Goal: Information Seeking & Learning: Find specific fact

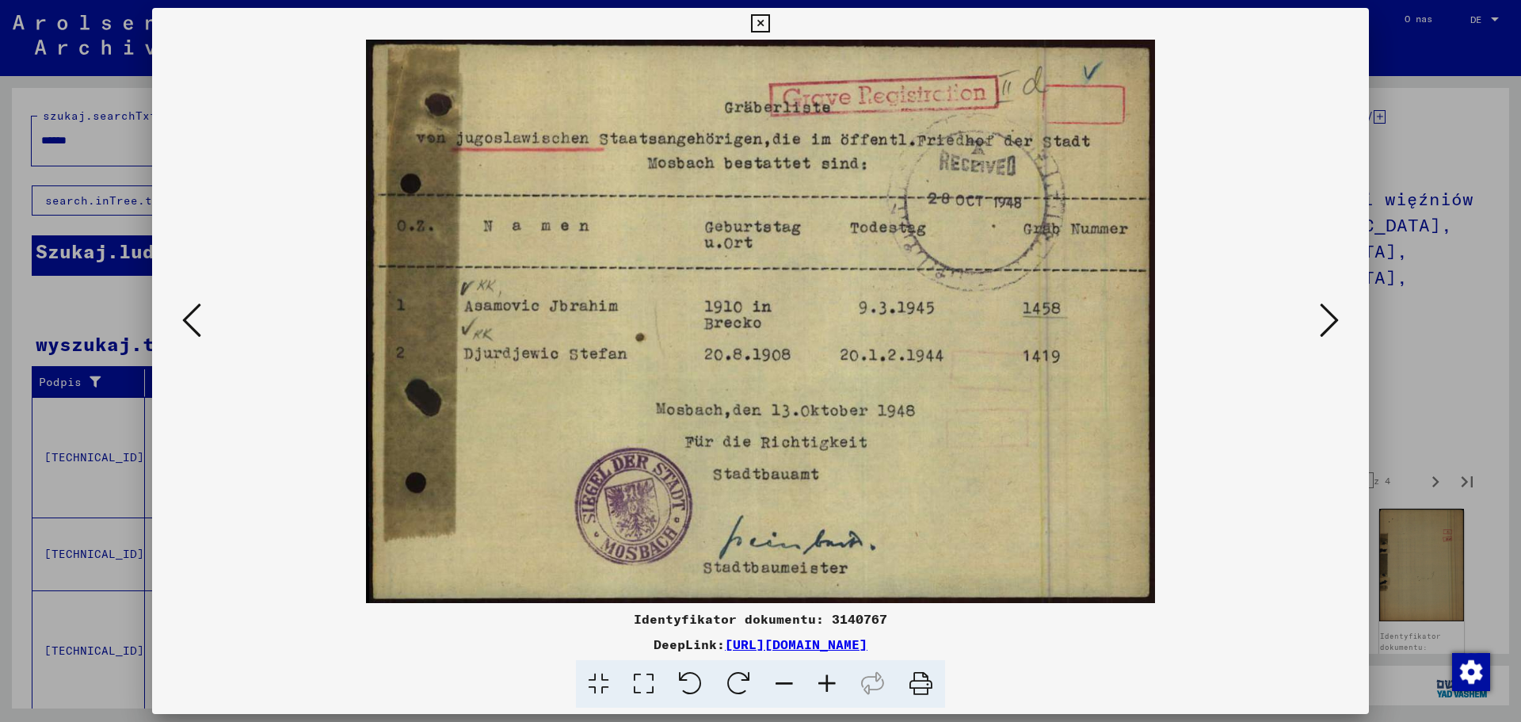
click at [1313, 321] on viewer-one-image at bounding box center [760, 321] width 1109 height 563
click at [1330, 323] on icon at bounding box center [1329, 320] width 19 height 38
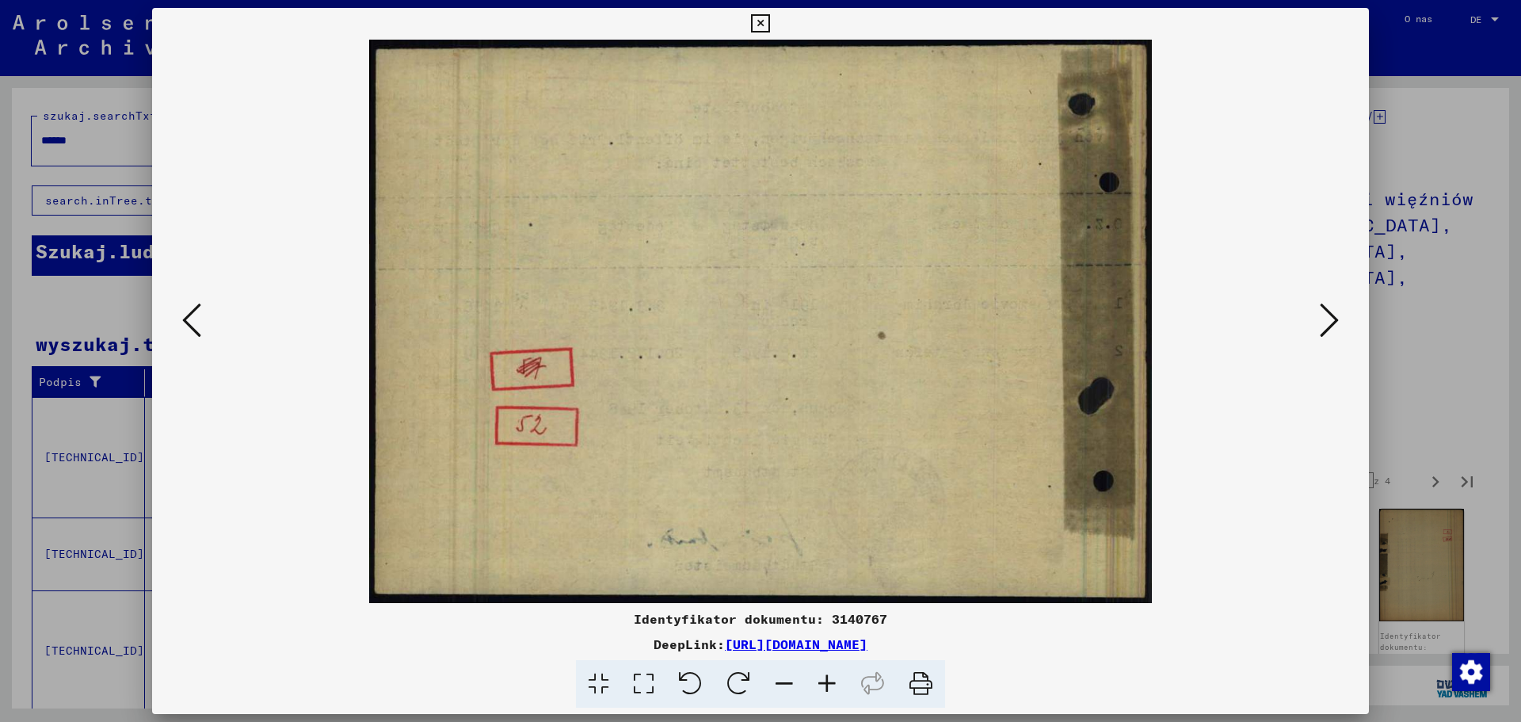
scroll to position [317, 0]
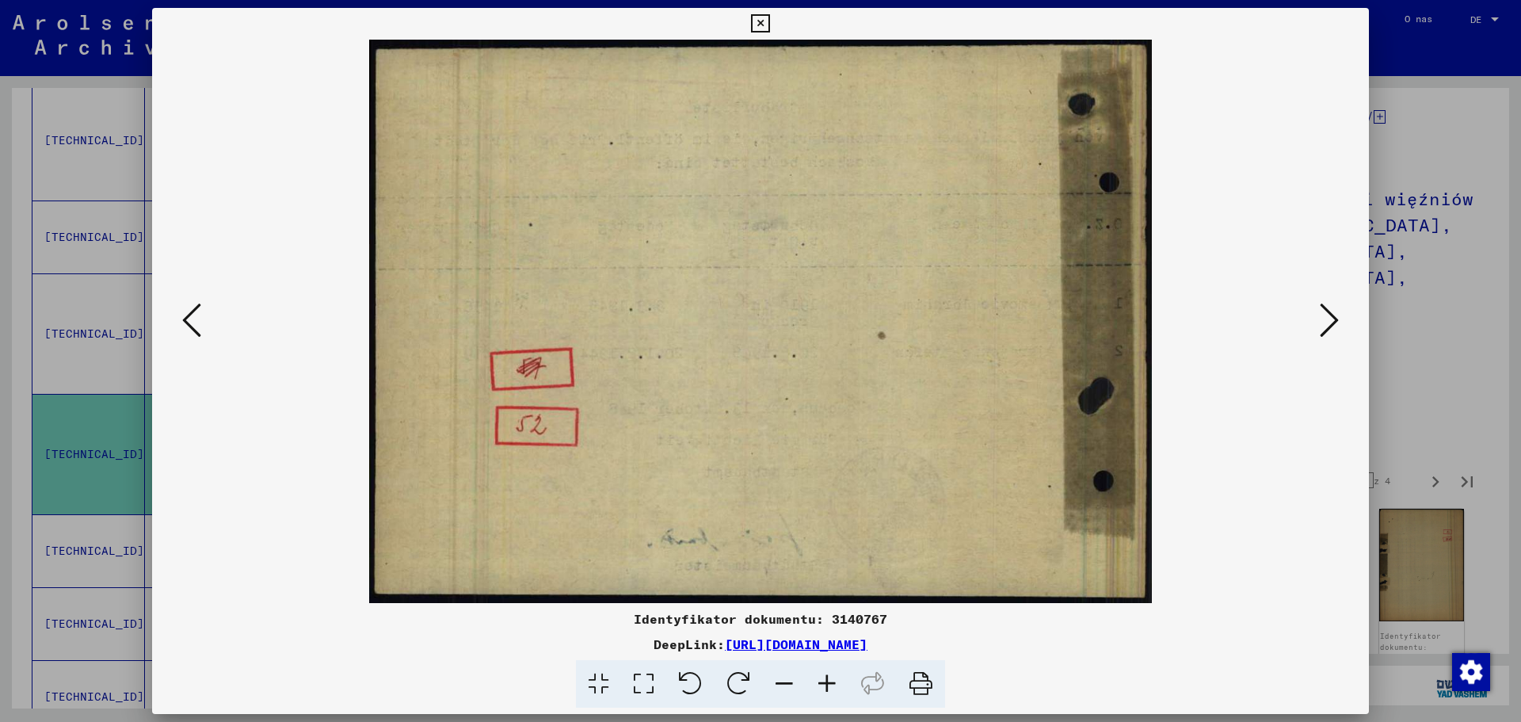
click at [1318, 319] on button at bounding box center [1329, 321] width 29 height 45
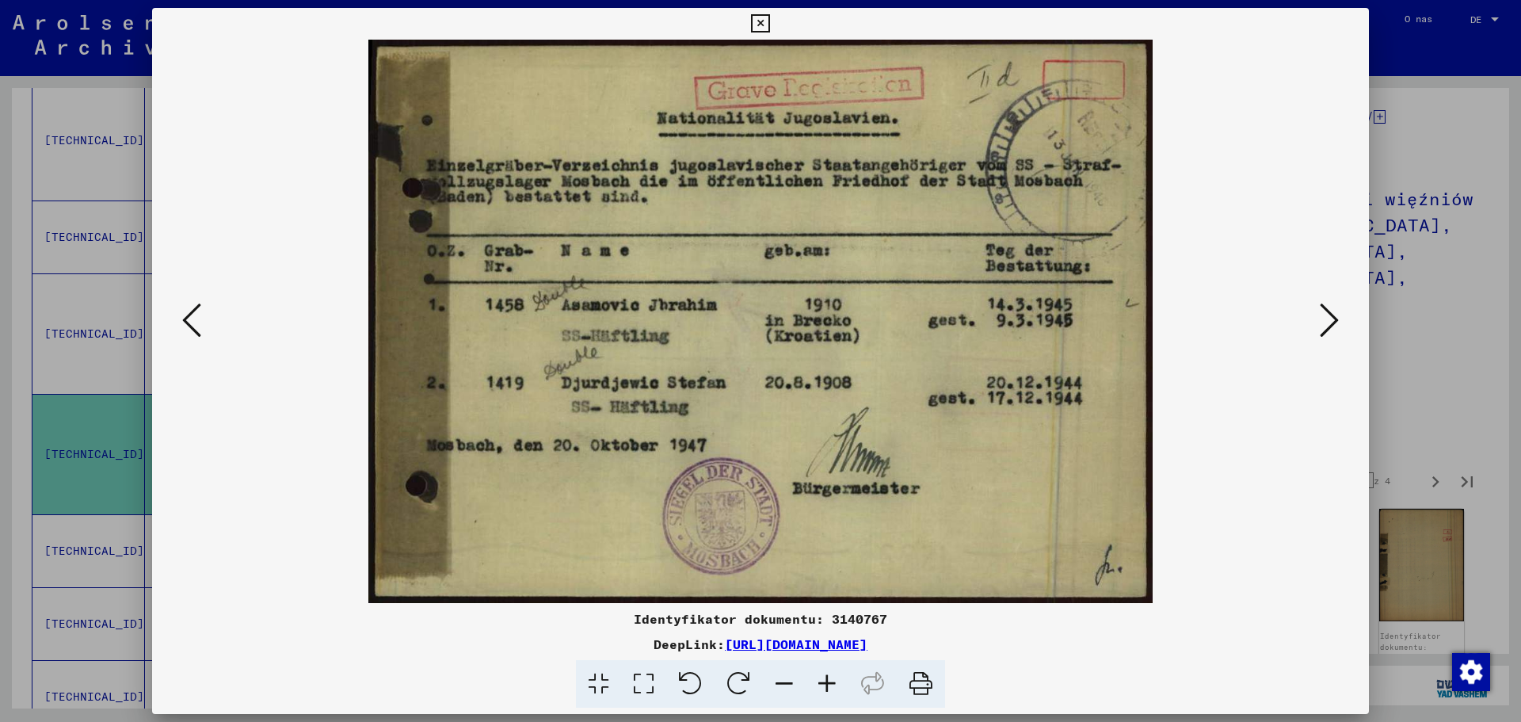
click at [1324, 317] on icon at bounding box center [1329, 320] width 19 height 38
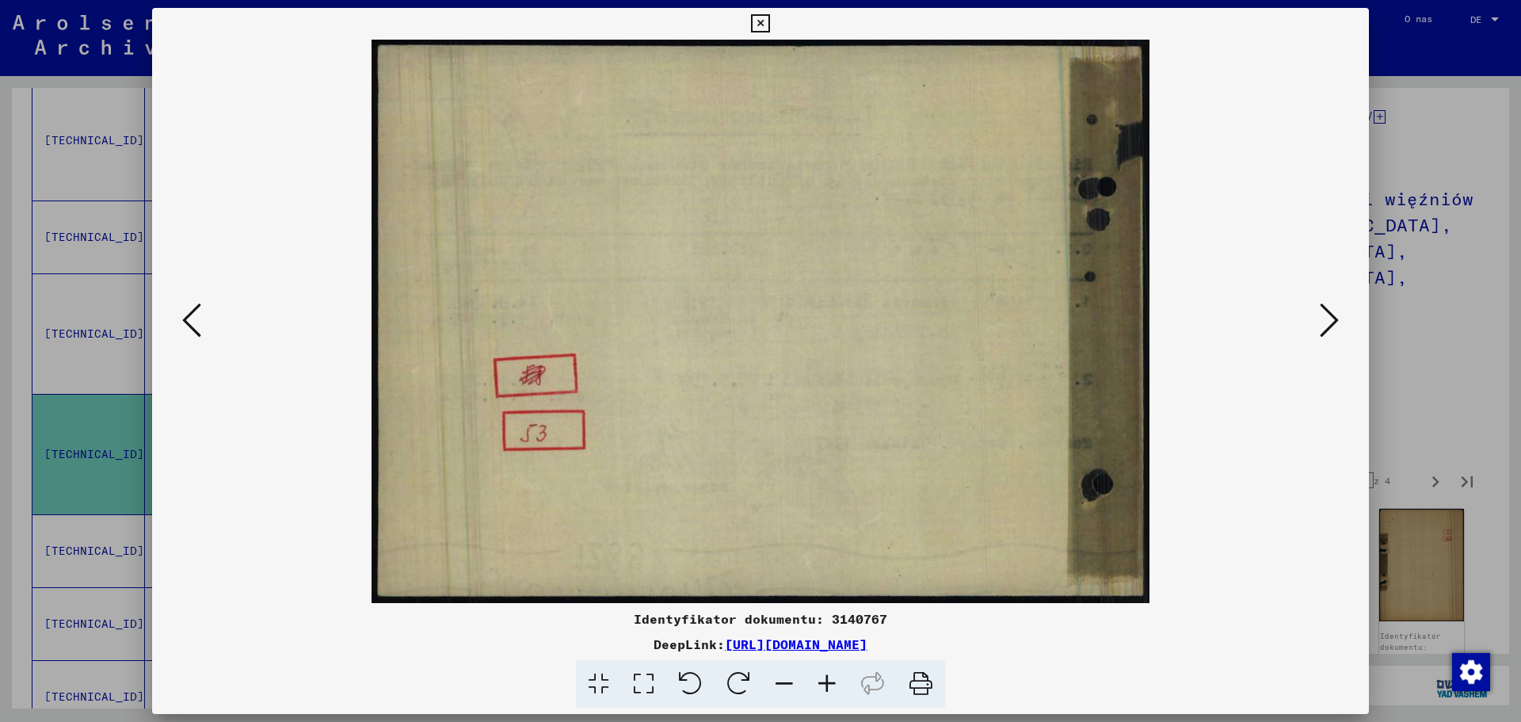
click at [1324, 317] on icon at bounding box center [1329, 320] width 19 height 38
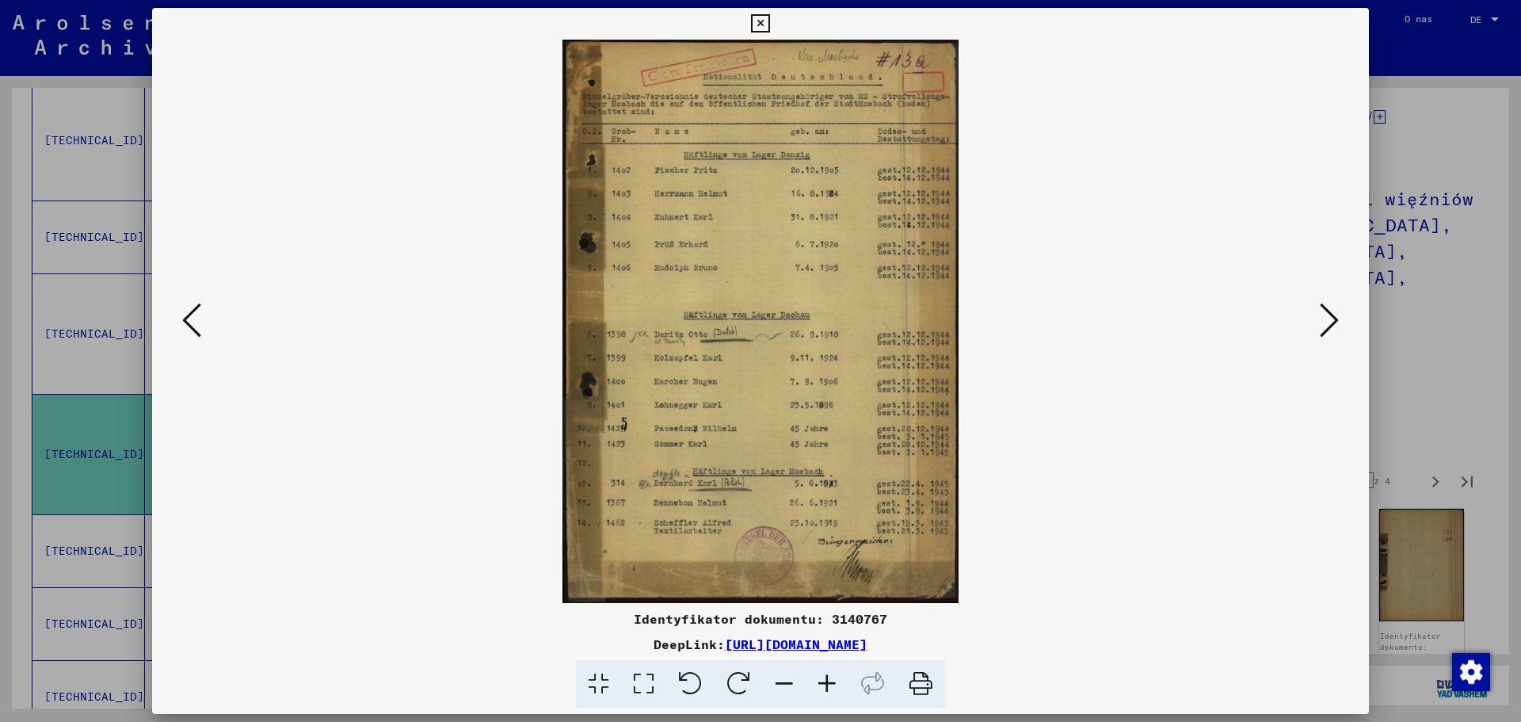
click at [1336, 313] on icon at bounding box center [1329, 320] width 19 height 38
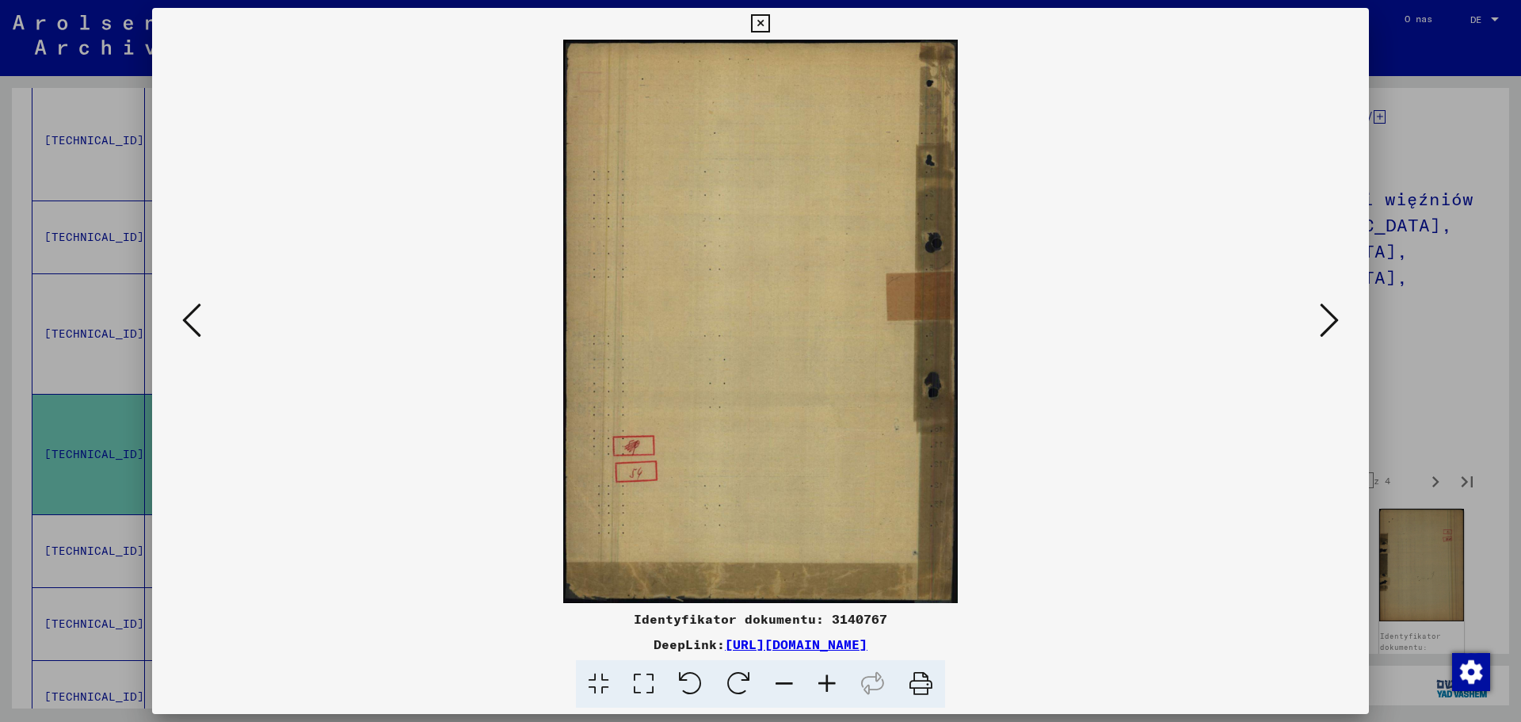
click at [1336, 313] on icon at bounding box center [1329, 320] width 19 height 38
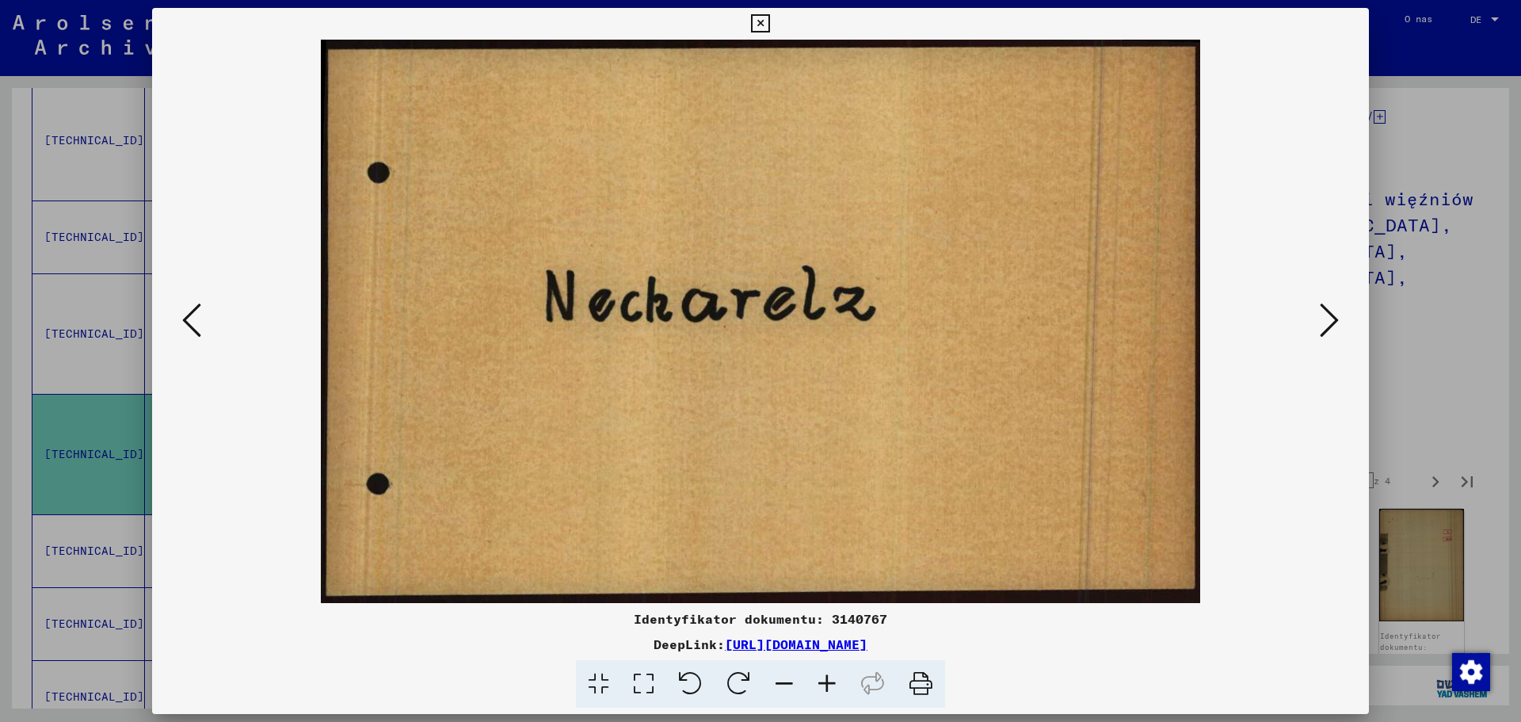
click at [1336, 313] on icon at bounding box center [1329, 320] width 19 height 38
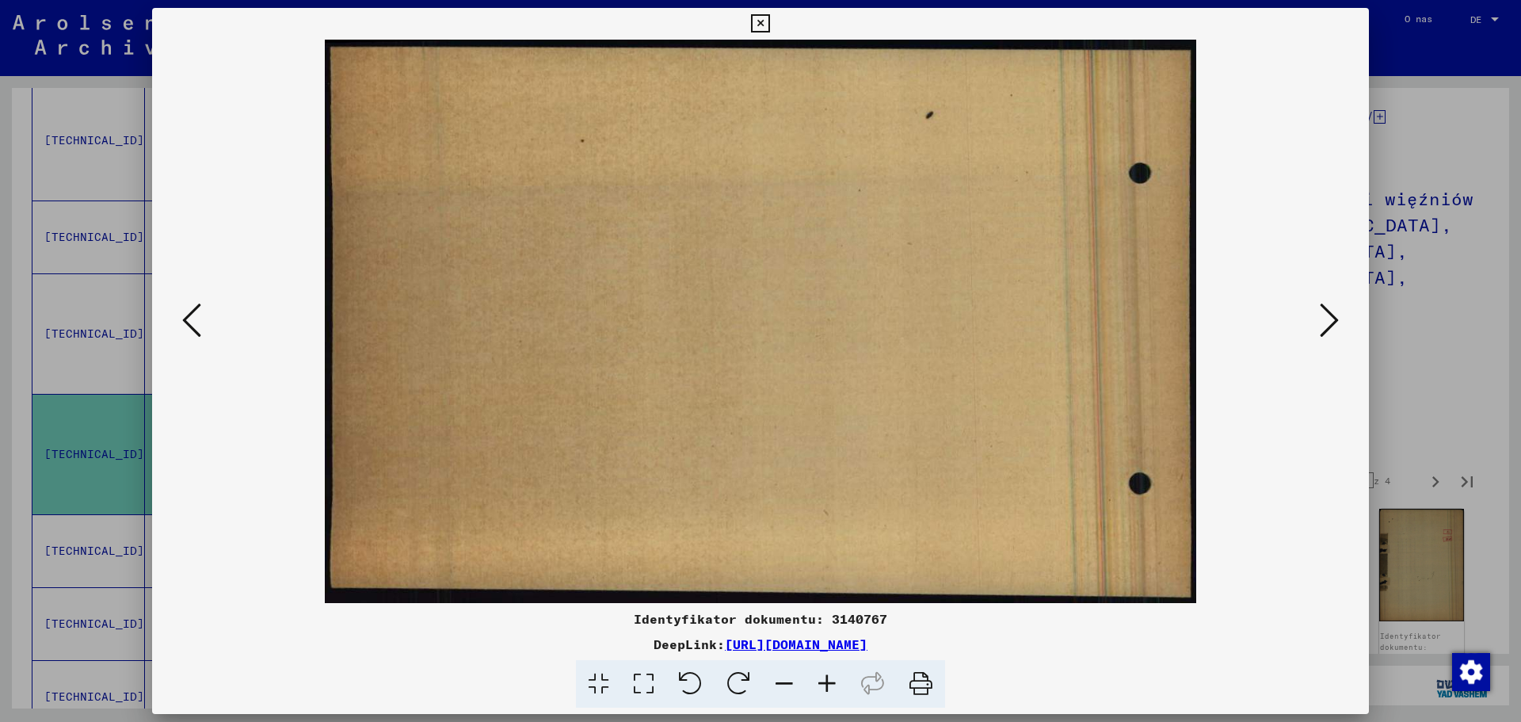
click at [1336, 313] on icon at bounding box center [1329, 320] width 19 height 38
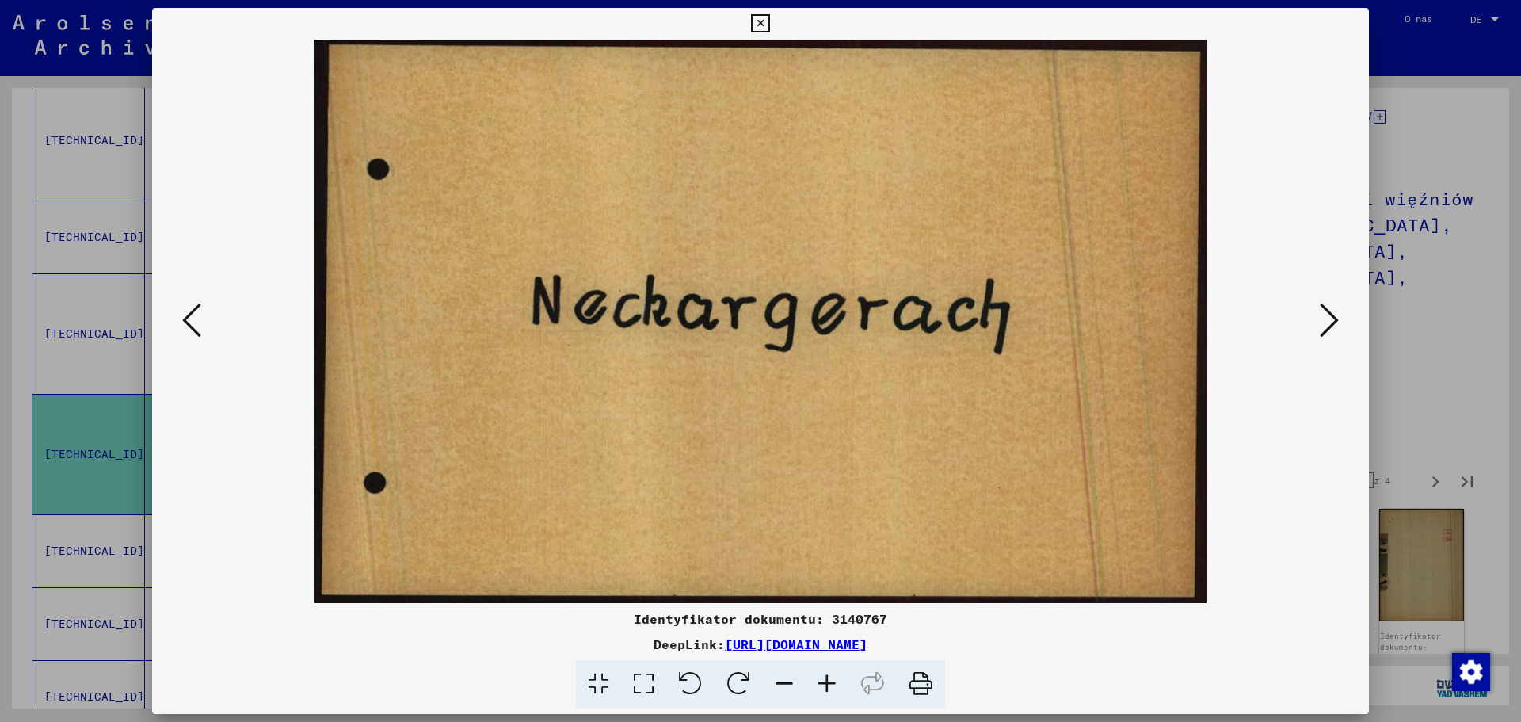
click at [1336, 313] on icon at bounding box center [1329, 320] width 19 height 38
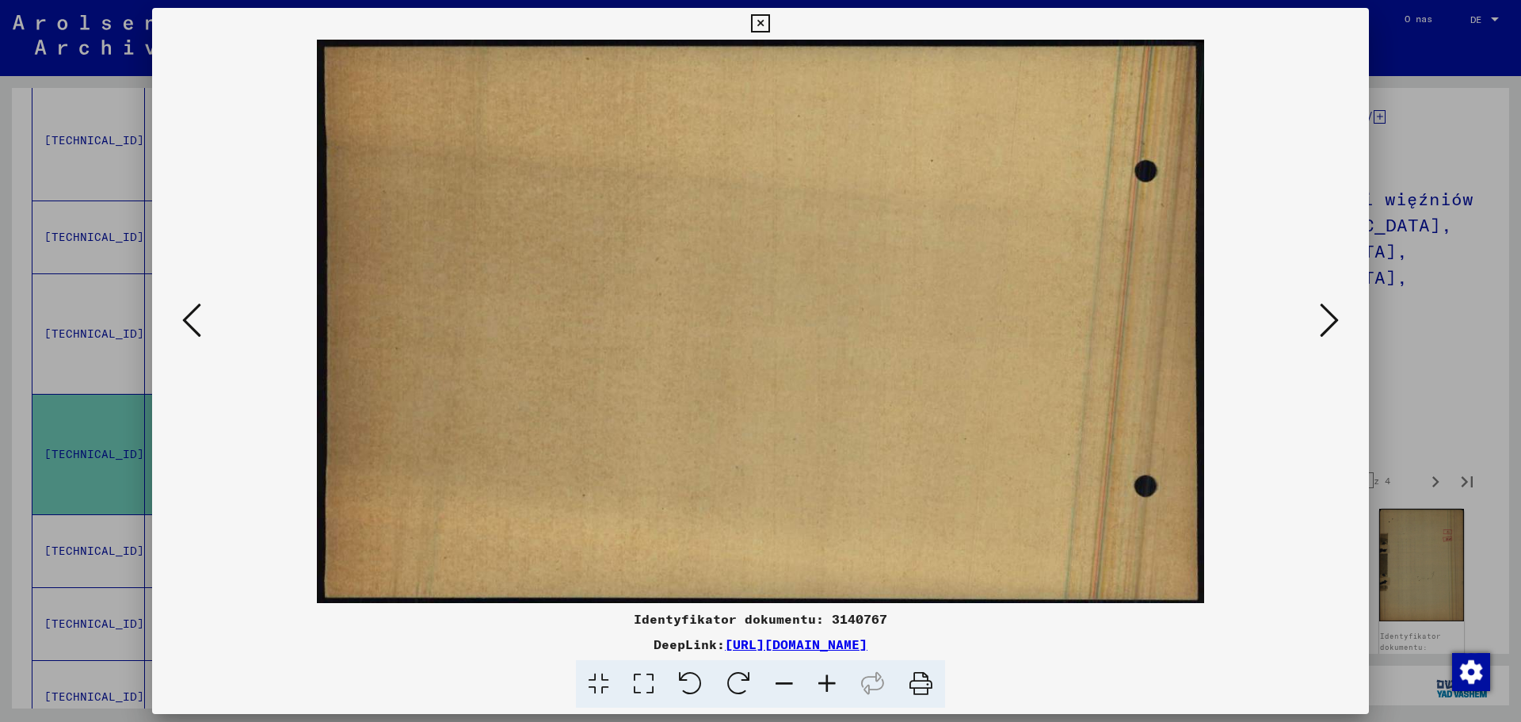
click at [1336, 313] on icon at bounding box center [1329, 320] width 19 height 38
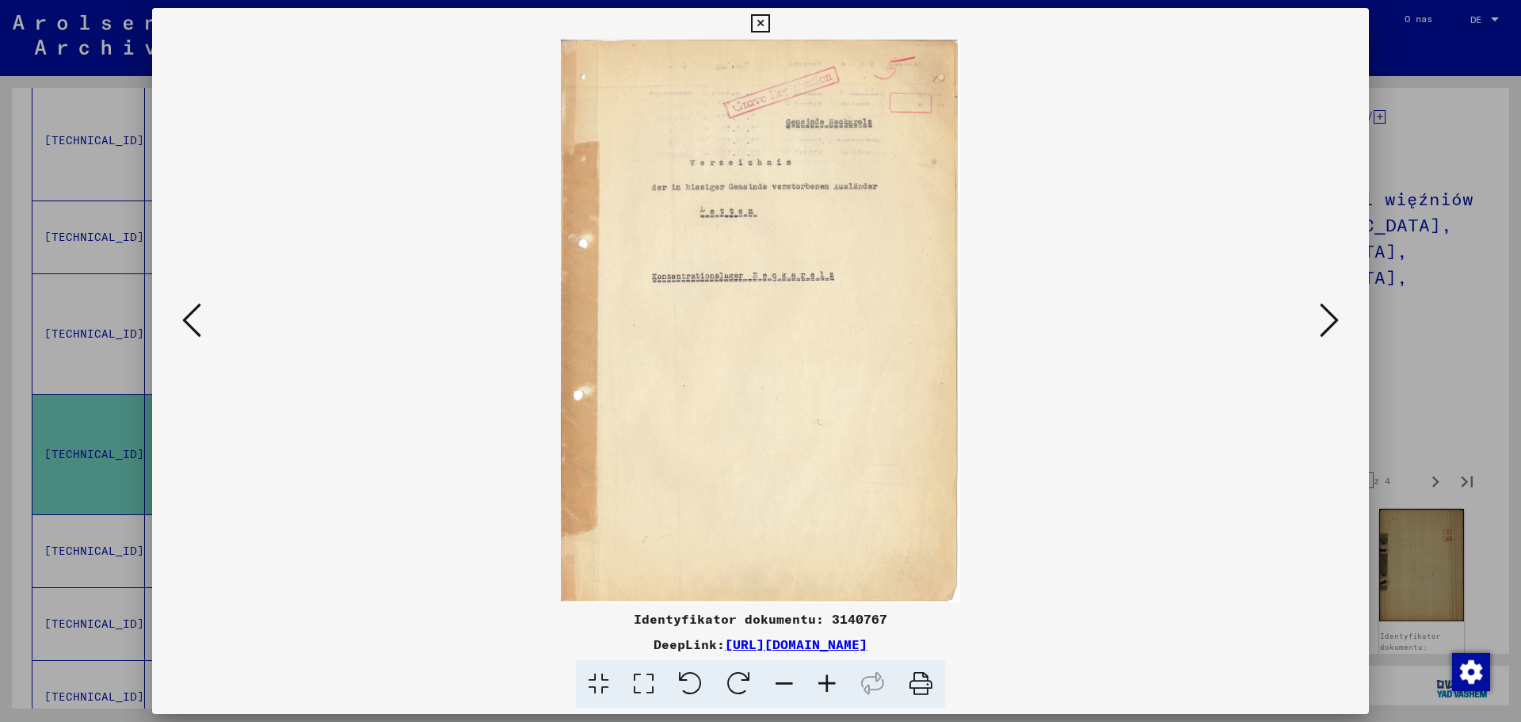
click at [1336, 313] on icon at bounding box center [1329, 320] width 19 height 38
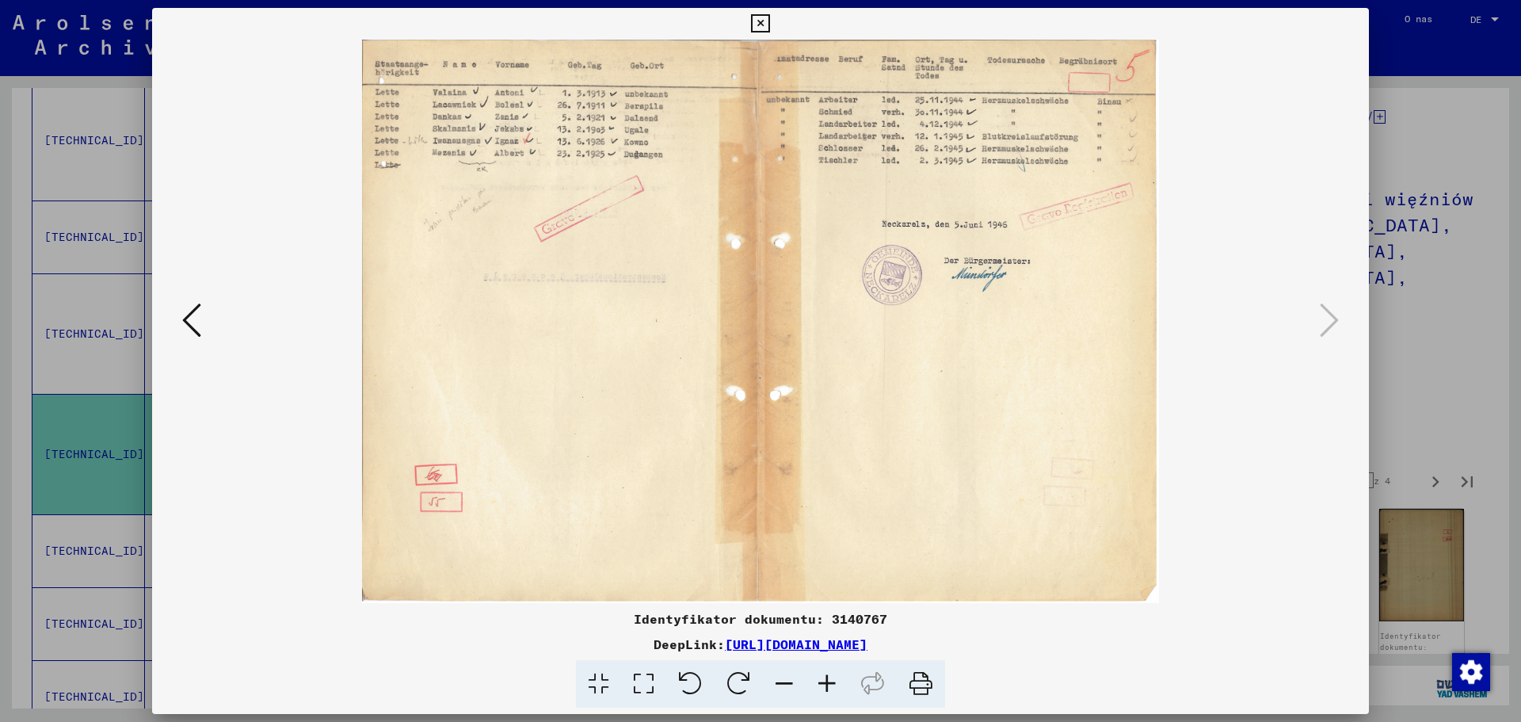
click at [759, 25] on icon at bounding box center [760, 23] width 18 height 19
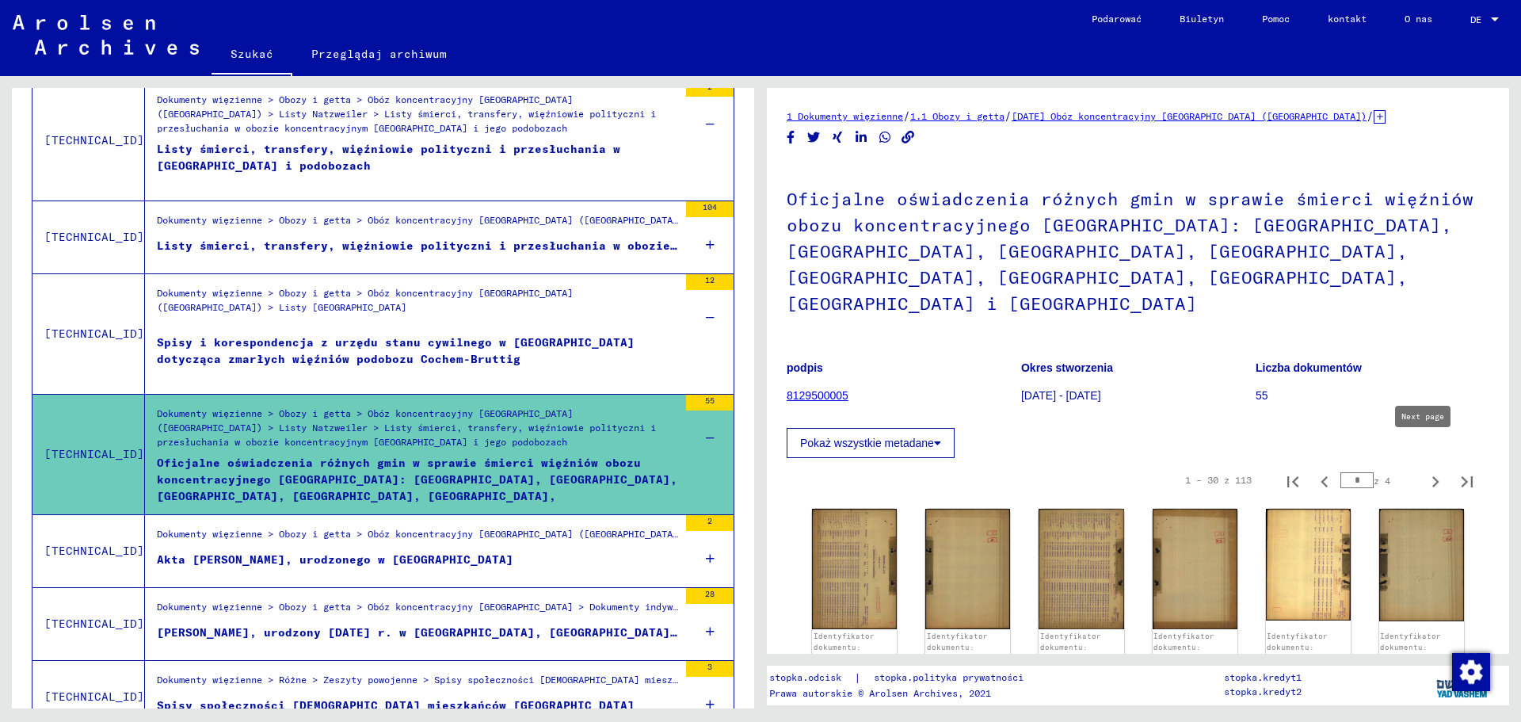
click at [1425, 471] on icon "Następna strona" at bounding box center [1436, 482] width 22 height 22
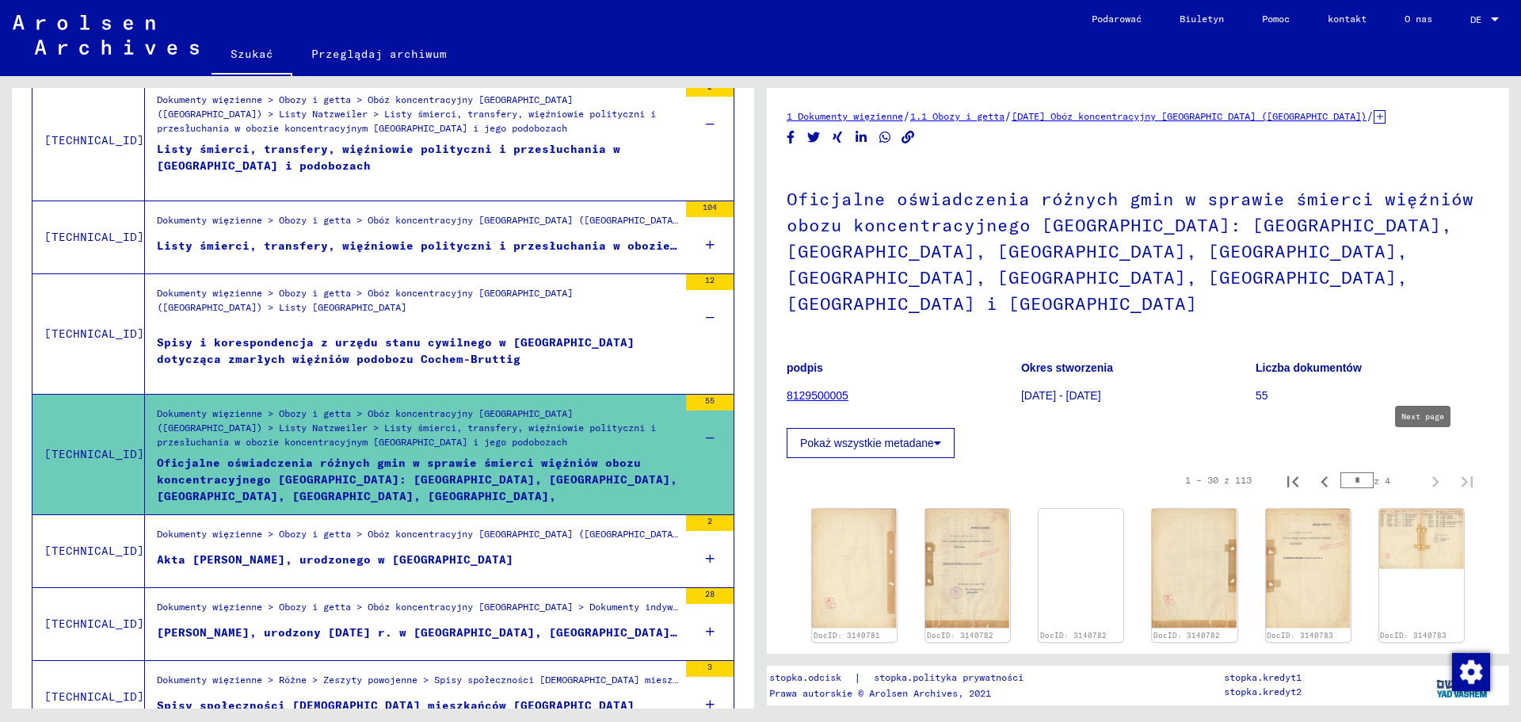
type input "*"
click at [960, 515] on img at bounding box center [968, 568] width 90 height 126
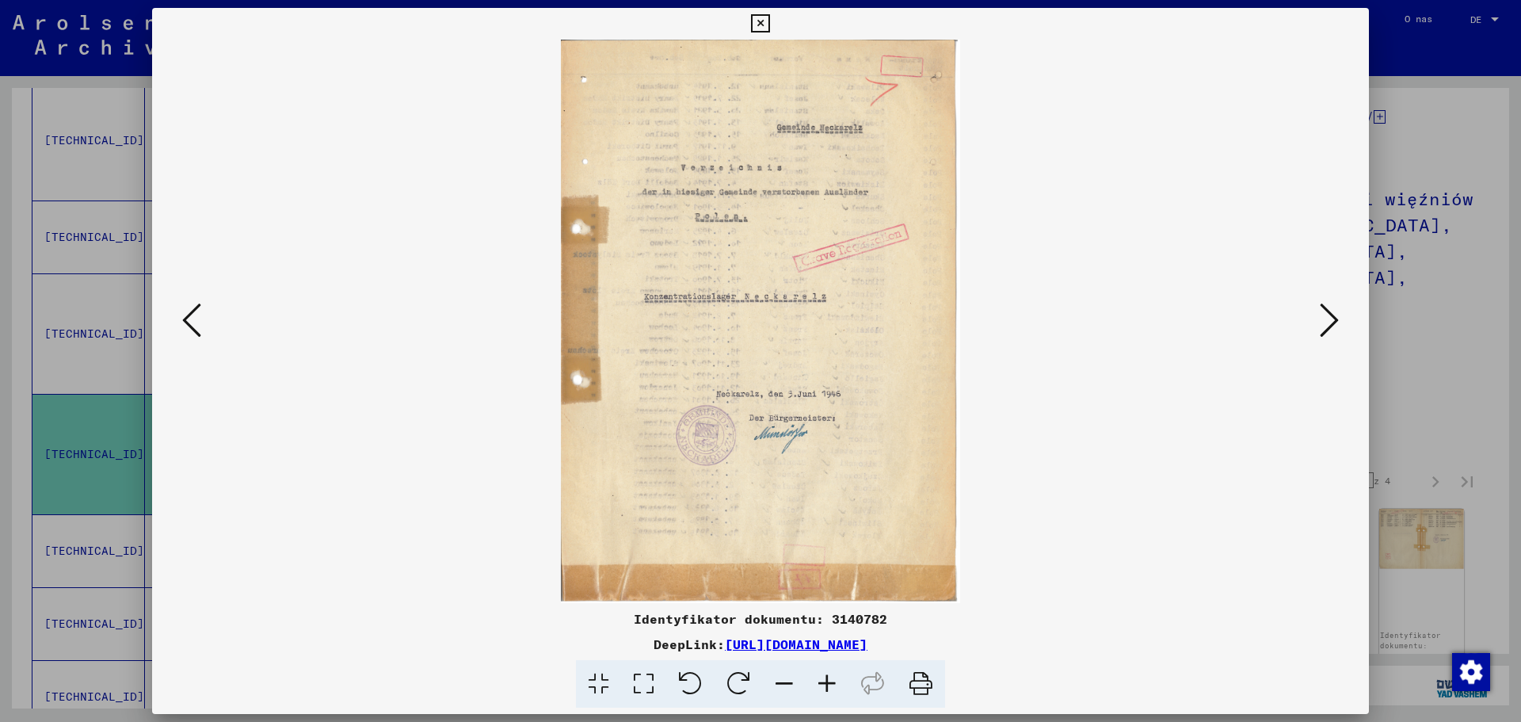
click at [1317, 319] on button at bounding box center [1329, 321] width 29 height 45
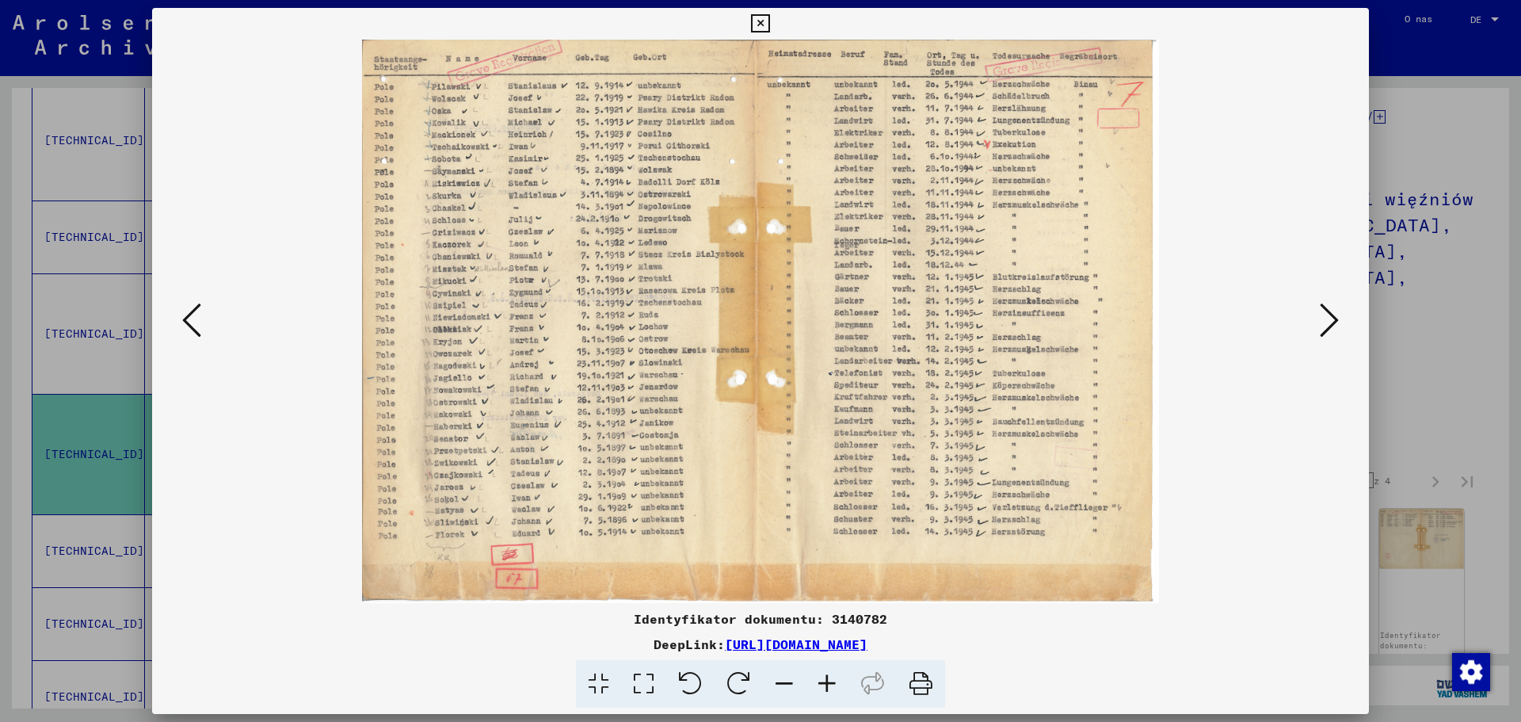
click at [1334, 315] on icon at bounding box center [1329, 320] width 19 height 38
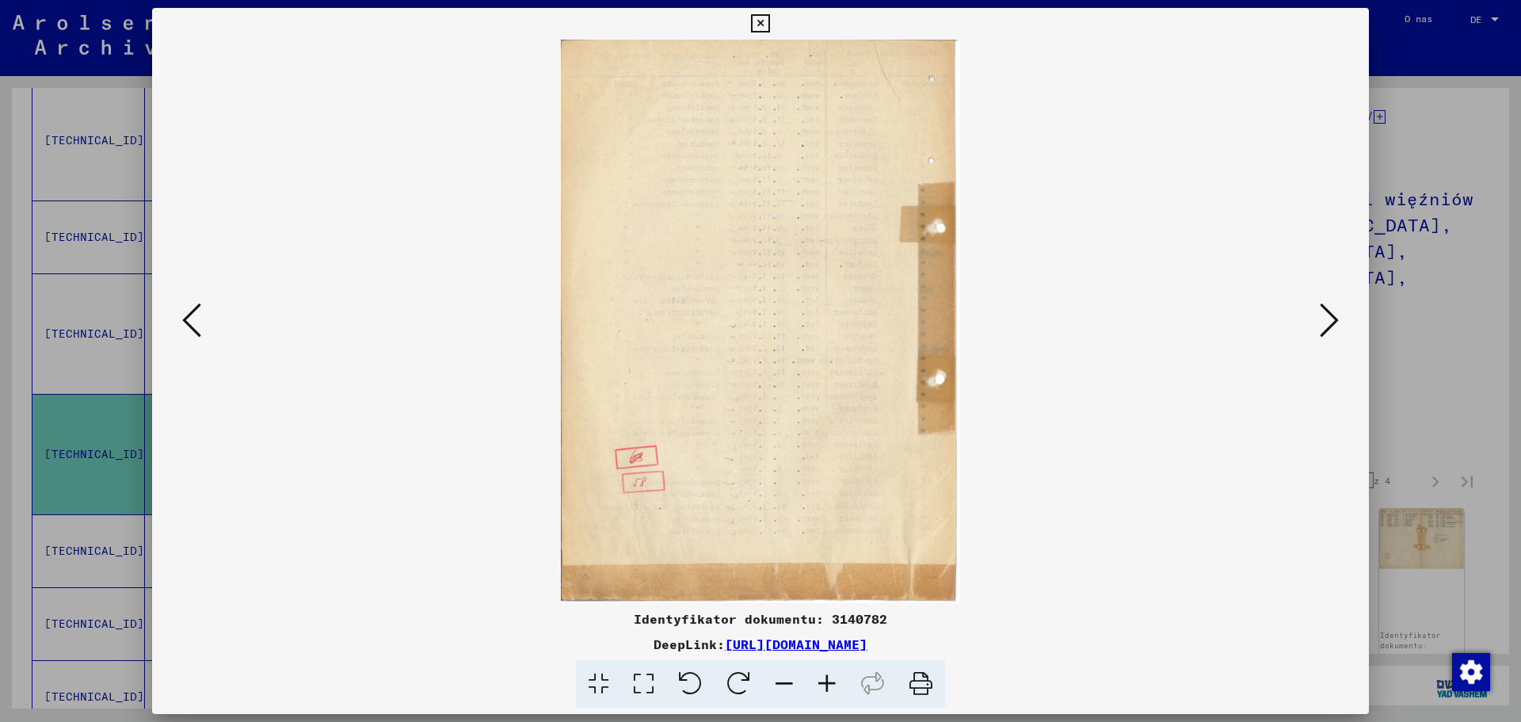
click at [1334, 315] on icon at bounding box center [1329, 320] width 19 height 38
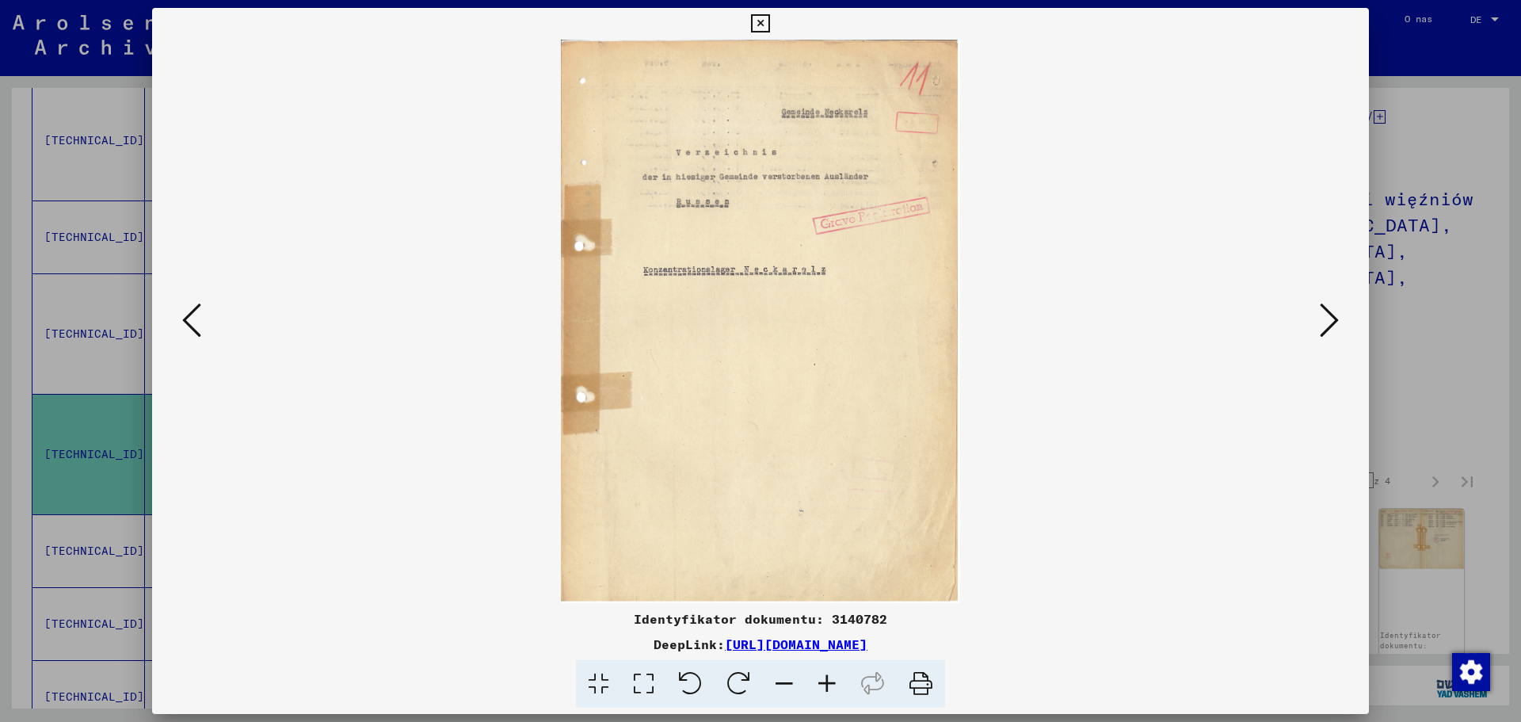
click at [185, 310] on icon at bounding box center [191, 320] width 19 height 38
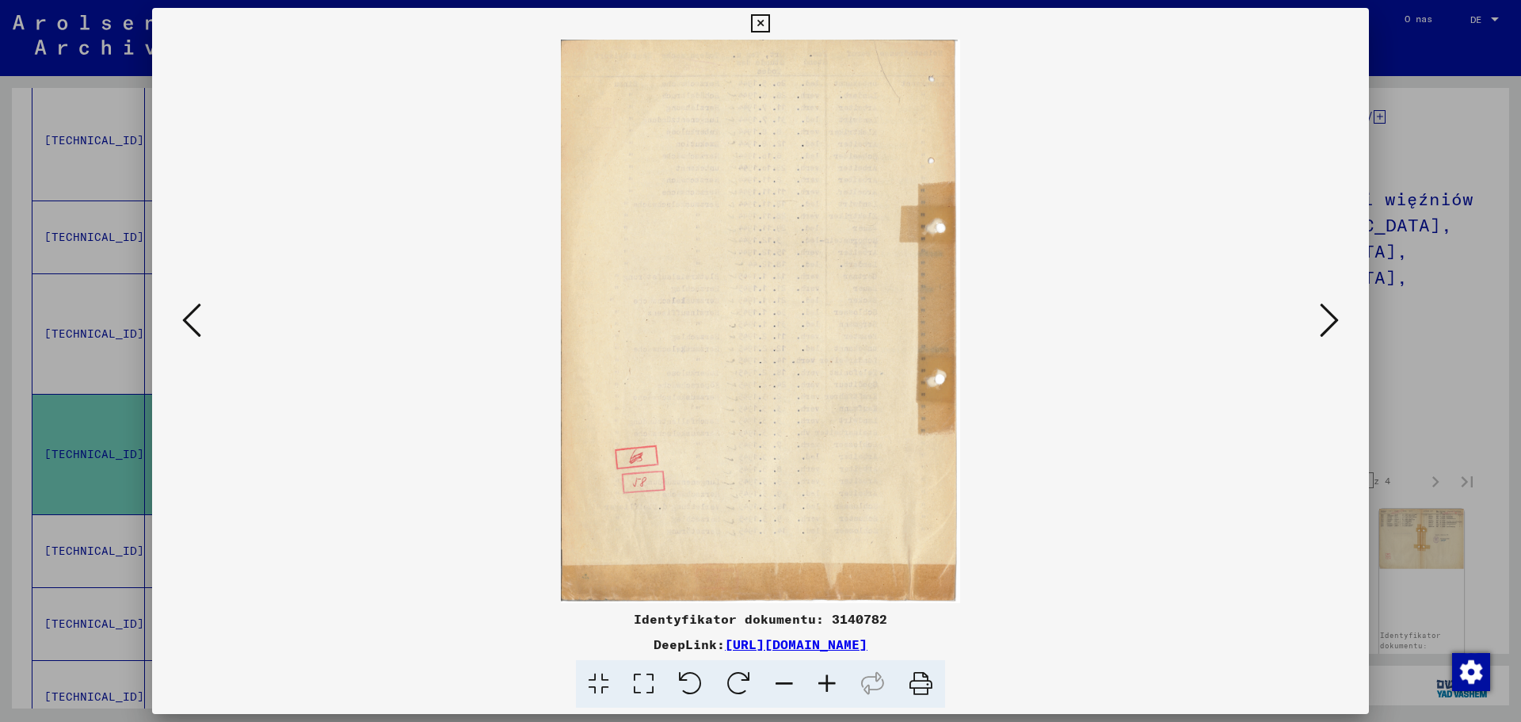
click at [820, 681] on icon at bounding box center [827, 684] width 43 height 48
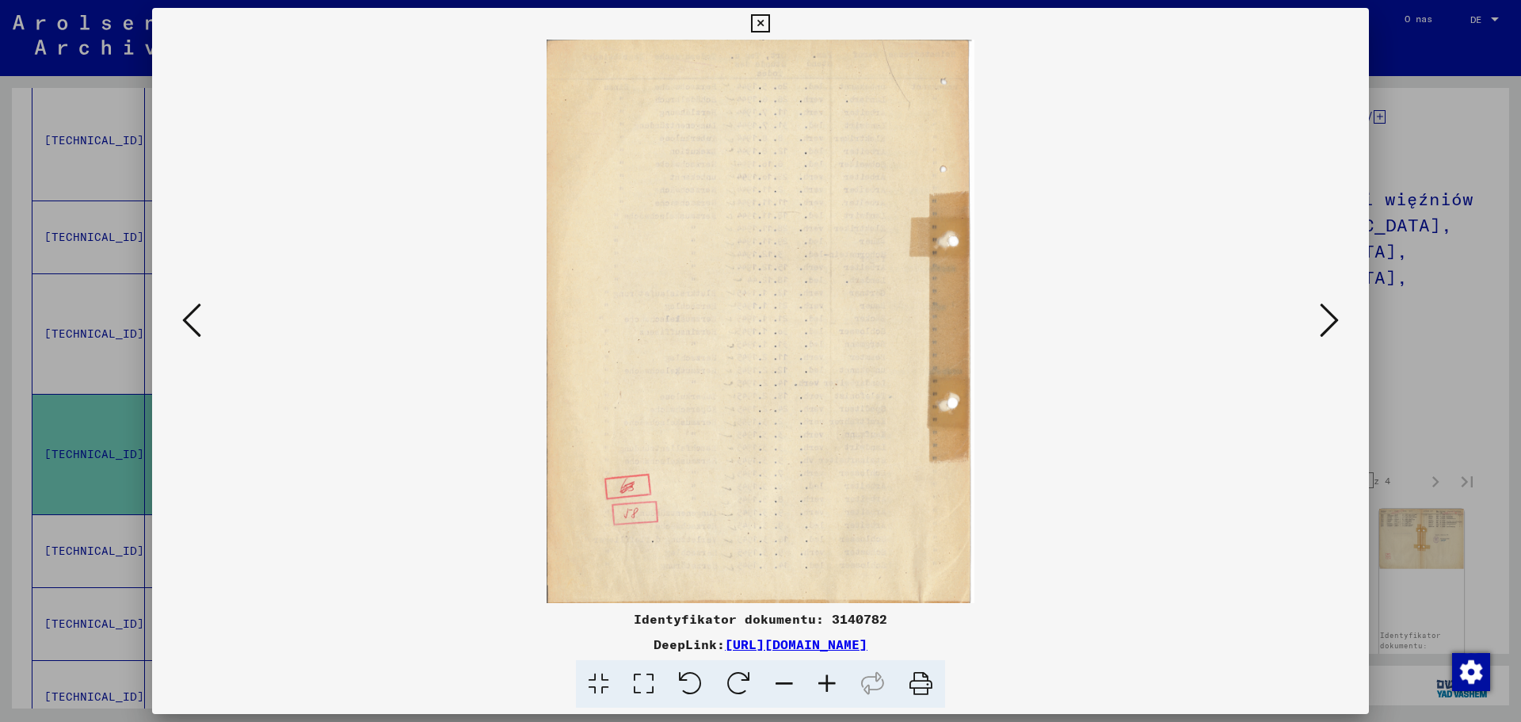
click at [820, 681] on icon at bounding box center [827, 684] width 43 height 48
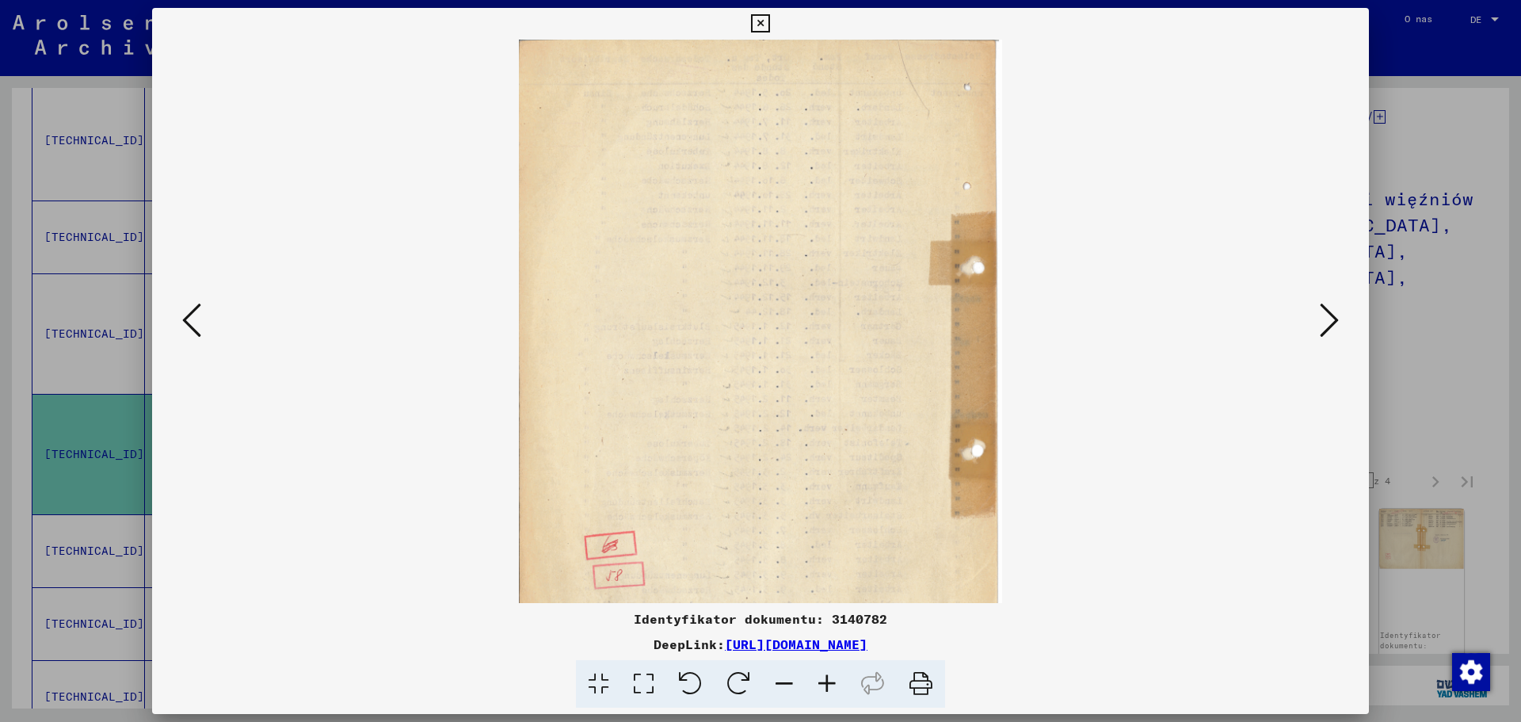
click at [820, 681] on icon at bounding box center [827, 684] width 43 height 48
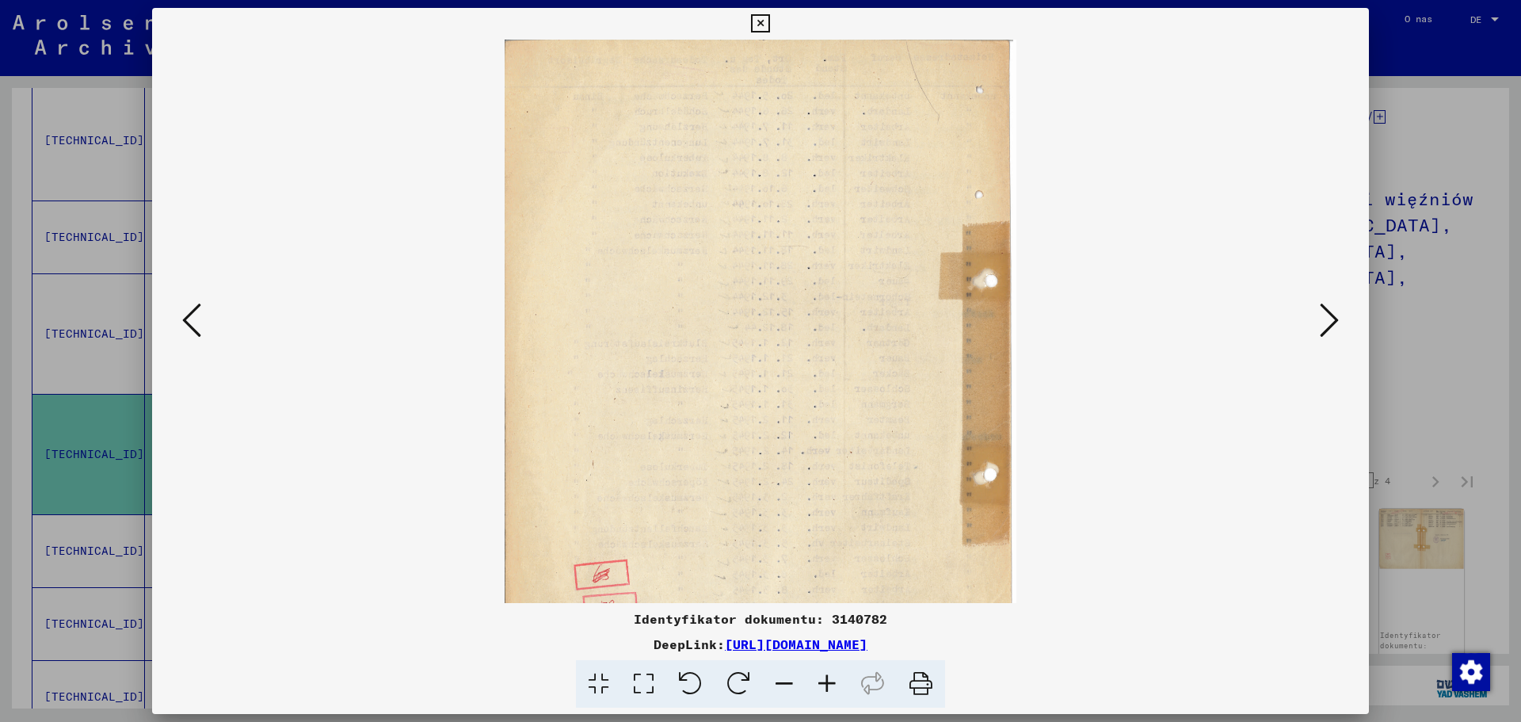
click at [820, 681] on icon at bounding box center [827, 684] width 43 height 48
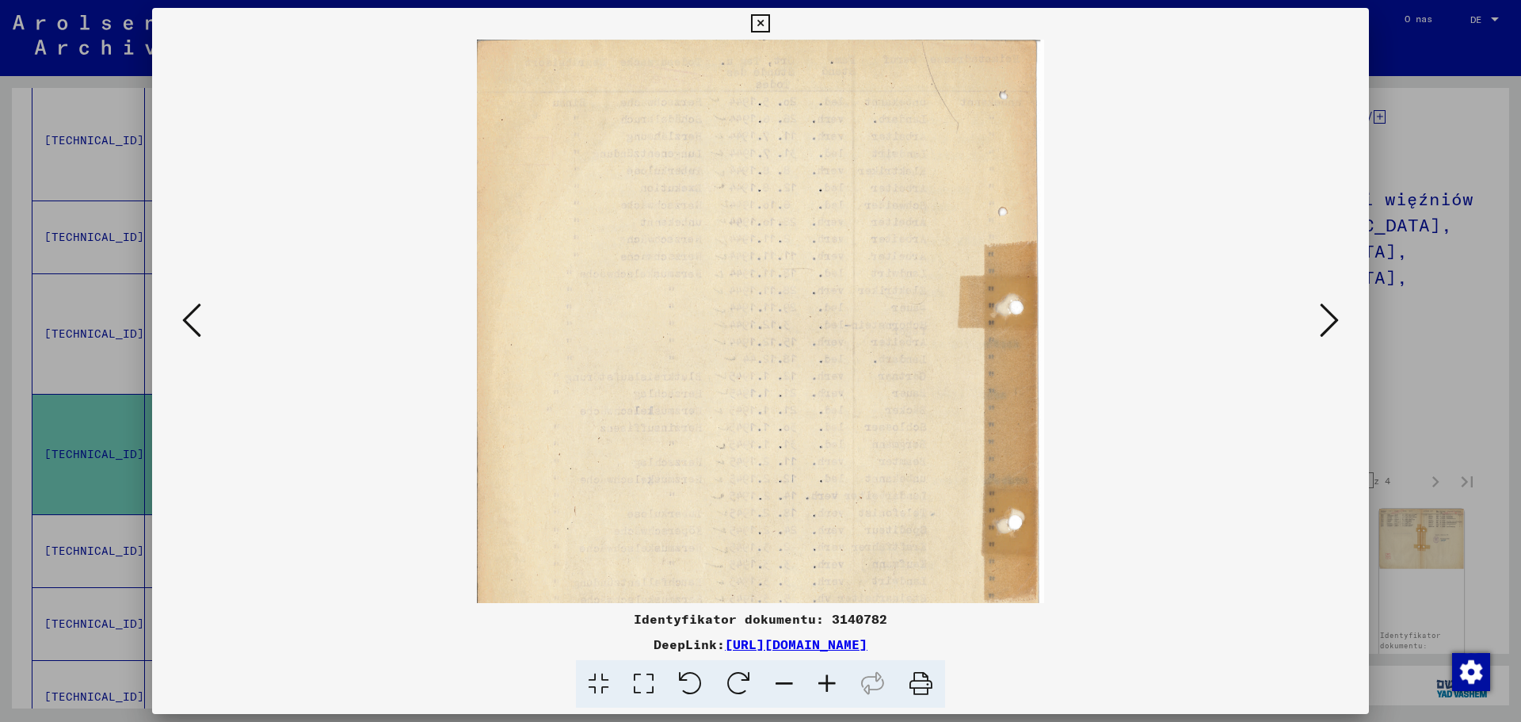
click at [820, 683] on icon at bounding box center [827, 684] width 43 height 48
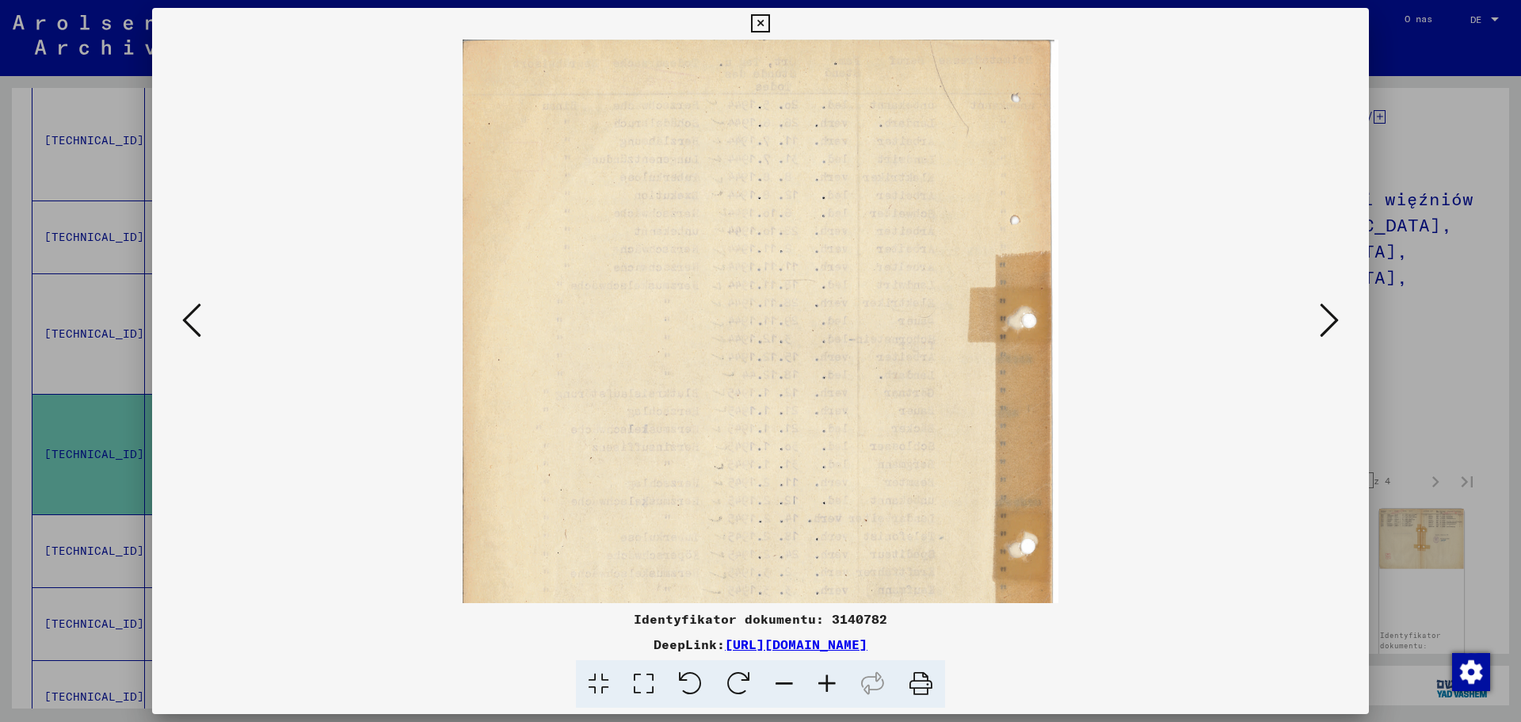
click at [820, 683] on icon at bounding box center [827, 684] width 43 height 48
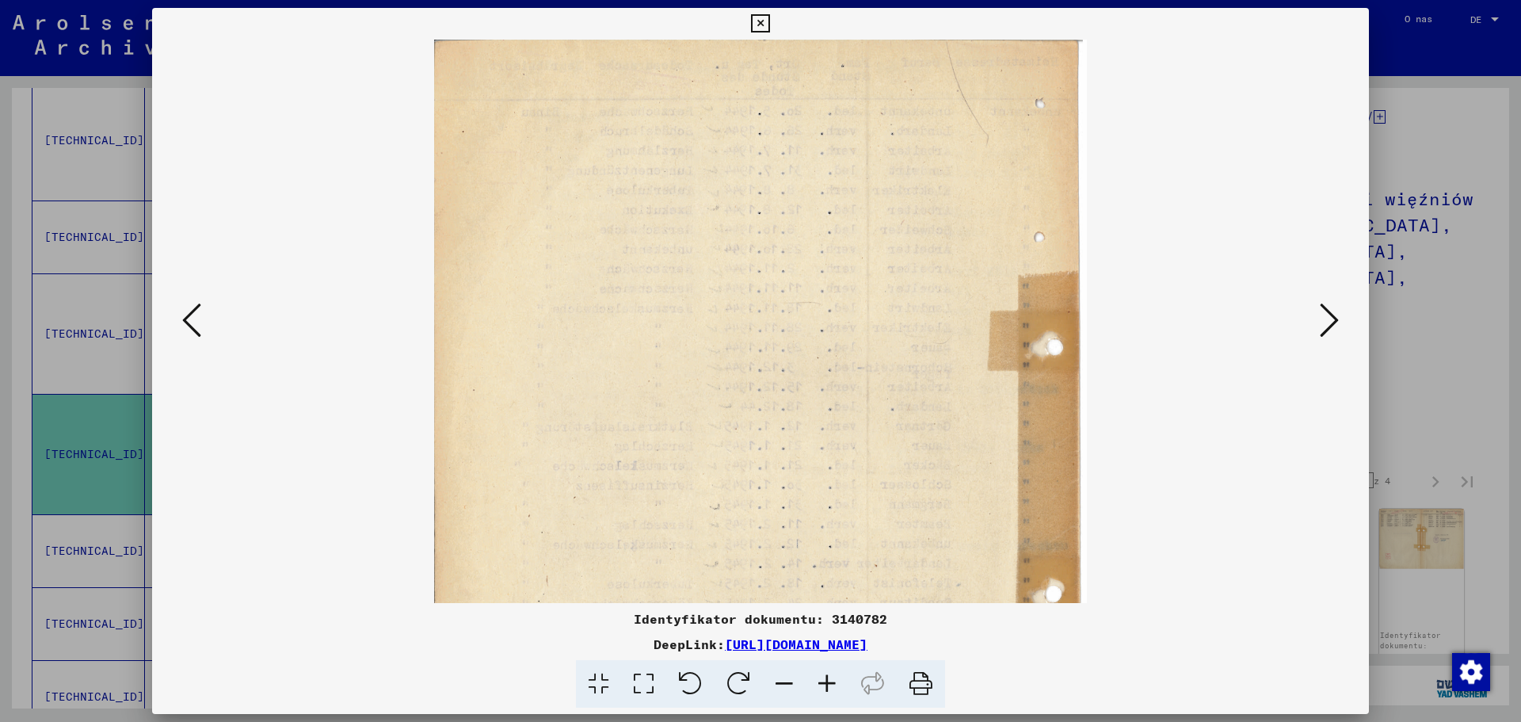
click at [820, 683] on icon at bounding box center [827, 684] width 43 height 48
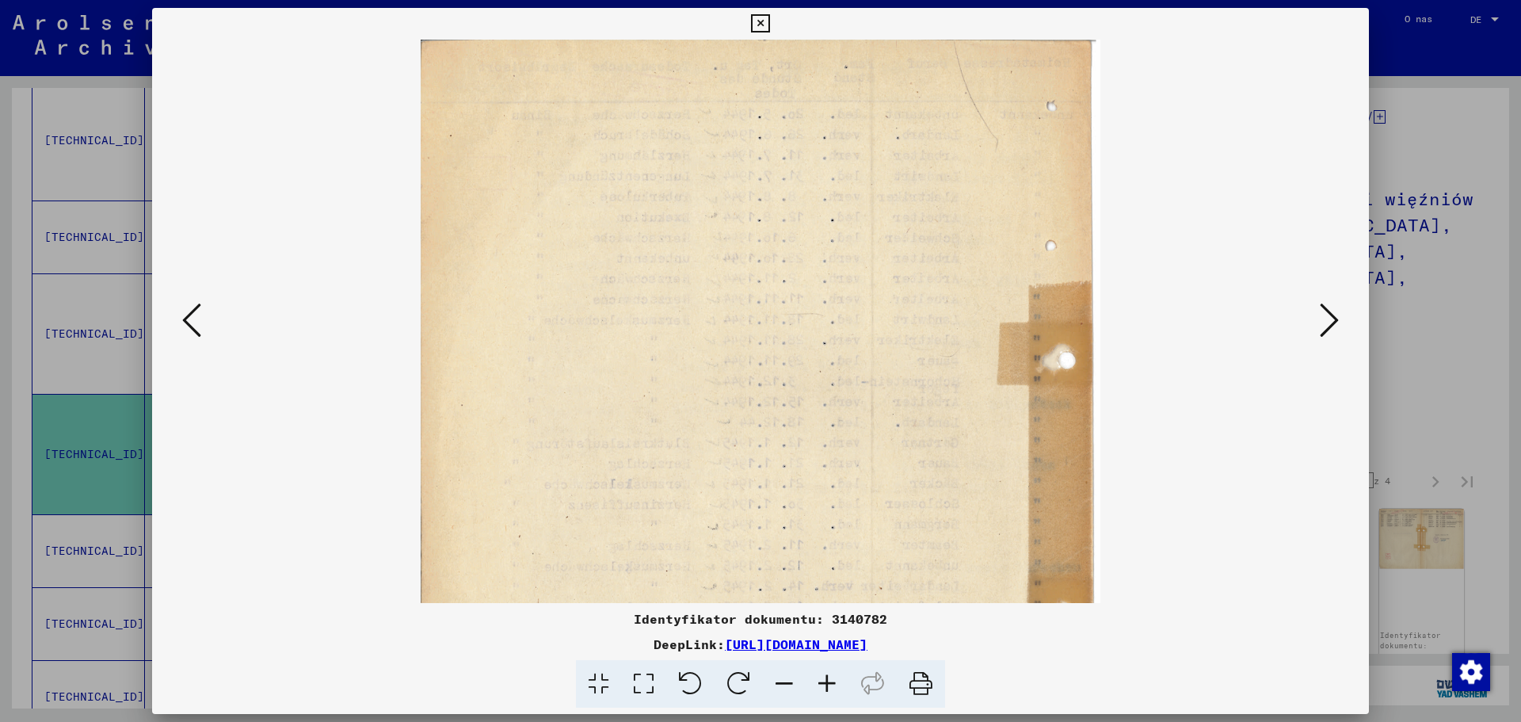
click at [820, 683] on icon at bounding box center [827, 684] width 43 height 48
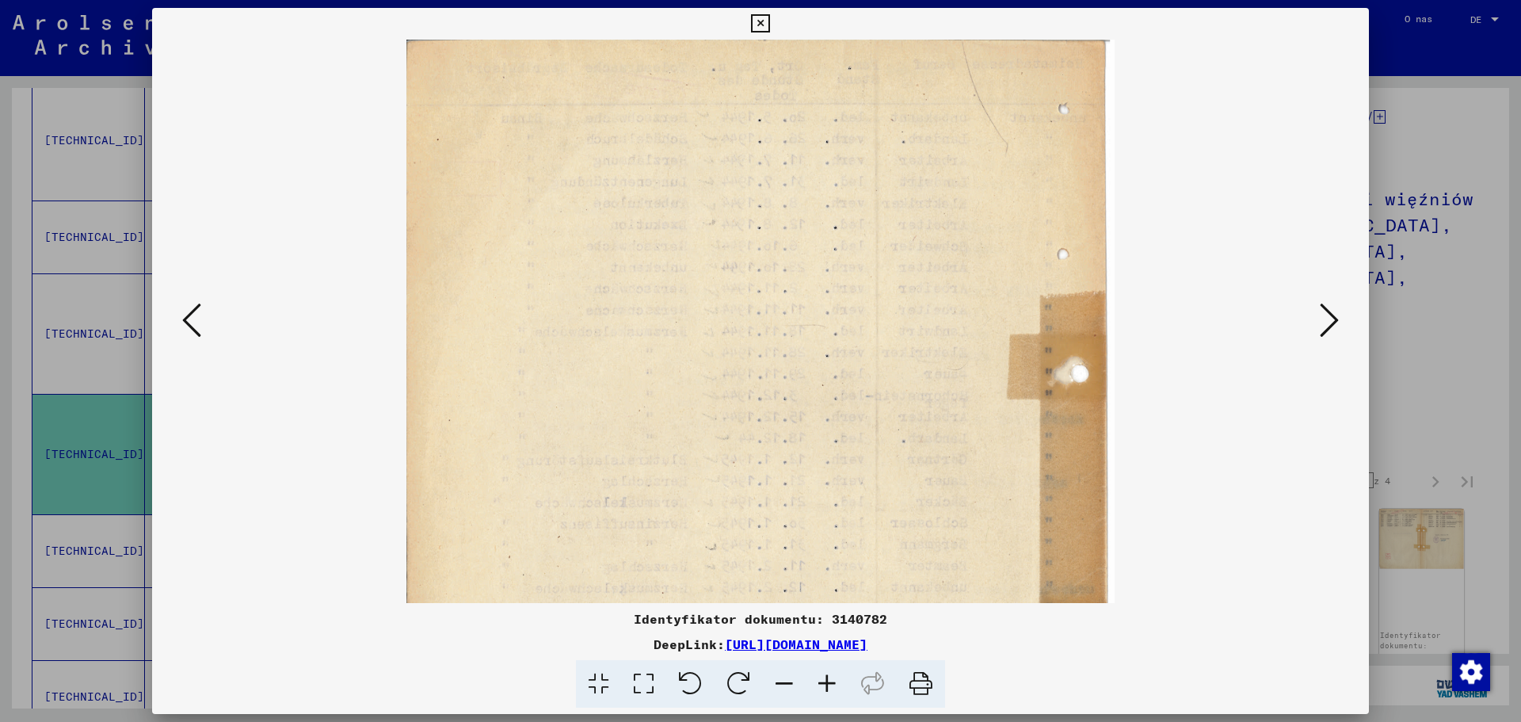
click at [820, 683] on icon at bounding box center [827, 684] width 43 height 48
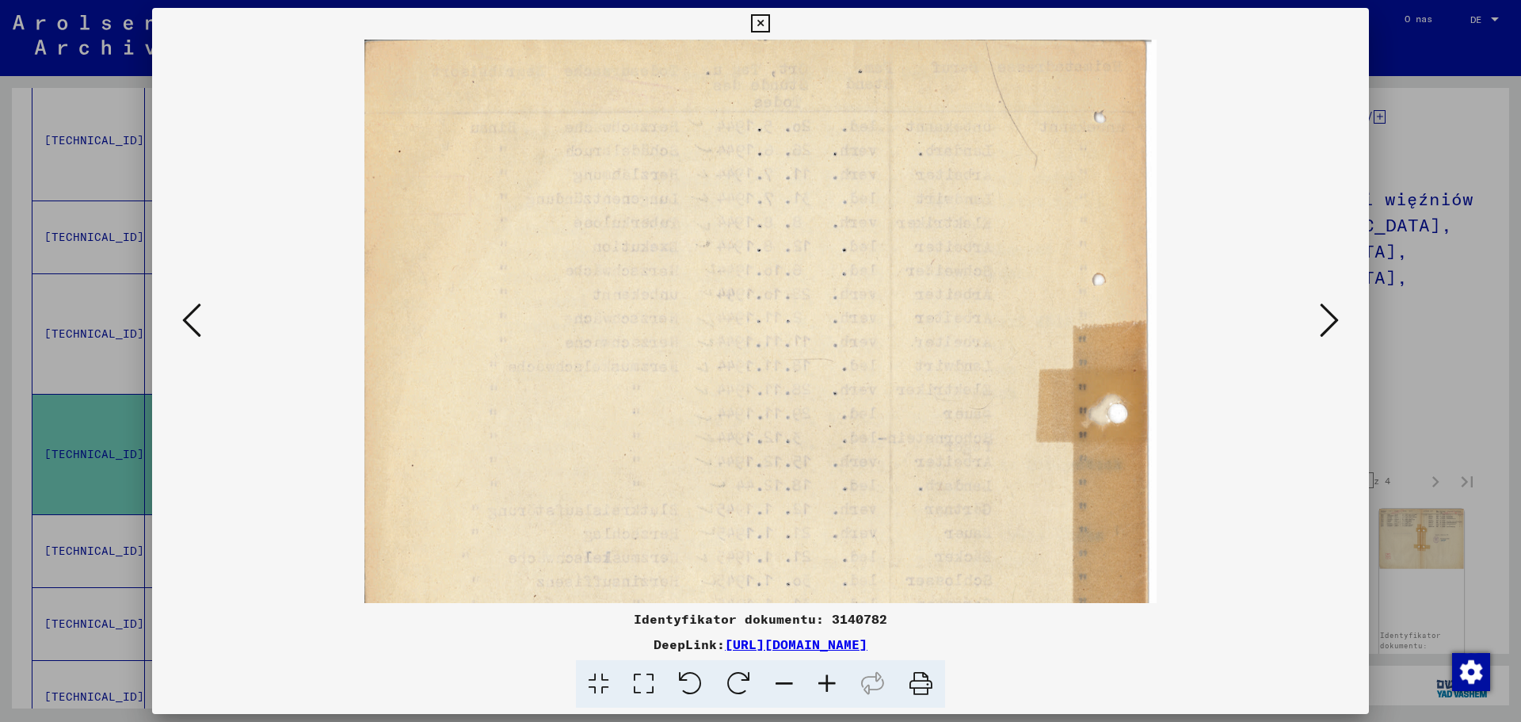
click at [820, 683] on icon at bounding box center [827, 684] width 43 height 48
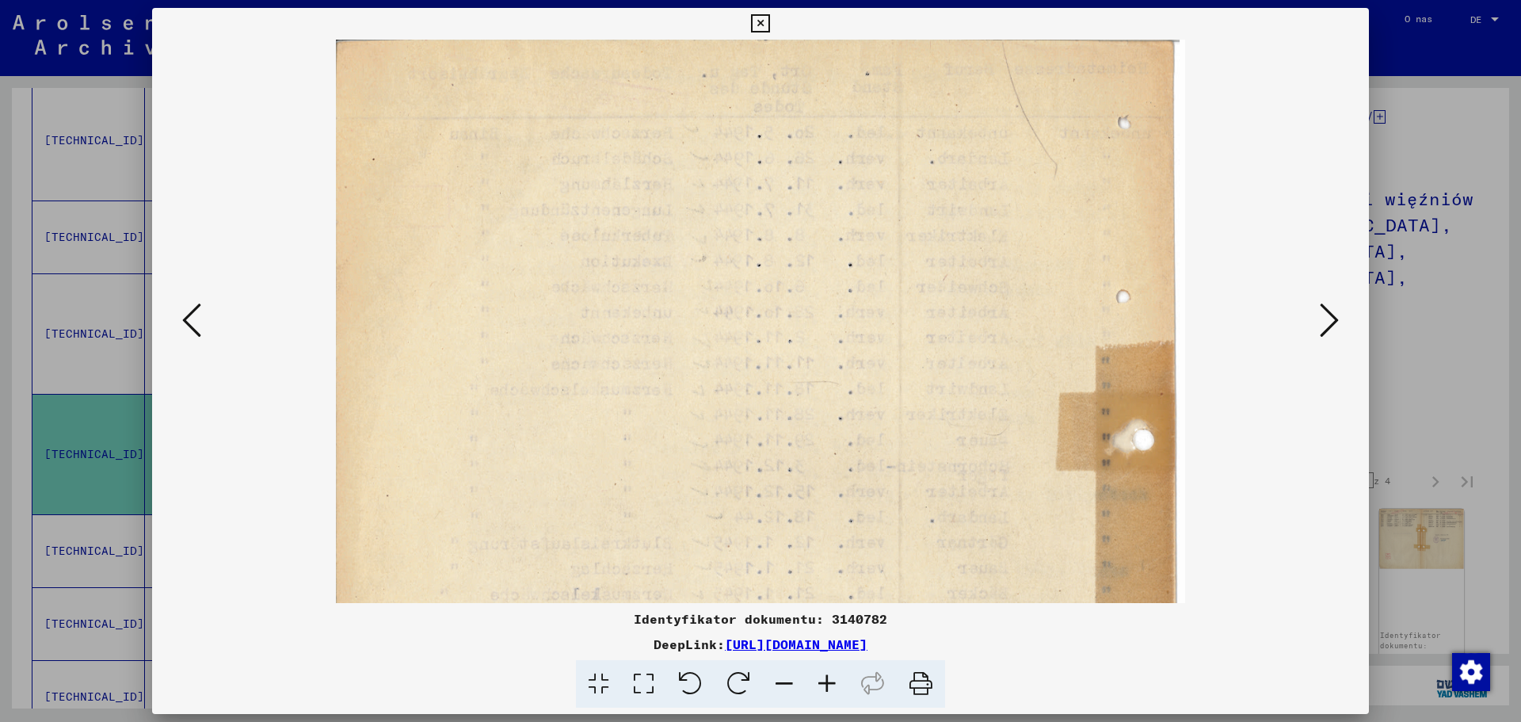
click at [1349, 326] on div at bounding box center [760, 321] width 1217 height 563
click at [1342, 320] on button at bounding box center [1329, 321] width 29 height 45
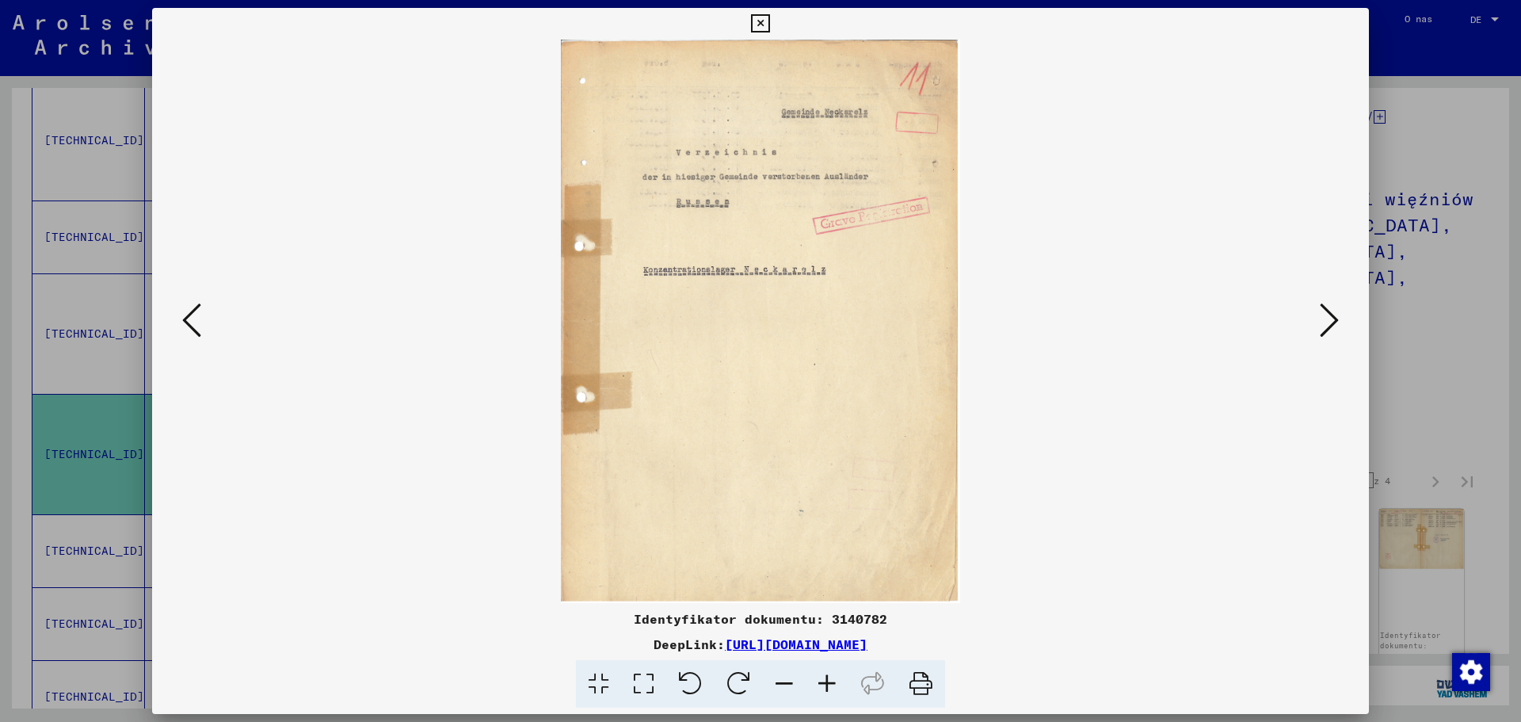
click at [1335, 319] on icon at bounding box center [1329, 320] width 19 height 38
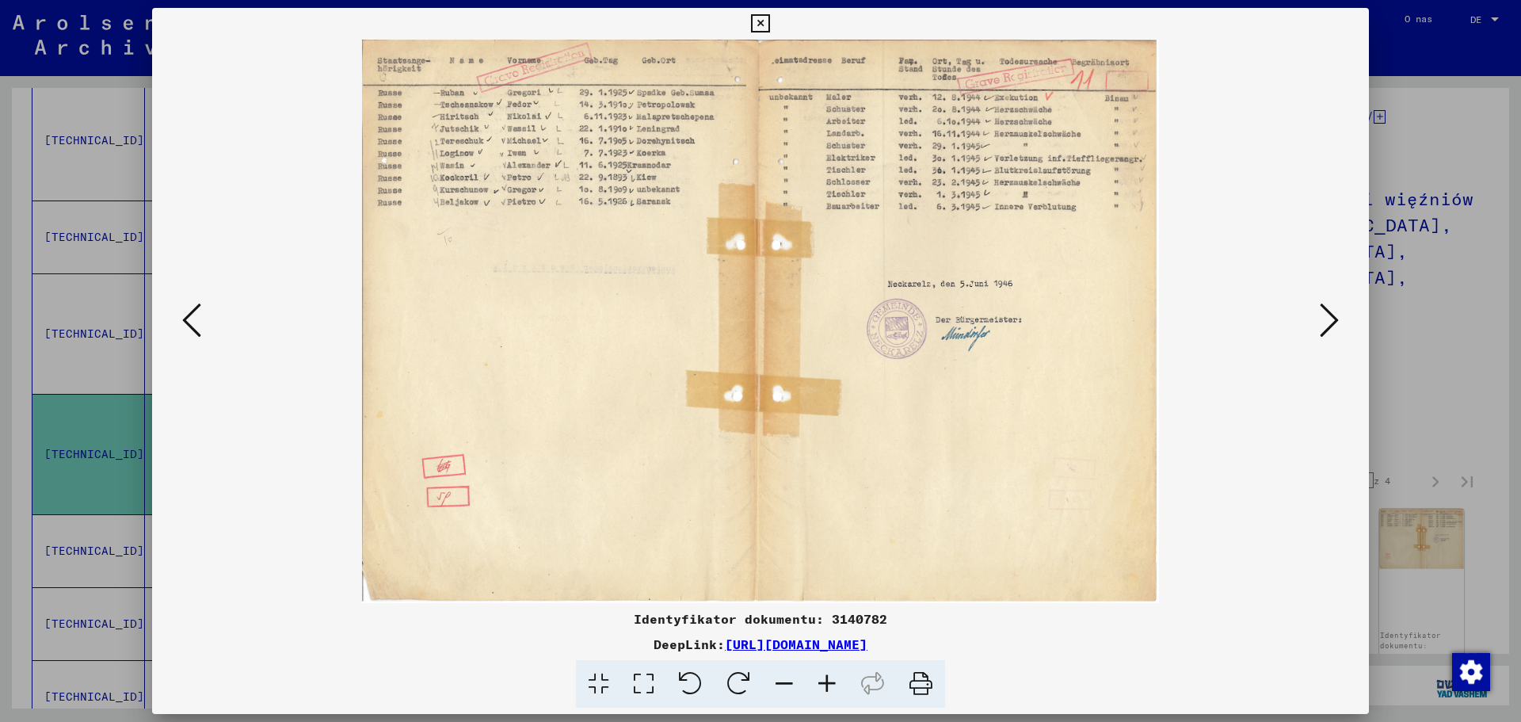
click at [1327, 317] on icon at bounding box center [1329, 320] width 19 height 38
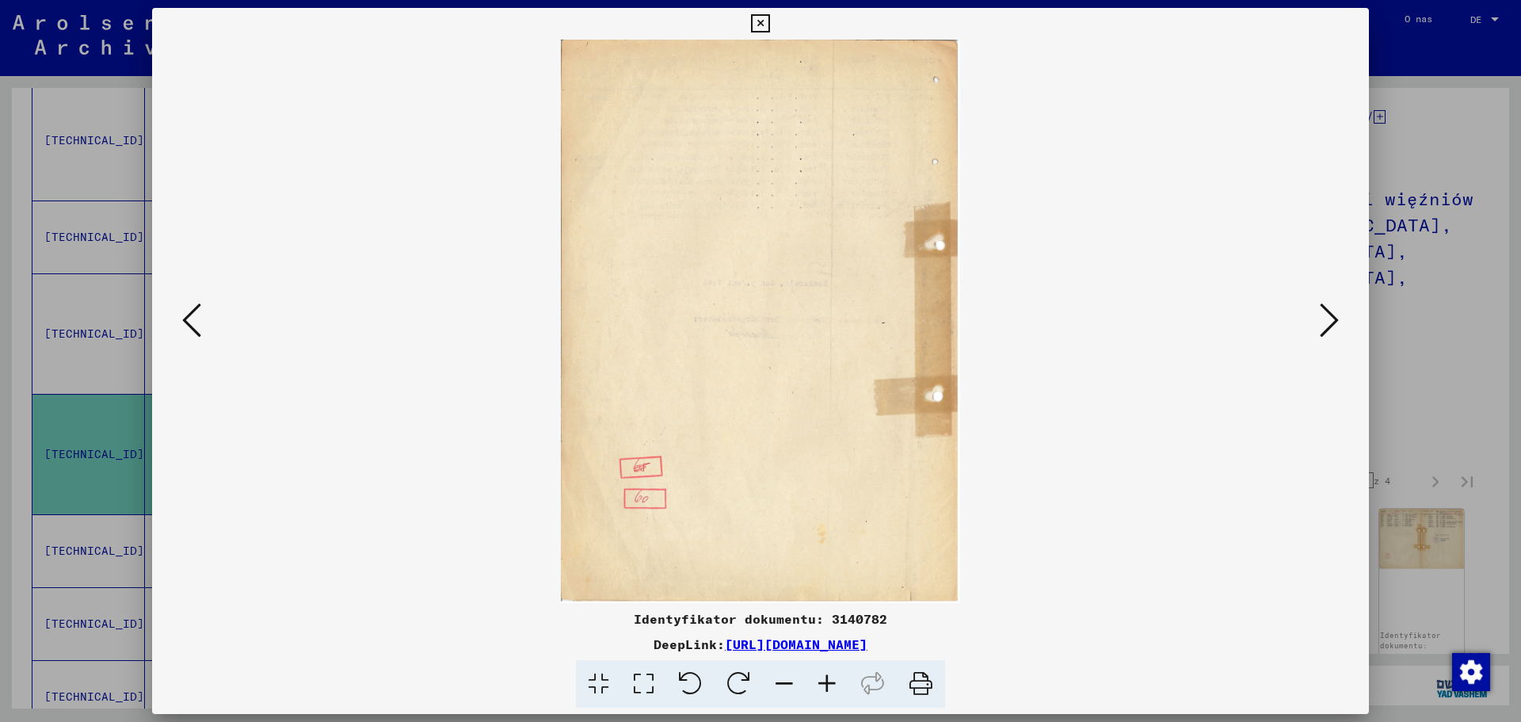
click at [1327, 317] on icon at bounding box center [1329, 320] width 19 height 38
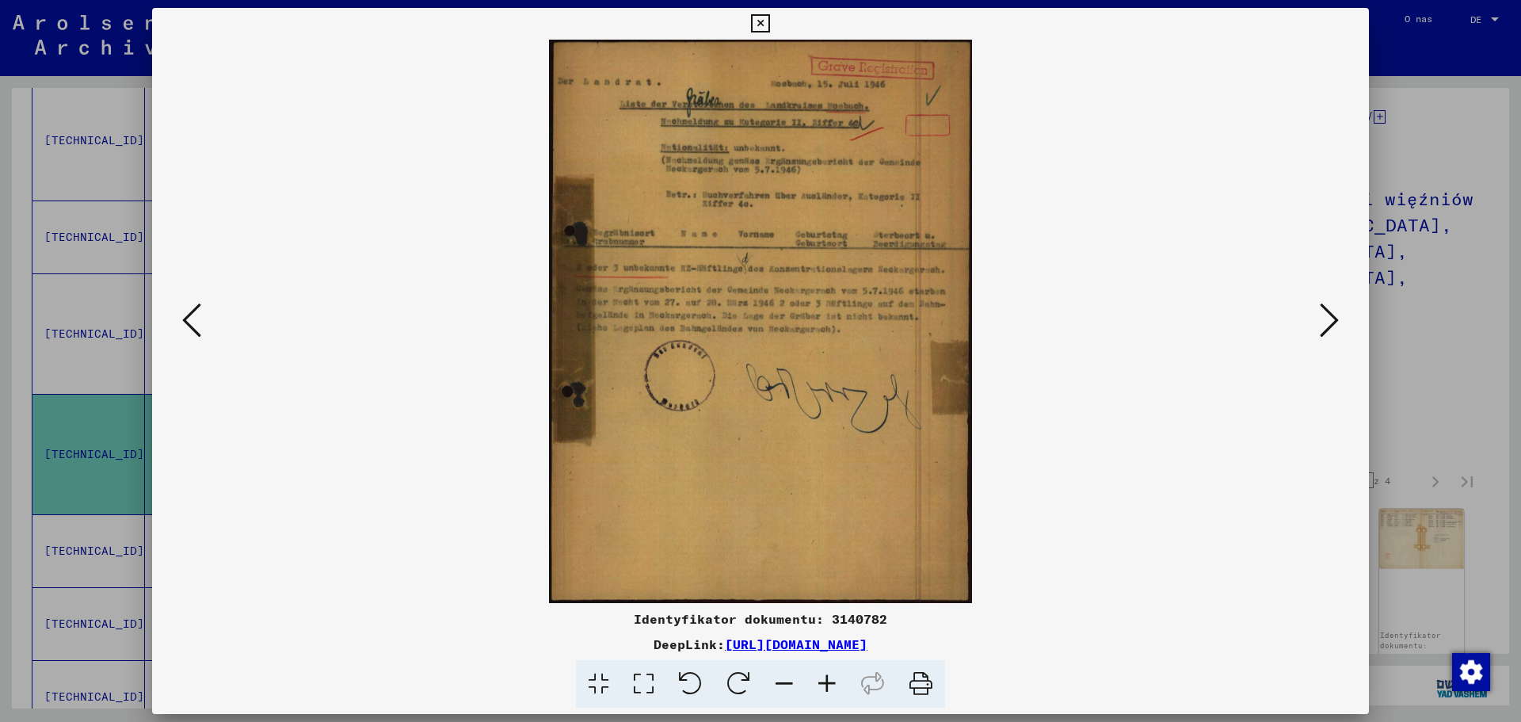
click at [1335, 320] on icon at bounding box center [1329, 320] width 19 height 38
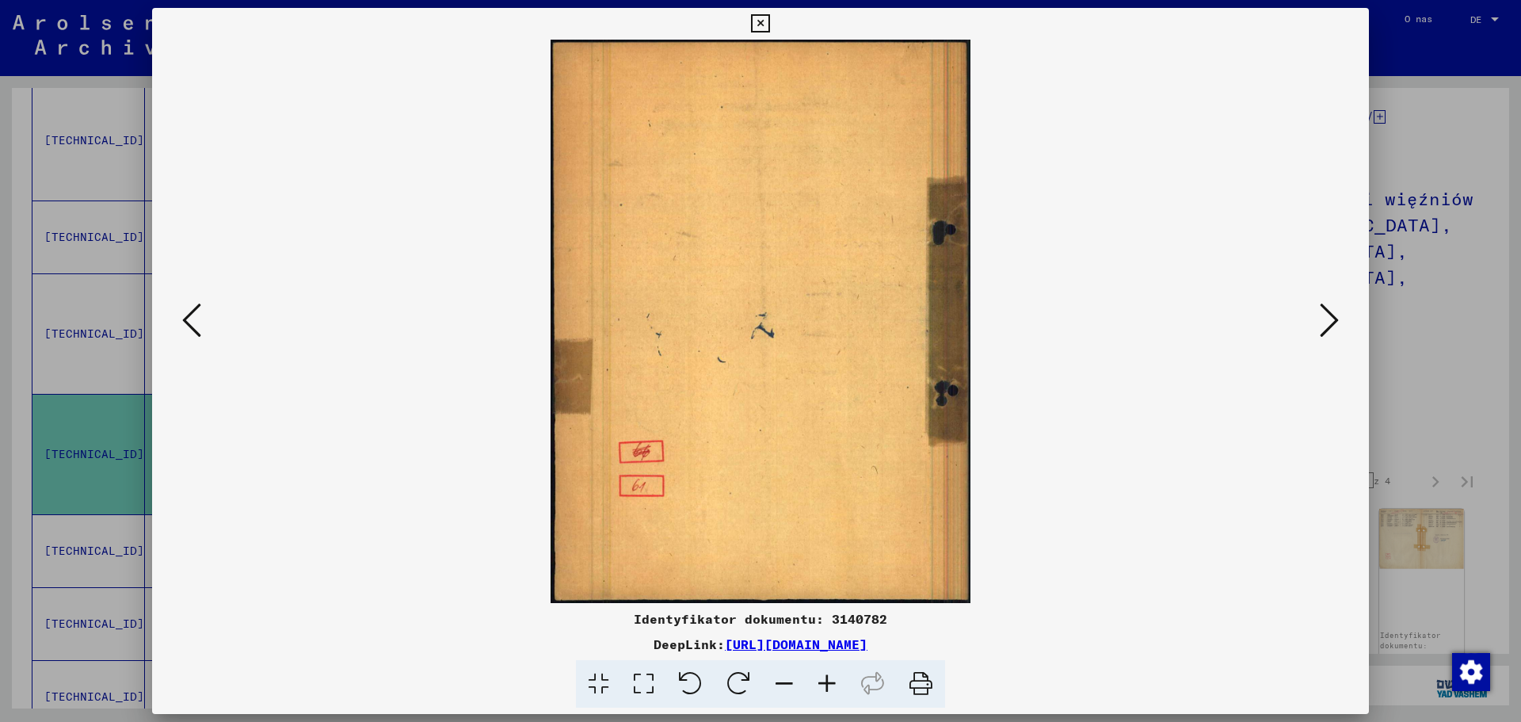
click at [1335, 320] on icon at bounding box center [1329, 320] width 19 height 38
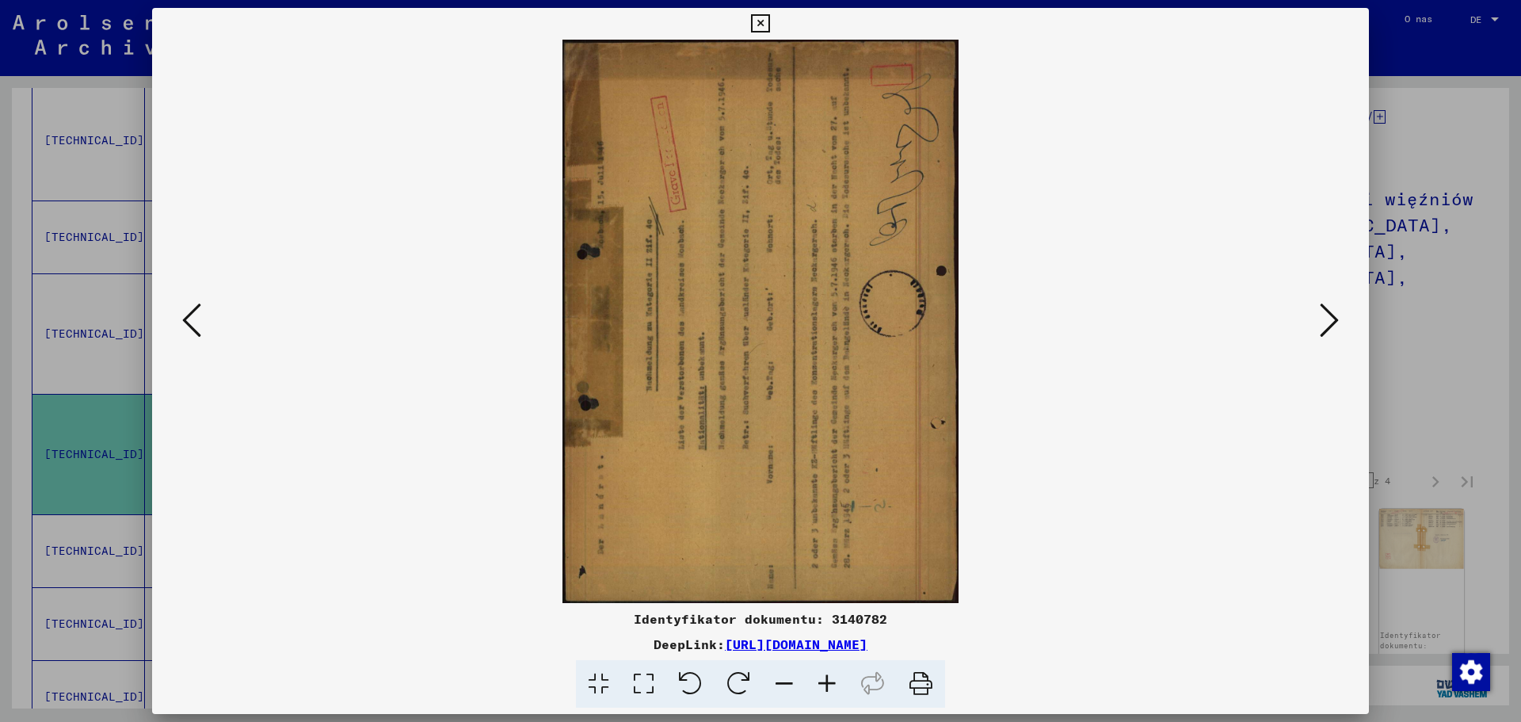
click at [1335, 320] on icon at bounding box center [1329, 320] width 19 height 38
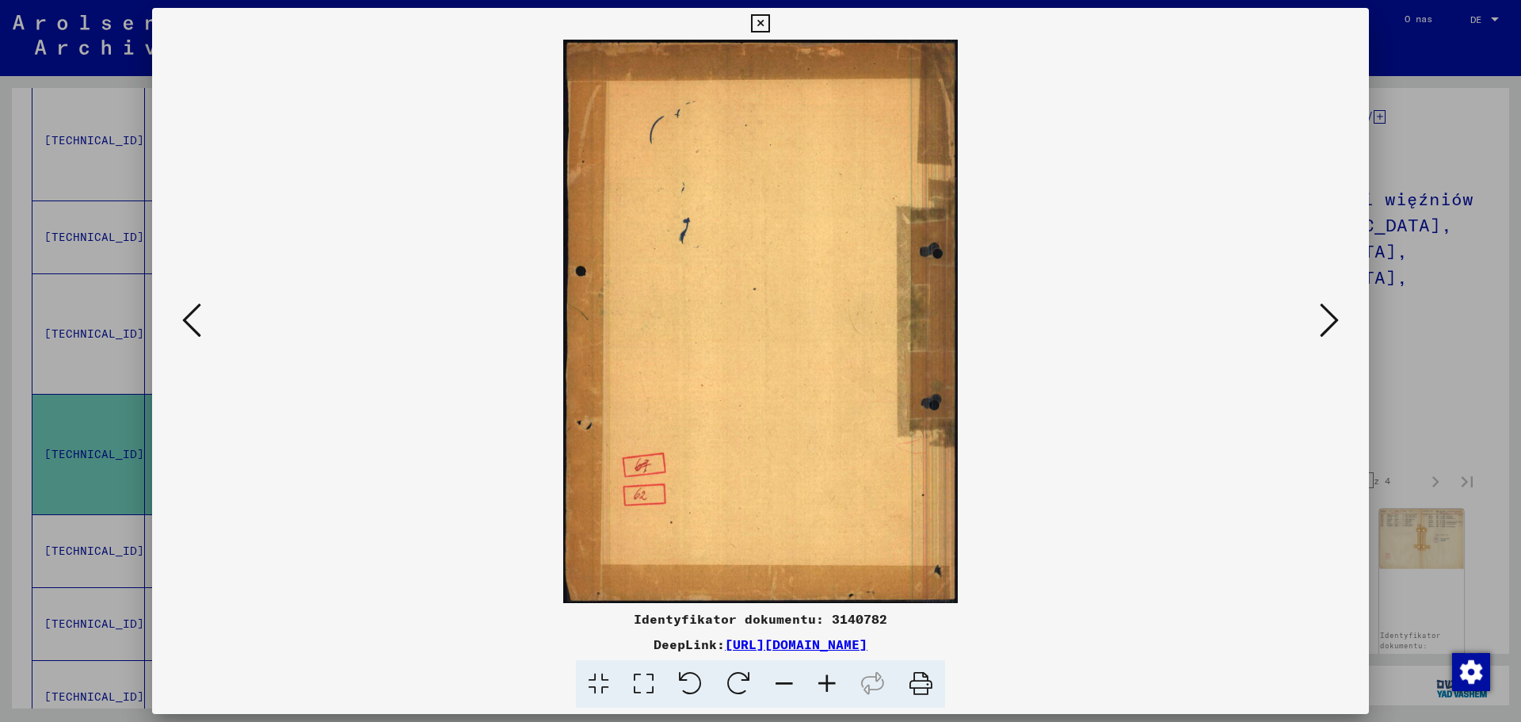
click at [1335, 320] on icon at bounding box center [1329, 320] width 19 height 38
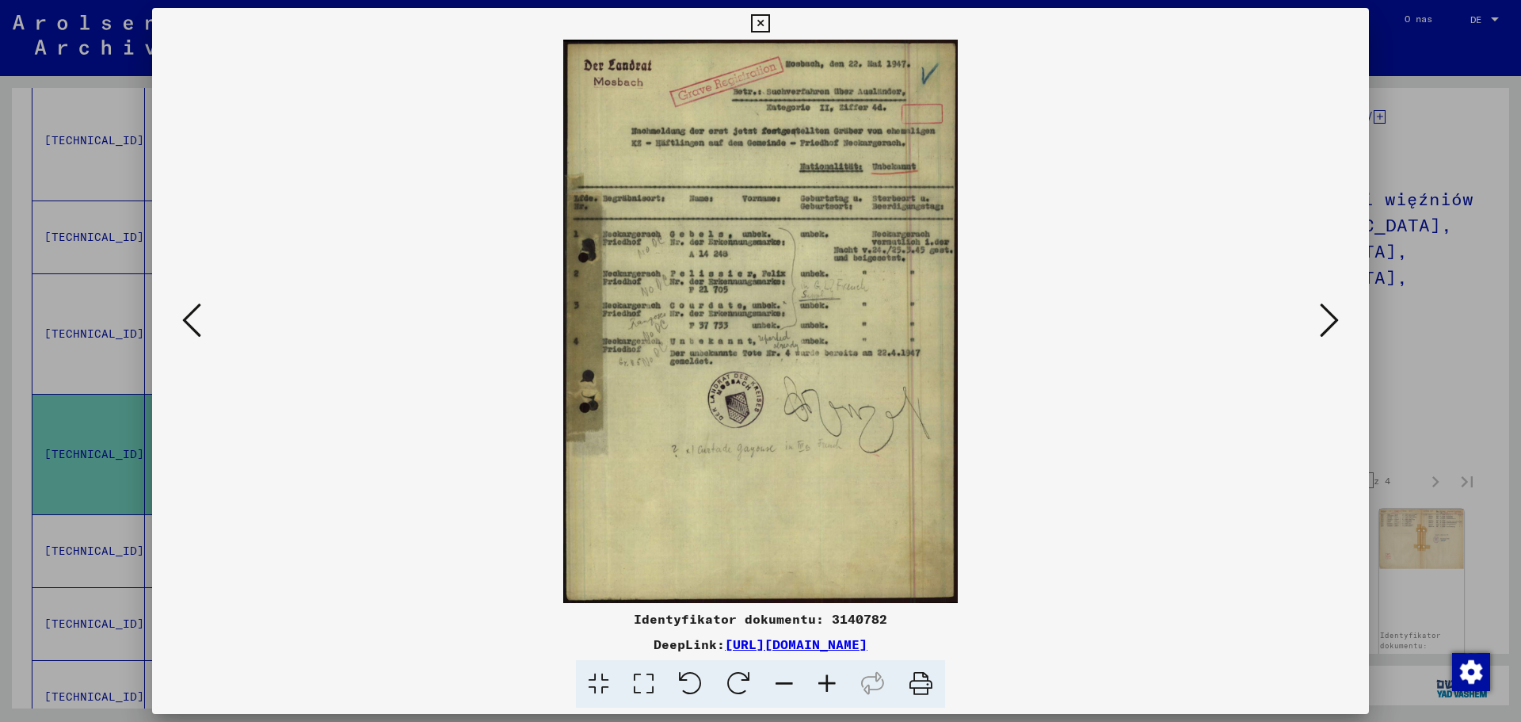
click at [1334, 323] on icon at bounding box center [1329, 320] width 19 height 38
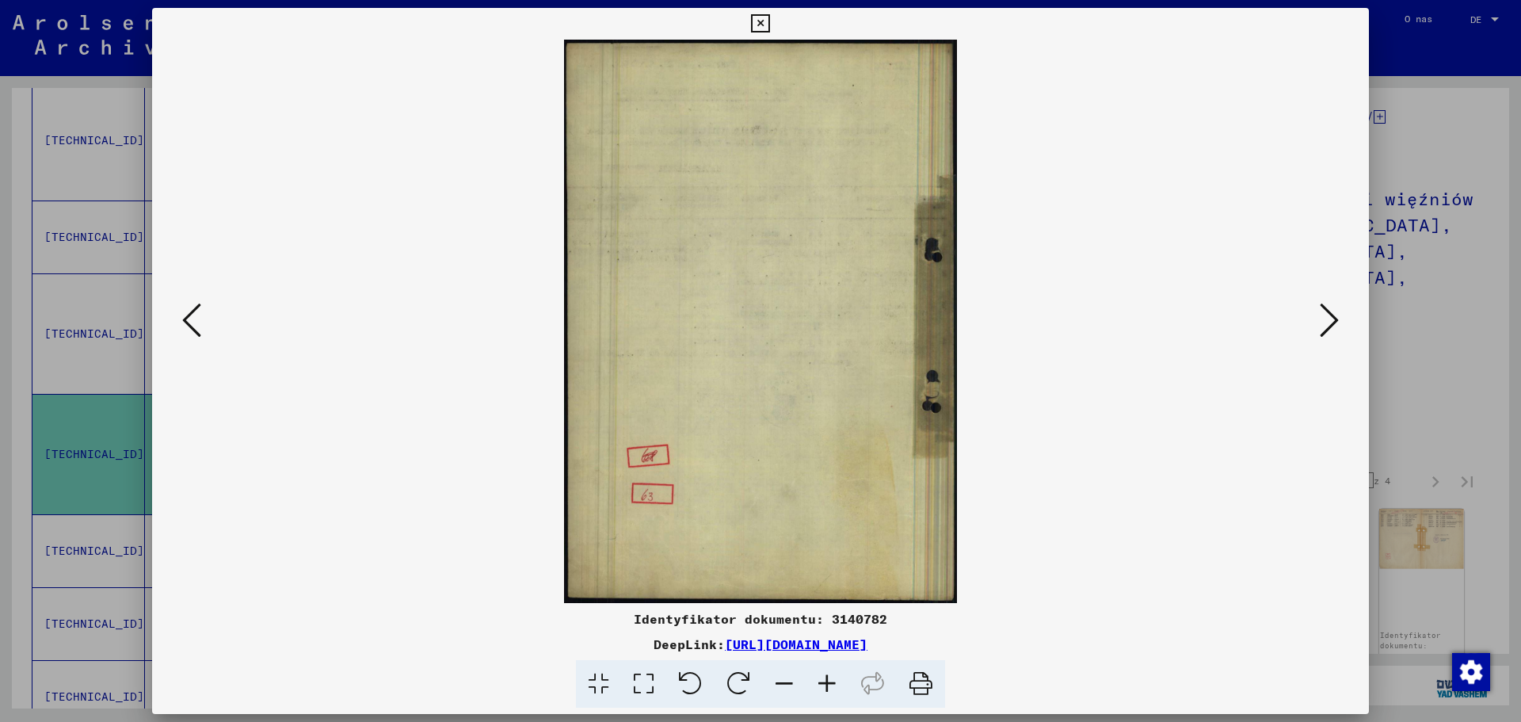
click at [1334, 323] on icon at bounding box center [1329, 320] width 19 height 38
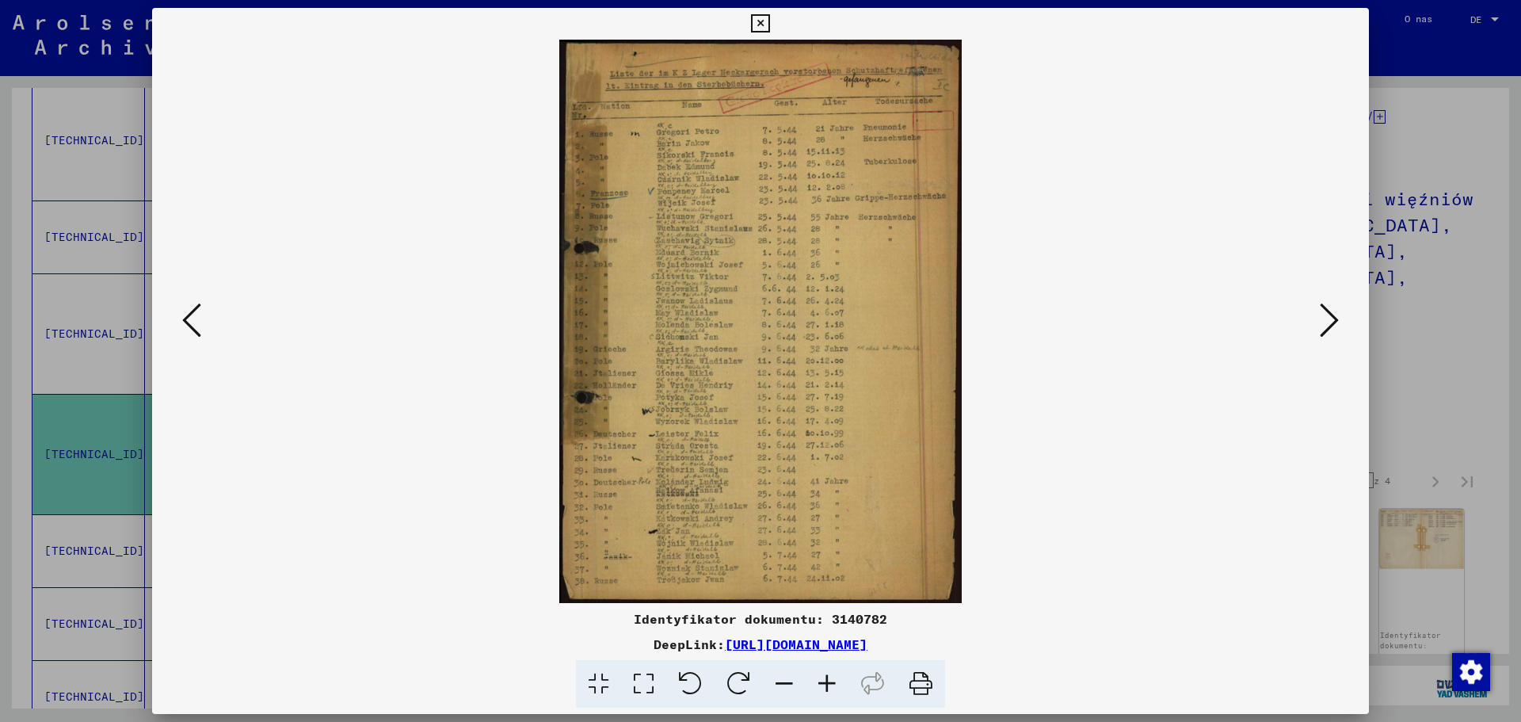
drag, startPoint x: 1334, startPoint y: 323, endPoint x: 976, endPoint y: 371, distance: 360.6
click at [1025, 366] on div at bounding box center [760, 321] width 1217 height 563
click at [826, 683] on icon at bounding box center [827, 684] width 43 height 48
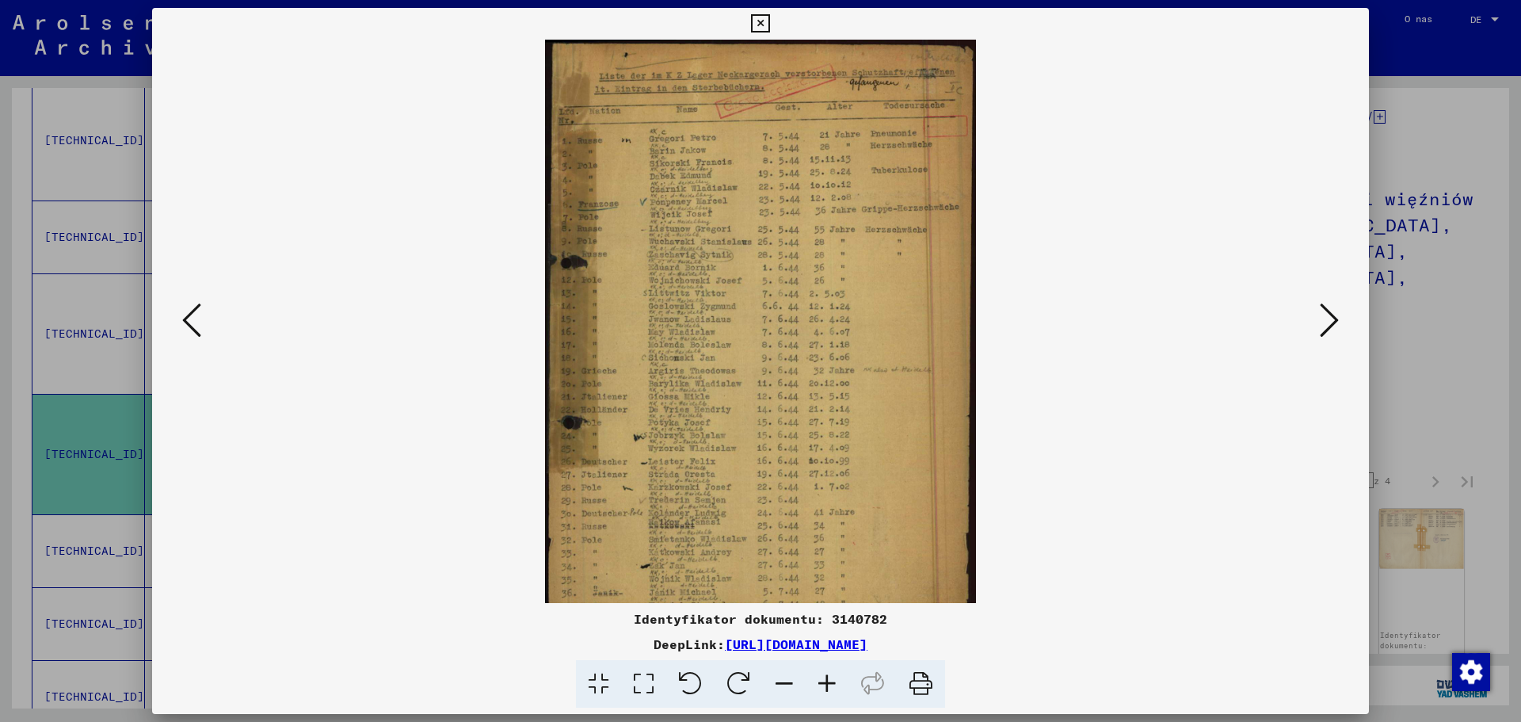
click at [826, 683] on icon at bounding box center [827, 684] width 43 height 48
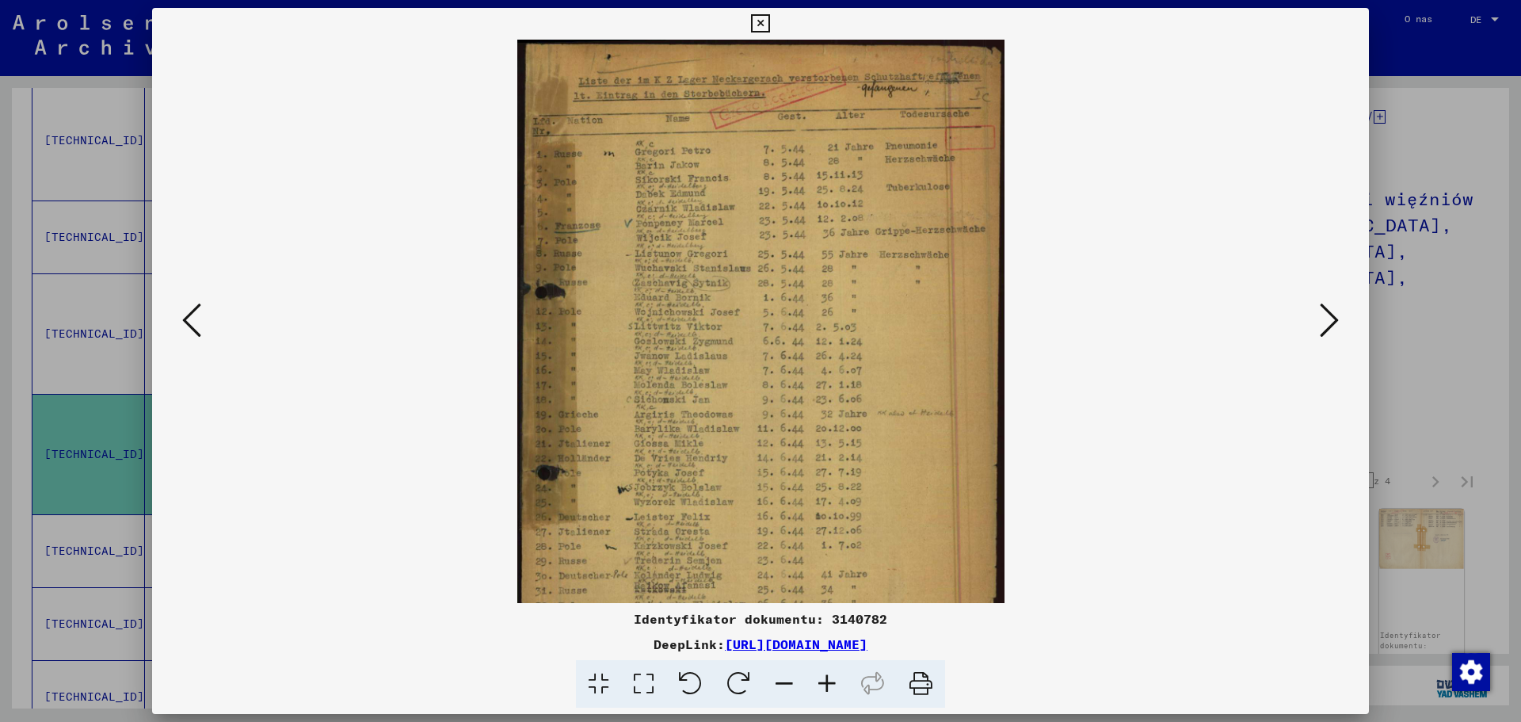
click at [826, 683] on icon at bounding box center [827, 684] width 43 height 48
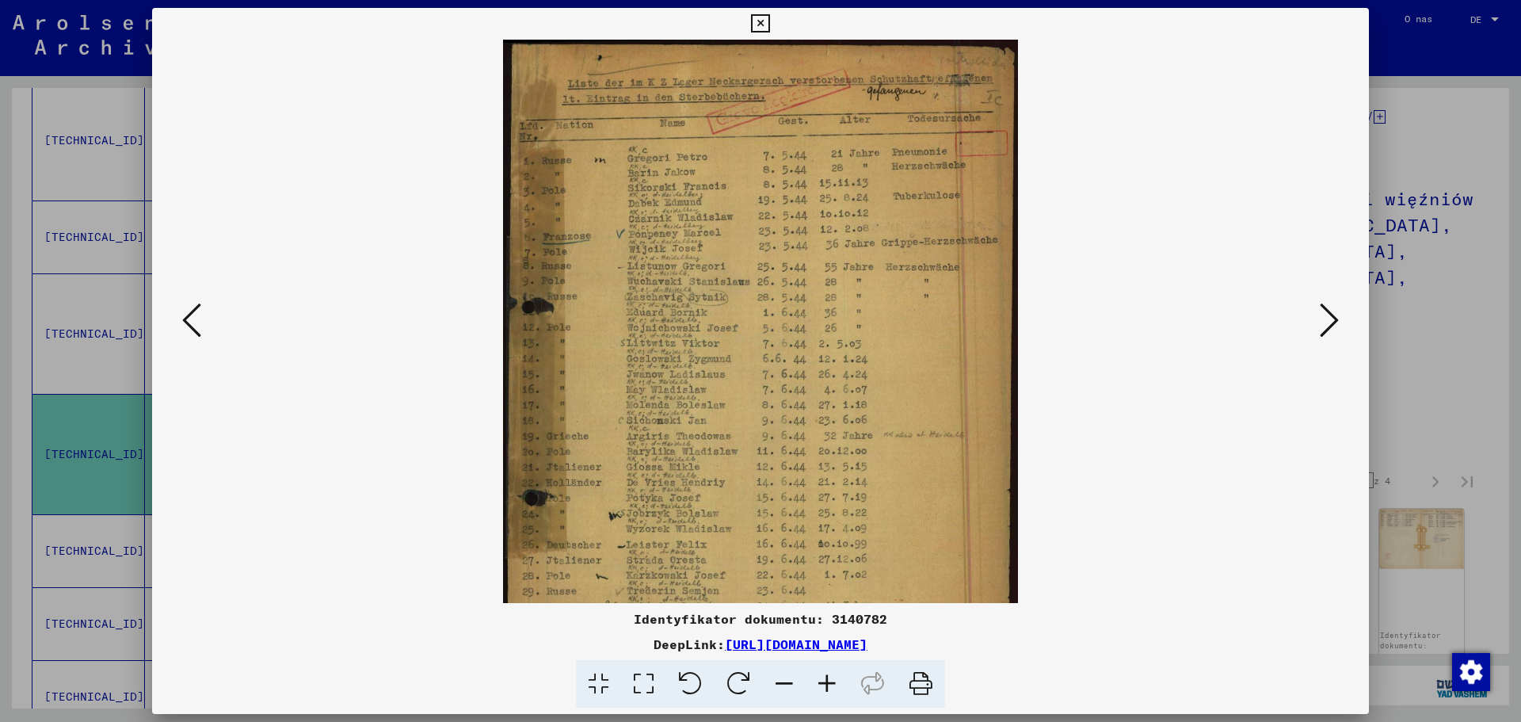
click at [826, 683] on icon at bounding box center [827, 684] width 43 height 48
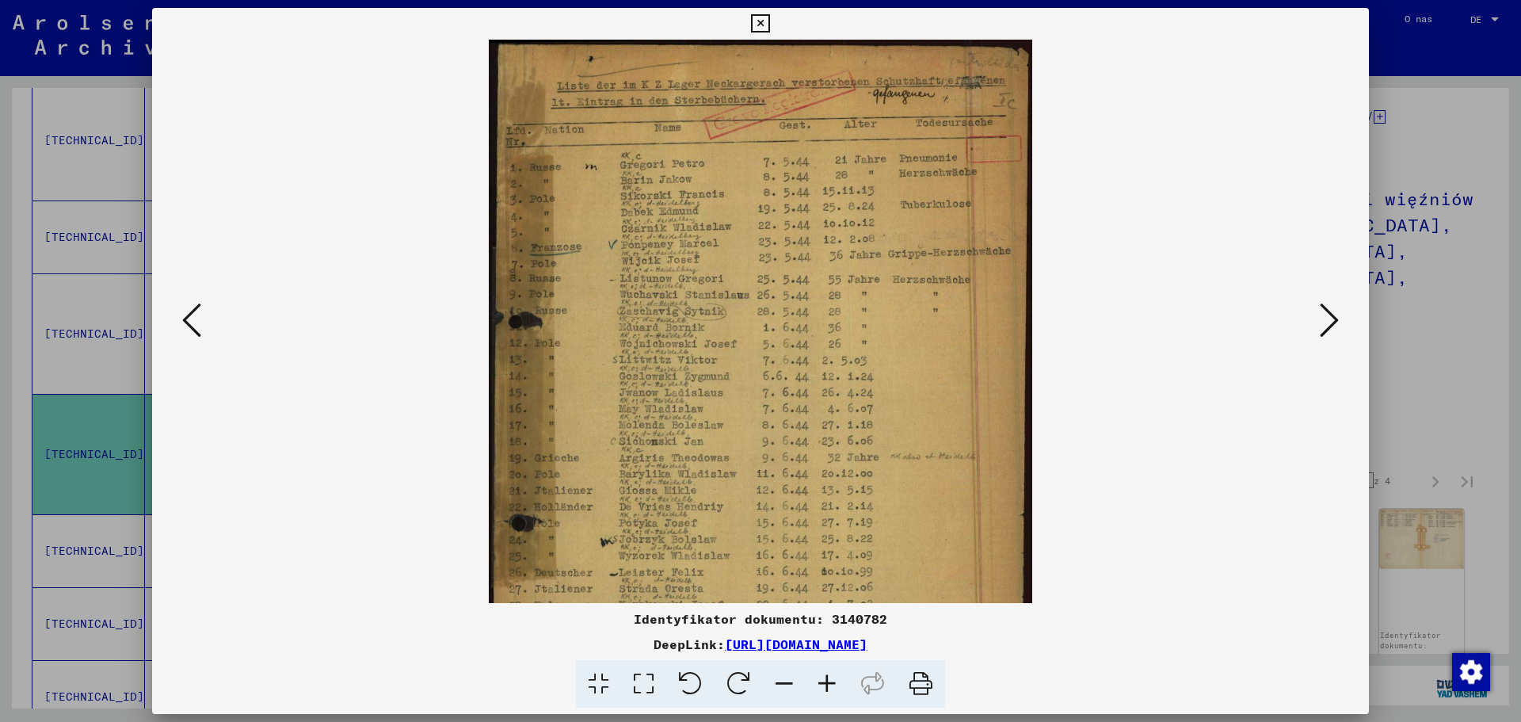
click at [826, 683] on icon at bounding box center [827, 684] width 43 height 48
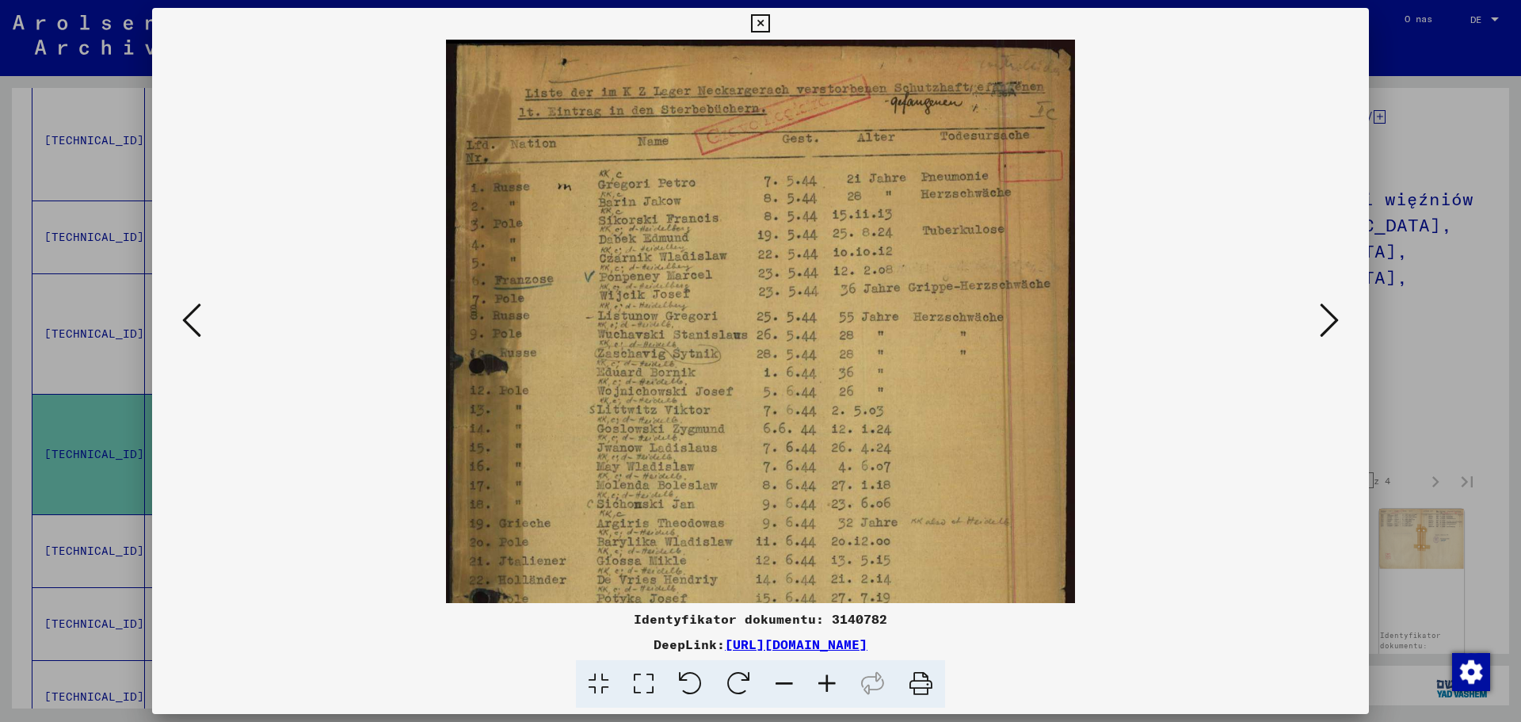
click at [826, 683] on icon at bounding box center [827, 684] width 43 height 48
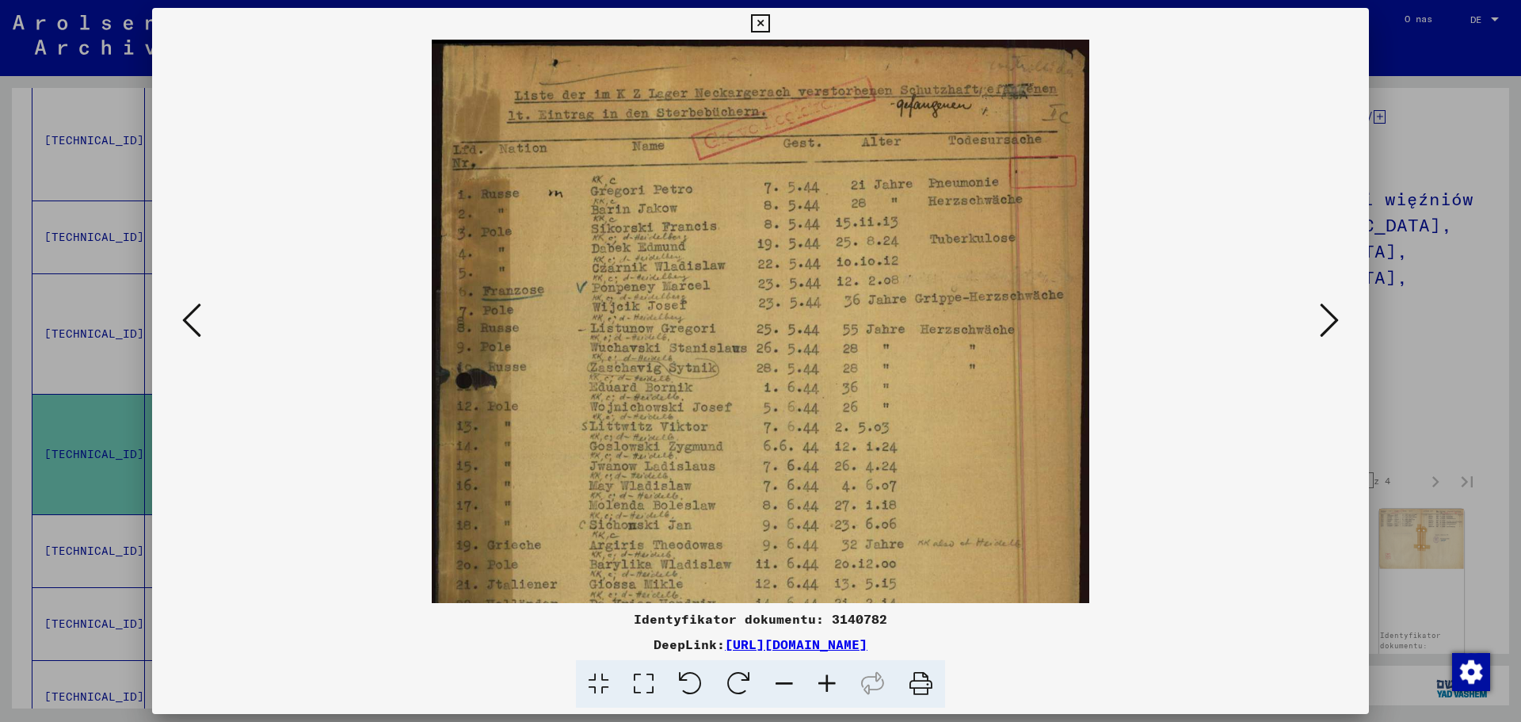
click at [826, 683] on icon at bounding box center [827, 684] width 43 height 48
click at [825, 684] on icon at bounding box center [827, 684] width 43 height 48
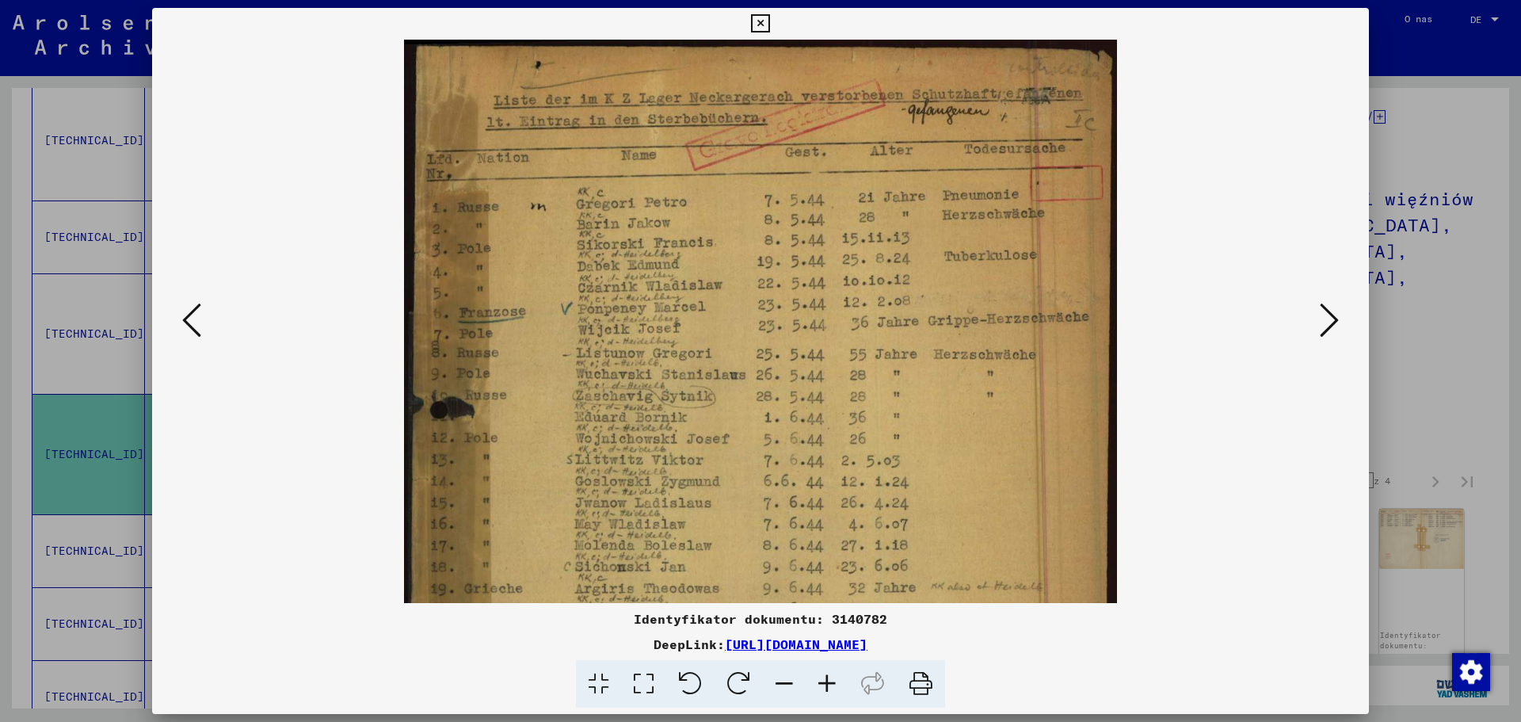
click at [825, 684] on icon at bounding box center [827, 684] width 43 height 48
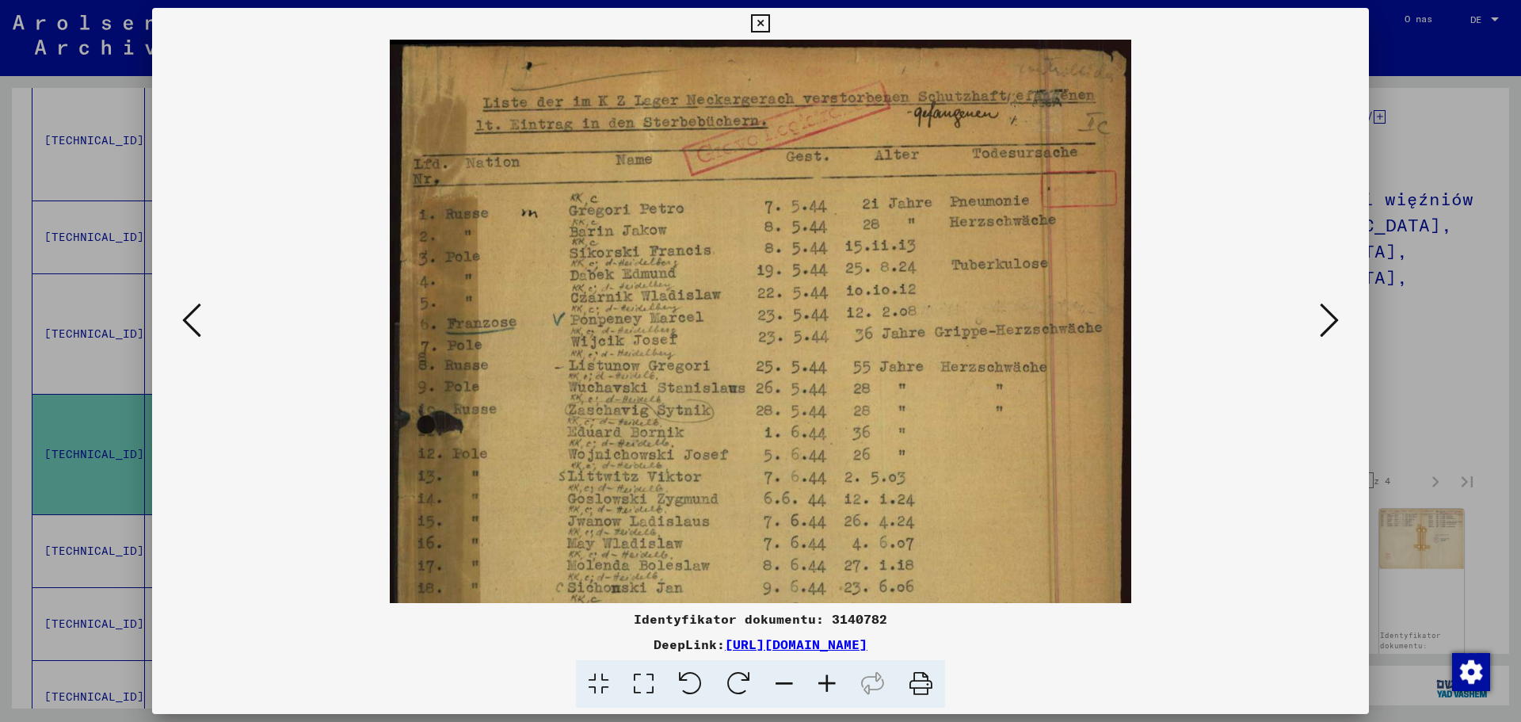
click at [825, 685] on icon at bounding box center [827, 684] width 43 height 48
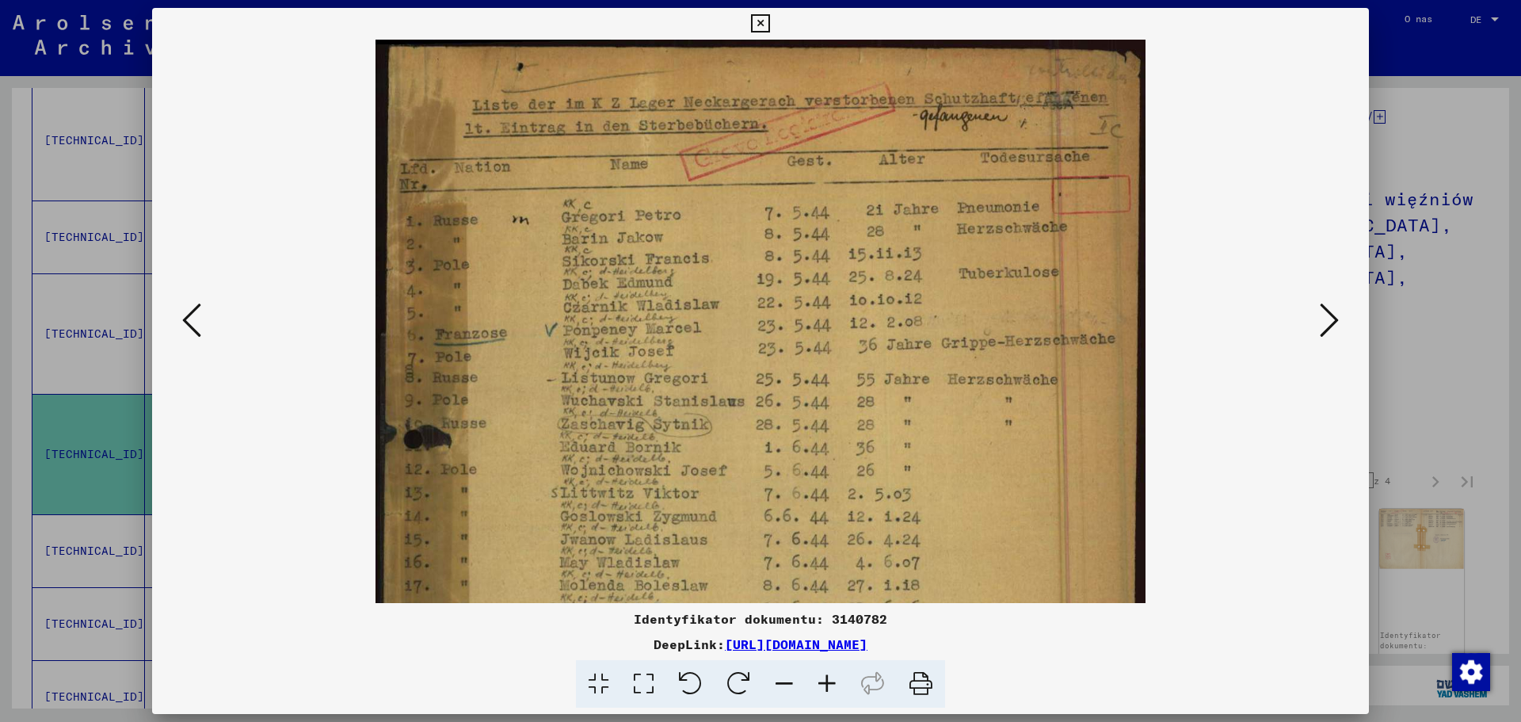
click at [825, 685] on icon at bounding box center [827, 684] width 43 height 48
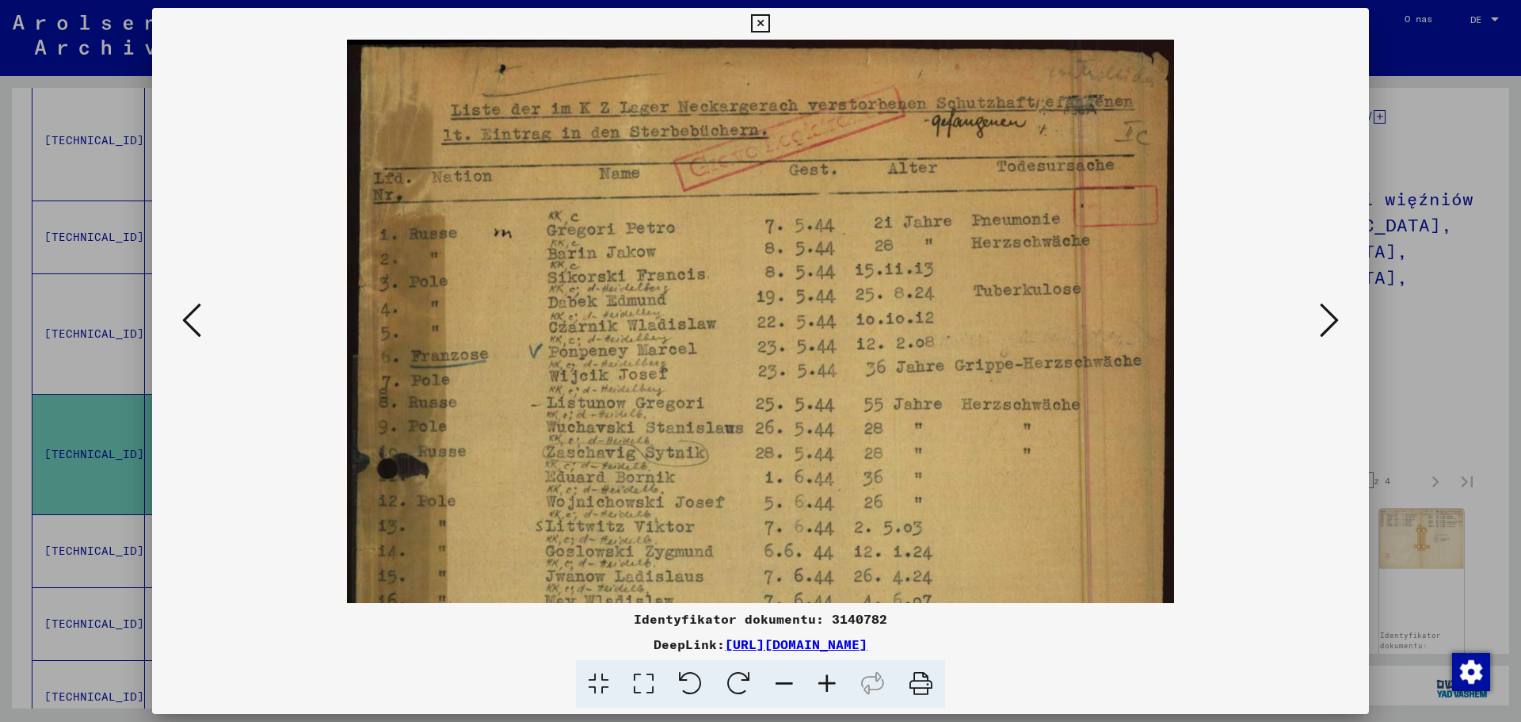
click at [825, 685] on icon at bounding box center [827, 684] width 43 height 48
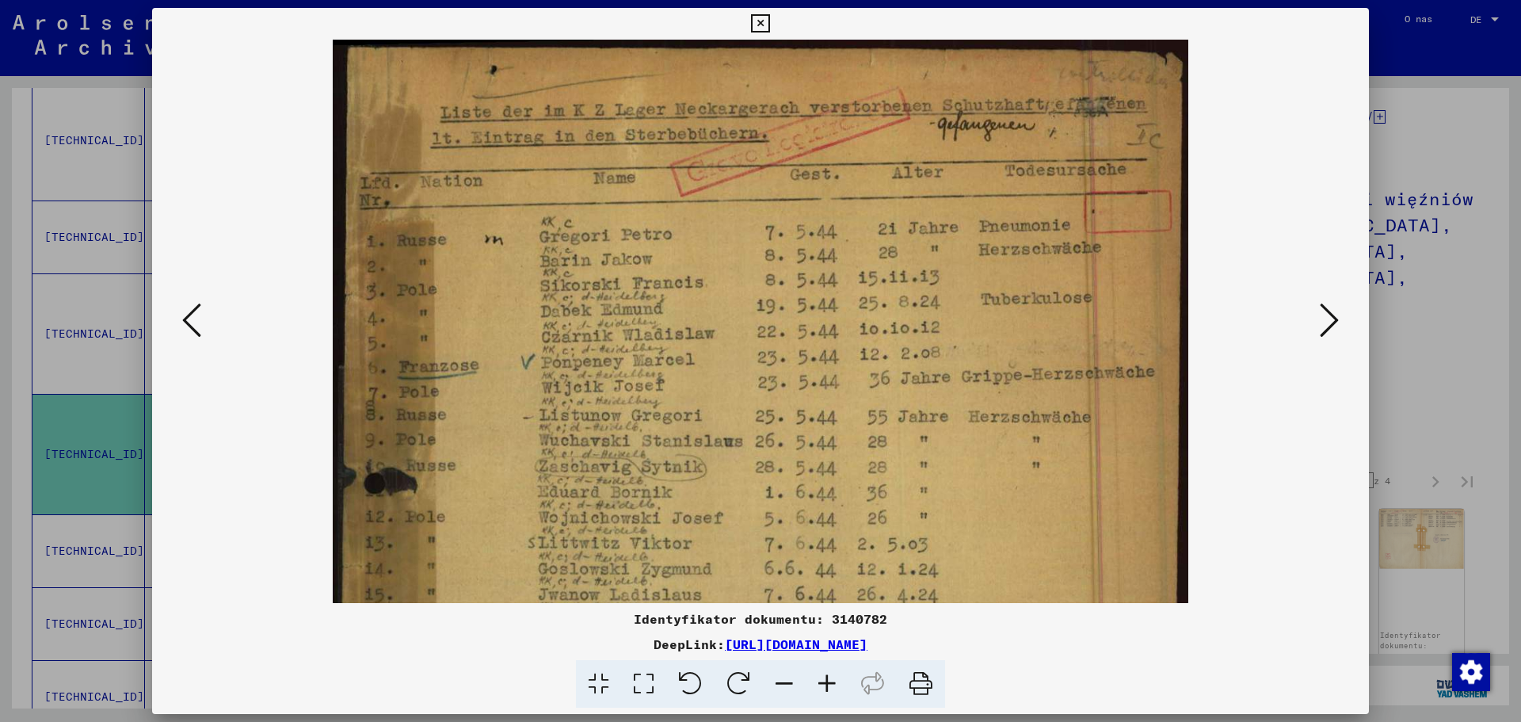
click at [825, 685] on icon at bounding box center [827, 684] width 43 height 48
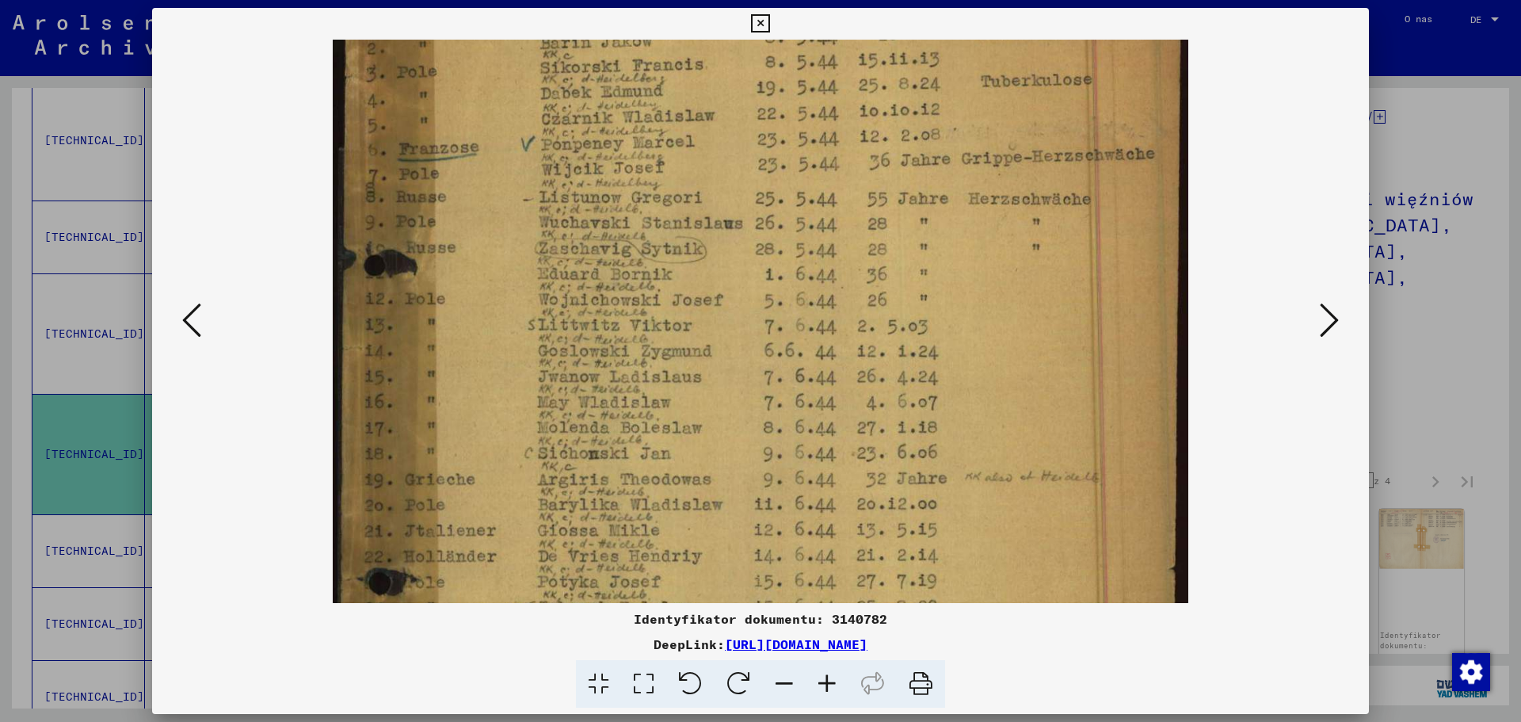
scroll to position [223, 0]
drag, startPoint x: 702, startPoint y: 483, endPoint x: 735, endPoint y: 259, distance: 225.8
click at [735, 259] on img at bounding box center [760, 414] width 855 height 1197
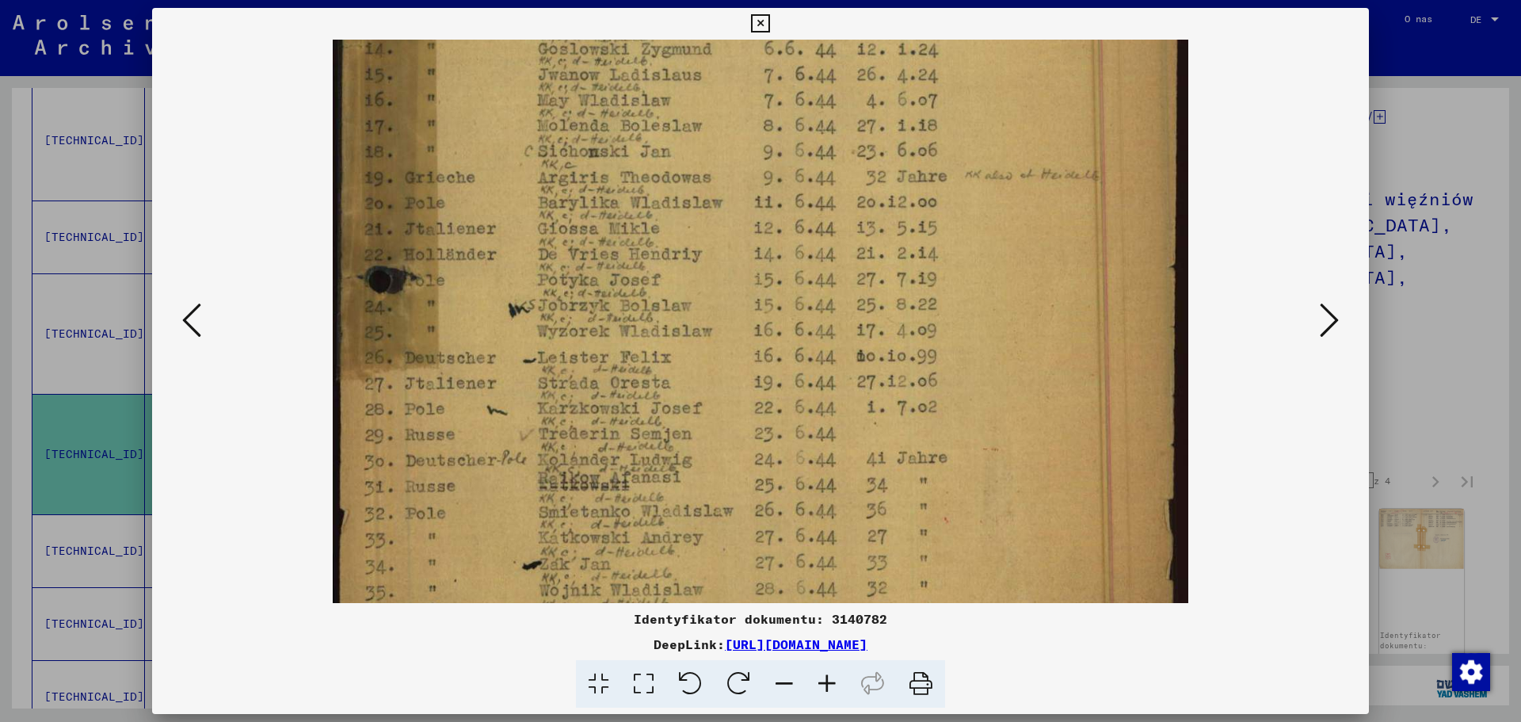
scroll to position [521, 0]
drag, startPoint x: 711, startPoint y: 494, endPoint x: 751, endPoint y: 197, distance: 299.9
click at [751, 197] on img at bounding box center [760, 117] width 855 height 1197
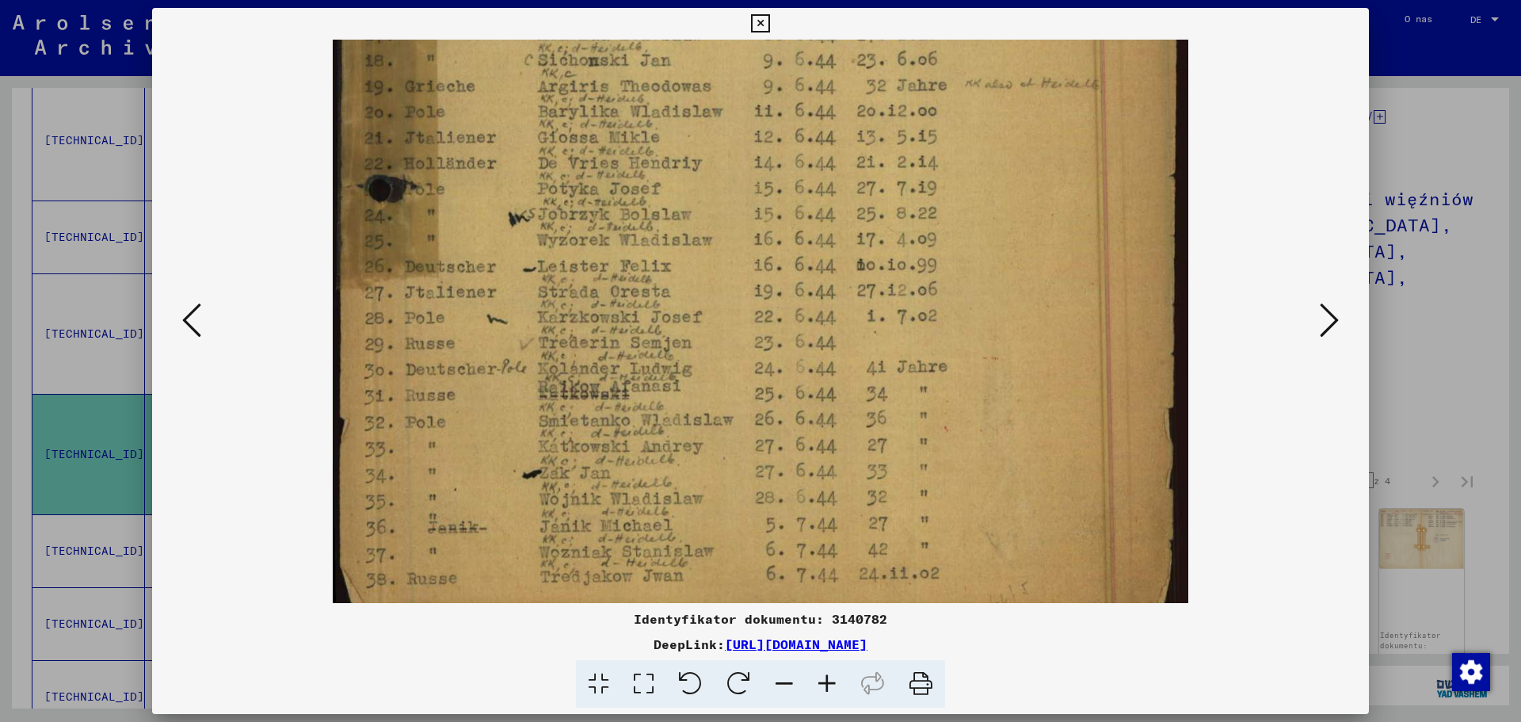
scroll to position [634, 0]
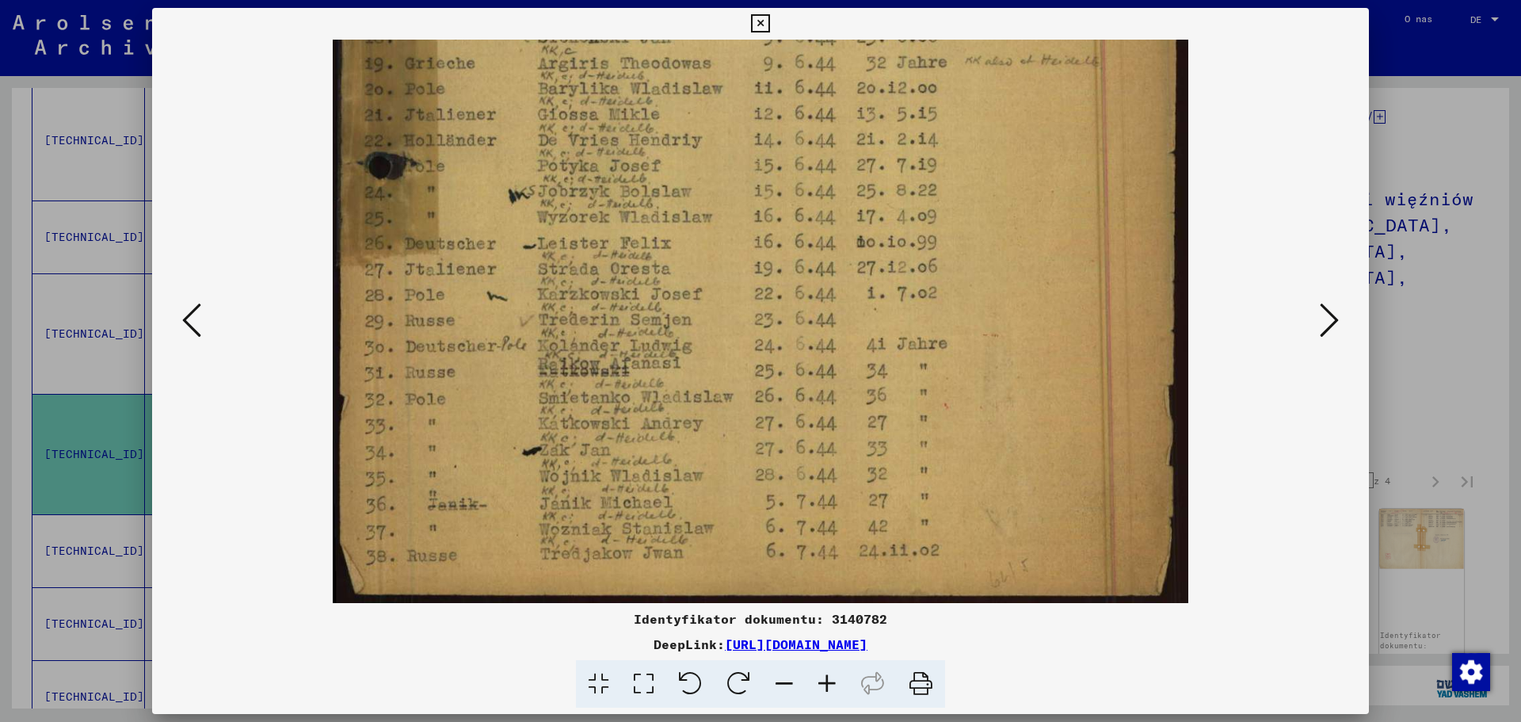
drag, startPoint x: 660, startPoint y: 478, endPoint x: 674, endPoint y: 265, distance: 213.6
click at [674, 265] on img at bounding box center [760, 4] width 855 height 1197
click at [1333, 322] on icon at bounding box center [1329, 320] width 19 height 38
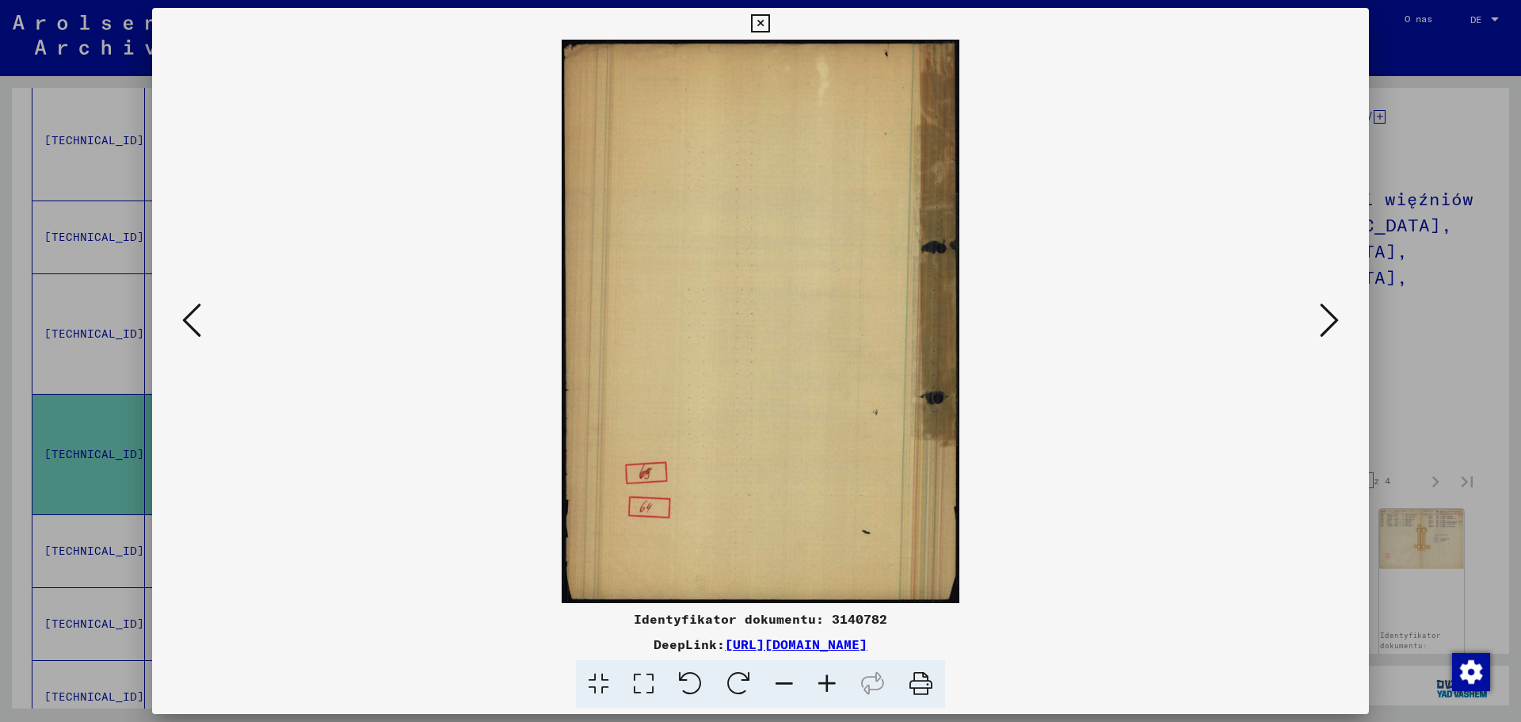
scroll to position [0, 0]
click at [1333, 322] on icon at bounding box center [1329, 320] width 19 height 38
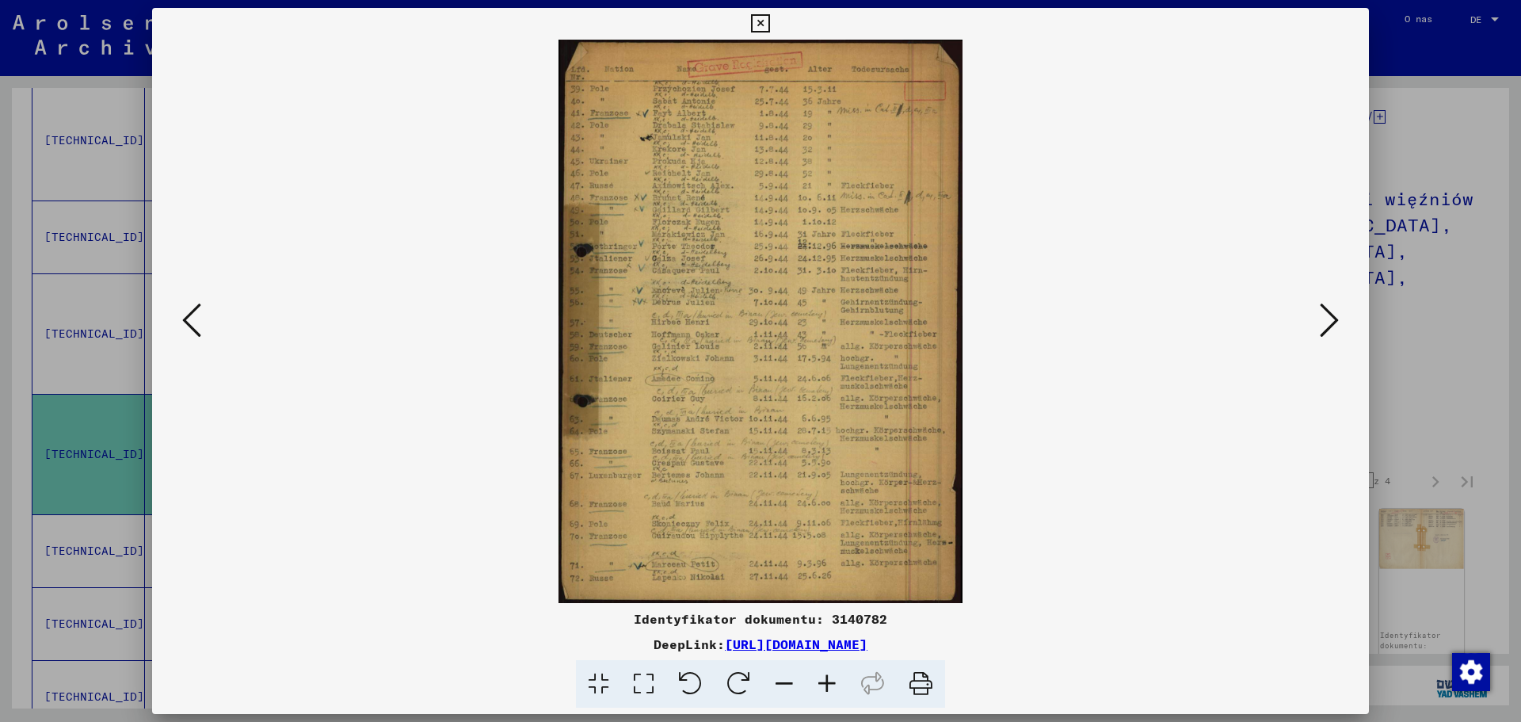
click at [823, 684] on icon at bounding box center [827, 684] width 43 height 48
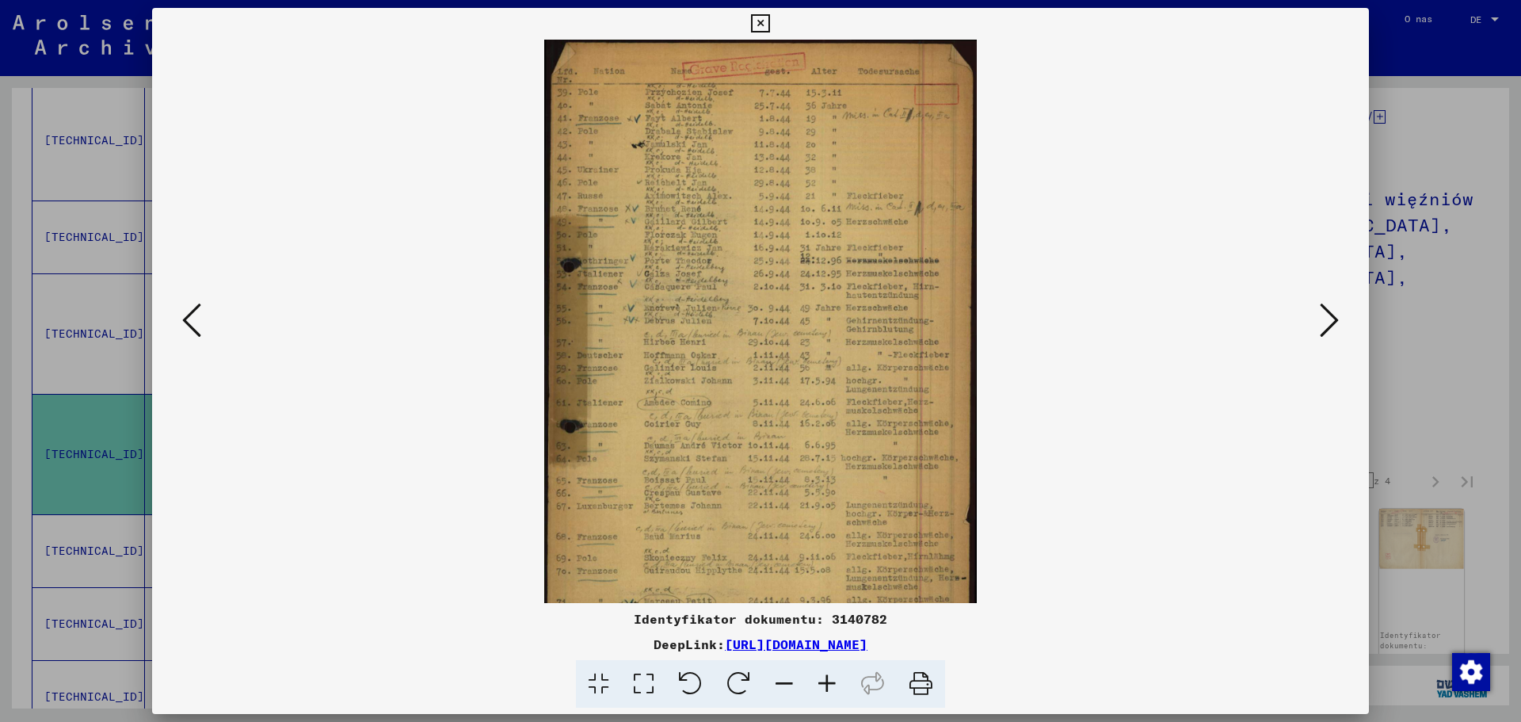
click at [823, 684] on icon at bounding box center [827, 684] width 43 height 48
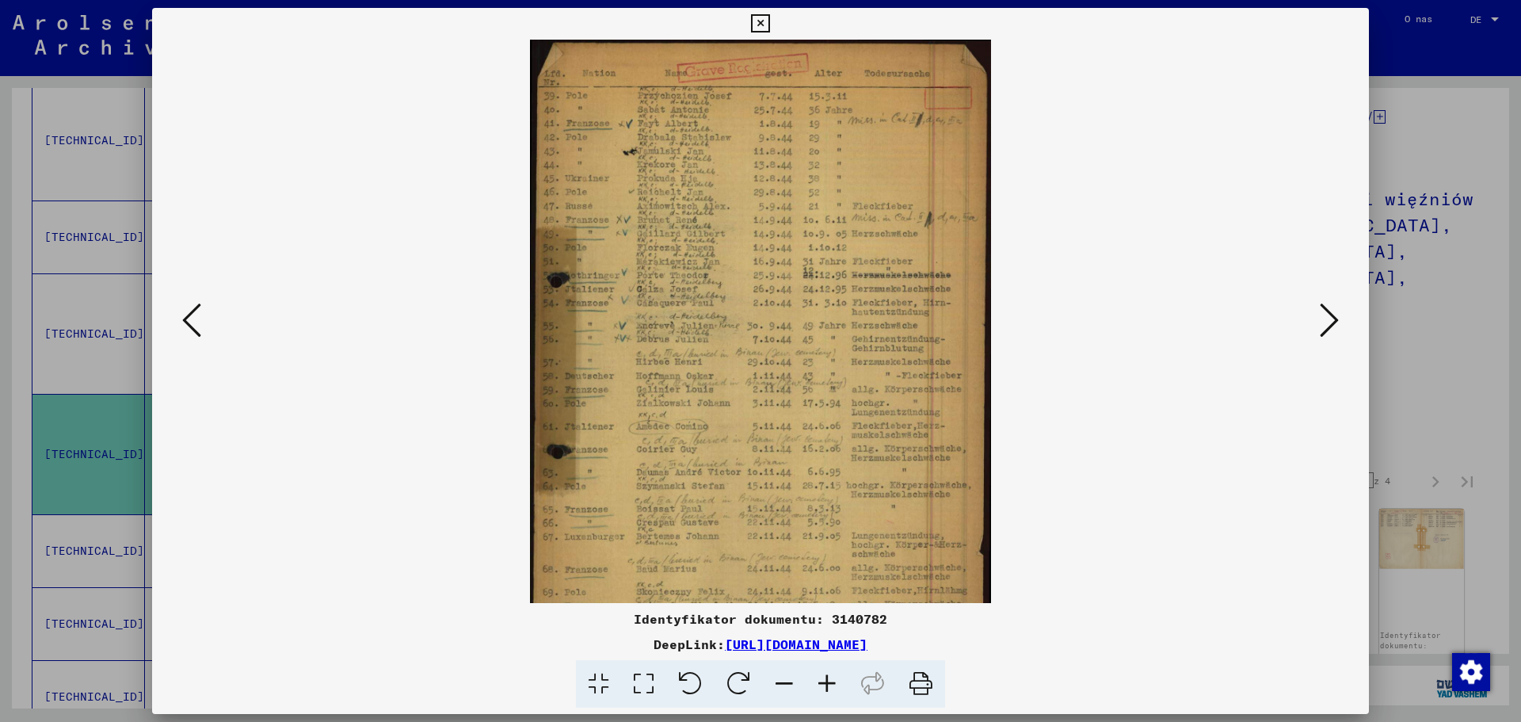
click at [823, 684] on icon at bounding box center [827, 684] width 43 height 48
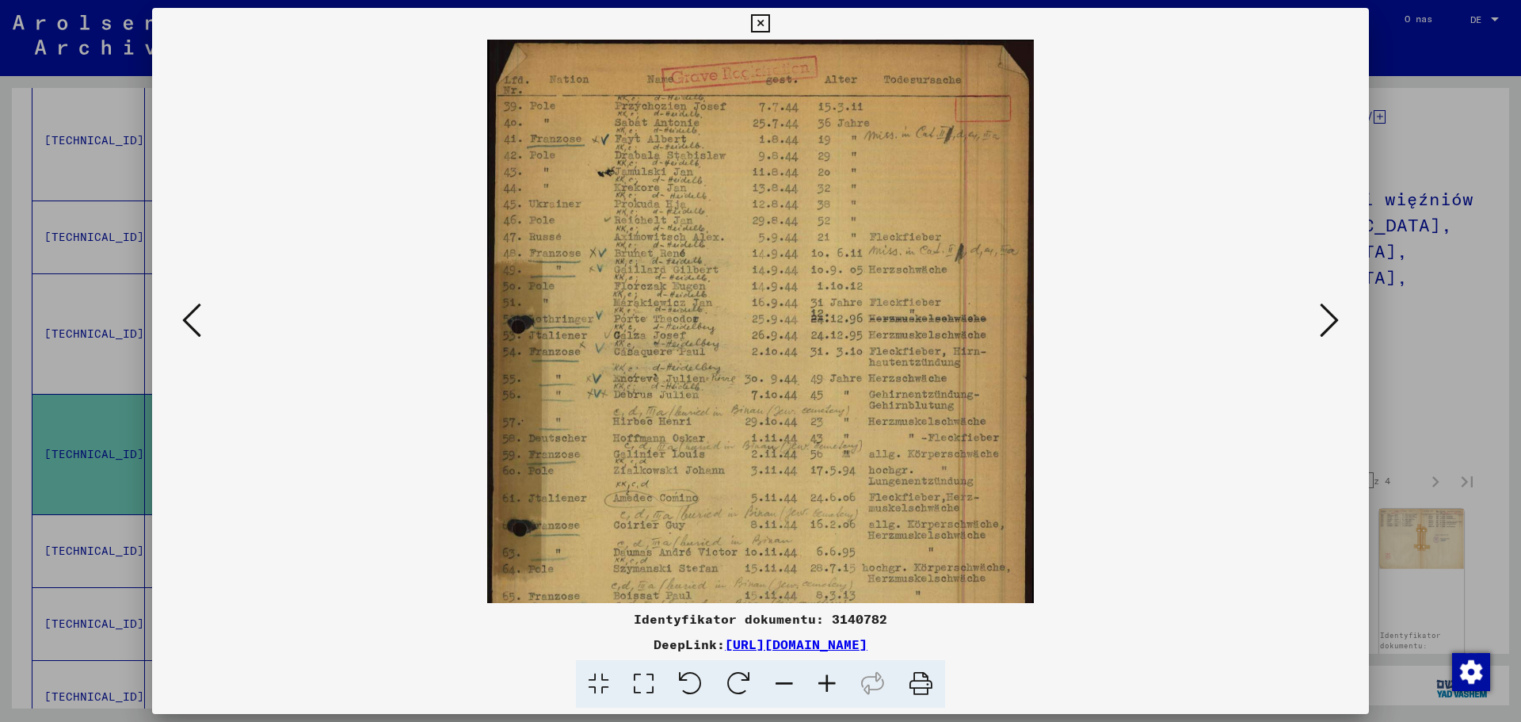
click at [823, 684] on icon at bounding box center [827, 684] width 43 height 48
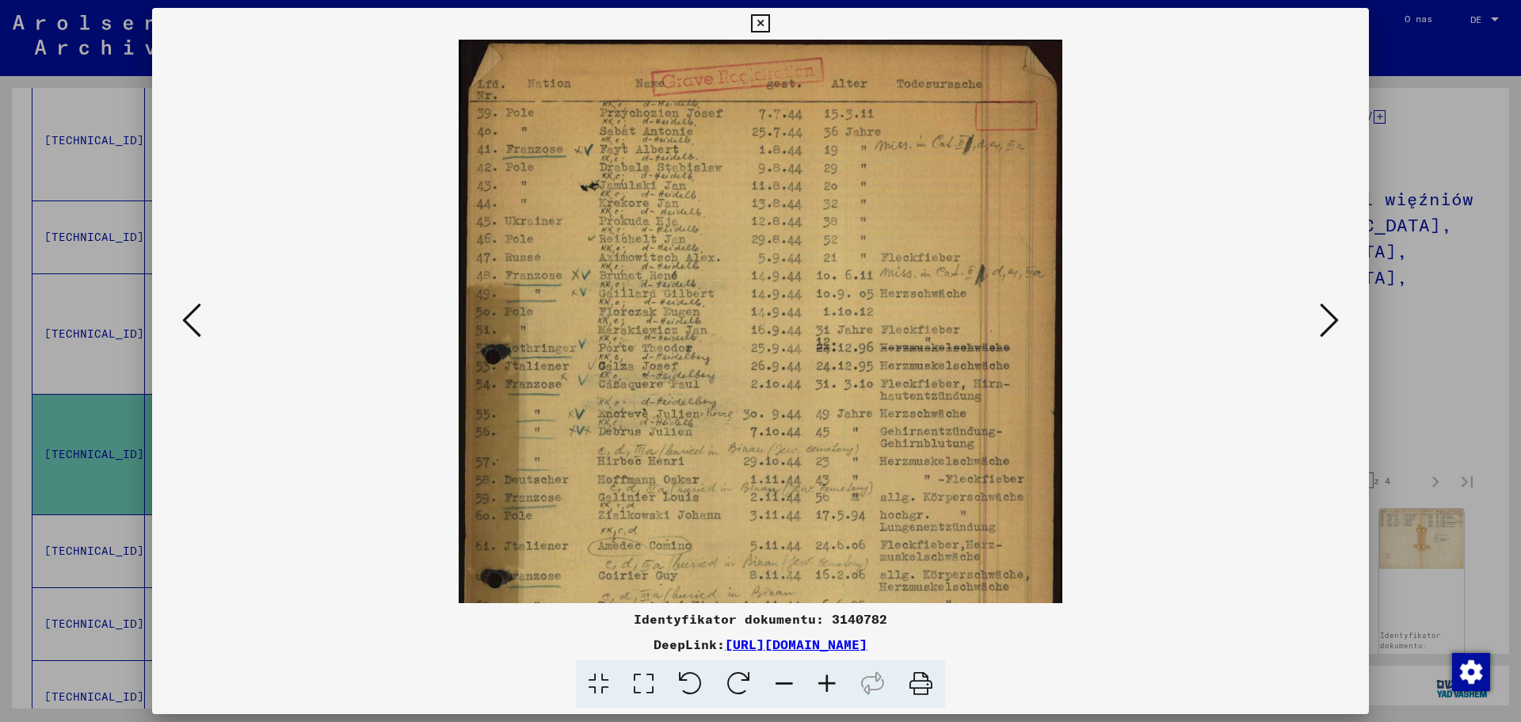
click at [823, 684] on icon at bounding box center [827, 684] width 43 height 48
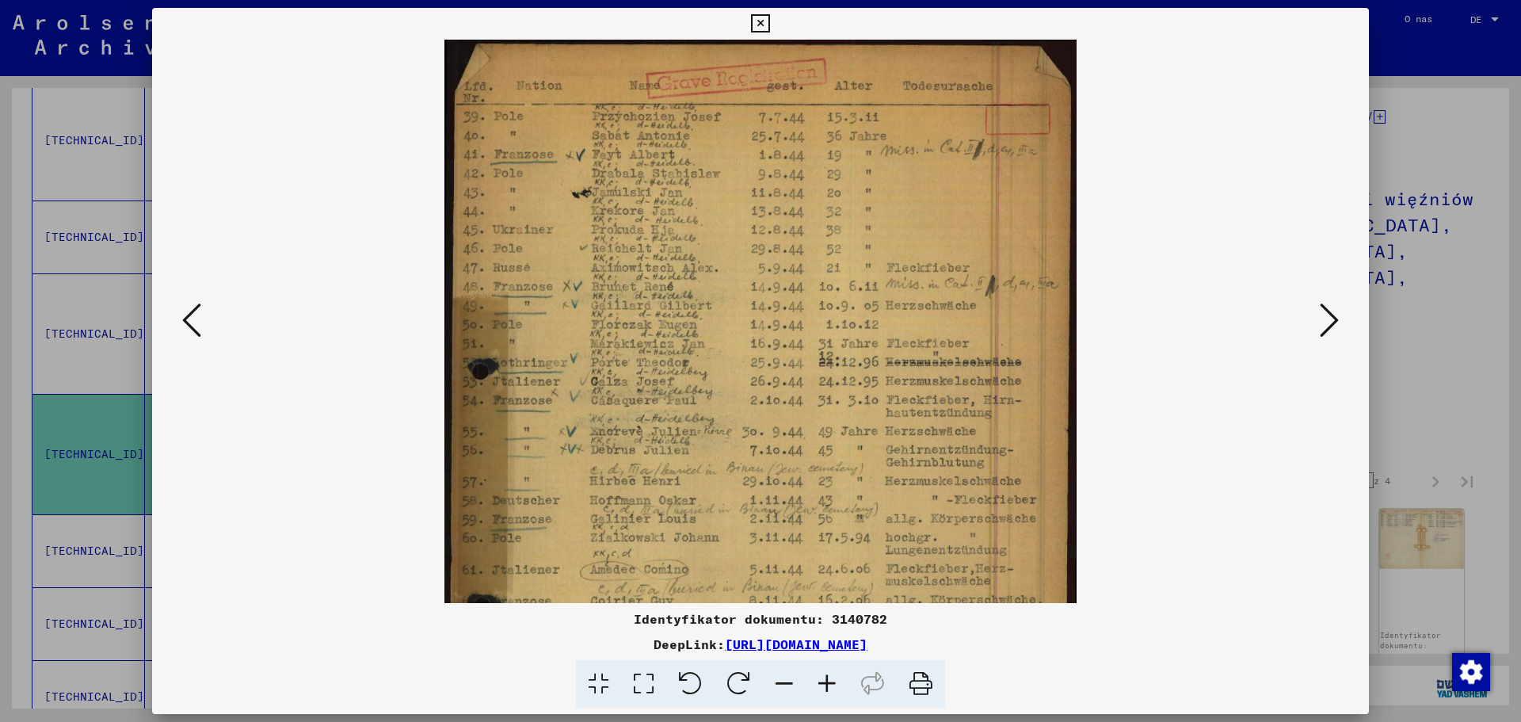
click at [823, 684] on icon at bounding box center [827, 684] width 43 height 48
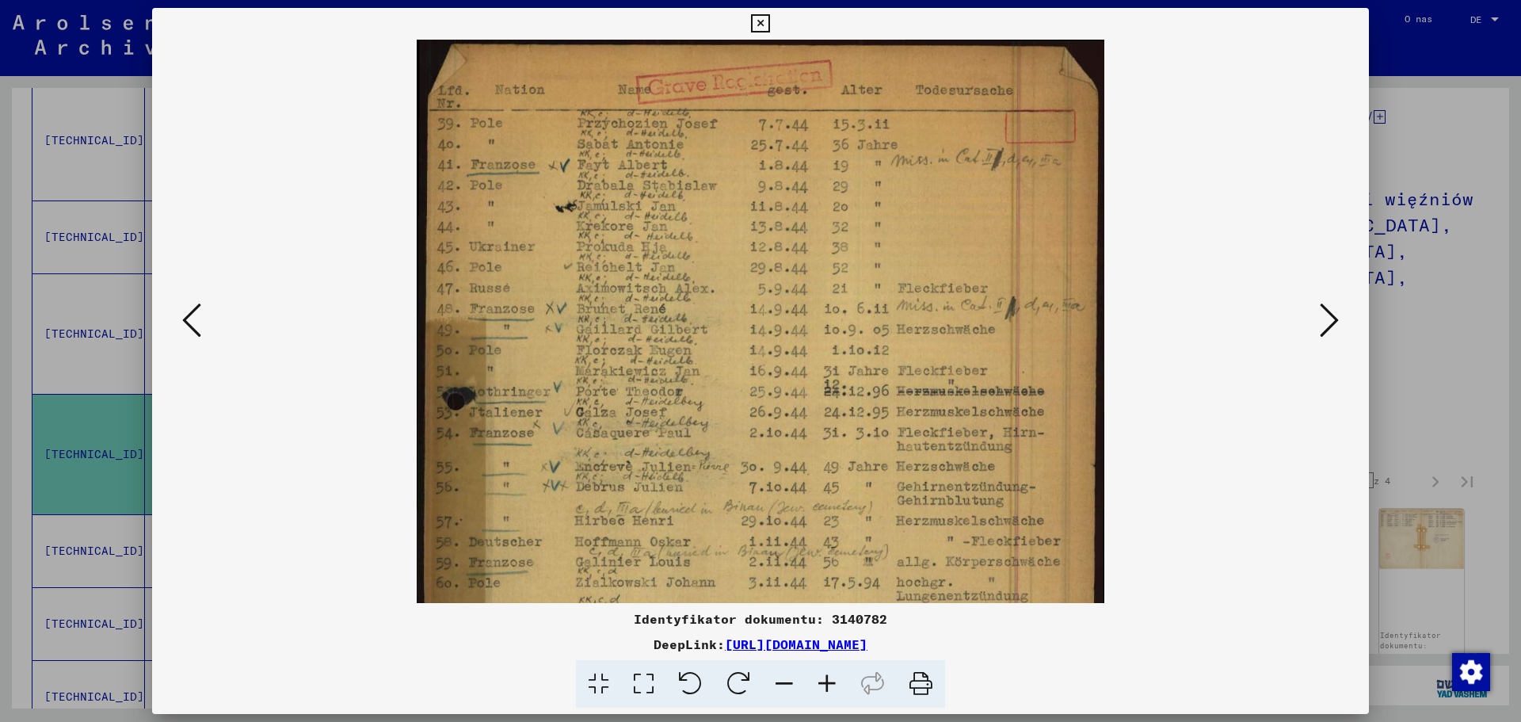
click at [823, 684] on icon at bounding box center [827, 684] width 43 height 48
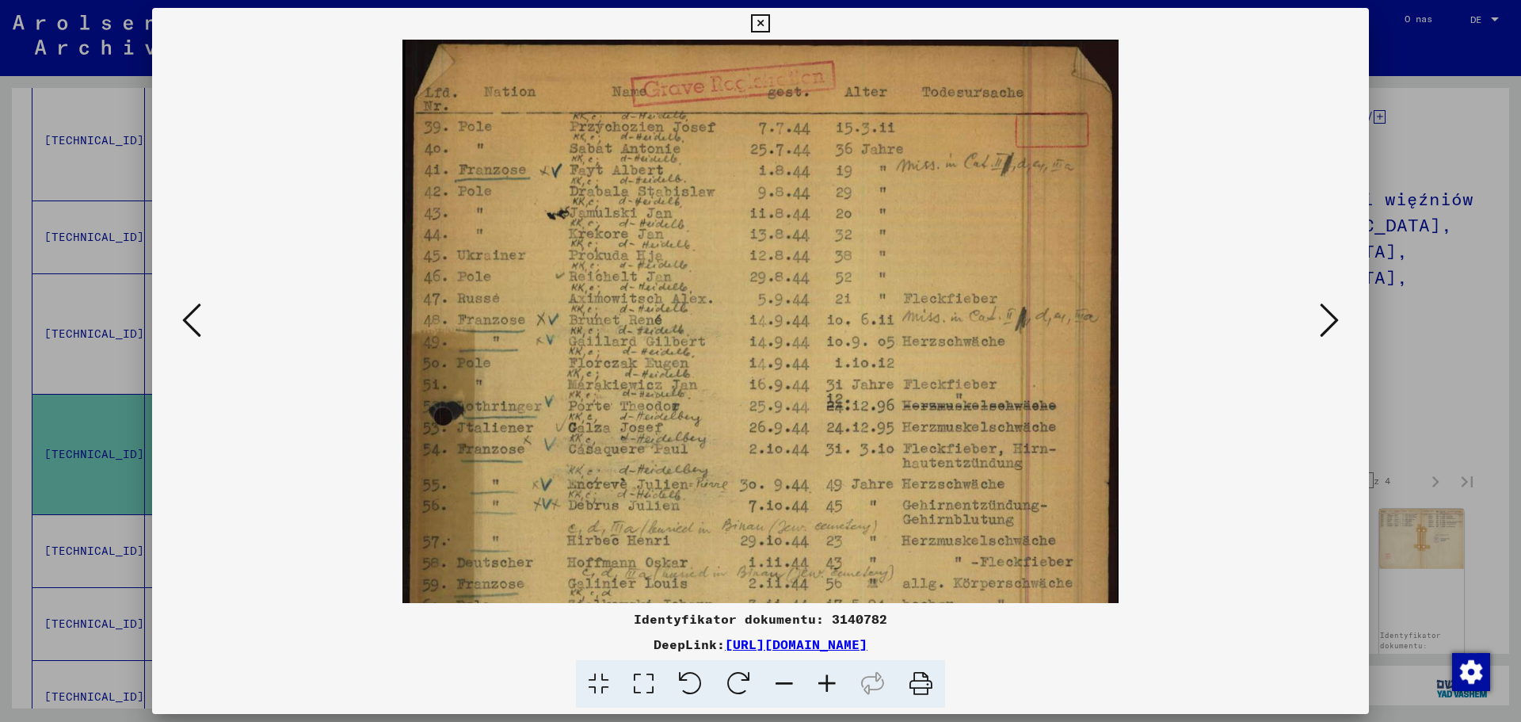
click at [823, 684] on icon at bounding box center [827, 684] width 43 height 48
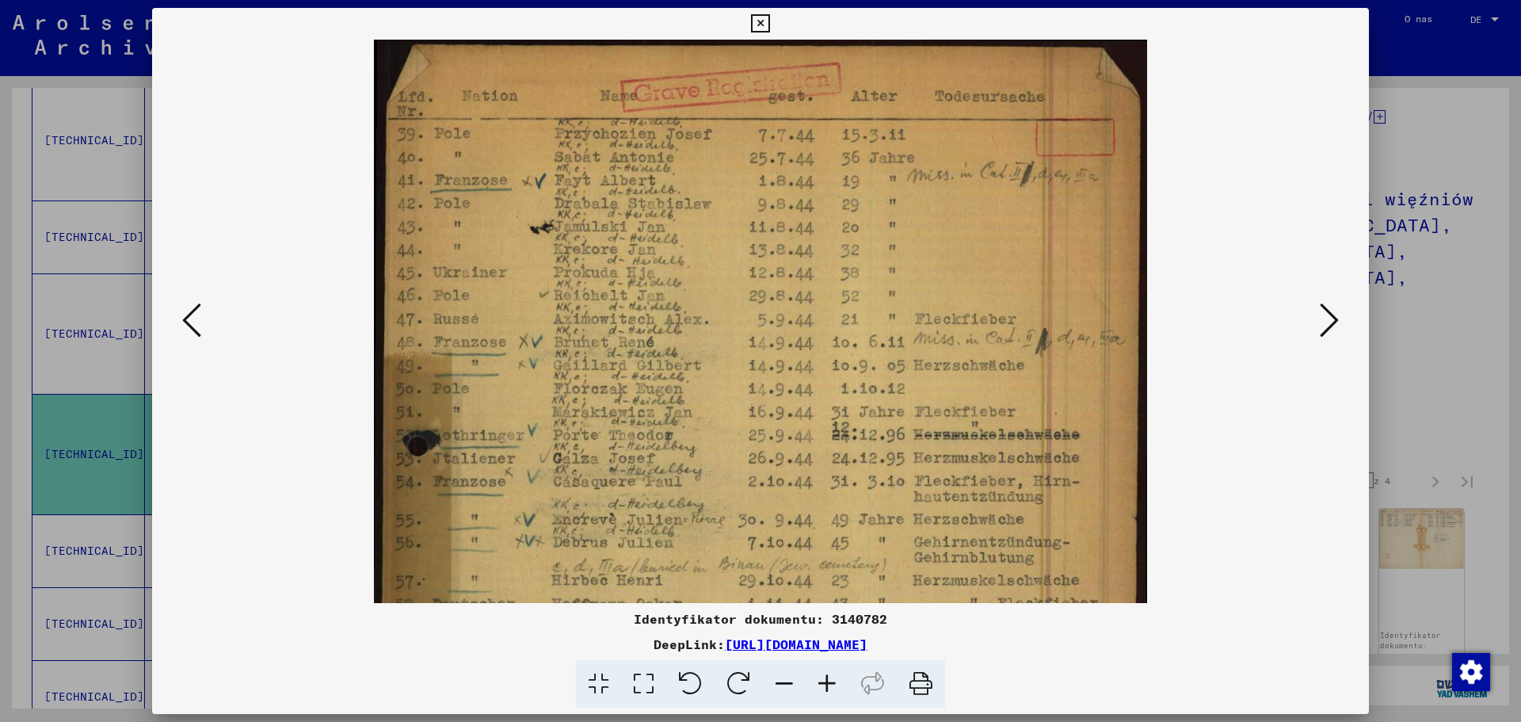
click at [823, 684] on icon at bounding box center [827, 684] width 43 height 48
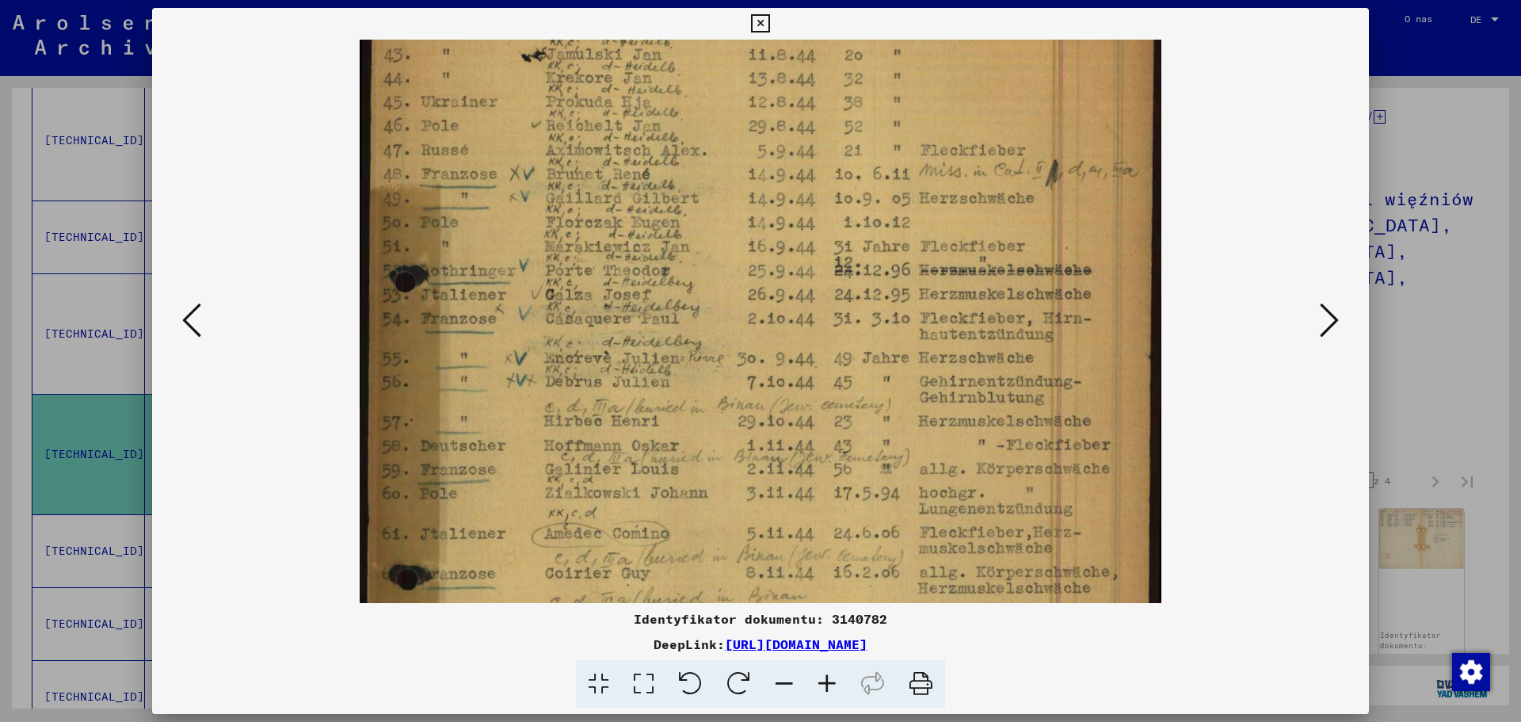
scroll to position [253, 0]
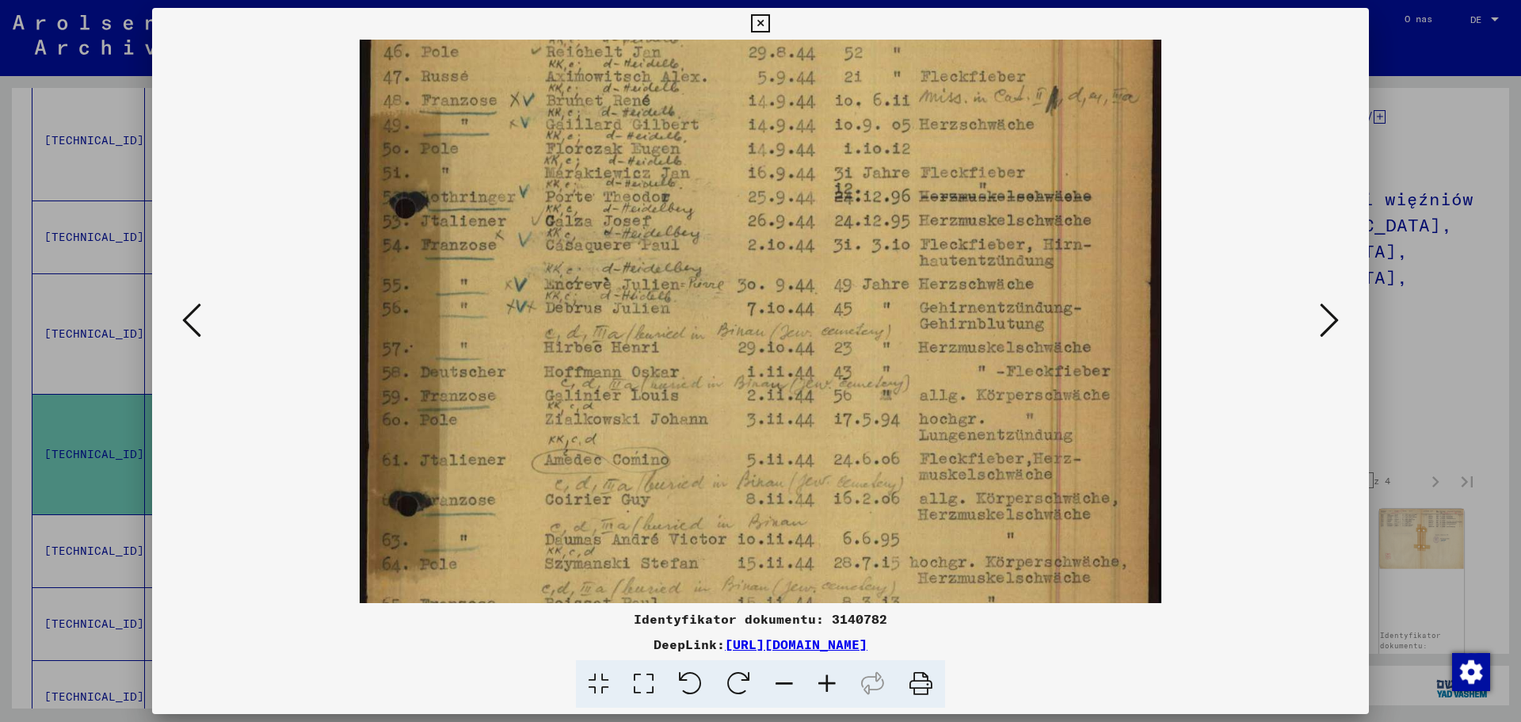
drag, startPoint x: 639, startPoint y: 493, endPoint x: 635, endPoint y: 240, distance: 252.8
click at [635, 240] on img at bounding box center [761, 346] width 802 height 1118
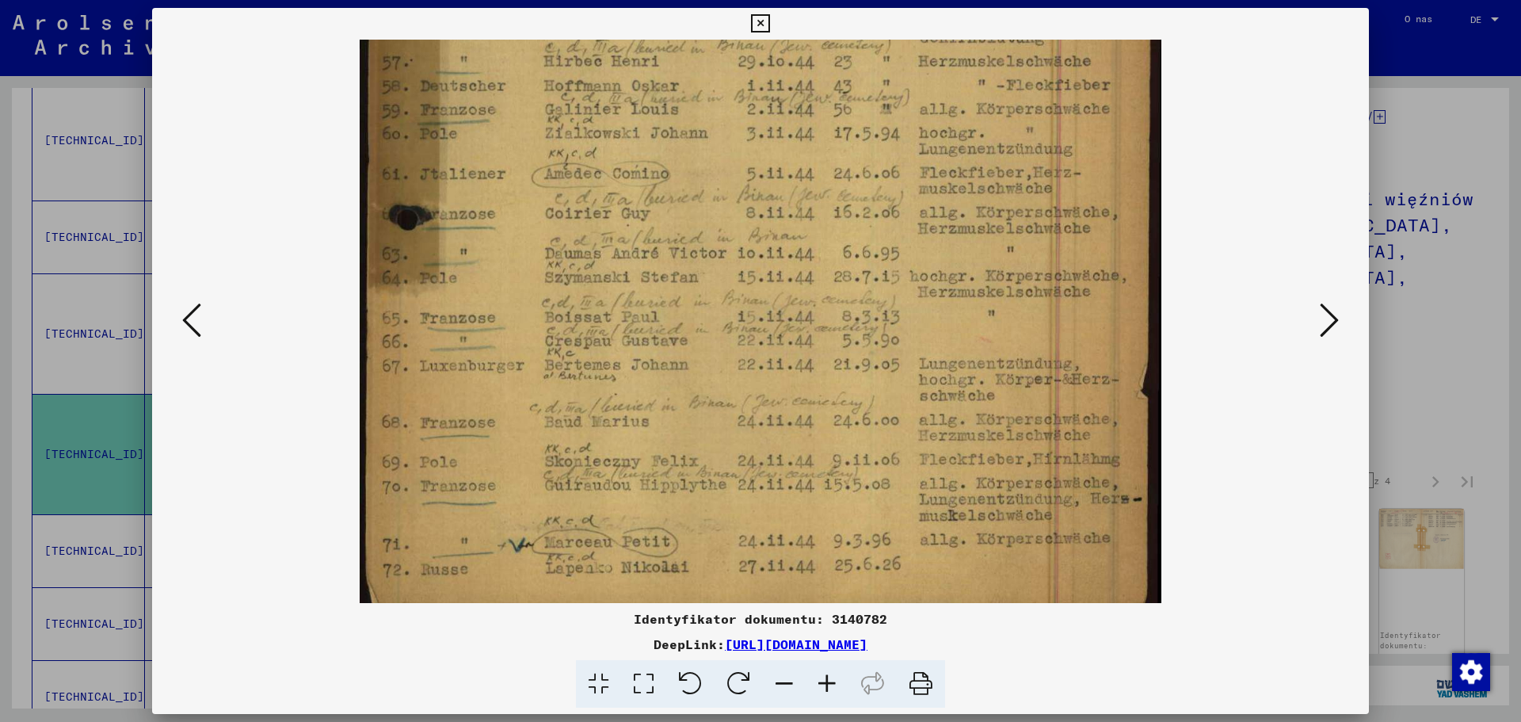
scroll to position [555, 0]
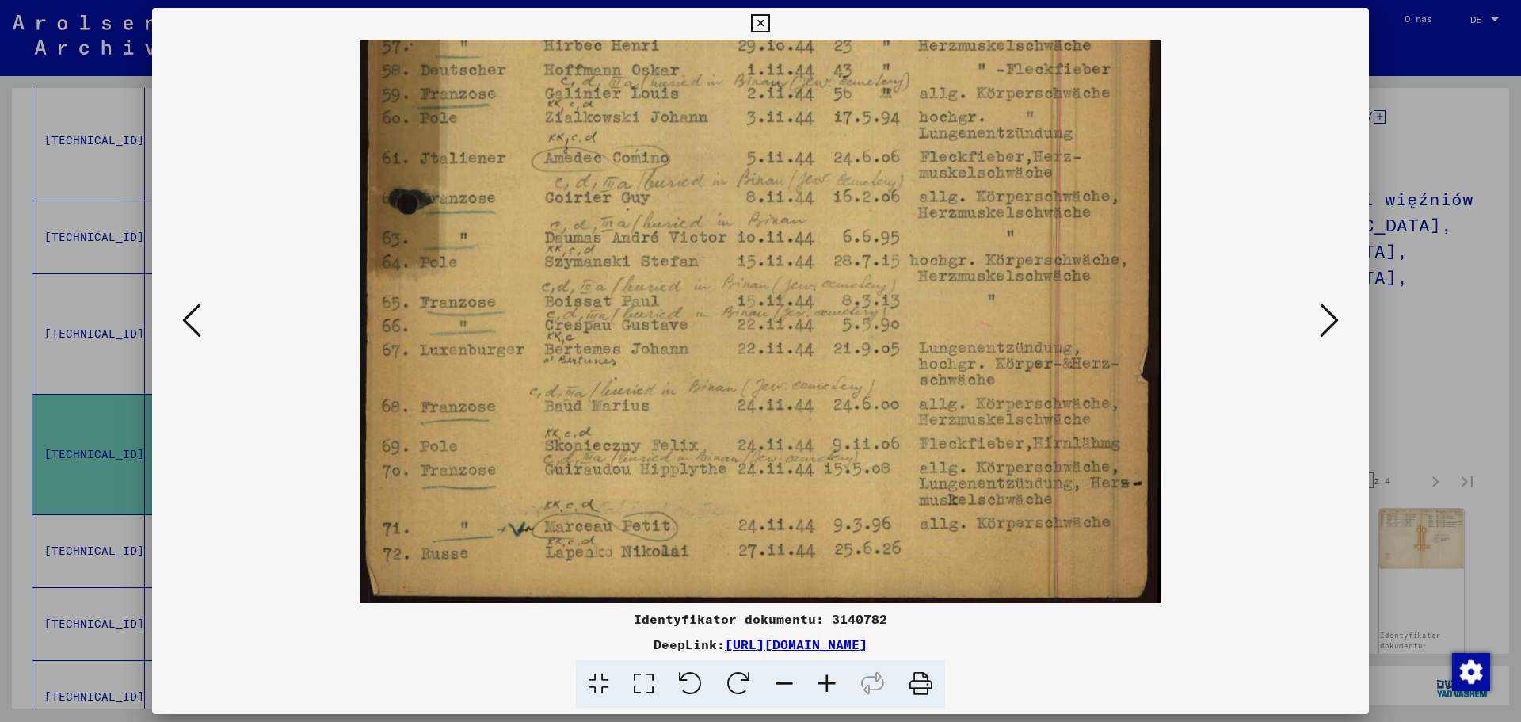
drag, startPoint x: 662, startPoint y: 515, endPoint x: 669, endPoint y: 122, distance: 393.1
click at [669, 122] on img at bounding box center [761, 44] width 802 height 1118
click at [754, 17] on icon at bounding box center [760, 23] width 18 height 19
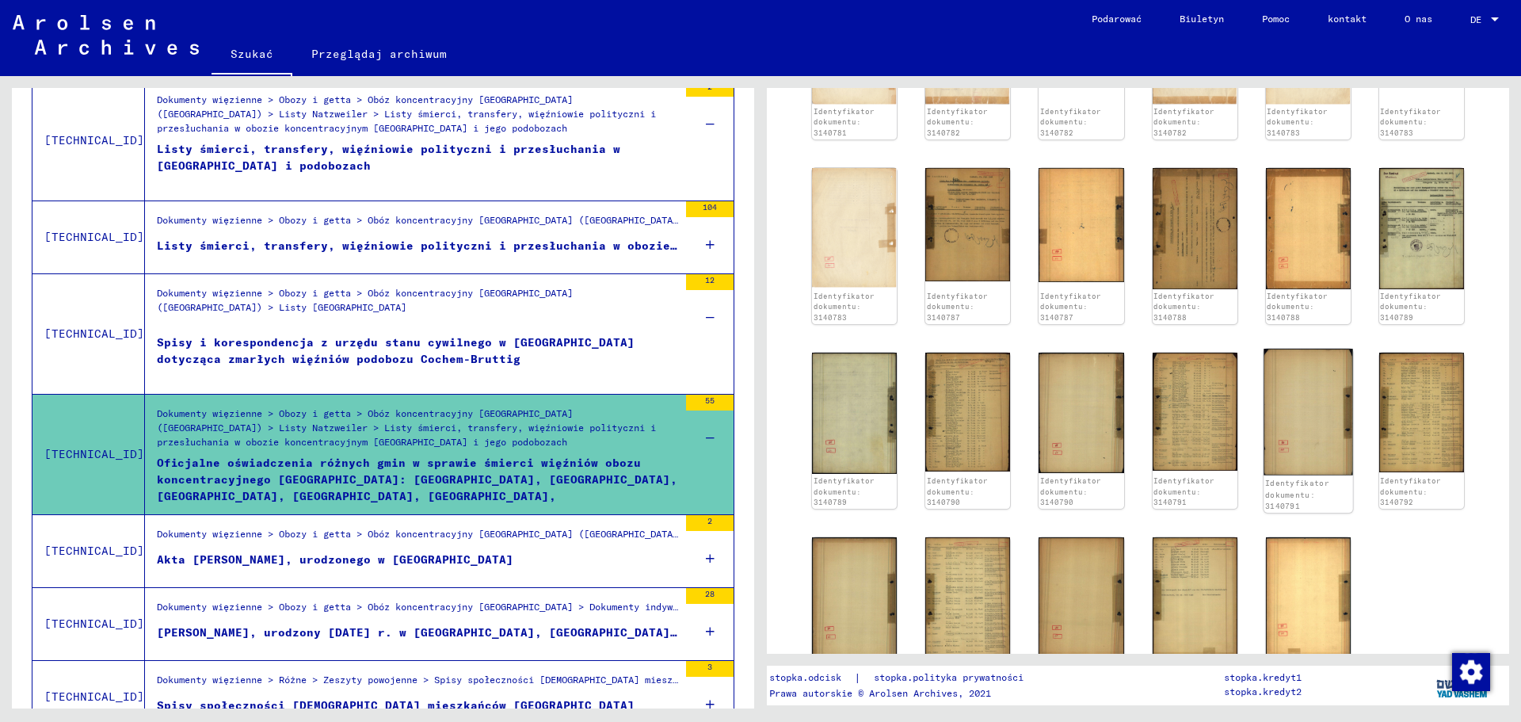
scroll to position [634, 0]
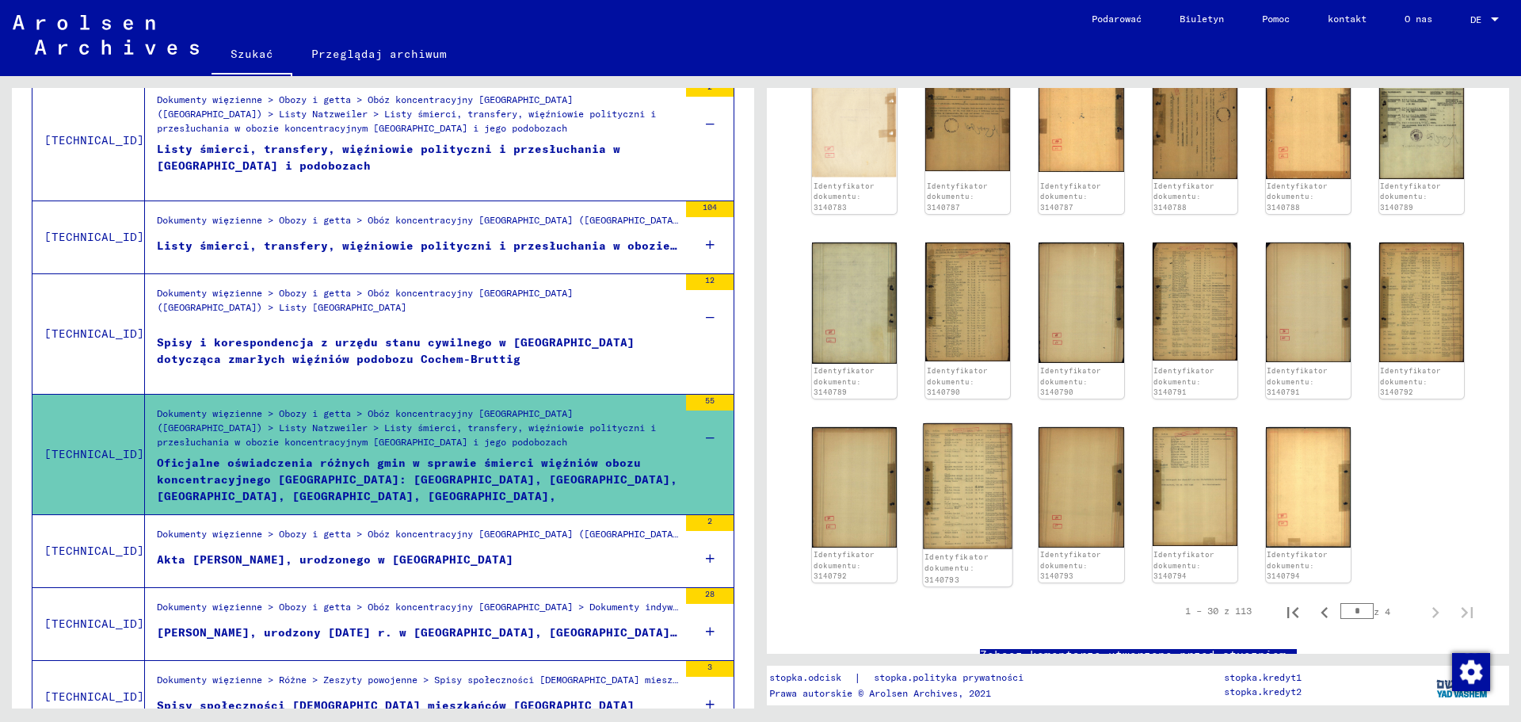
click at [977, 444] on img at bounding box center [968, 486] width 90 height 126
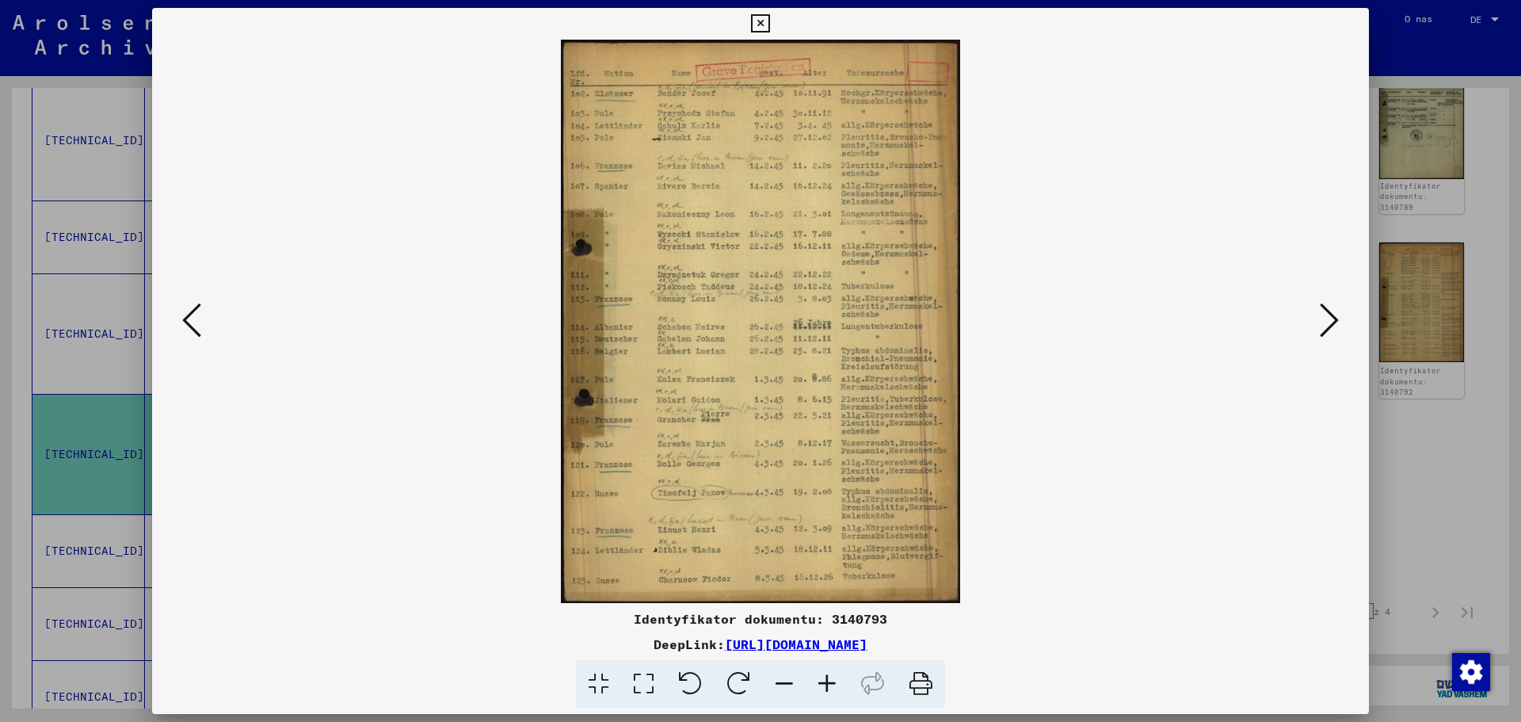
click at [1315, 295] on img at bounding box center [760, 321] width 1109 height 563
click at [1325, 311] on icon at bounding box center [1329, 320] width 19 height 38
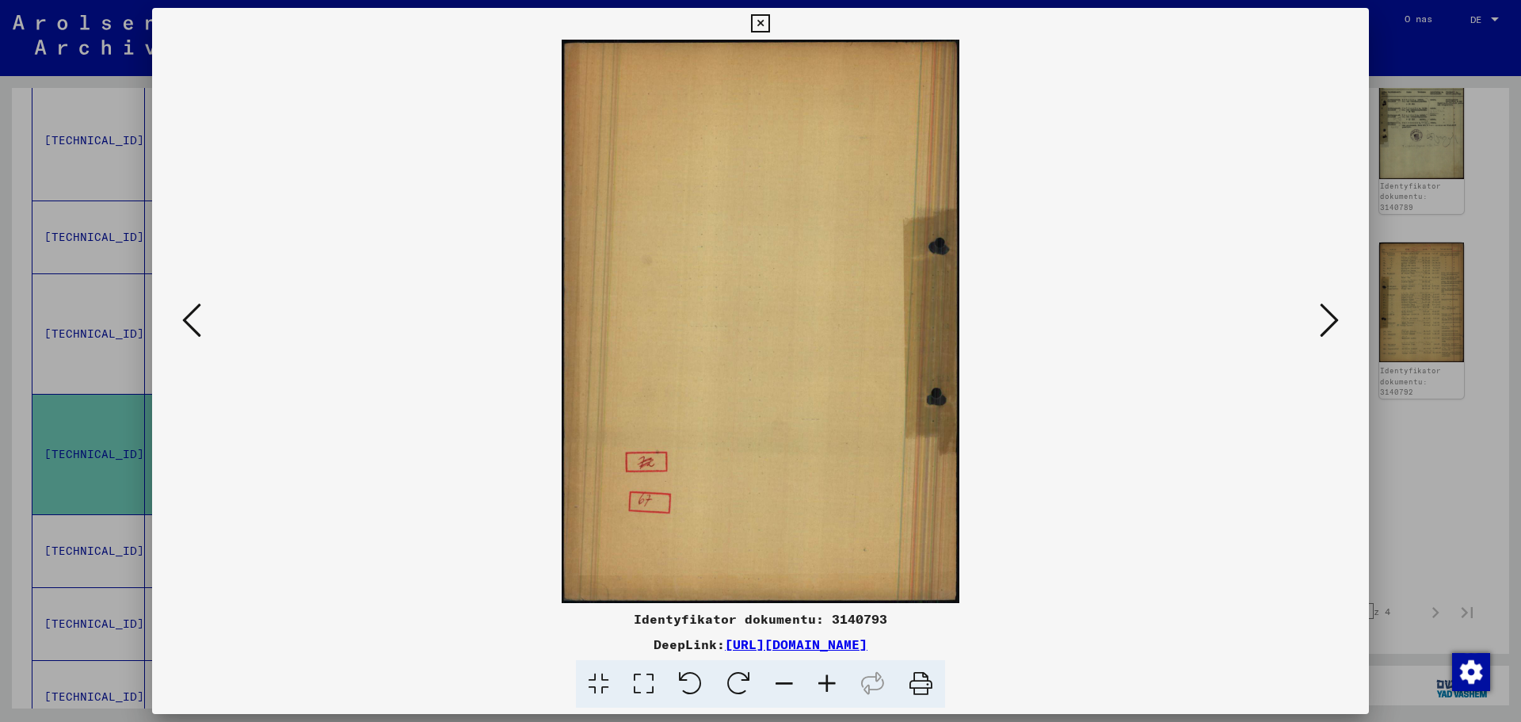
click at [1325, 311] on icon at bounding box center [1329, 320] width 19 height 38
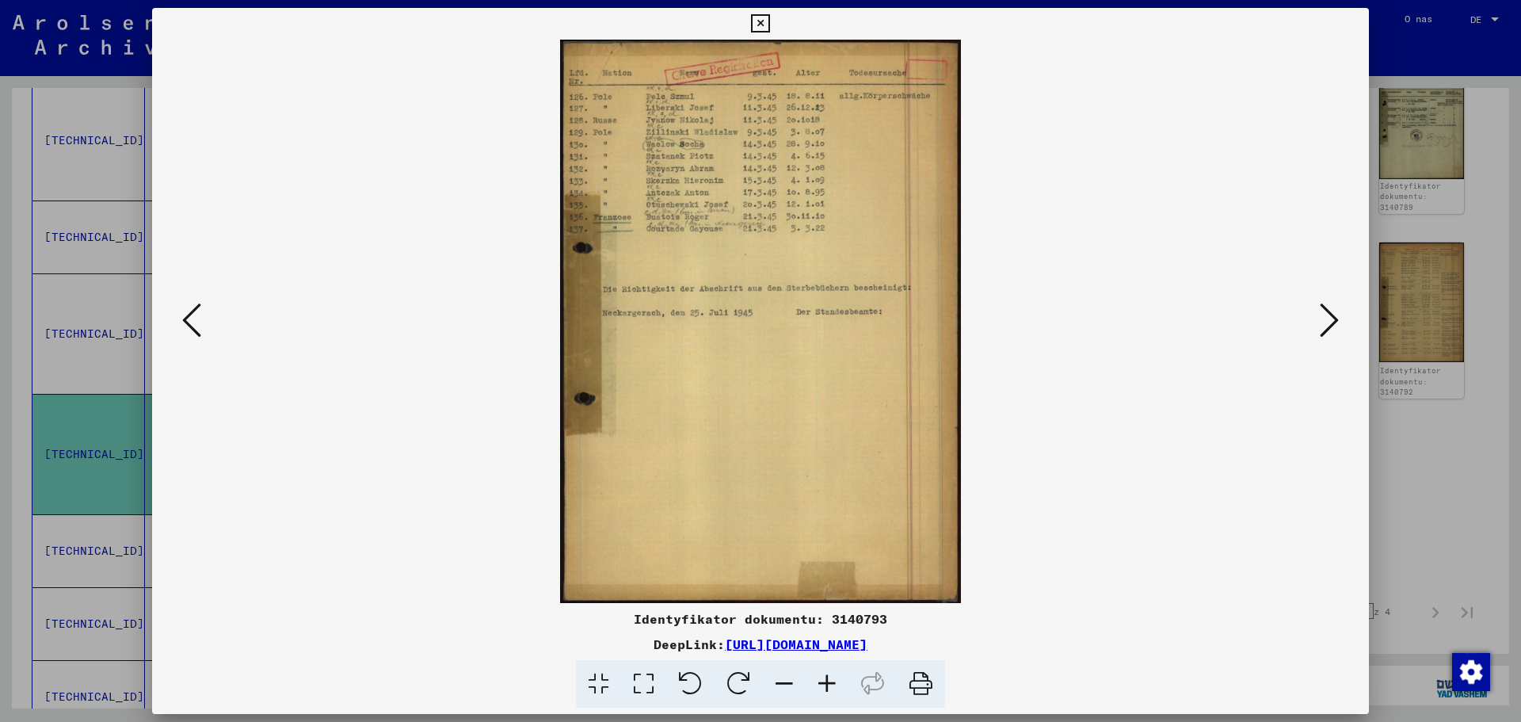
click at [1326, 312] on icon at bounding box center [1329, 320] width 19 height 38
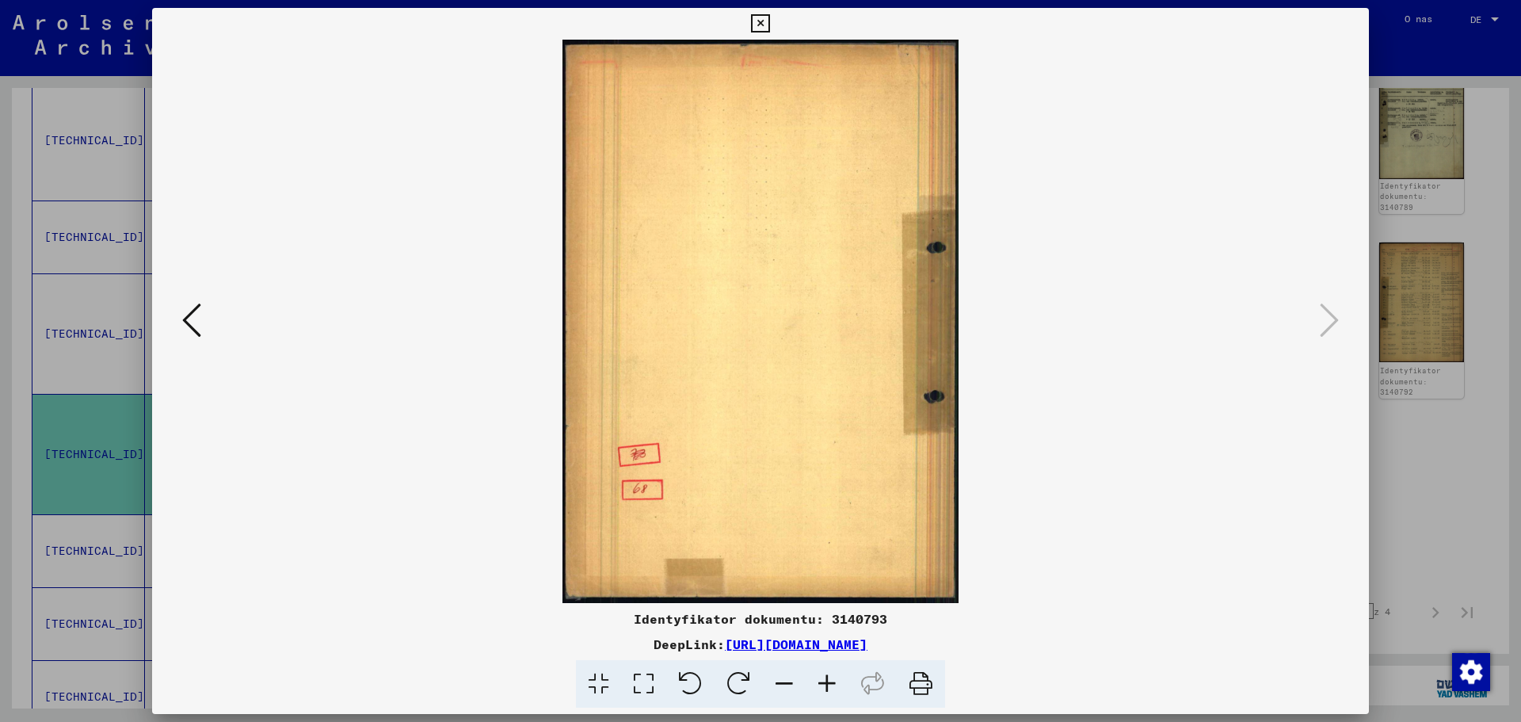
click at [763, 29] on icon at bounding box center [760, 23] width 18 height 19
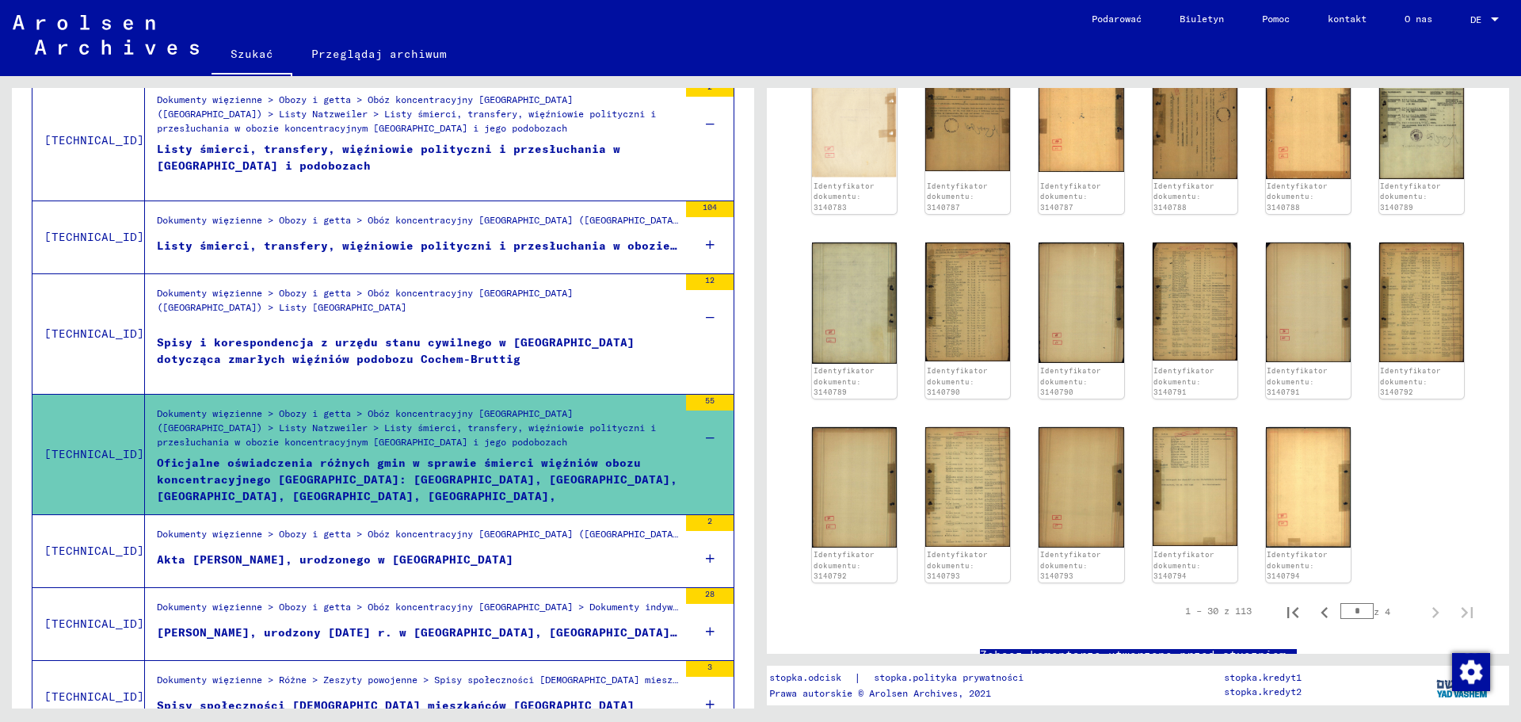
click at [320, 557] on font "Akta [PERSON_NAME], urodzonego w [GEOGRAPHIC_DATA]" at bounding box center [335, 559] width 357 height 14
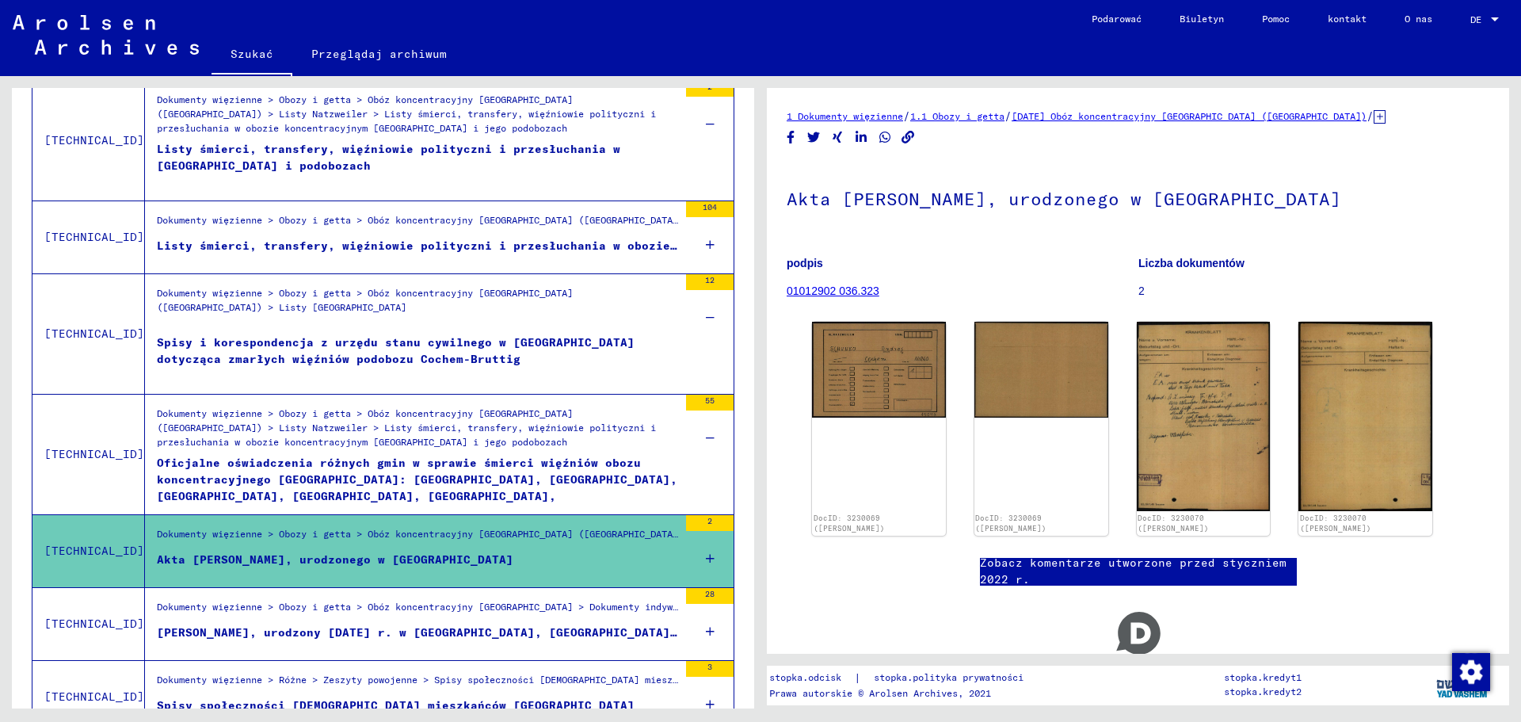
click at [706, 552] on icon at bounding box center [710, 558] width 9 height 55
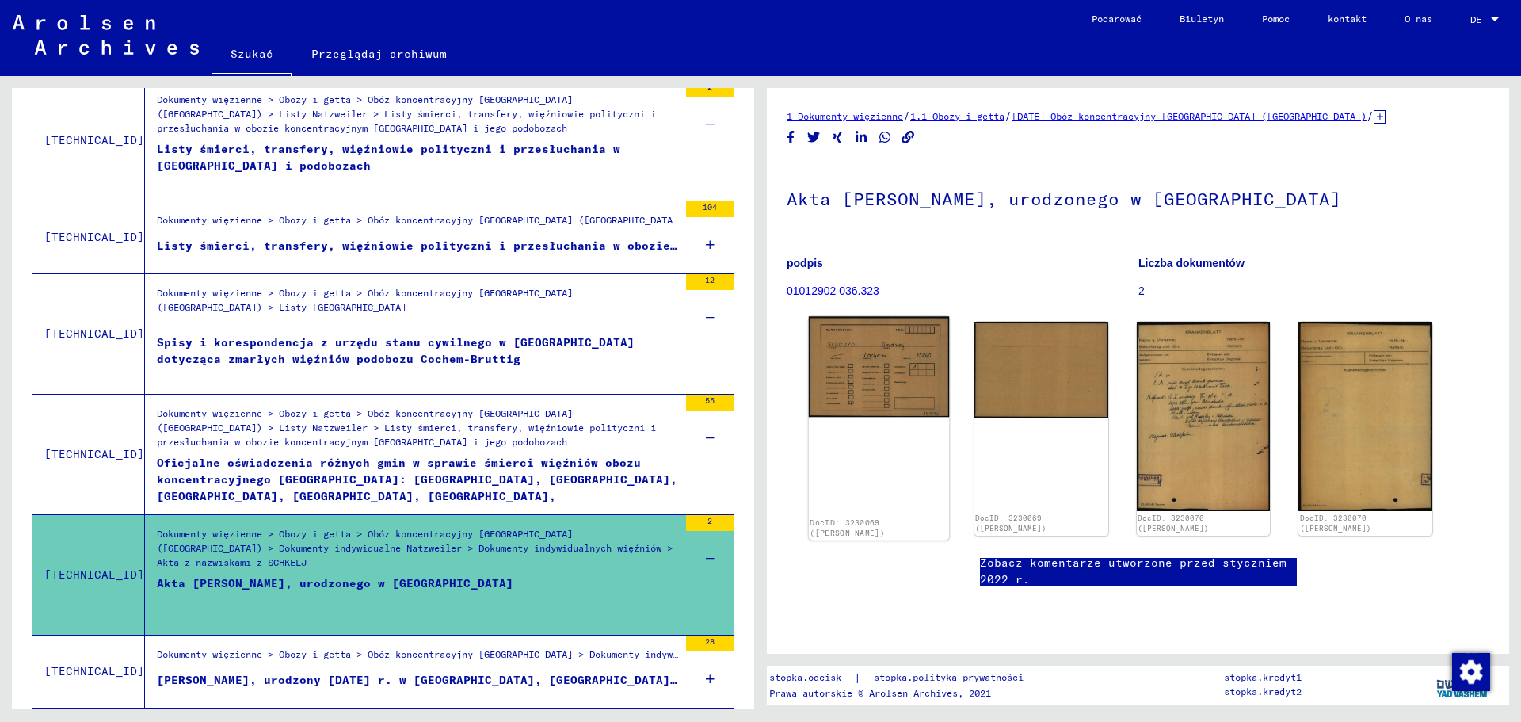
click at [866, 371] on img at bounding box center [879, 366] width 140 height 101
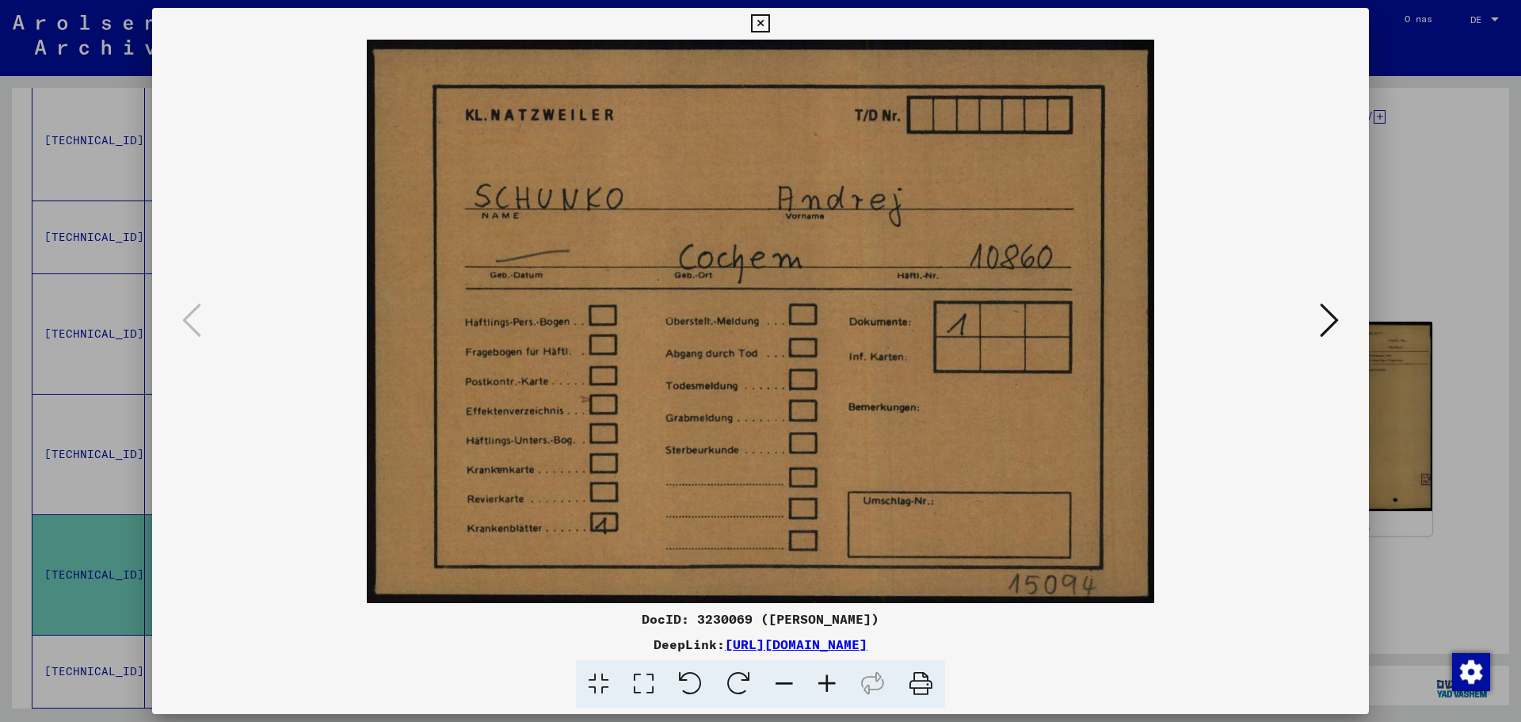
click at [1331, 312] on icon at bounding box center [1329, 320] width 19 height 38
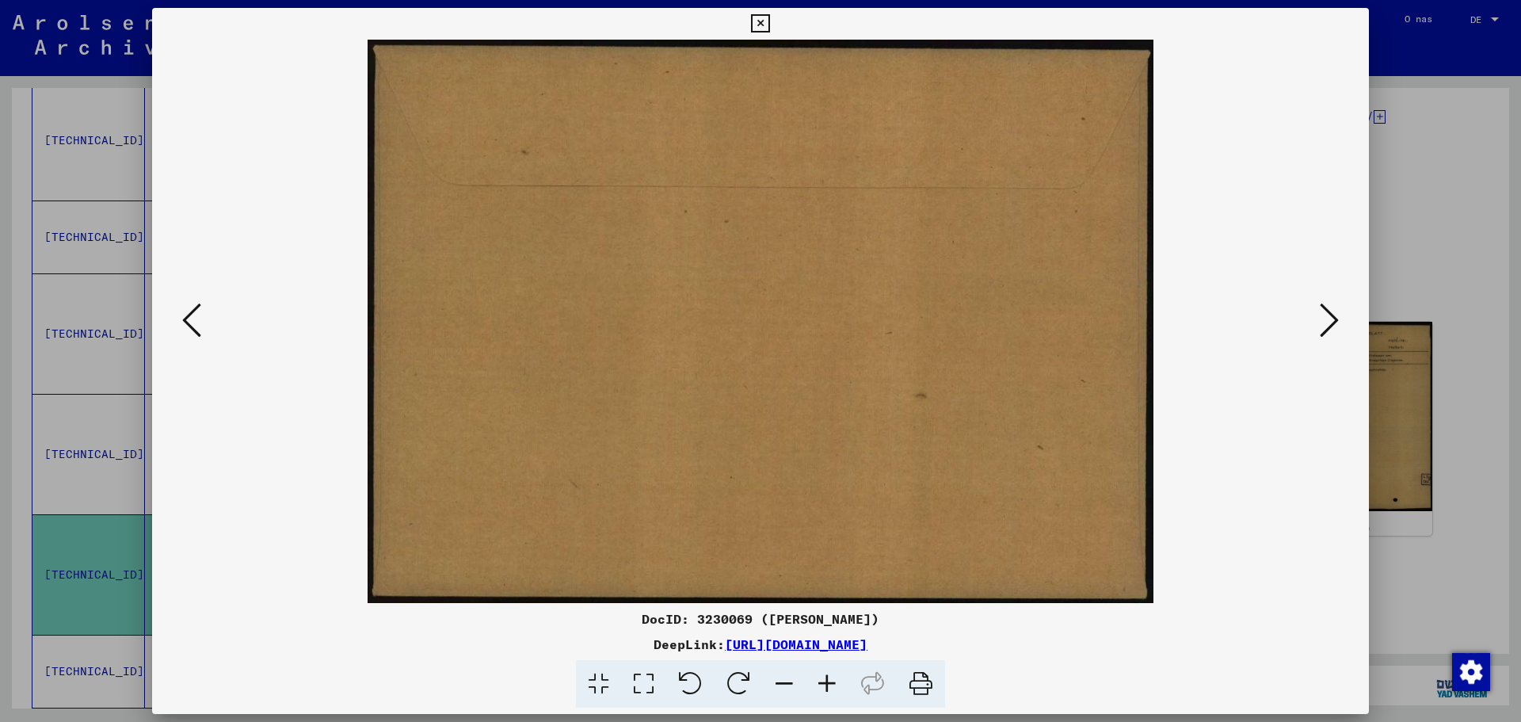
click at [1331, 312] on icon at bounding box center [1329, 320] width 19 height 38
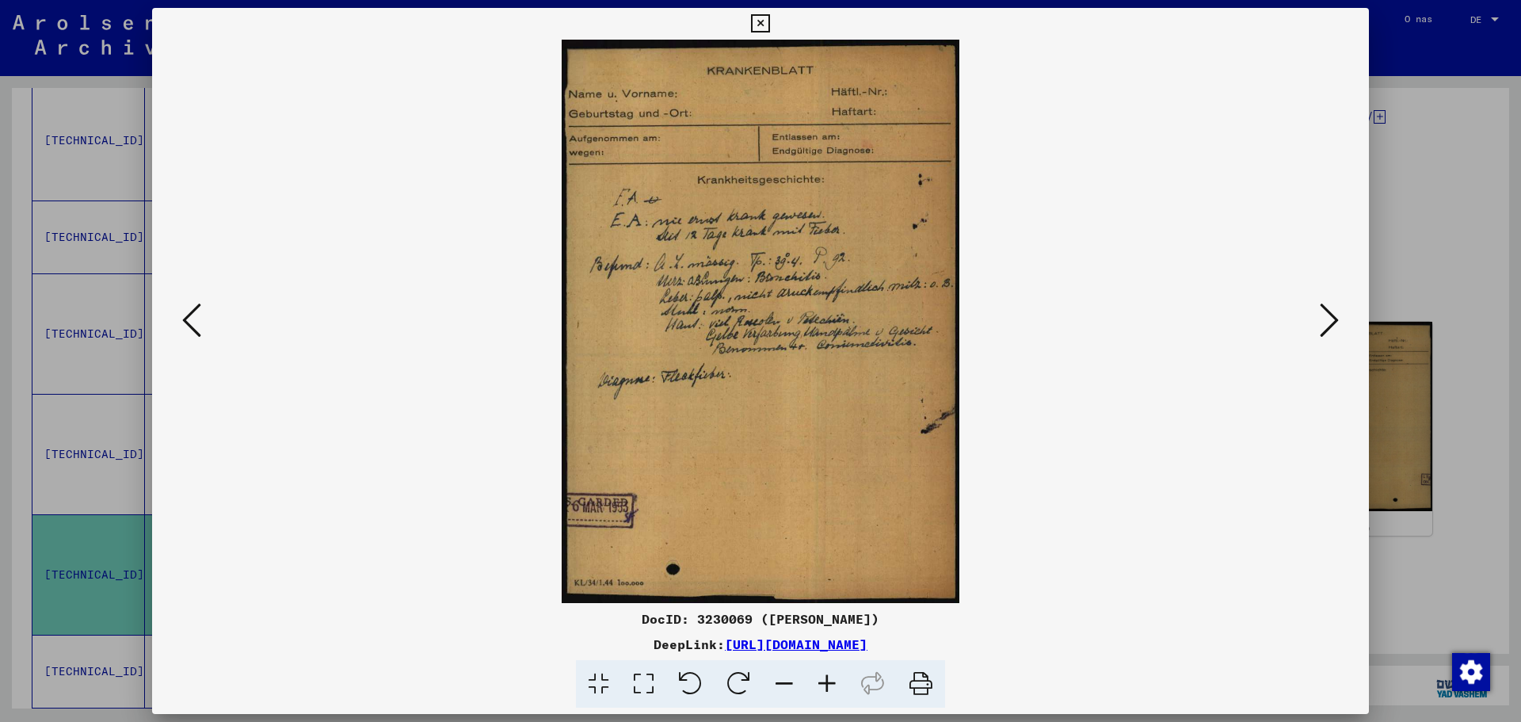
click at [1331, 312] on icon at bounding box center [1329, 320] width 19 height 38
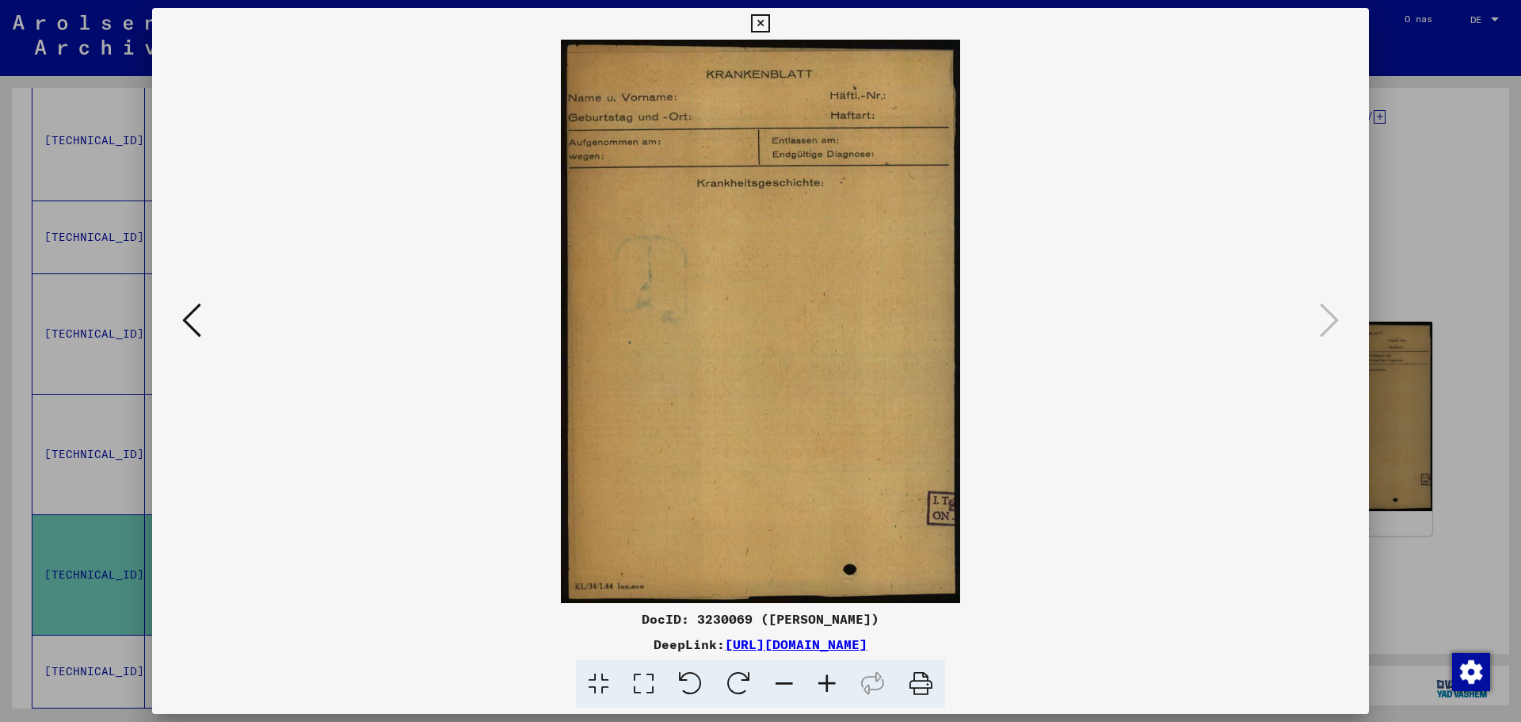
click at [756, 21] on icon at bounding box center [760, 23] width 18 height 19
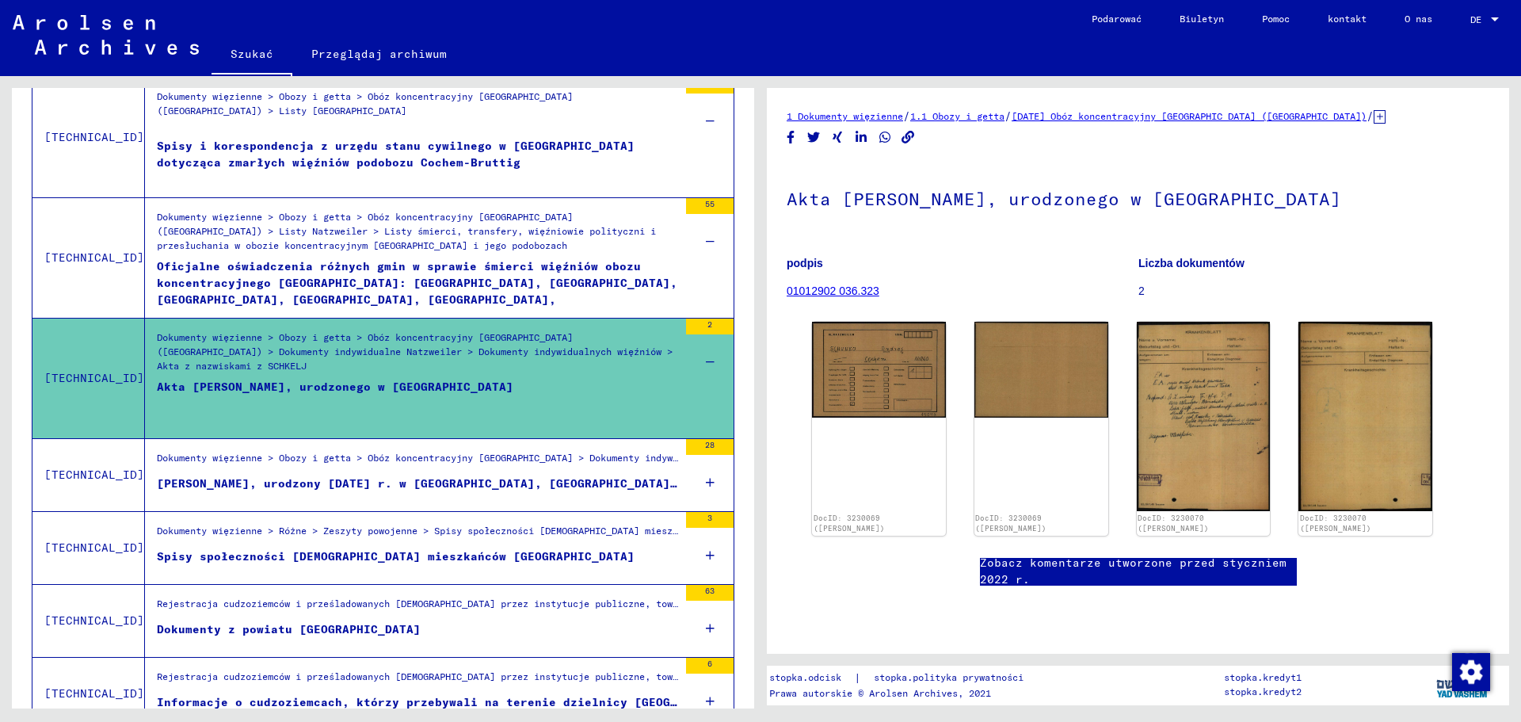
scroll to position [555, 0]
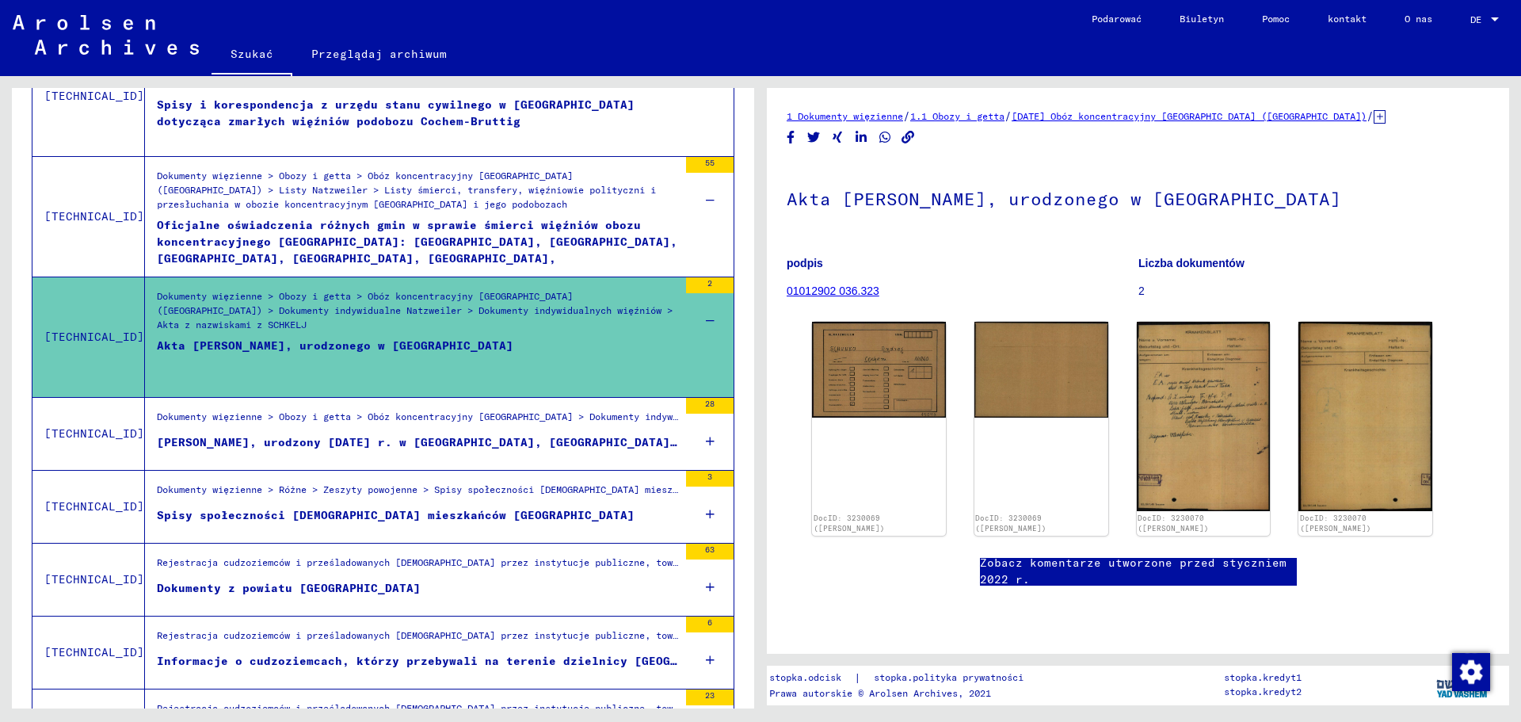
click at [332, 445] on font "[PERSON_NAME], urodzony [DATE] r. w [GEOGRAPHIC_DATA], [GEOGRAPHIC_DATA] / [GEO…" at bounding box center [553, 442] width 792 height 14
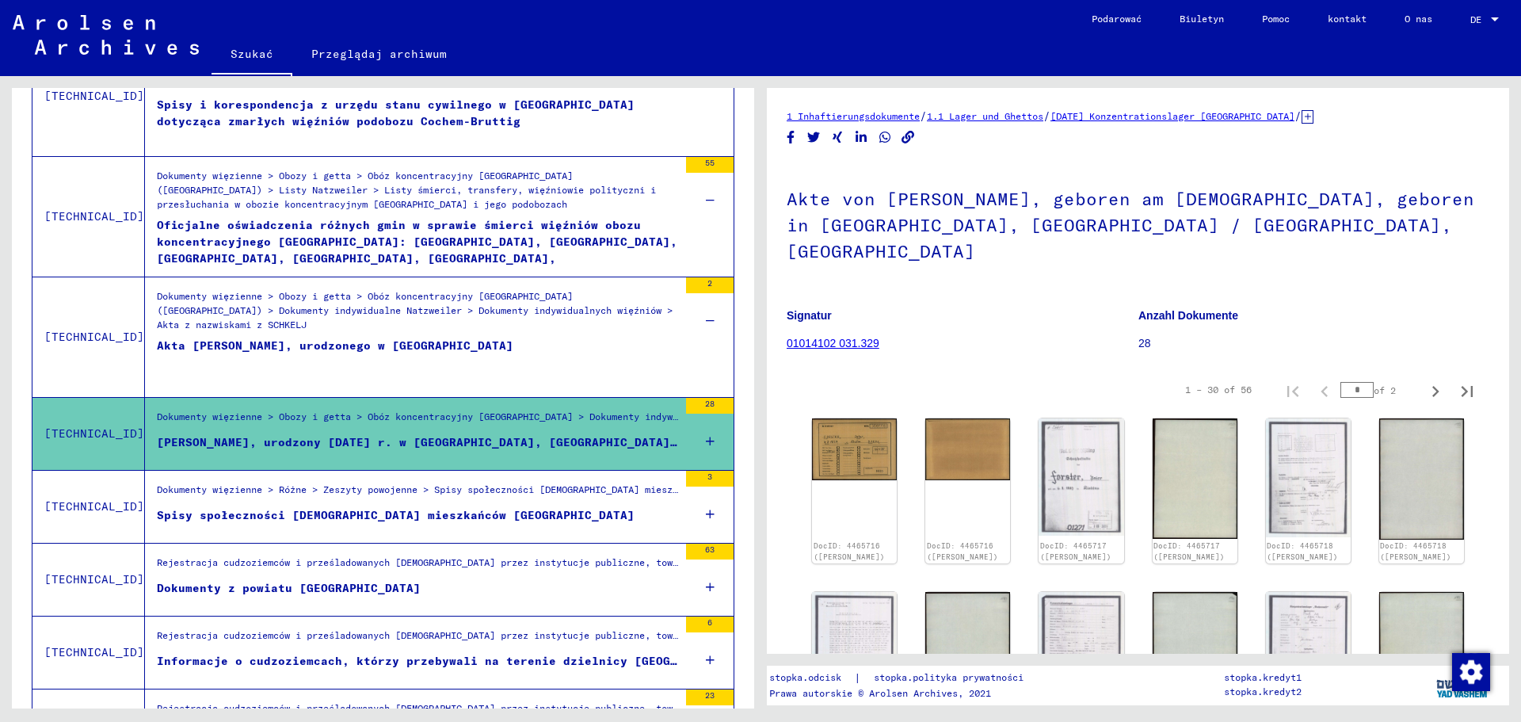
click at [706, 434] on icon at bounding box center [710, 441] width 9 height 55
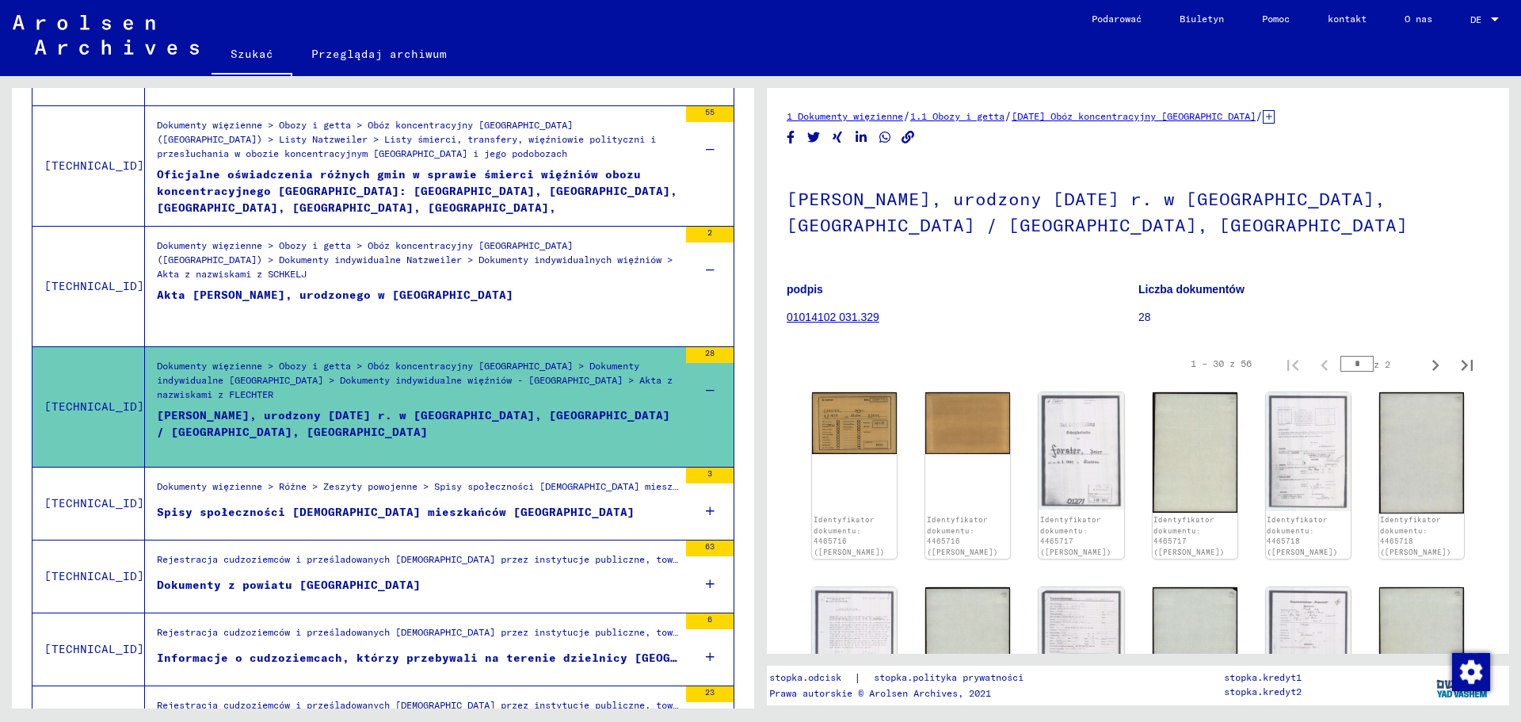
scroll to position [713, 0]
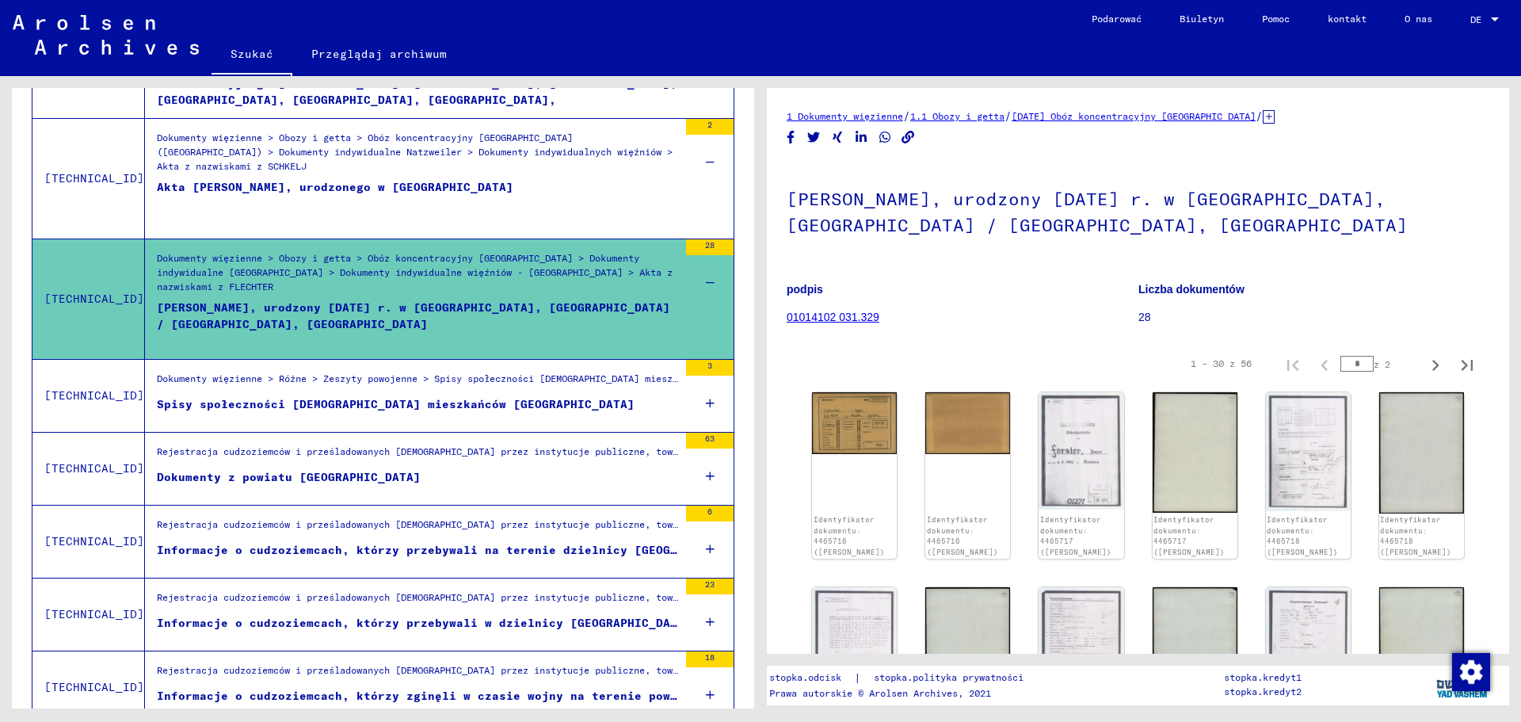
click at [455, 413] on figure "Spisy społeczności [DEMOGRAPHIC_DATA] mieszkańców [GEOGRAPHIC_DATA]" at bounding box center [417, 408] width 521 height 24
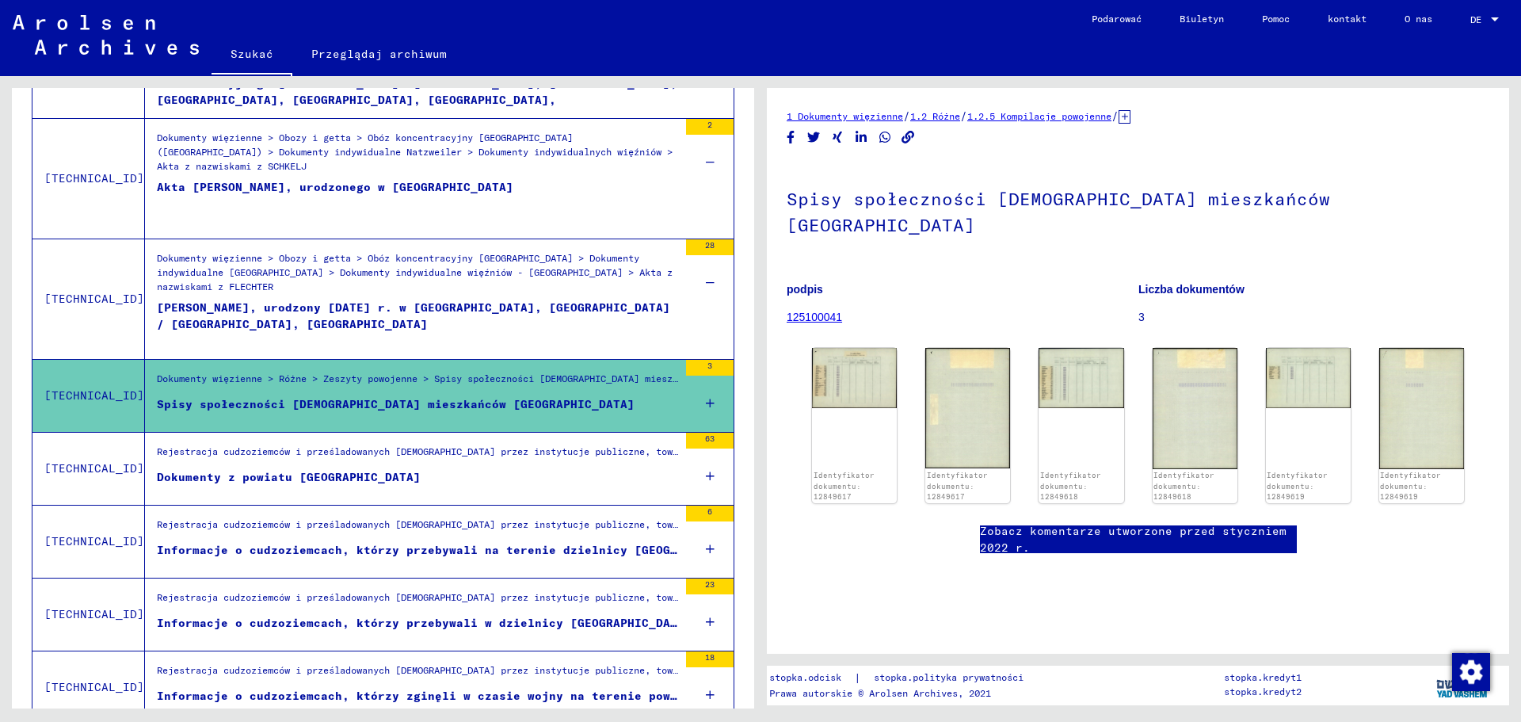
click at [706, 404] on icon at bounding box center [710, 403] width 9 height 55
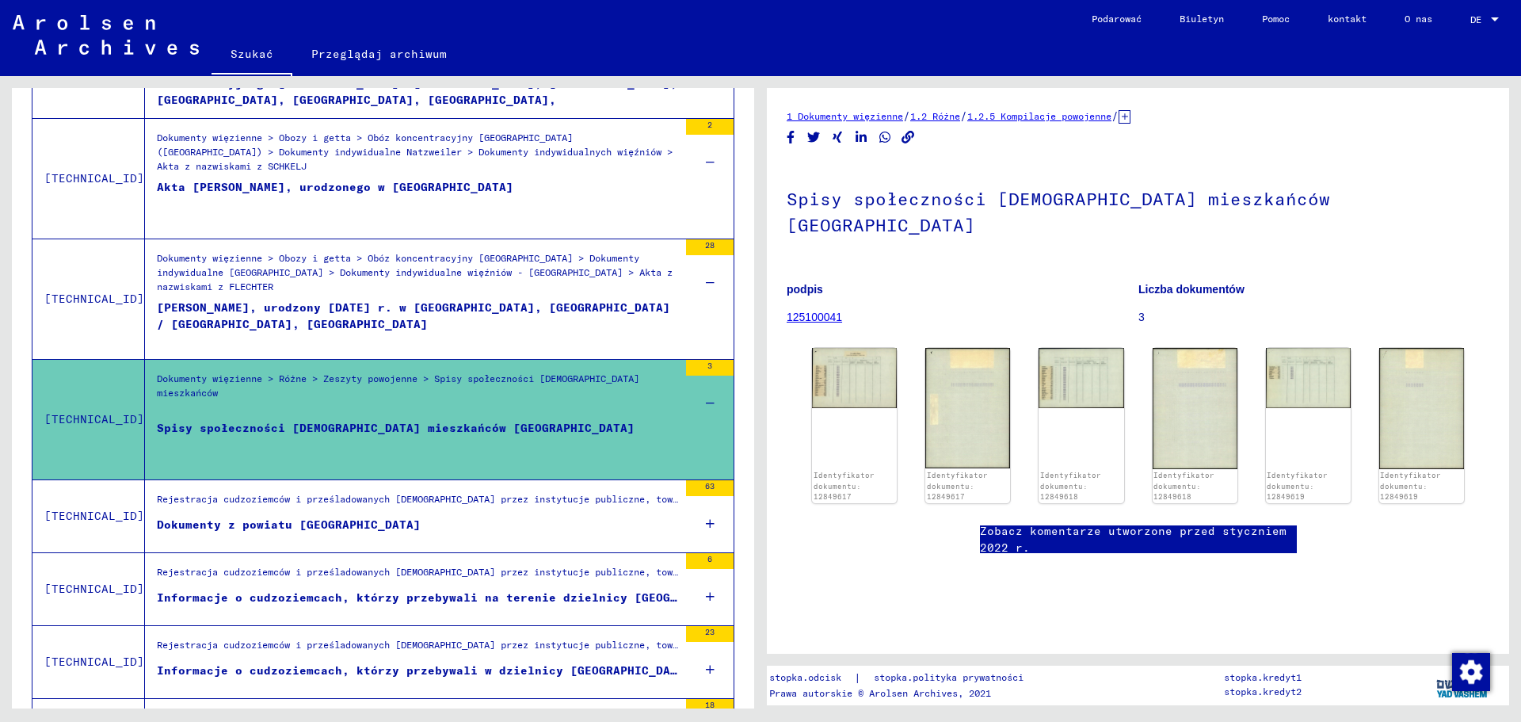
click at [490, 521] on figure "Dokumenty z powiatu [GEOGRAPHIC_DATA]" at bounding box center [417, 529] width 521 height 24
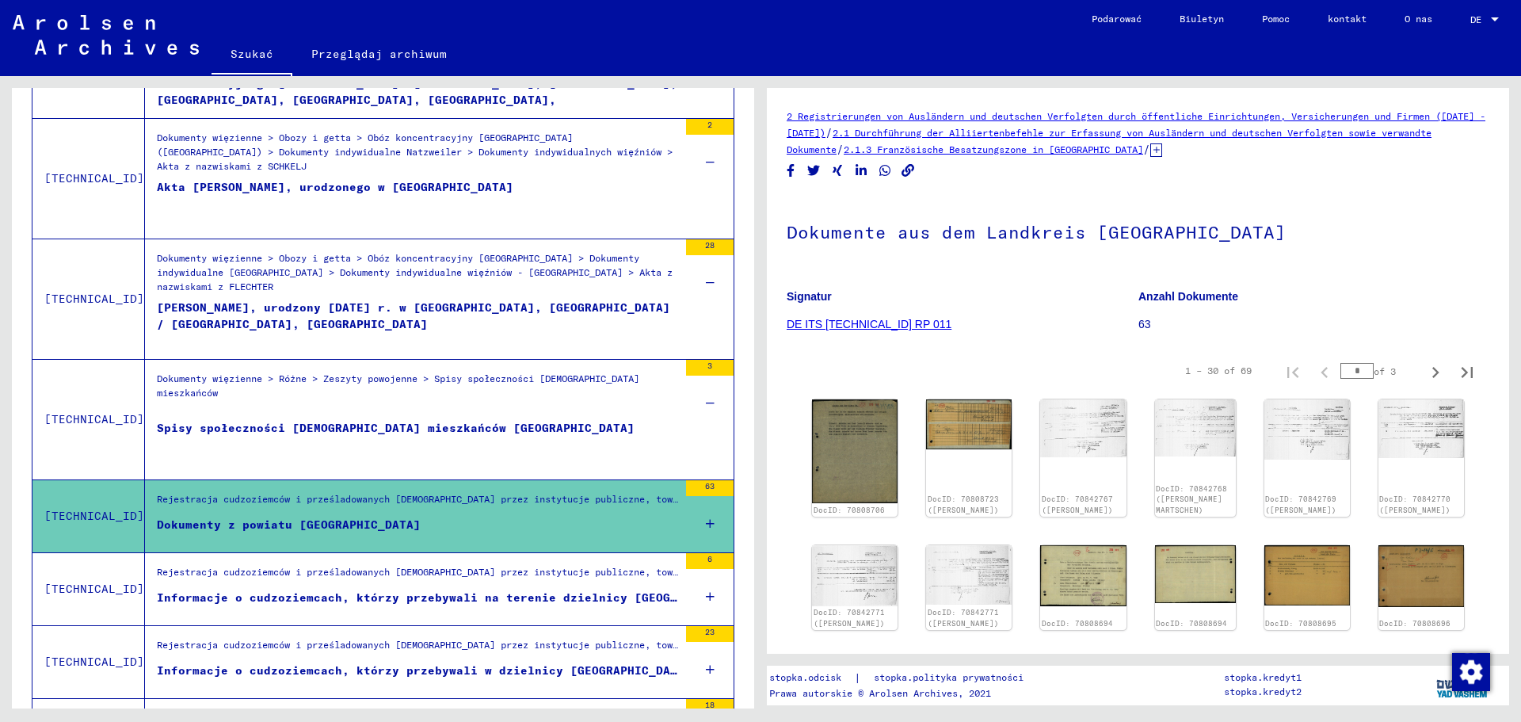
click at [693, 521] on div "63" at bounding box center [710, 515] width 48 height 71
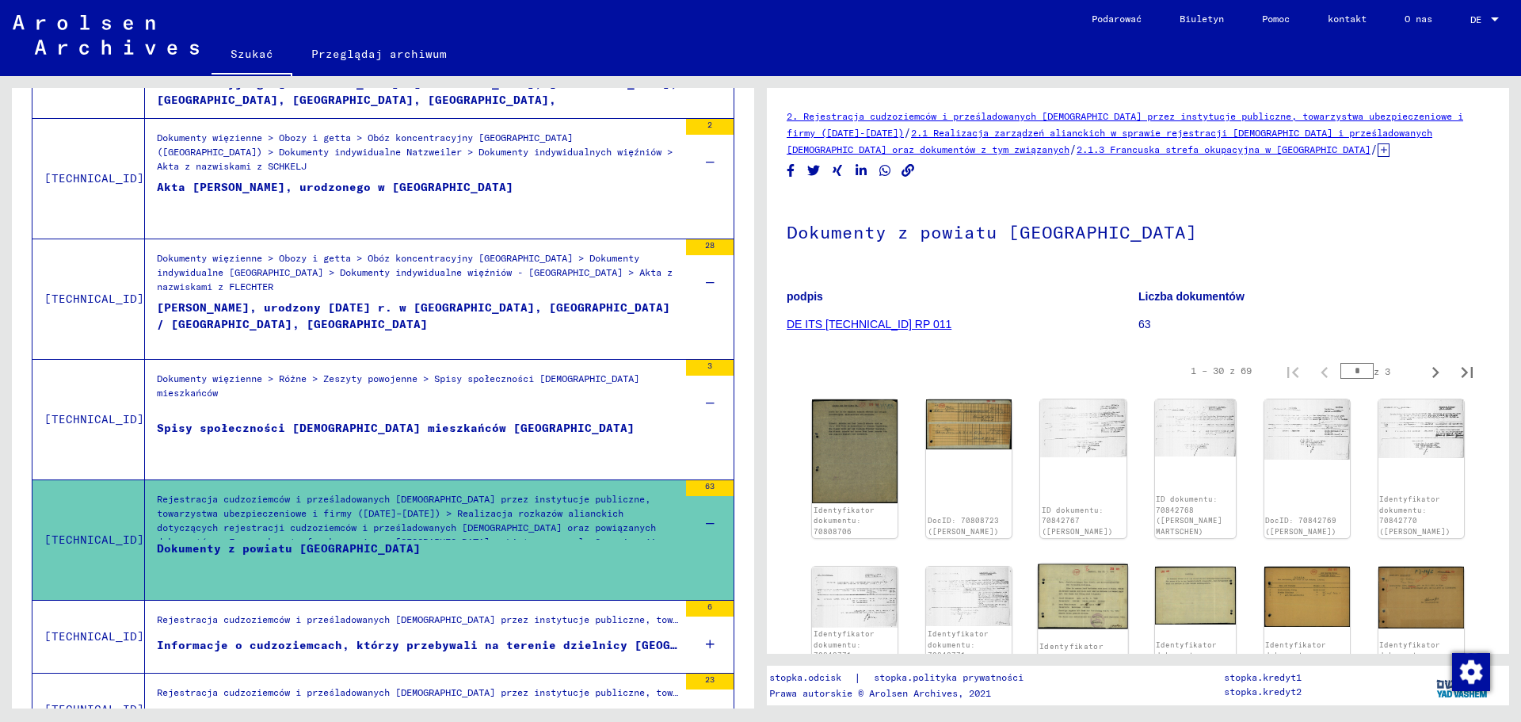
click at [1074, 594] on img at bounding box center [1084, 595] width 90 height 64
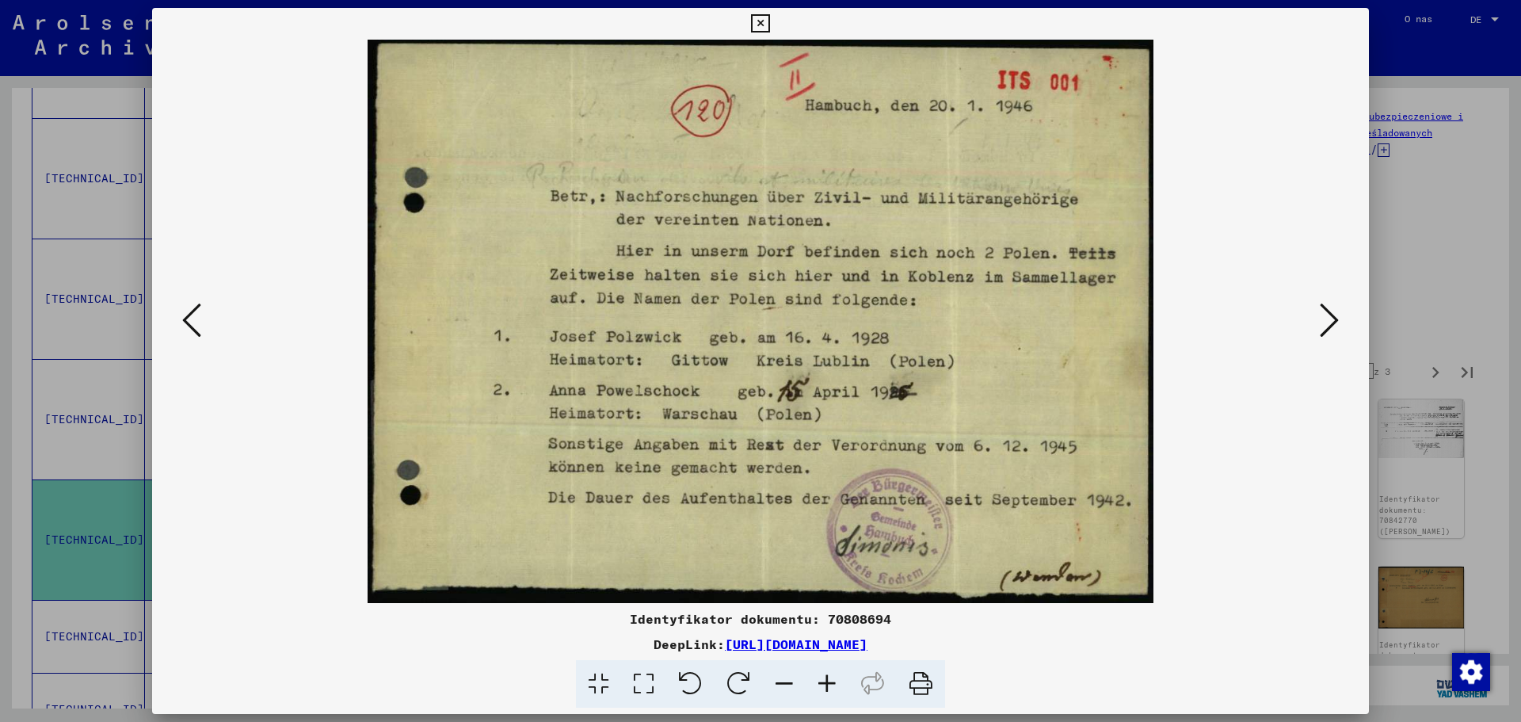
click at [1323, 315] on icon at bounding box center [1329, 320] width 19 height 38
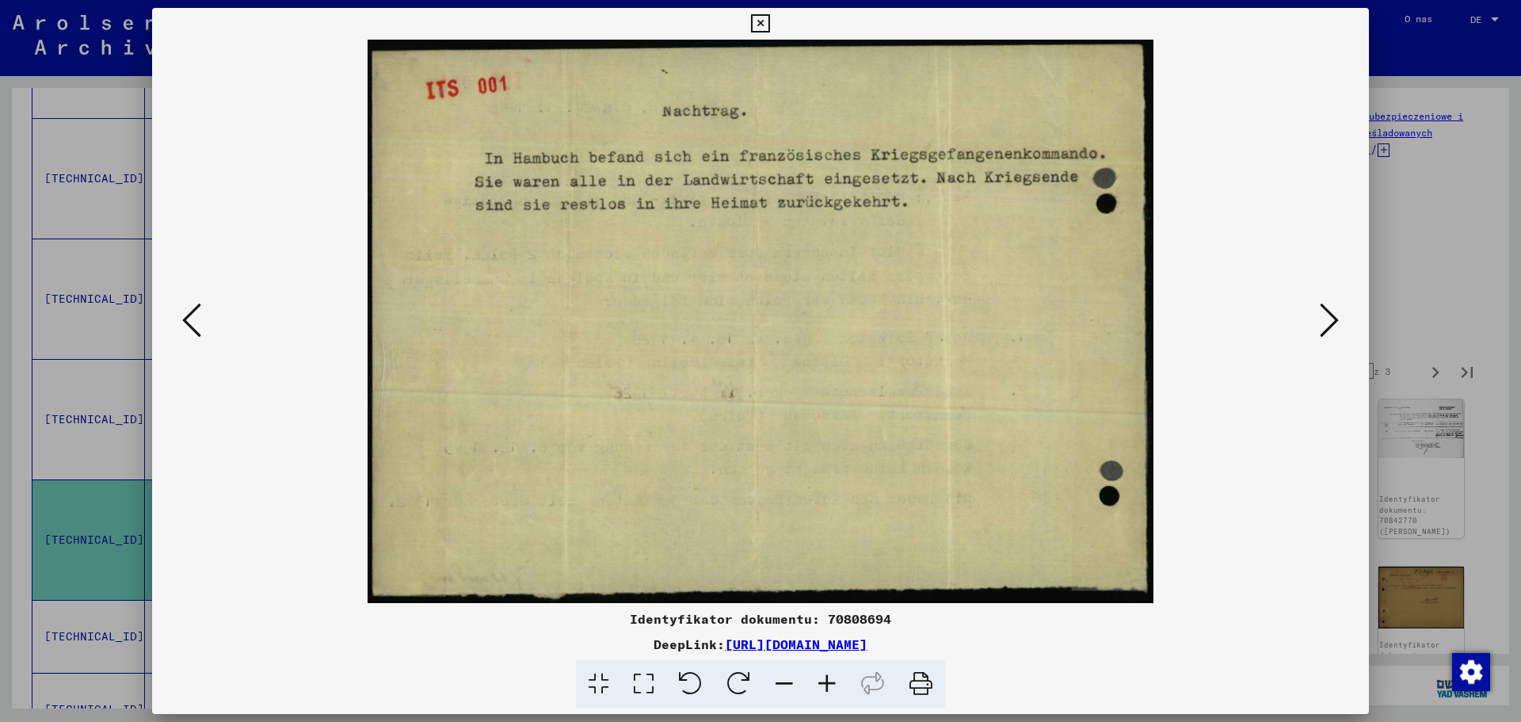
click at [1323, 315] on icon at bounding box center [1329, 320] width 19 height 38
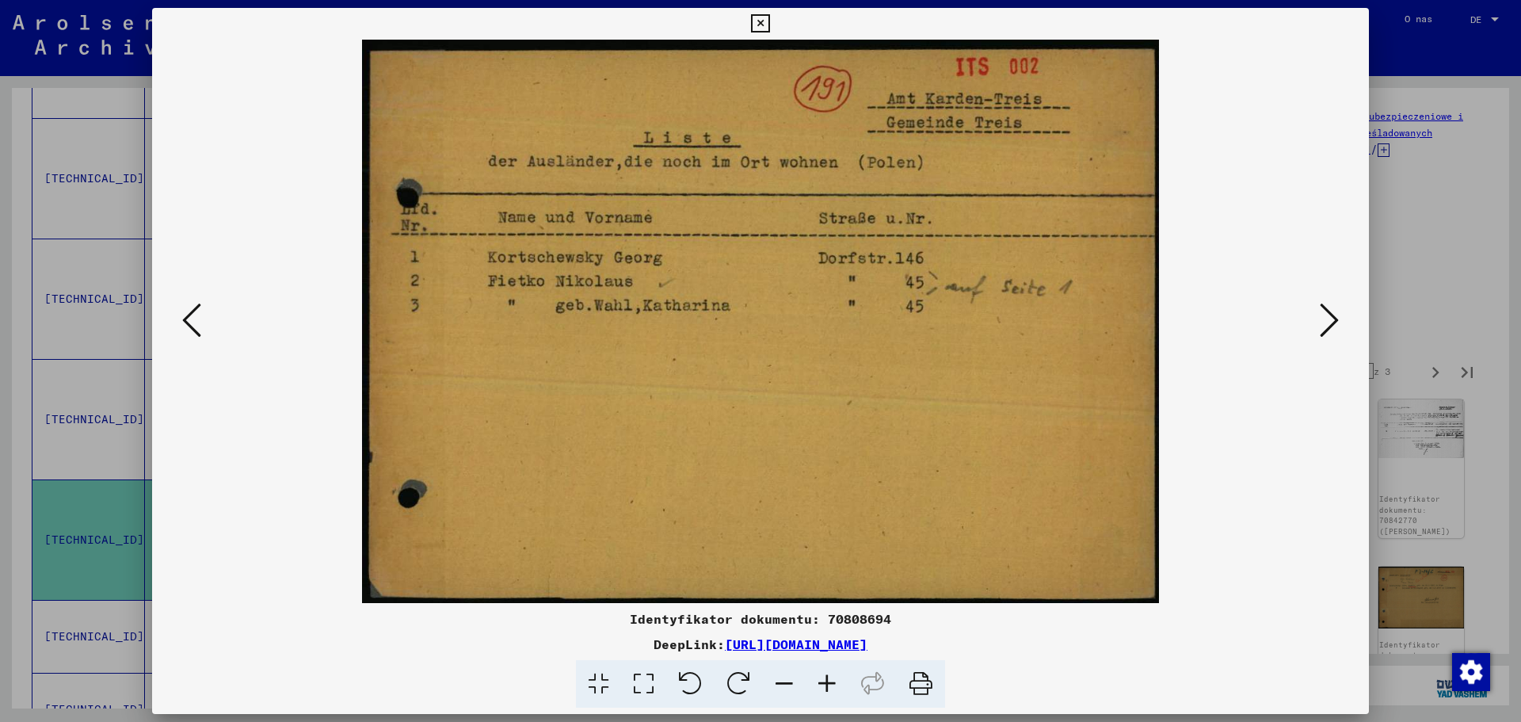
click at [1323, 315] on icon at bounding box center [1329, 320] width 19 height 38
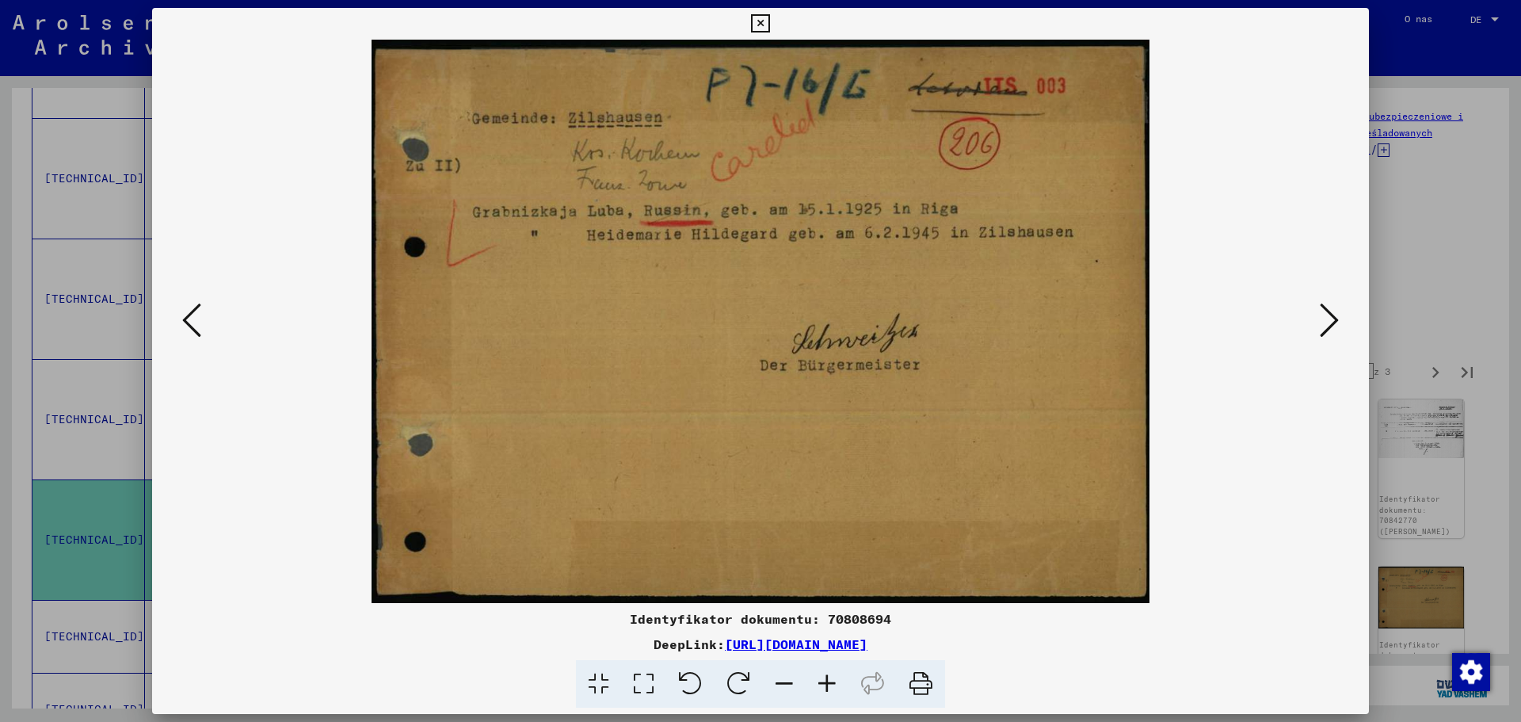
click at [201, 314] on button at bounding box center [192, 321] width 29 height 45
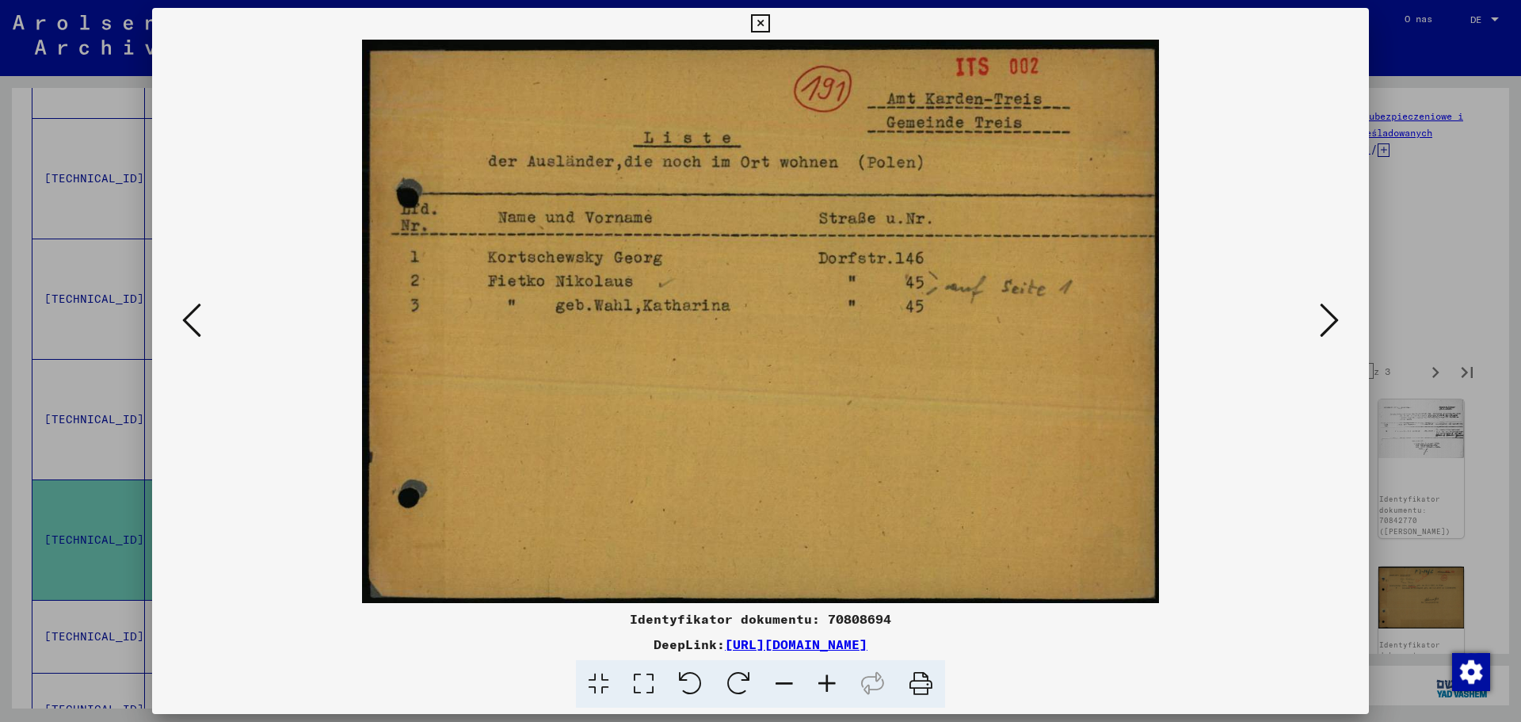
click at [1325, 311] on icon at bounding box center [1329, 320] width 19 height 38
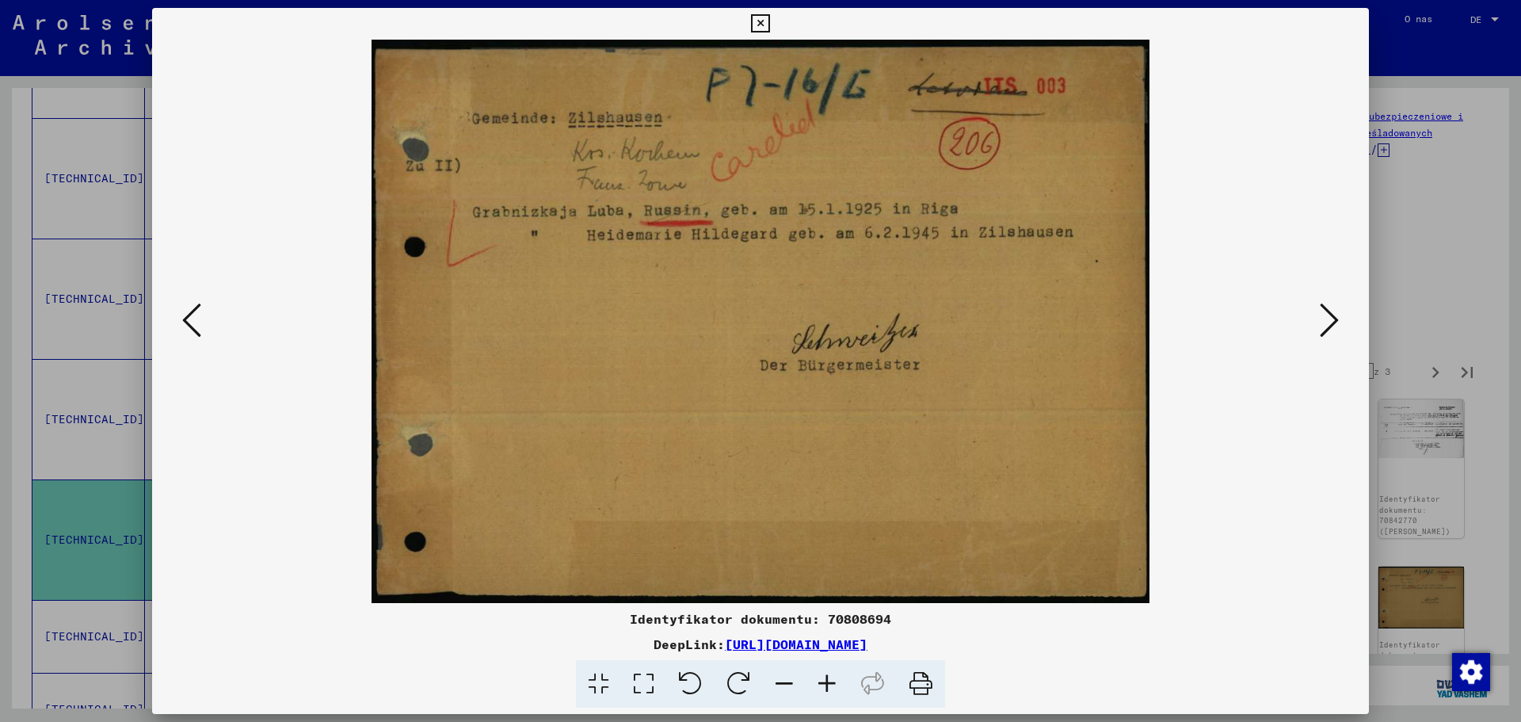
click at [1330, 311] on icon at bounding box center [1329, 320] width 19 height 38
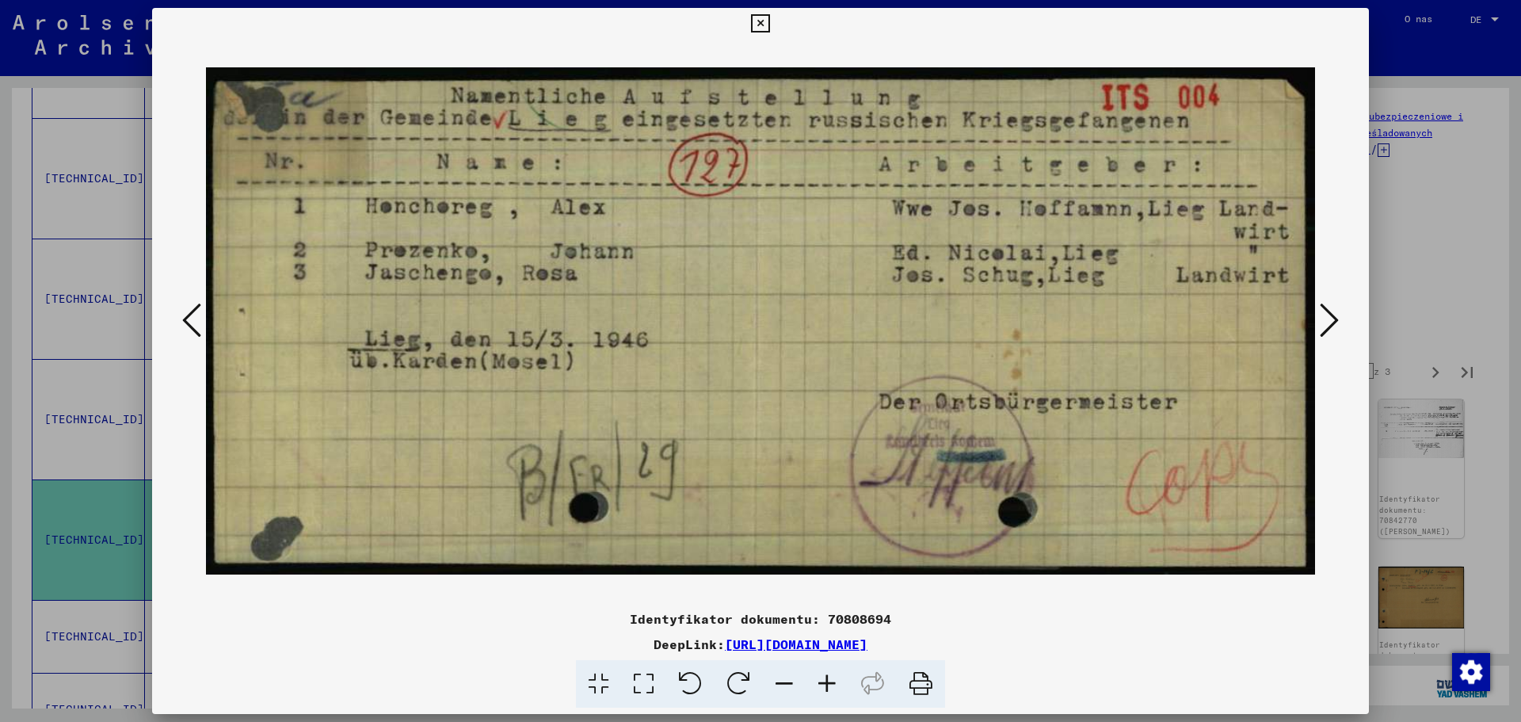
click at [1330, 311] on icon at bounding box center [1329, 320] width 19 height 38
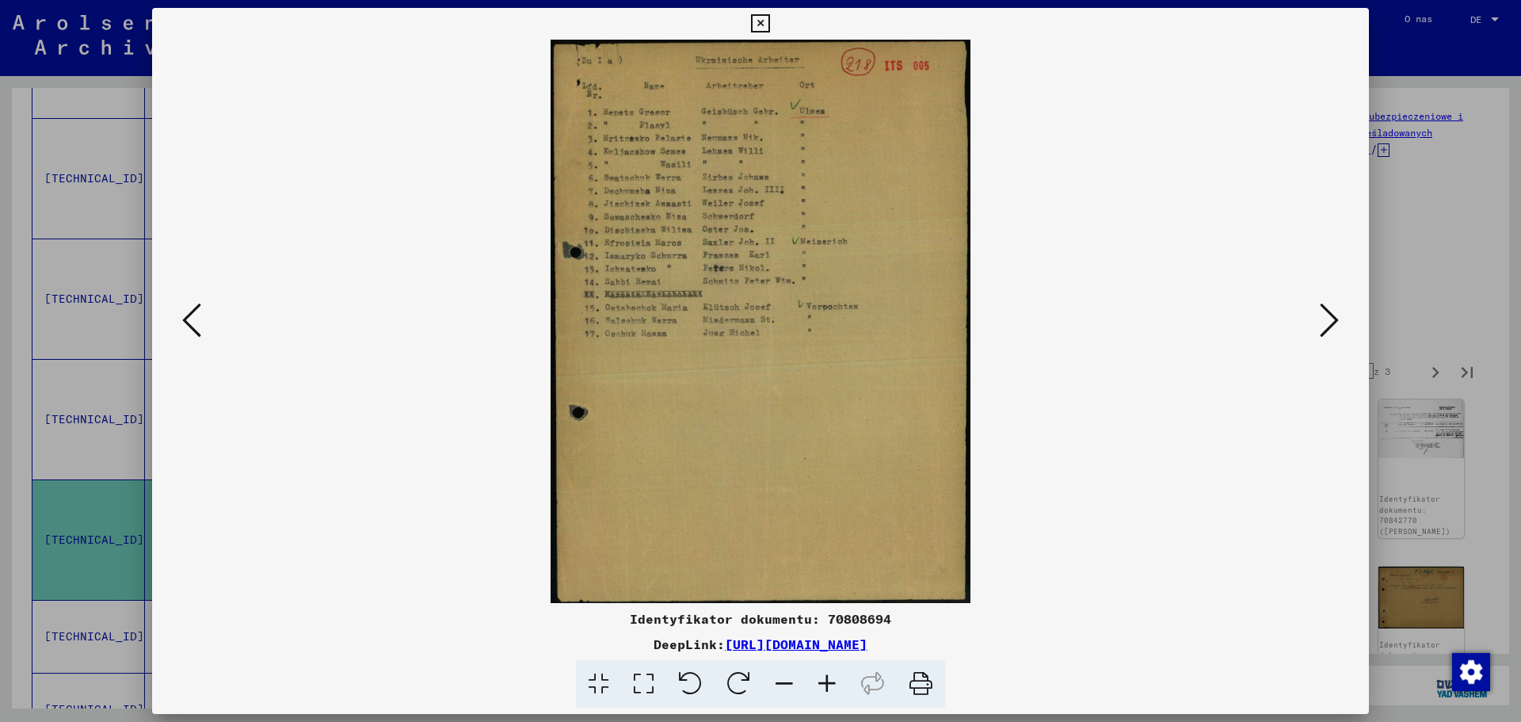
click at [1330, 311] on icon at bounding box center [1329, 320] width 19 height 38
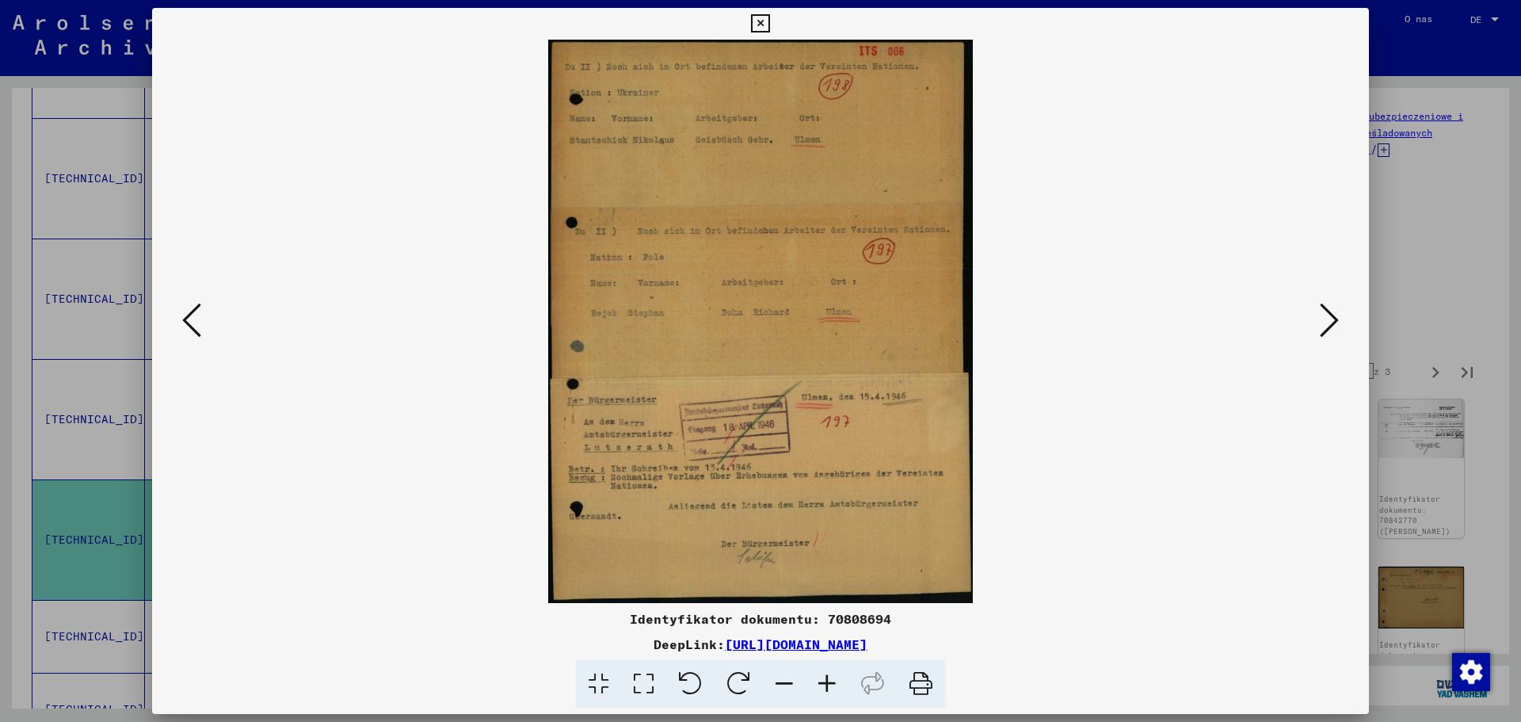
click at [1330, 311] on icon at bounding box center [1329, 320] width 19 height 38
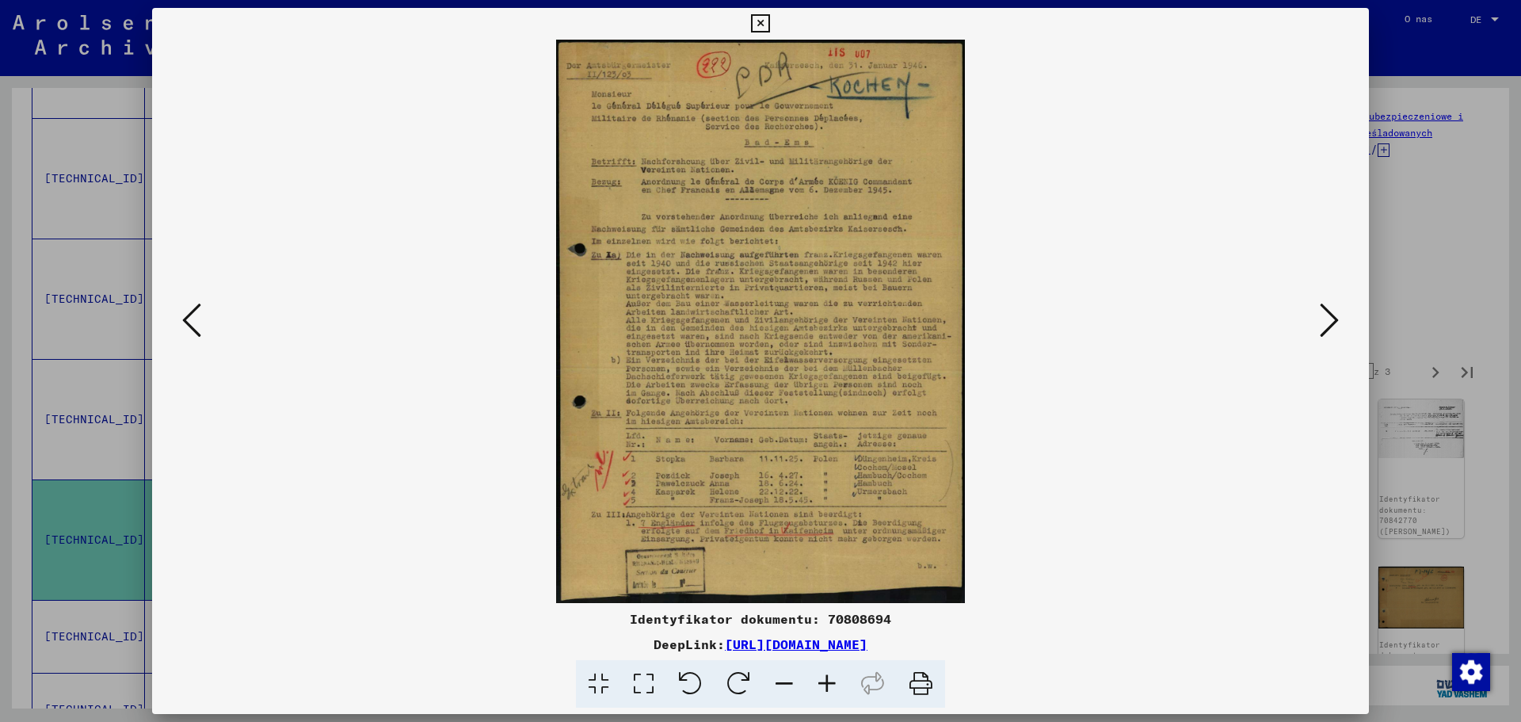
click at [1330, 319] on icon at bounding box center [1329, 320] width 19 height 38
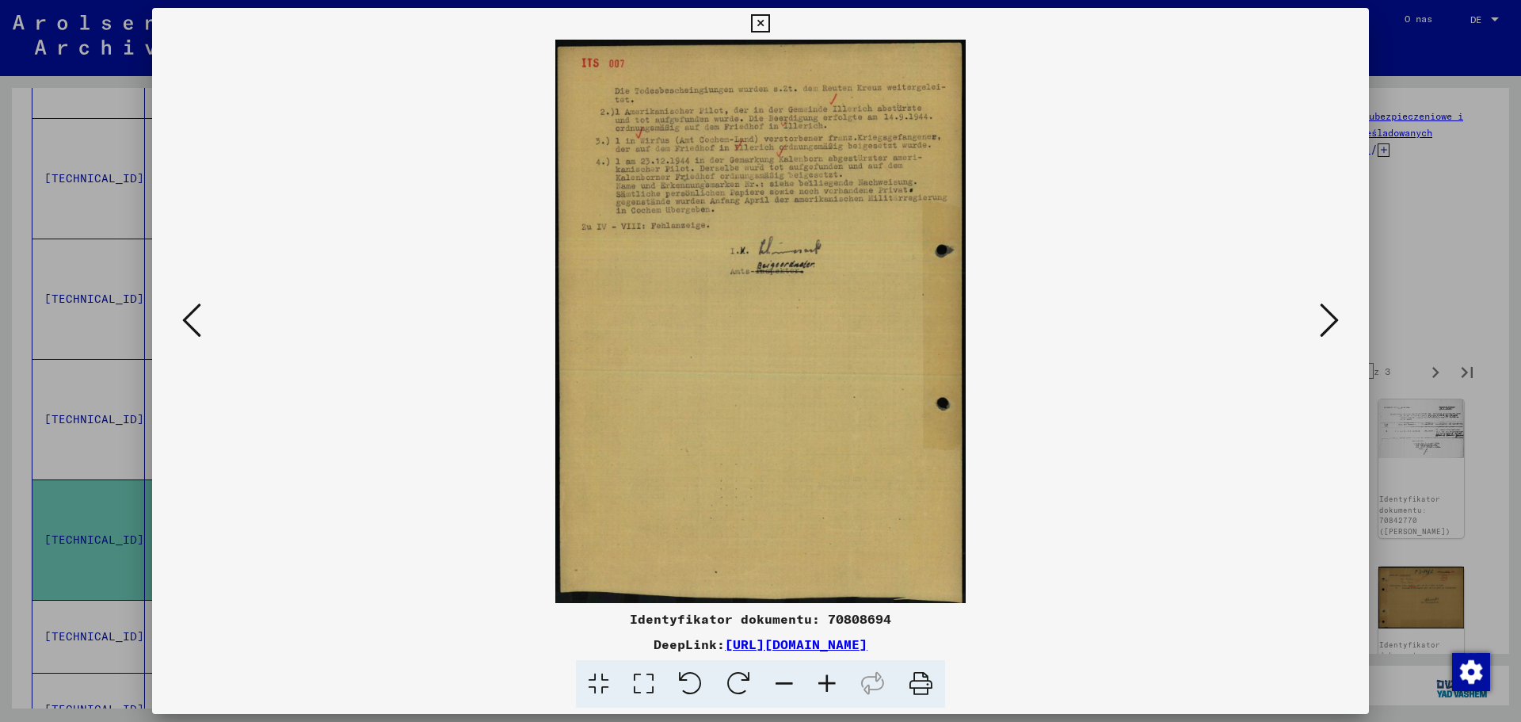
click at [1330, 319] on icon at bounding box center [1329, 320] width 19 height 38
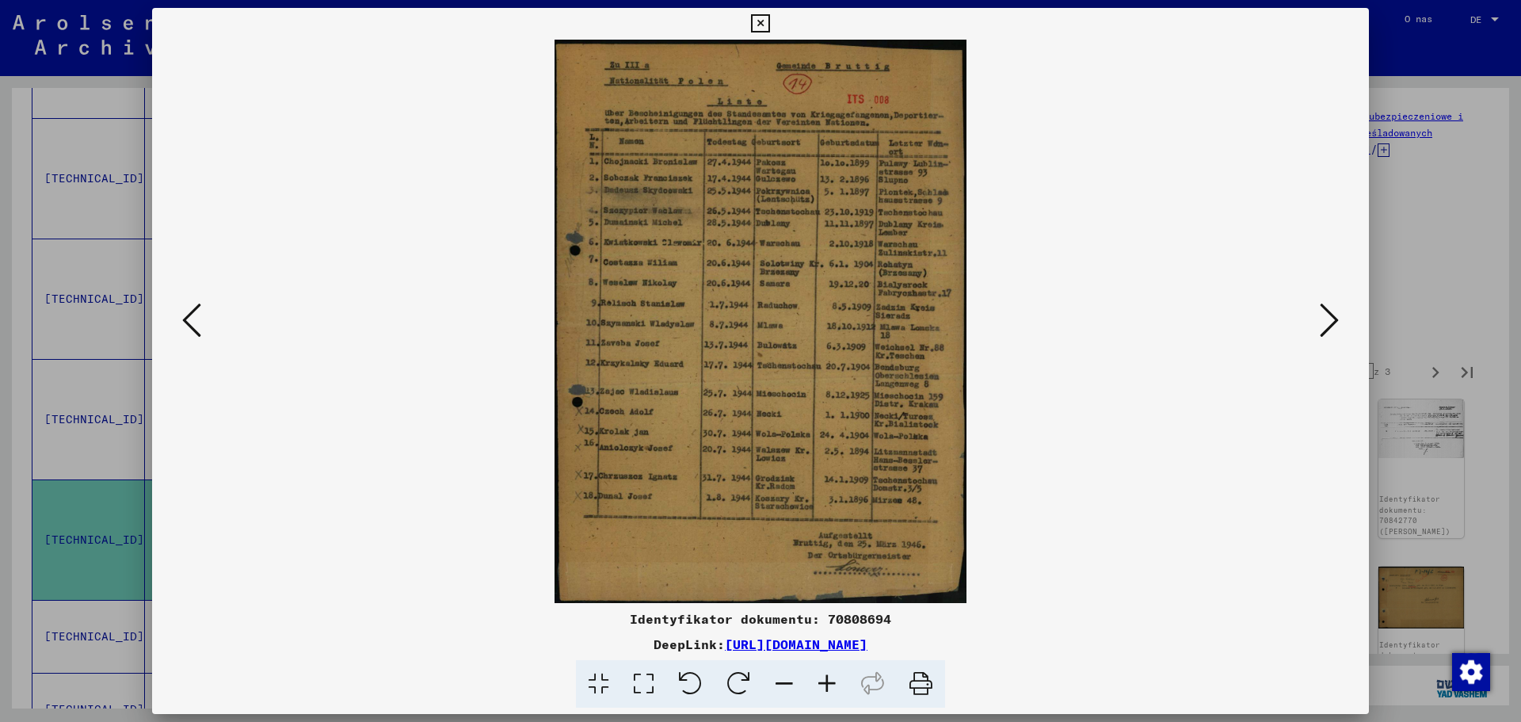
click at [831, 678] on icon at bounding box center [827, 684] width 43 height 48
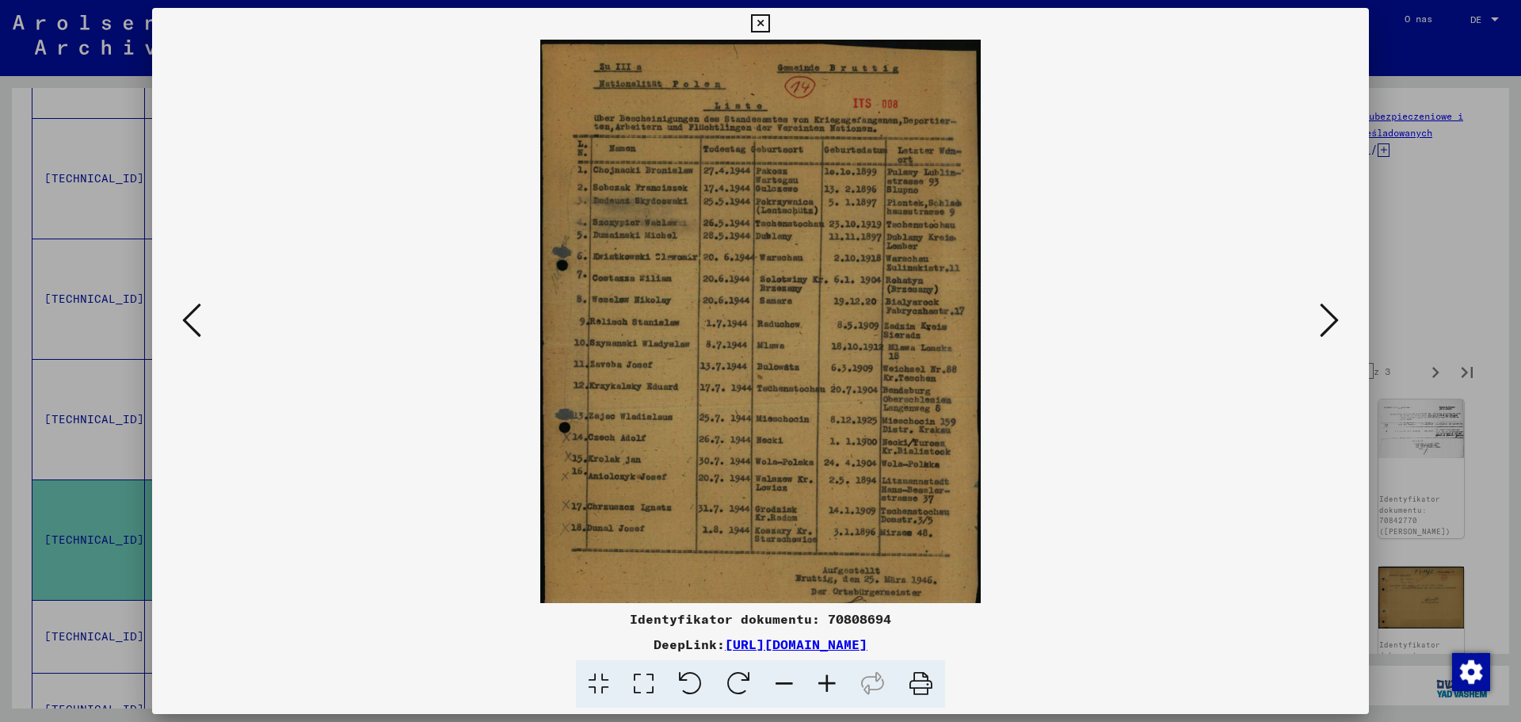
click at [831, 679] on icon at bounding box center [827, 684] width 43 height 48
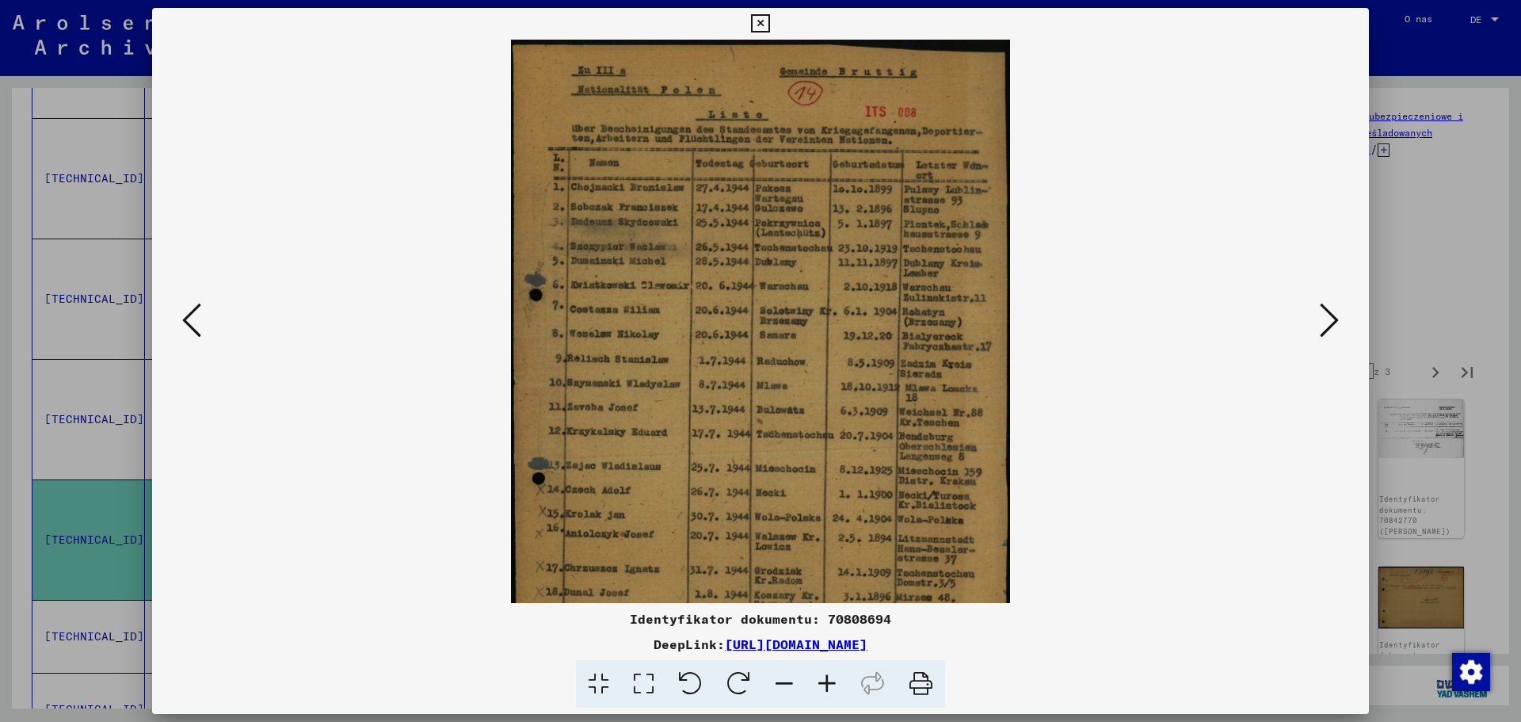
click at [831, 679] on icon at bounding box center [827, 684] width 43 height 48
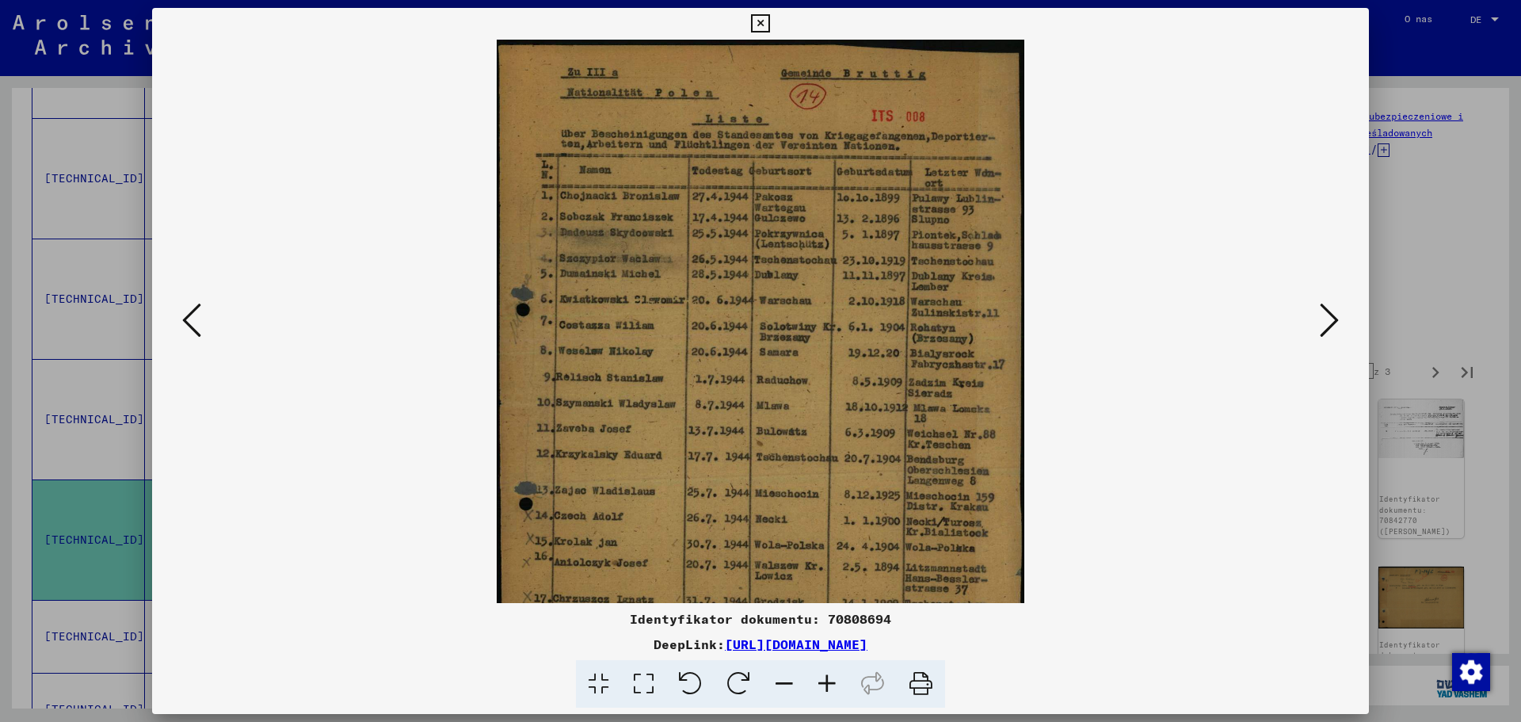
click at [831, 679] on icon at bounding box center [827, 684] width 43 height 48
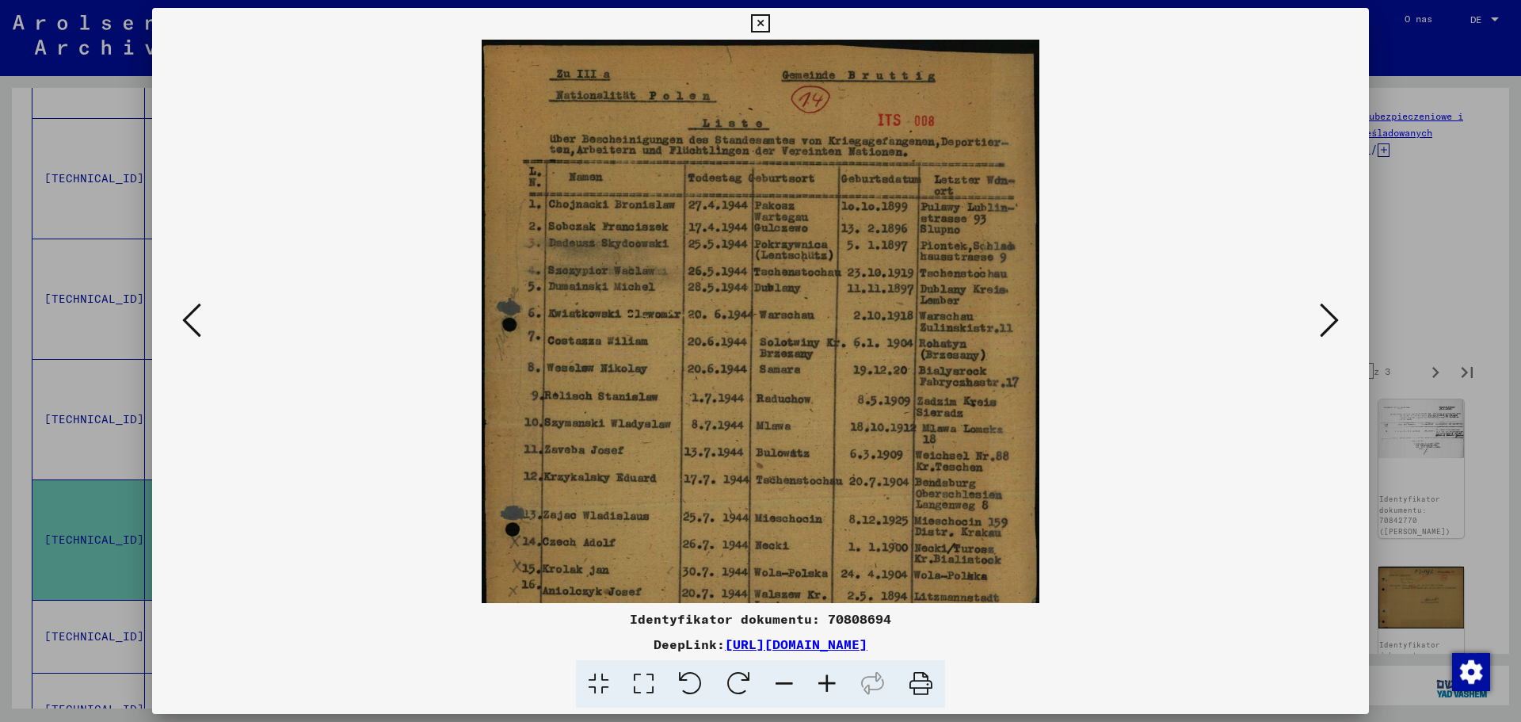
click at [831, 679] on icon at bounding box center [827, 684] width 43 height 48
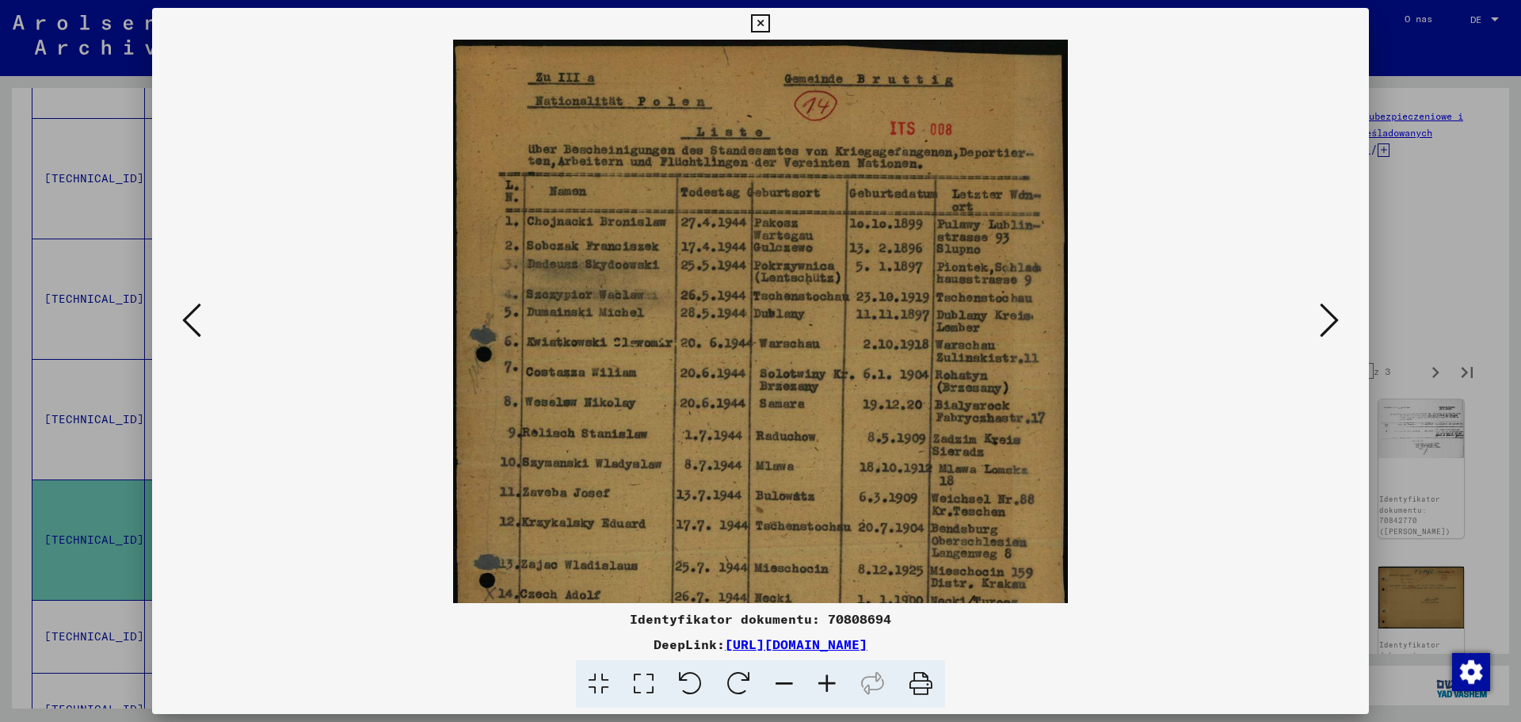
click at [831, 679] on icon at bounding box center [827, 684] width 43 height 48
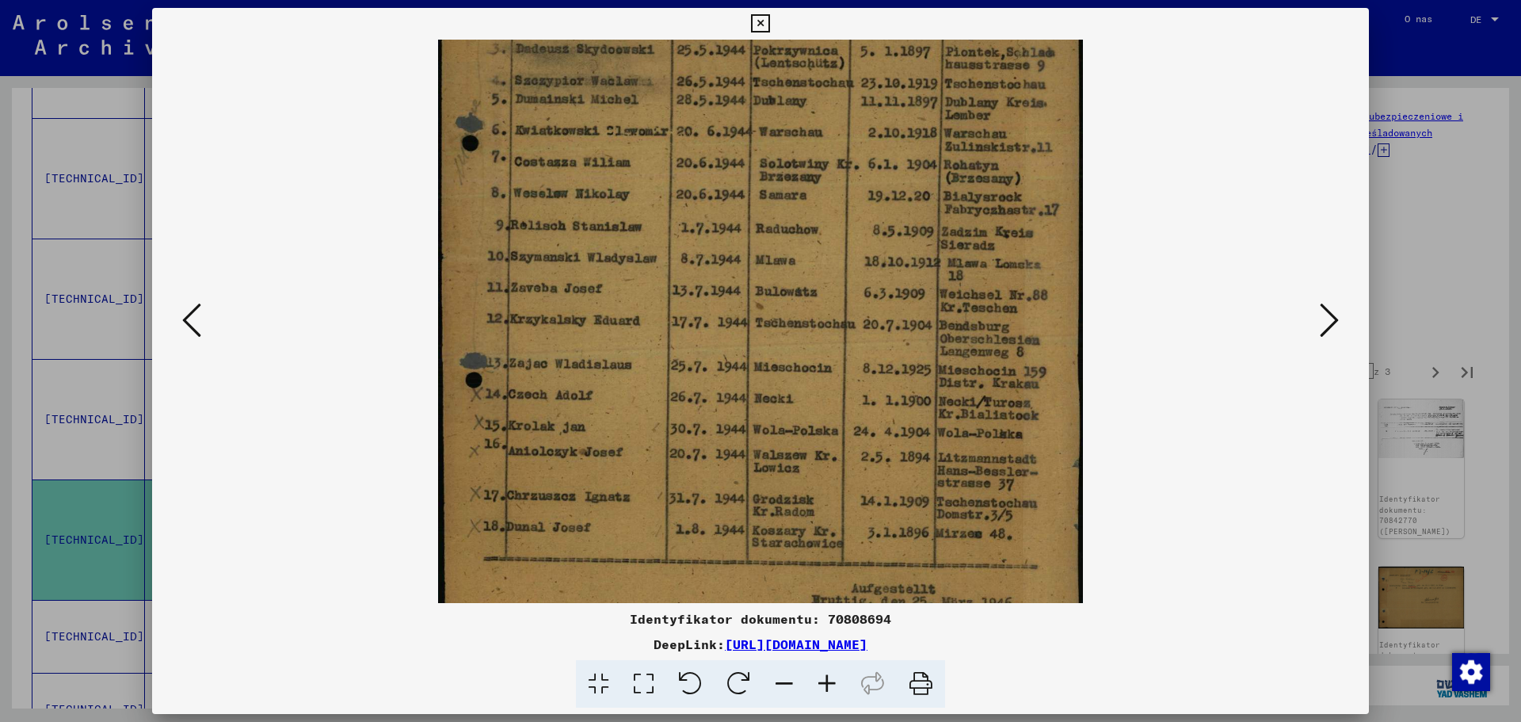
scroll to position [231, 0]
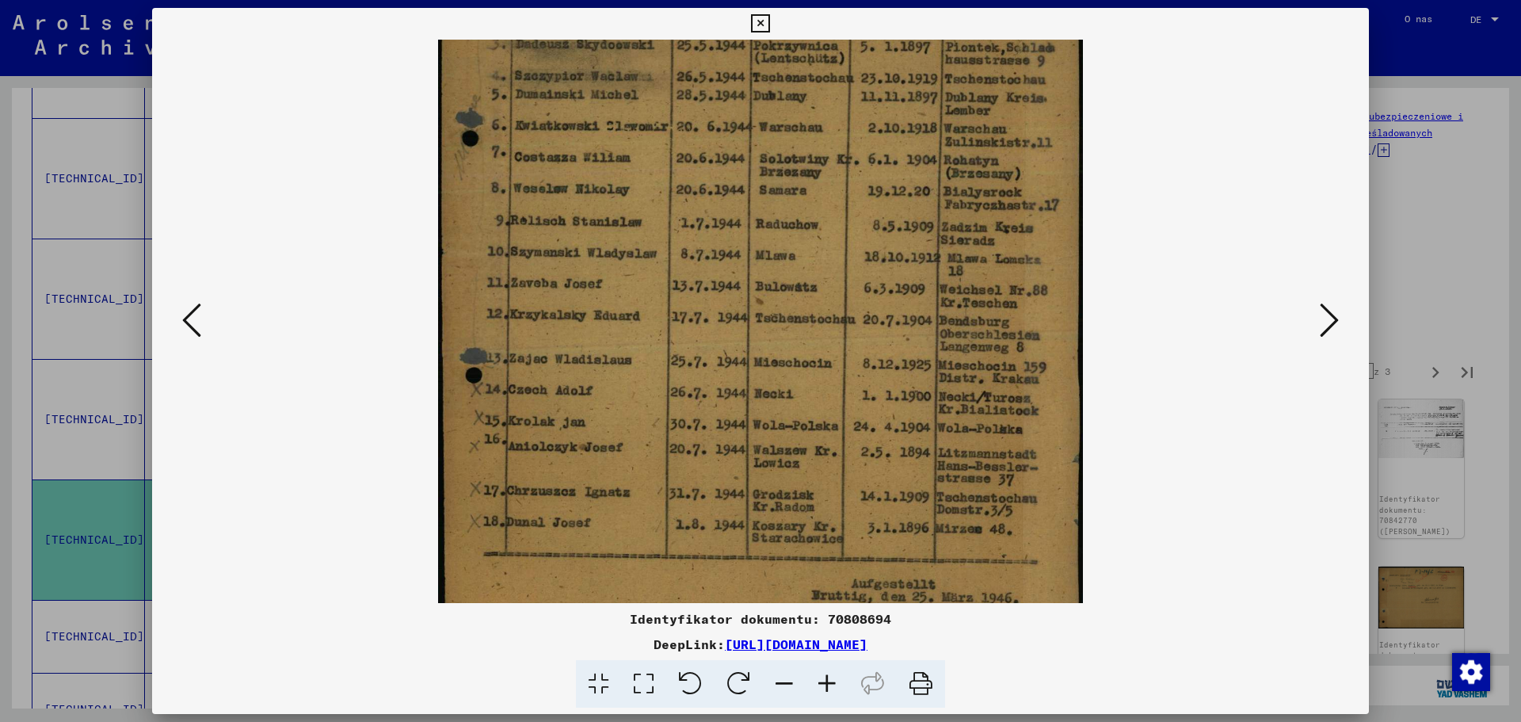
drag, startPoint x: 550, startPoint y: 441, endPoint x: 687, endPoint y: 211, distance: 268.3
click at [687, 211] on img at bounding box center [760, 249] width 644 height 880
click at [1330, 320] on icon at bounding box center [1329, 320] width 19 height 38
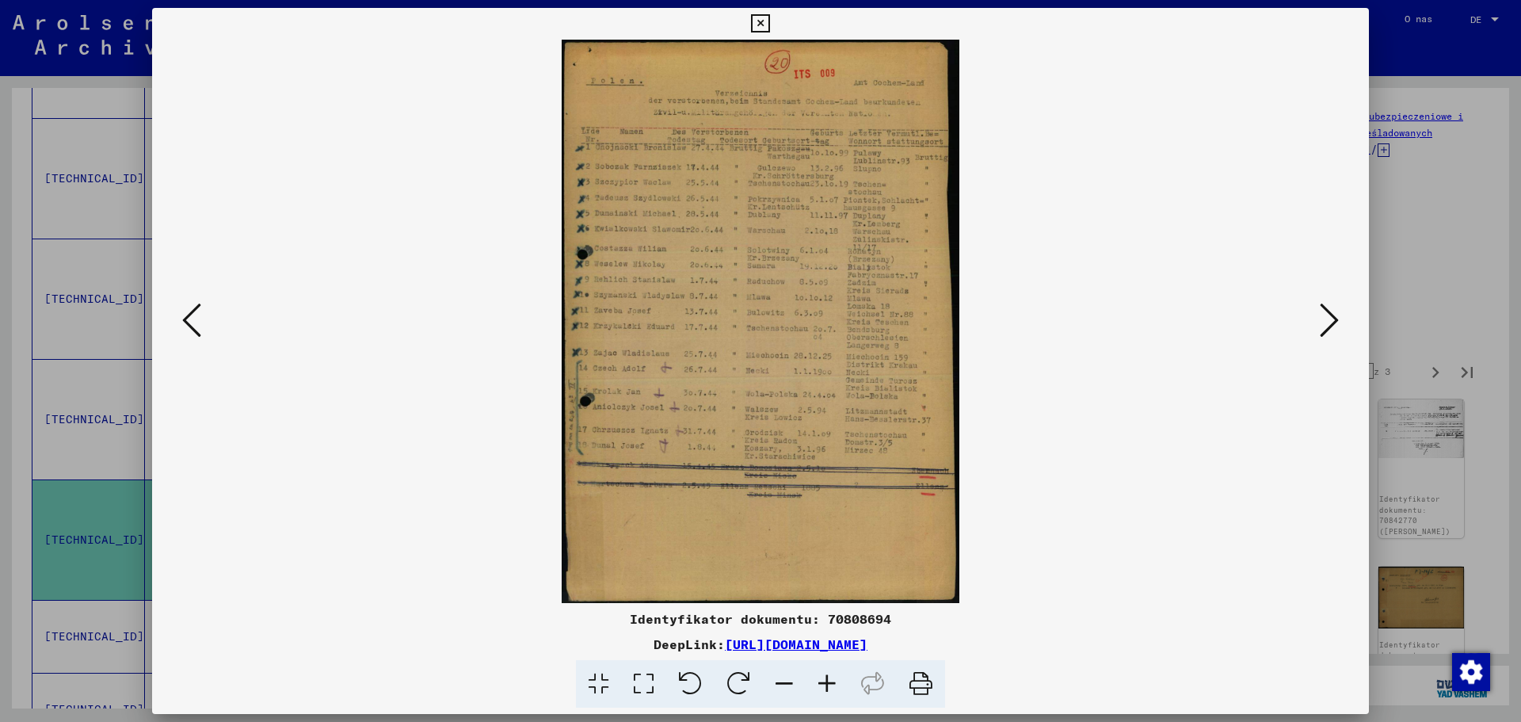
scroll to position [0, 0]
click at [833, 680] on icon at bounding box center [827, 684] width 43 height 48
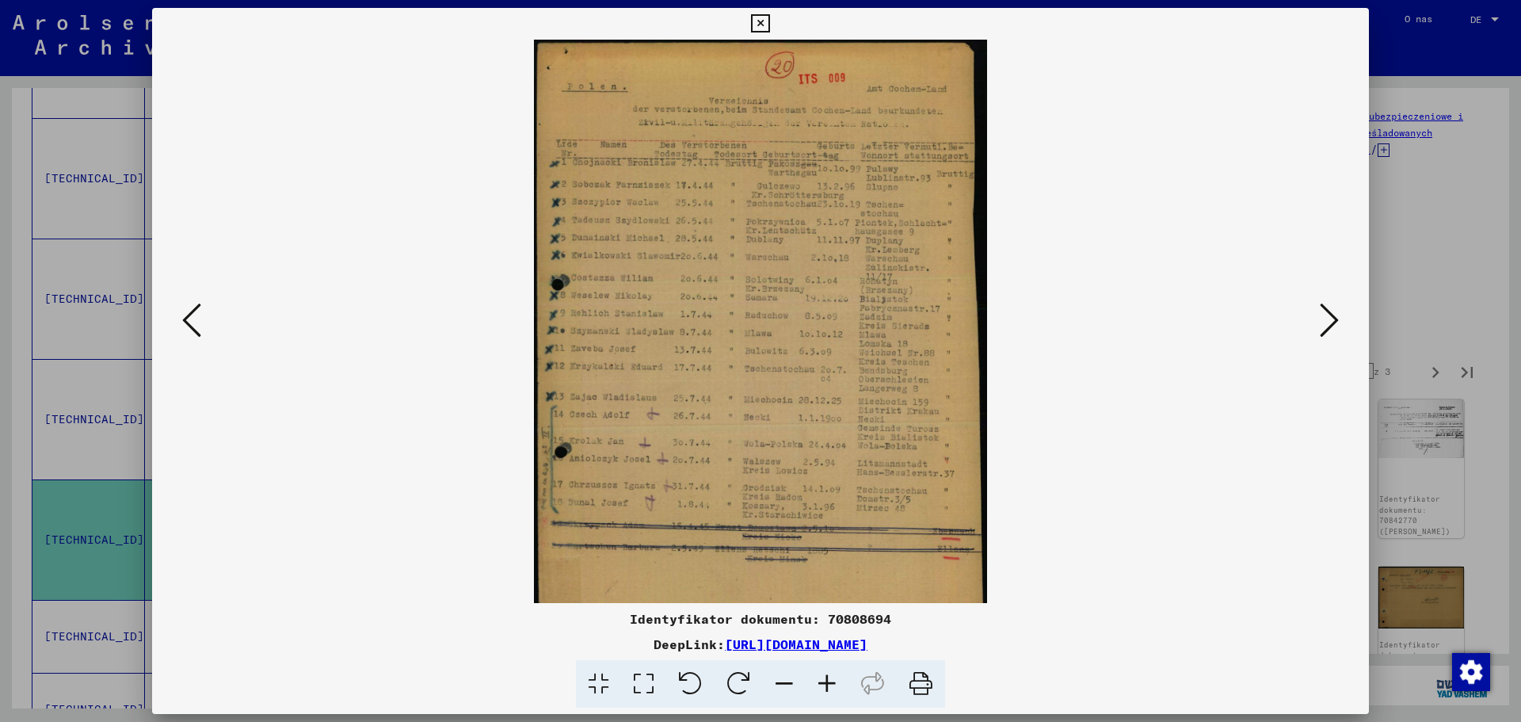
click at [833, 680] on icon at bounding box center [827, 684] width 43 height 48
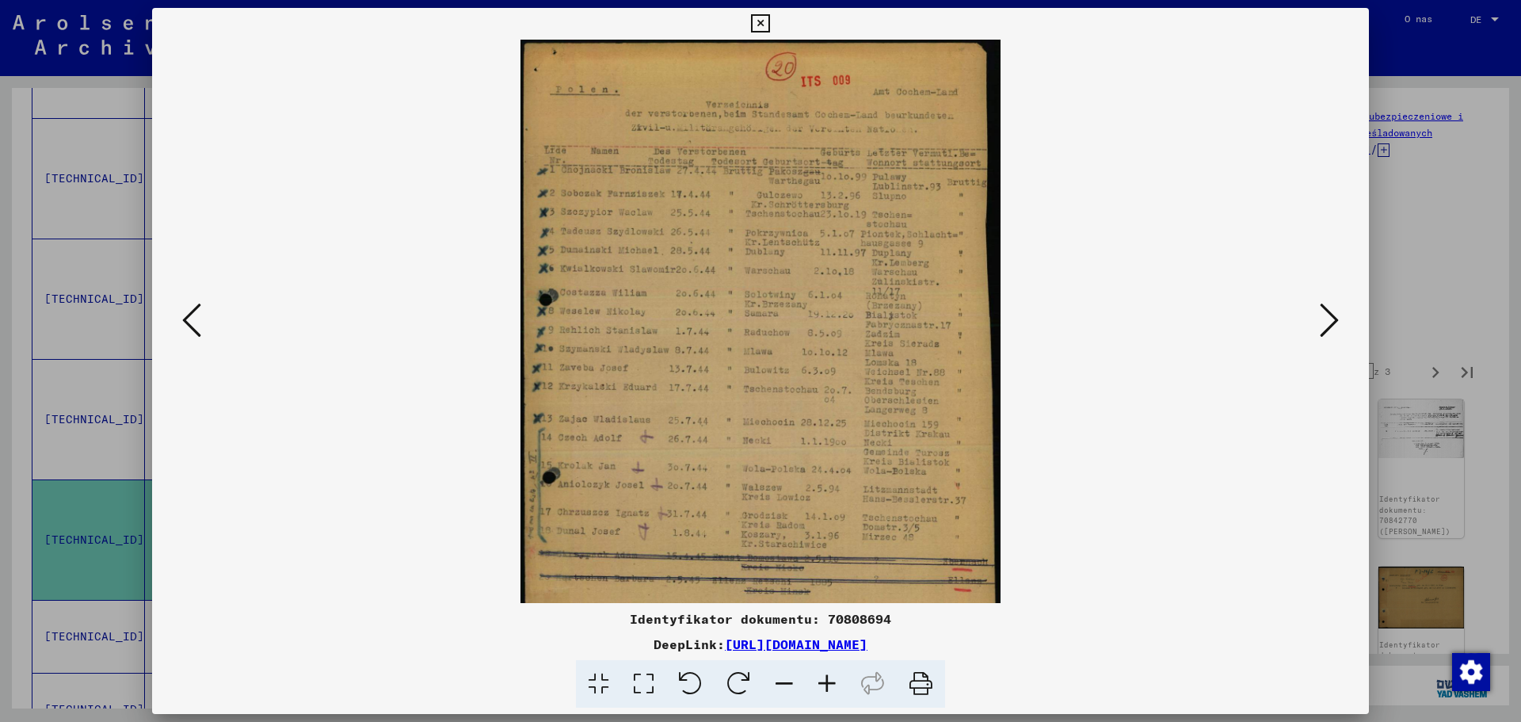
click at [833, 680] on icon at bounding box center [827, 684] width 43 height 48
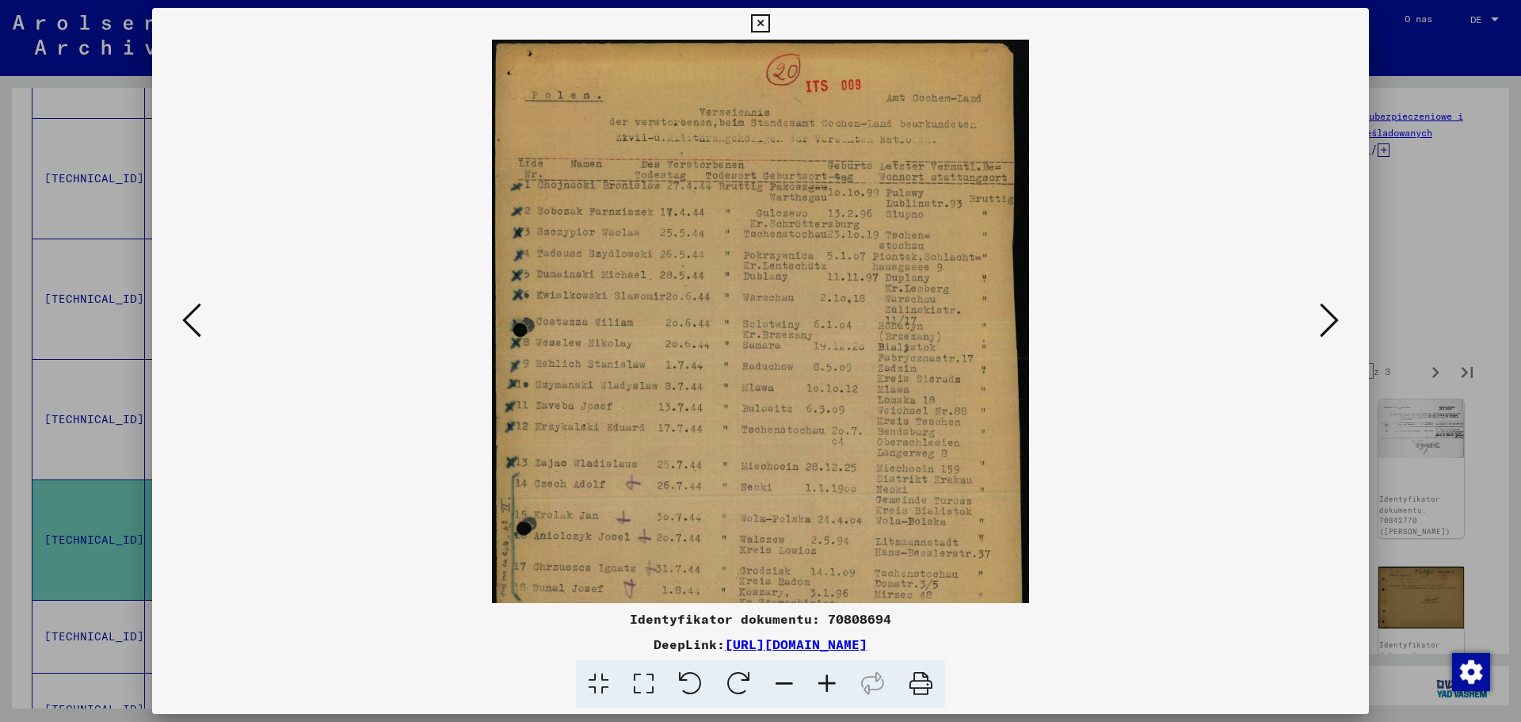
click at [833, 680] on icon at bounding box center [827, 684] width 43 height 48
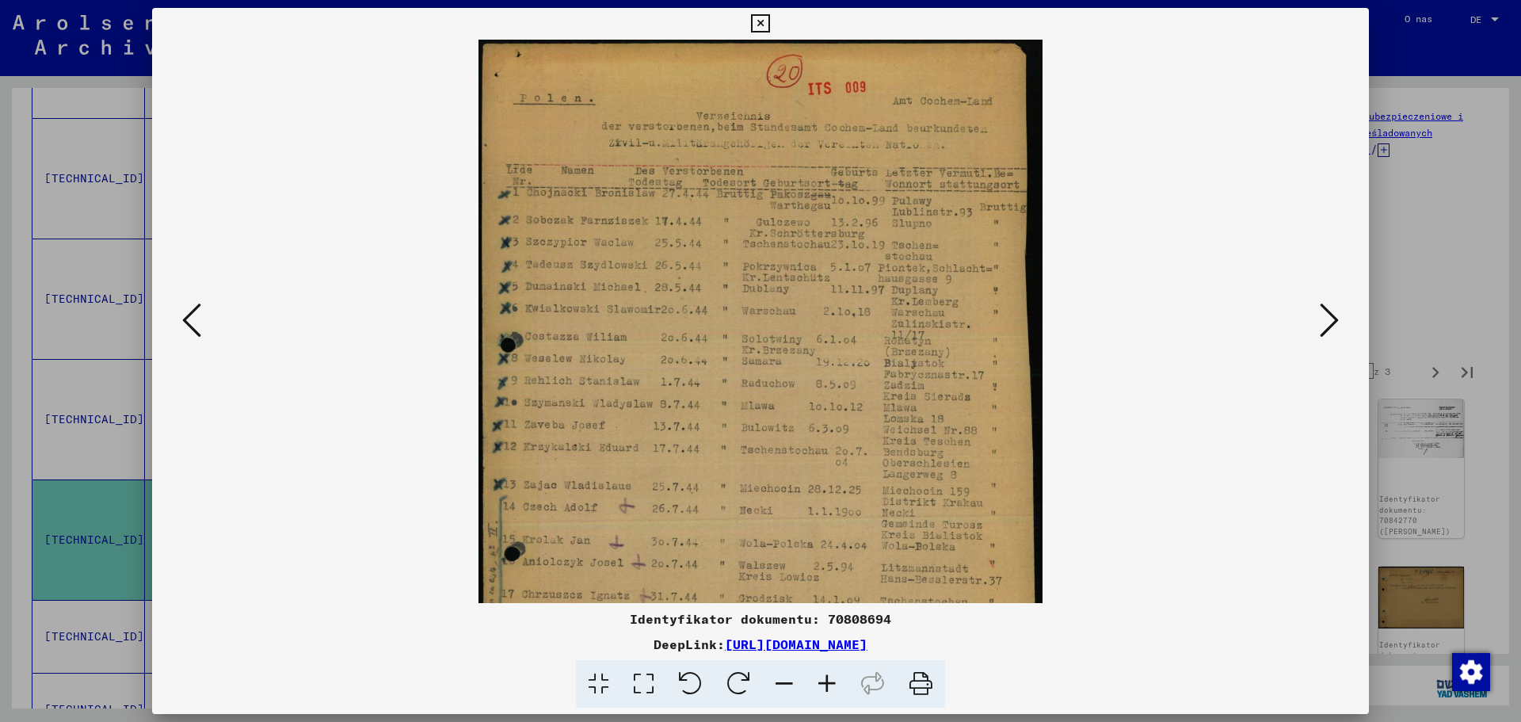
click at [833, 680] on icon at bounding box center [827, 684] width 43 height 48
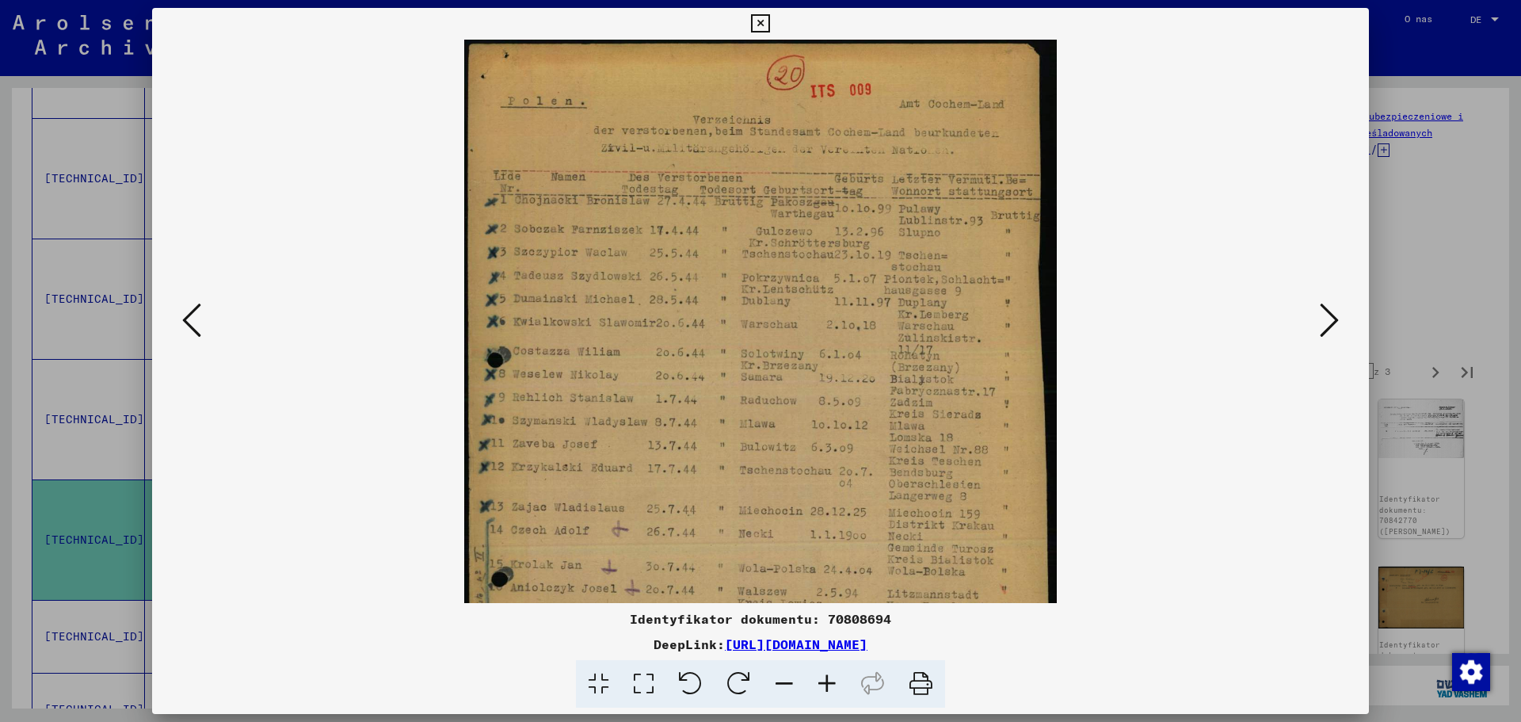
click at [833, 680] on icon at bounding box center [827, 684] width 43 height 48
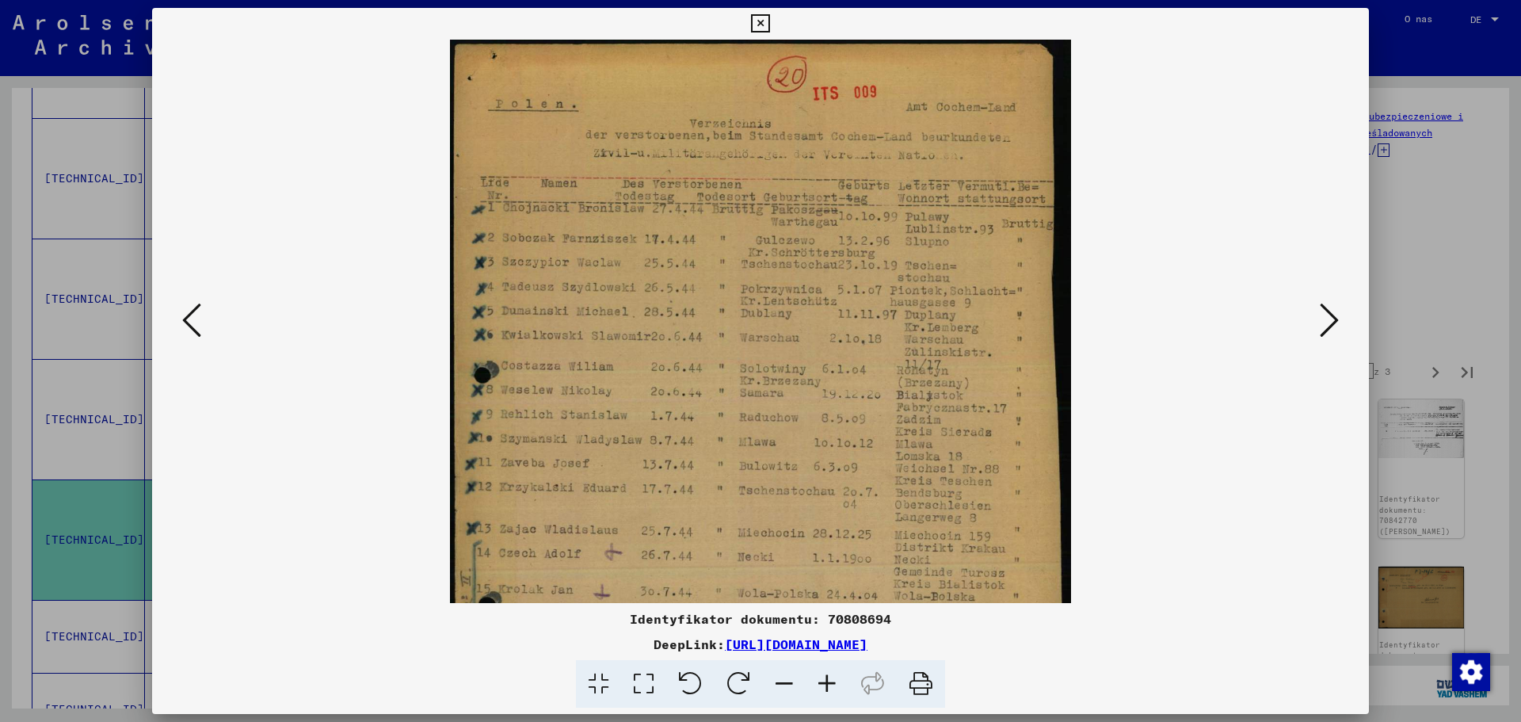
click at [833, 680] on icon at bounding box center [827, 684] width 43 height 48
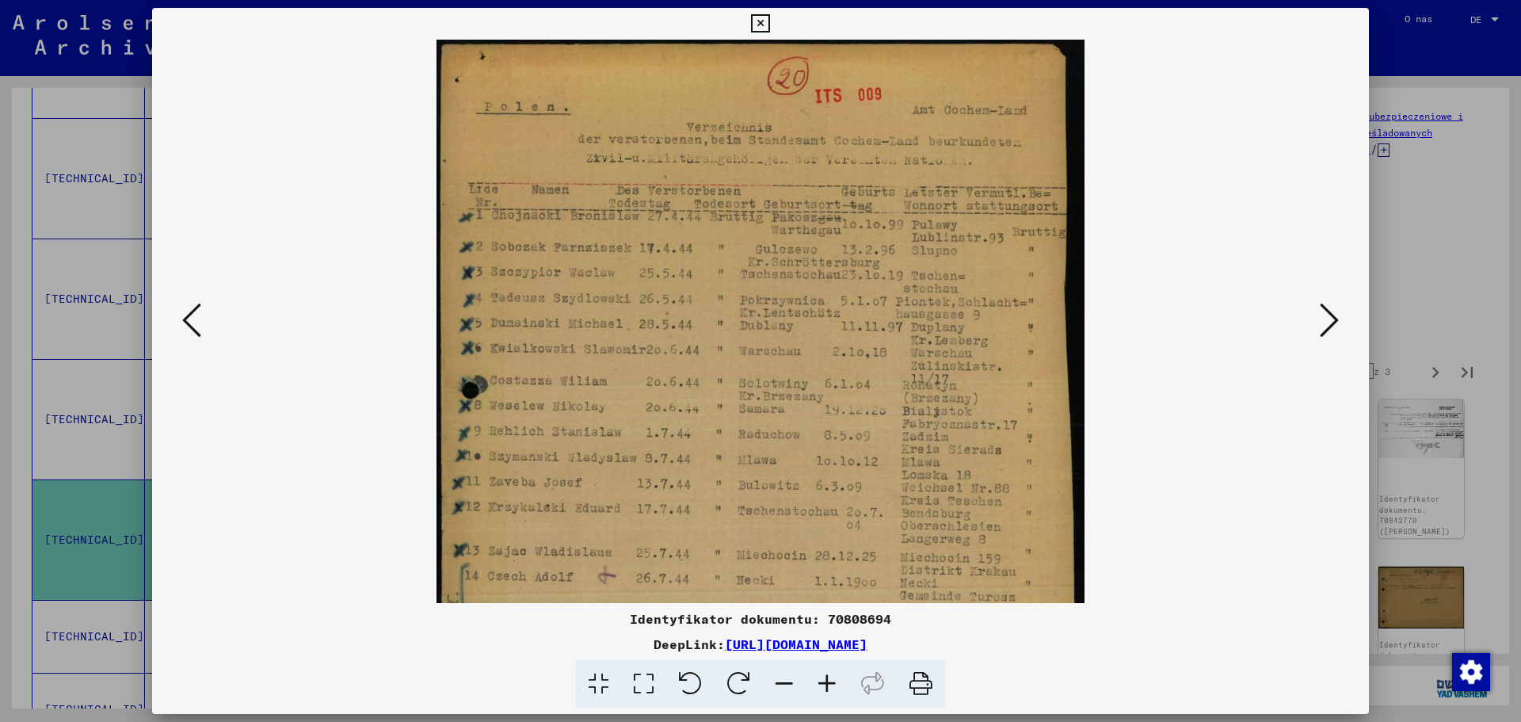
click at [456, 312] on img at bounding box center [761, 500] width 648 height 920
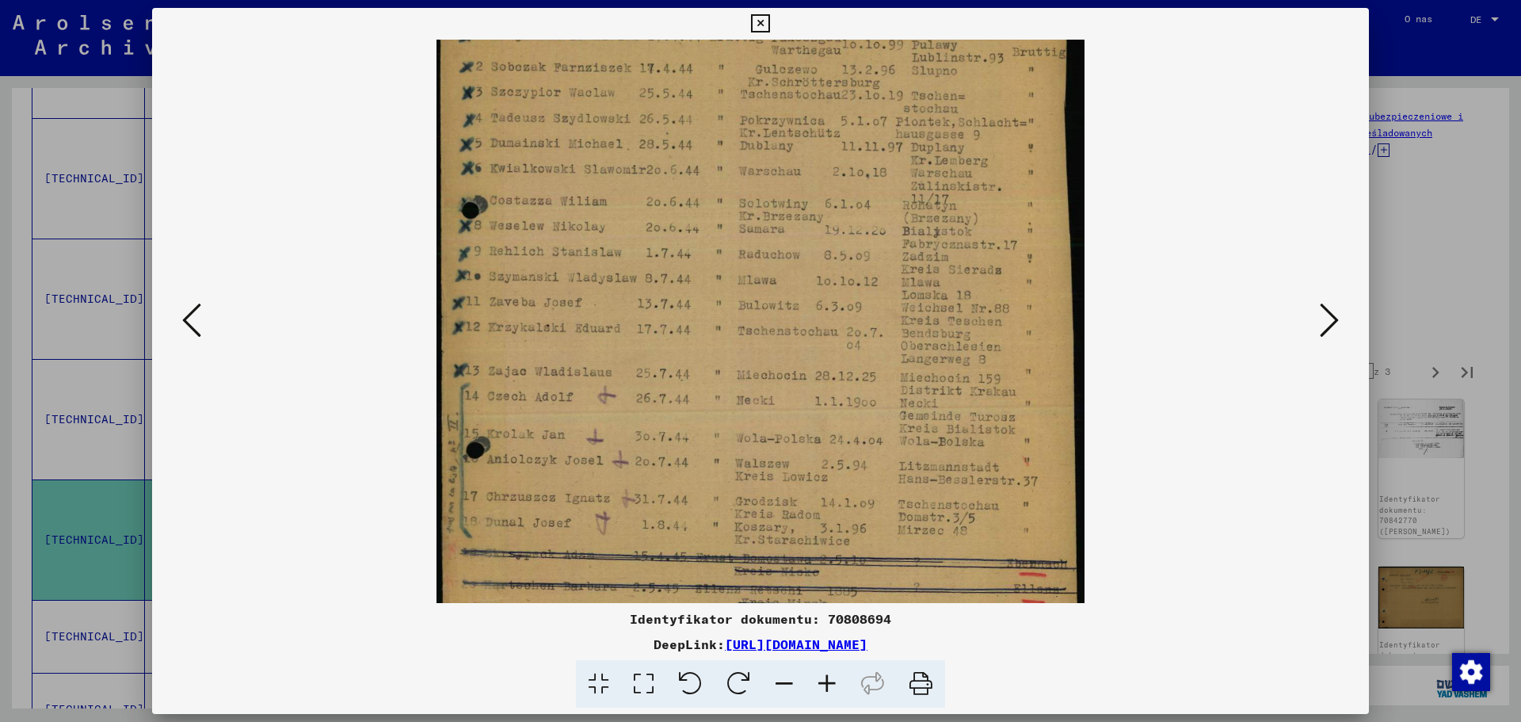
scroll to position [184, 0]
drag, startPoint x: 555, startPoint y: 519, endPoint x: 616, endPoint y: 335, distance: 193.7
drag, startPoint x: 616, startPoint y: 335, endPoint x: 479, endPoint y: 322, distance: 137.0
click at [479, 322] on img at bounding box center [761, 316] width 648 height 920
click at [1331, 318] on icon at bounding box center [1329, 320] width 19 height 38
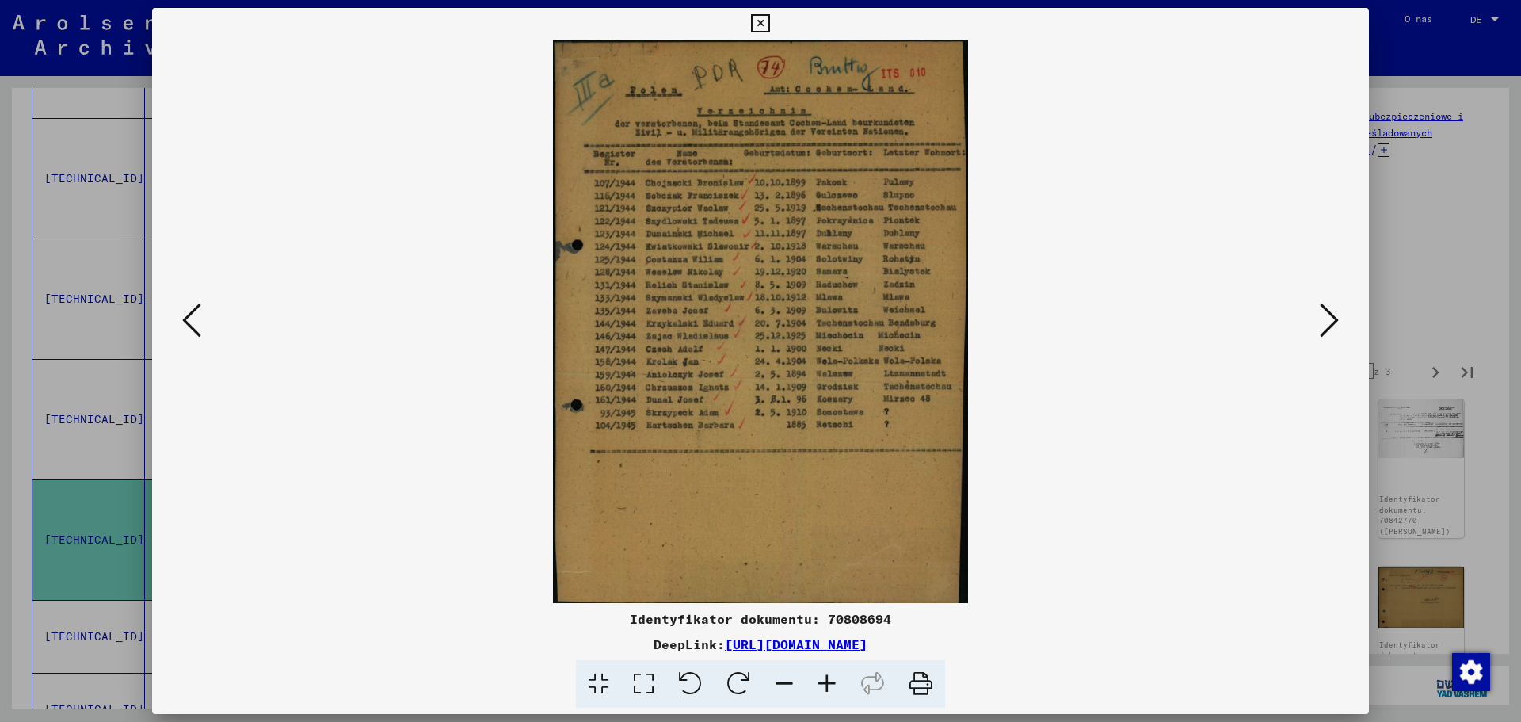
scroll to position [0, 0]
click at [1328, 323] on icon at bounding box center [1329, 320] width 19 height 38
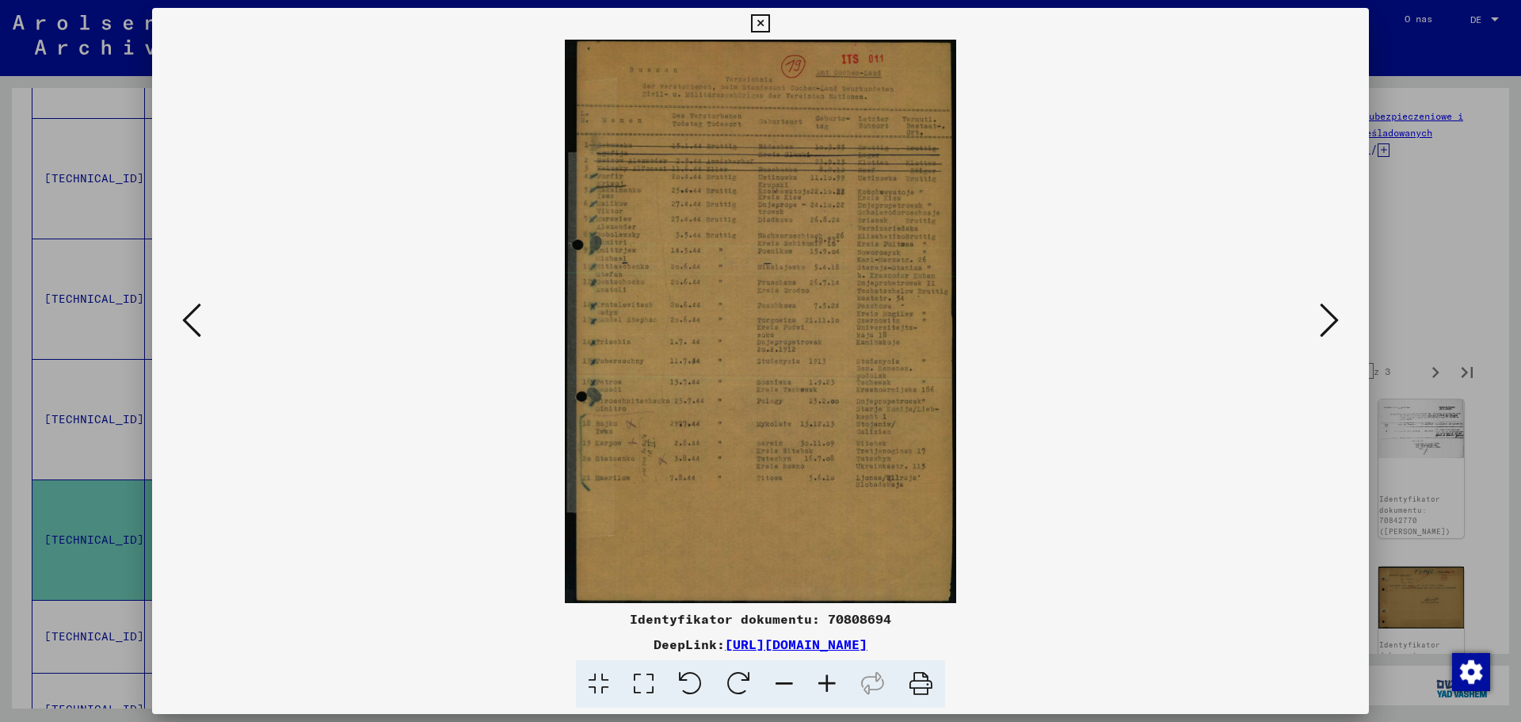
click at [828, 684] on icon at bounding box center [827, 684] width 43 height 48
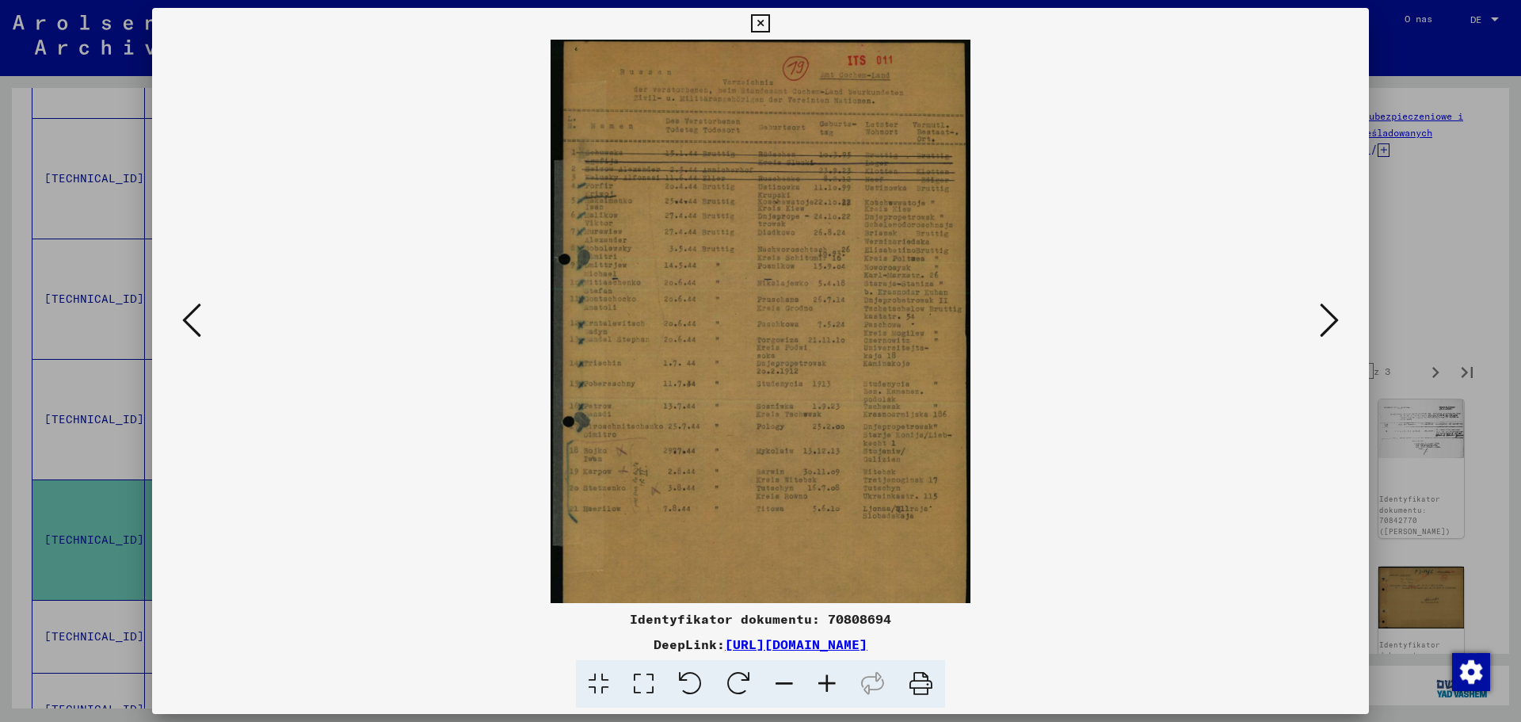
click at [828, 684] on icon at bounding box center [827, 684] width 43 height 48
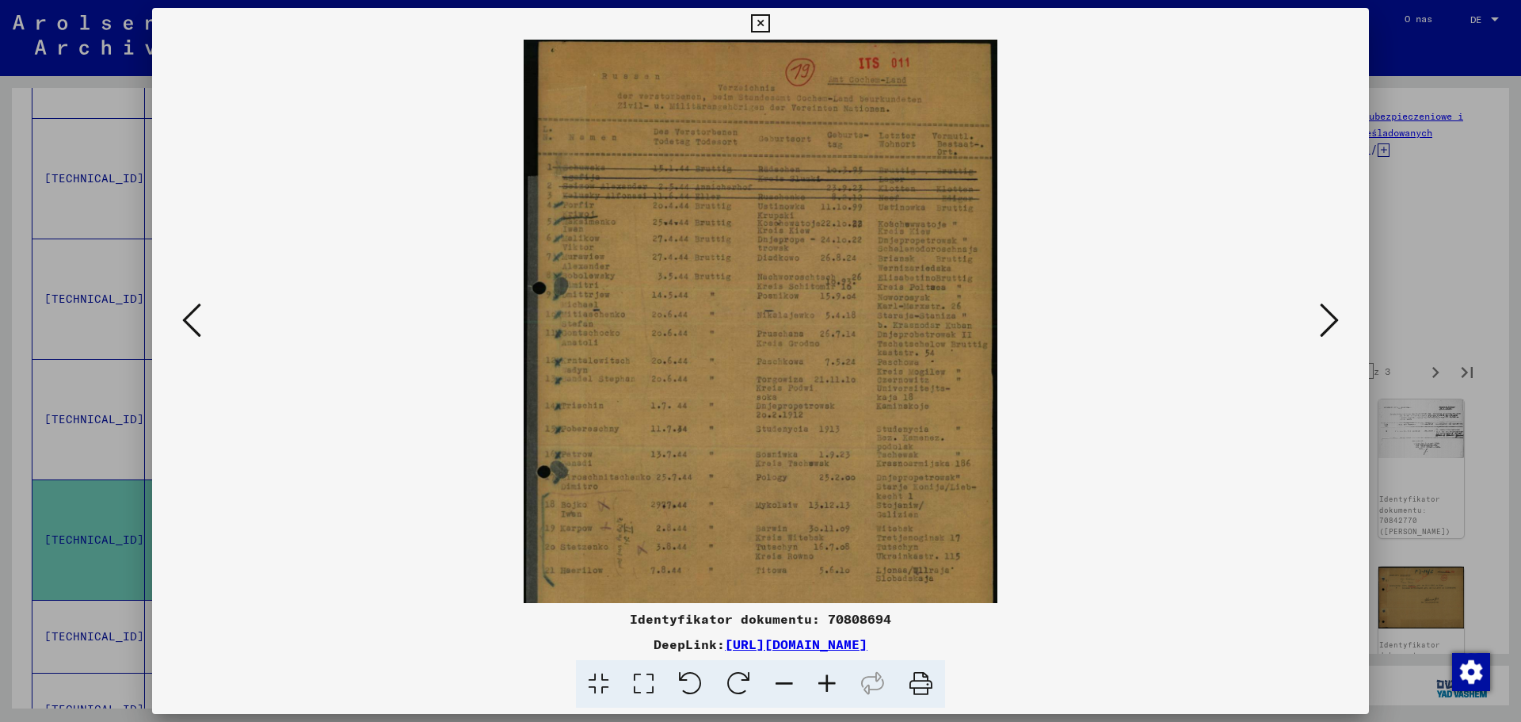
click at [828, 684] on icon at bounding box center [827, 684] width 43 height 48
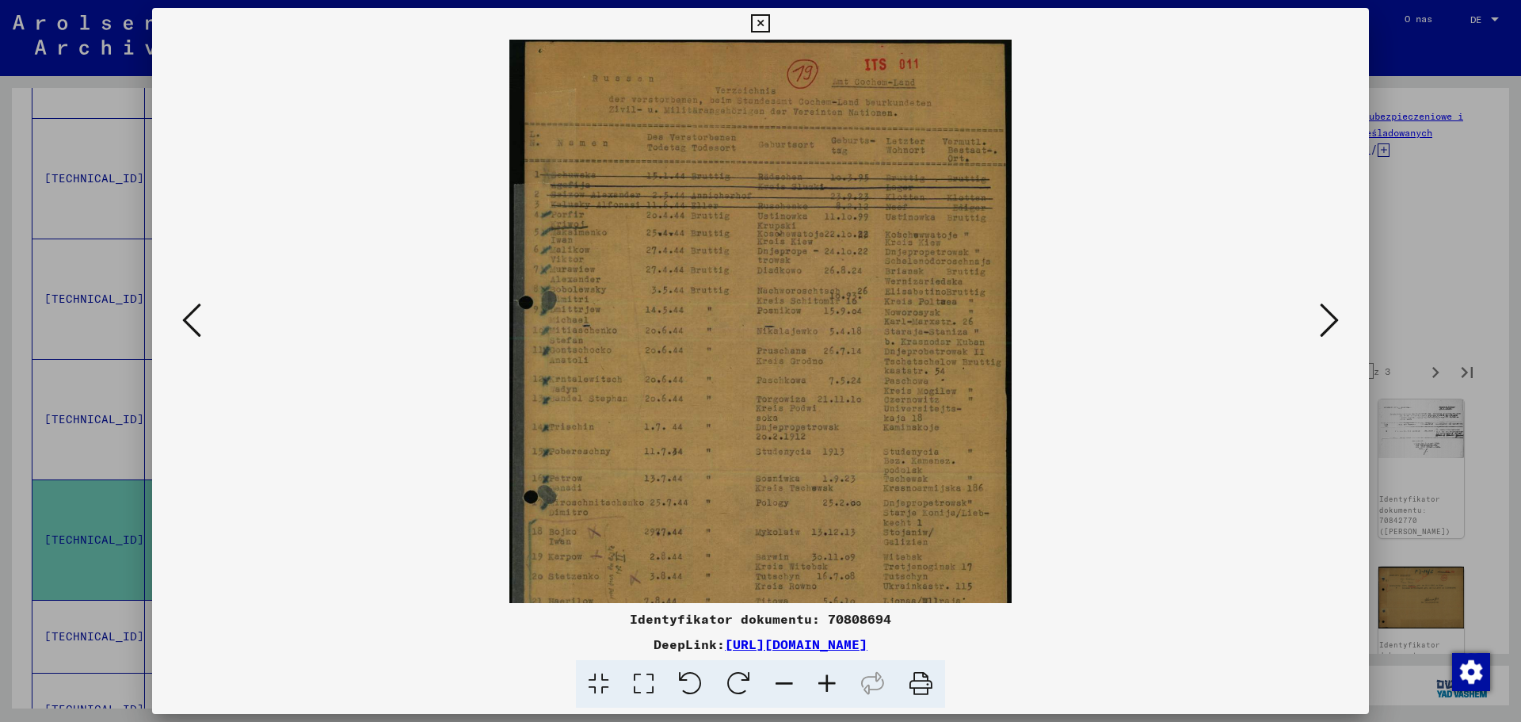
click at [828, 684] on icon at bounding box center [827, 684] width 43 height 48
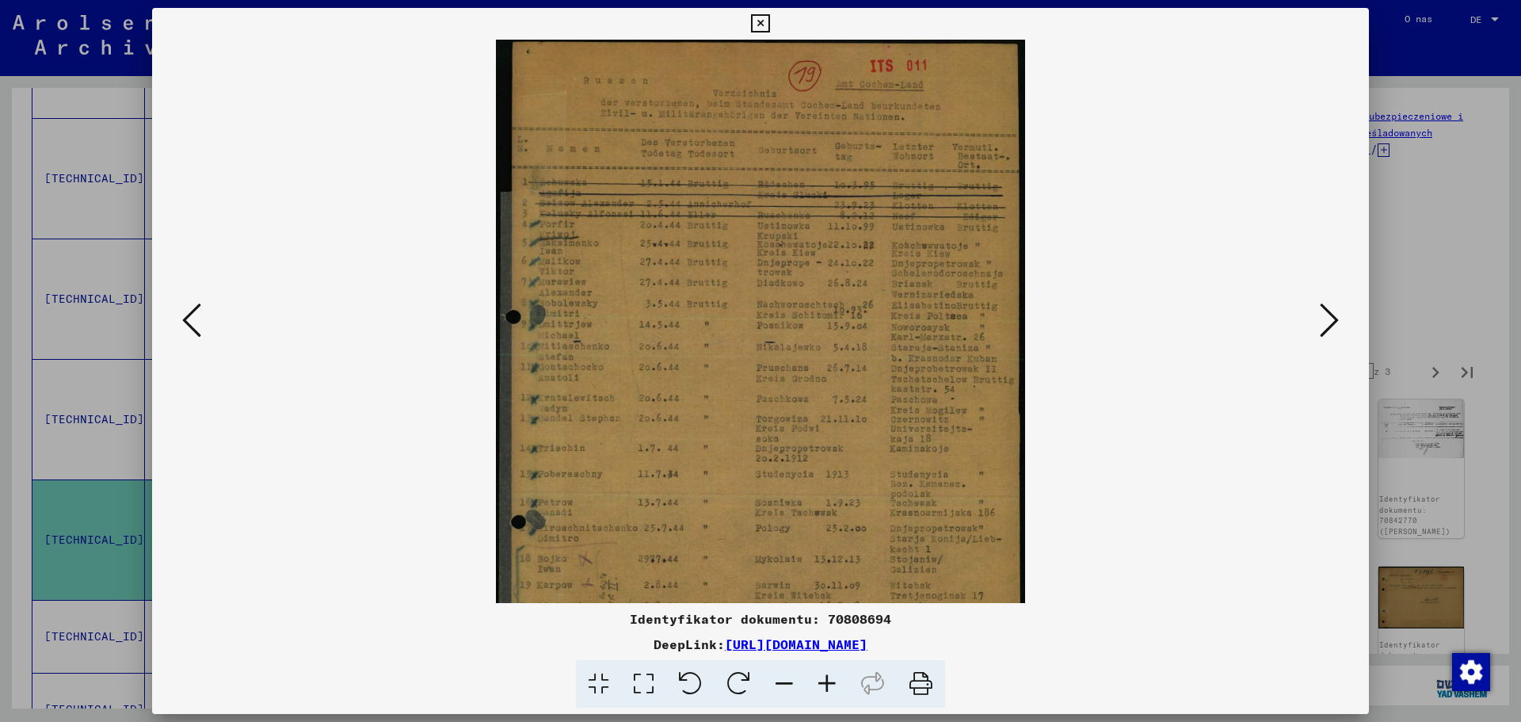
click at [828, 684] on icon at bounding box center [827, 684] width 43 height 48
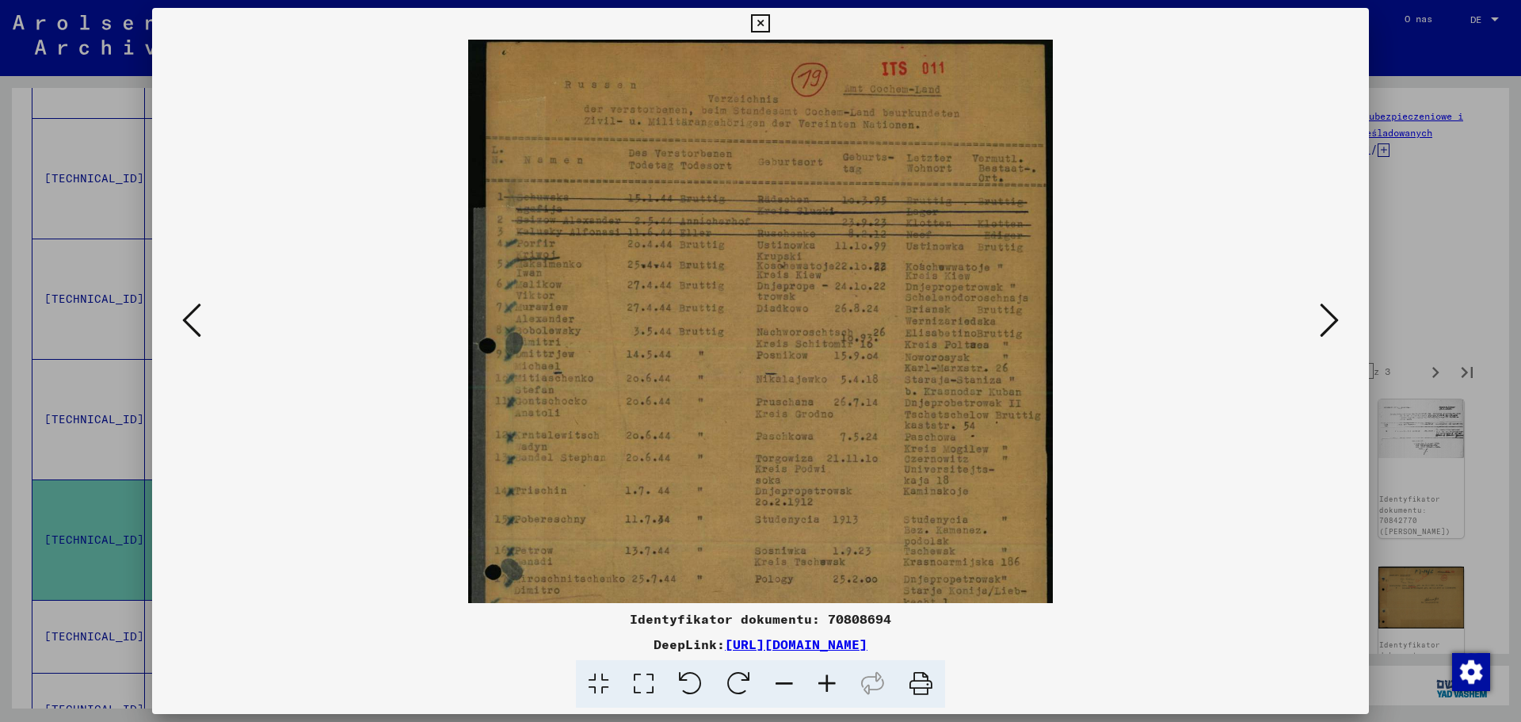
click at [828, 684] on icon at bounding box center [827, 684] width 43 height 48
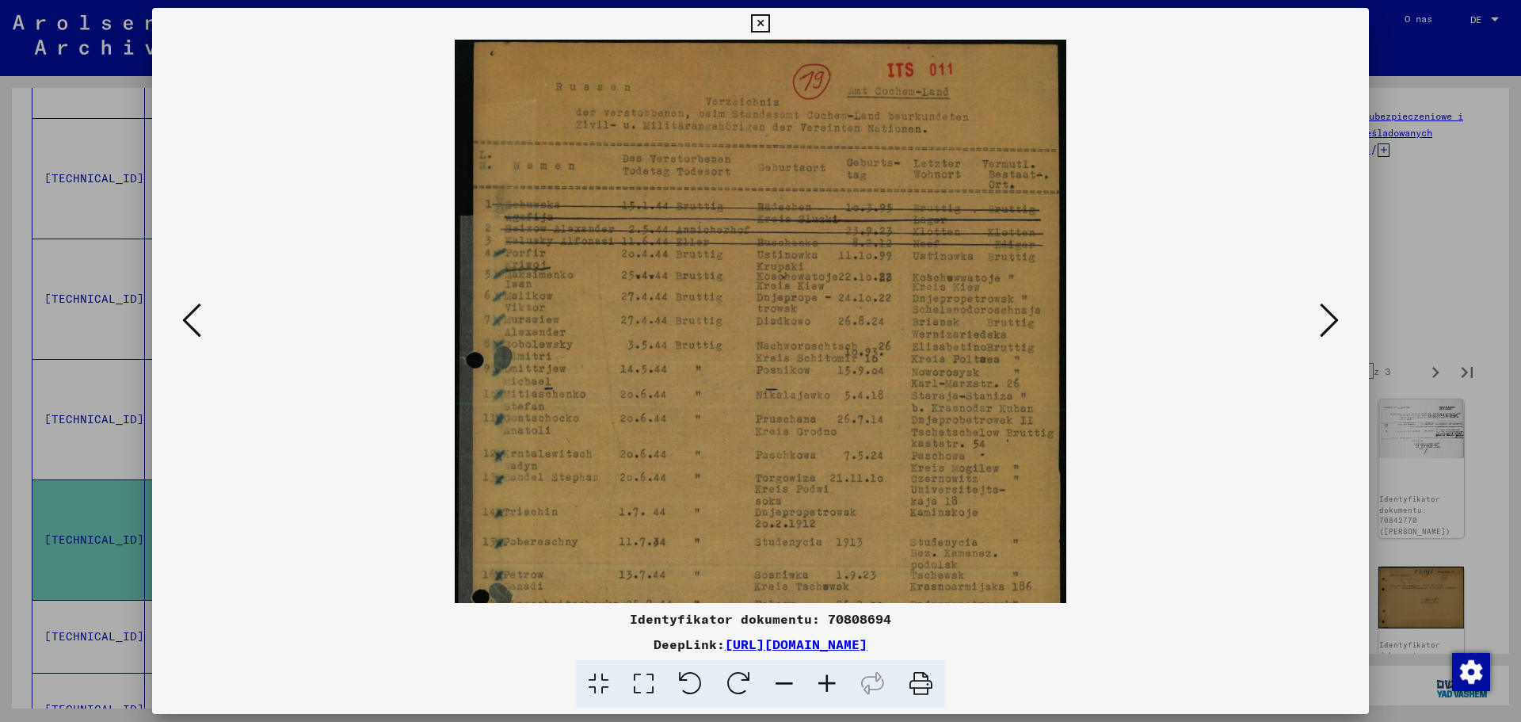
click at [828, 684] on icon at bounding box center [827, 684] width 43 height 48
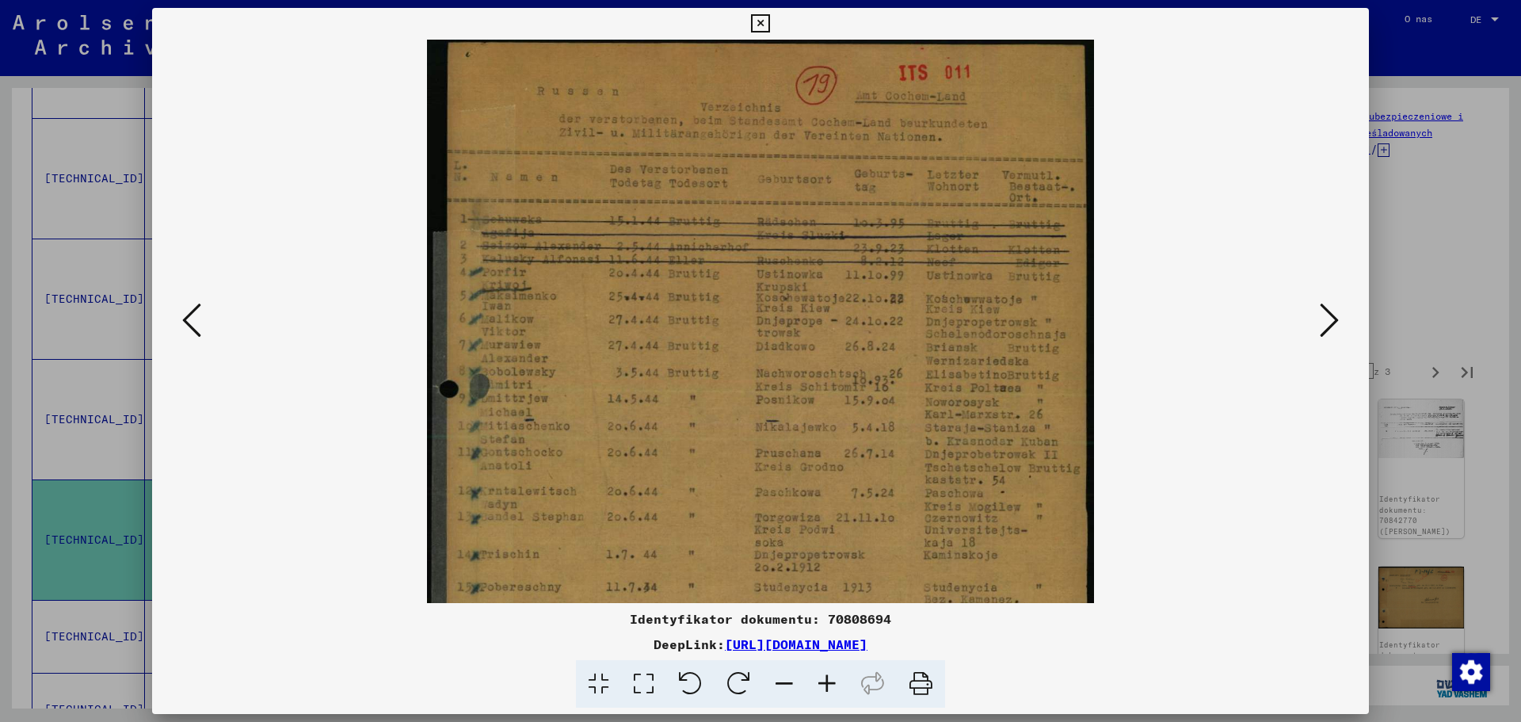
click at [828, 684] on icon at bounding box center [827, 684] width 43 height 48
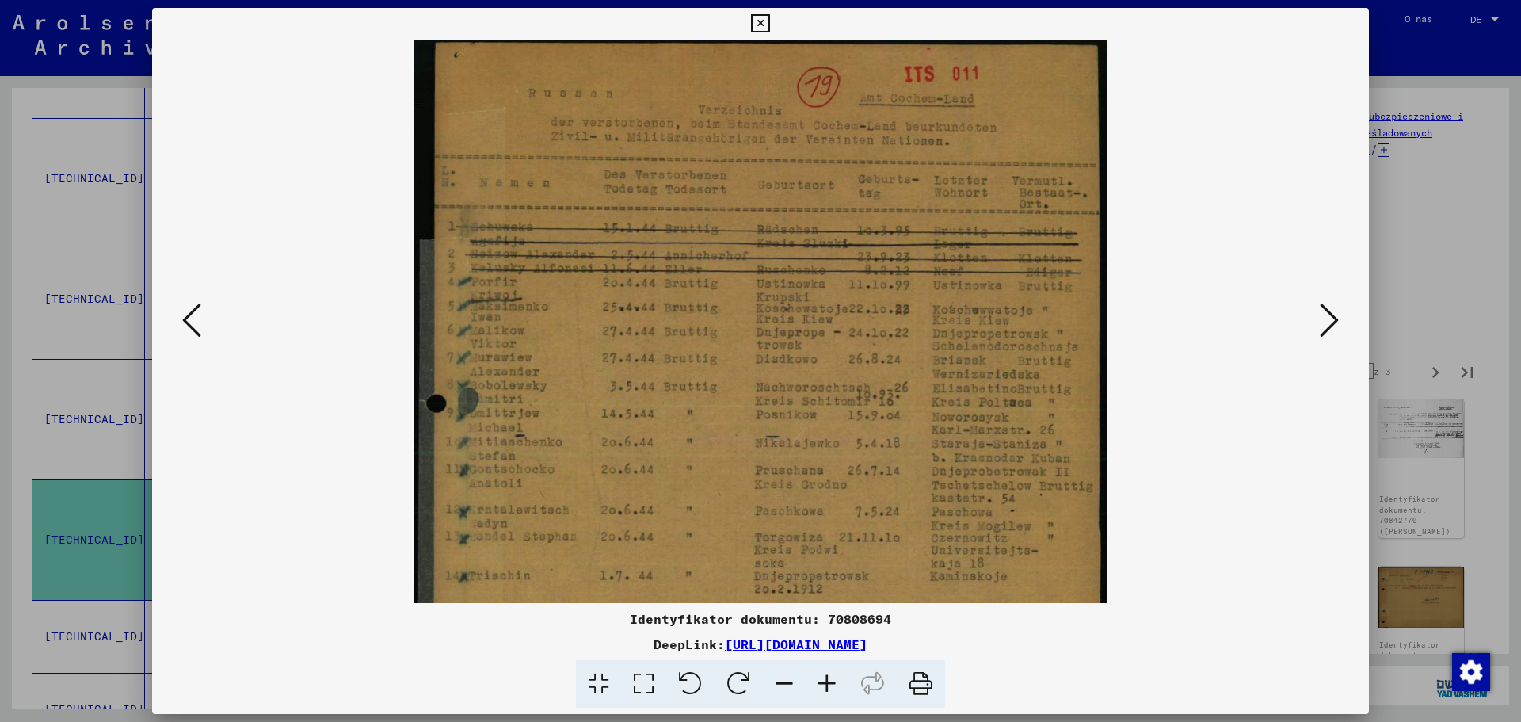
click at [828, 684] on icon at bounding box center [827, 684] width 43 height 48
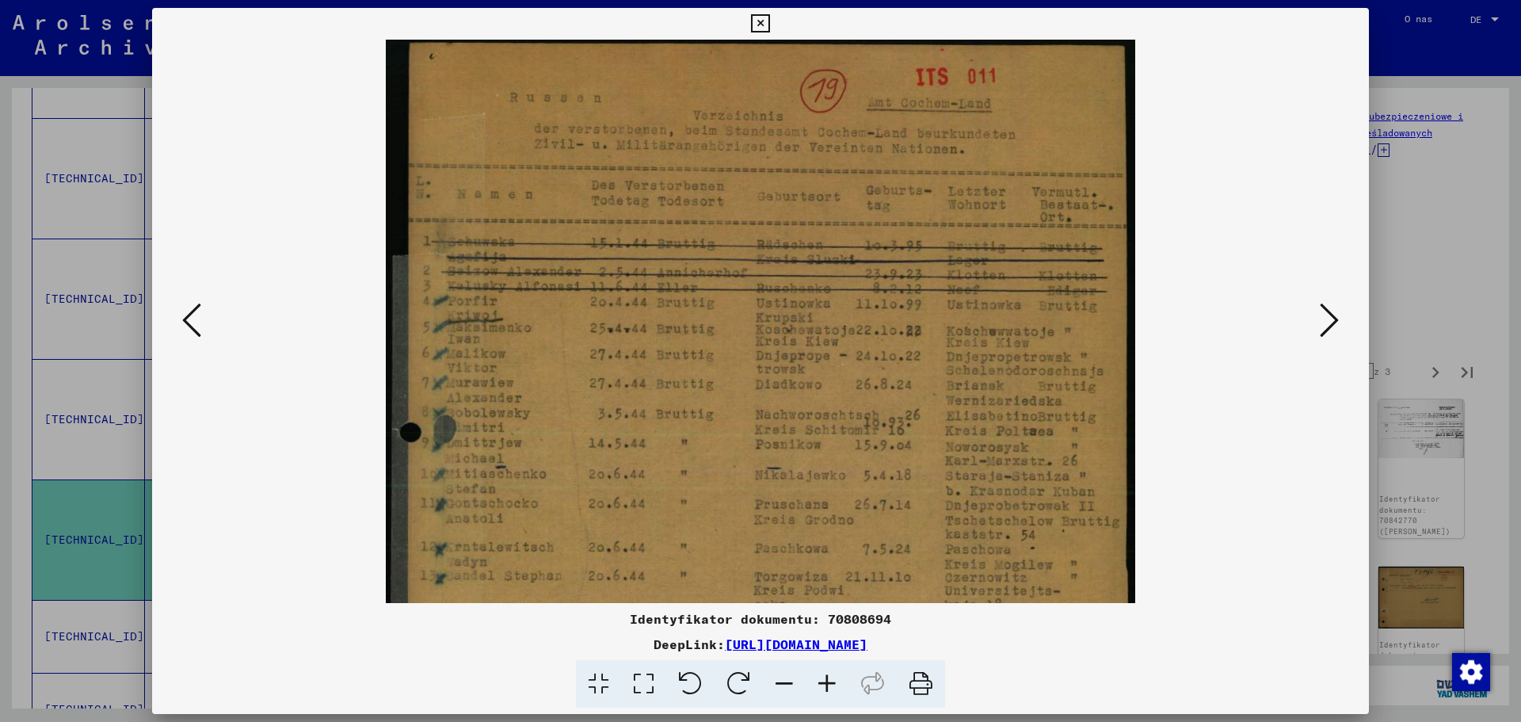
click at [828, 684] on icon at bounding box center [827, 684] width 43 height 48
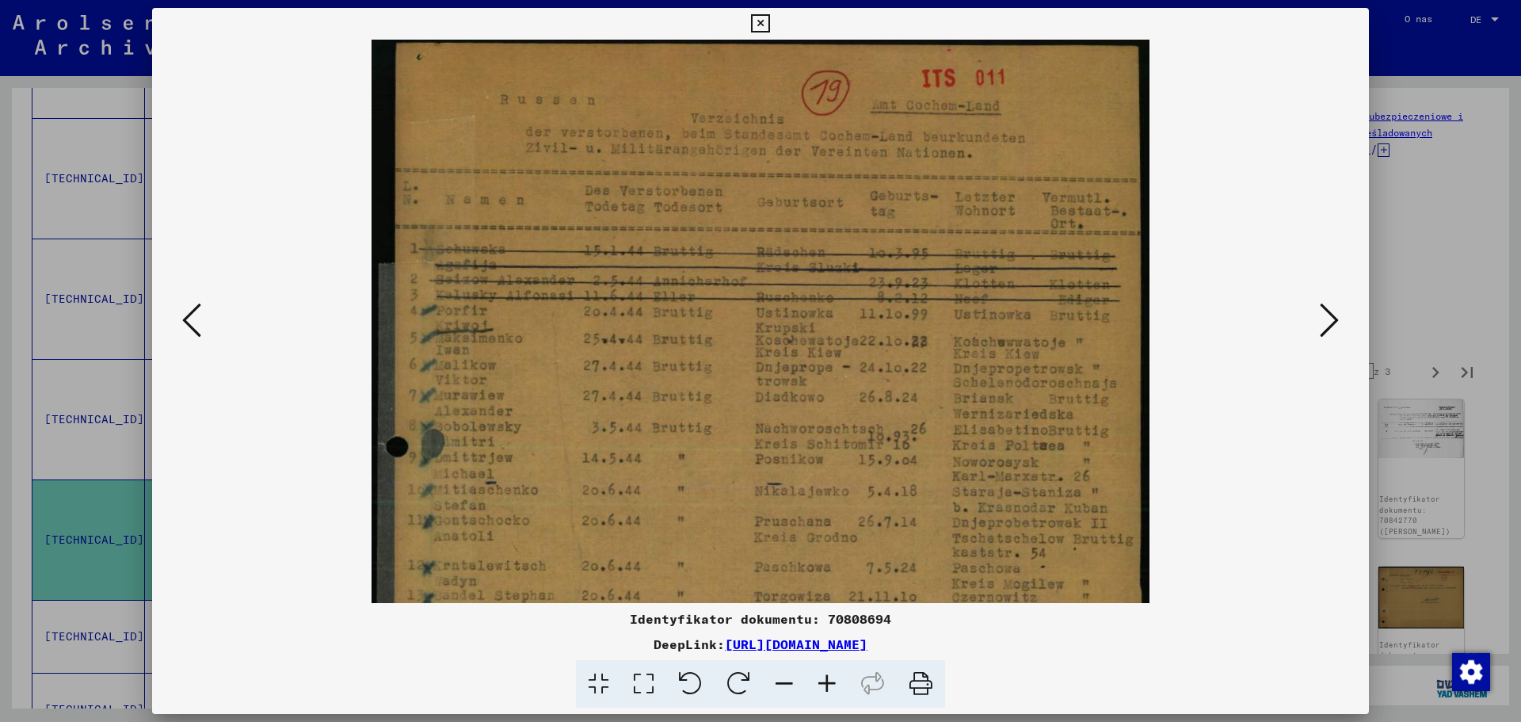
click at [828, 684] on icon at bounding box center [827, 684] width 43 height 48
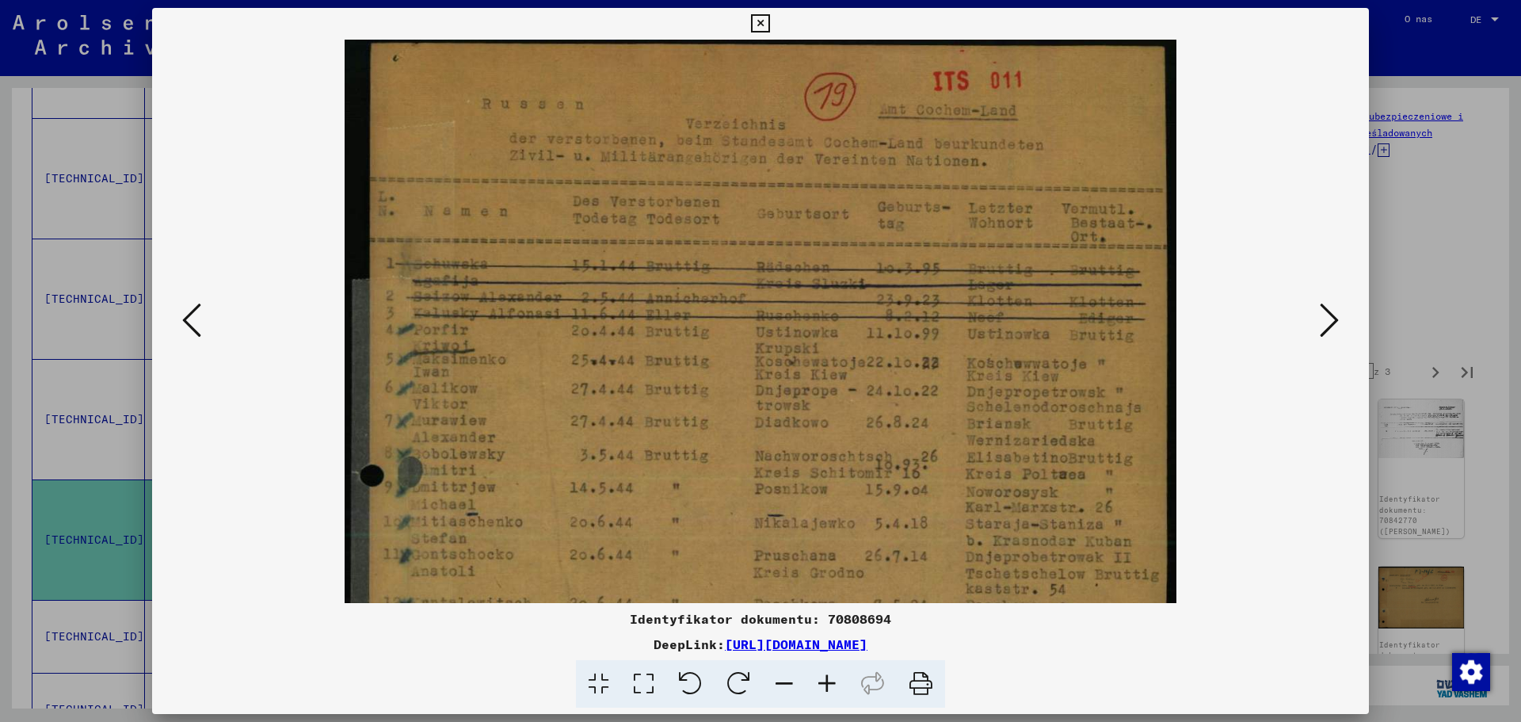
click at [828, 684] on icon at bounding box center [827, 684] width 43 height 48
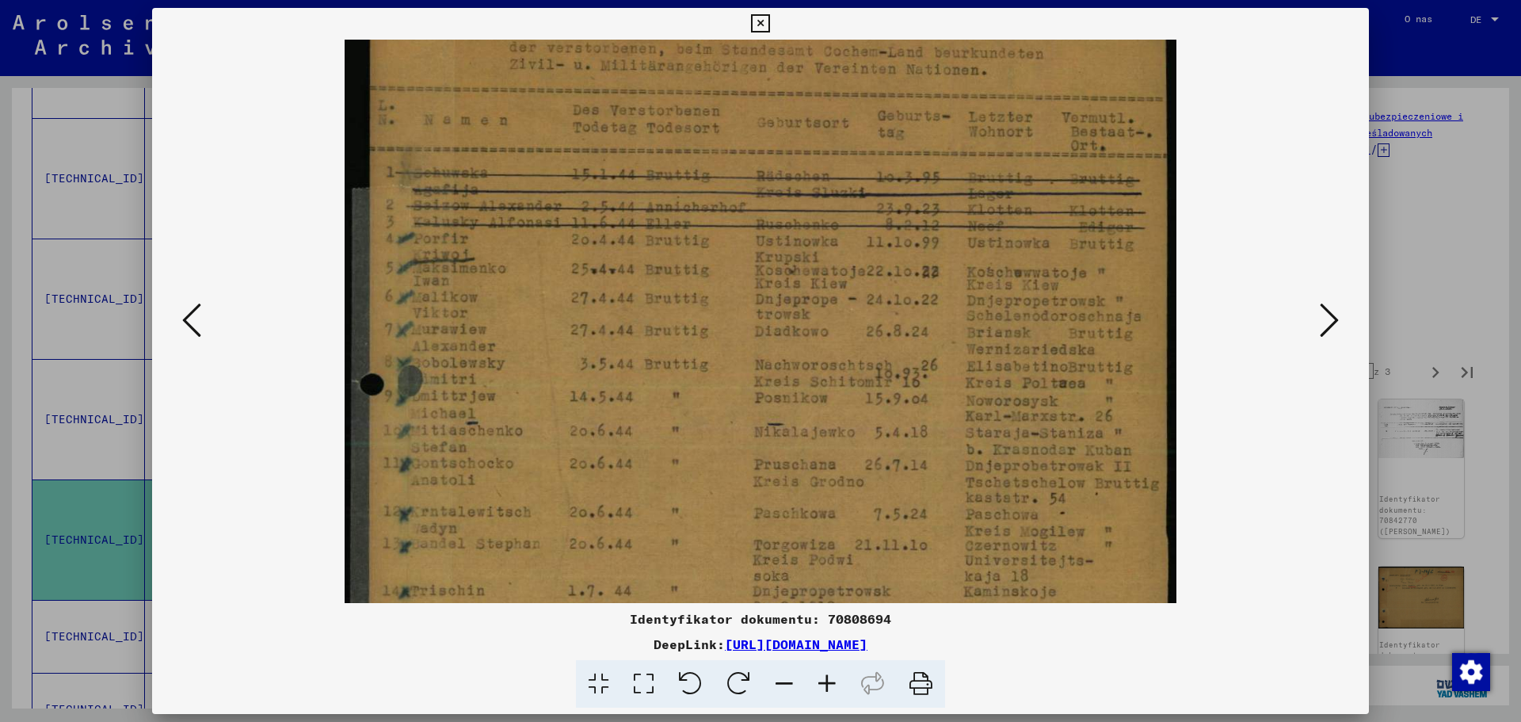
drag, startPoint x: 460, startPoint y: 435, endPoint x: 553, endPoint y: 344, distance: 130.6
click at [553, 344] on img at bounding box center [761, 546] width 833 height 1197
click at [1330, 319] on icon at bounding box center [1329, 320] width 19 height 38
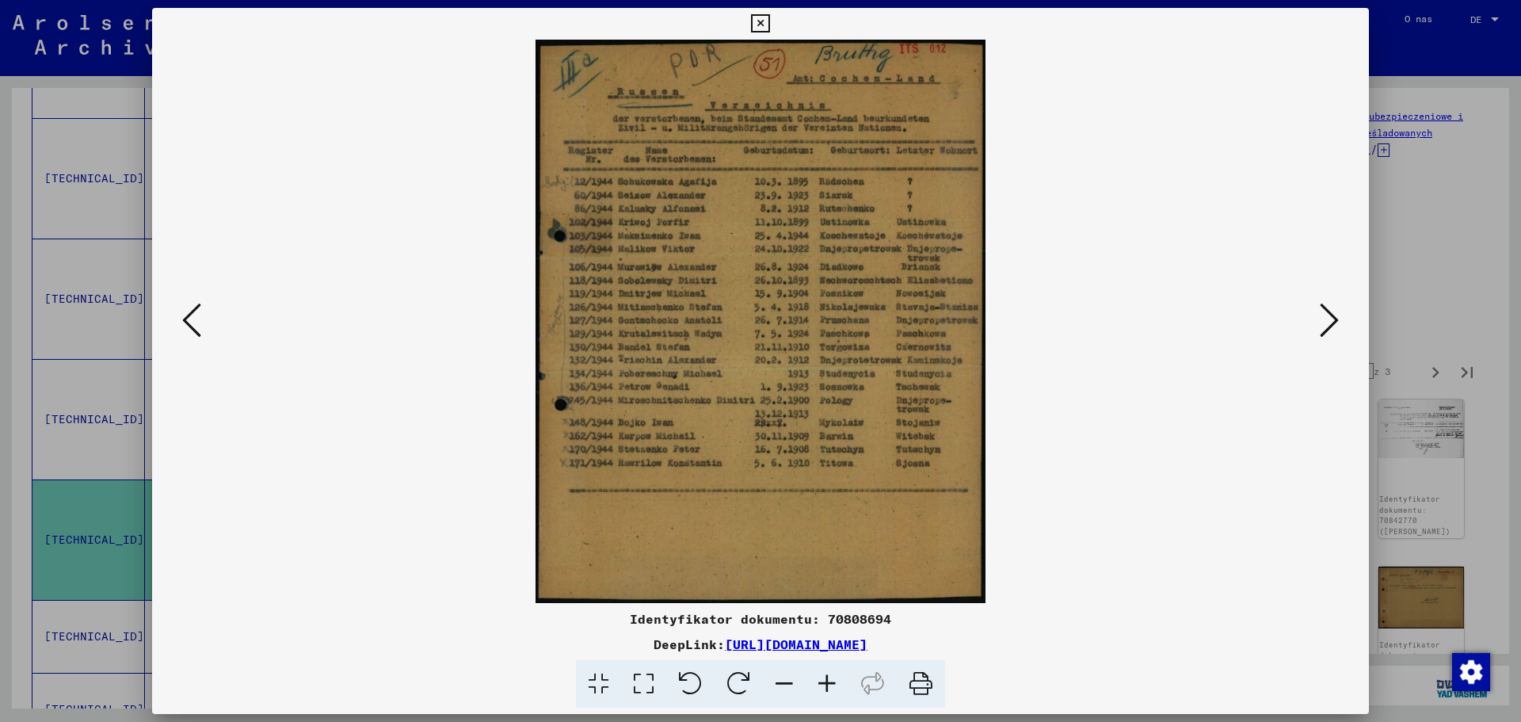
scroll to position [0, 0]
click at [830, 681] on icon at bounding box center [827, 684] width 43 height 48
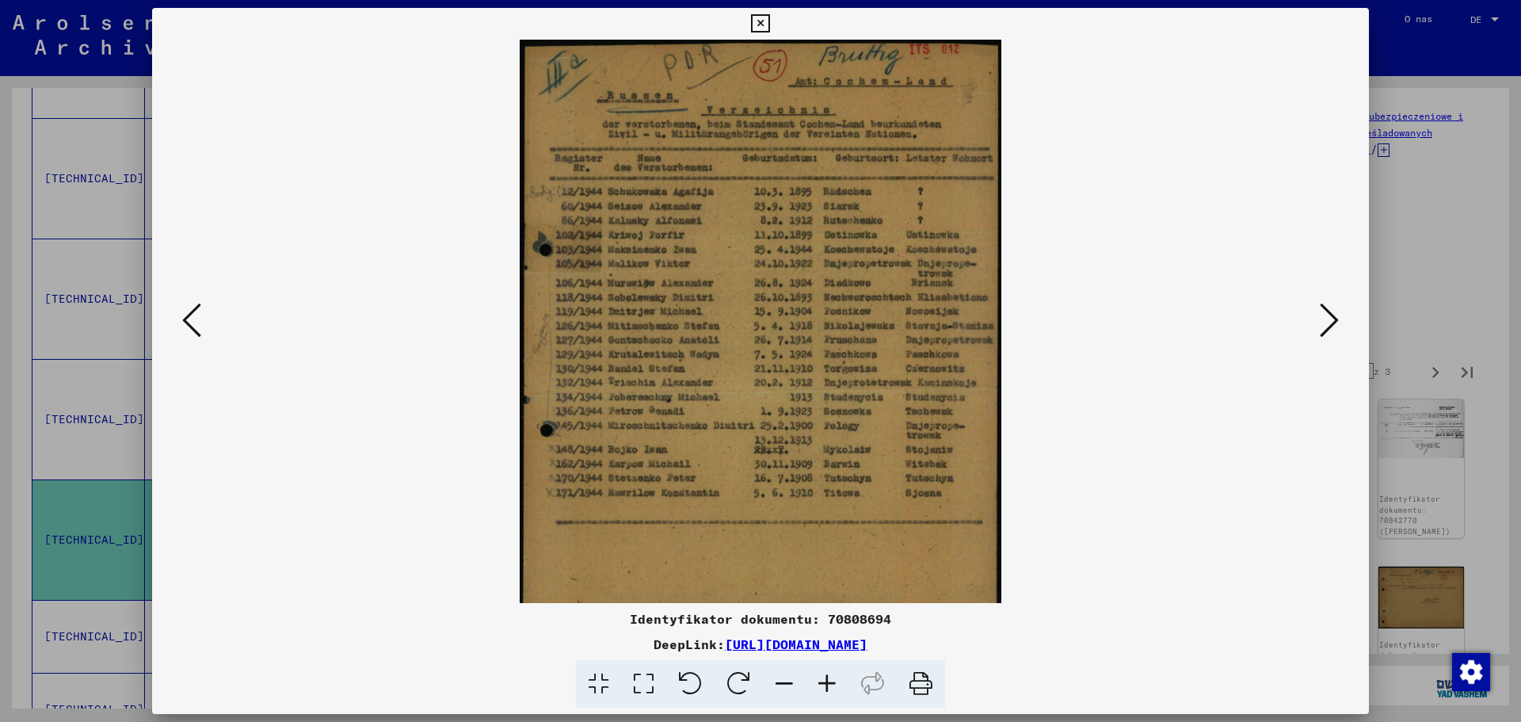
click at [830, 681] on icon at bounding box center [827, 684] width 43 height 48
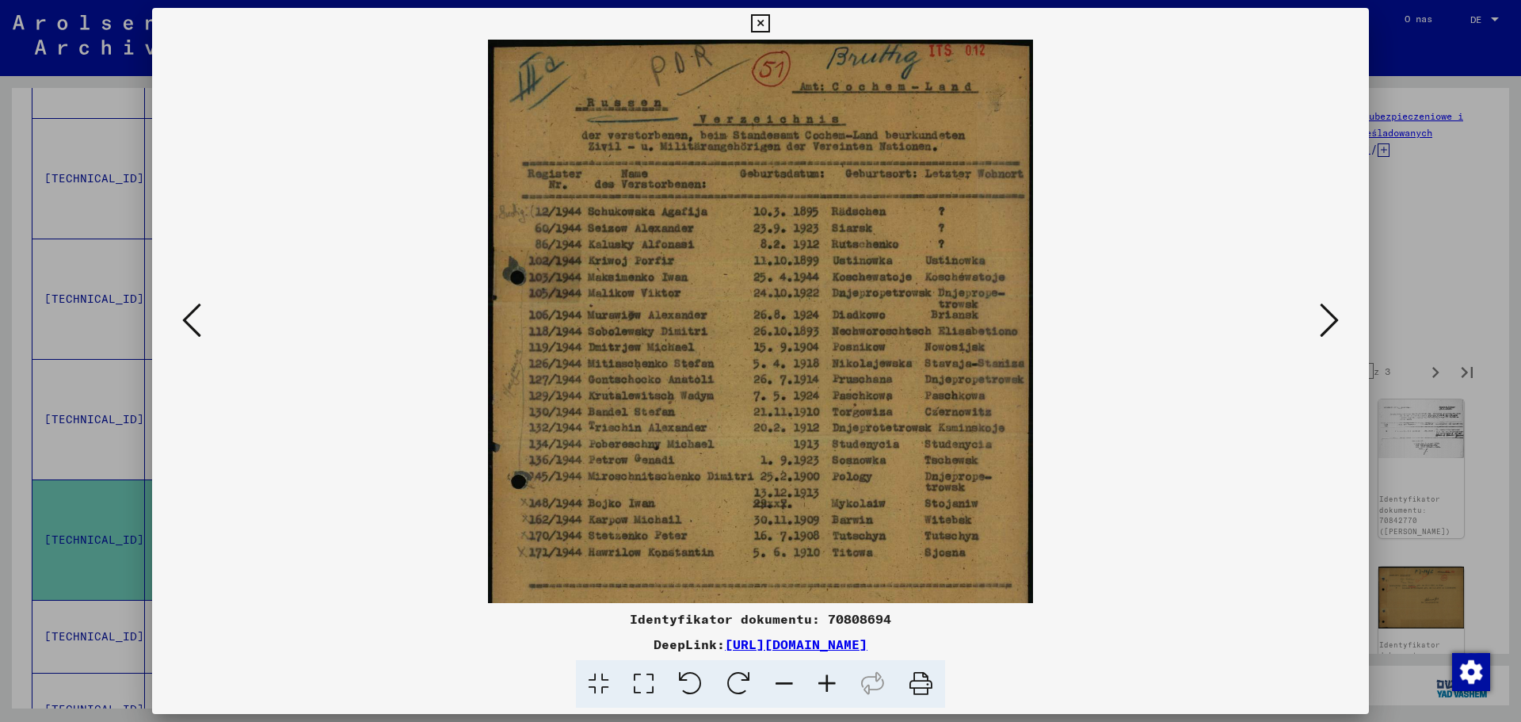
click at [830, 681] on icon at bounding box center [827, 684] width 43 height 48
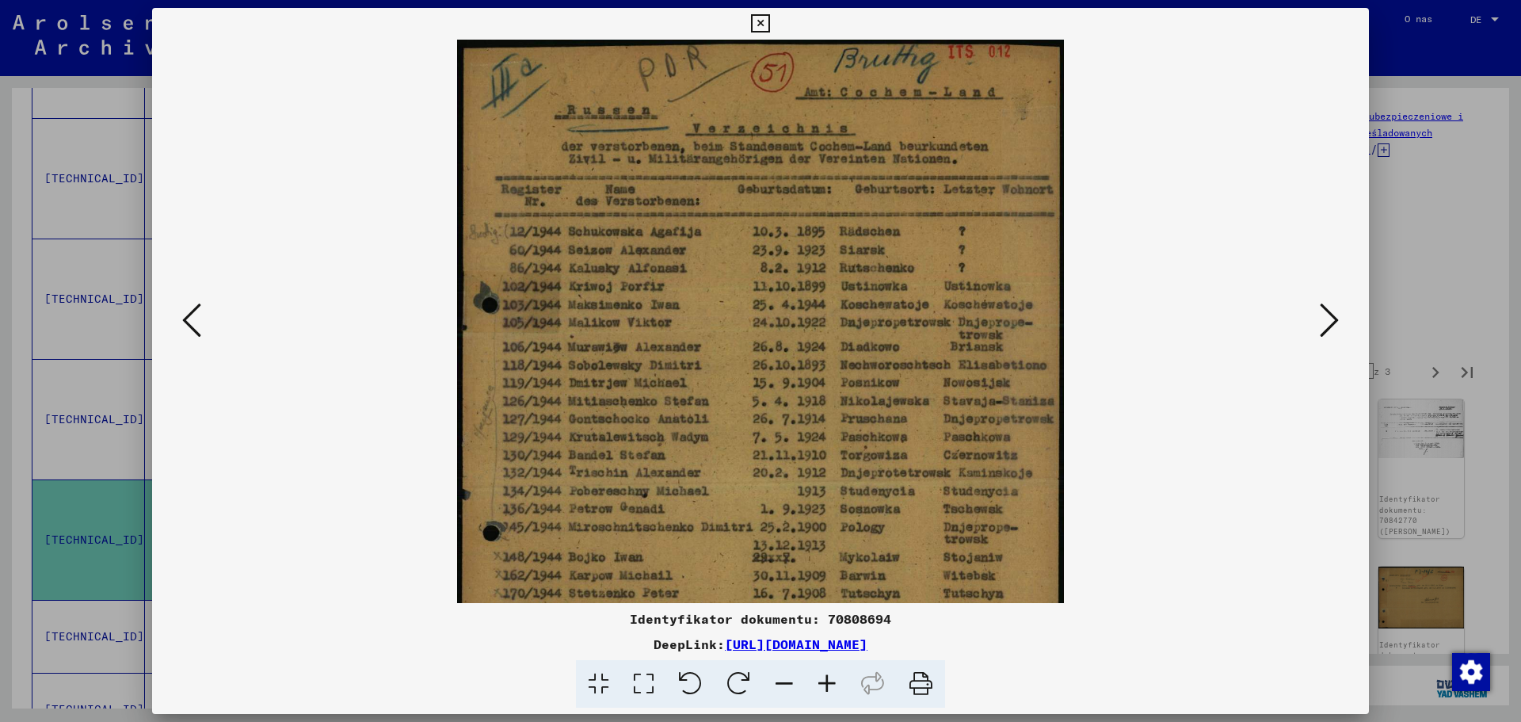
click at [1322, 315] on icon at bounding box center [1329, 320] width 19 height 38
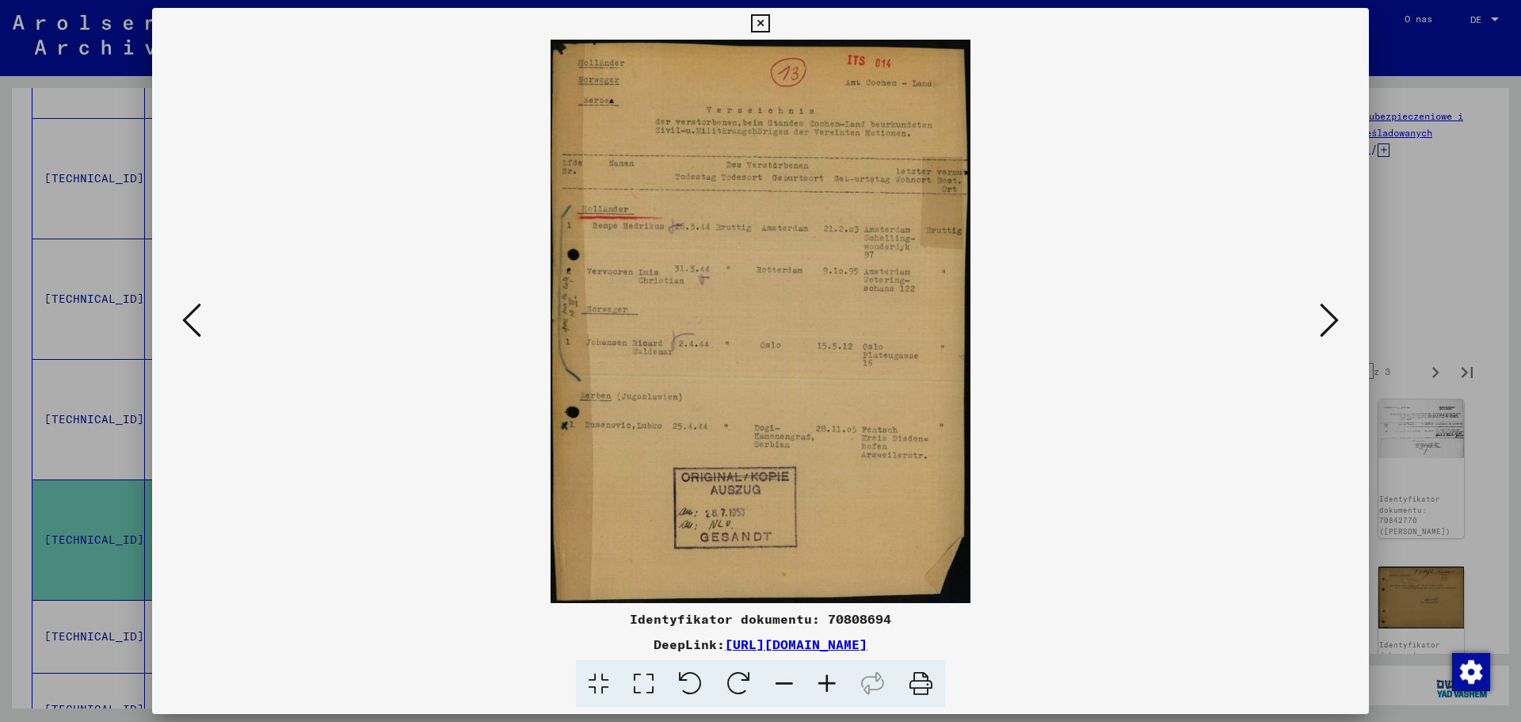
click at [1322, 315] on icon at bounding box center [1329, 320] width 19 height 38
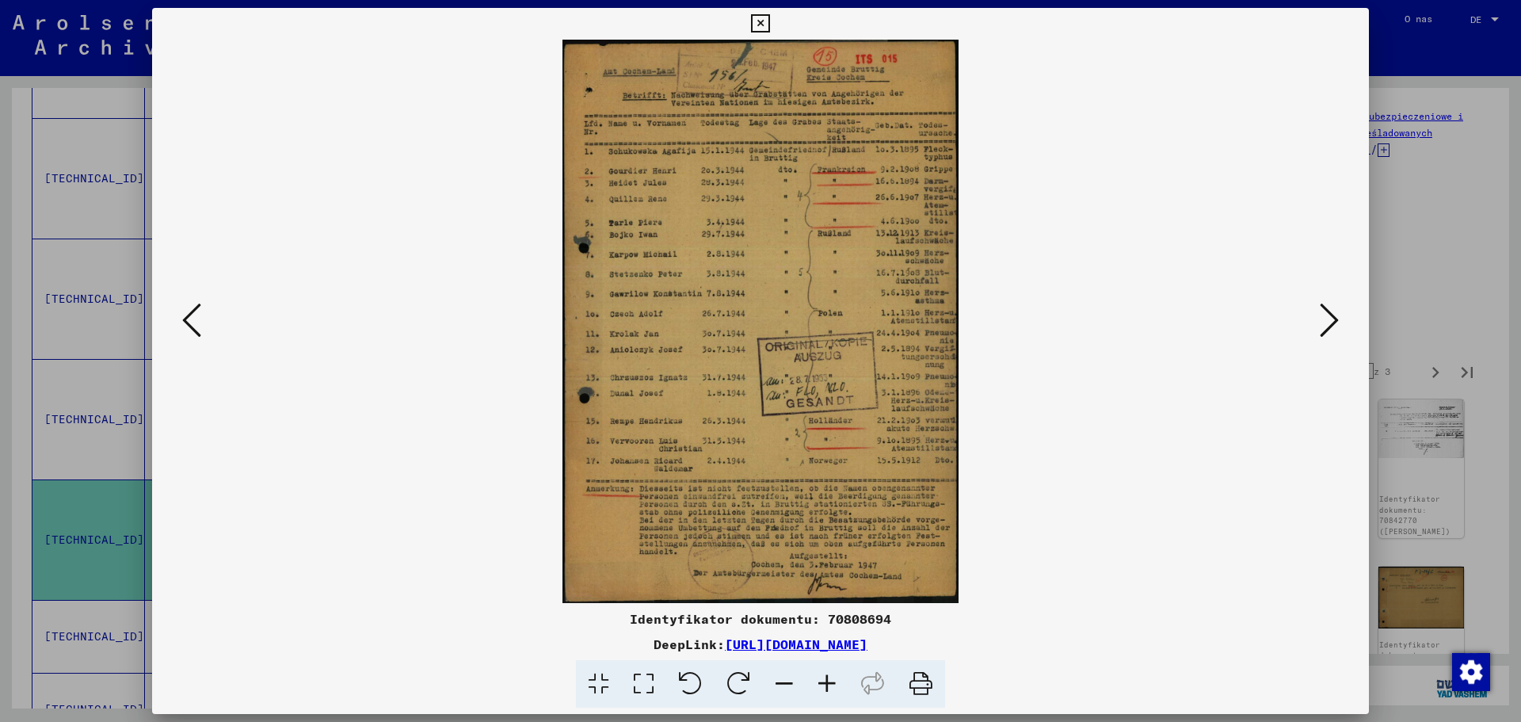
click at [199, 320] on icon at bounding box center [191, 320] width 19 height 38
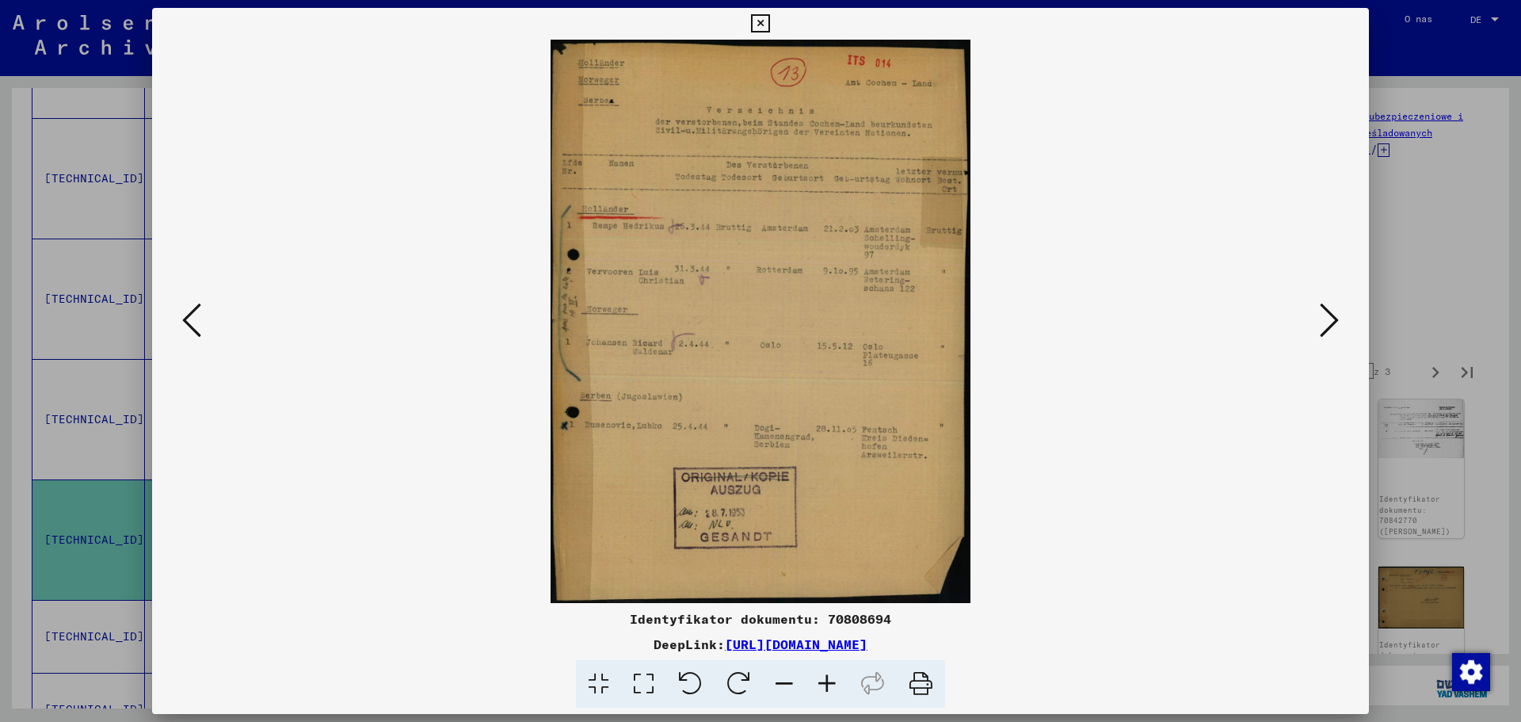
click at [1324, 321] on icon at bounding box center [1329, 320] width 19 height 38
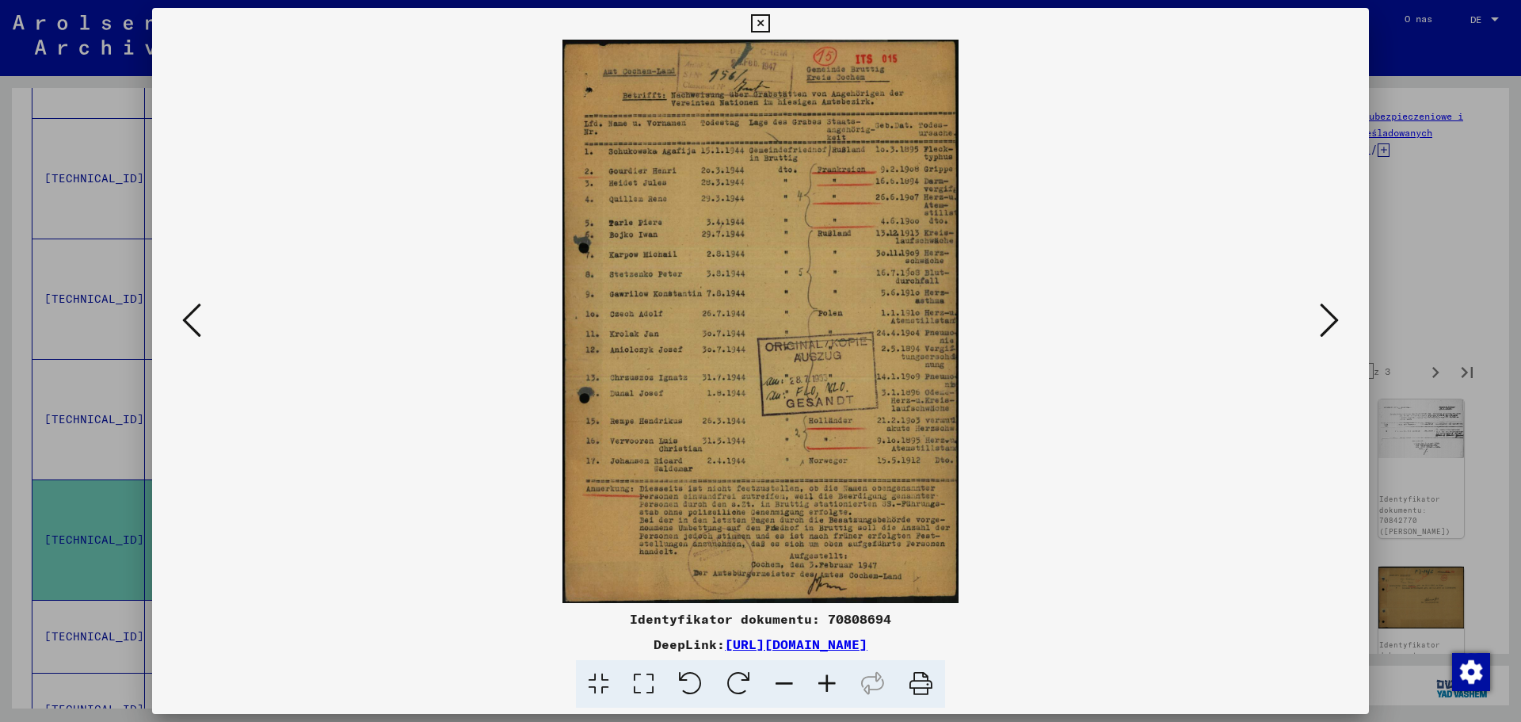
click at [1331, 318] on icon at bounding box center [1329, 320] width 19 height 38
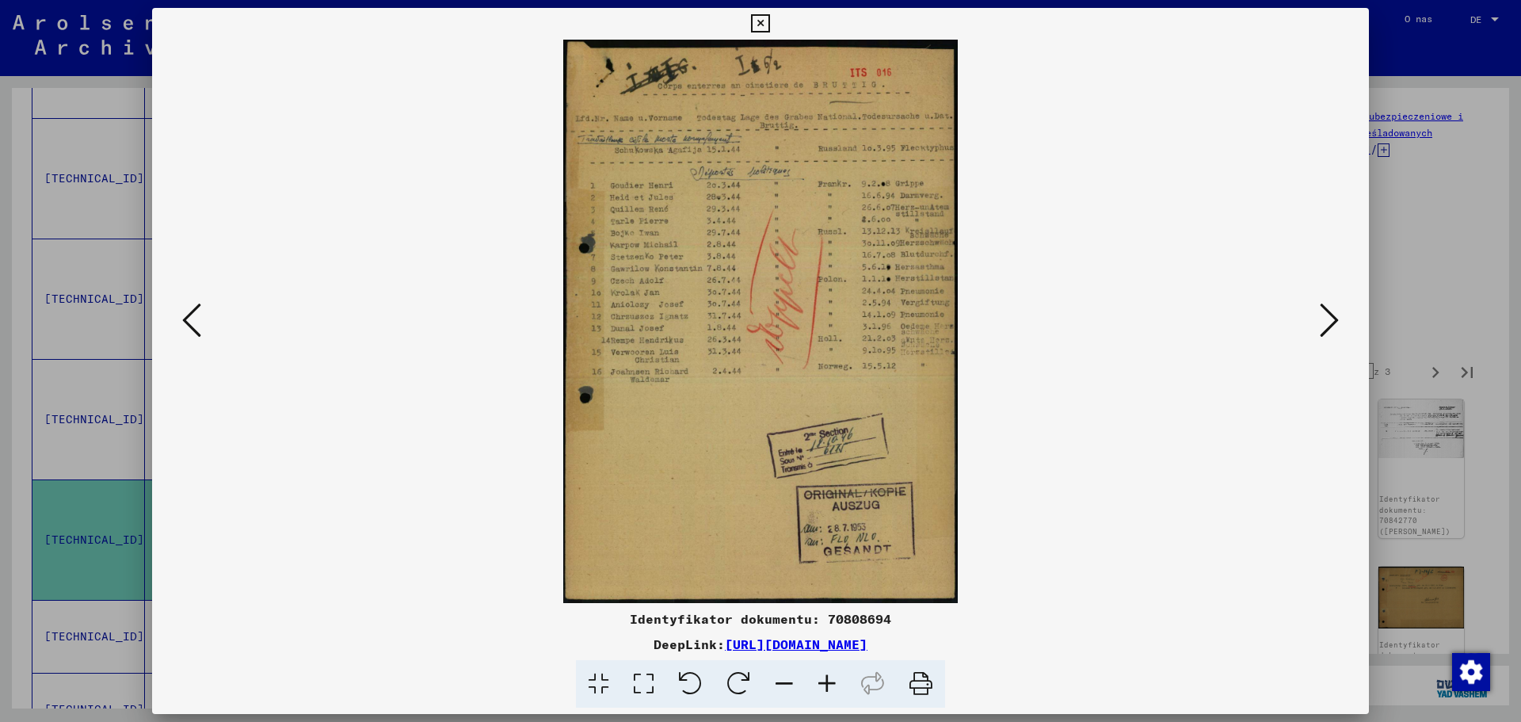
click at [1331, 320] on icon at bounding box center [1329, 320] width 19 height 38
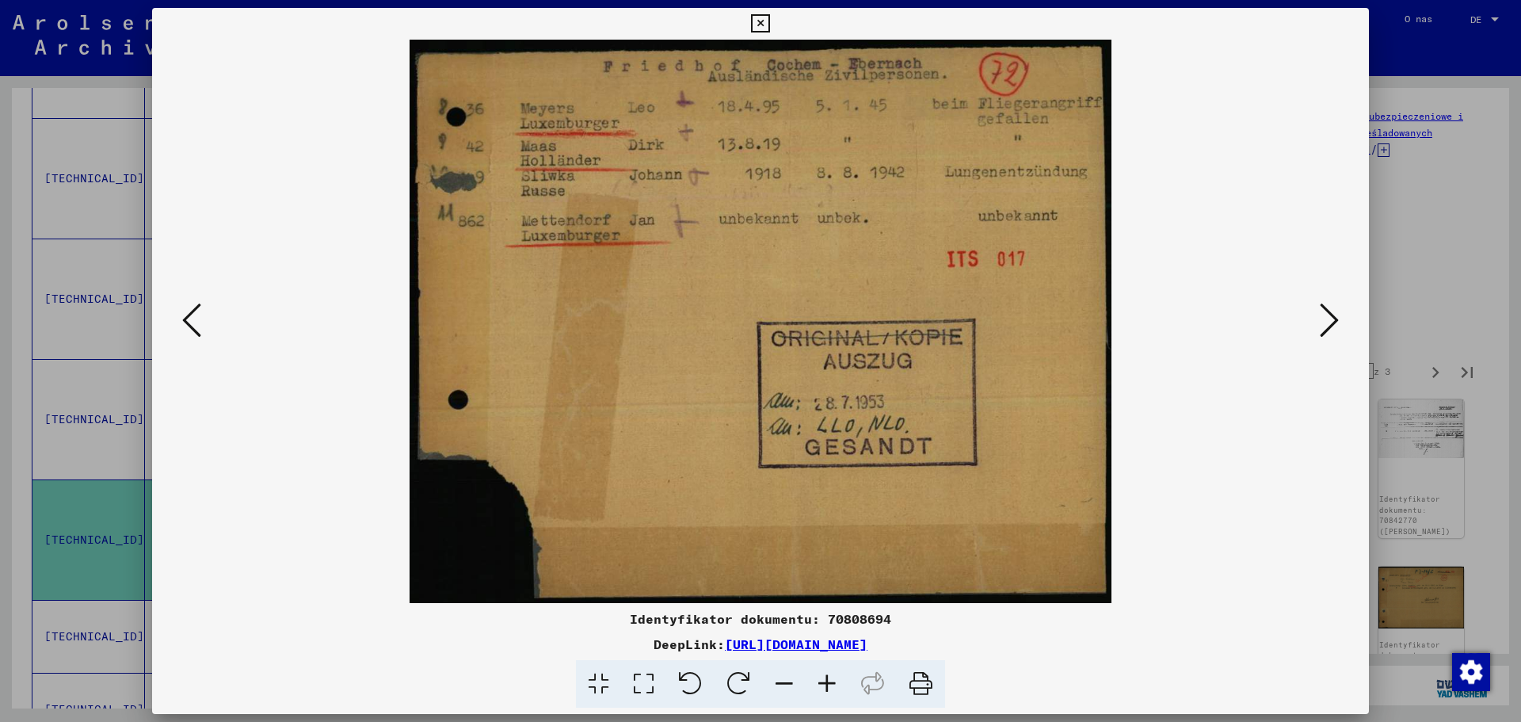
click at [1331, 320] on icon at bounding box center [1329, 320] width 19 height 38
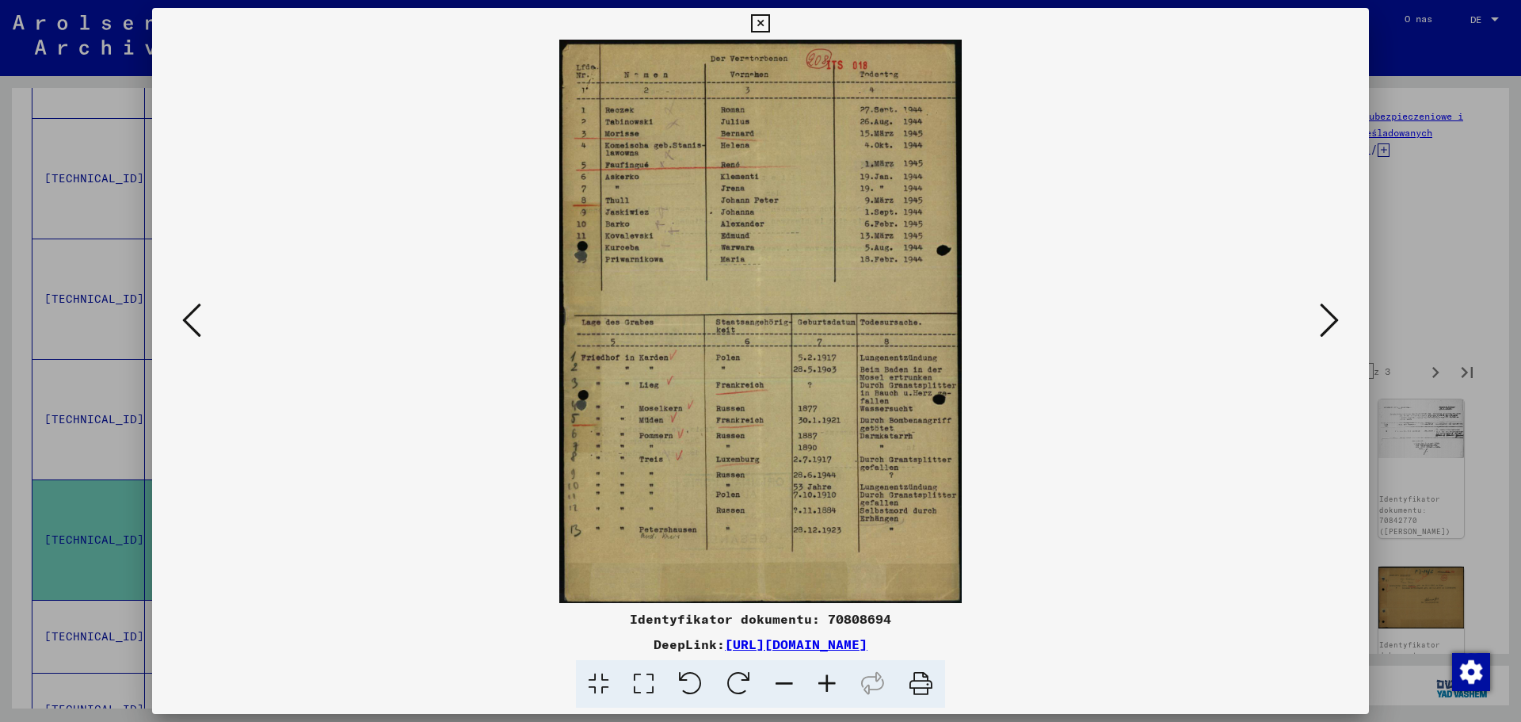
click at [1331, 320] on icon at bounding box center [1329, 320] width 19 height 38
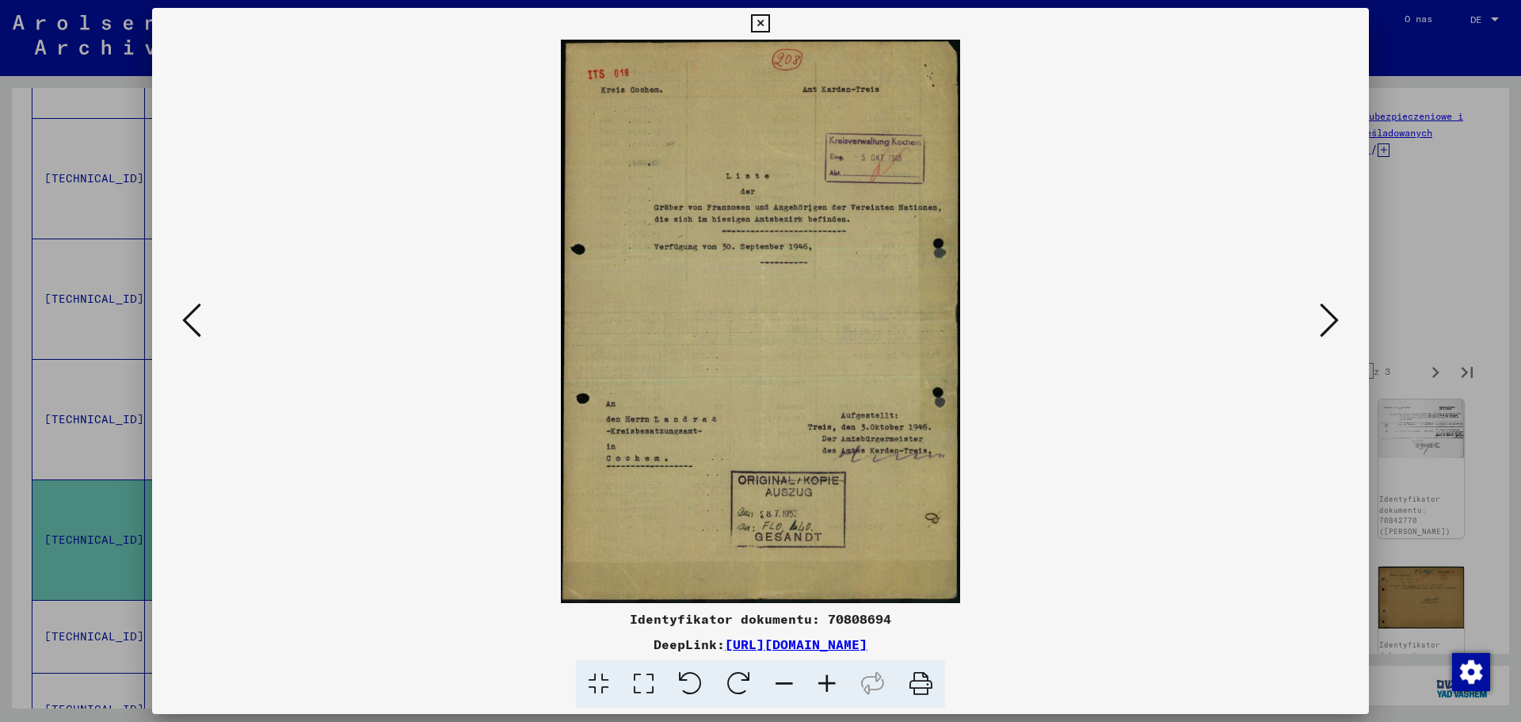
click at [1331, 320] on icon at bounding box center [1329, 320] width 19 height 38
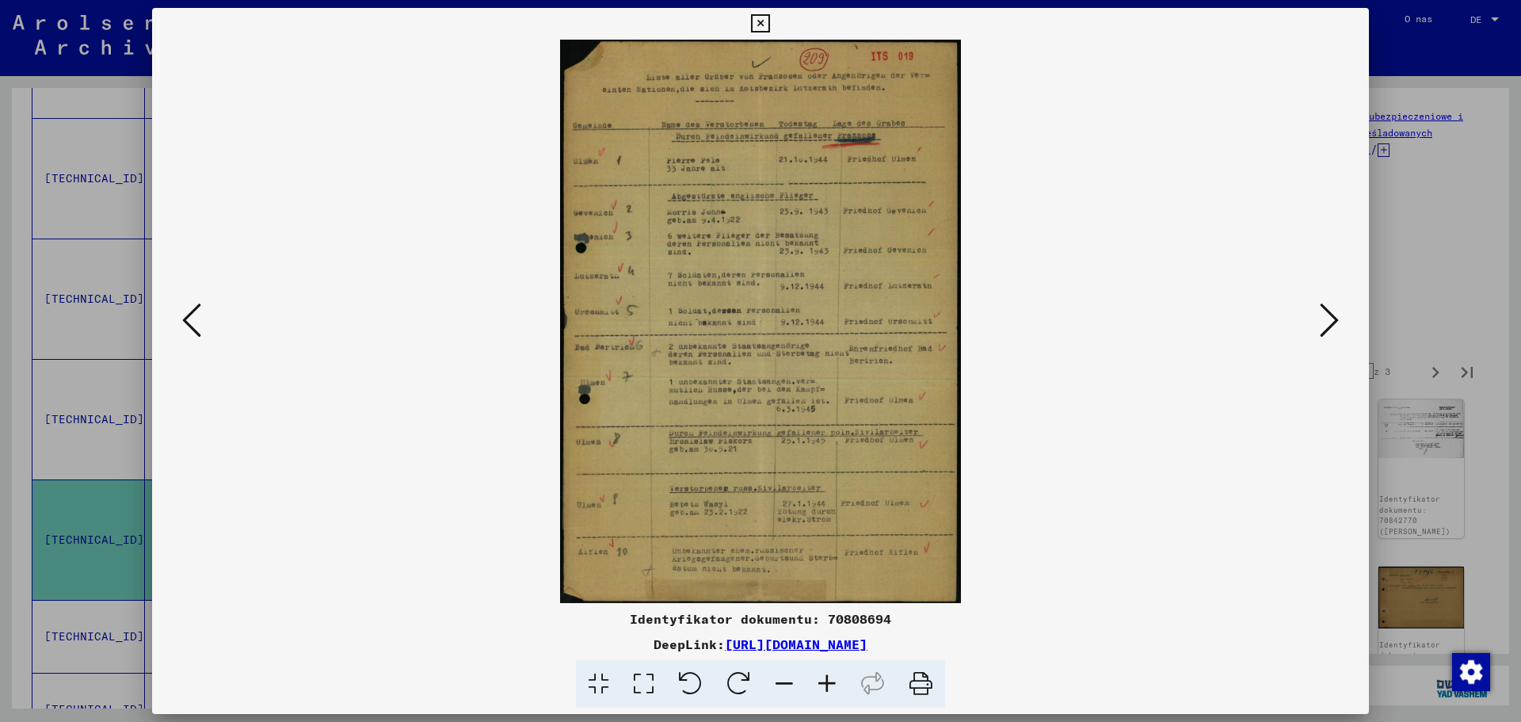
click at [819, 678] on icon at bounding box center [827, 684] width 43 height 48
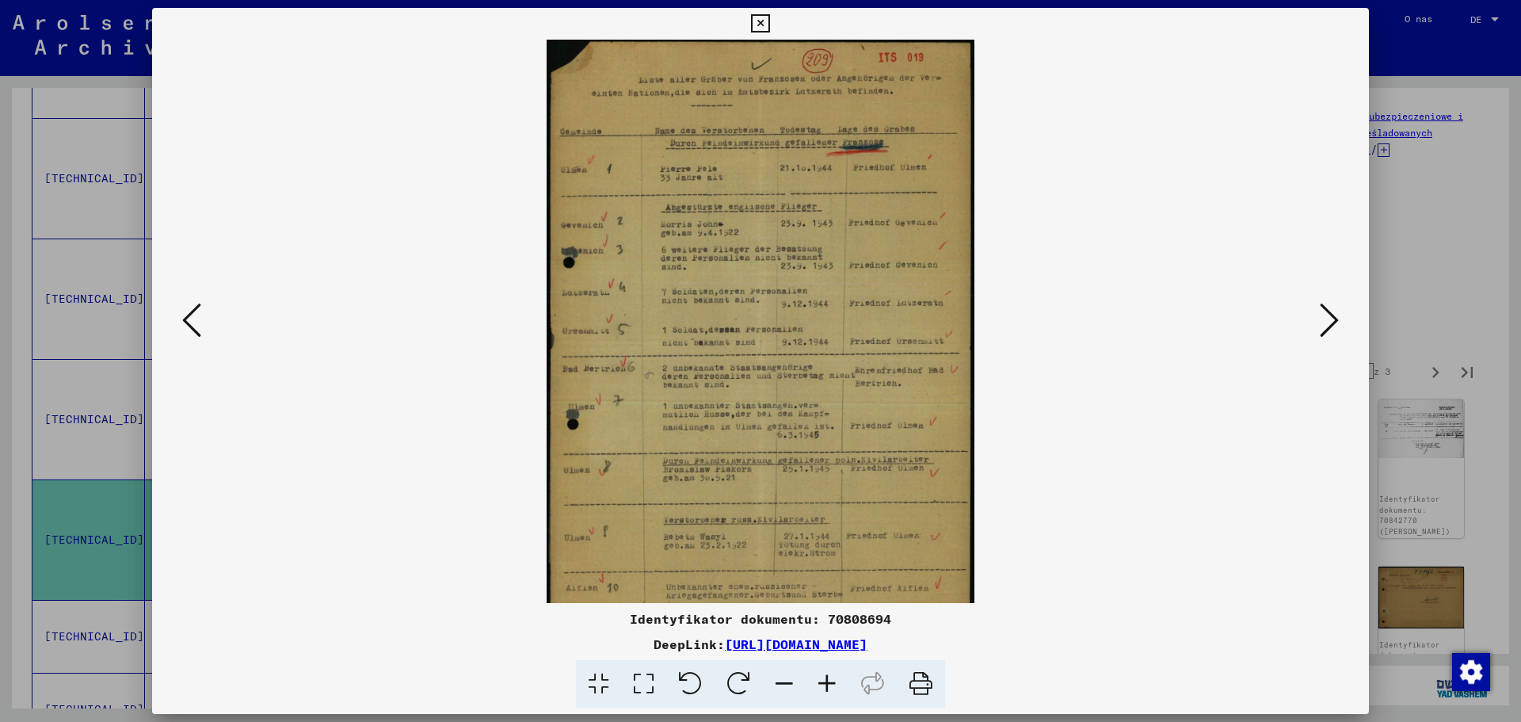
click at [819, 678] on icon at bounding box center [827, 684] width 43 height 48
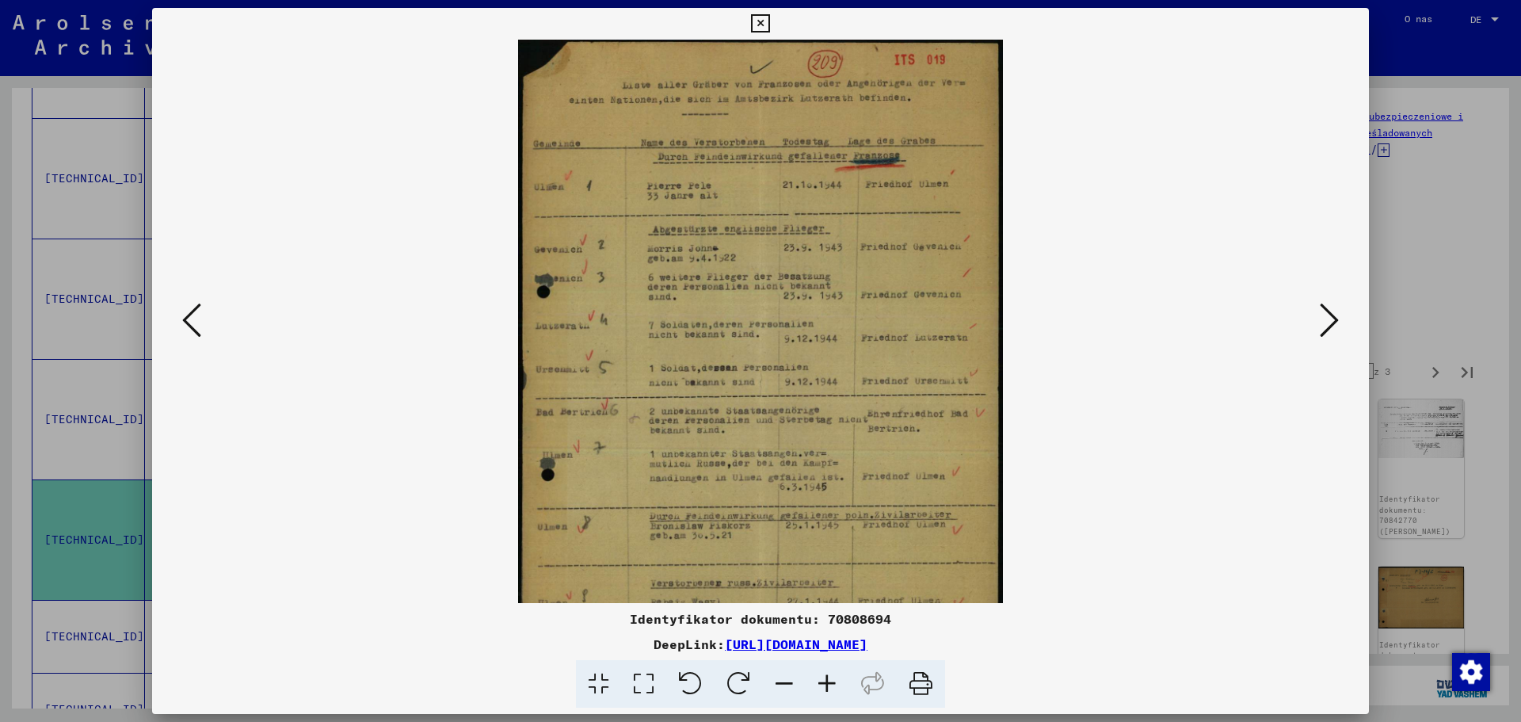
click at [819, 678] on icon at bounding box center [827, 684] width 43 height 48
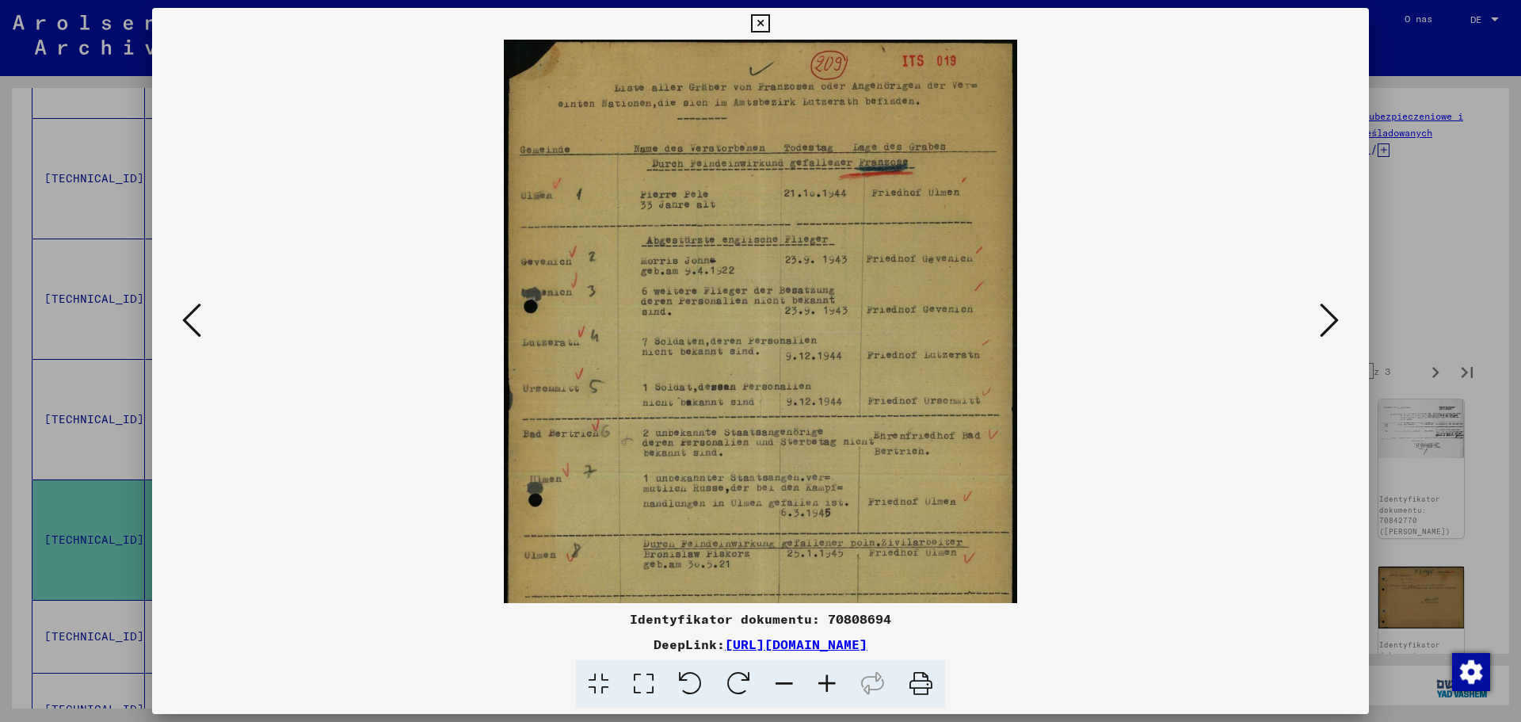
click at [819, 678] on icon at bounding box center [827, 684] width 43 height 48
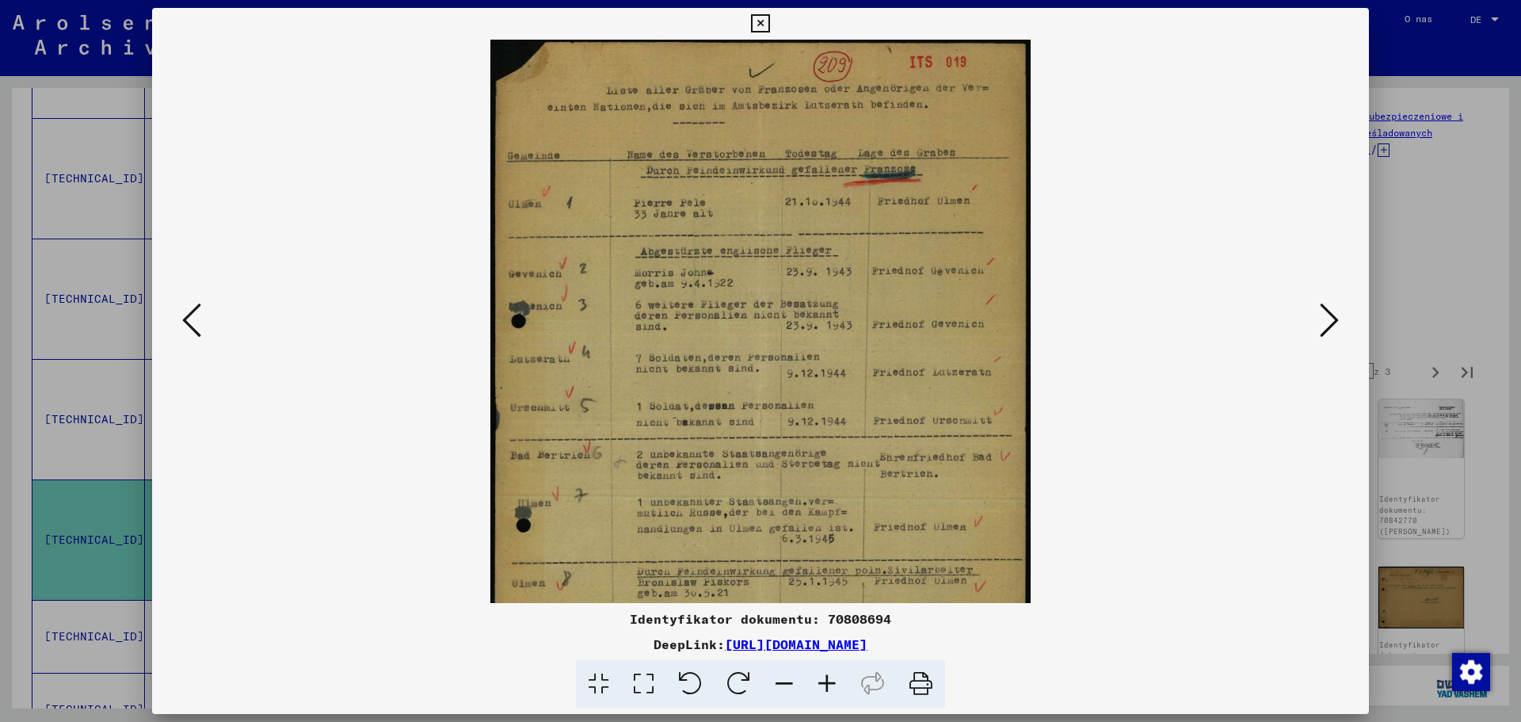
click at [819, 678] on icon at bounding box center [827, 684] width 43 height 48
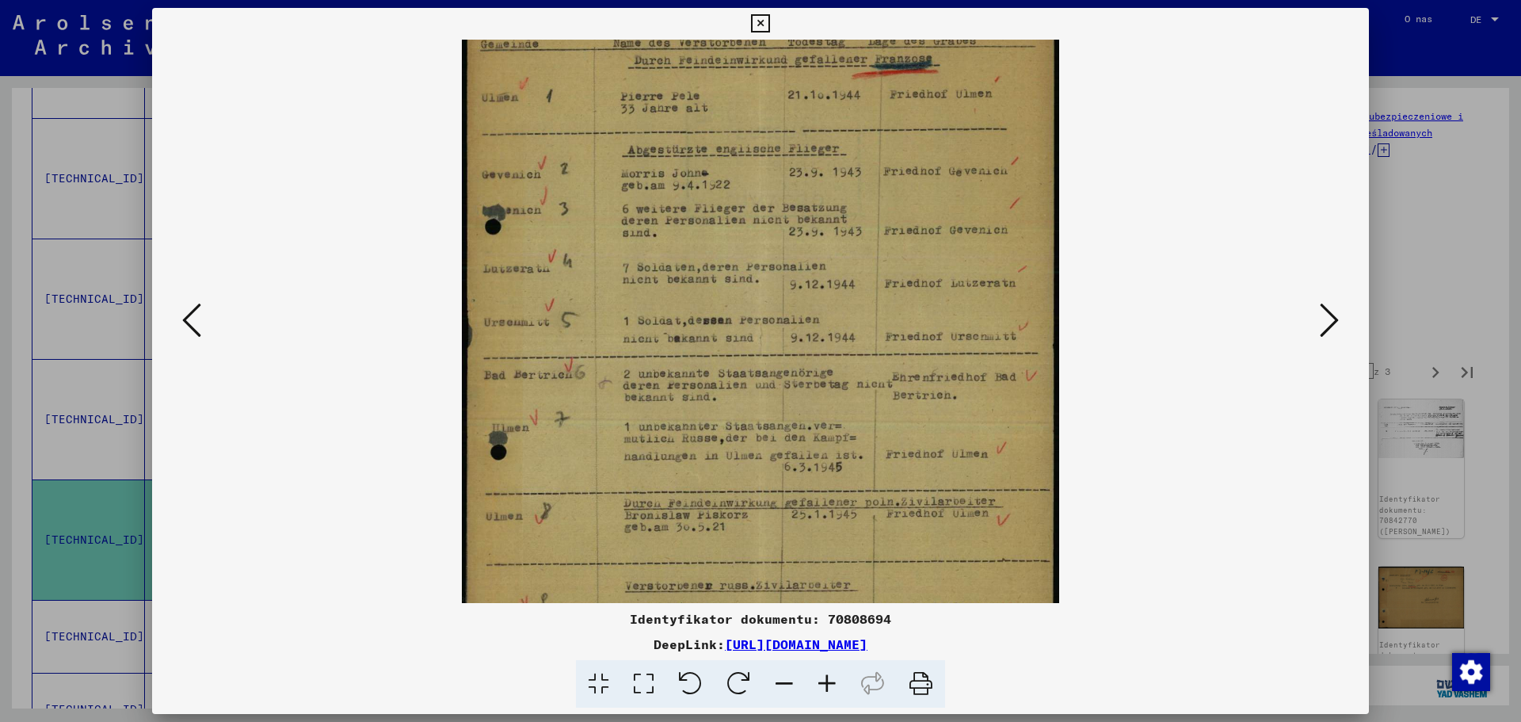
scroll to position [125, 0]
drag, startPoint x: 723, startPoint y: 510, endPoint x: 737, endPoint y: 384, distance: 126.0
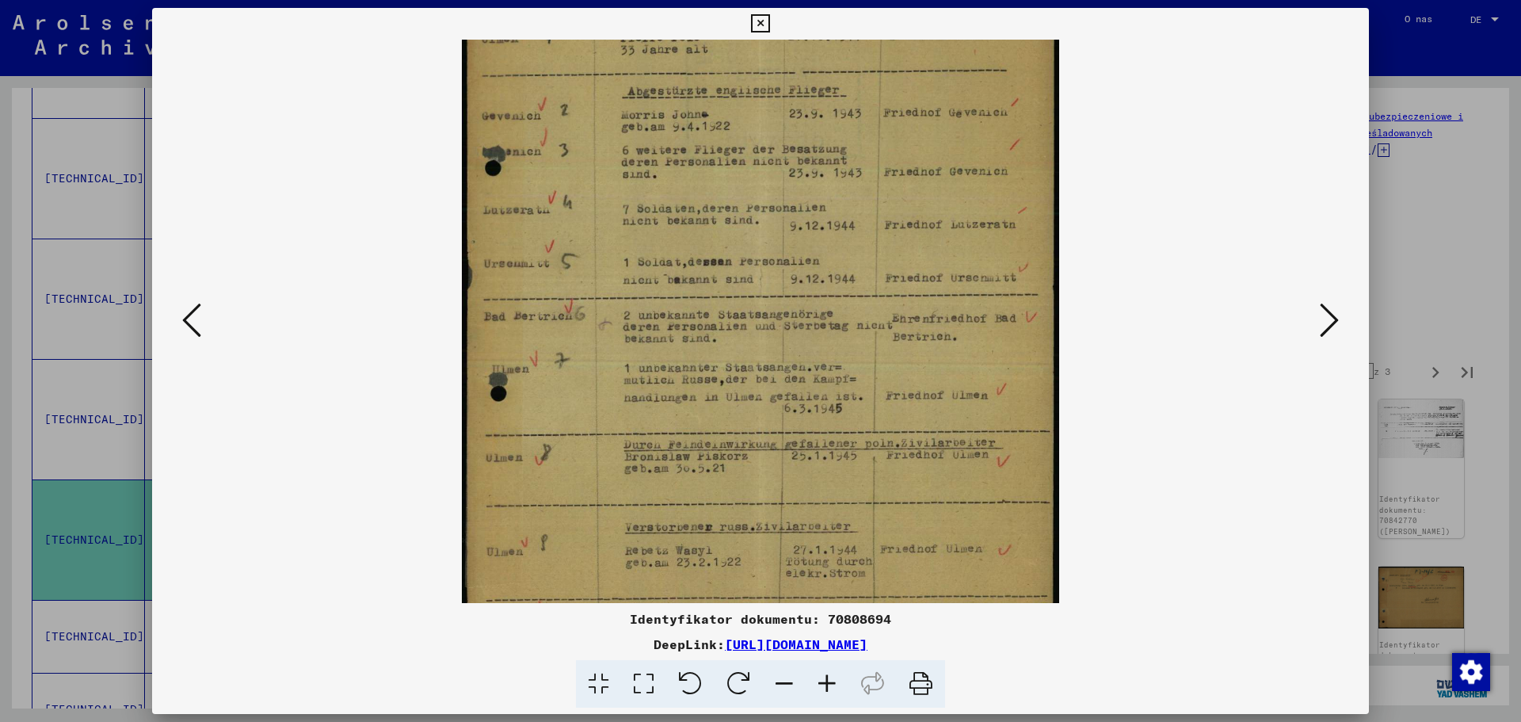
scroll to position [277, 0]
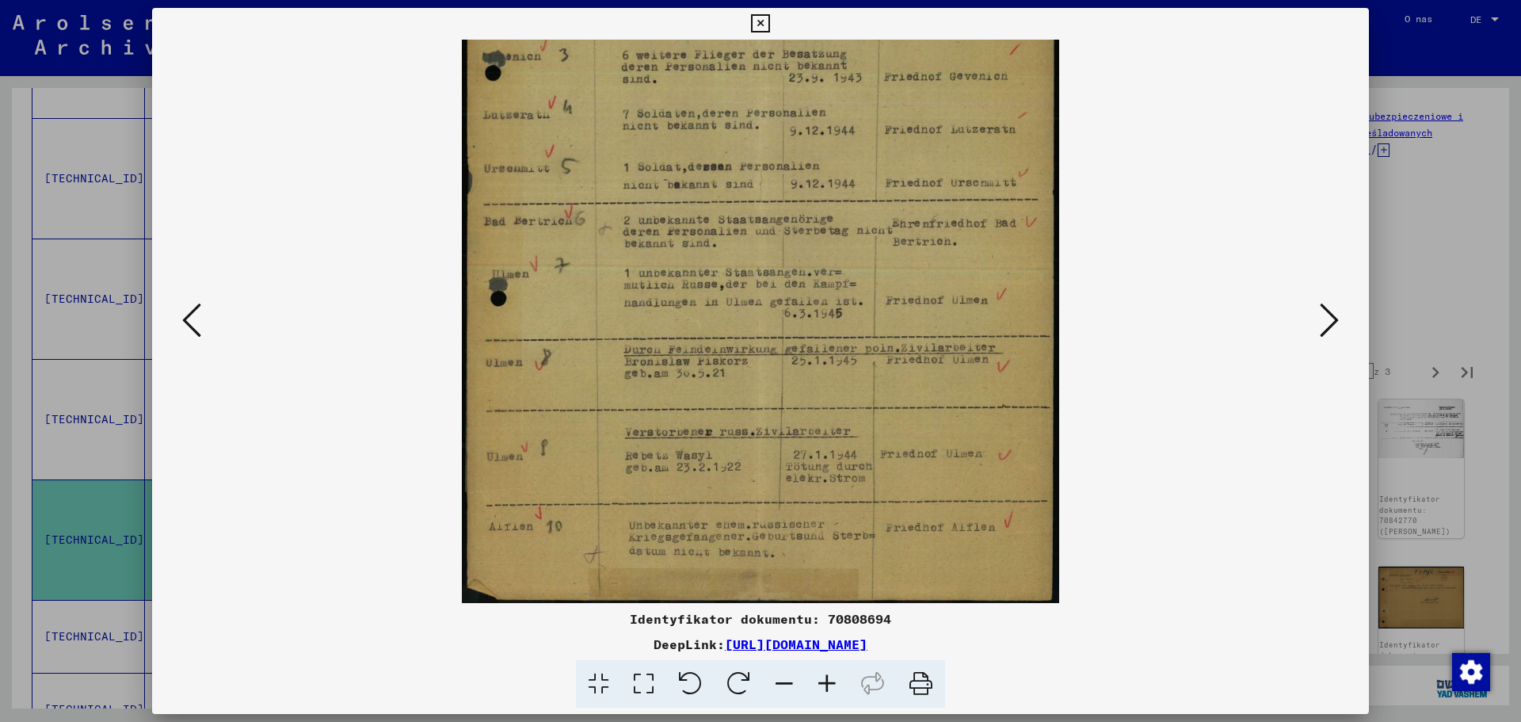
drag, startPoint x: 737, startPoint y: 384, endPoint x: 696, endPoint y: 292, distance: 101.5
drag, startPoint x: 696, startPoint y: 292, endPoint x: 1322, endPoint y: 318, distance: 626.6
click at [1322, 318] on icon at bounding box center [1329, 320] width 19 height 38
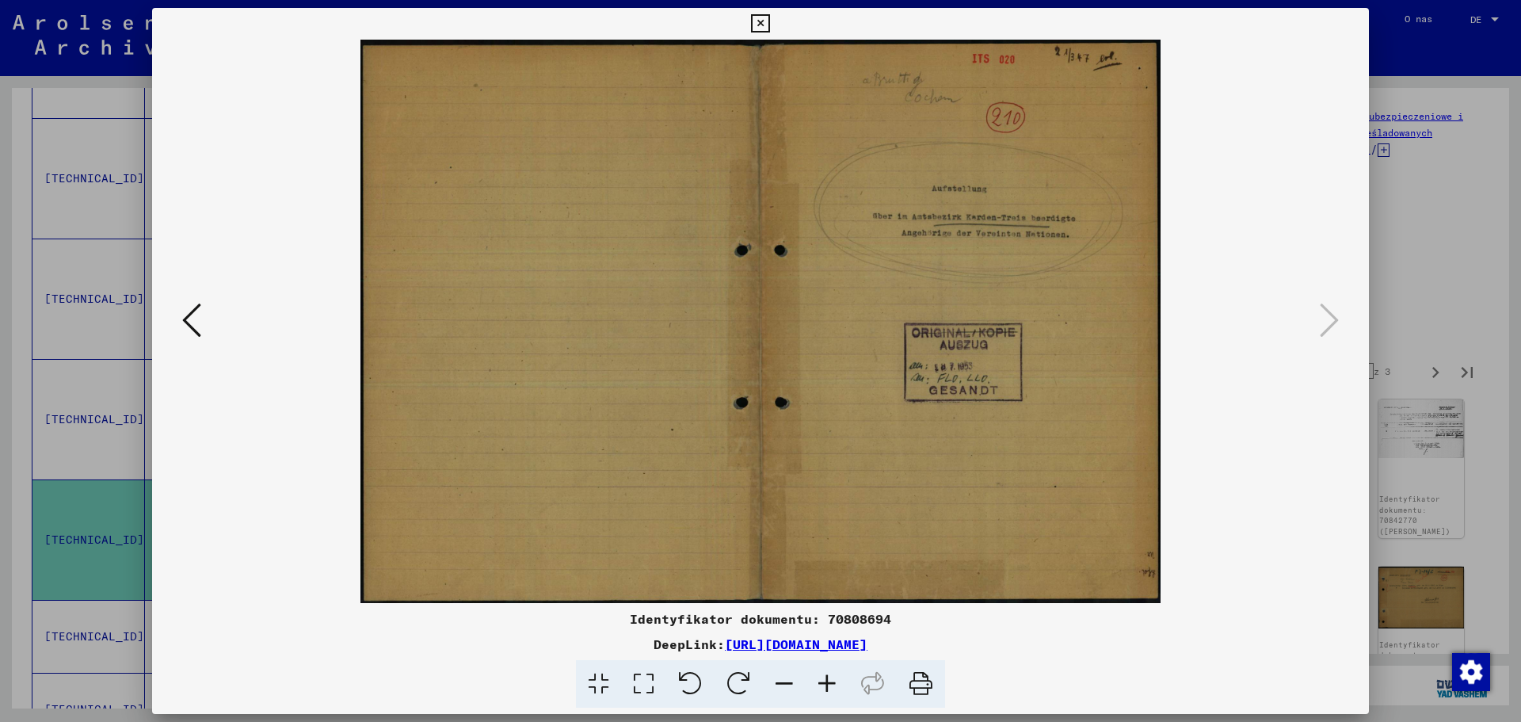
click at [754, 18] on icon at bounding box center [760, 23] width 18 height 19
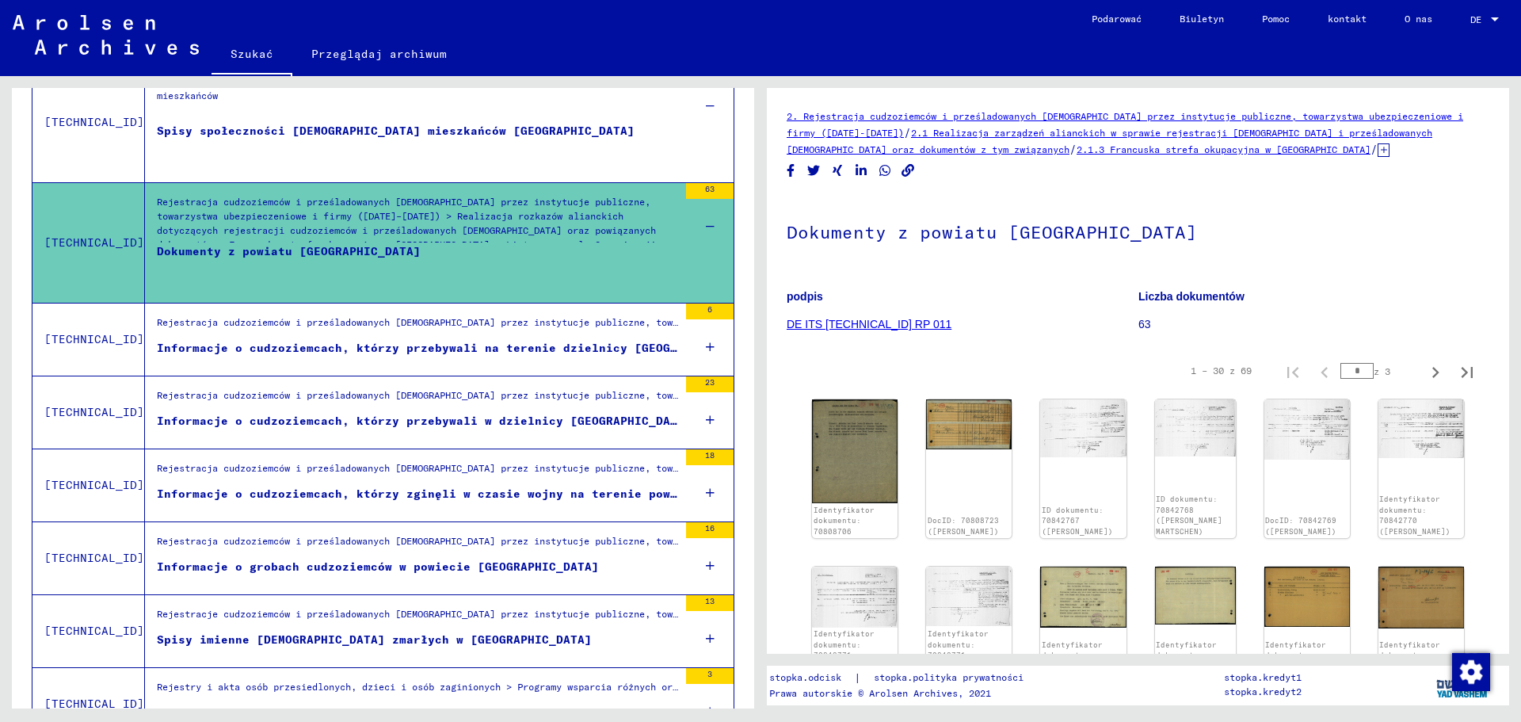
scroll to position [1030, 0]
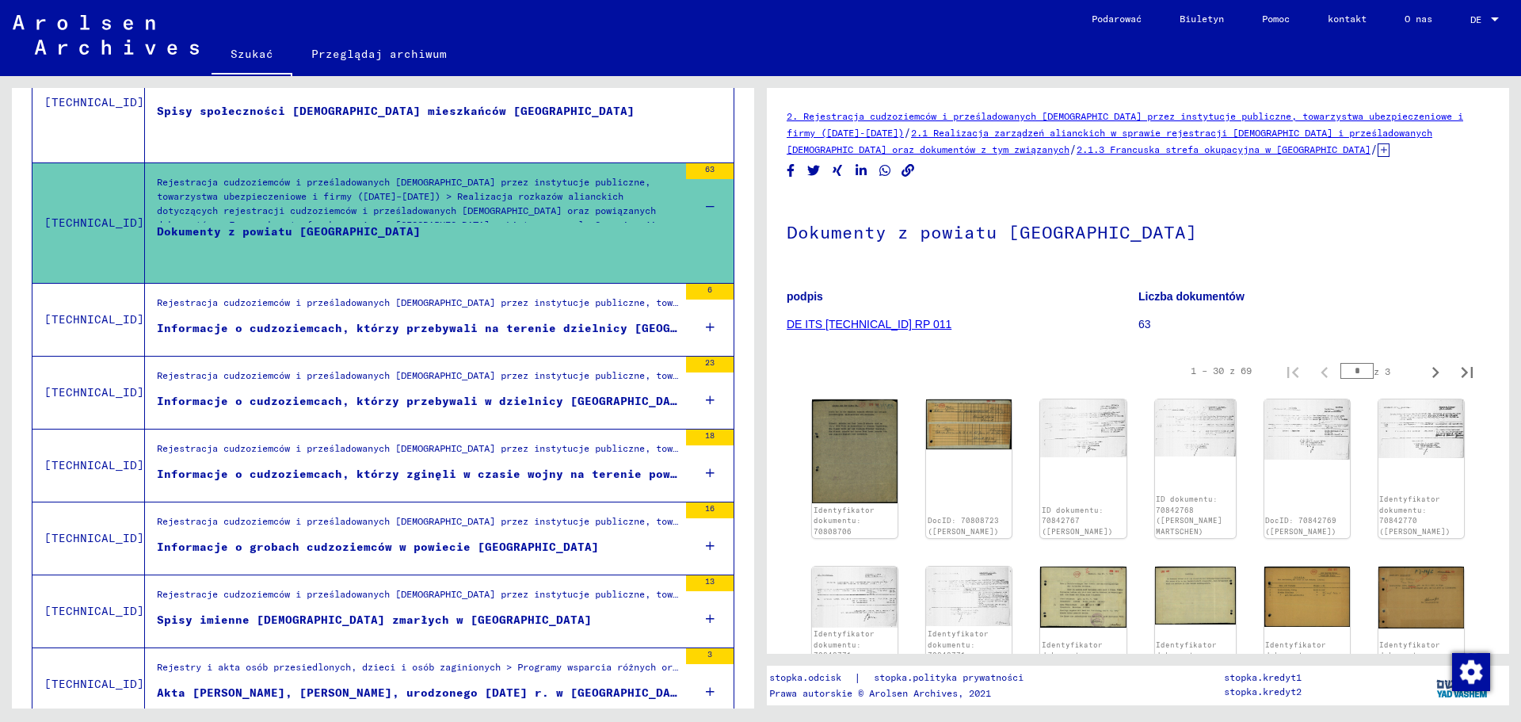
click at [378, 334] on font "Informacje o cudzoziemcach, którzy przebywali na terenie dzielnicy [GEOGRAPHIC_…" at bounding box center [578, 328] width 842 height 14
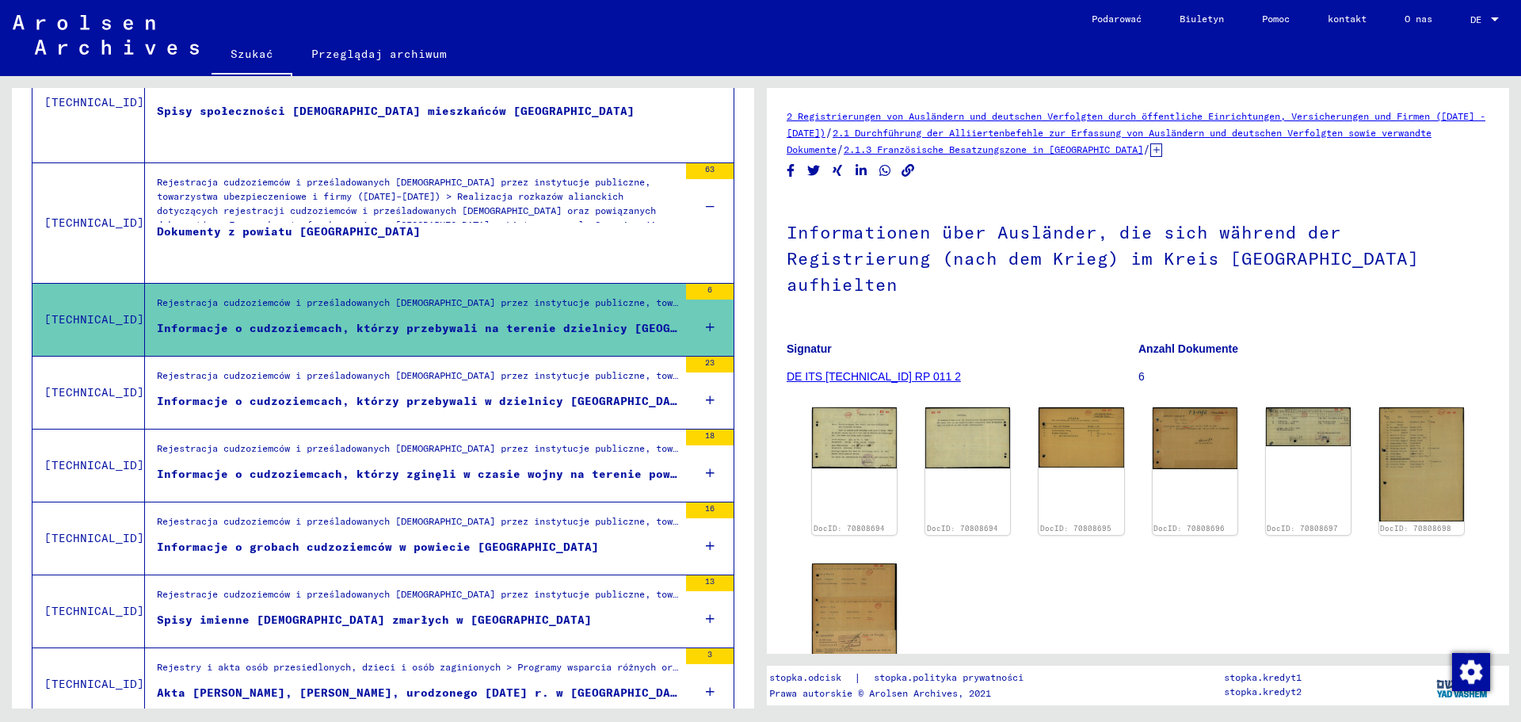
click at [706, 326] on icon at bounding box center [710, 327] width 9 height 55
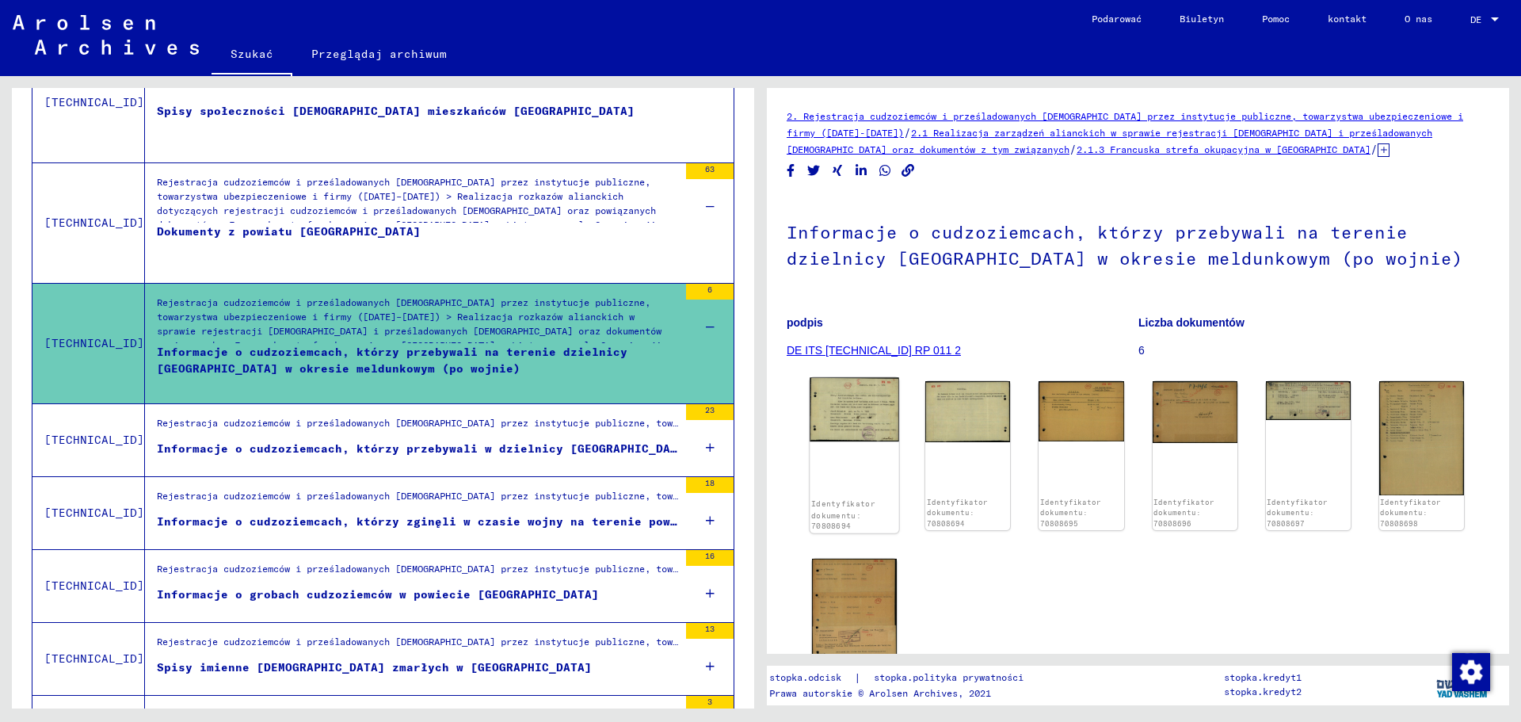
click at [842, 411] on img at bounding box center [855, 410] width 90 height 64
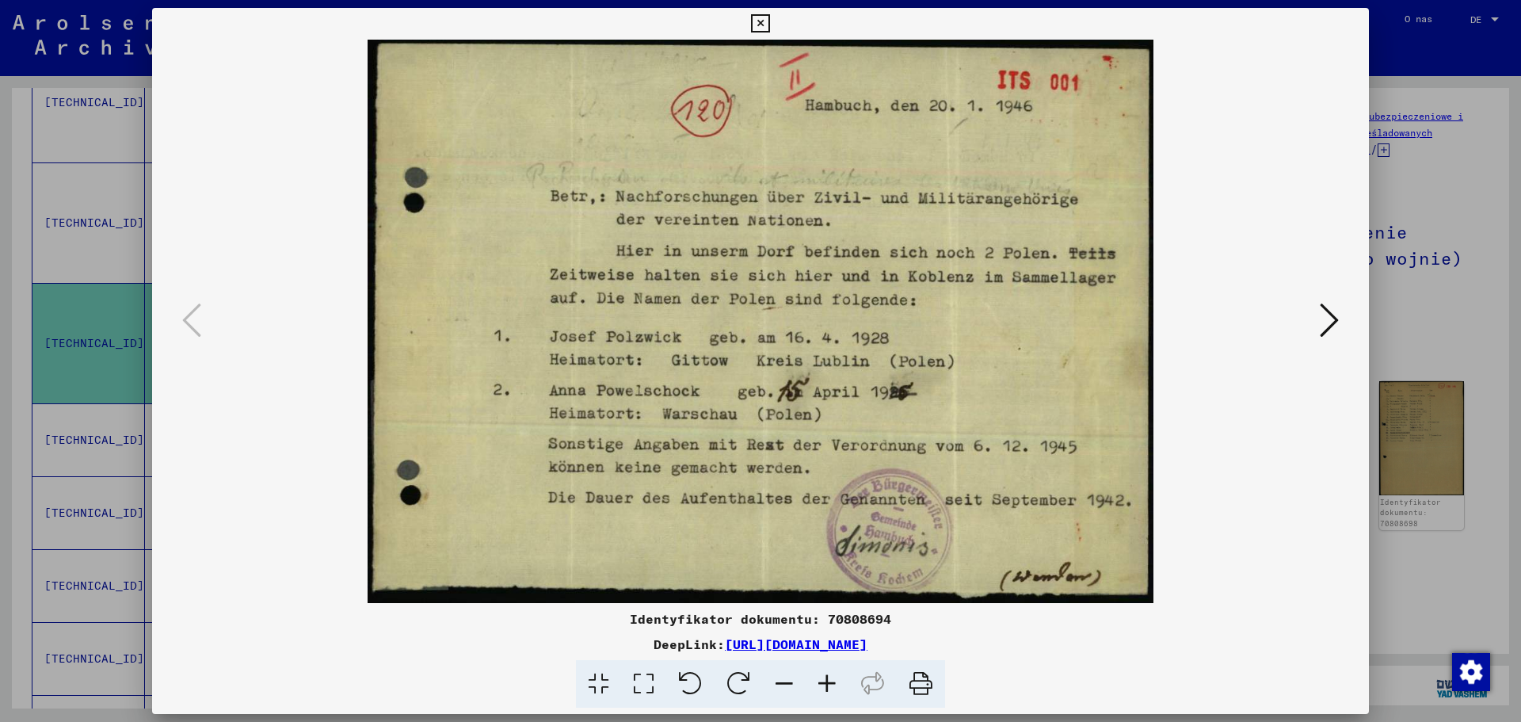
click at [1332, 317] on icon at bounding box center [1329, 320] width 19 height 38
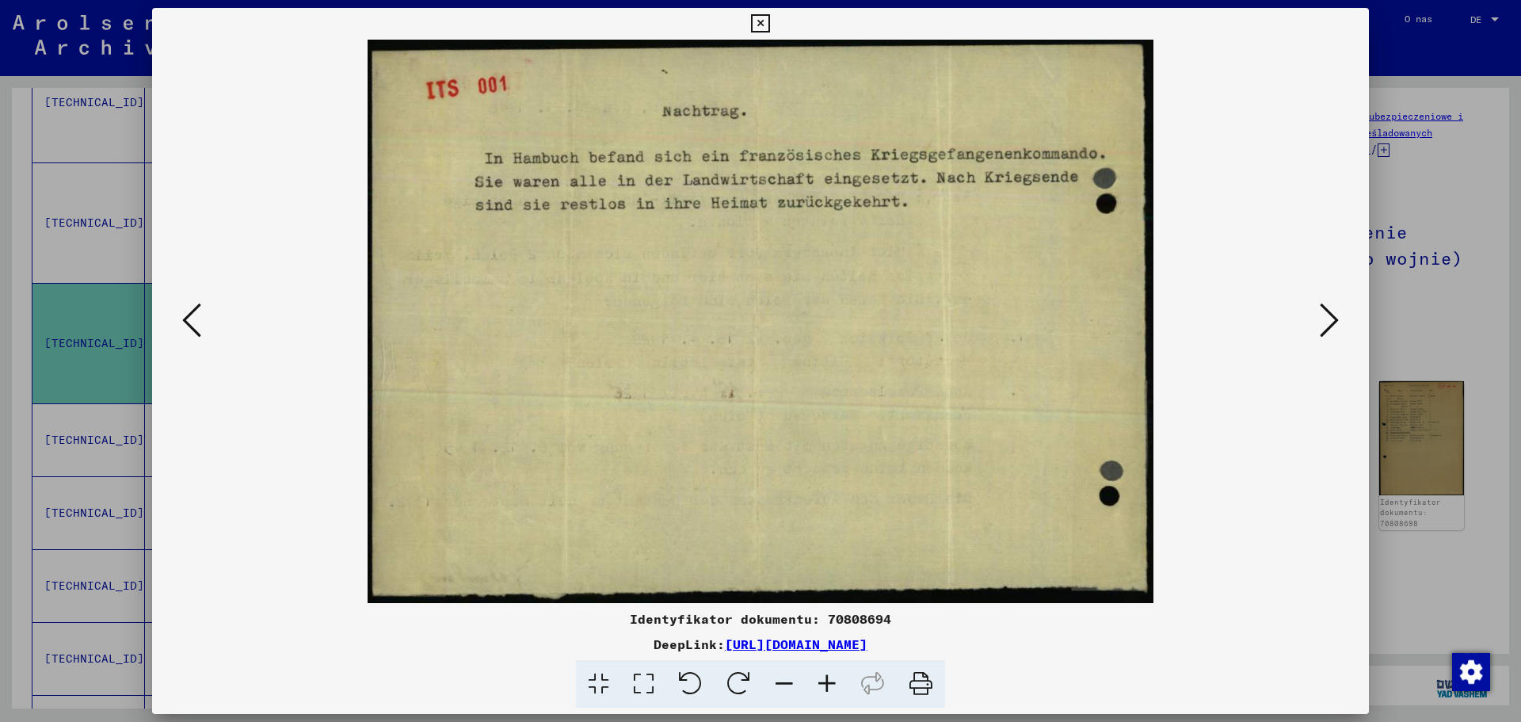
click at [1330, 317] on icon at bounding box center [1329, 320] width 19 height 38
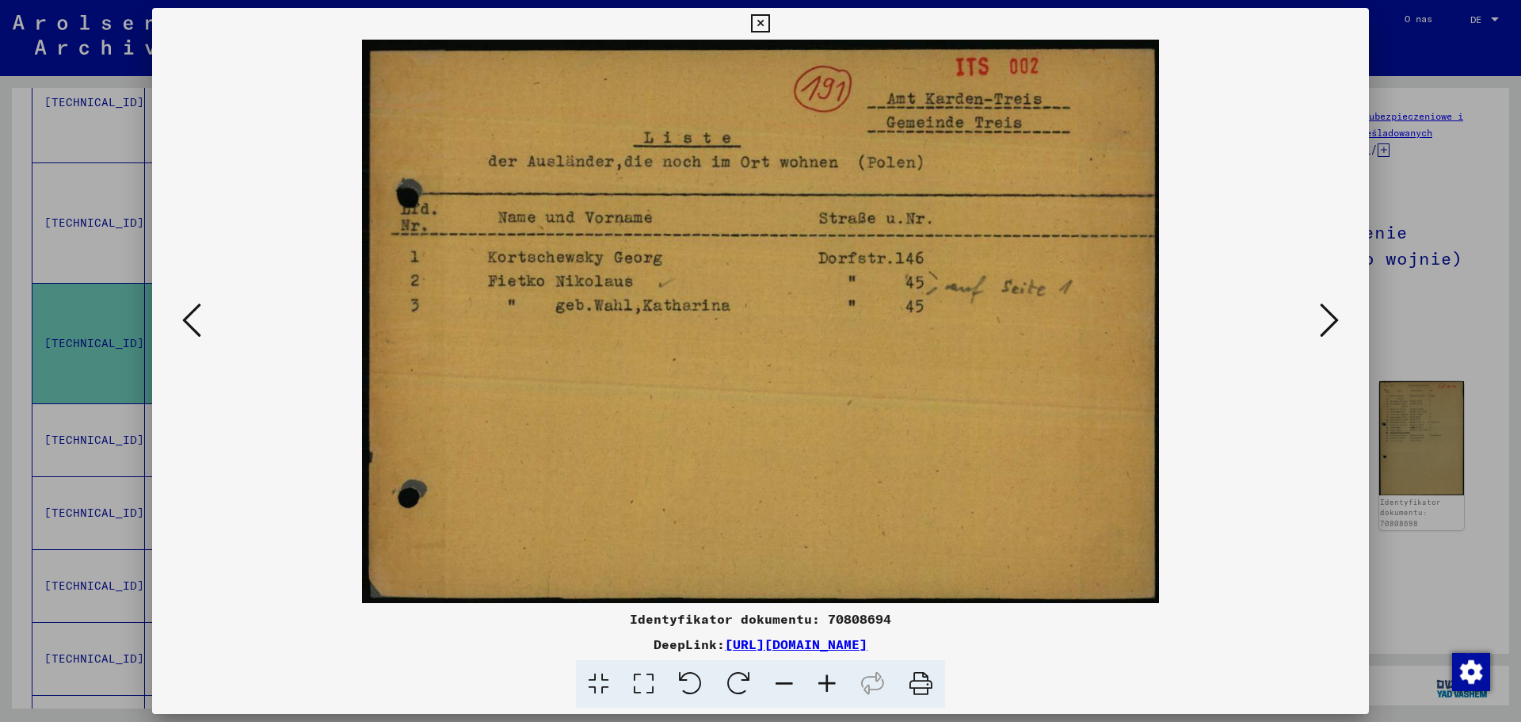
click at [1330, 317] on icon at bounding box center [1329, 320] width 19 height 38
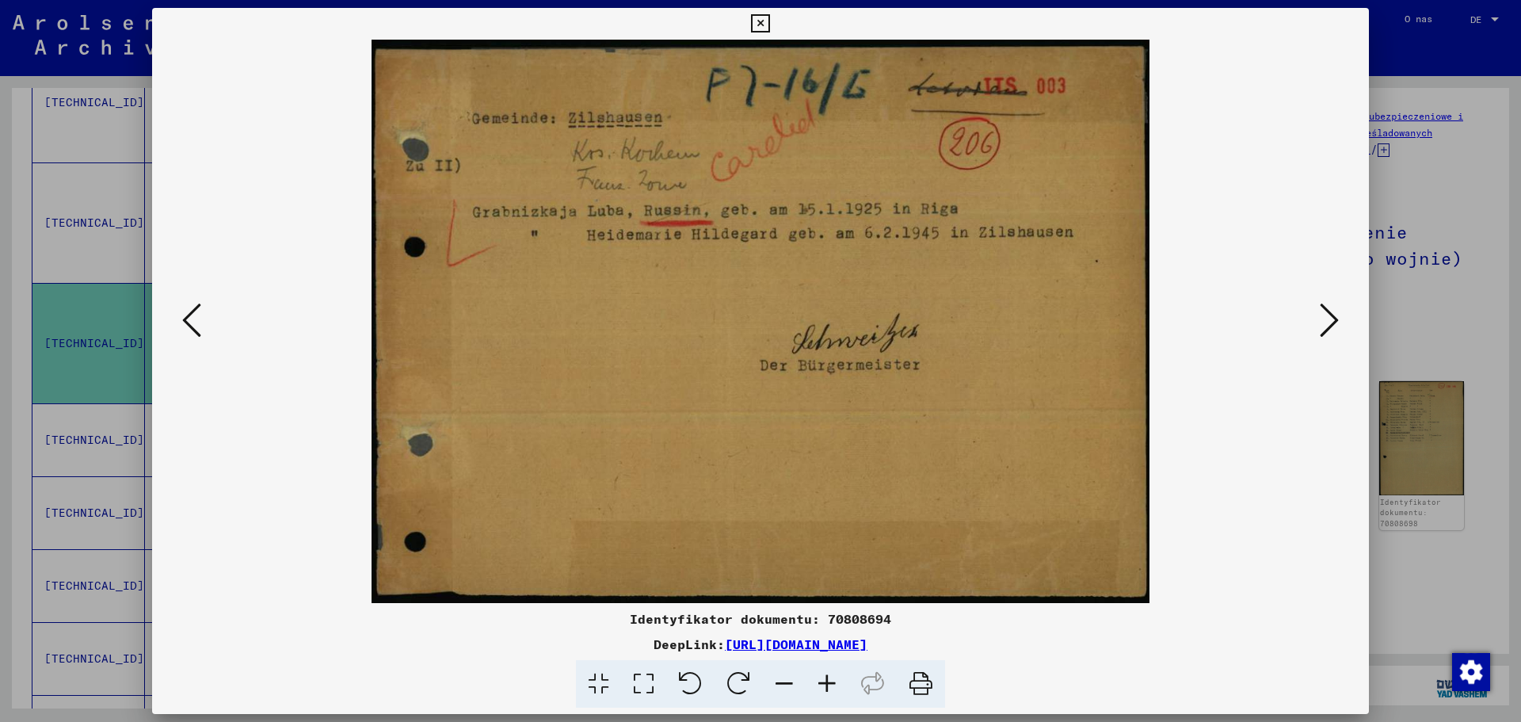
click at [1330, 317] on icon at bounding box center [1329, 320] width 19 height 38
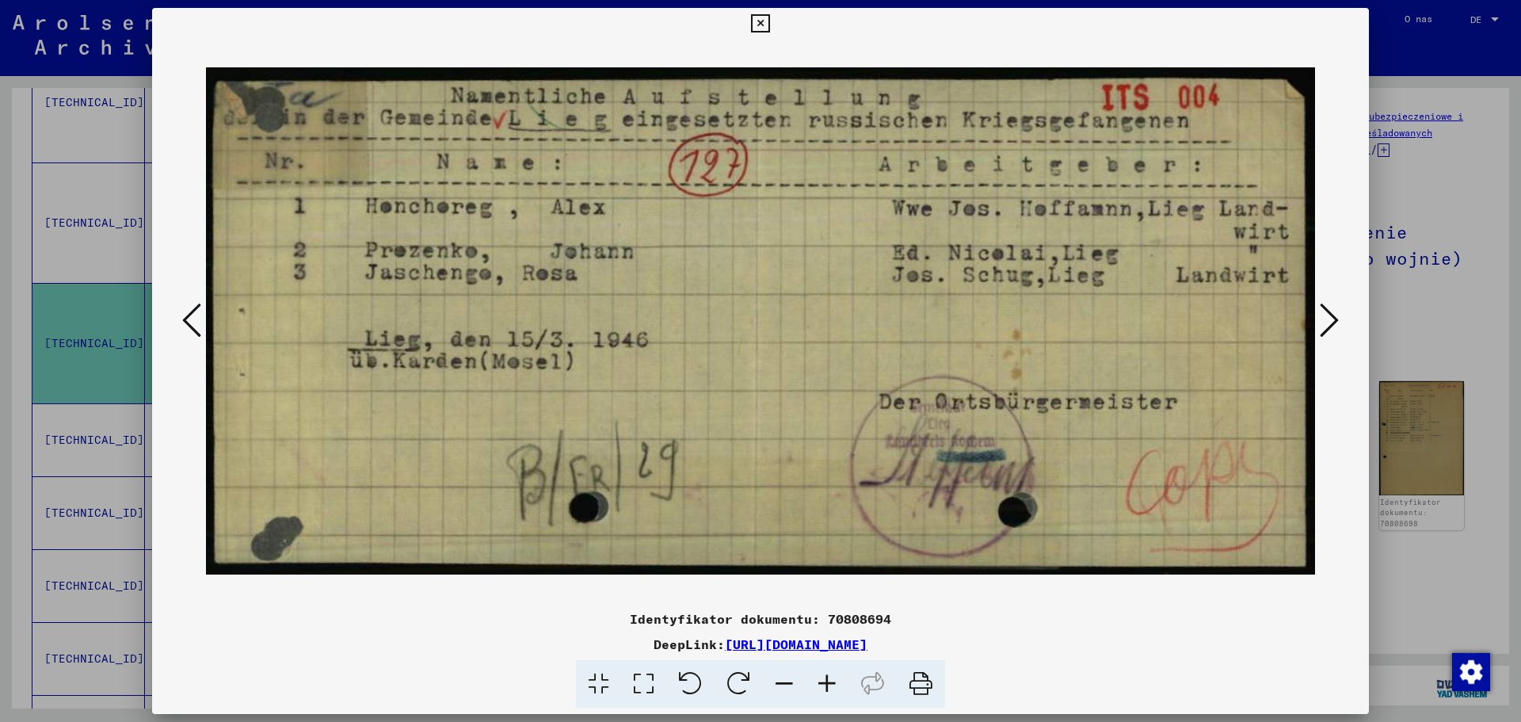
click at [1328, 317] on icon at bounding box center [1329, 320] width 19 height 38
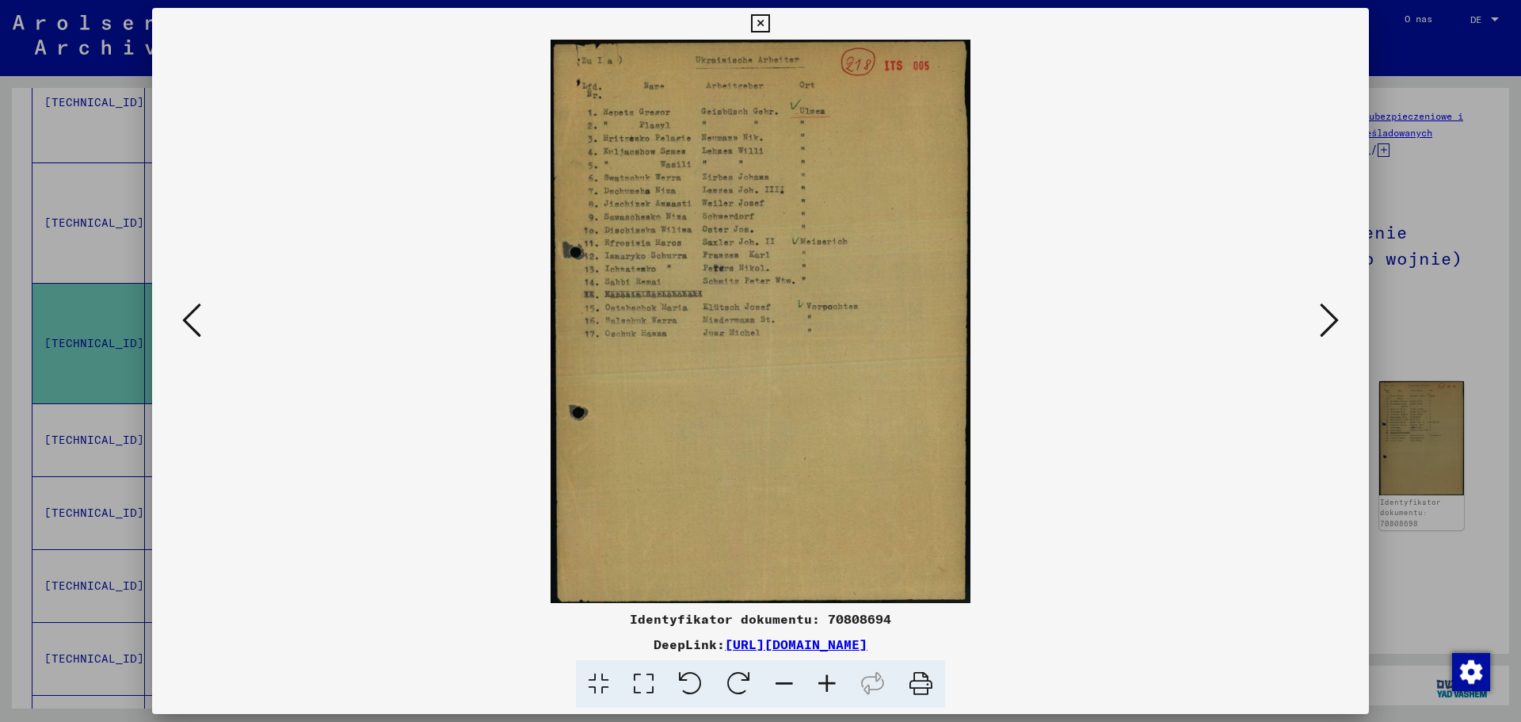
click at [1330, 319] on icon at bounding box center [1329, 320] width 19 height 38
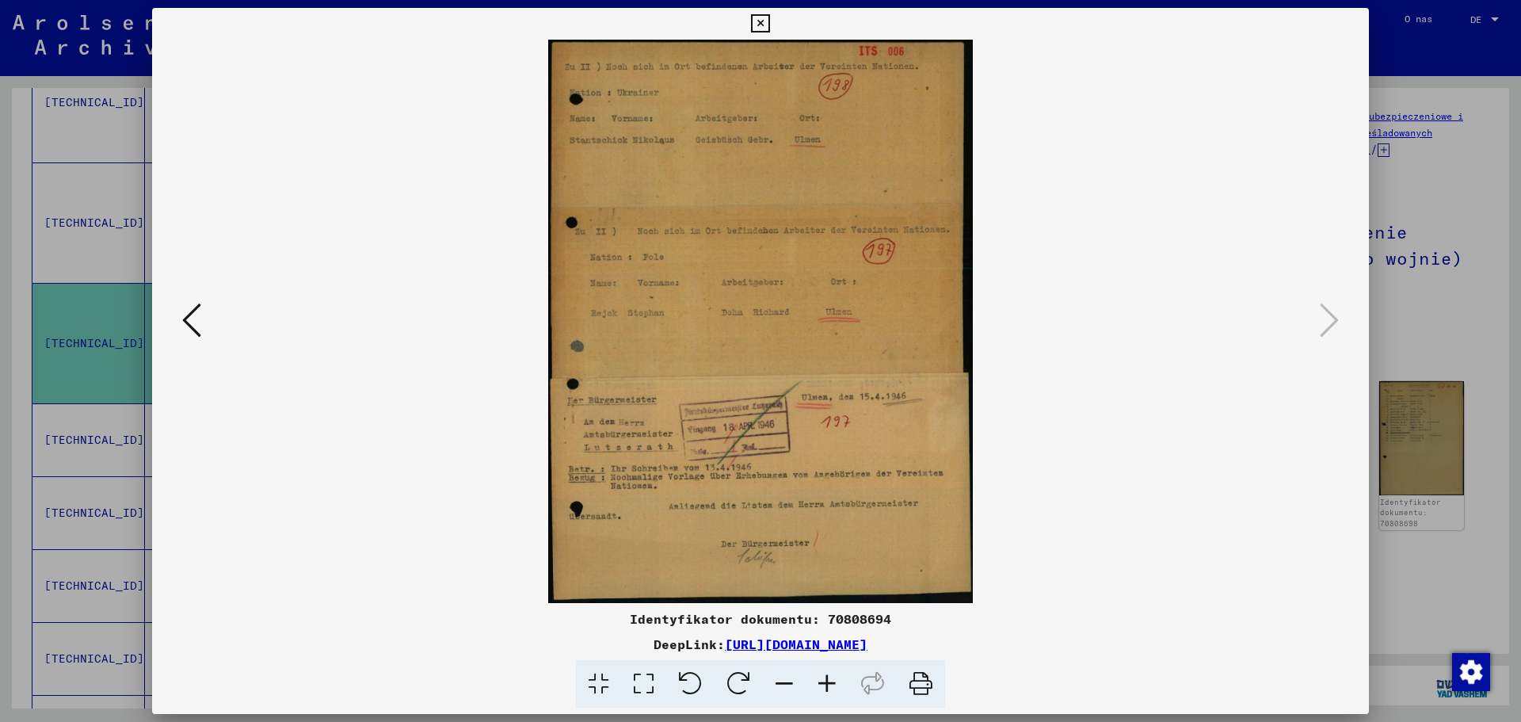
click at [758, 20] on icon at bounding box center [760, 23] width 18 height 19
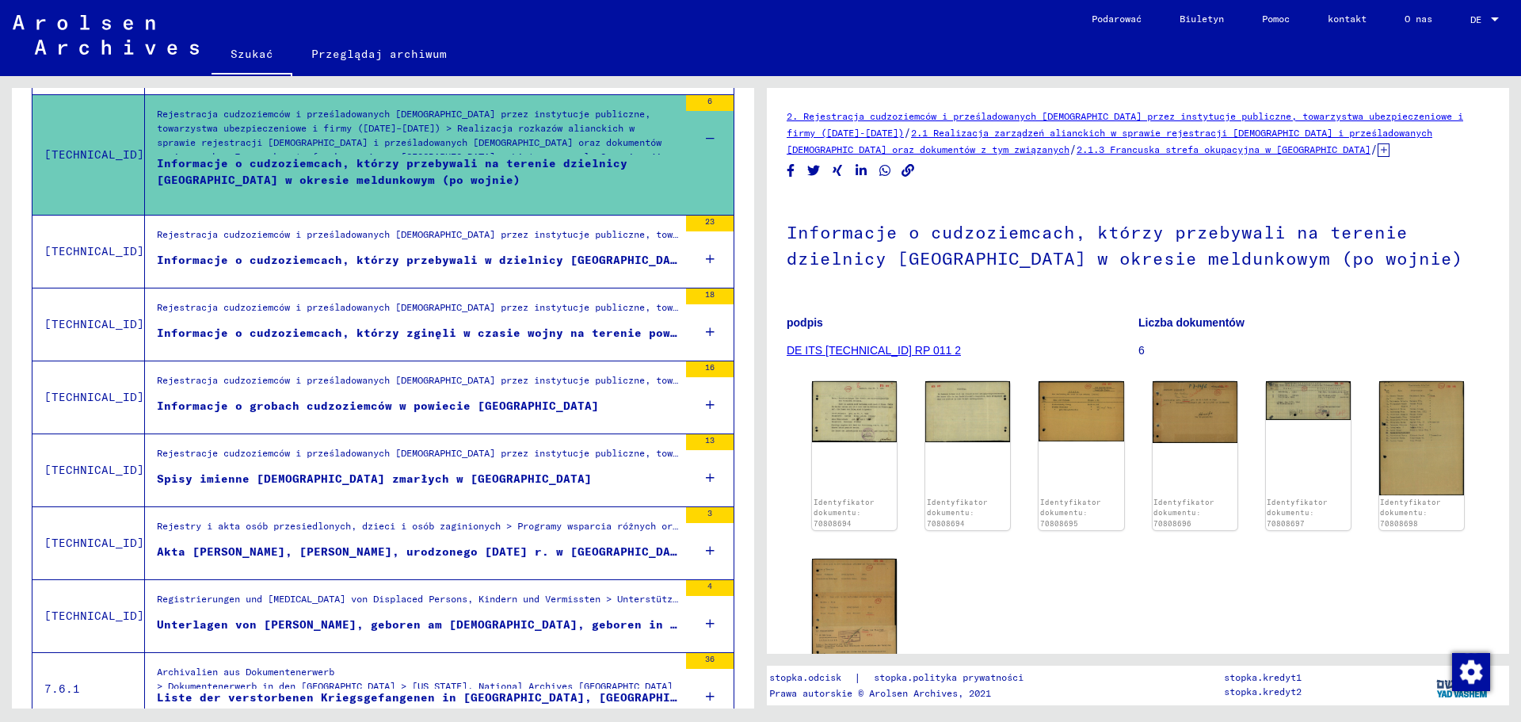
scroll to position [1268, 0]
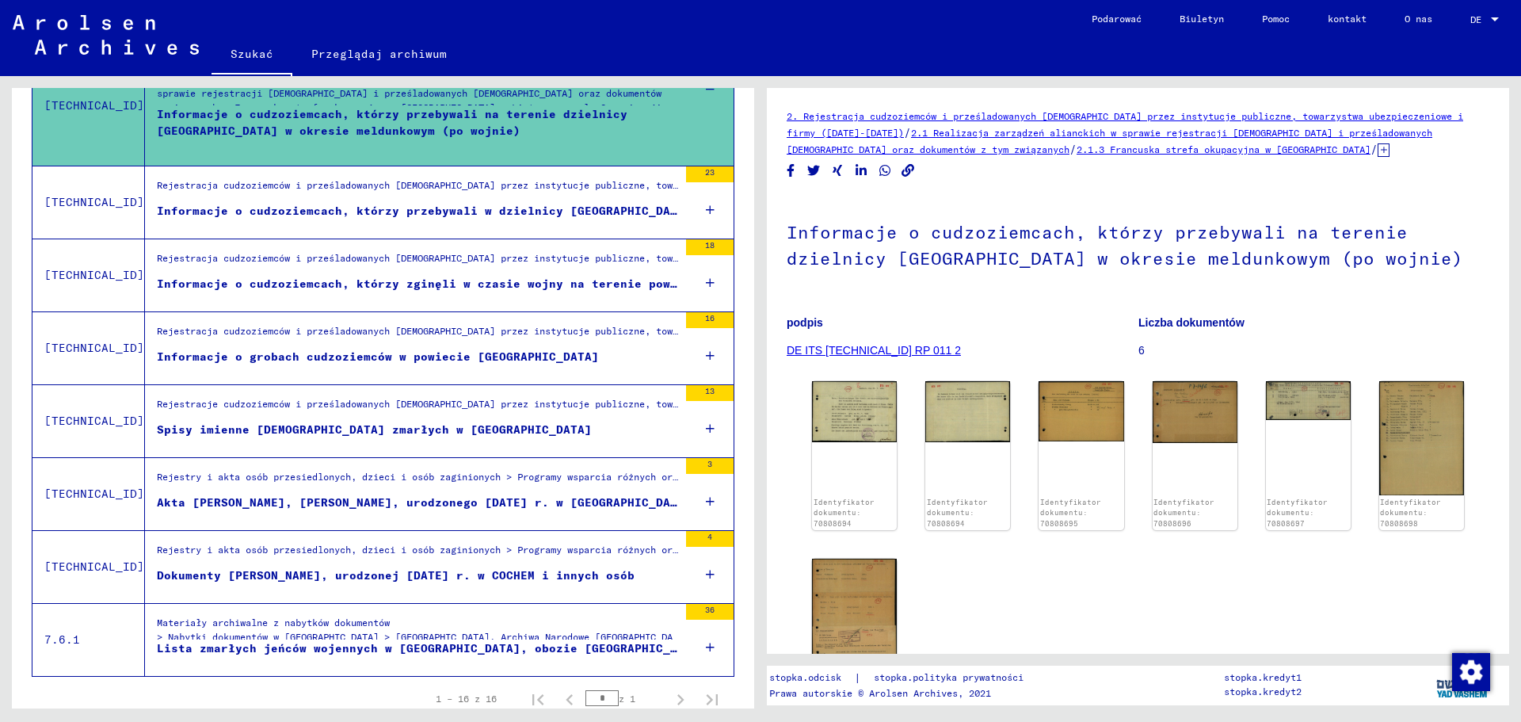
click at [576, 219] on div "Informacje o cudzoziemcach, którzy przebywali w dzielnicy [GEOGRAPHIC_DATA] w c…" at bounding box center [417, 211] width 521 height 17
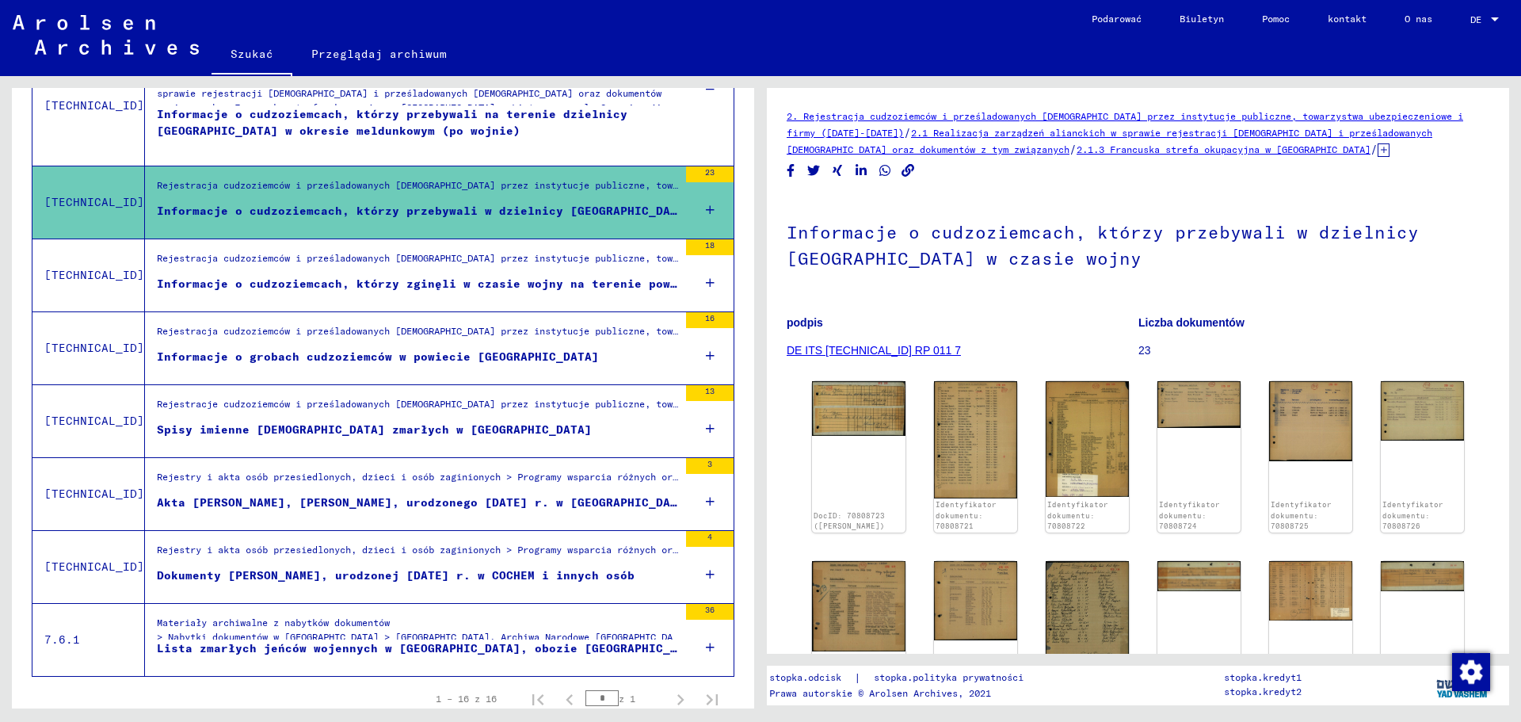
click at [706, 210] on icon at bounding box center [710, 209] width 9 height 55
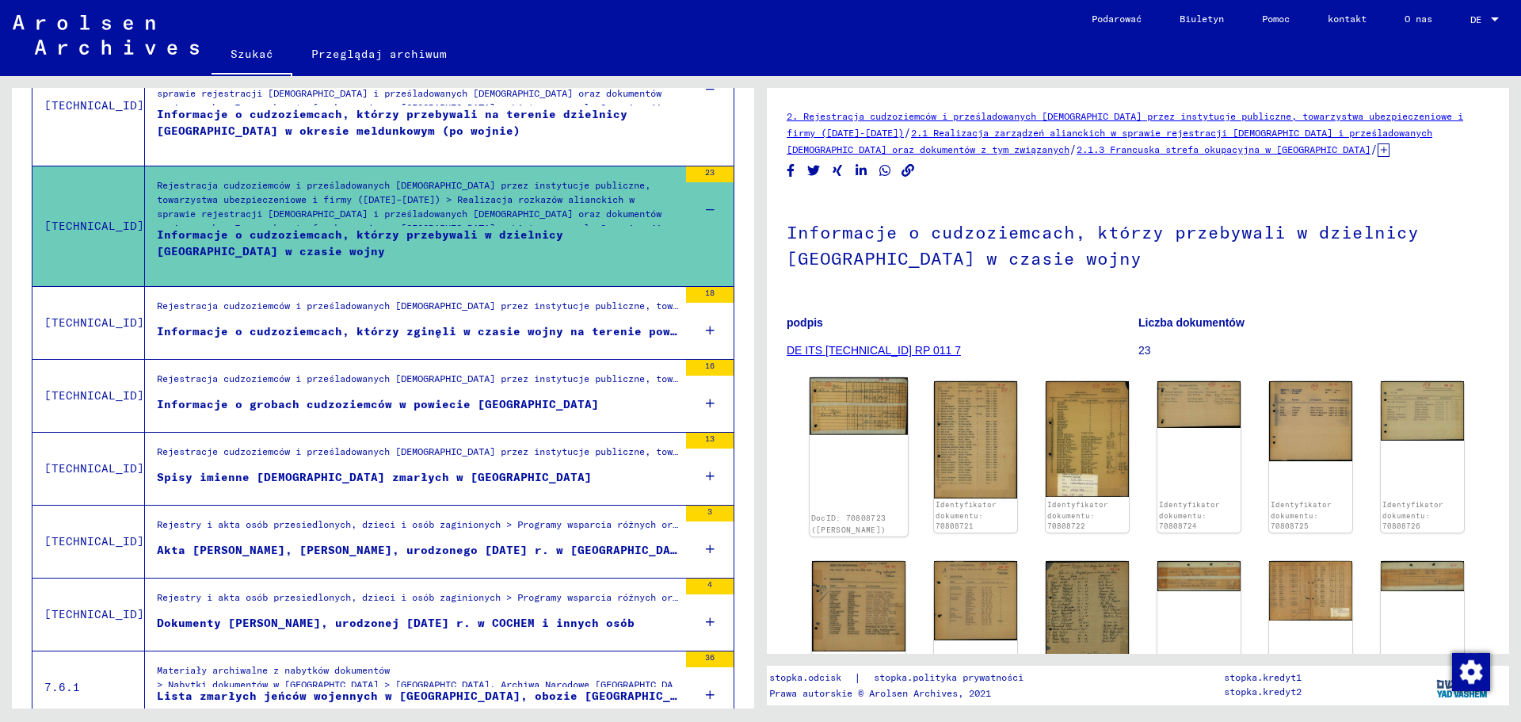
click at [854, 396] on img at bounding box center [859, 405] width 98 height 57
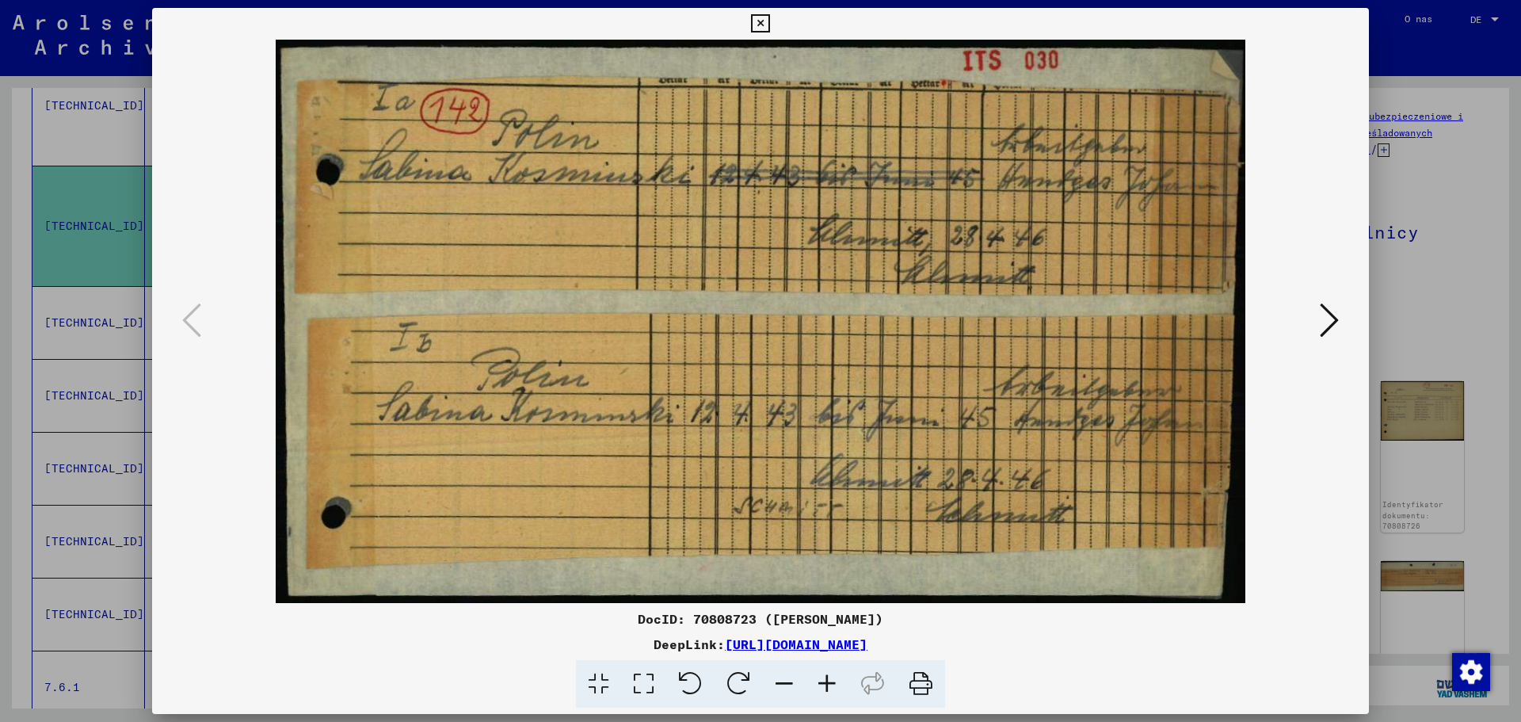
click at [1321, 316] on icon at bounding box center [1329, 320] width 19 height 38
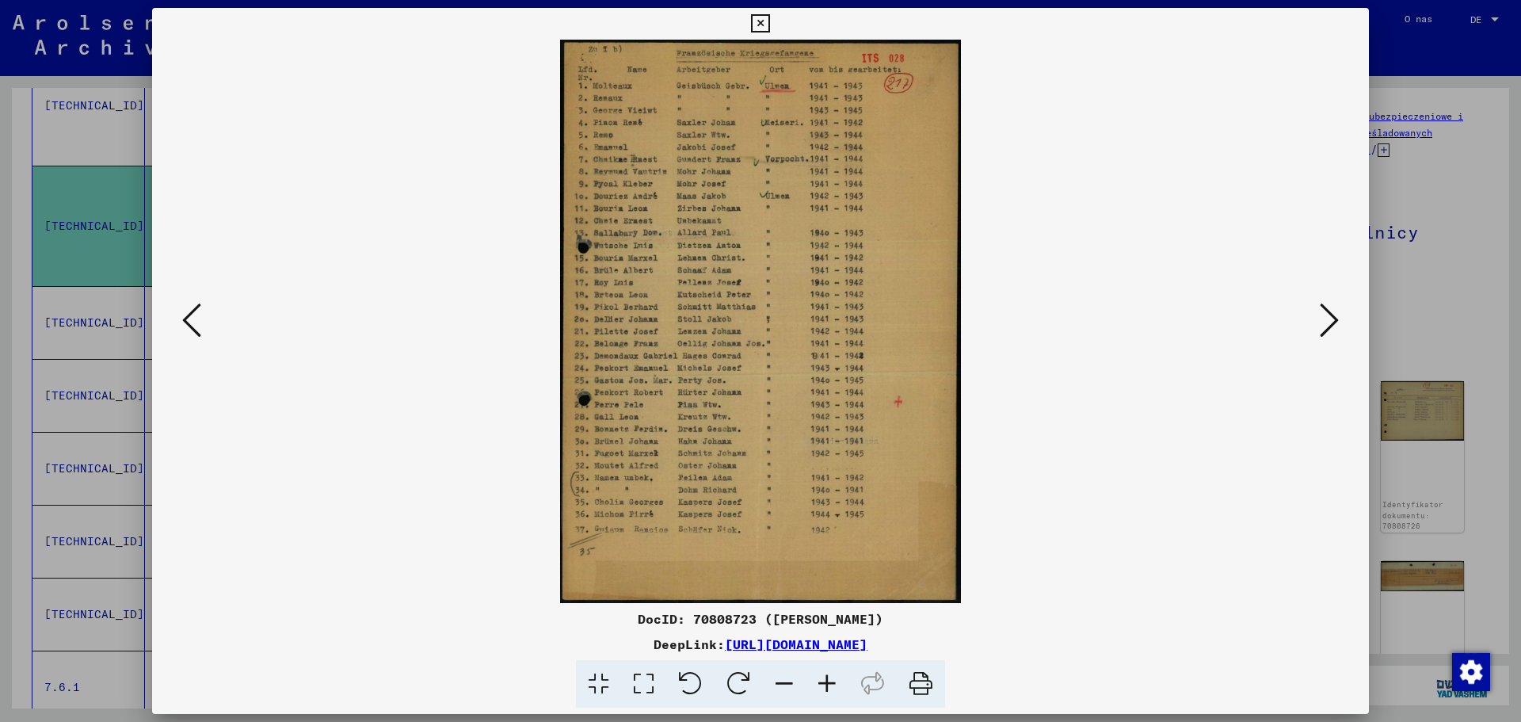
click at [821, 678] on icon at bounding box center [827, 684] width 43 height 48
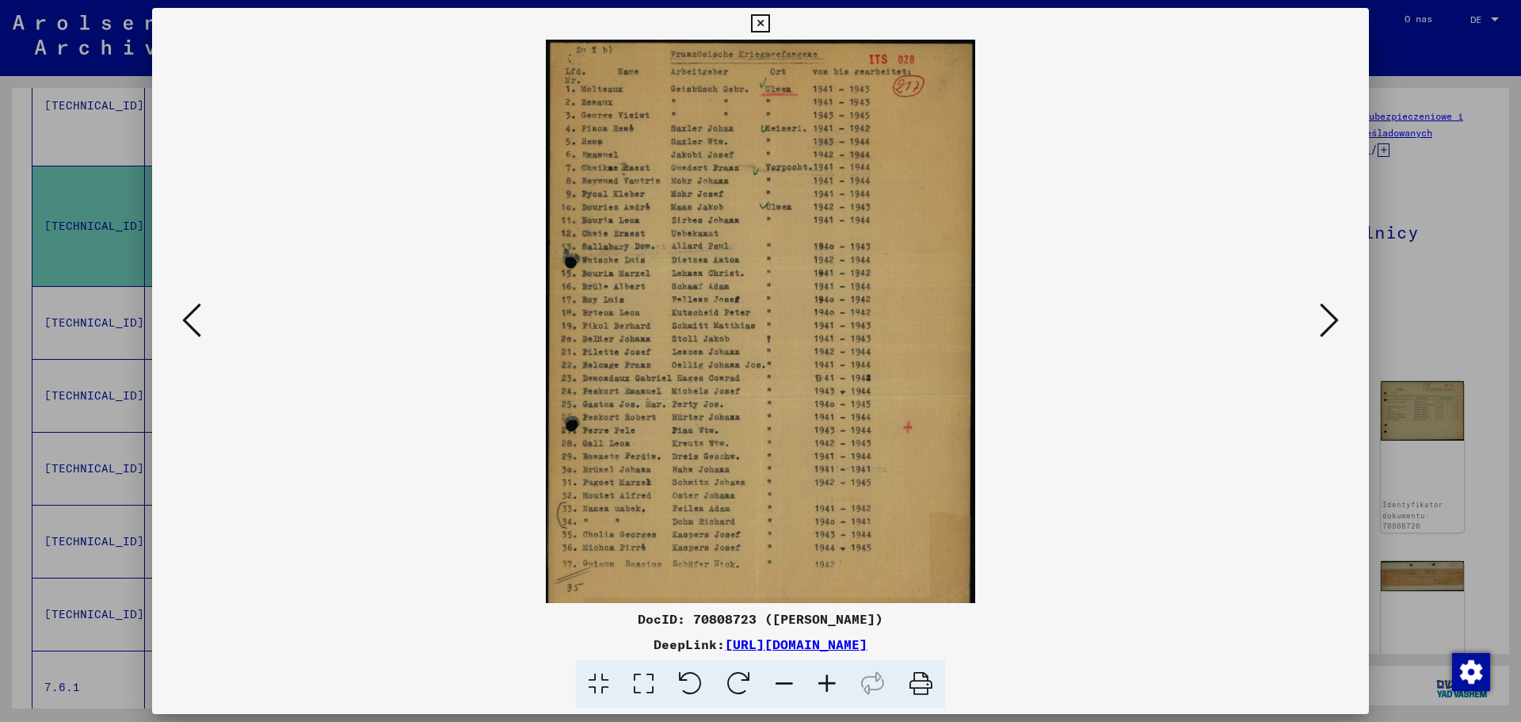
click at [821, 678] on icon at bounding box center [827, 684] width 43 height 48
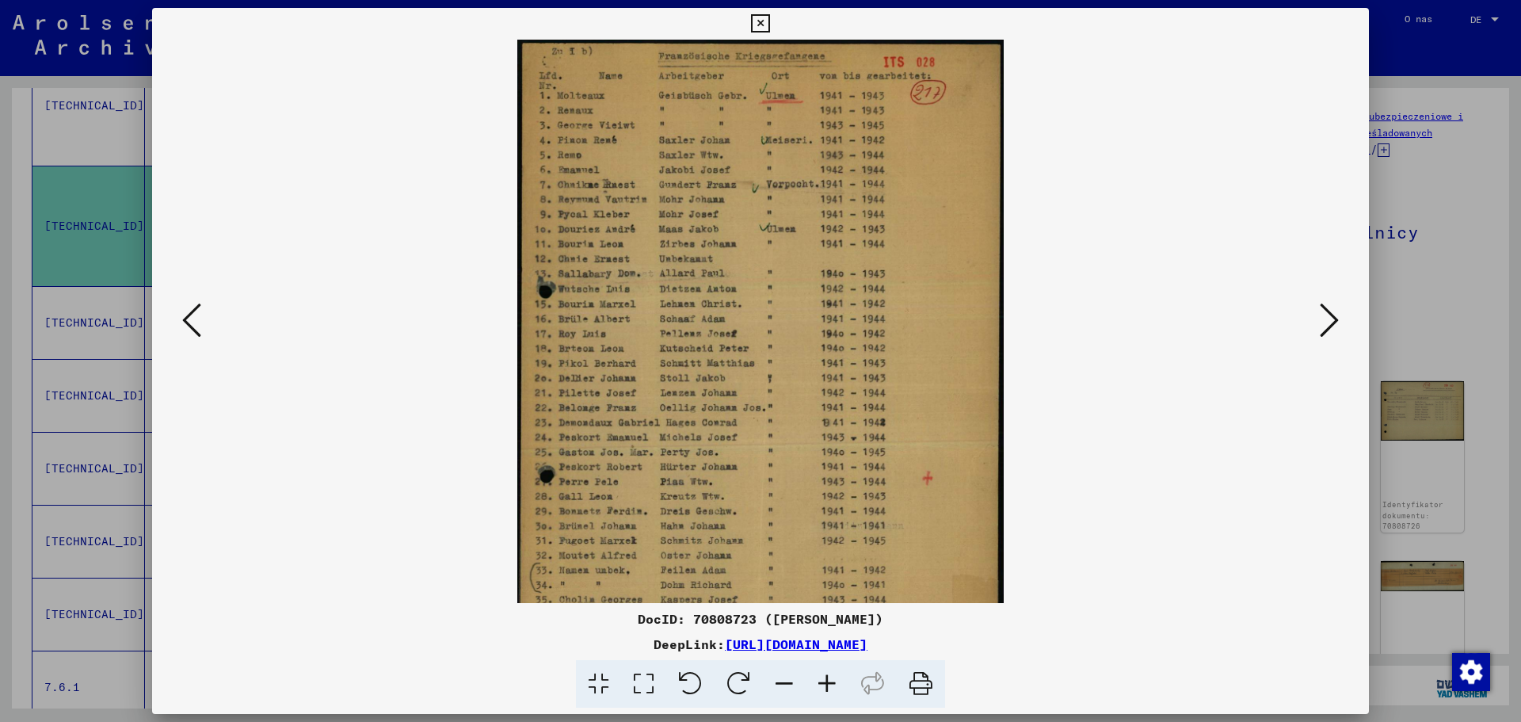
click at [821, 678] on icon at bounding box center [827, 684] width 43 height 48
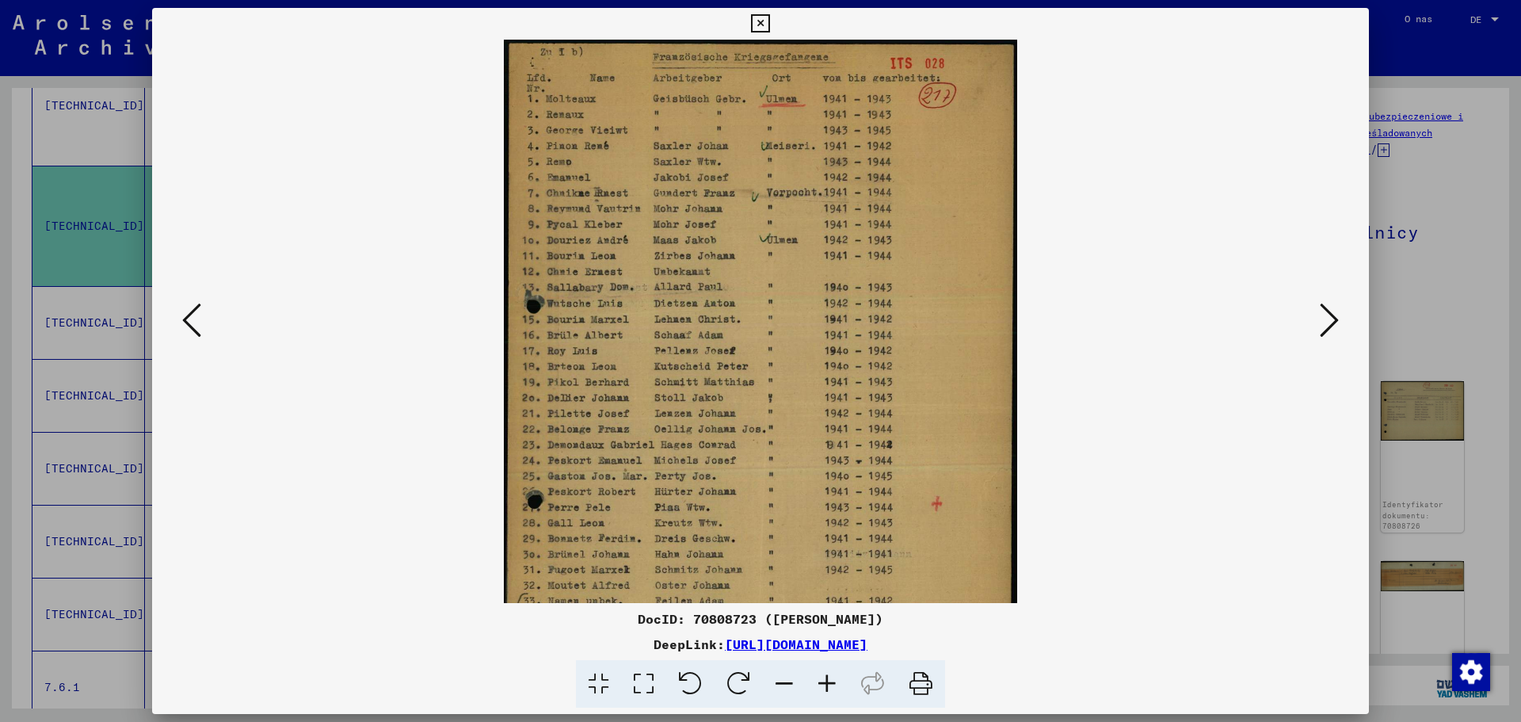
click at [821, 678] on icon at bounding box center [827, 684] width 43 height 48
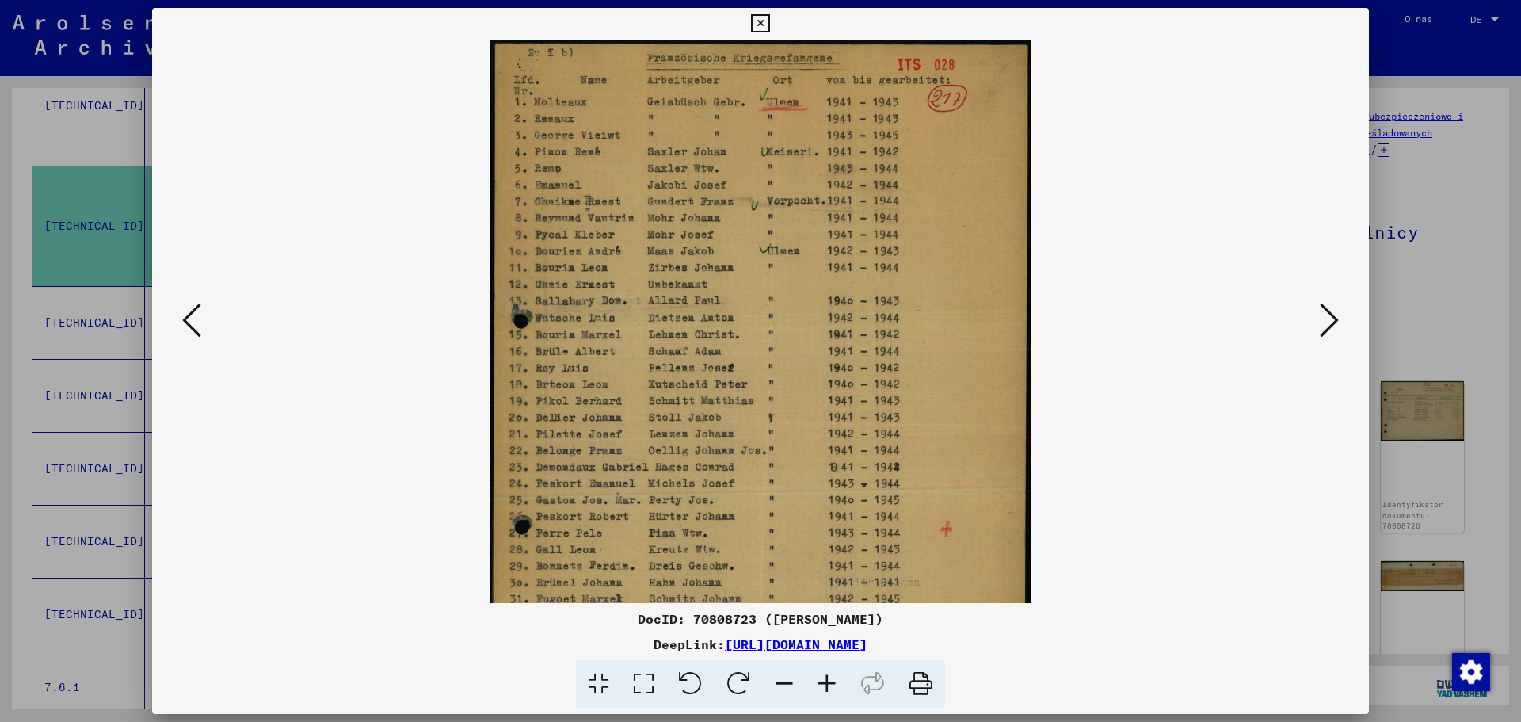
click at [821, 678] on icon at bounding box center [827, 684] width 43 height 48
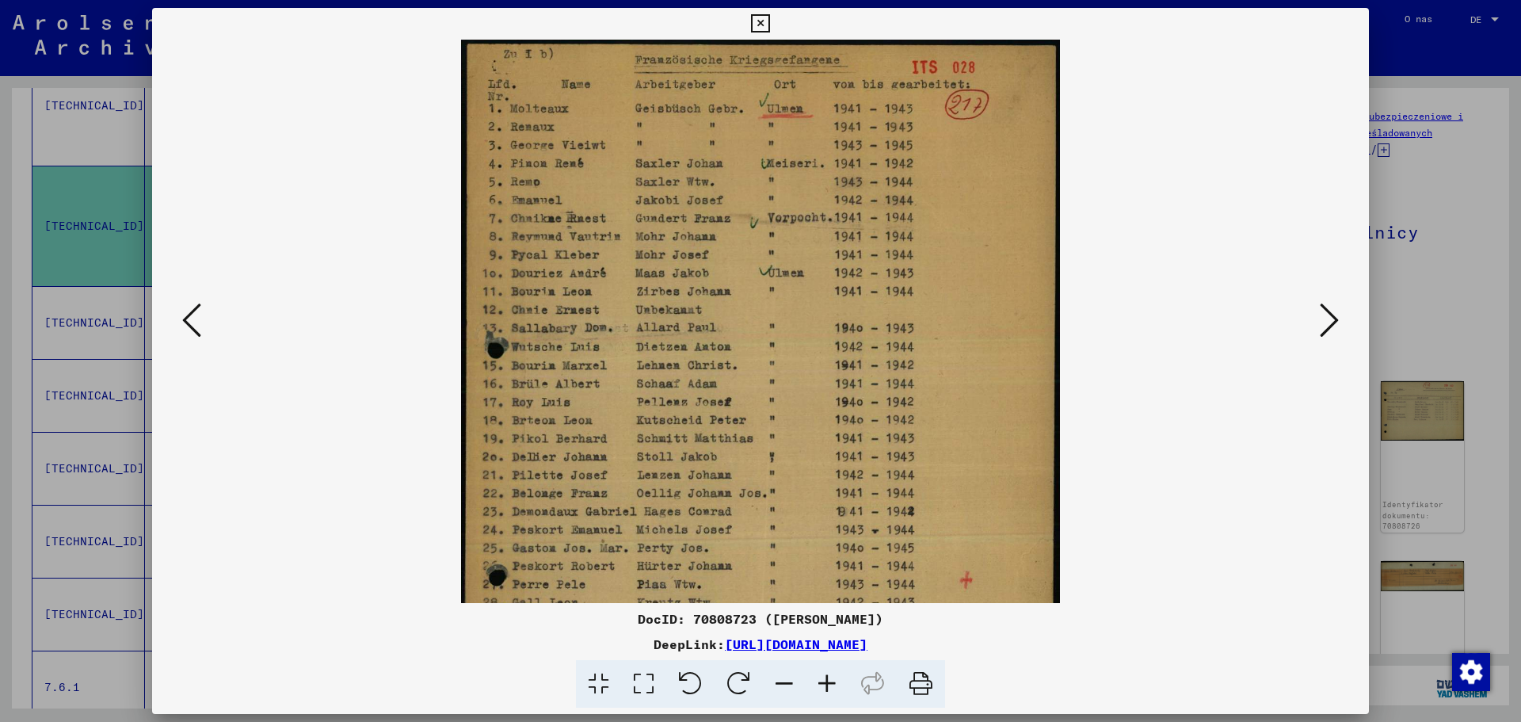
click at [821, 678] on icon at bounding box center [827, 684] width 43 height 48
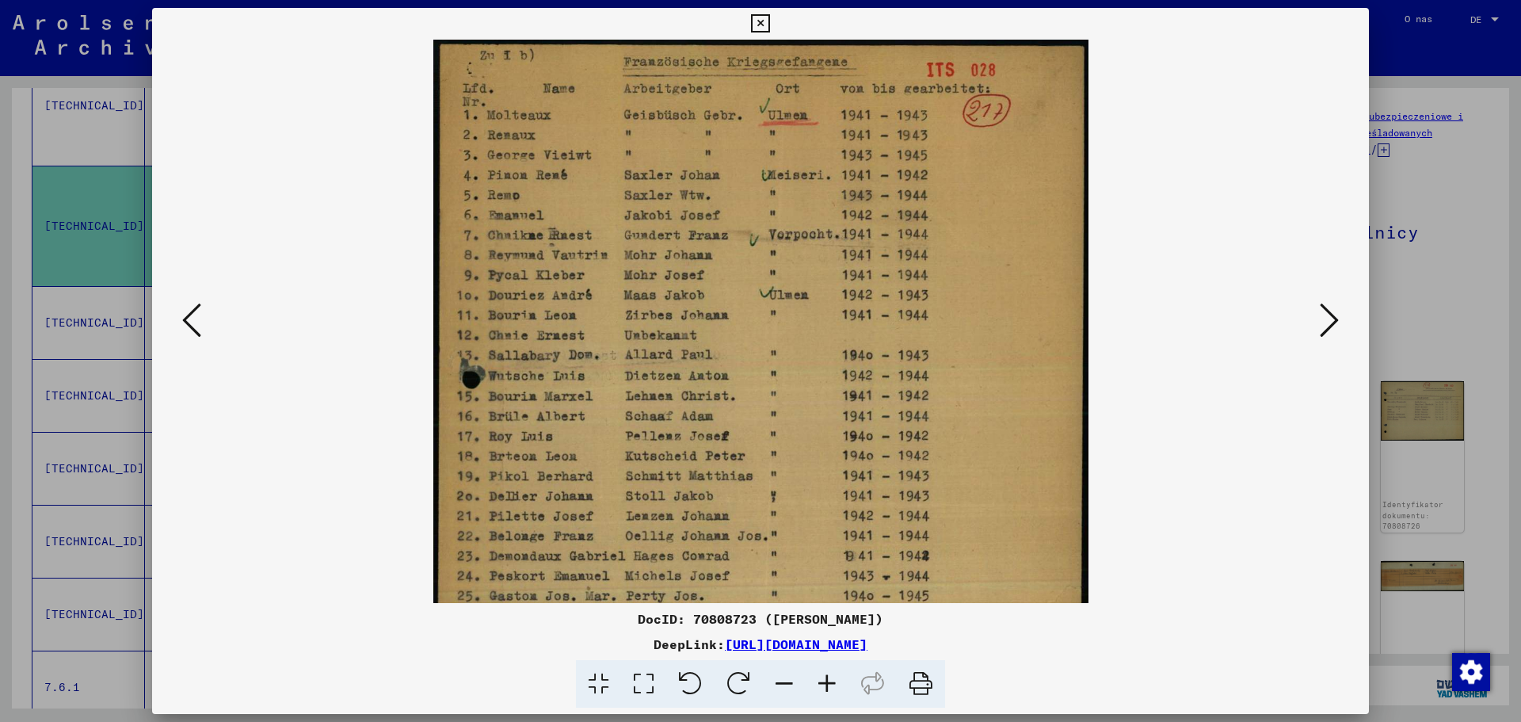
click at [821, 678] on icon at bounding box center [827, 684] width 43 height 48
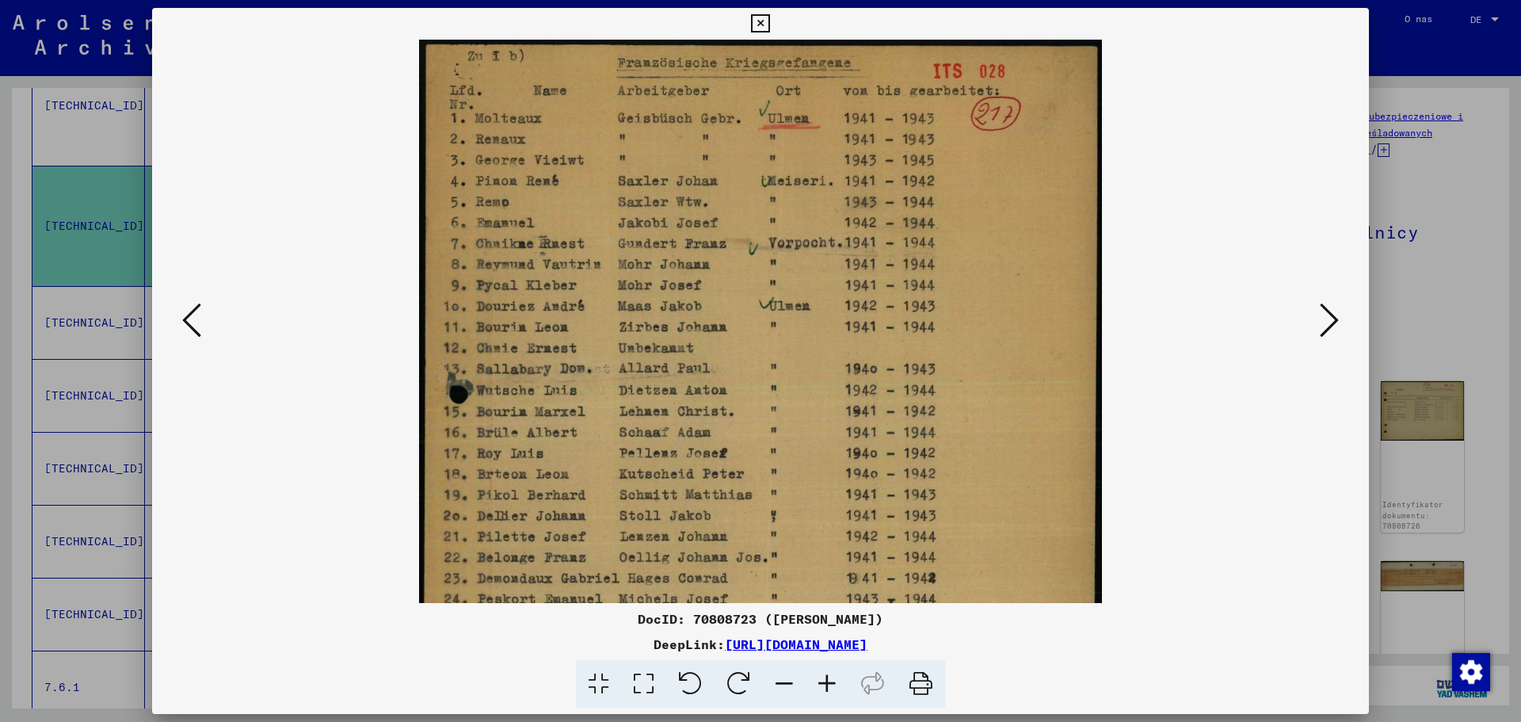
click at [821, 678] on icon at bounding box center [827, 684] width 43 height 48
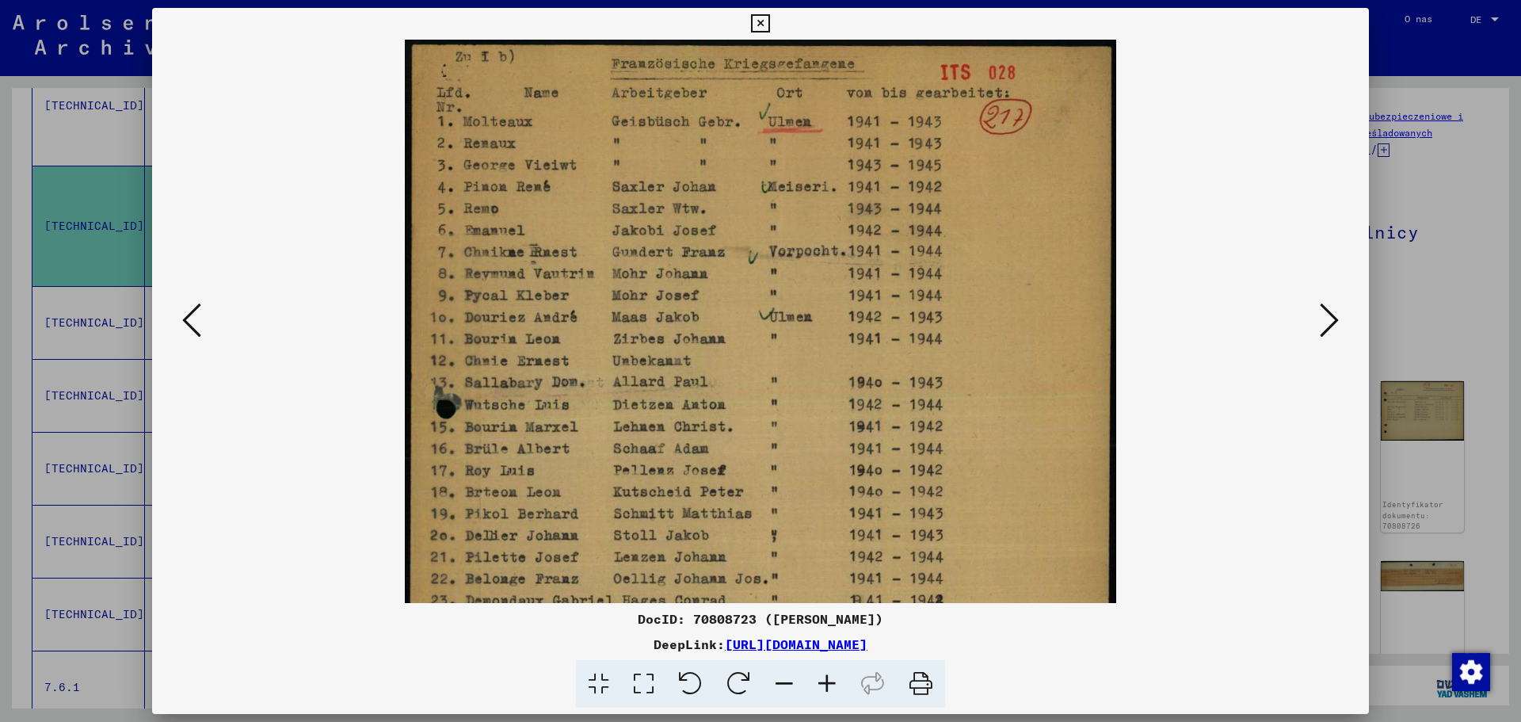
click at [821, 678] on icon at bounding box center [827, 684] width 43 height 48
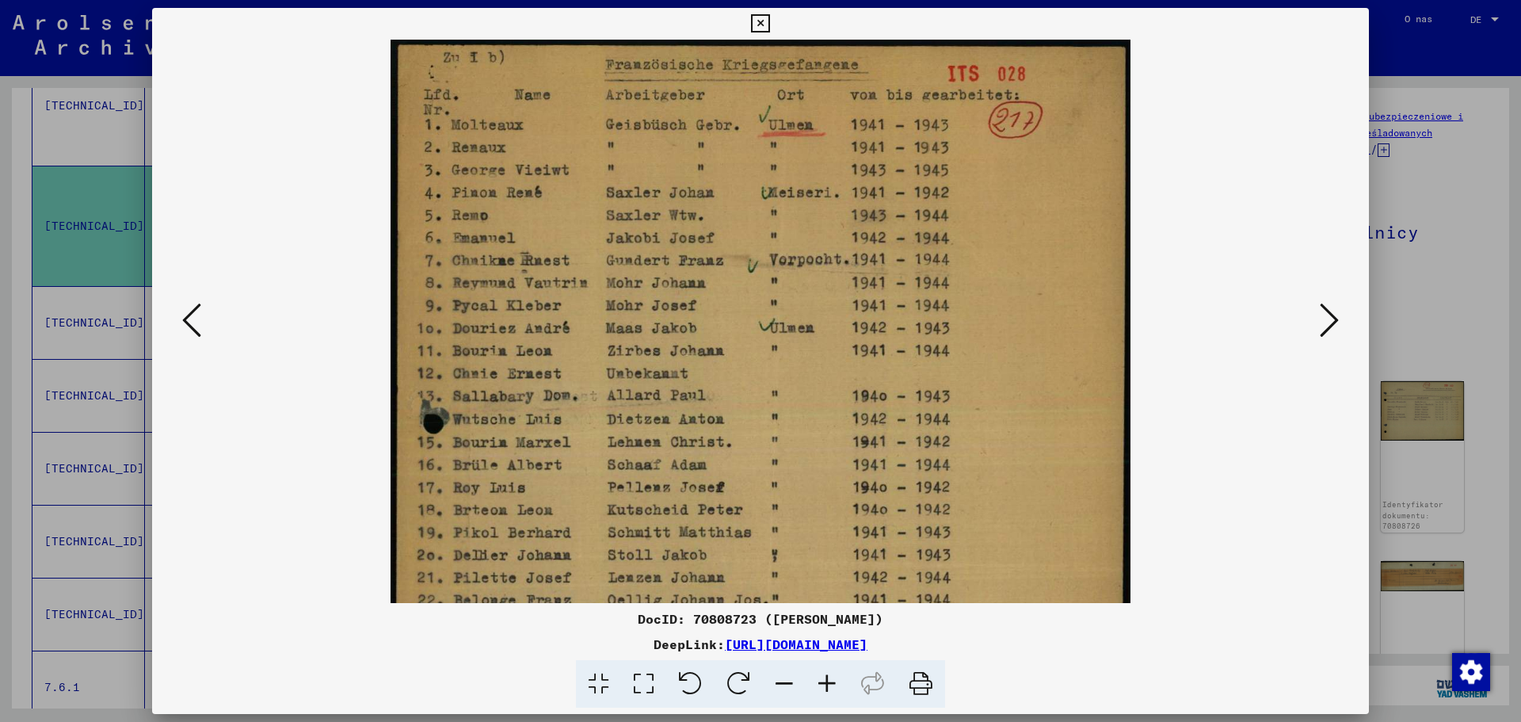
click at [821, 678] on icon at bounding box center [827, 684] width 43 height 48
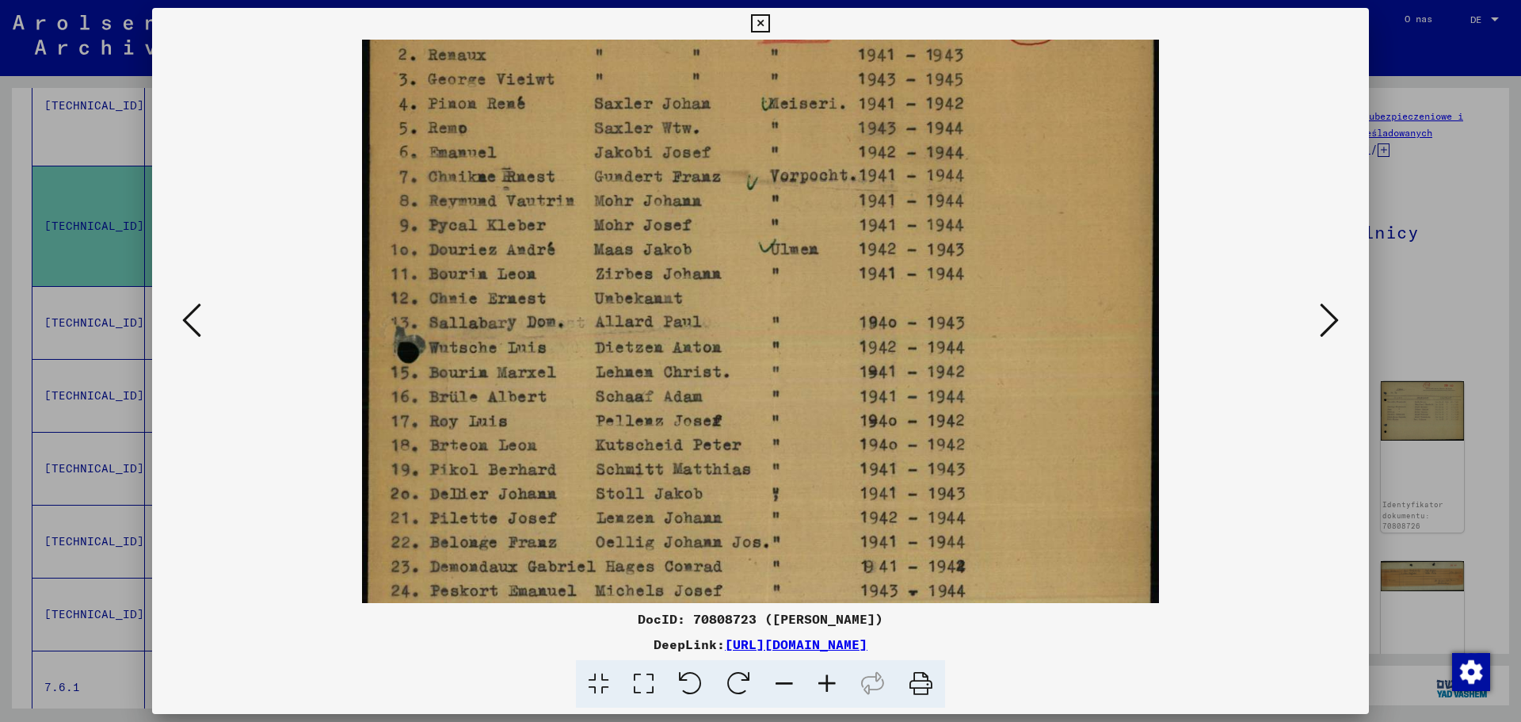
scroll to position [131, 0]
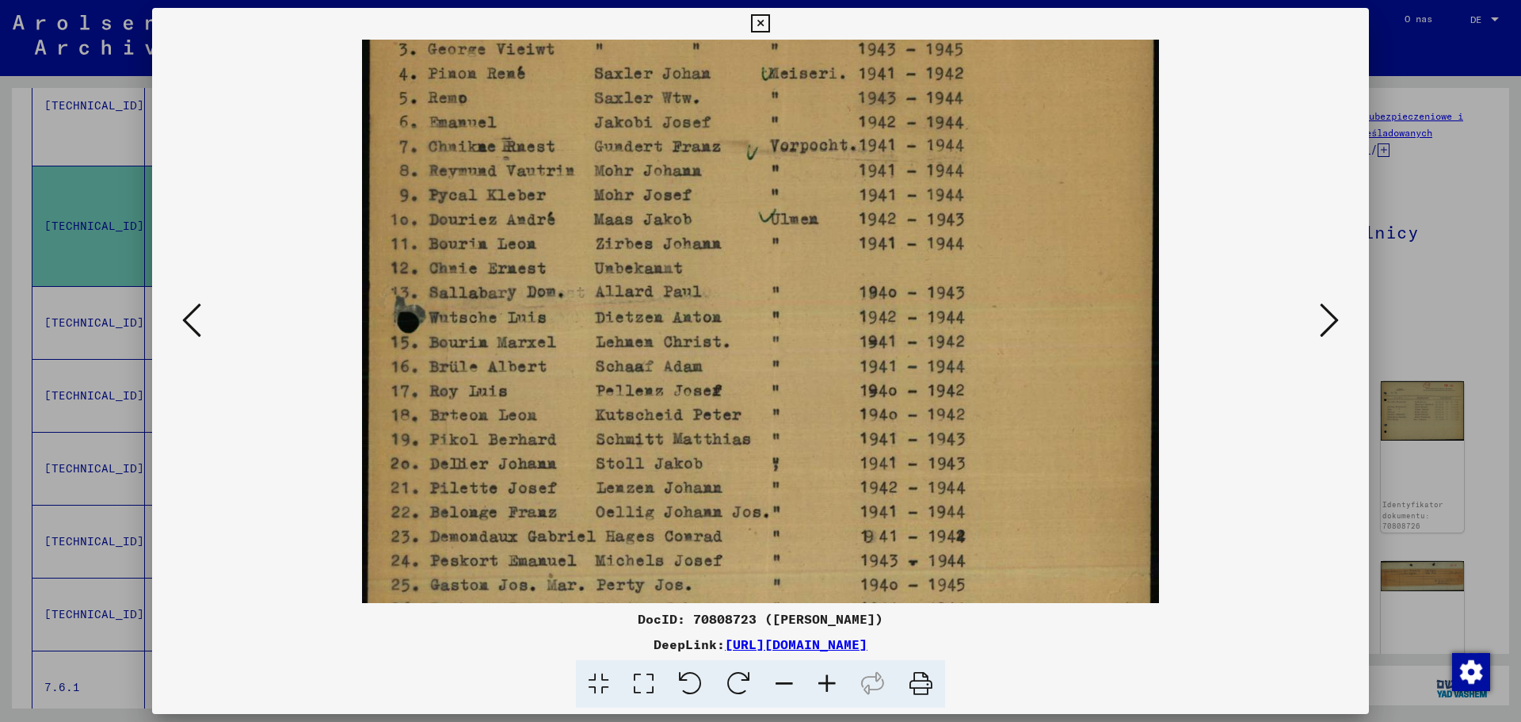
drag, startPoint x: 525, startPoint y: 537, endPoint x: 537, endPoint y: 407, distance: 131.3
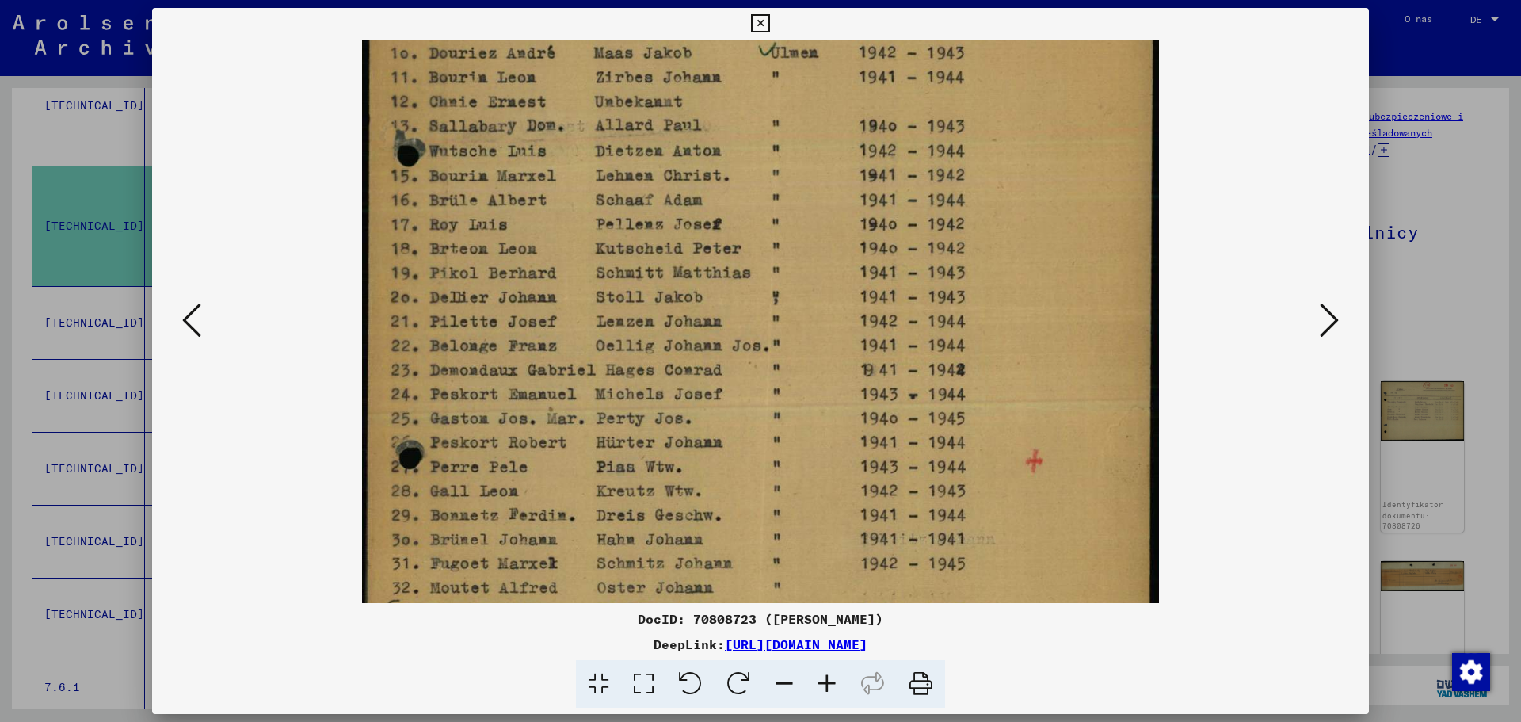
scroll to position [302, 0]
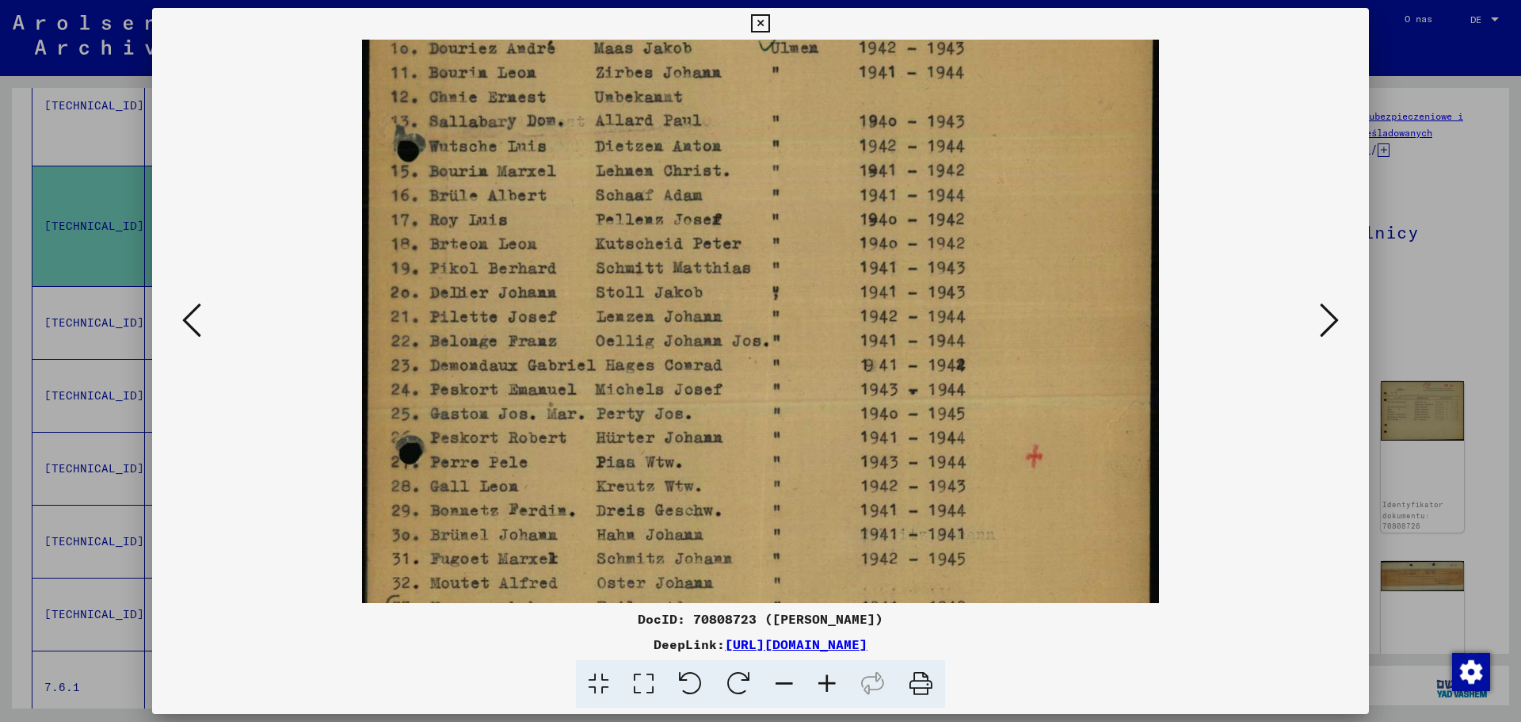
drag, startPoint x: 537, startPoint y: 407, endPoint x: 521, endPoint y: 311, distance: 96.4
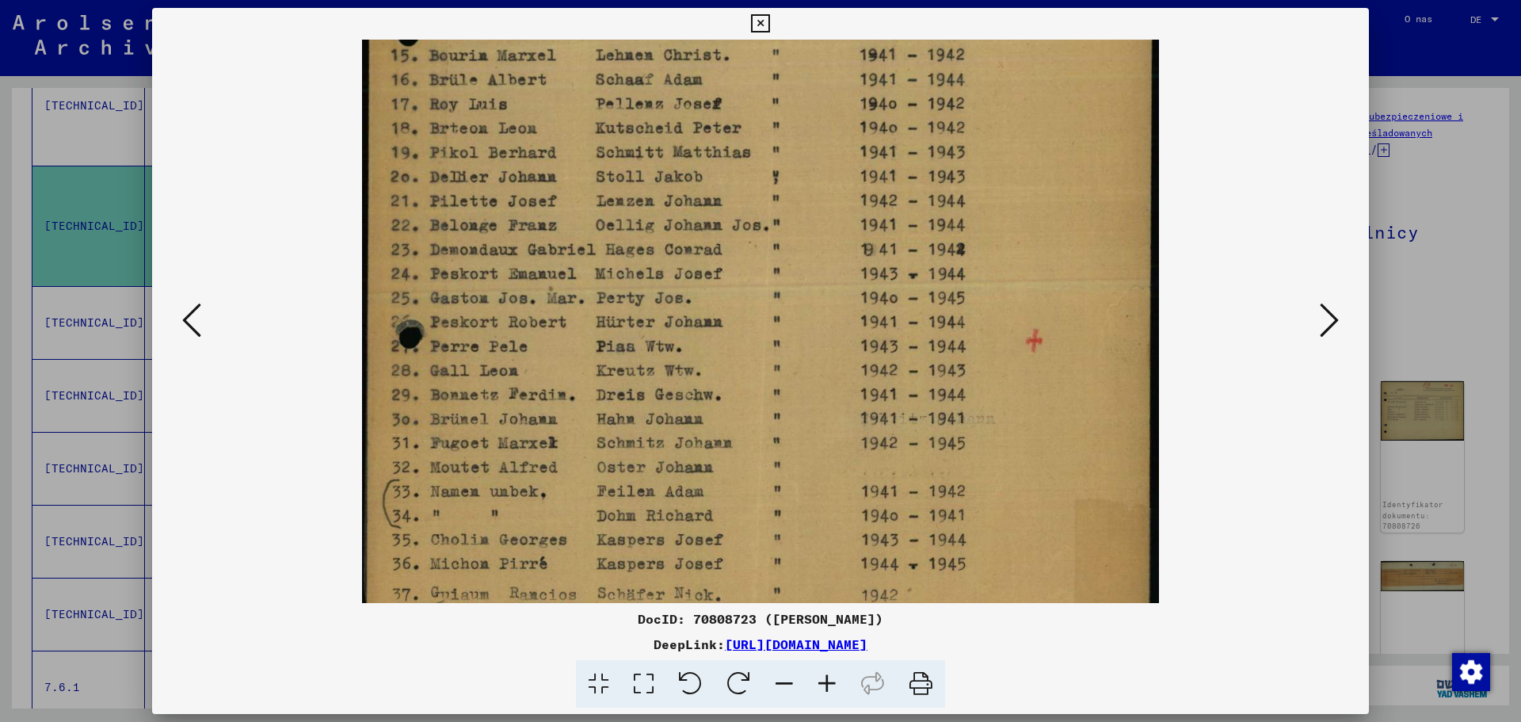
drag, startPoint x: 523, startPoint y: 311, endPoint x: 878, endPoint y: 365, distance: 359.1
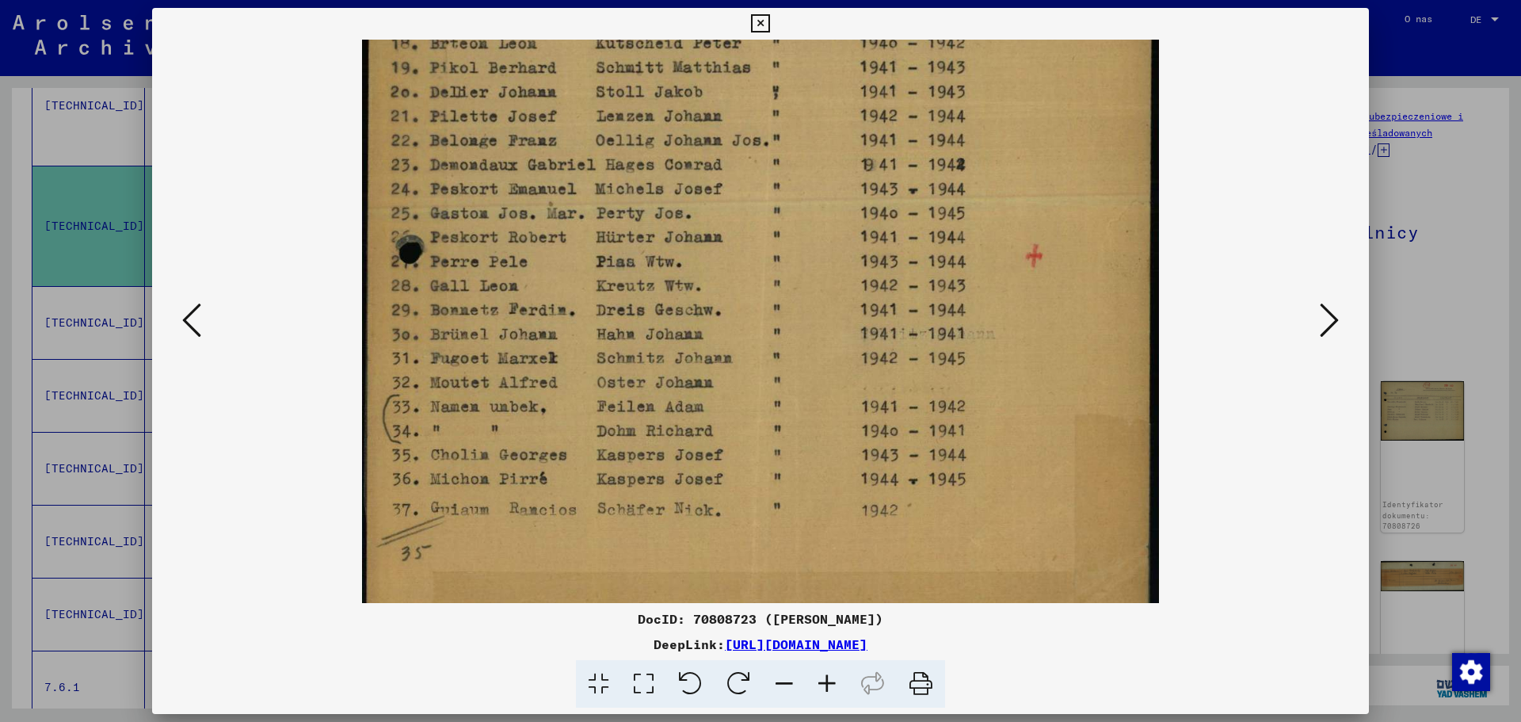
scroll to position [515, 0]
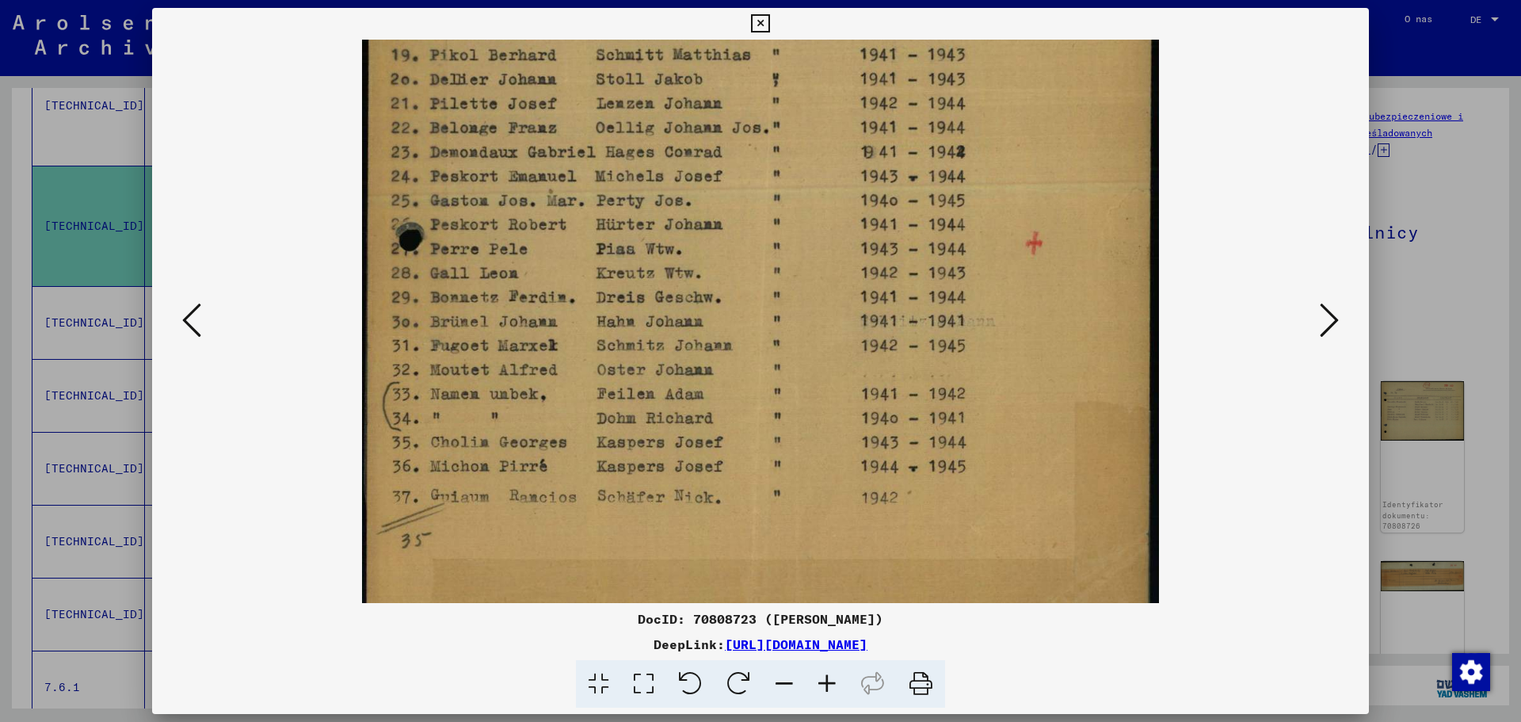
drag, startPoint x: 878, startPoint y: 365, endPoint x: 838, endPoint y: 380, distance: 43.1
drag, startPoint x: 838, startPoint y: 380, endPoint x: 1320, endPoint y: 328, distance: 485.4
click at [1325, 318] on icon at bounding box center [1329, 320] width 19 height 38
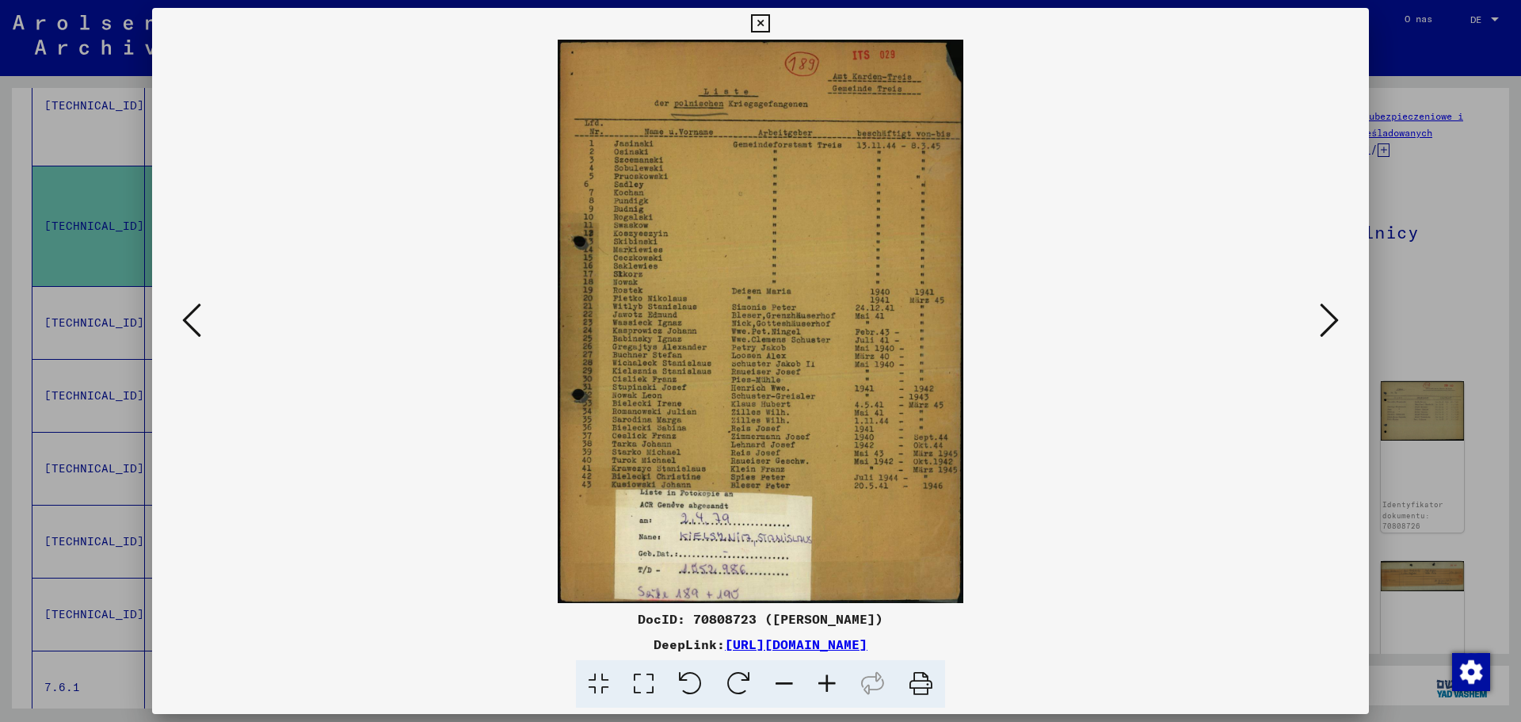
click at [832, 679] on icon at bounding box center [827, 684] width 43 height 48
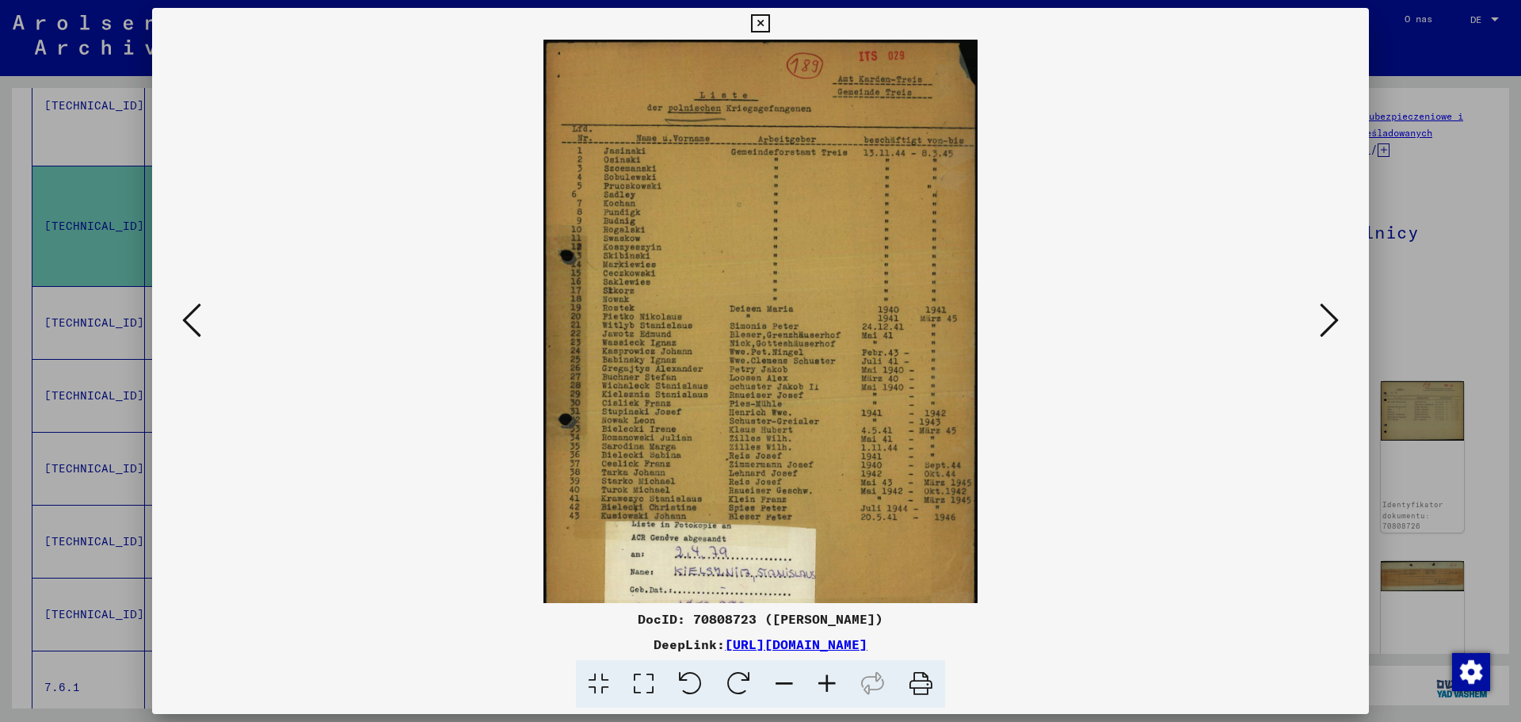
click at [832, 679] on icon at bounding box center [827, 684] width 43 height 48
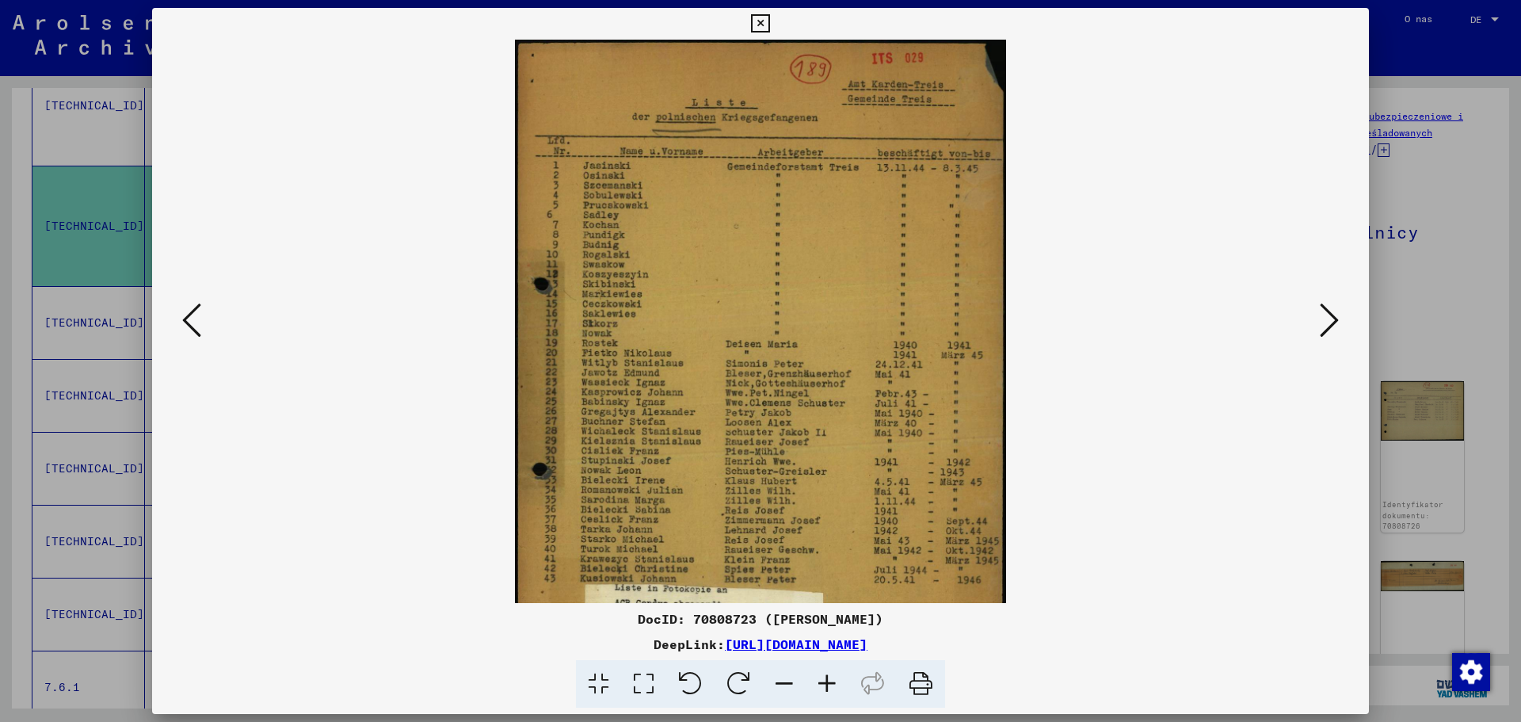
click at [832, 679] on icon at bounding box center [827, 684] width 43 height 48
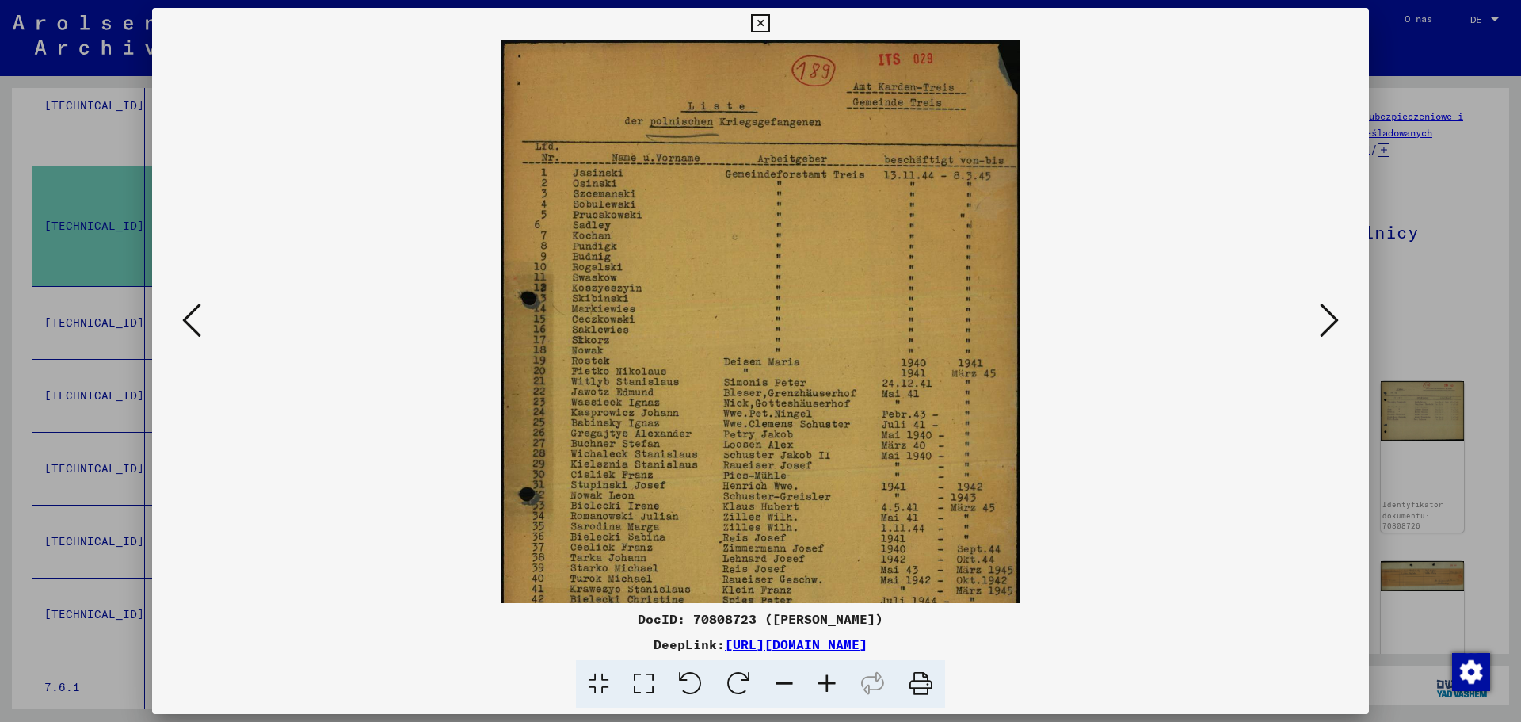
click at [832, 679] on icon at bounding box center [827, 684] width 43 height 48
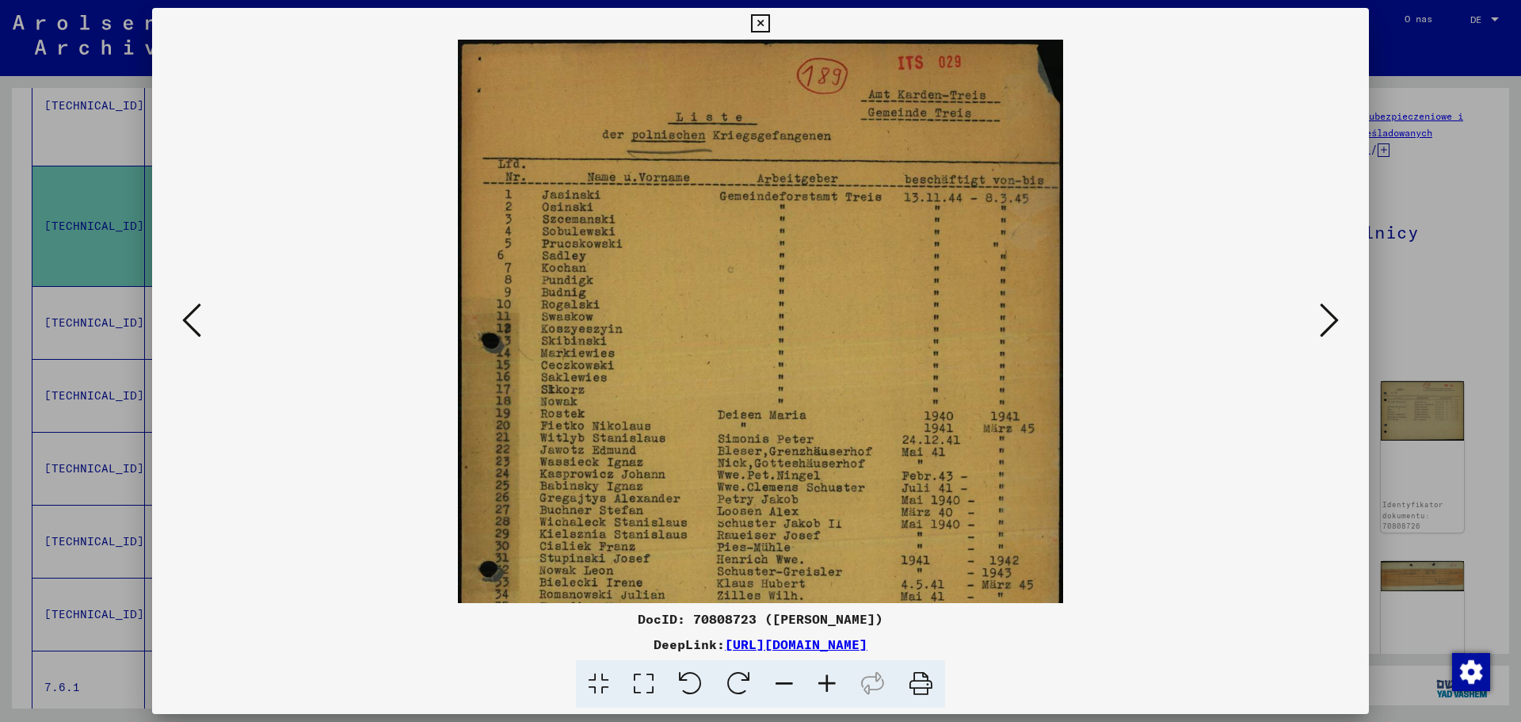
click at [832, 679] on icon at bounding box center [827, 684] width 43 height 48
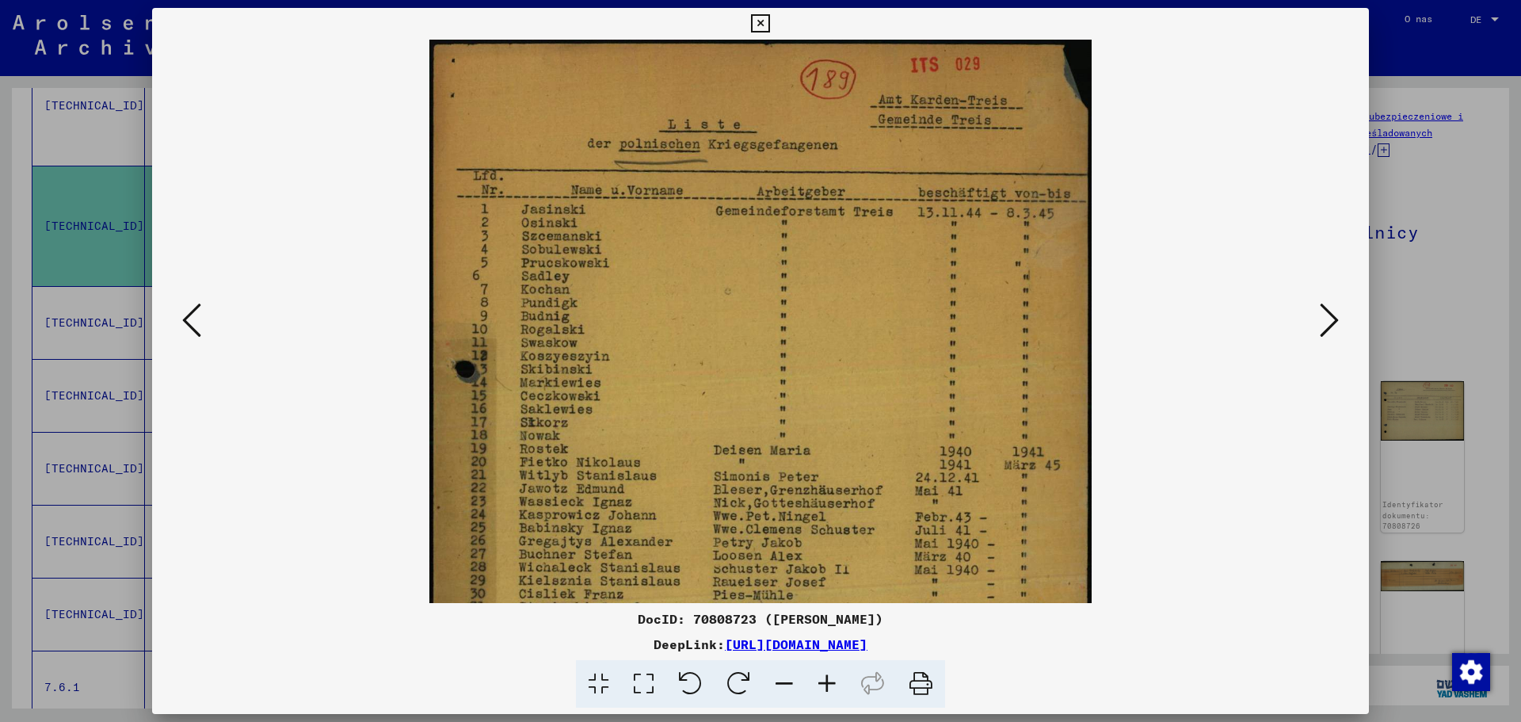
click at [832, 679] on icon at bounding box center [827, 684] width 43 height 48
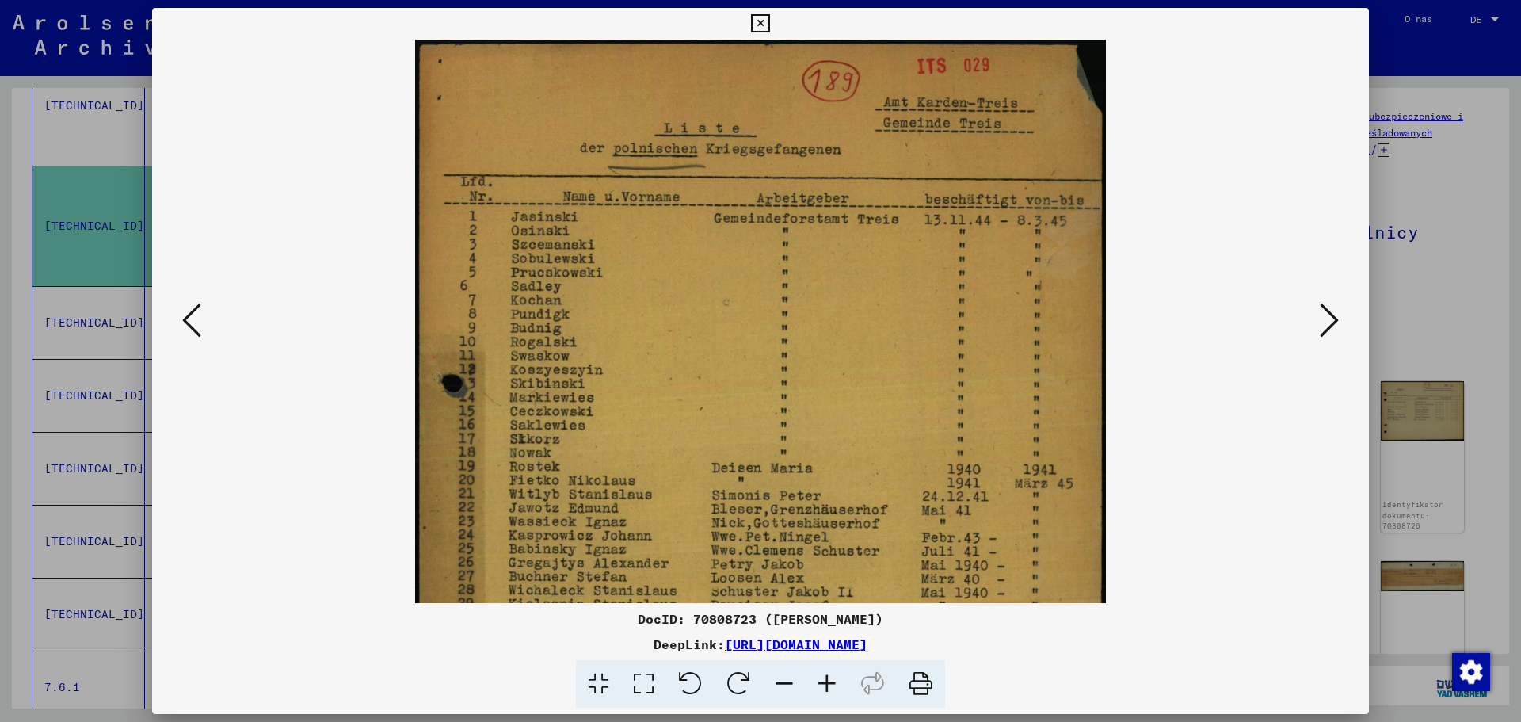
click at [832, 679] on icon at bounding box center [827, 684] width 43 height 48
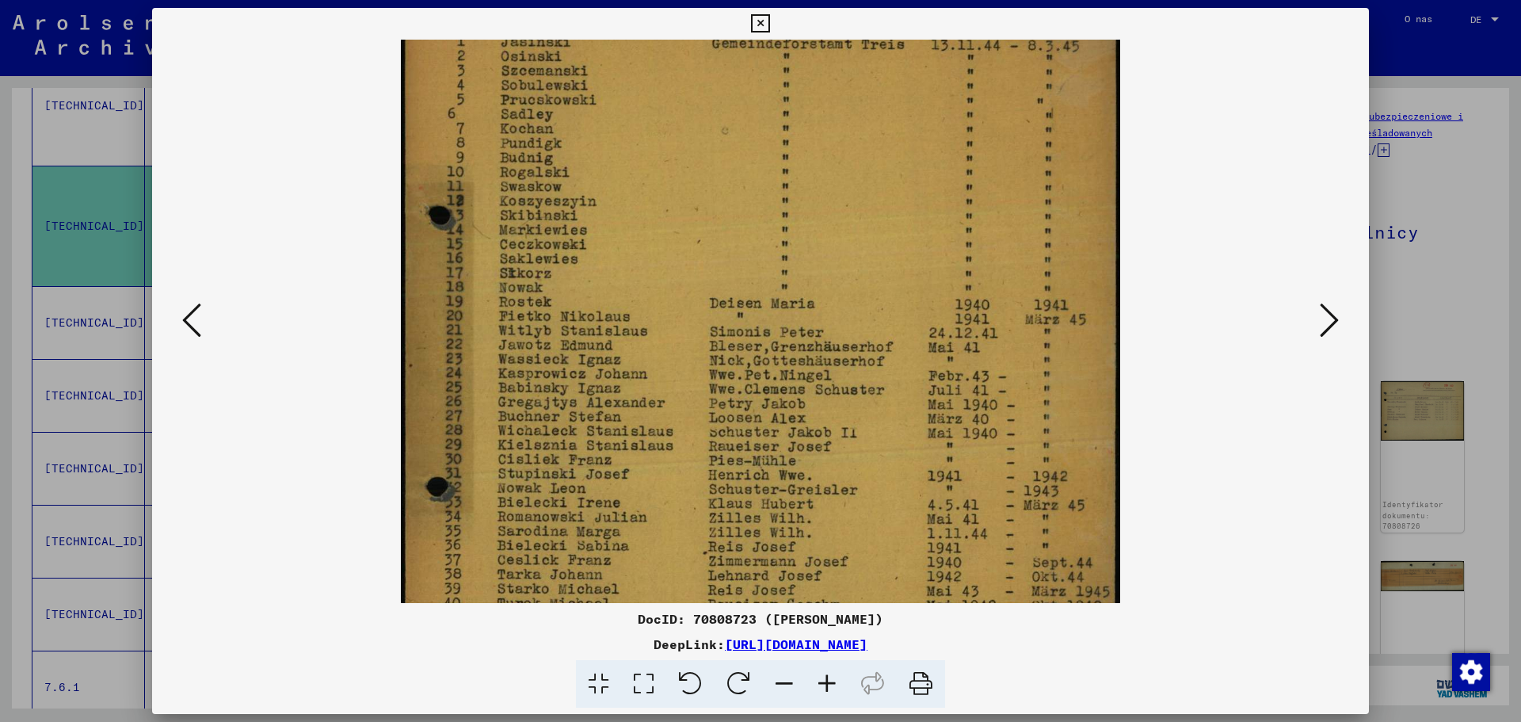
scroll to position [202, 0]
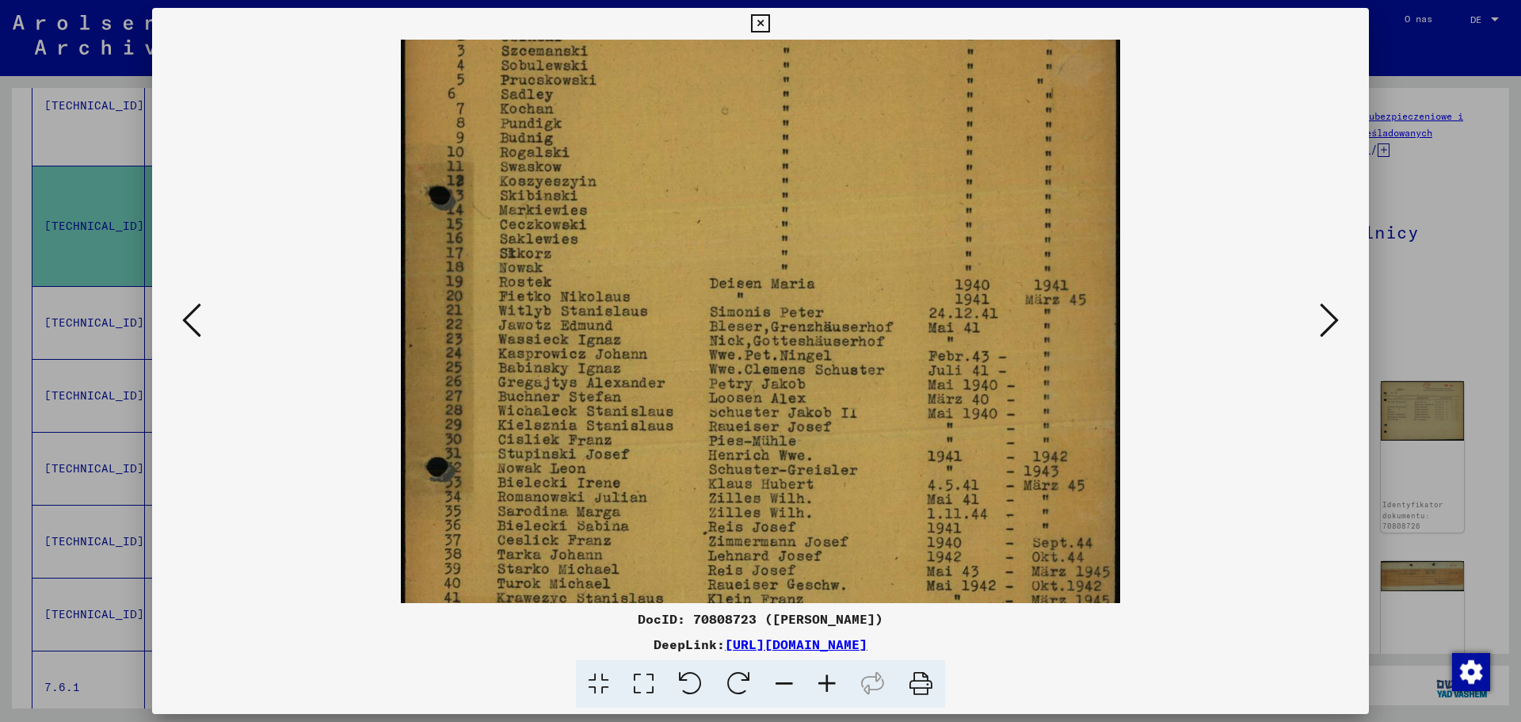
drag, startPoint x: 700, startPoint y: 494, endPoint x: 701, endPoint y: 292, distance: 202.1
drag, startPoint x: 701, startPoint y: 292, endPoint x: 603, endPoint y: 408, distance: 151.8
click at [603, 408] on img at bounding box center [761, 337] width 720 height 999
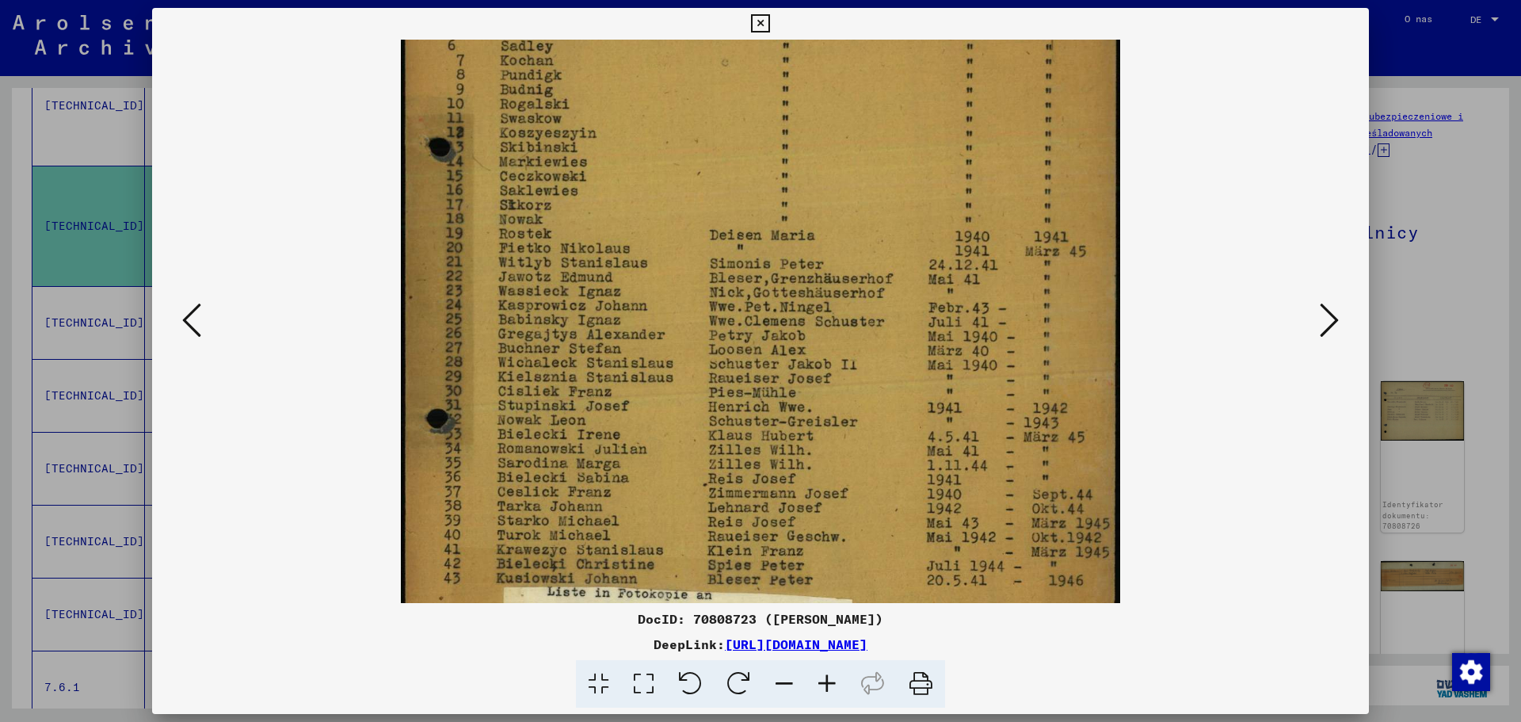
click at [1328, 320] on icon at bounding box center [1329, 320] width 19 height 38
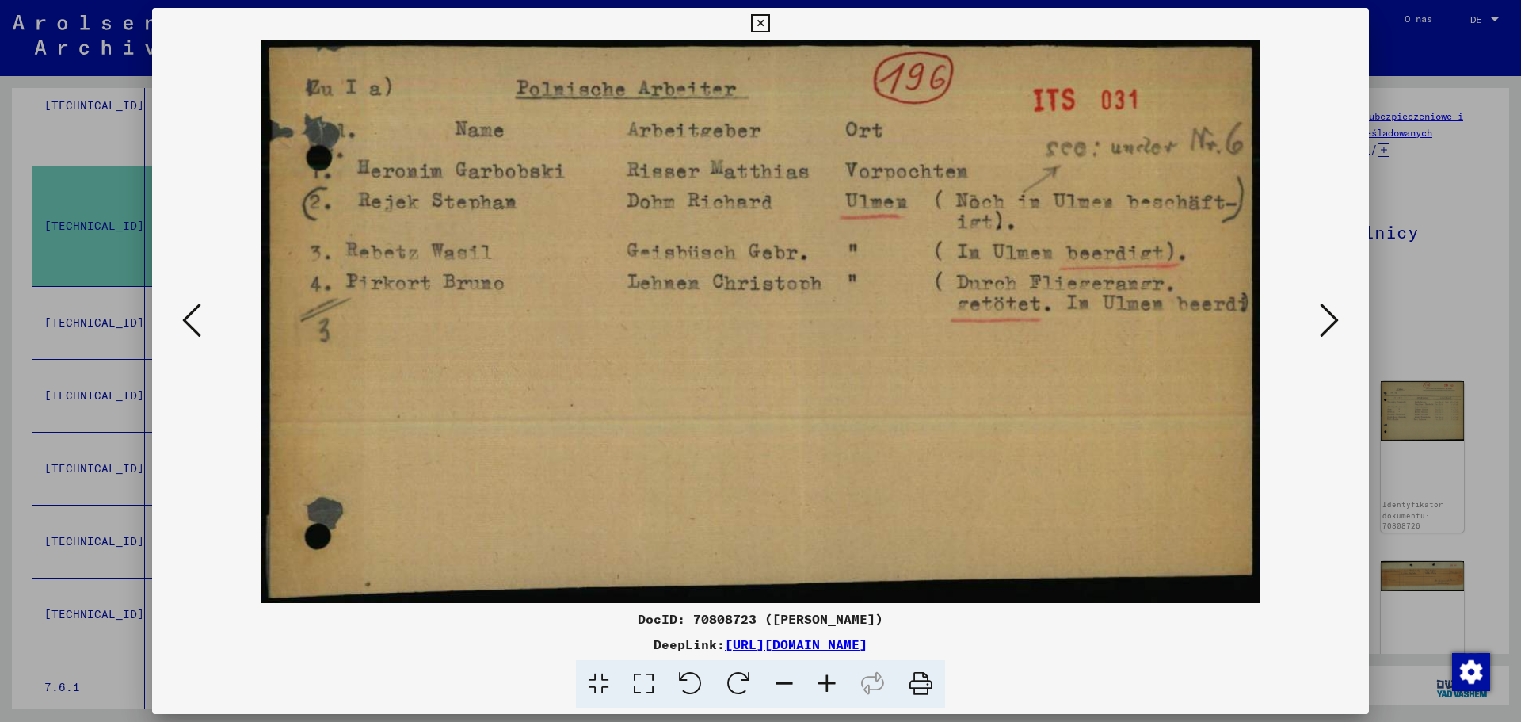
scroll to position [0, 0]
click at [1338, 322] on icon at bounding box center [1329, 320] width 19 height 38
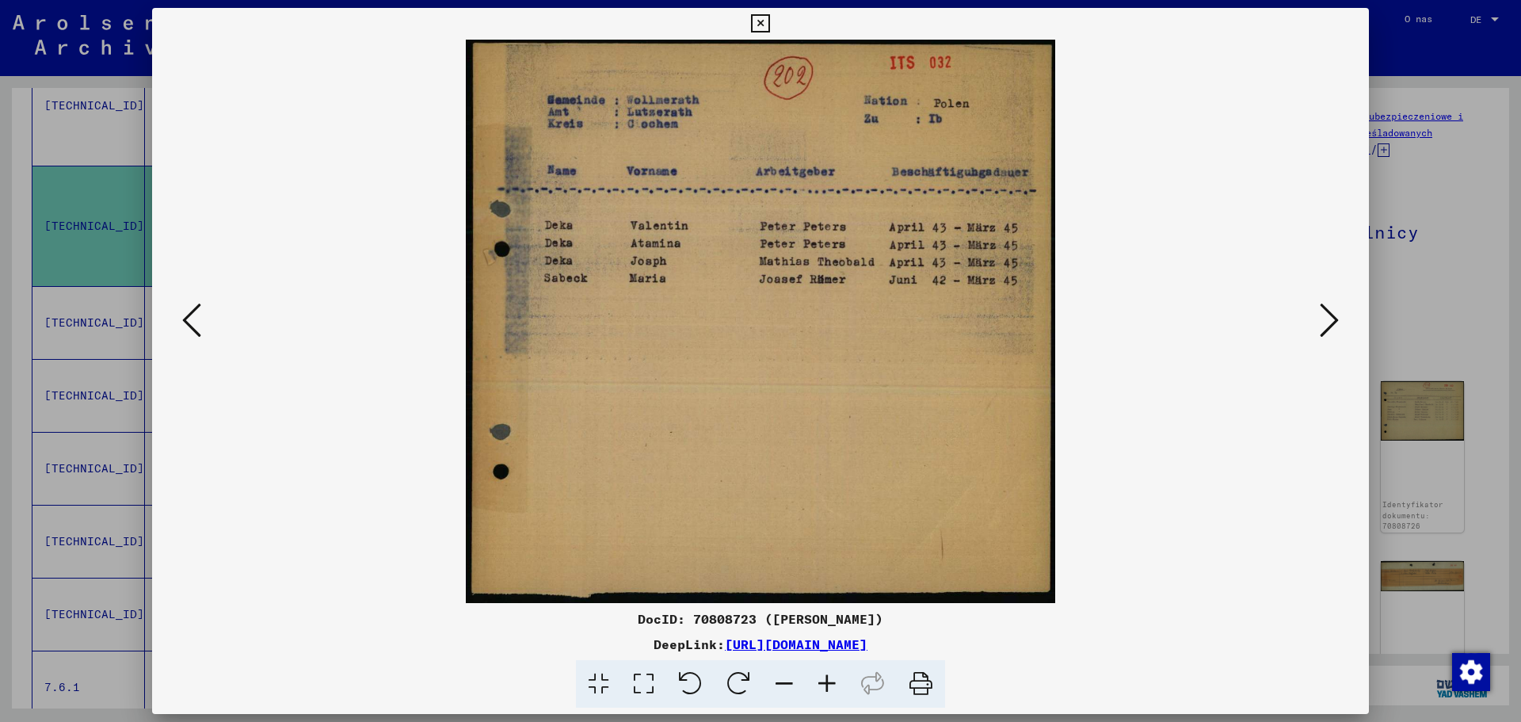
click at [1327, 318] on icon at bounding box center [1329, 320] width 19 height 38
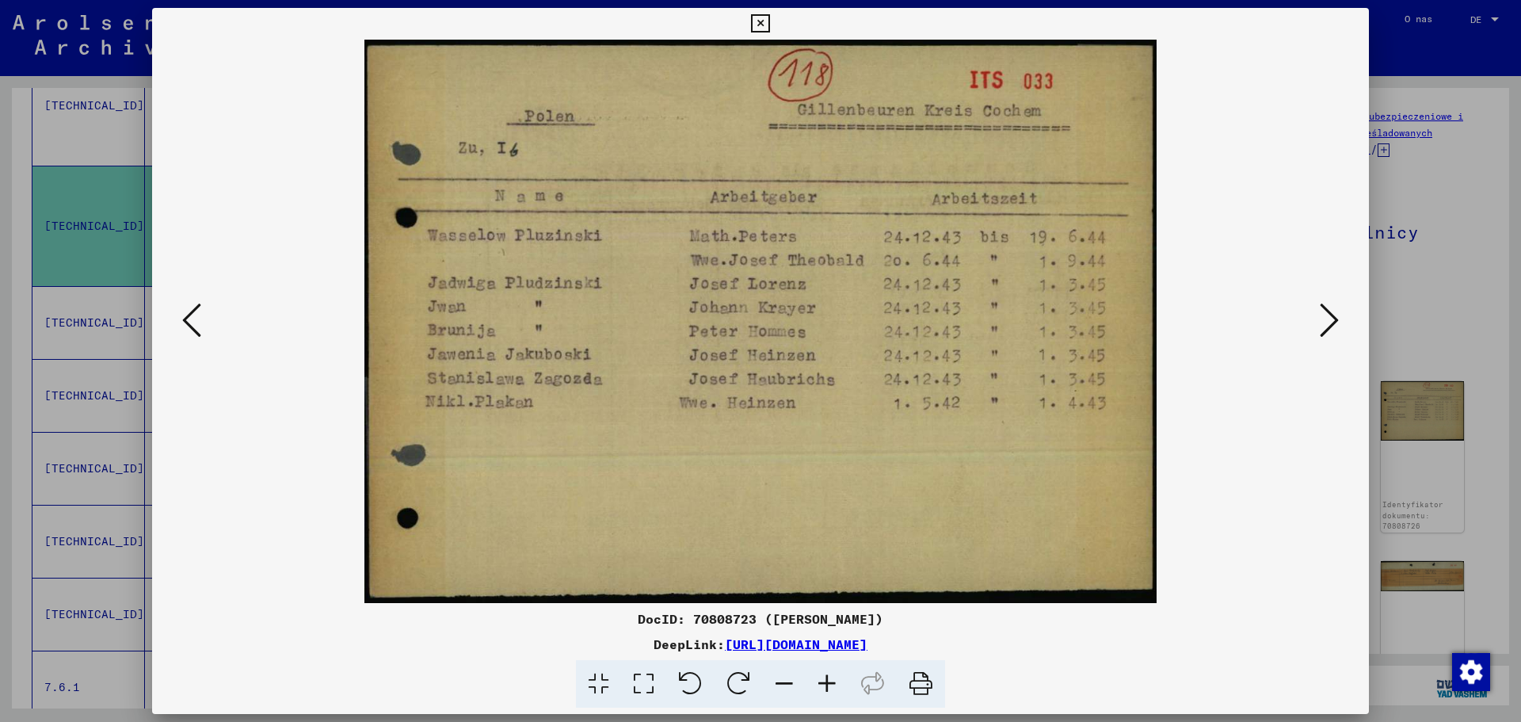
click at [1336, 319] on icon at bounding box center [1329, 320] width 19 height 38
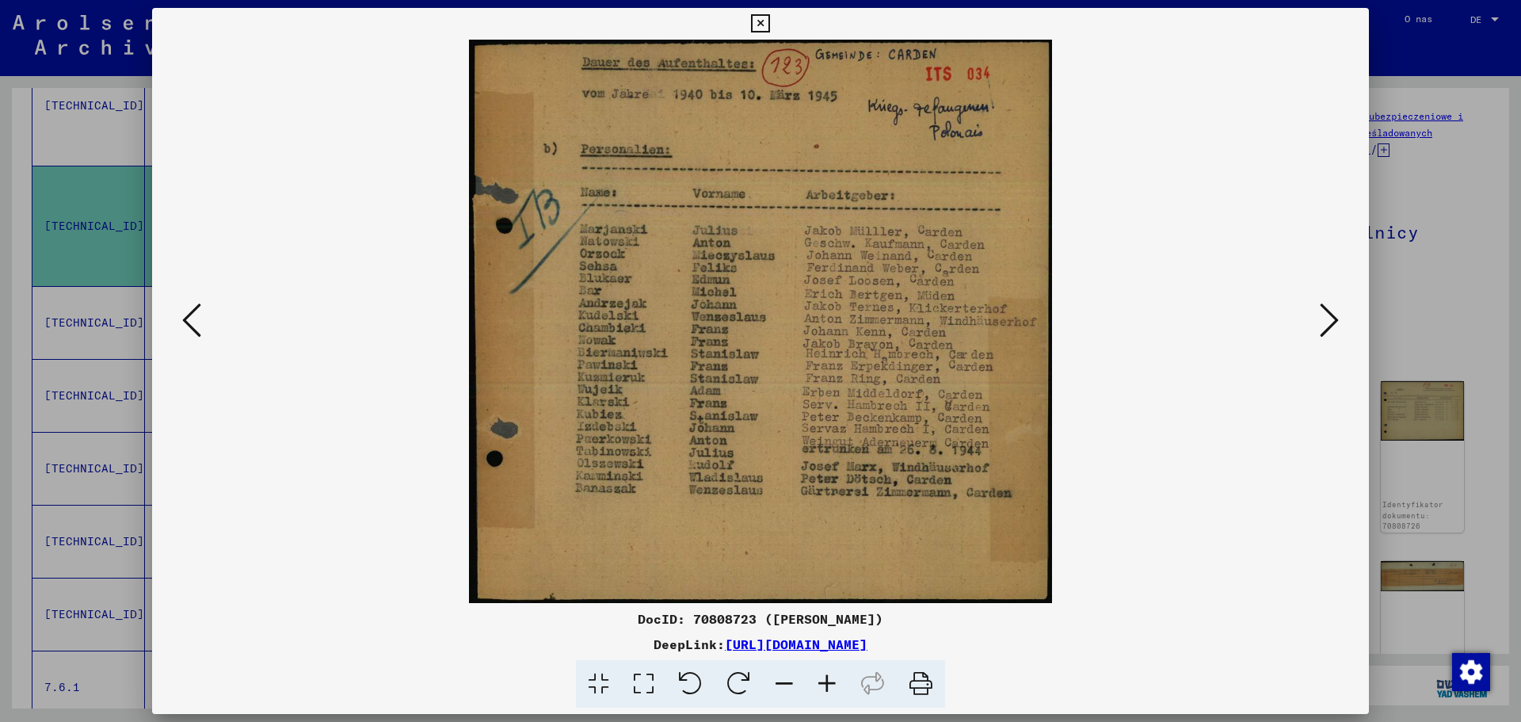
click at [1336, 319] on icon at bounding box center [1329, 320] width 19 height 38
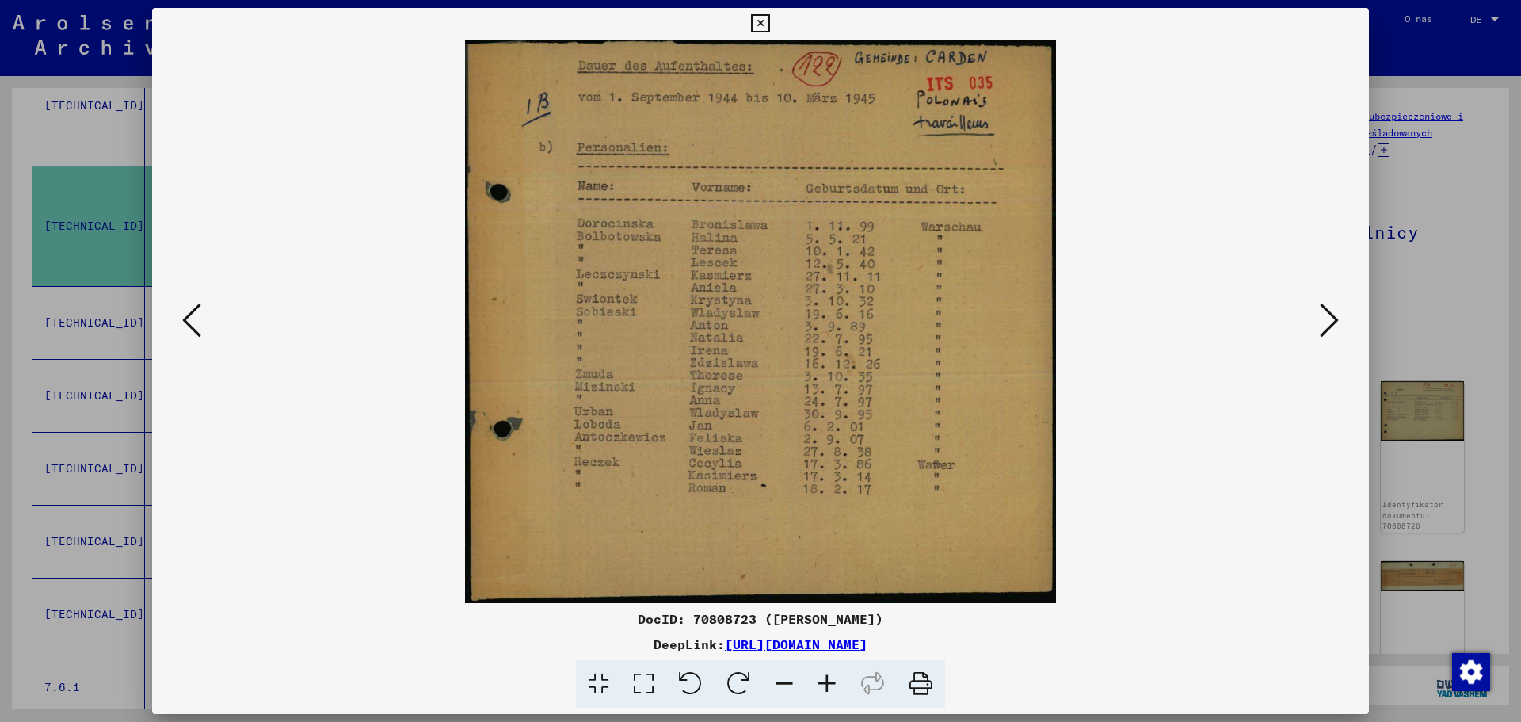
click at [1329, 321] on icon at bounding box center [1329, 320] width 19 height 38
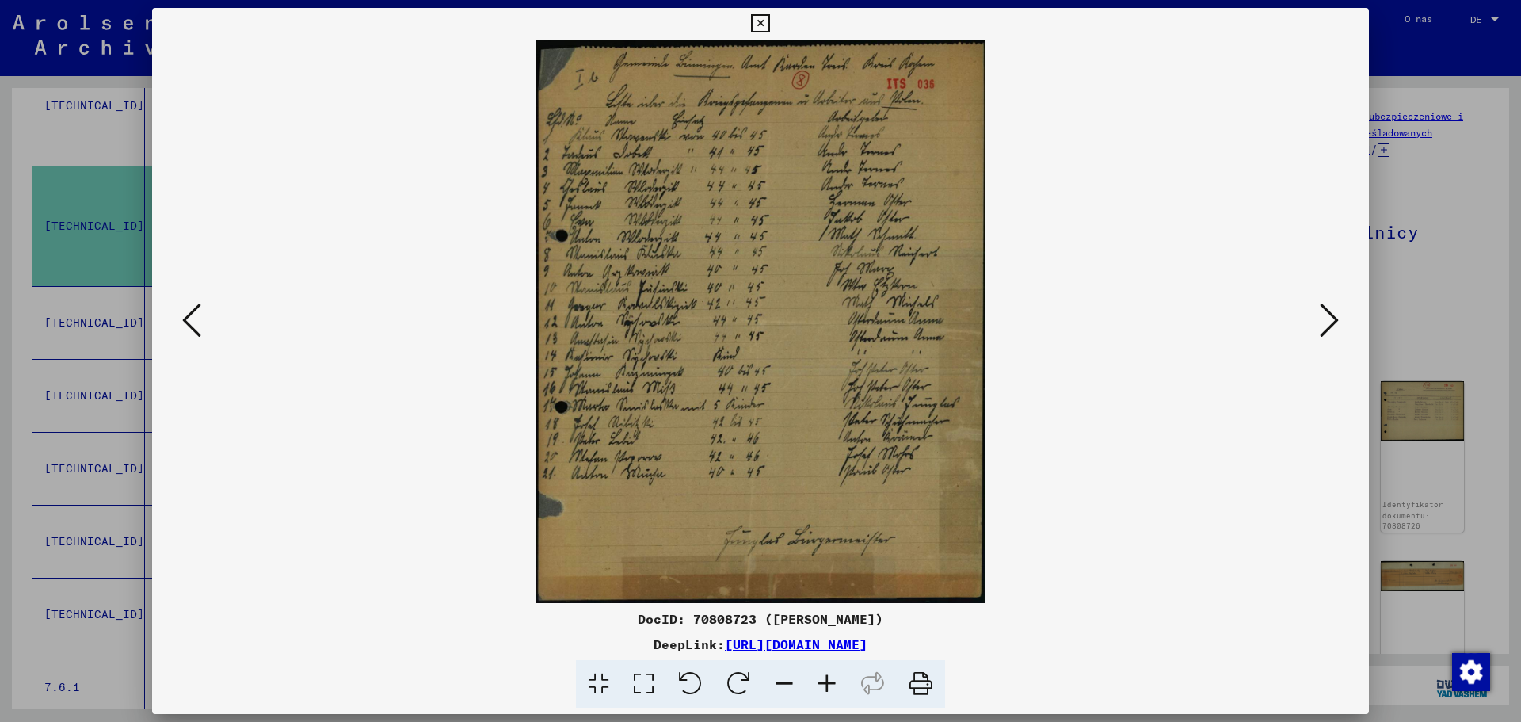
click at [822, 684] on icon at bounding box center [827, 684] width 43 height 48
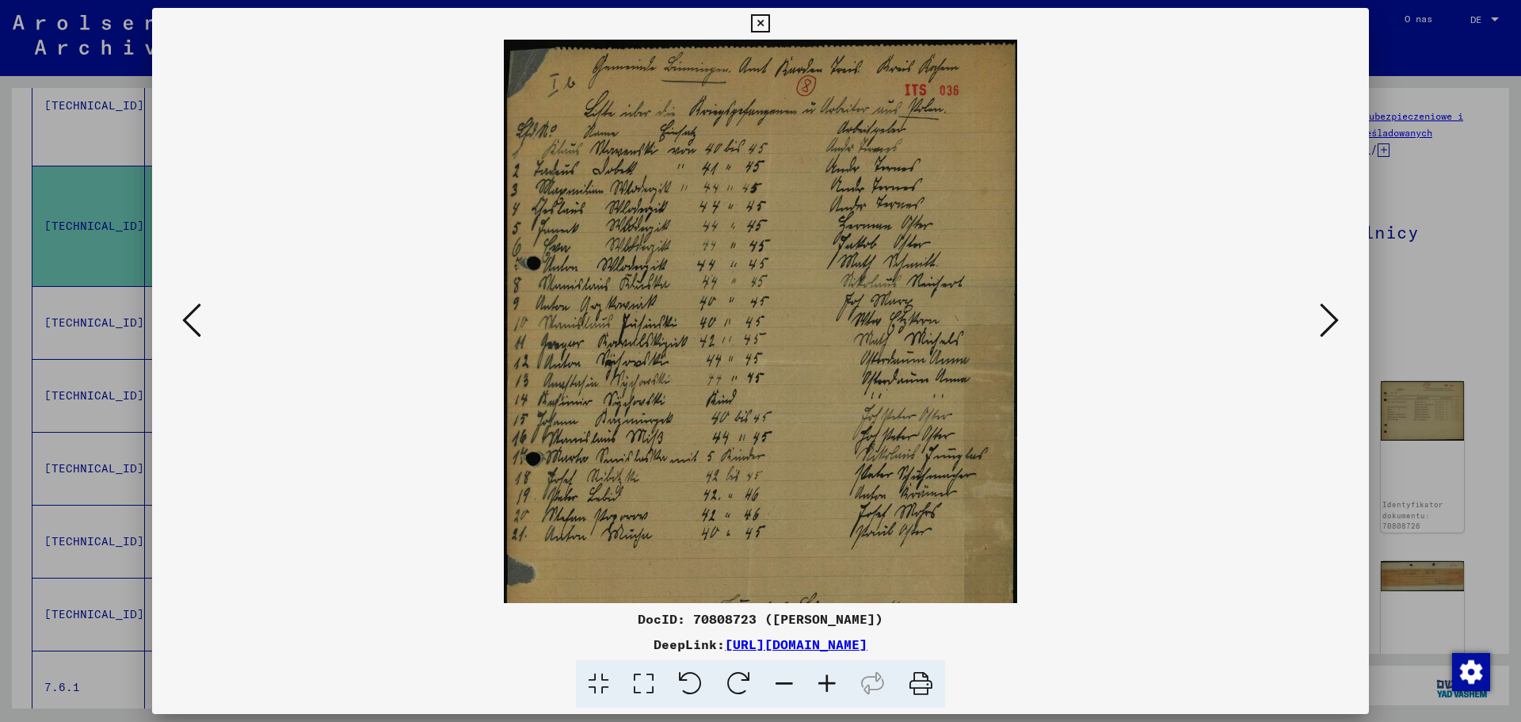
click at [822, 684] on icon at bounding box center [827, 684] width 43 height 48
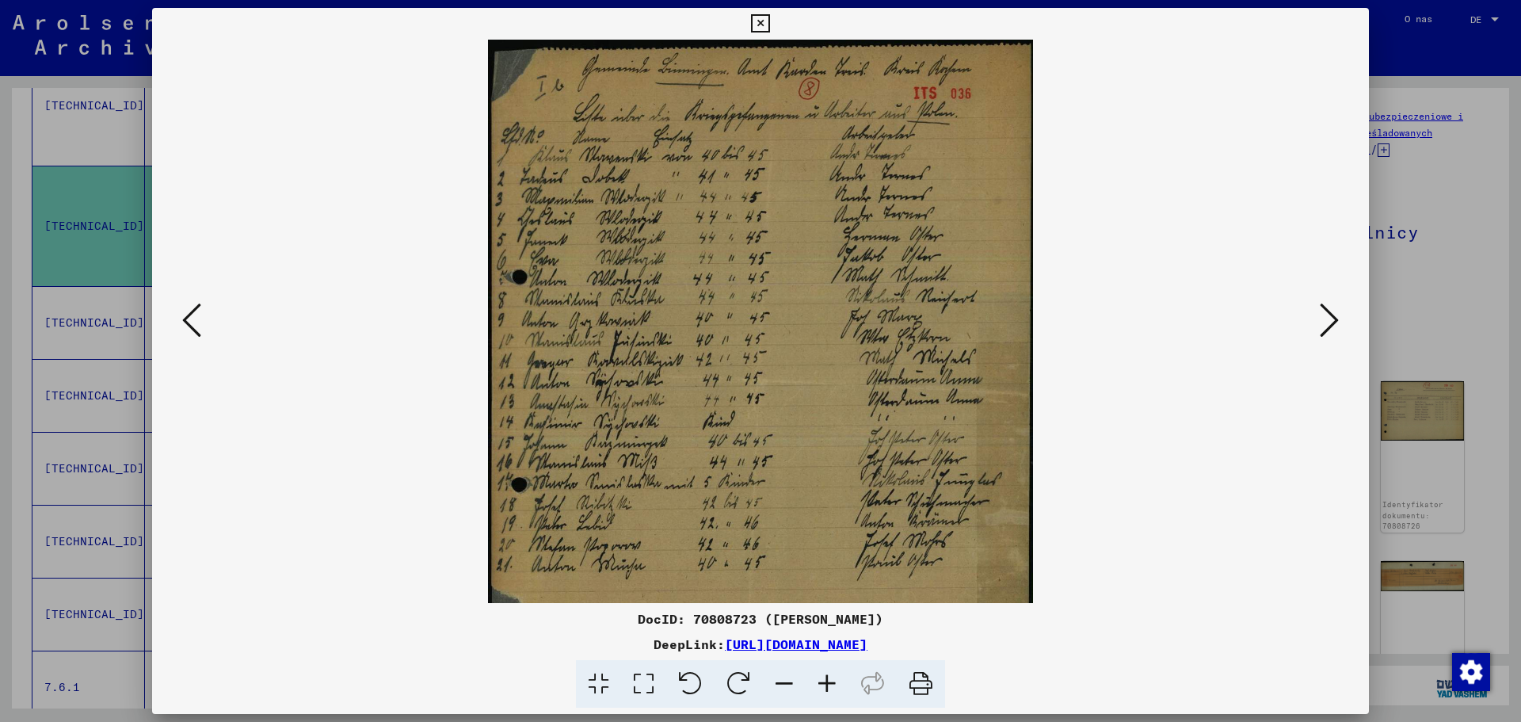
click at [822, 684] on icon at bounding box center [827, 684] width 43 height 48
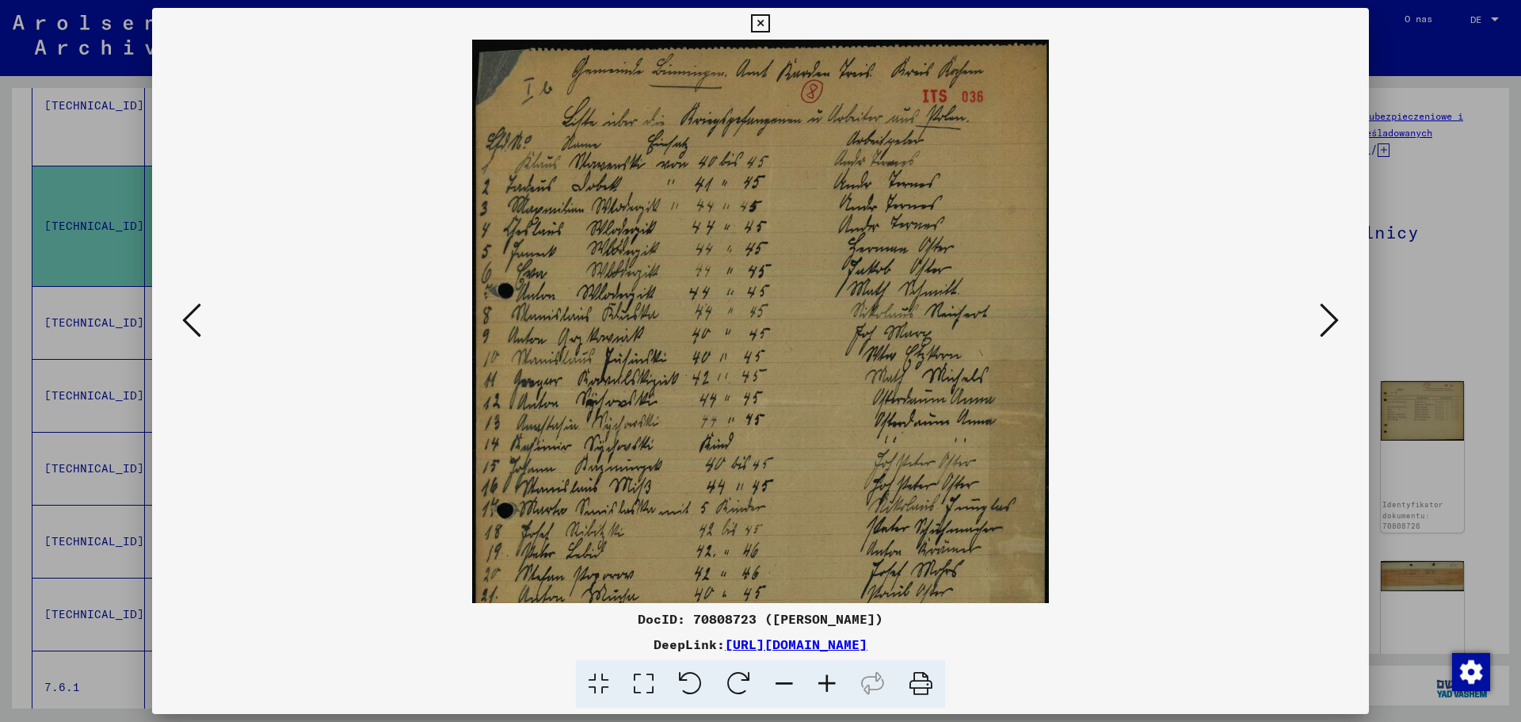
click at [822, 684] on icon at bounding box center [827, 684] width 43 height 48
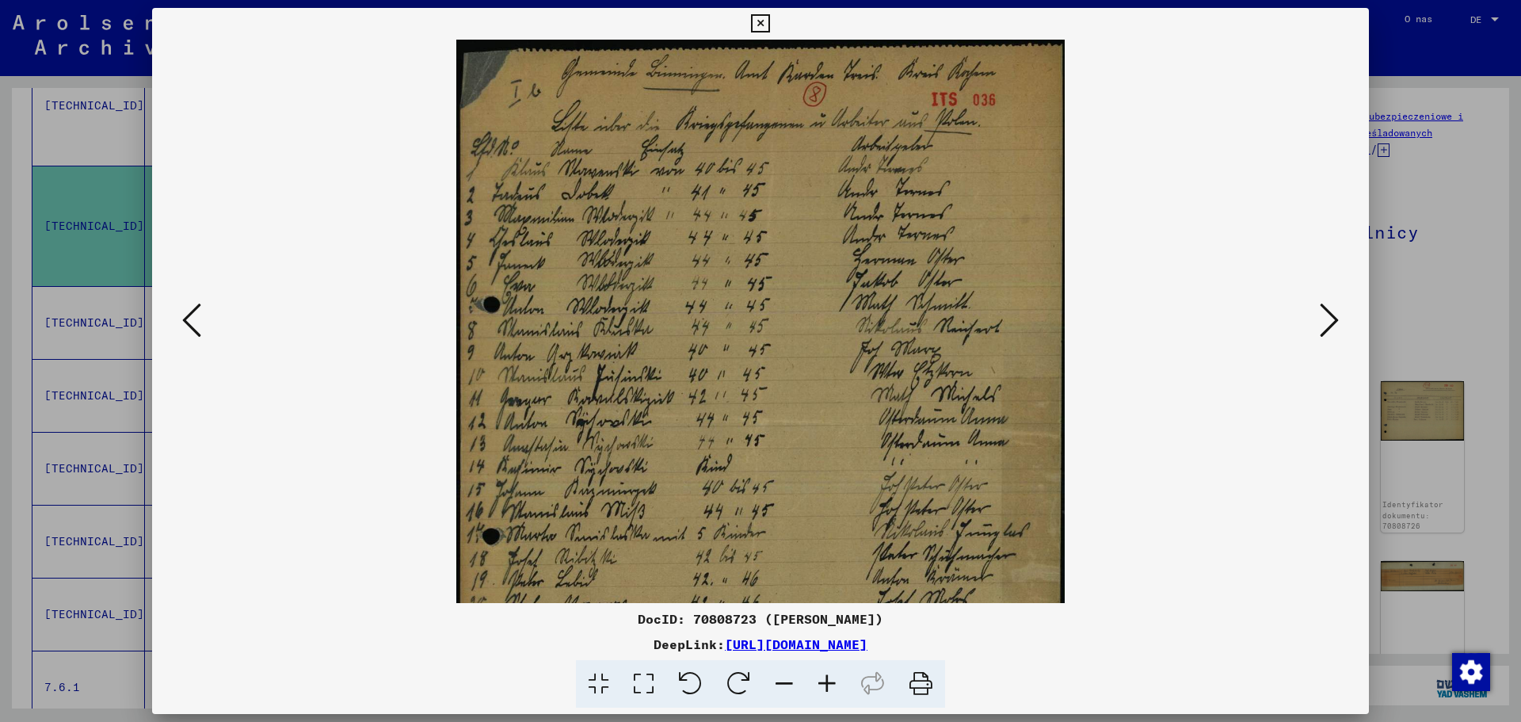
click at [822, 684] on icon at bounding box center [827, 684] width 43 height 48
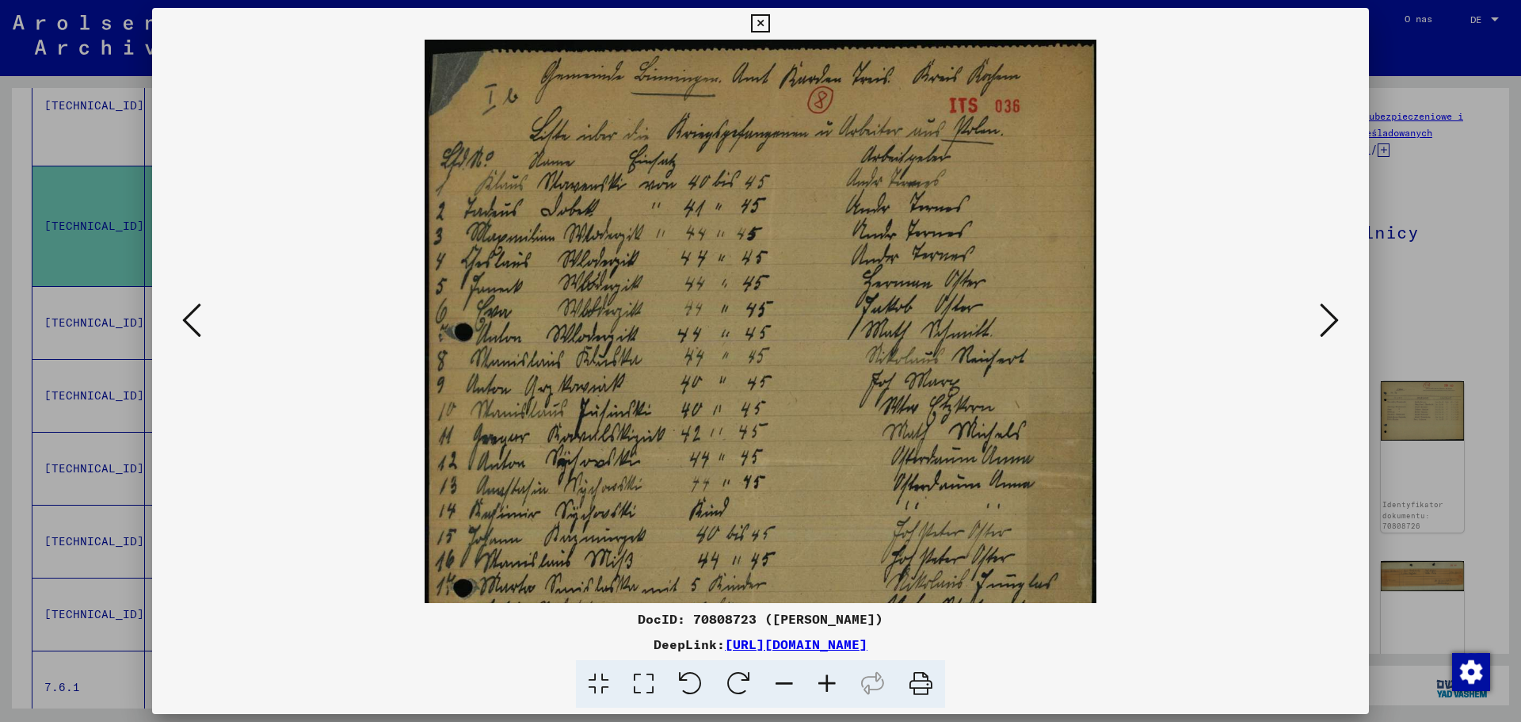
click at [822, 684] on icon at bounding box center [827, 684] width 43 height 48
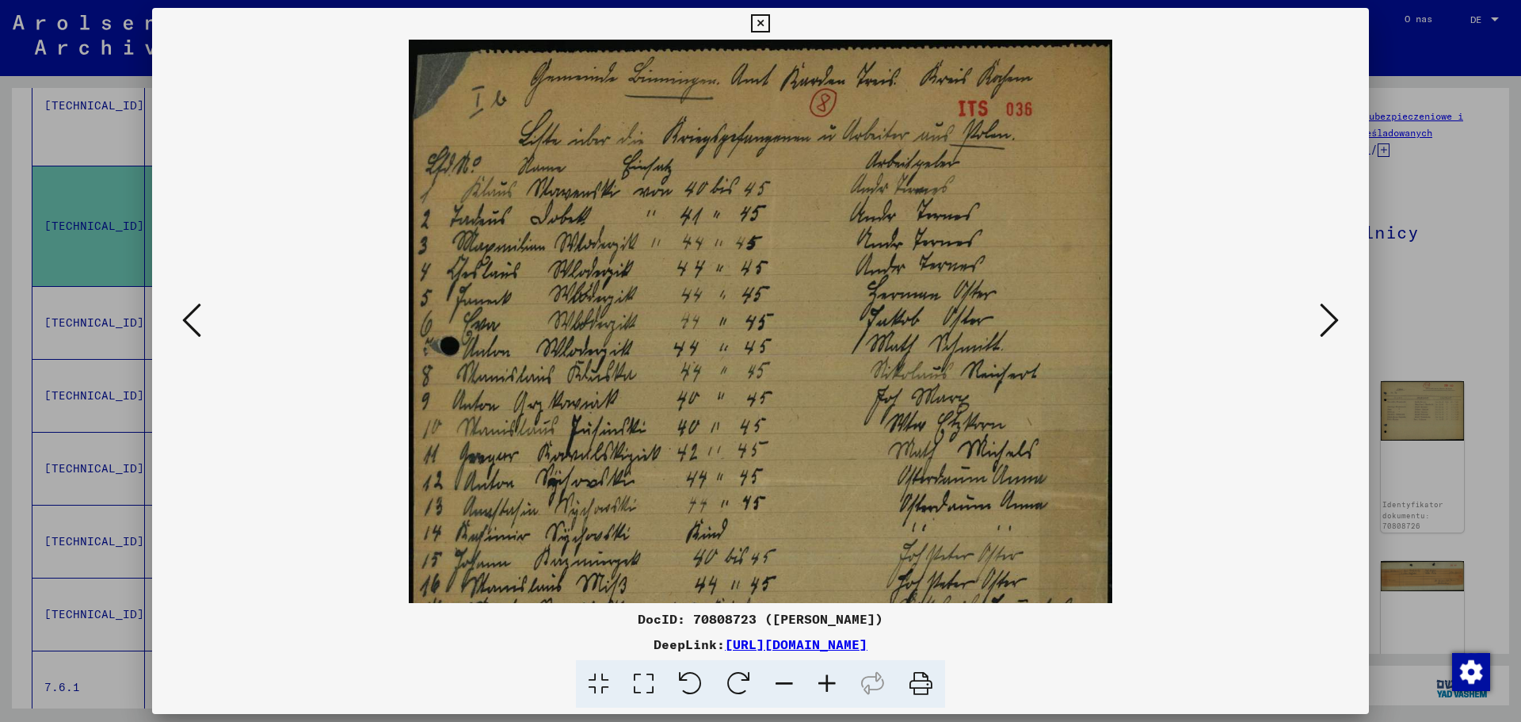
click at [822, 684] on icon at bounding box center [827, 684] width 43 height 48
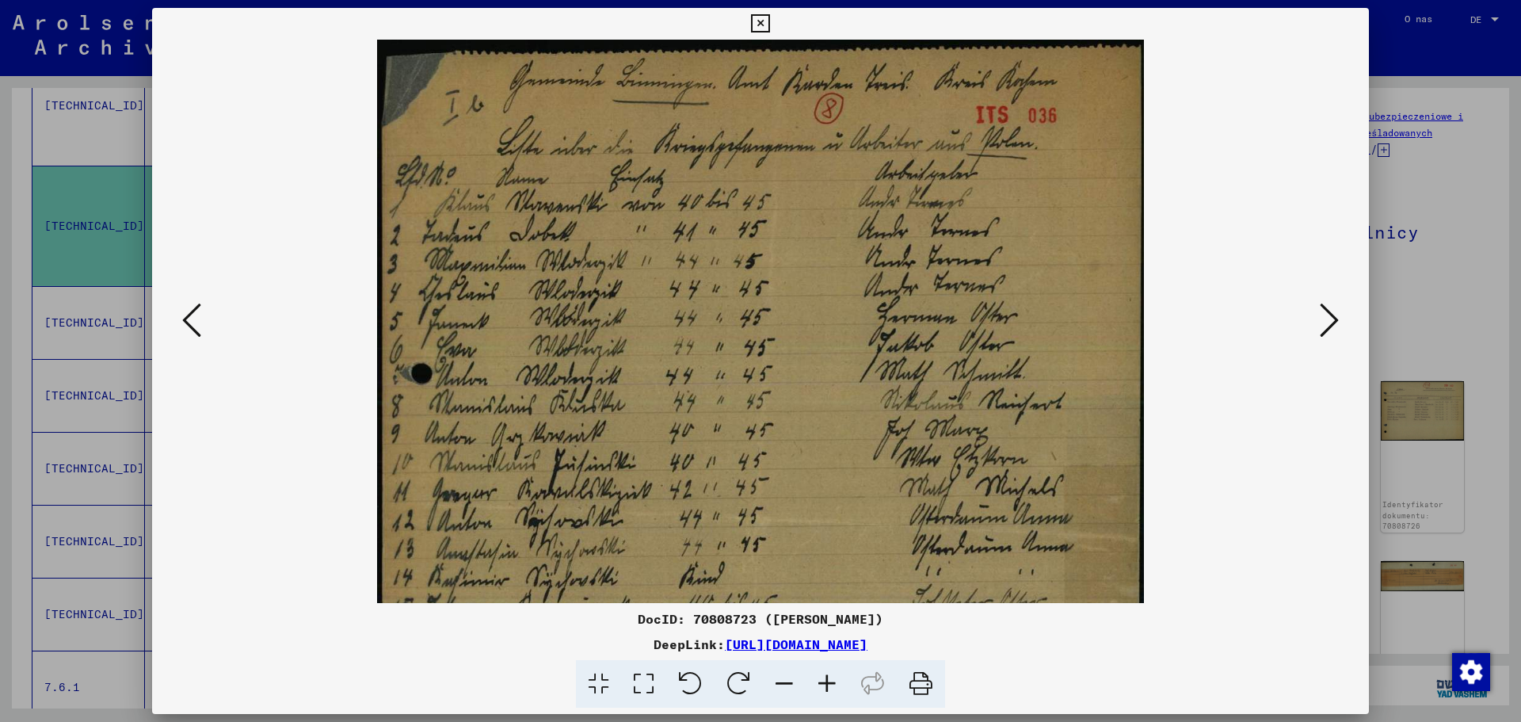
click at [1335, 317] on icon at bounding box center [1329, 320] width 19 height 38
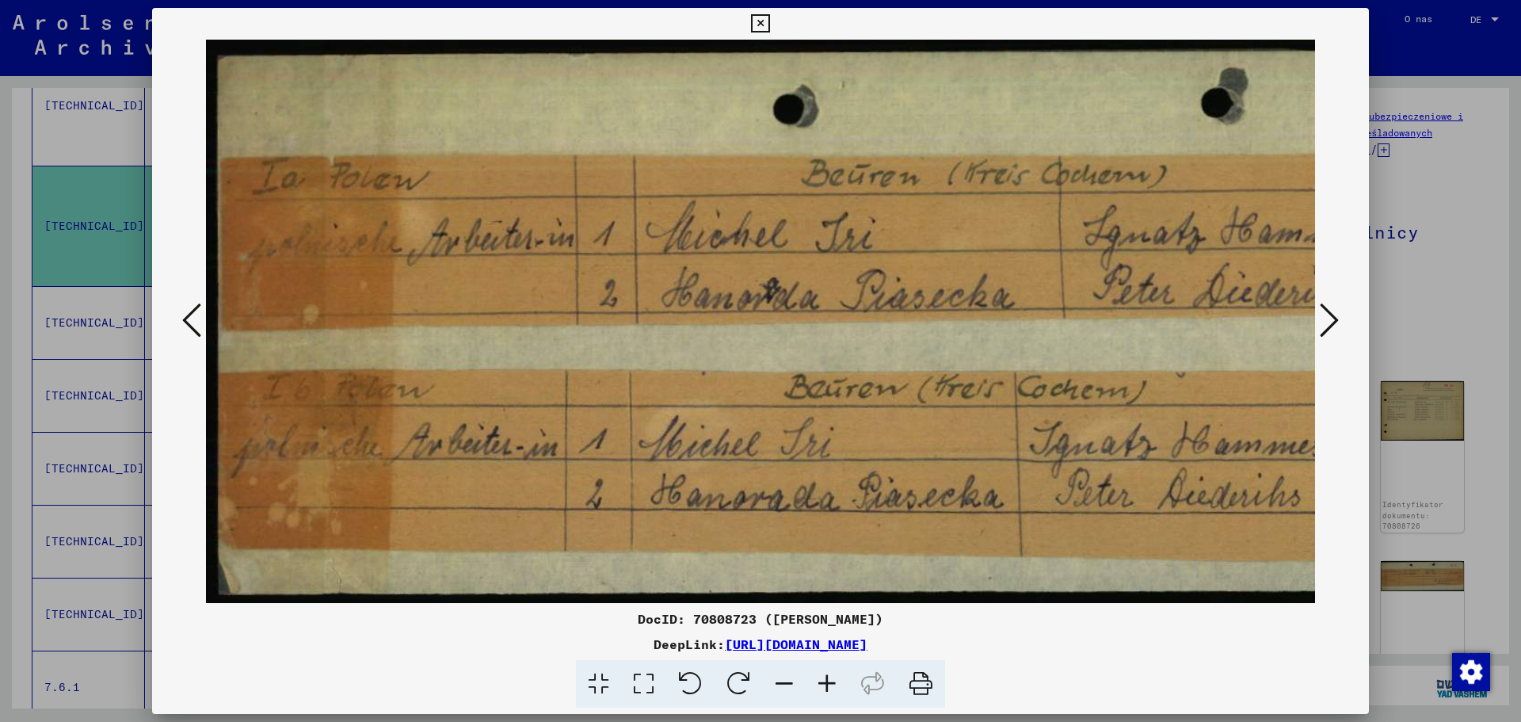
click at [1335, 312] on icon at bounding box center [1329, 320] width 19 height 38
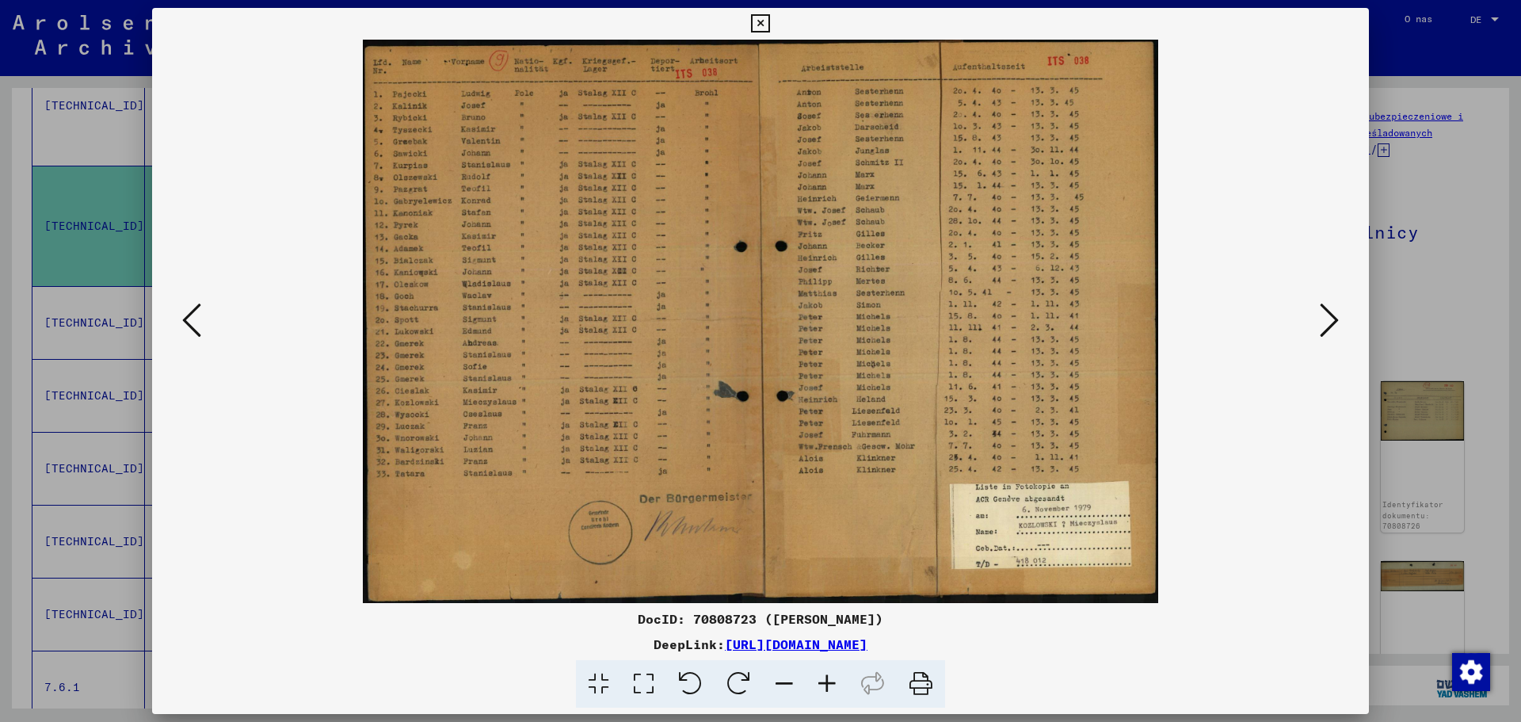
click at [1323, 324] on icon at bounding box center [1329, 320] width 19 height 38
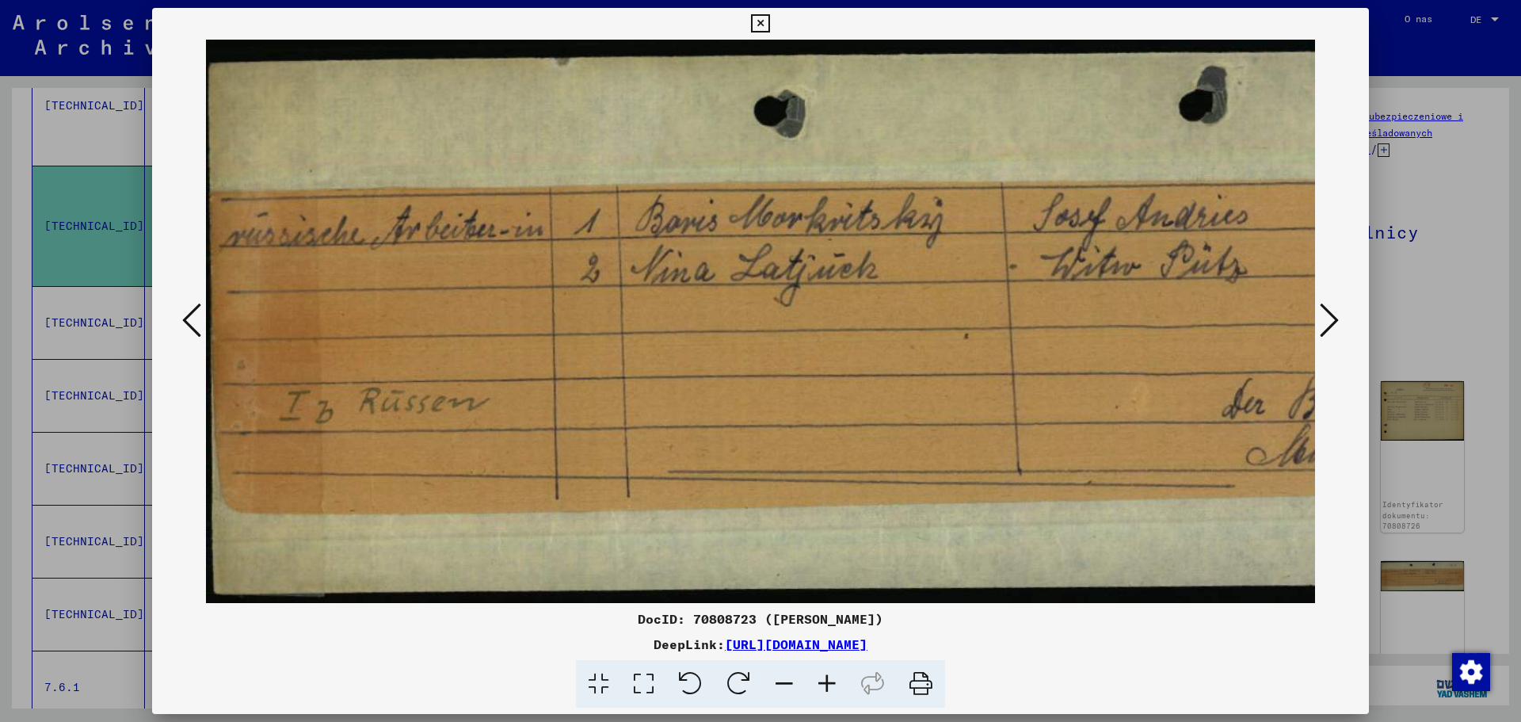
click at [1323, 324] on icon at bounding box center [1329, 320] width 19 height 38
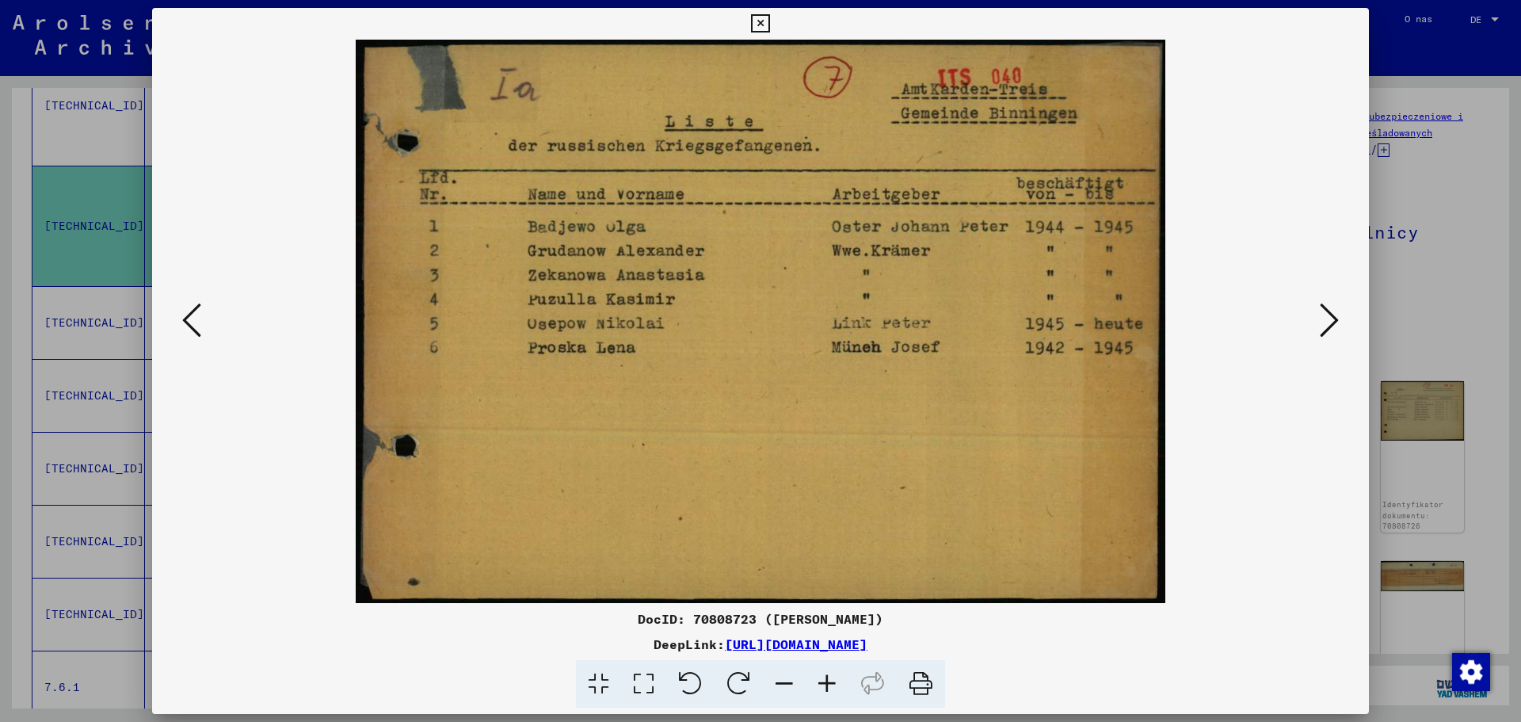
click at [1323, 324] on icon at bounding box center [1329, 320] width 19 height 38
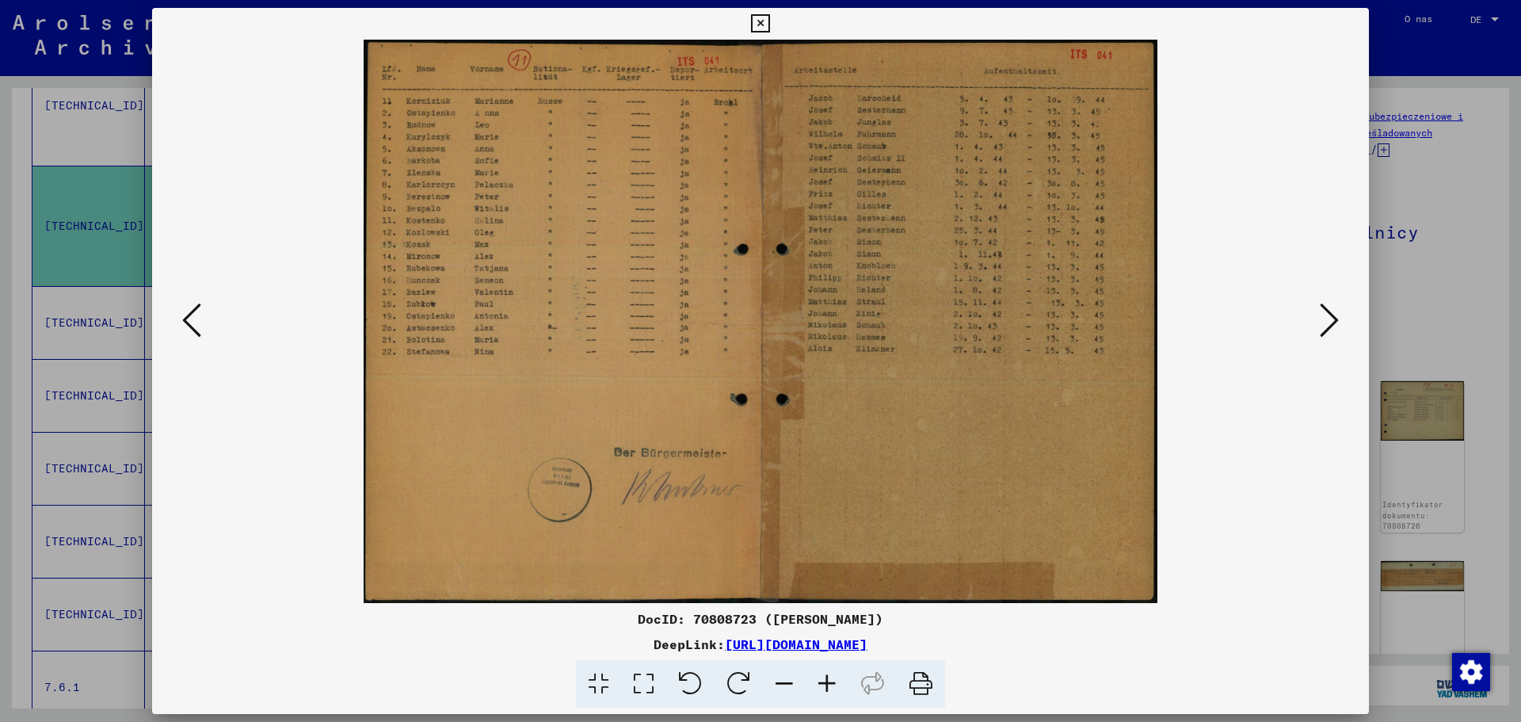
click at [823, 678] on icon at bounding box center [827, 684] width 43 height 48
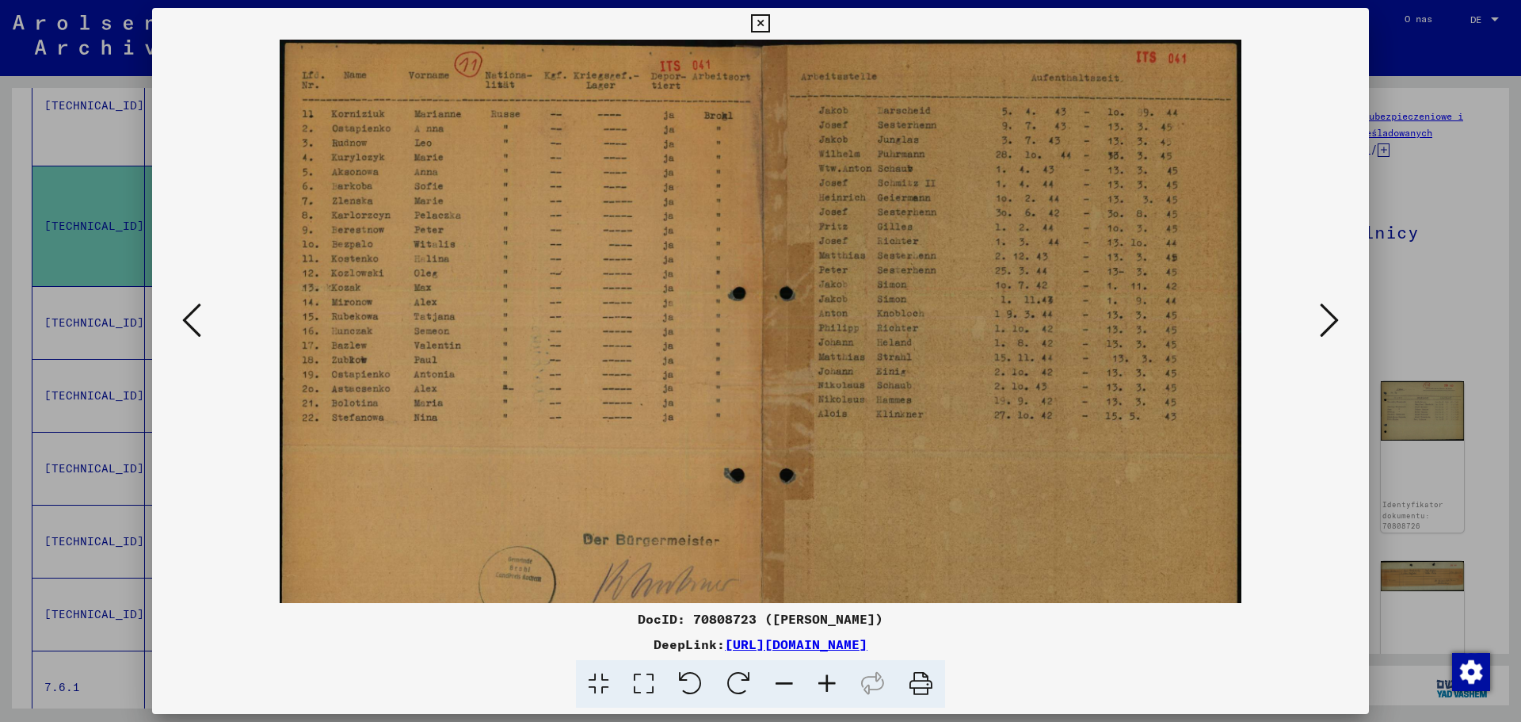
click at [823, 678] on icon at bounding box center [827, 684] width 43 height 48
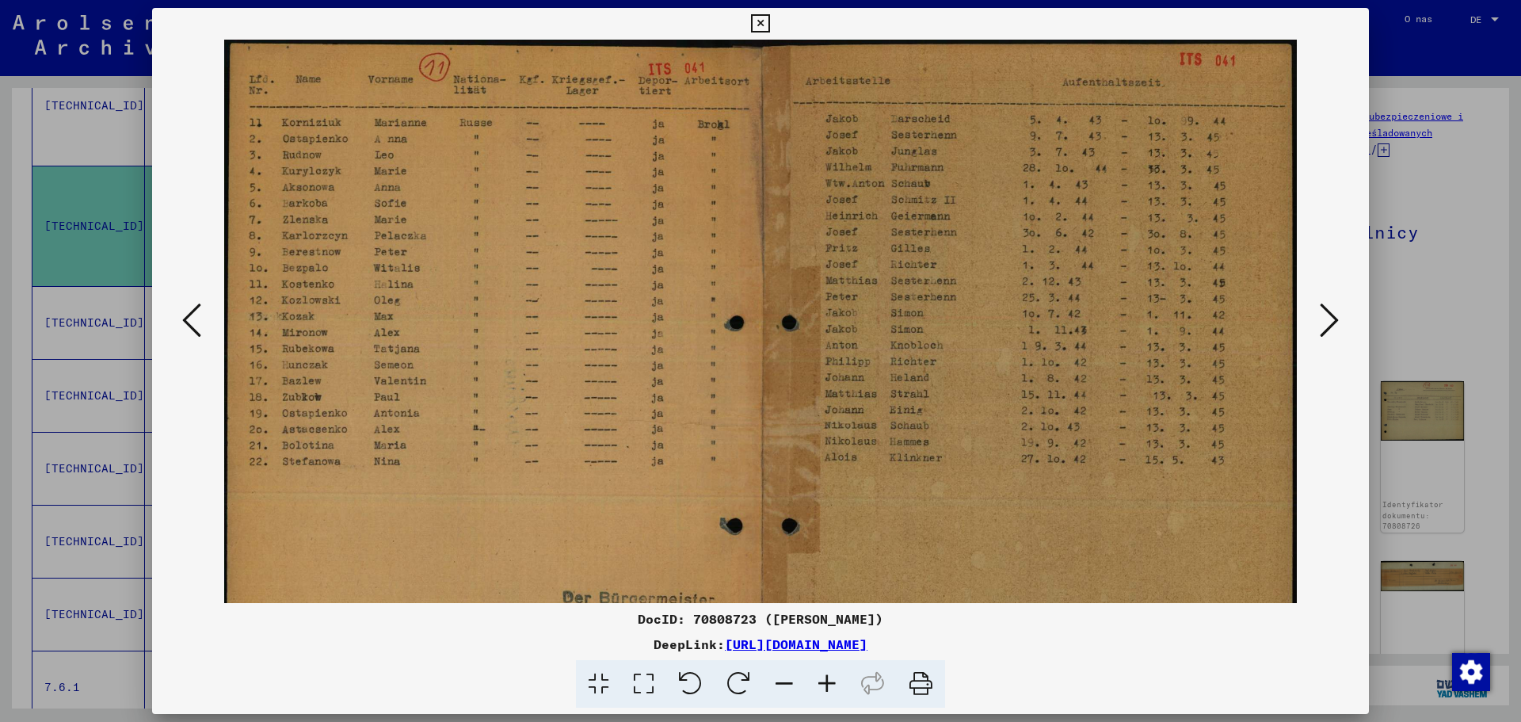
click at [823, 678] on icon at bounding box center [827, 684] width 43 height 48
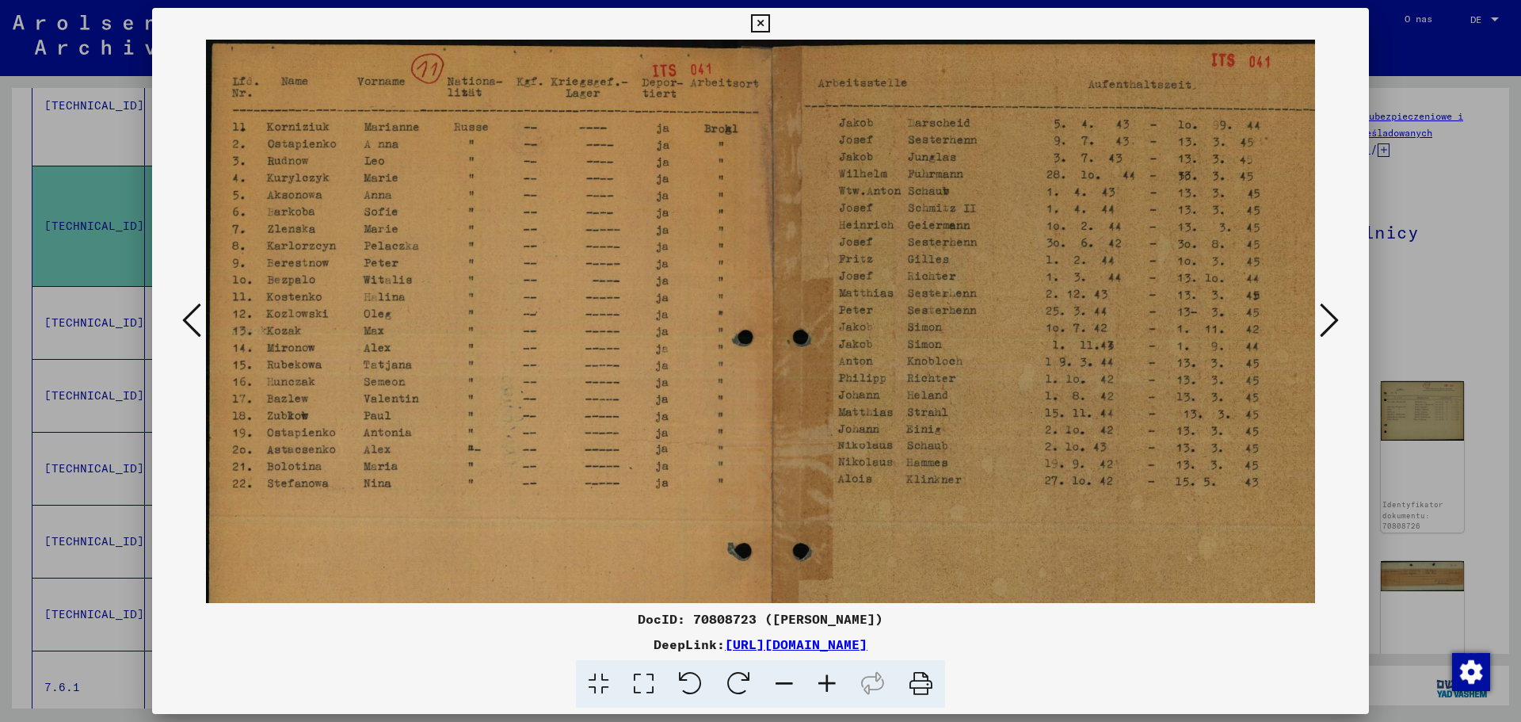
click at [1327, 320] on icon at bounding box center [1329, 320] width 19 height 38
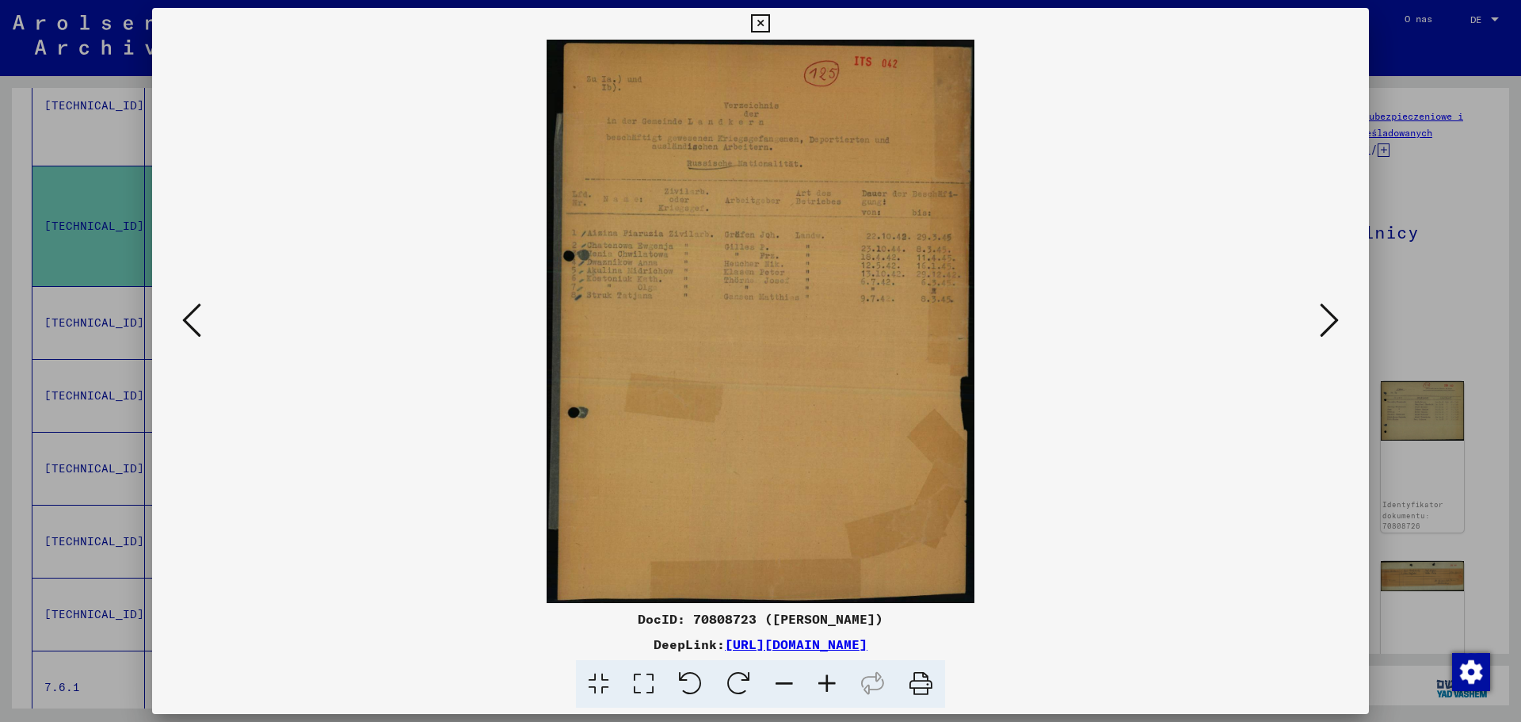
click at [1330, 320] on icon at bounding box center [1329, 320] width 19 height 38
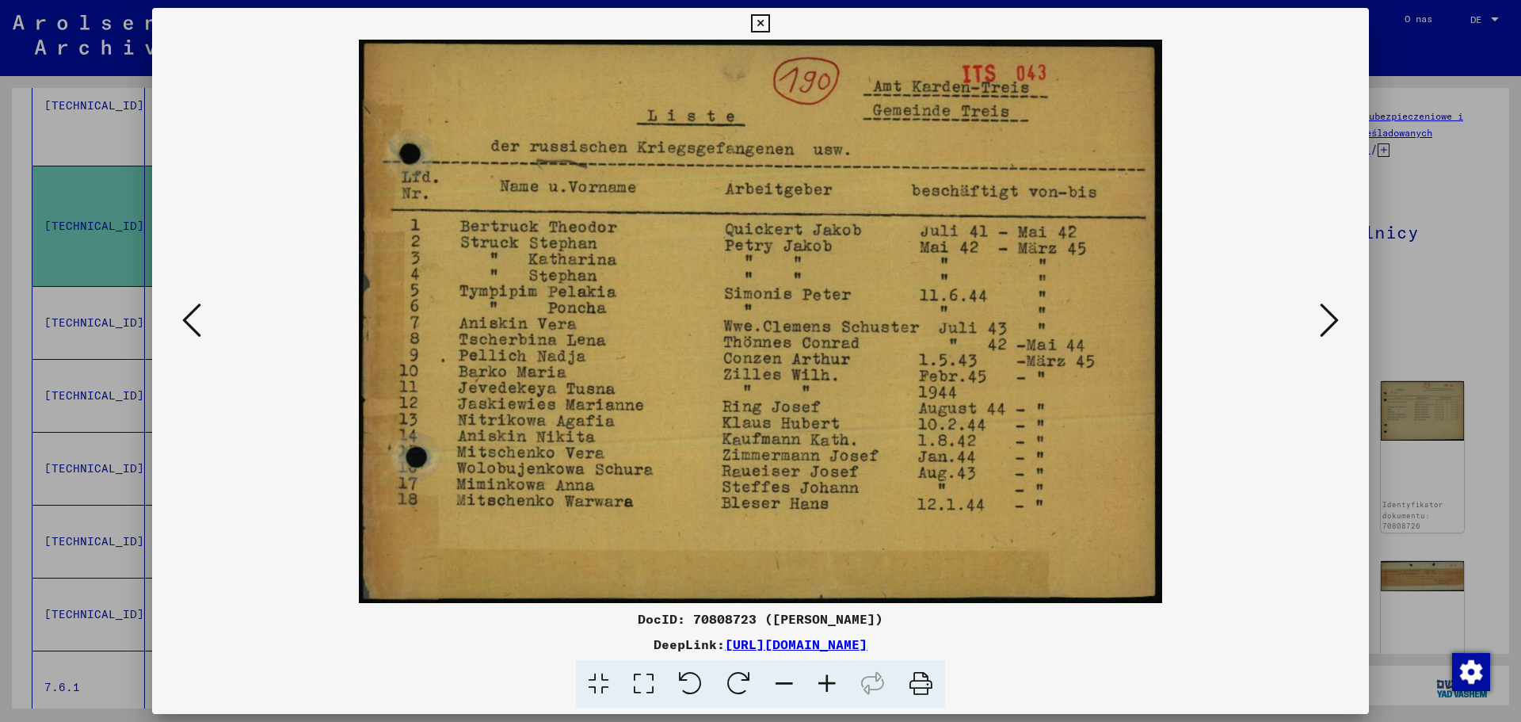
click at [1327, 320] on icon at bounding box center [1329, 320] width 19 height 38
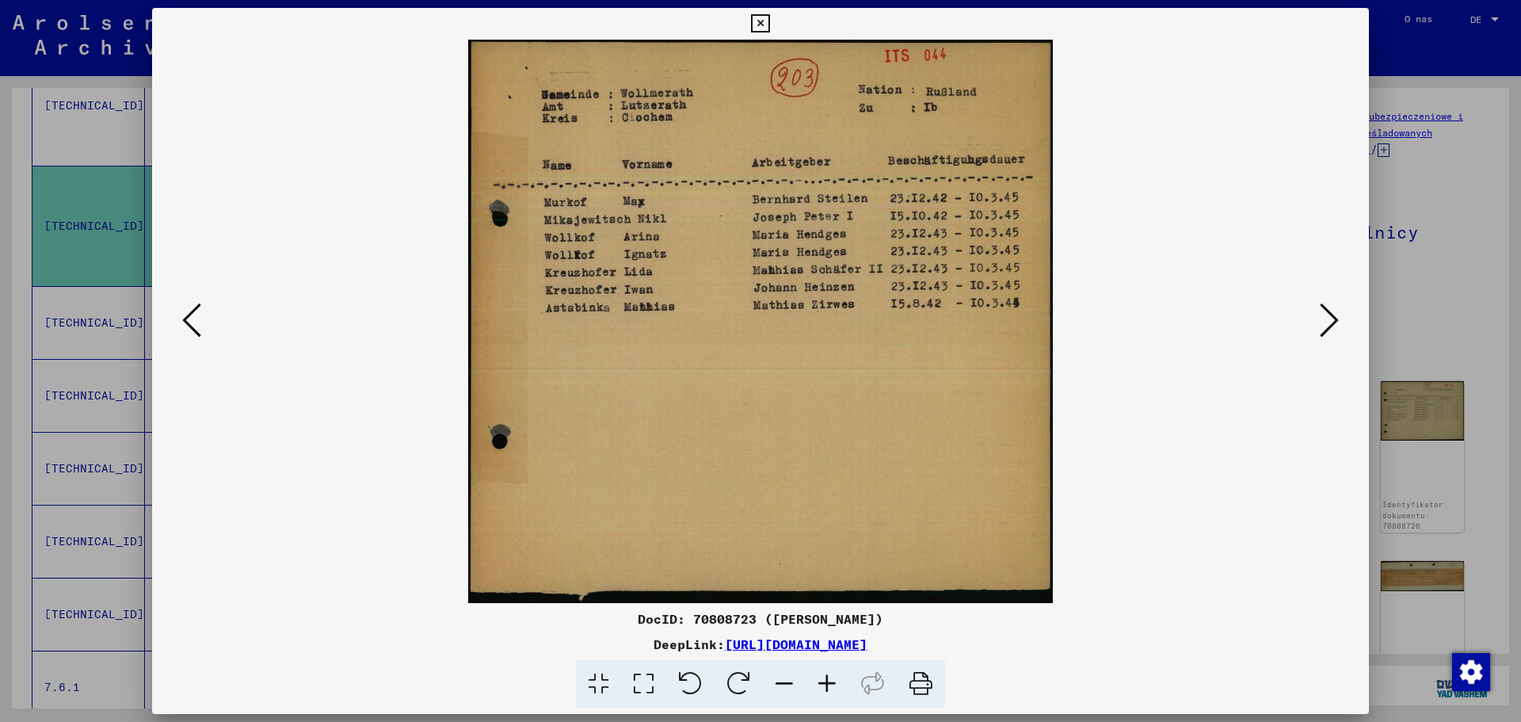
click at [1326, 317] on icon at bounding box center [1329, 320] width 19 height 38
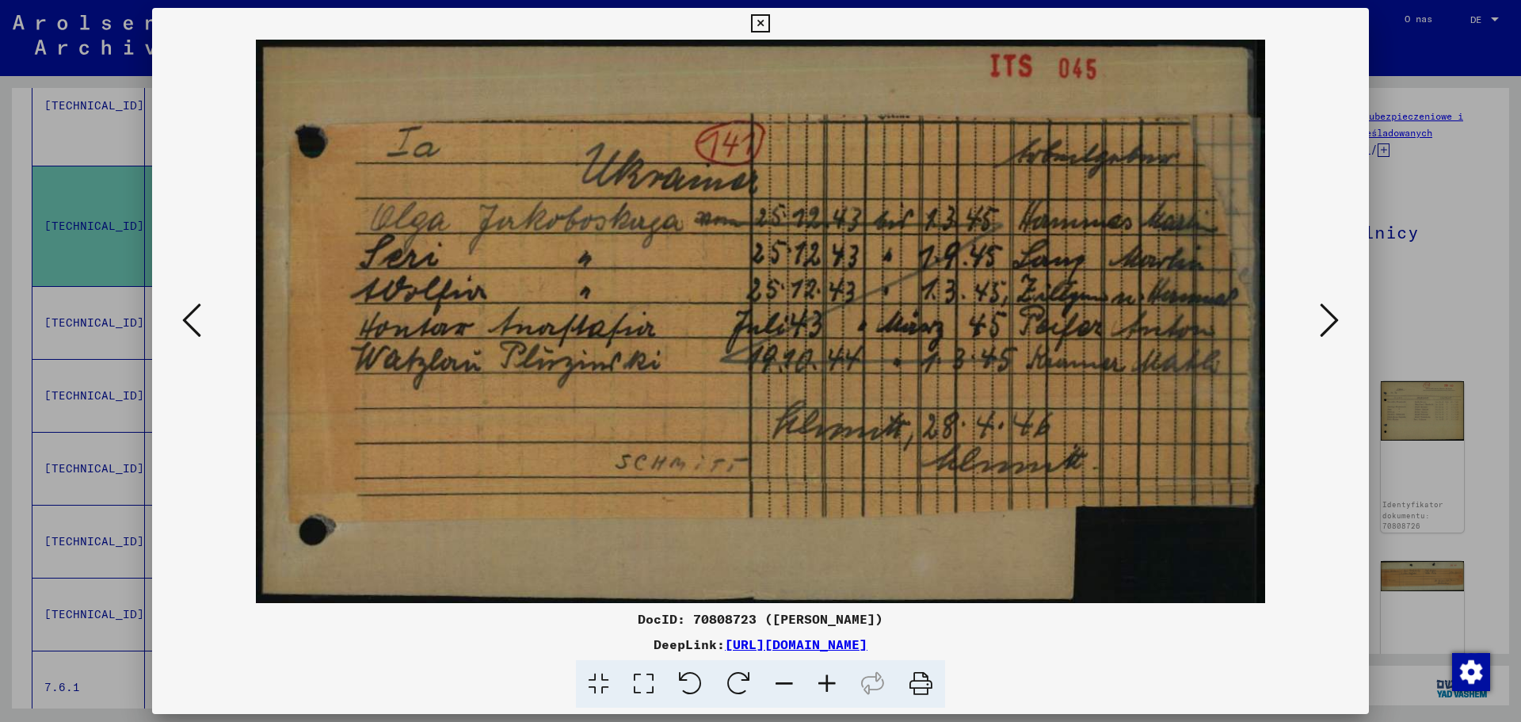
click at [1326, 317] on icon at bounding box center [1329, 320] width 19 height 38
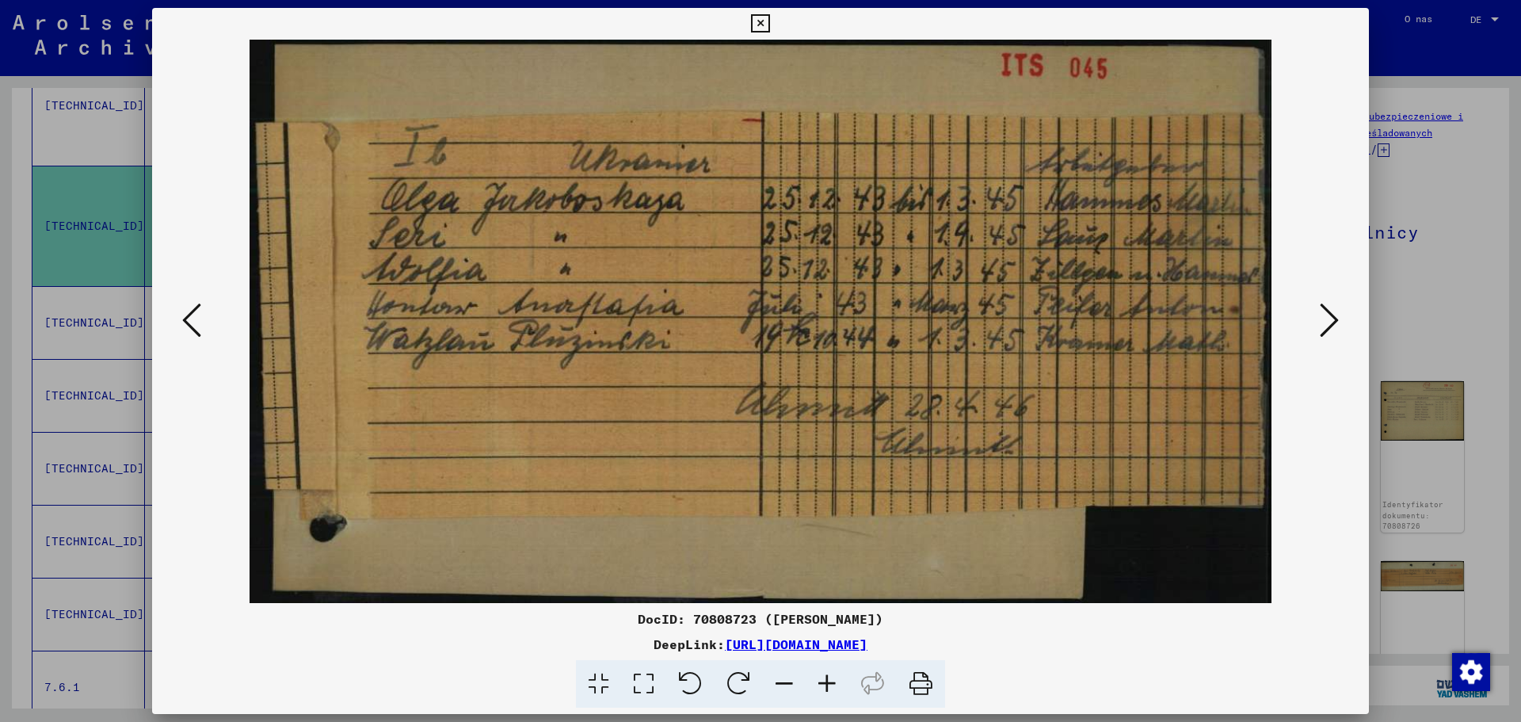
click at [1326, 317] on icon at bounding box center [1329, 320] width 19 height 38
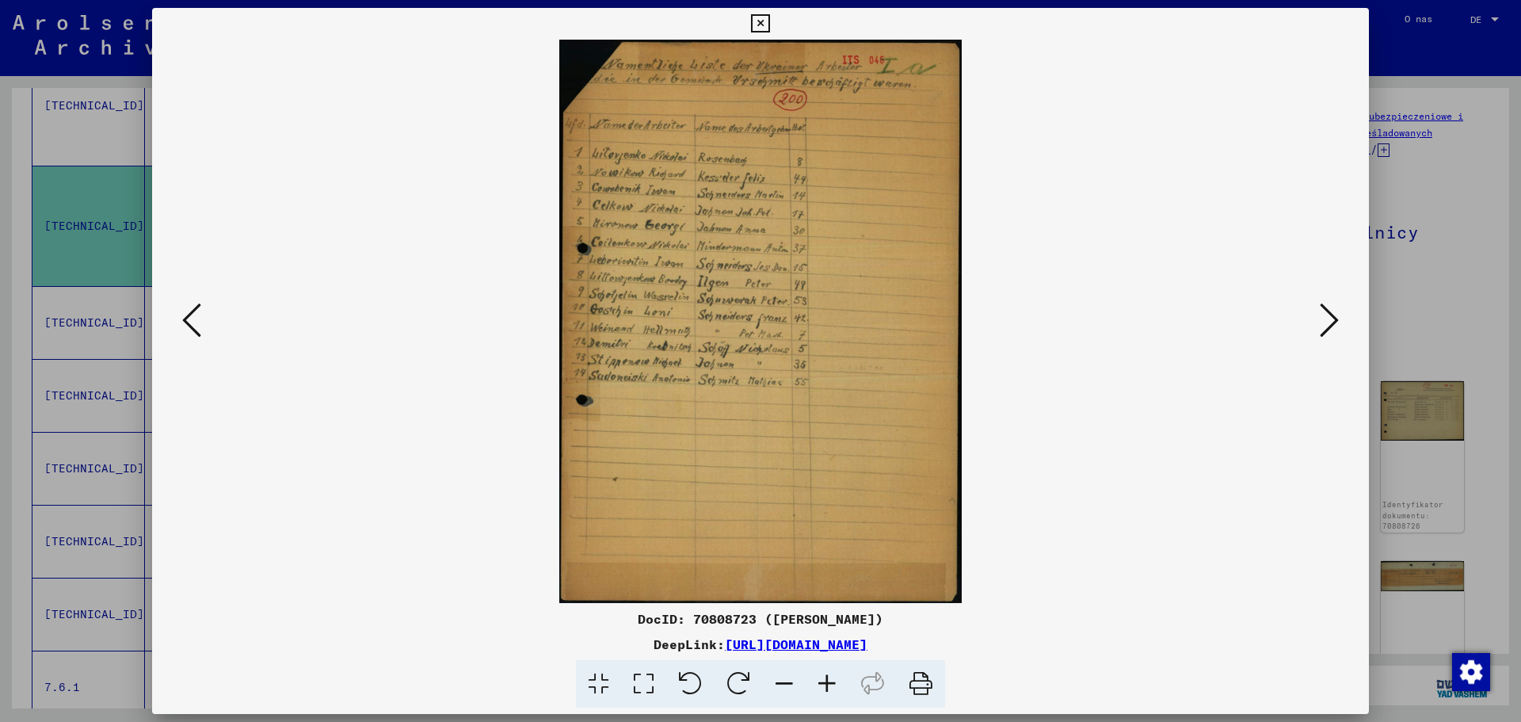
click at [1331, 314] on icon at bounding box center [1329, 320] width 19 height 38
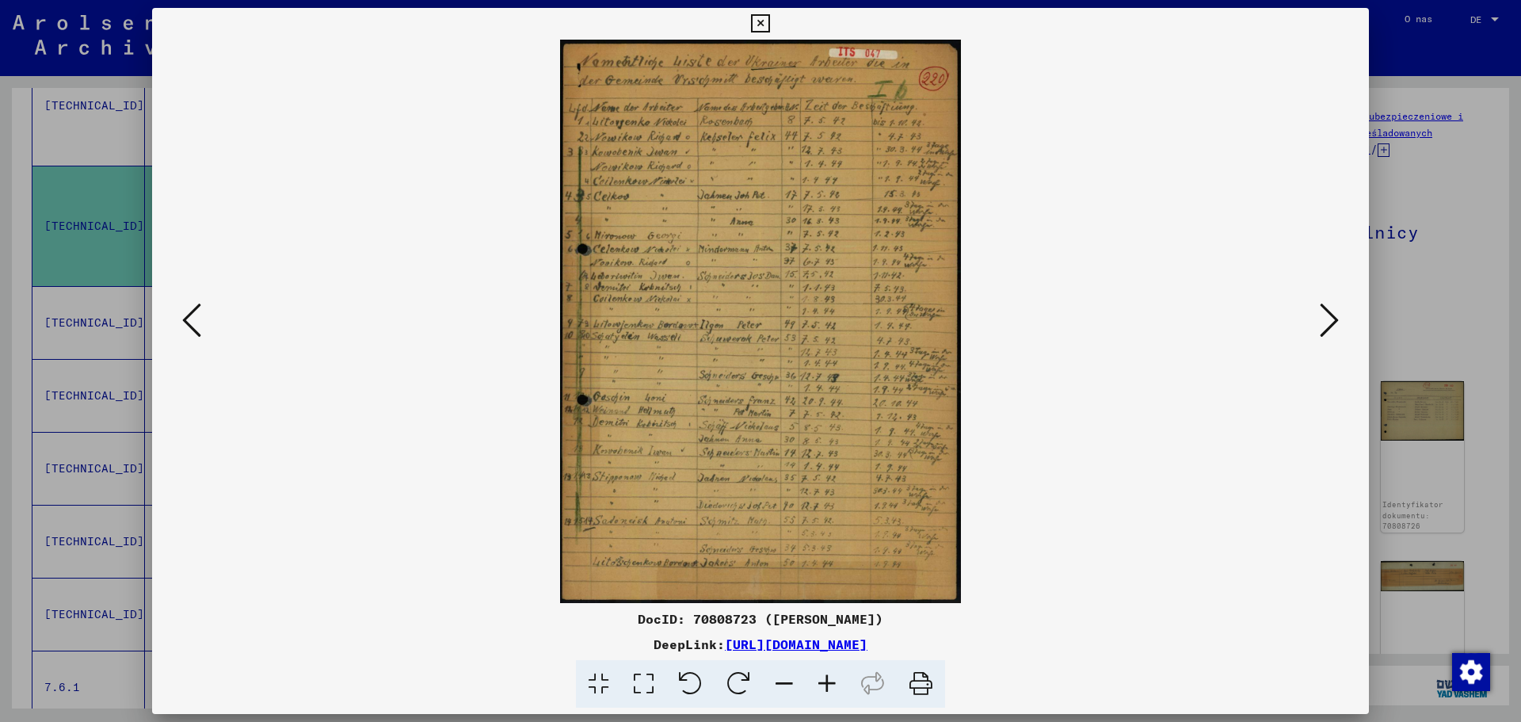
click at [827, 683] on icon at bounding box center [827, 684] width 43 height 48
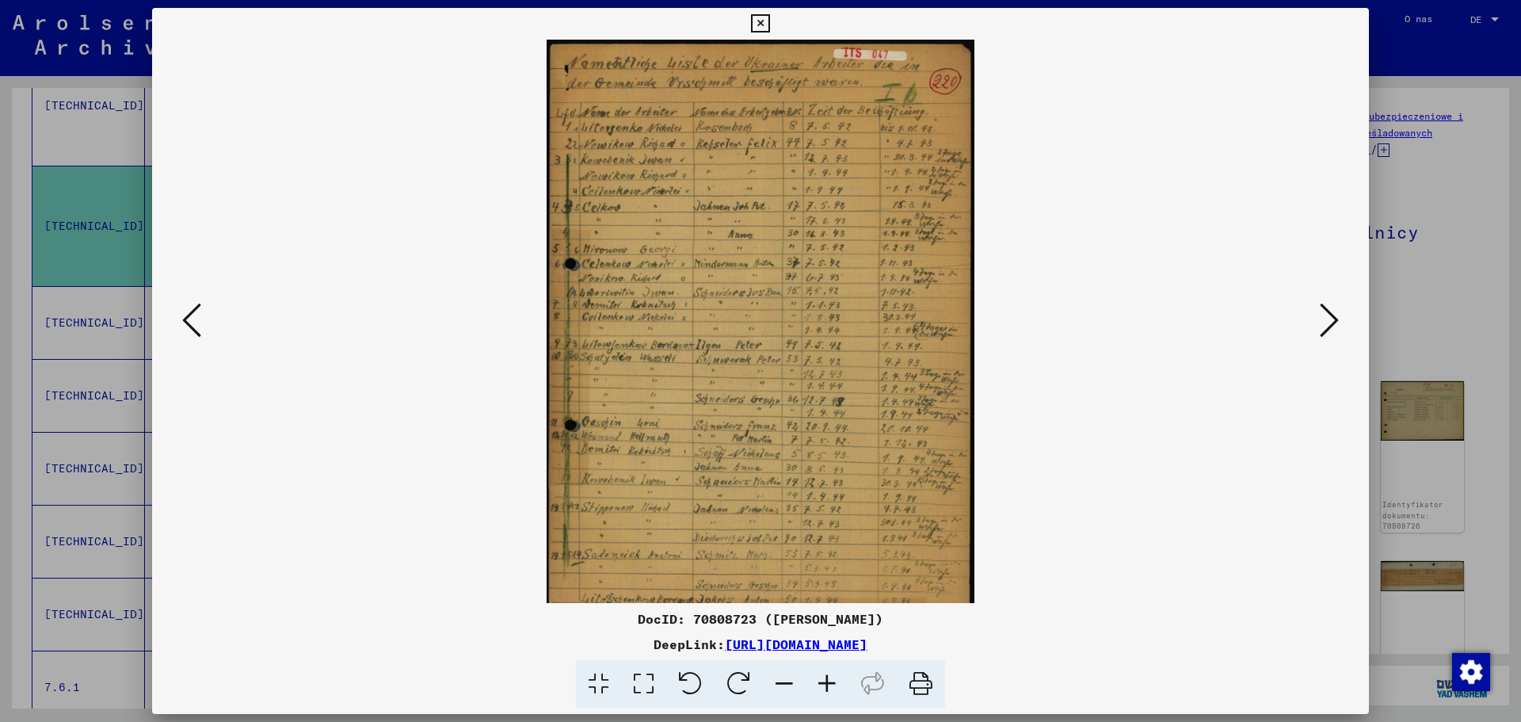
click at [827, 683] on icon at bounding box center [827, 684] width 43 height 48
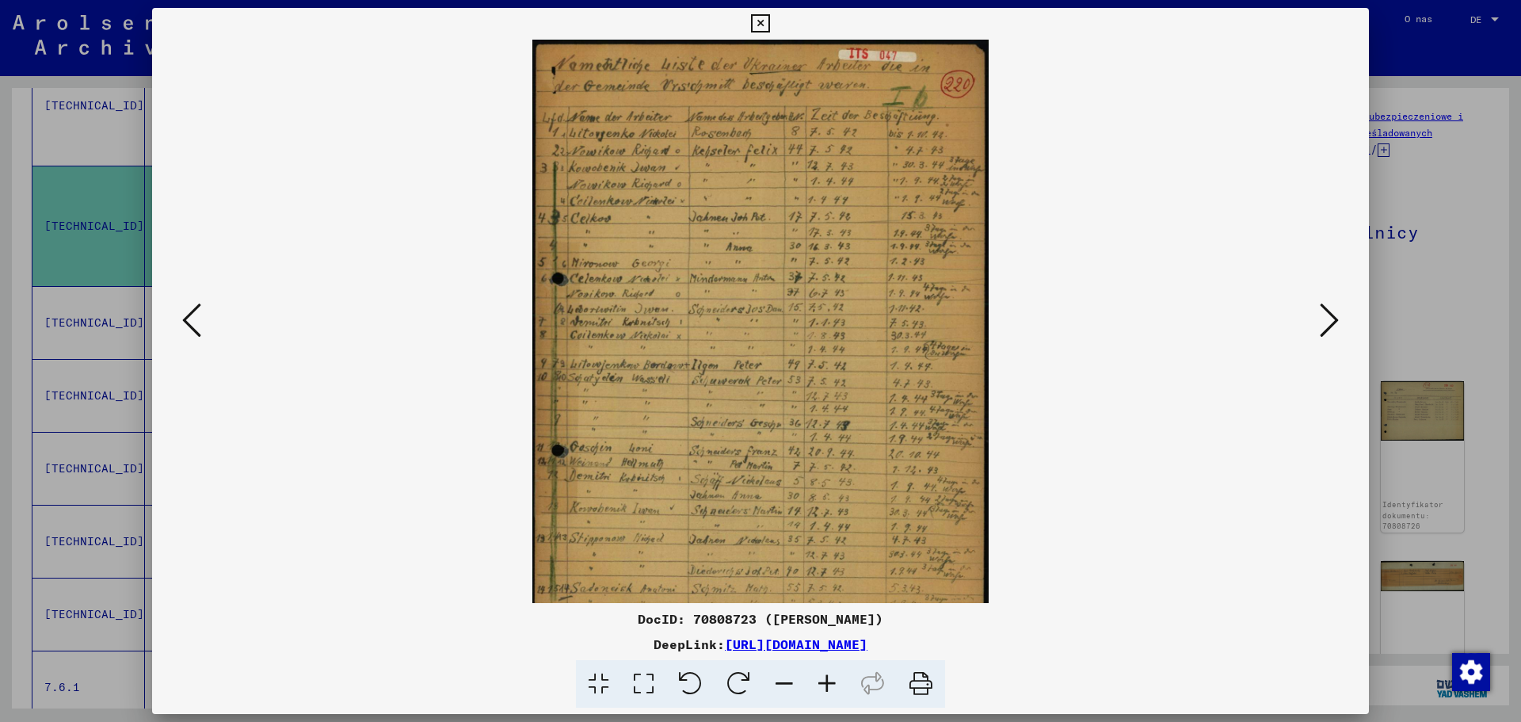
click at [827, 683] on icon at bounding box center [827, 684] width 43 height 48
click at [826, 684] on icon at bounding box center [827, 684] width 43 height 48
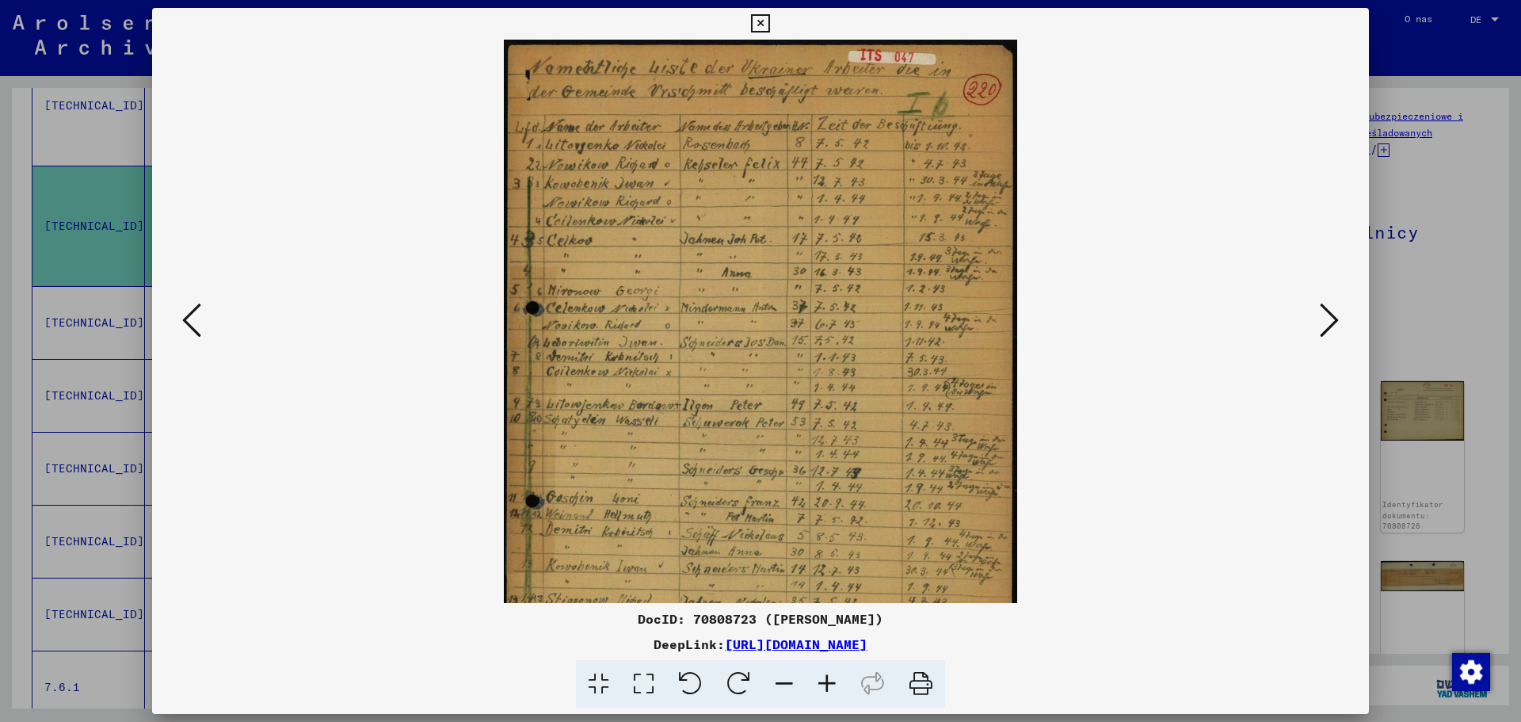
click at [826, 684] on icon at bounding box center [827, 684] width 43 height 48
click at [826, 685] on icon at bounding box center [827, 684] width 43 height 48
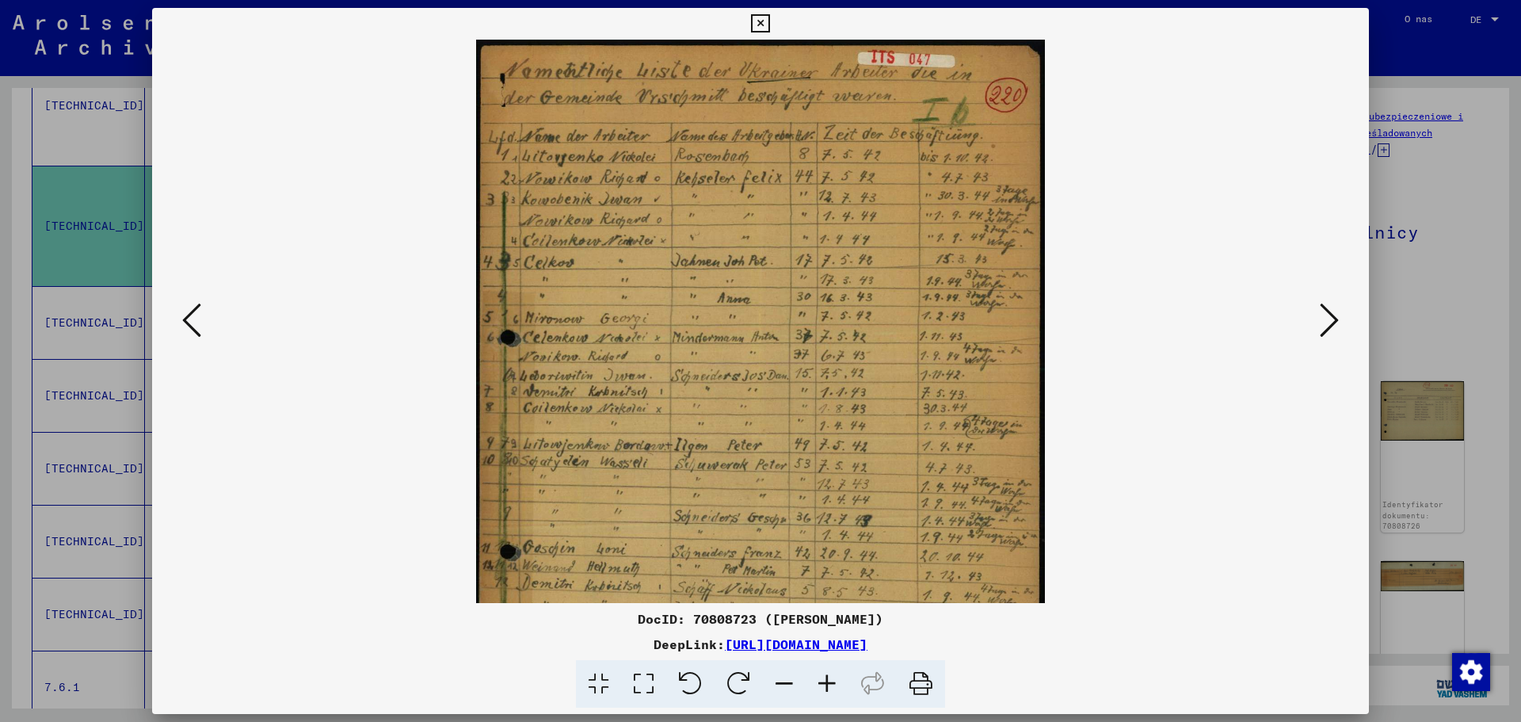
click at [826, 685] on icon at bounding box center [827, 684] width 43 height 48
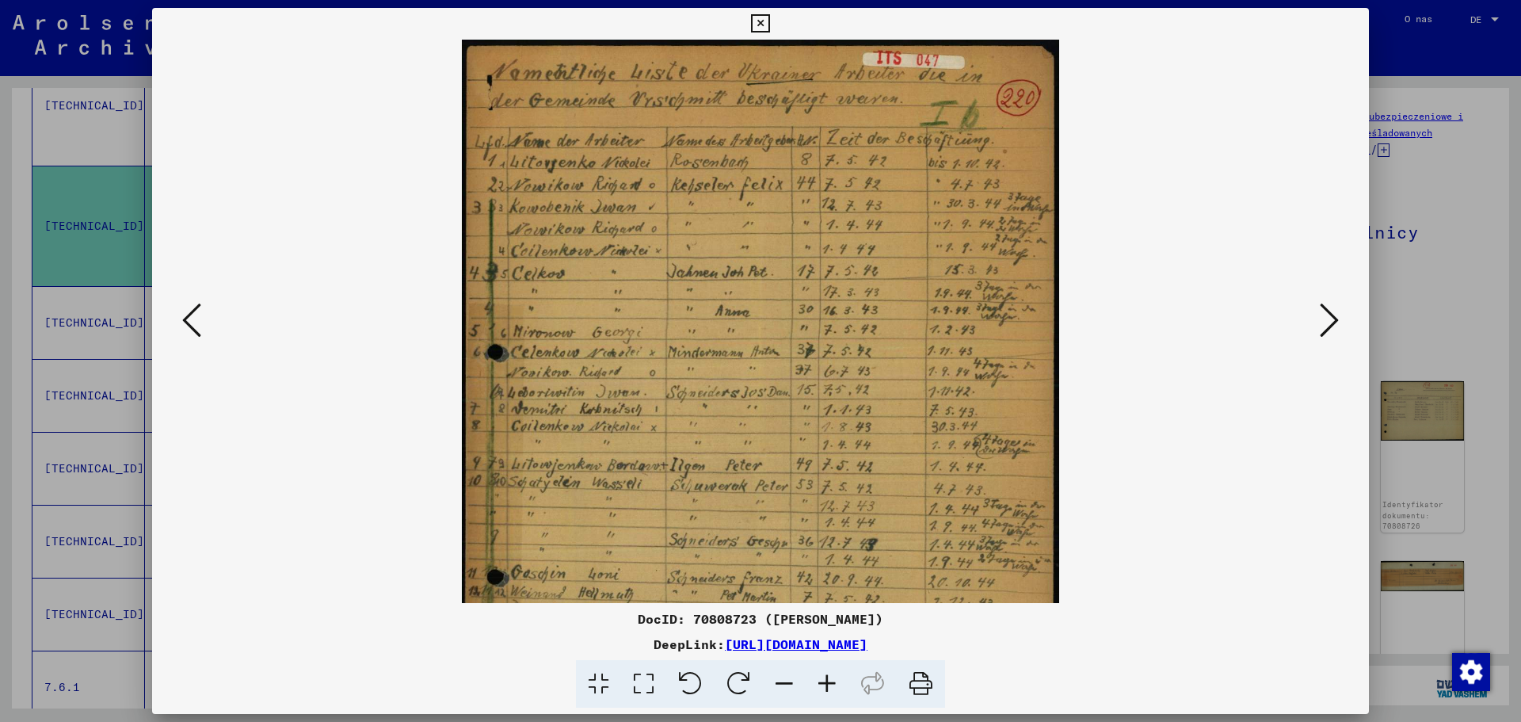
click at [826, 685] on icon at bounding box center [827, 684] width 43 height 48
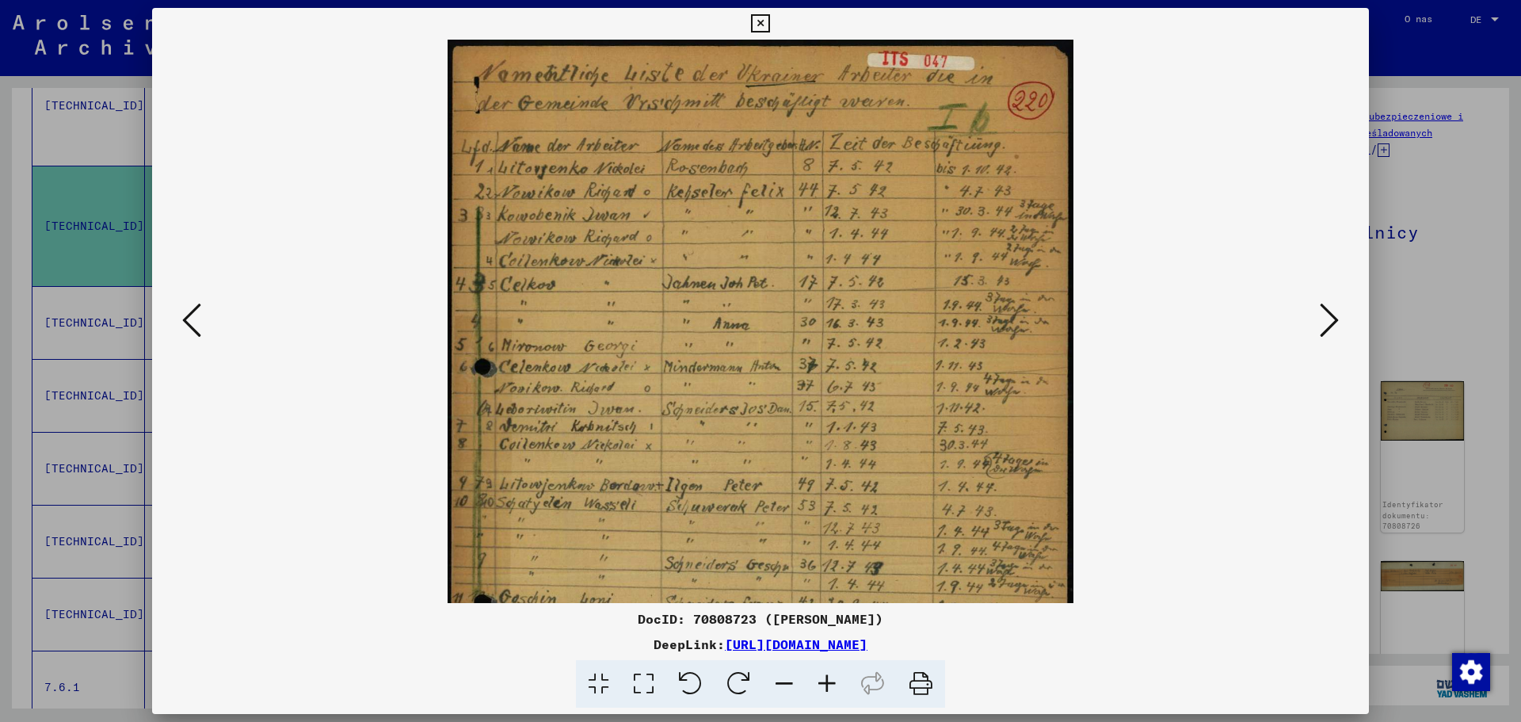
click at [826, 685] on icon at bounding box center [827, 684] width 43 height 48
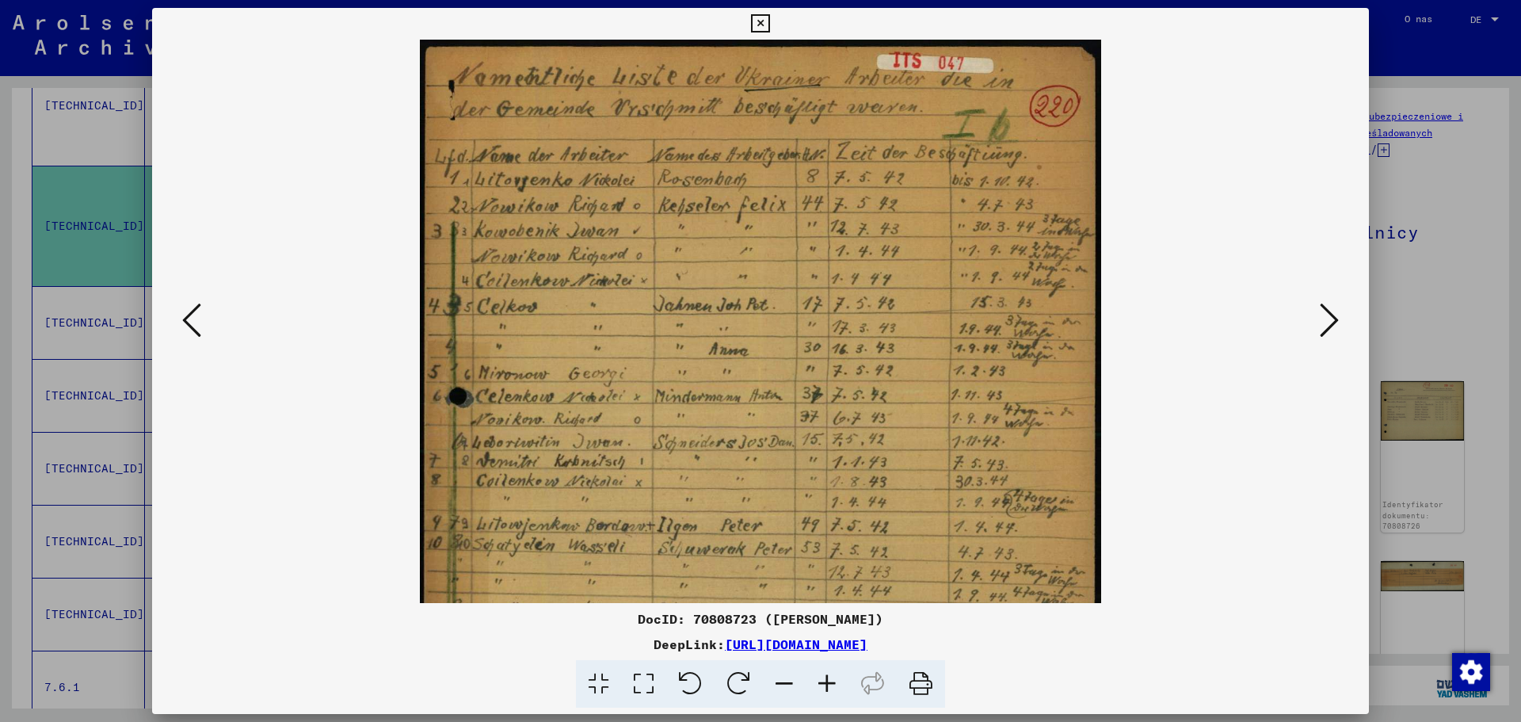
click at [826, 685] on icon at bounding box center [827, 684] width 43 height 48
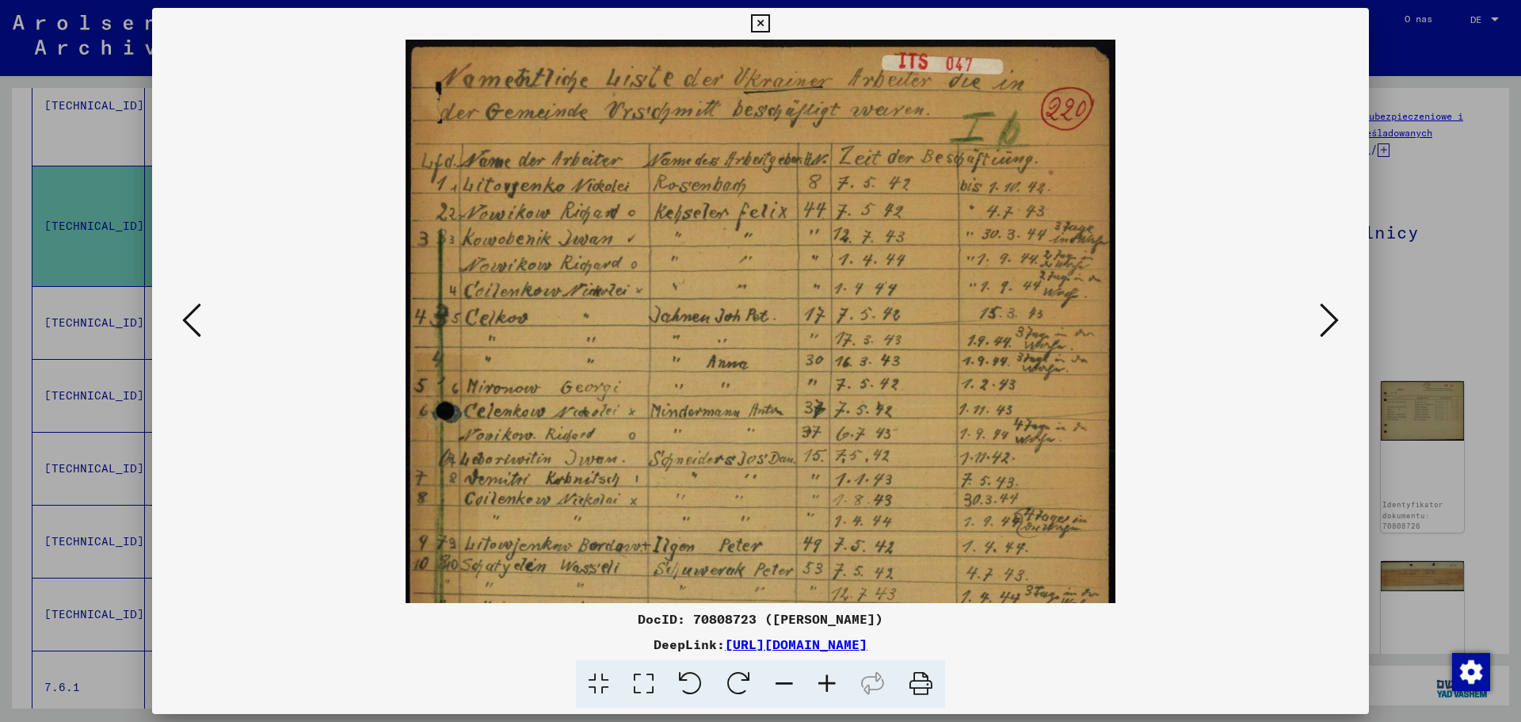
click at [826, 685] on icon at bounding box center [827, 684] width 43 height 48
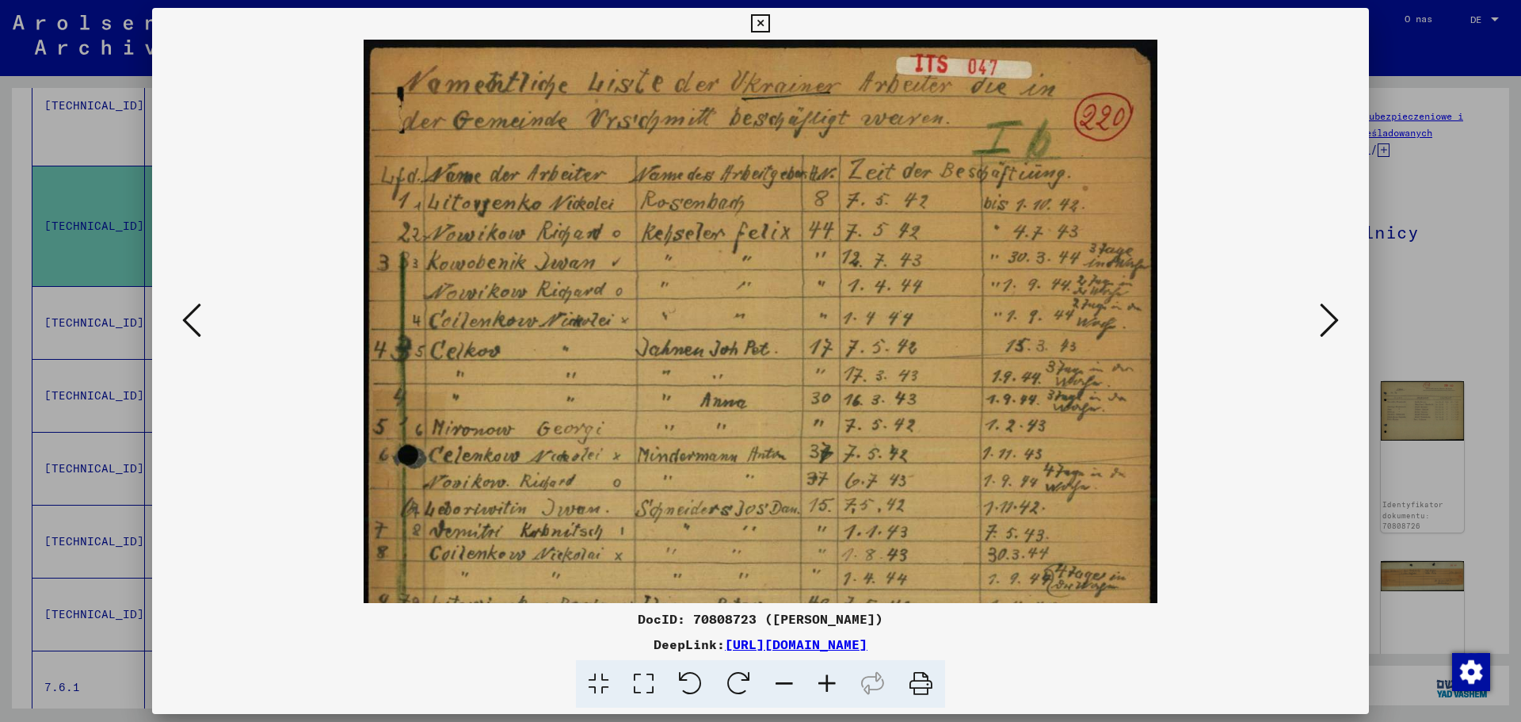
click at [826, 685] on icon at bounding box center [827, 684] width 43 height 48
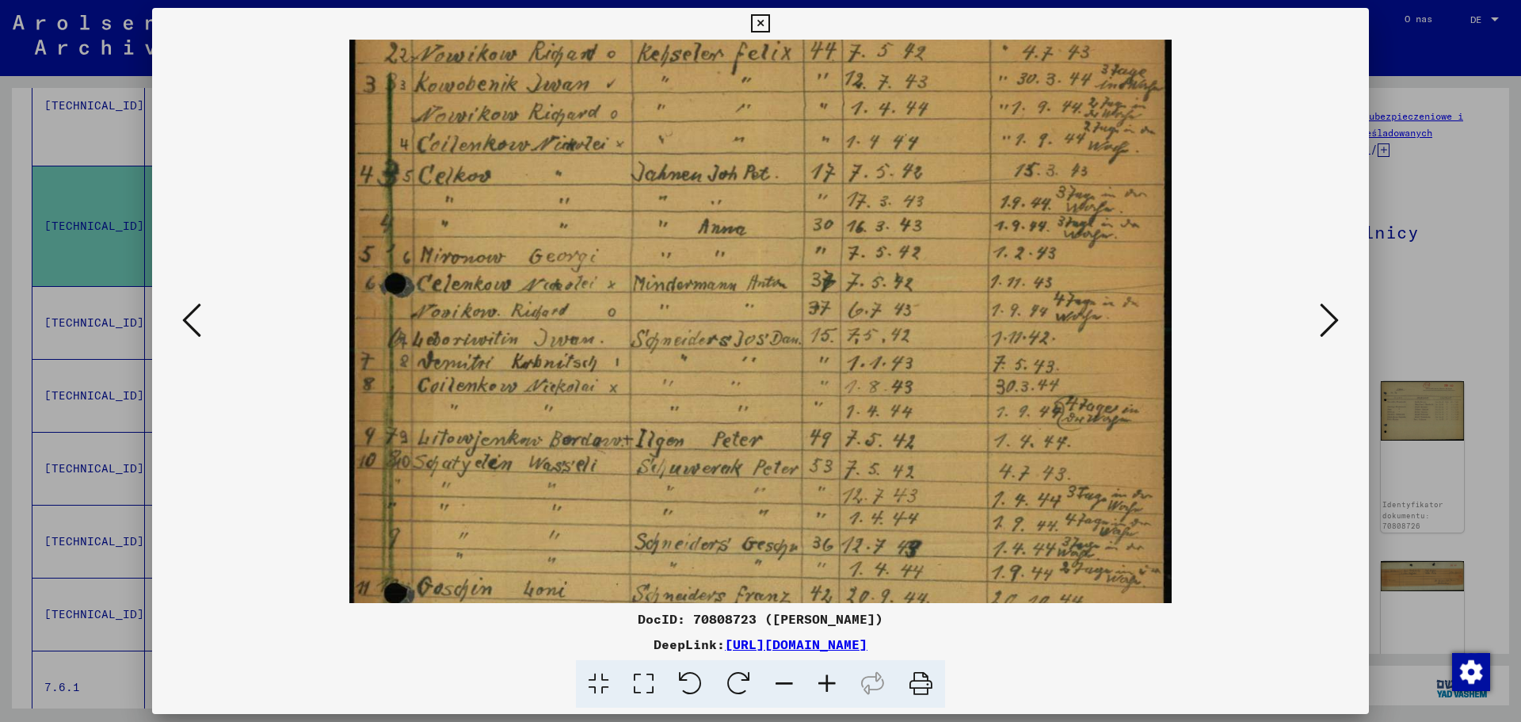
scroll to position [200, 0]
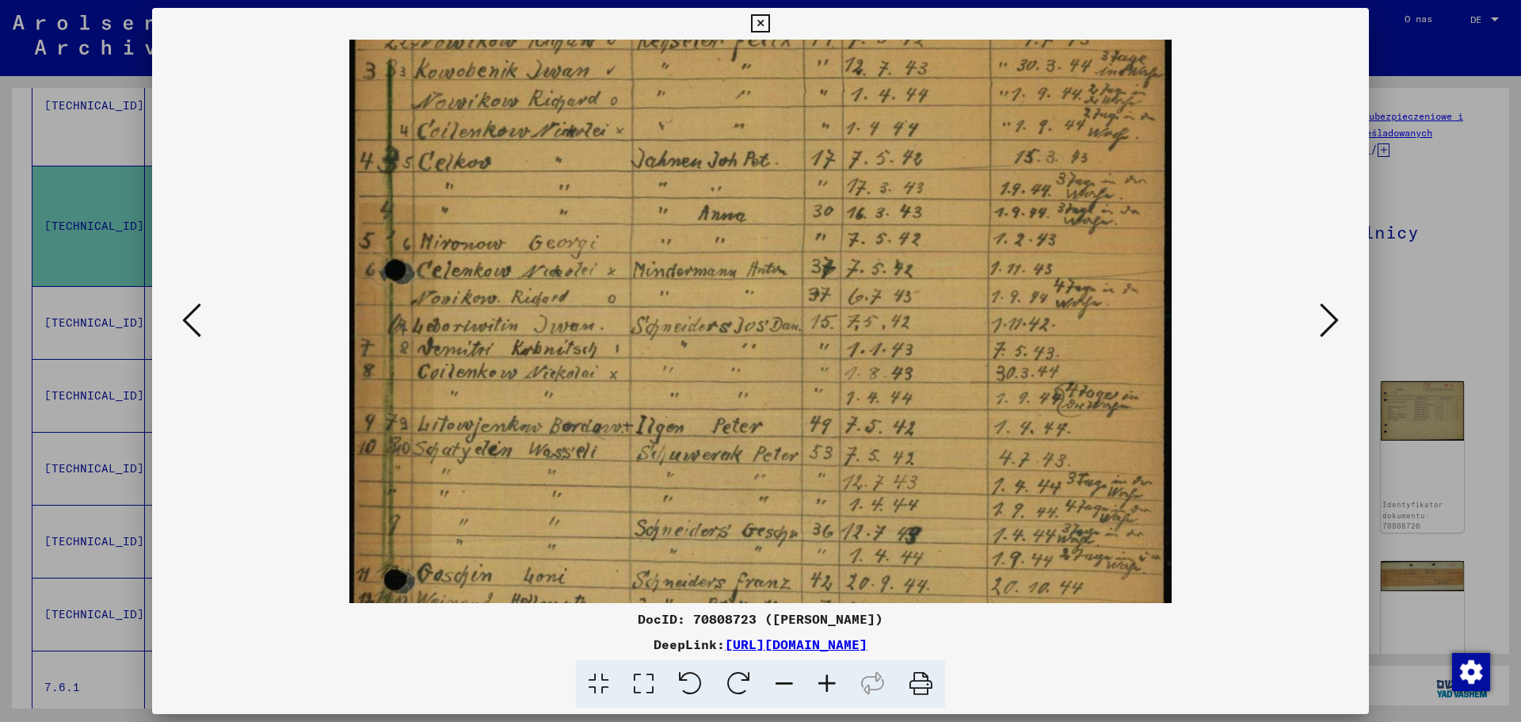
drag, startPoint x: 741, startPoint y: 530, endPoint x: 749, endPoint y: 330, distance: 199.8
click at [749, 330] on img at bounding box center [760, 419] width 823 height 1158
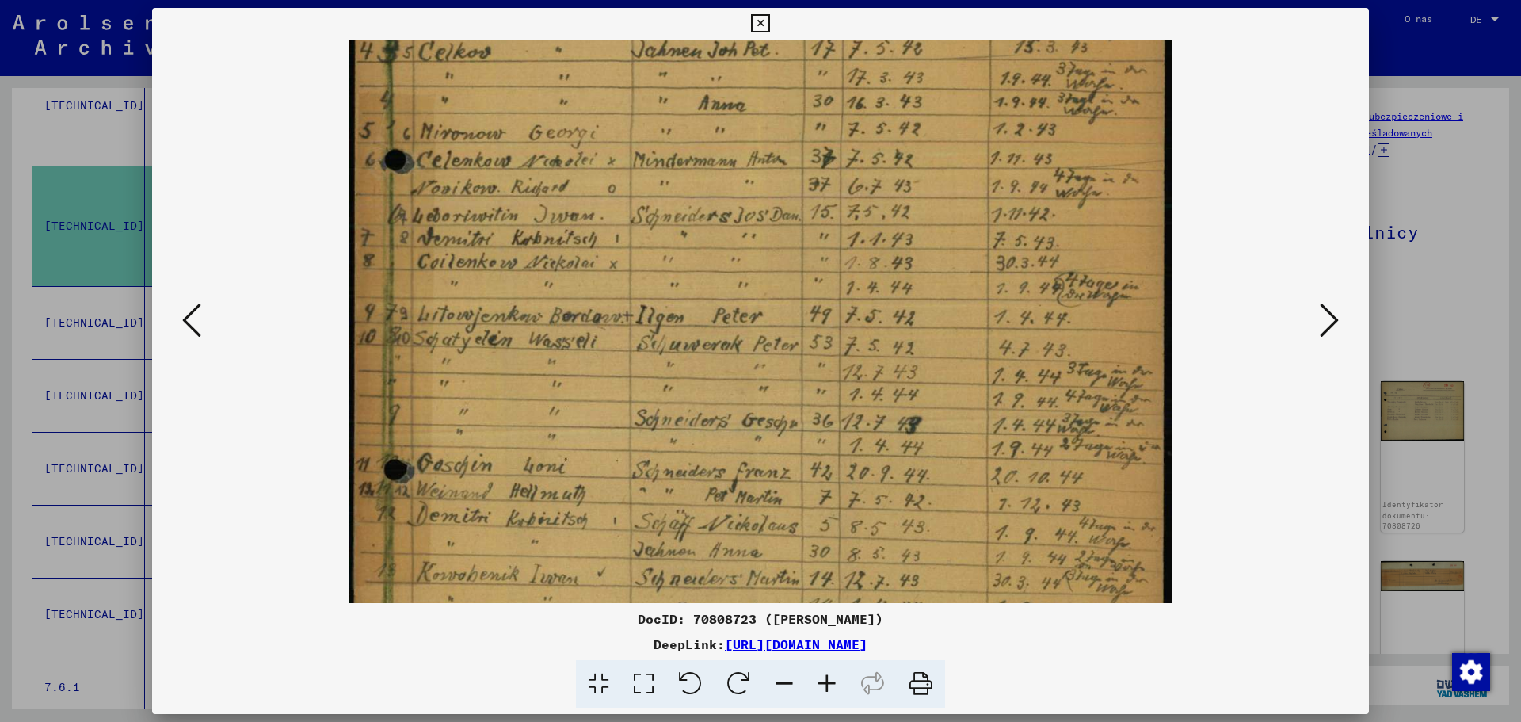
scroll to position [342, 0]
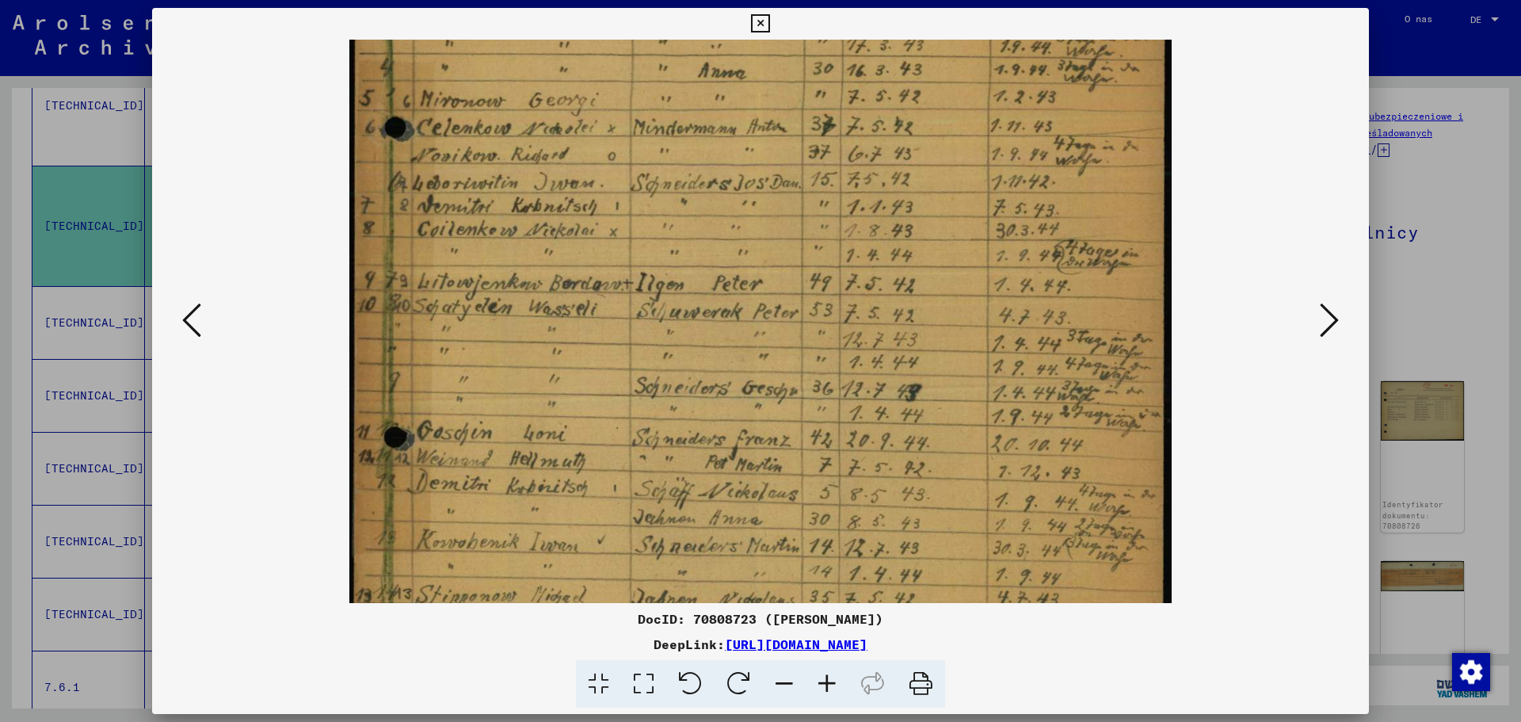
drag, startPoint x: 697, startPoint y: 527, endPoint x: 696, endPoint y: 384, distance: 142.6
click at [696, 384] on img at bounding box center [760, 276] width 823 height 1158
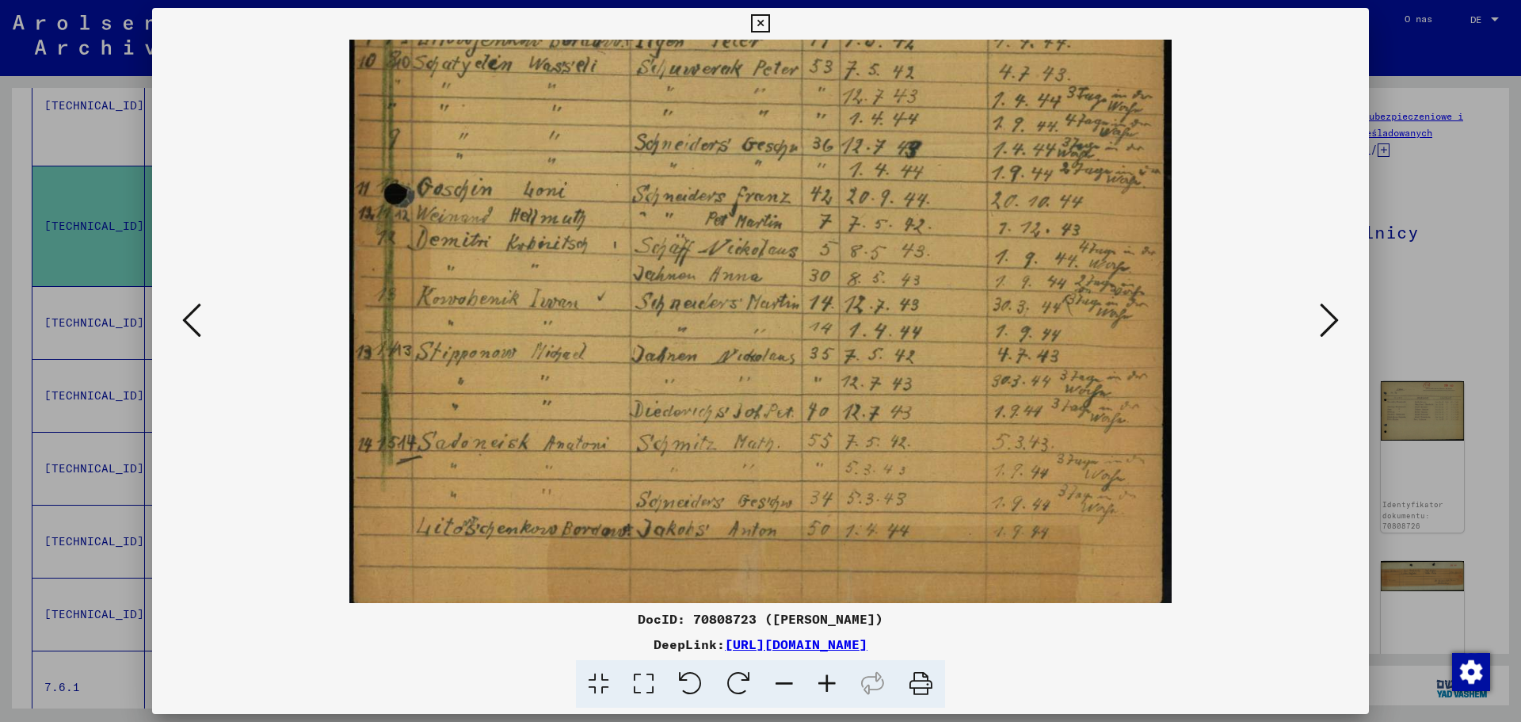
scroll to position [594, 0]
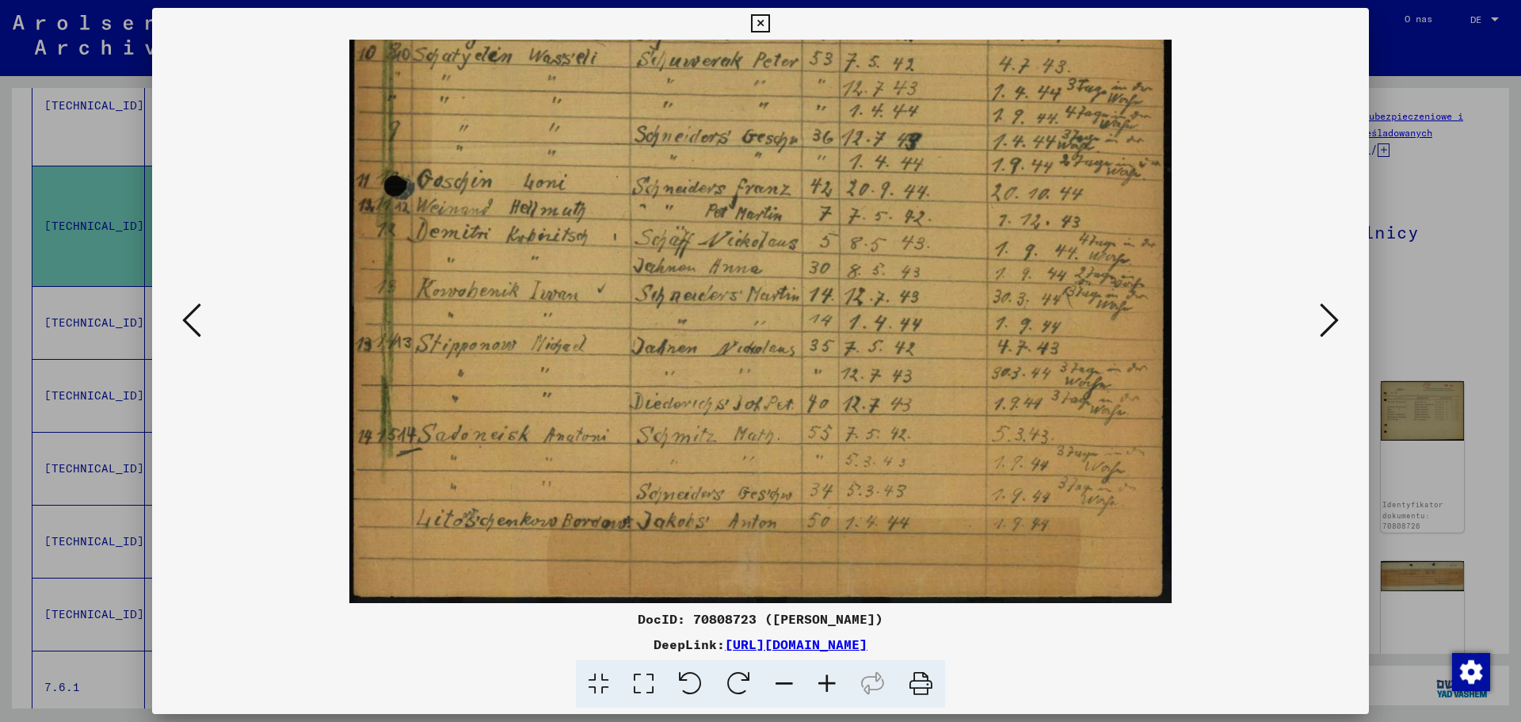
drag, startPoint x: 651, startPoint y: 521, endPoint x: 650, endPoint y: 270, distance: 251.2
click at [650, 270] on img at bounding box center [760, 25] width 823 height 1158
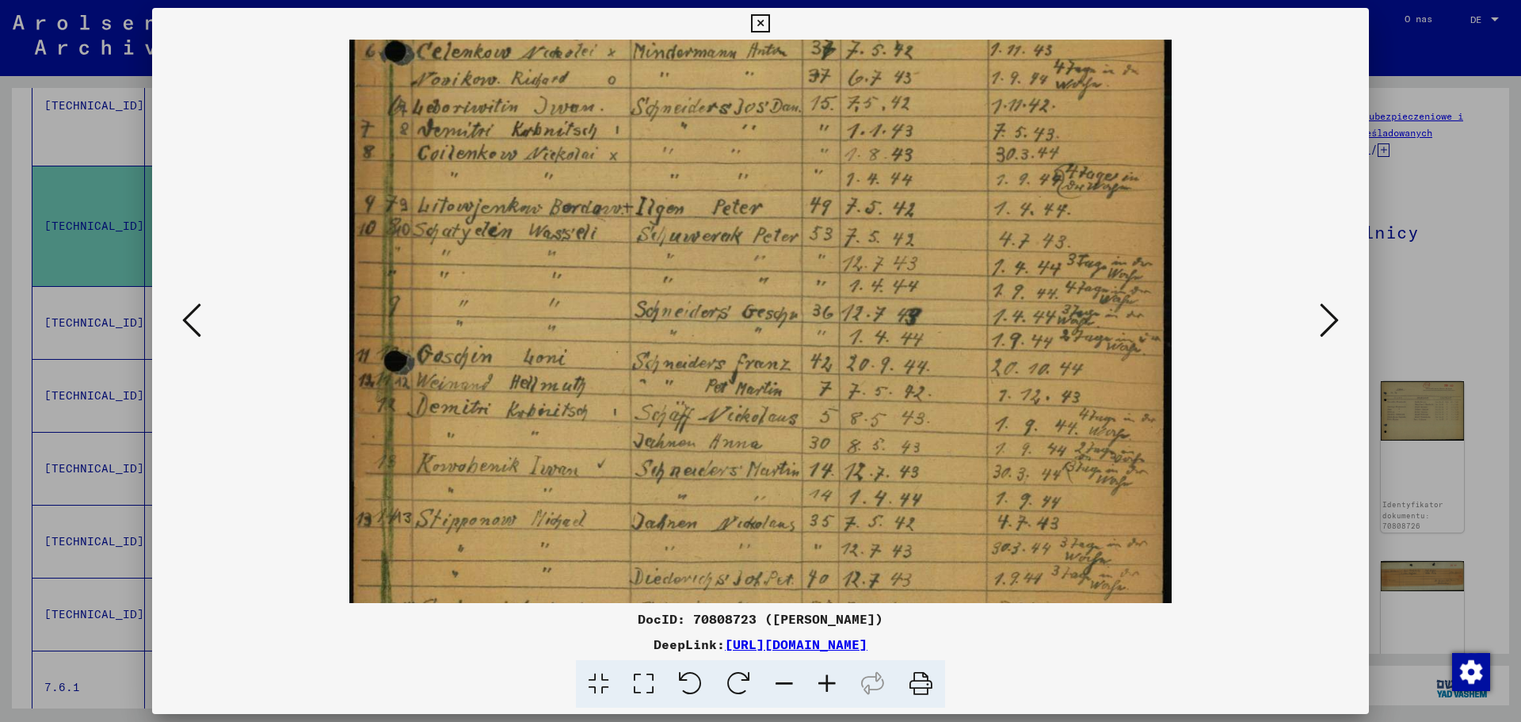
drag, startPoint x: 722, startPoint y: 522, endPoint x: 752, endPoint y: 637, distance: 118.8
click at [752, 636] on div "DocID: 70808723 ([PERSON_NAME]) DeepLink: [URL][DOMAIN_NAME]" at bounding box center [760, 358] width 1217 height 701
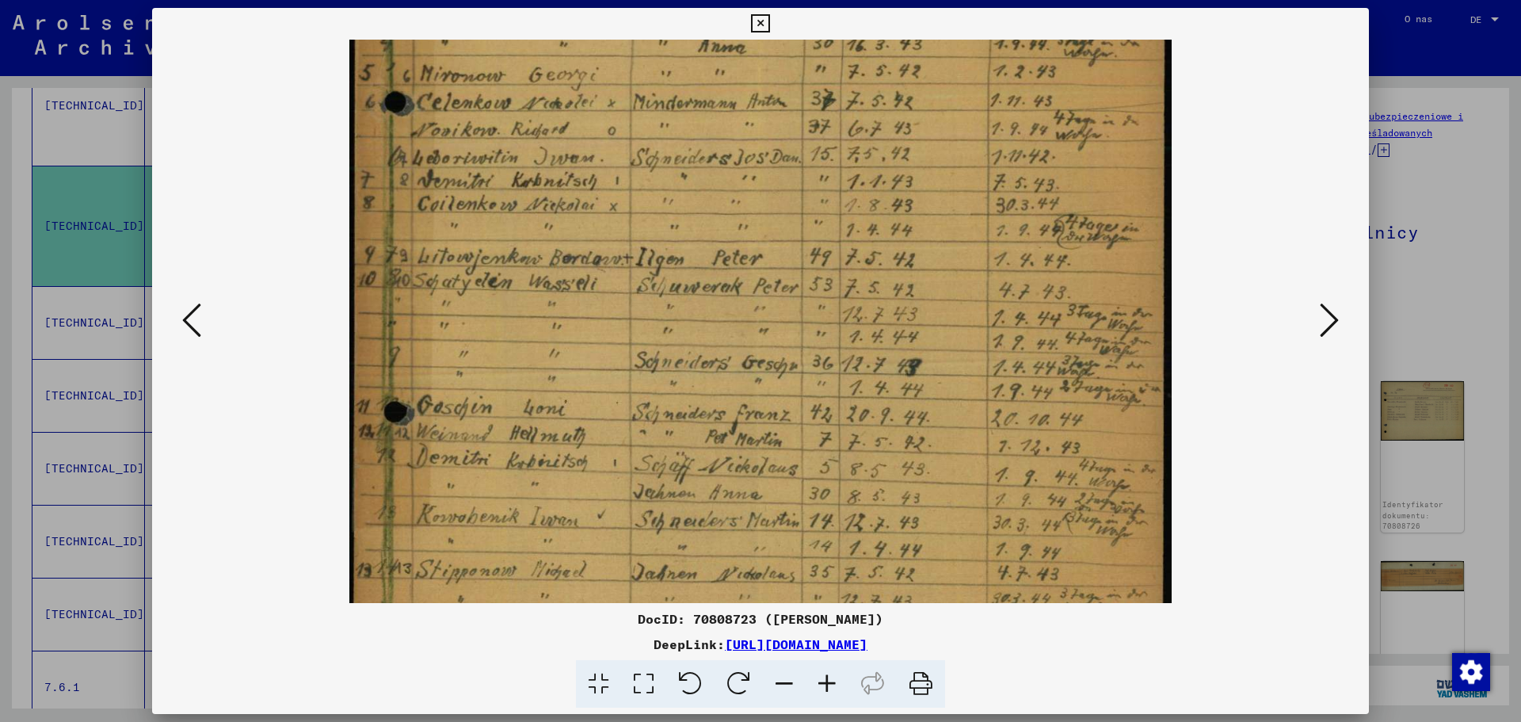
click at [729, 519] on img at bounding box center [760, 251] width 823 height 1158
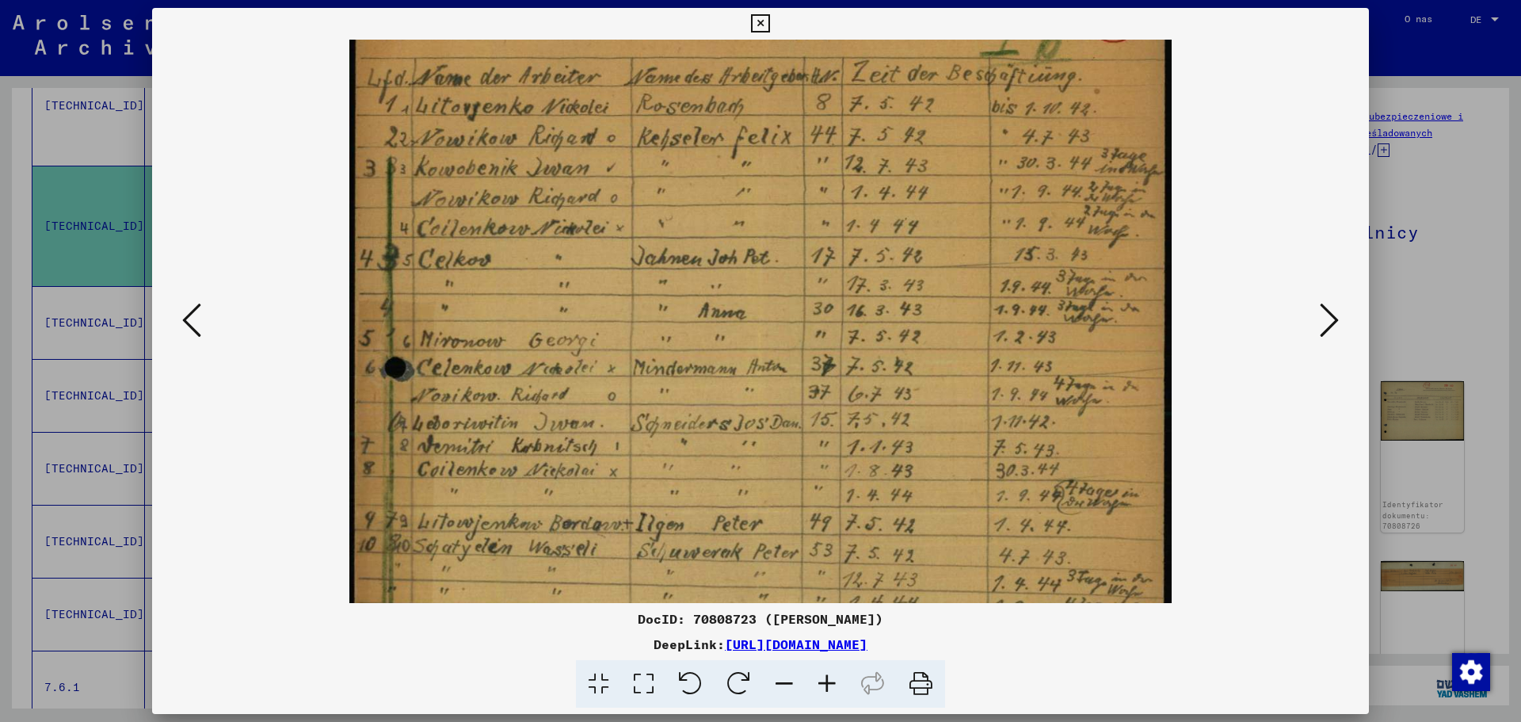
scroll to position [0, 0]
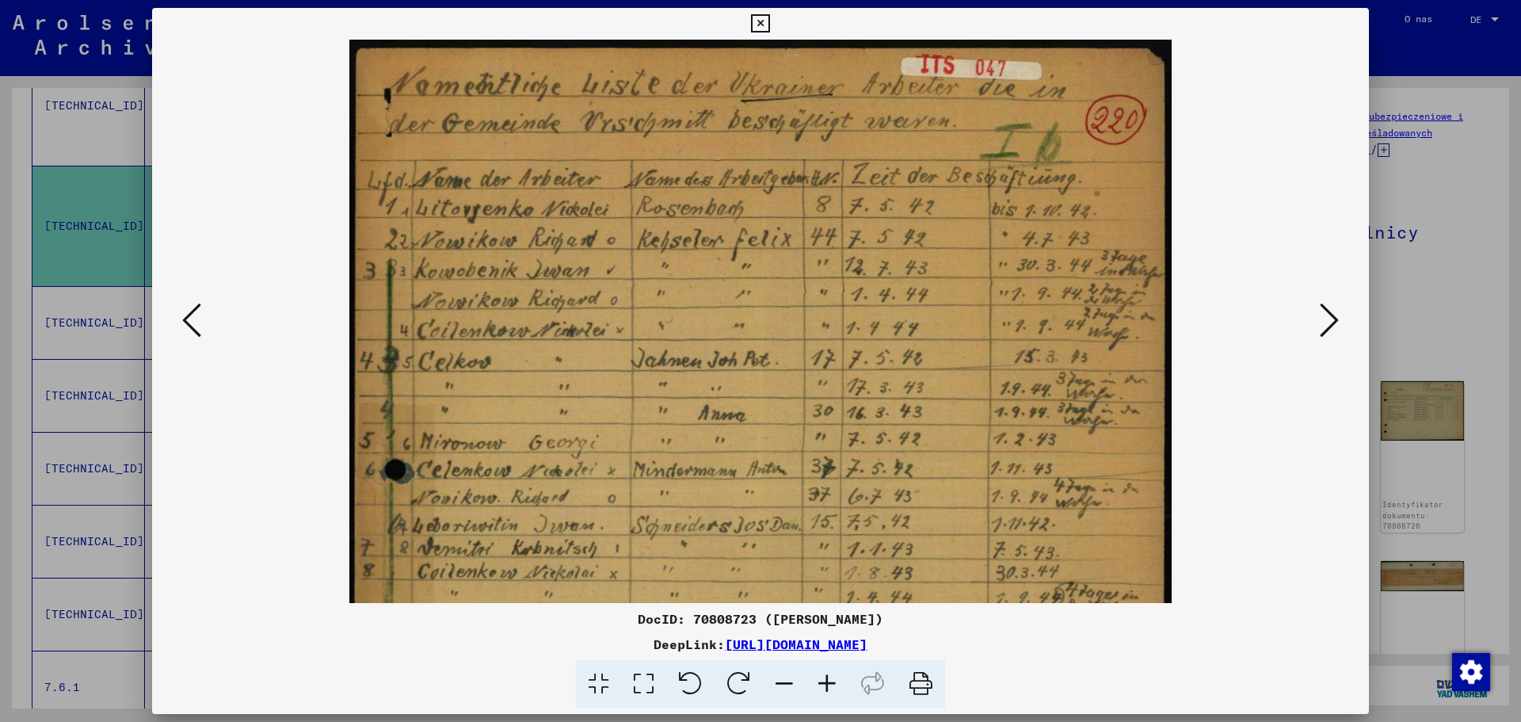
drag, startPoint x: 701, startPoint y: 345, endPoint x: 705, endPoint y: 448, distance: 102.3
click at [704, 445] on img at bounding box center [760, 619] width 823 height 1158
click at [1326, 330] on icon at bounding box center [1329, 320] width 19 height 38
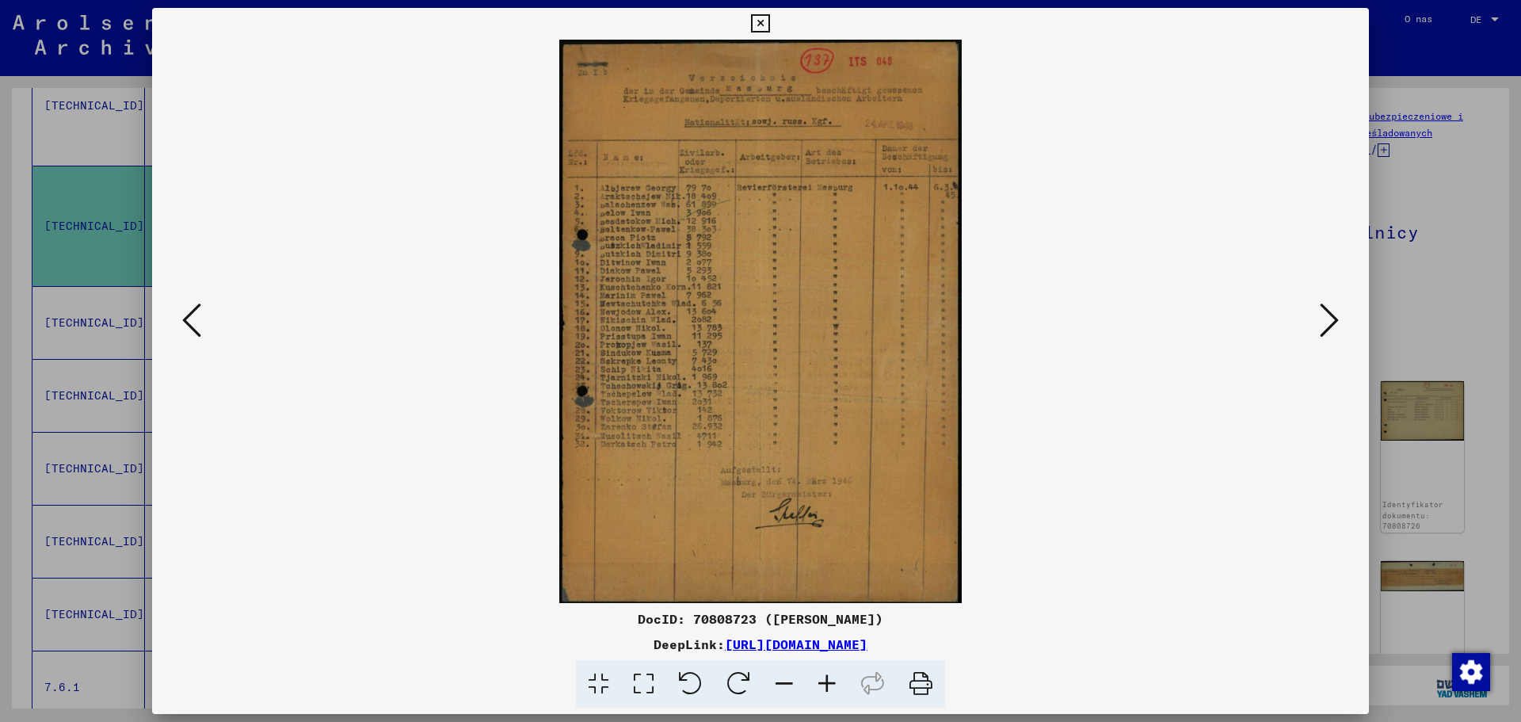
click at [831, 672] on icon at bounding box center [827, 684] width 43 height 48
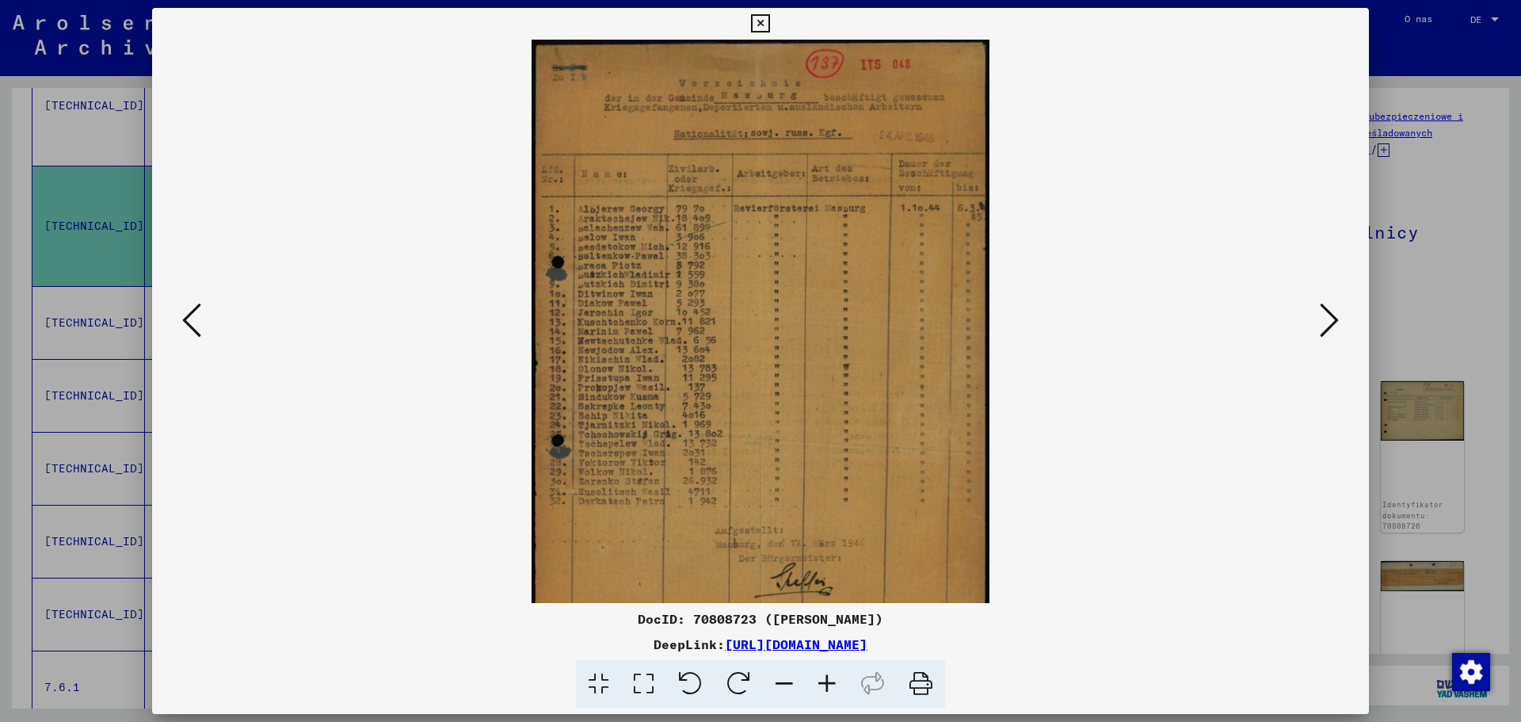
click at [831, 672] on icon at bounding box center [827, 684] width 43 height 48
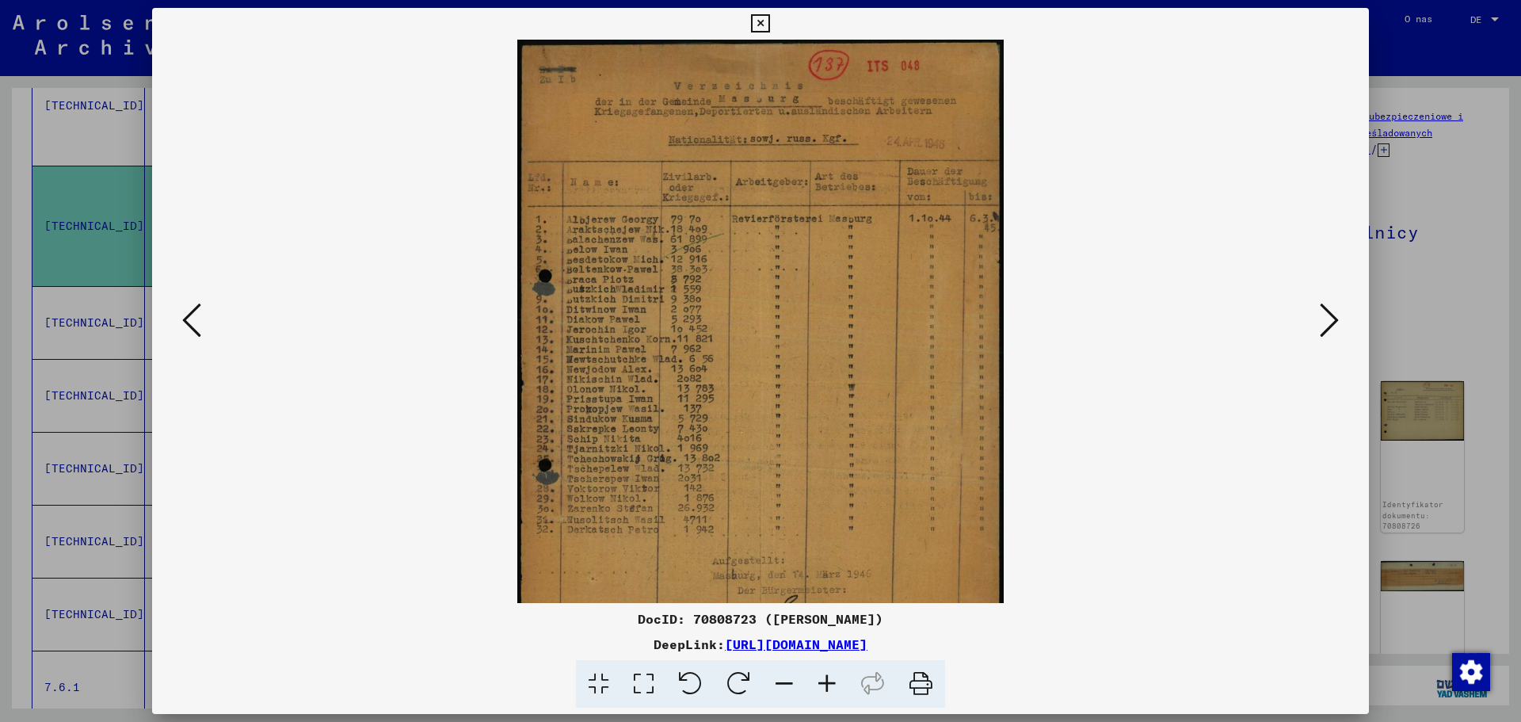
click at [831, 672] on icon at bounding box center [827, 684] width 43 height 48
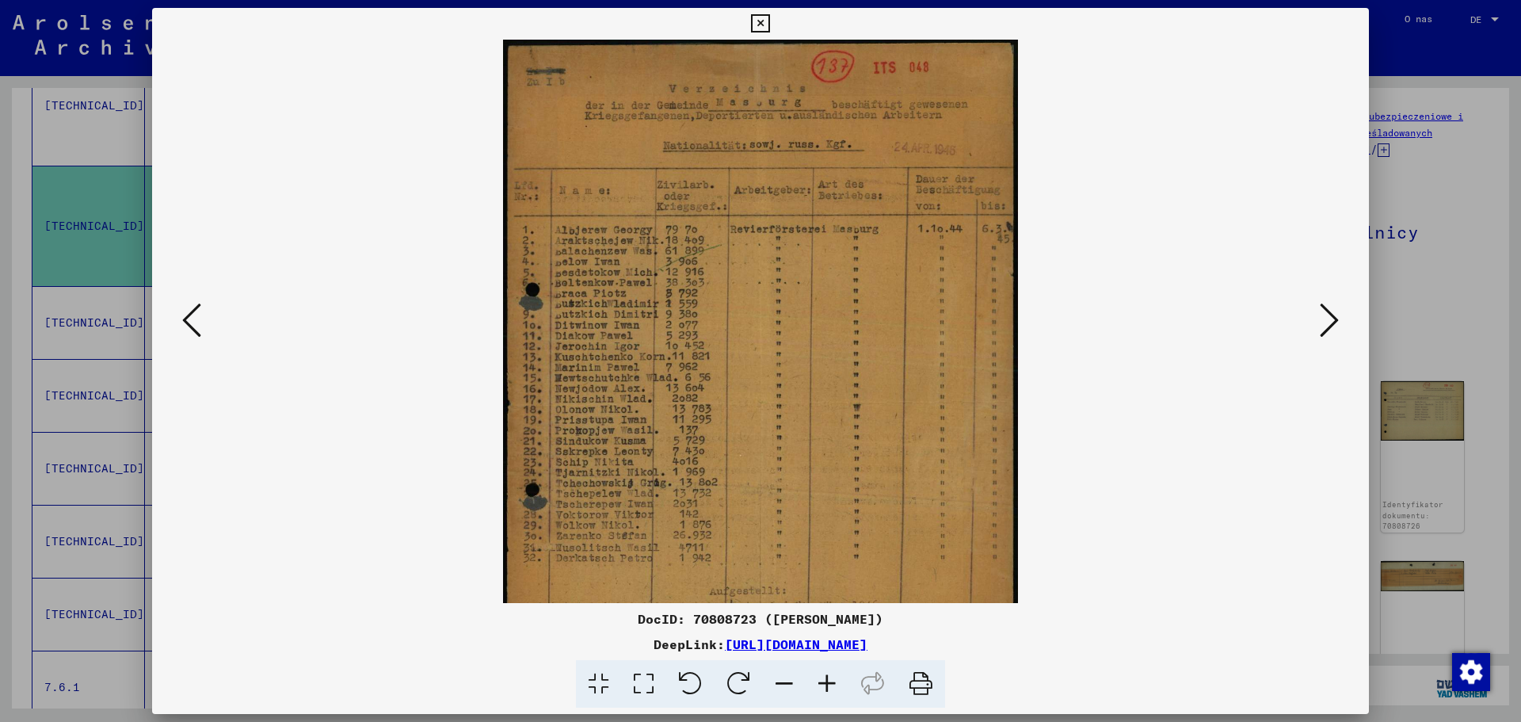
click at [831, 672] on icon at bounding box center [827, 684] width 43 height 48
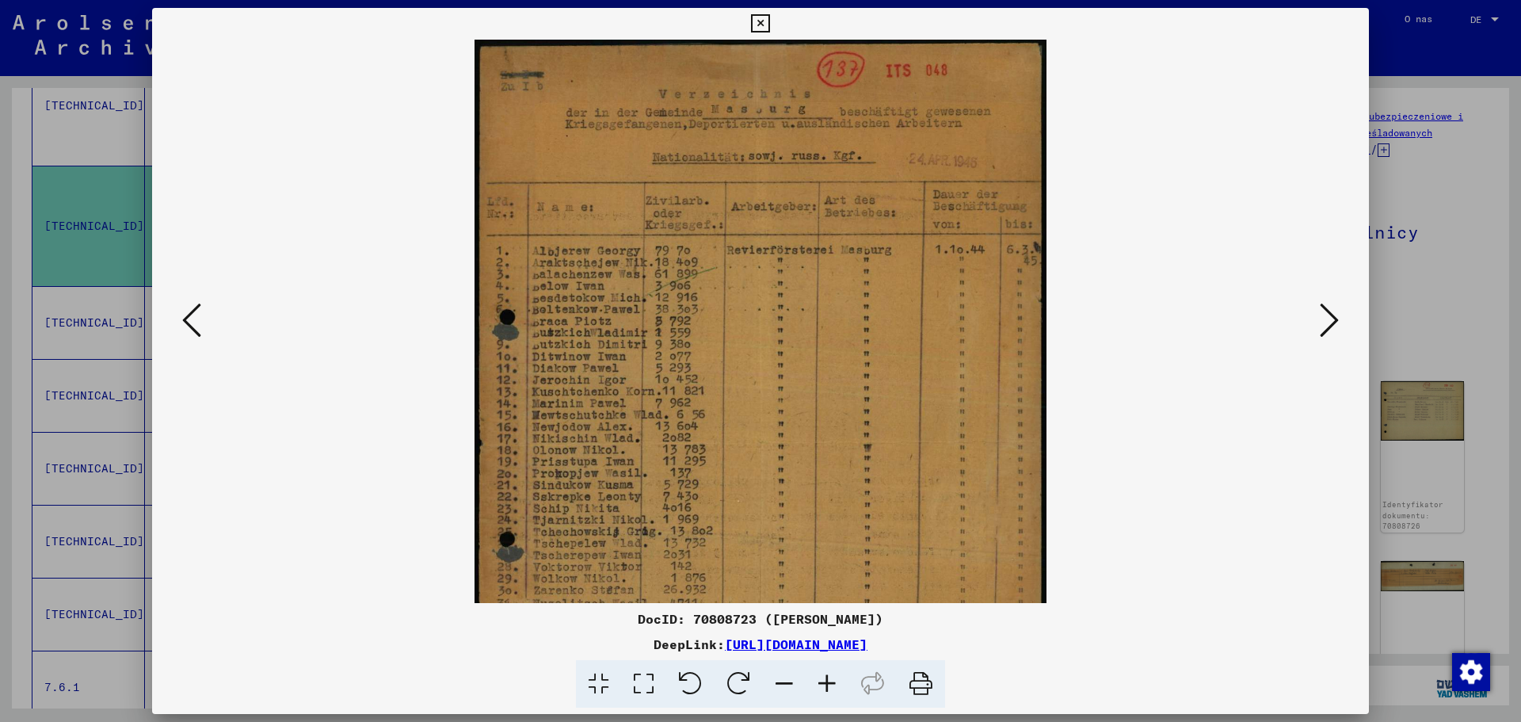
click at [831, 672] on icon at bounding box center [827, 684] width 43 height 48
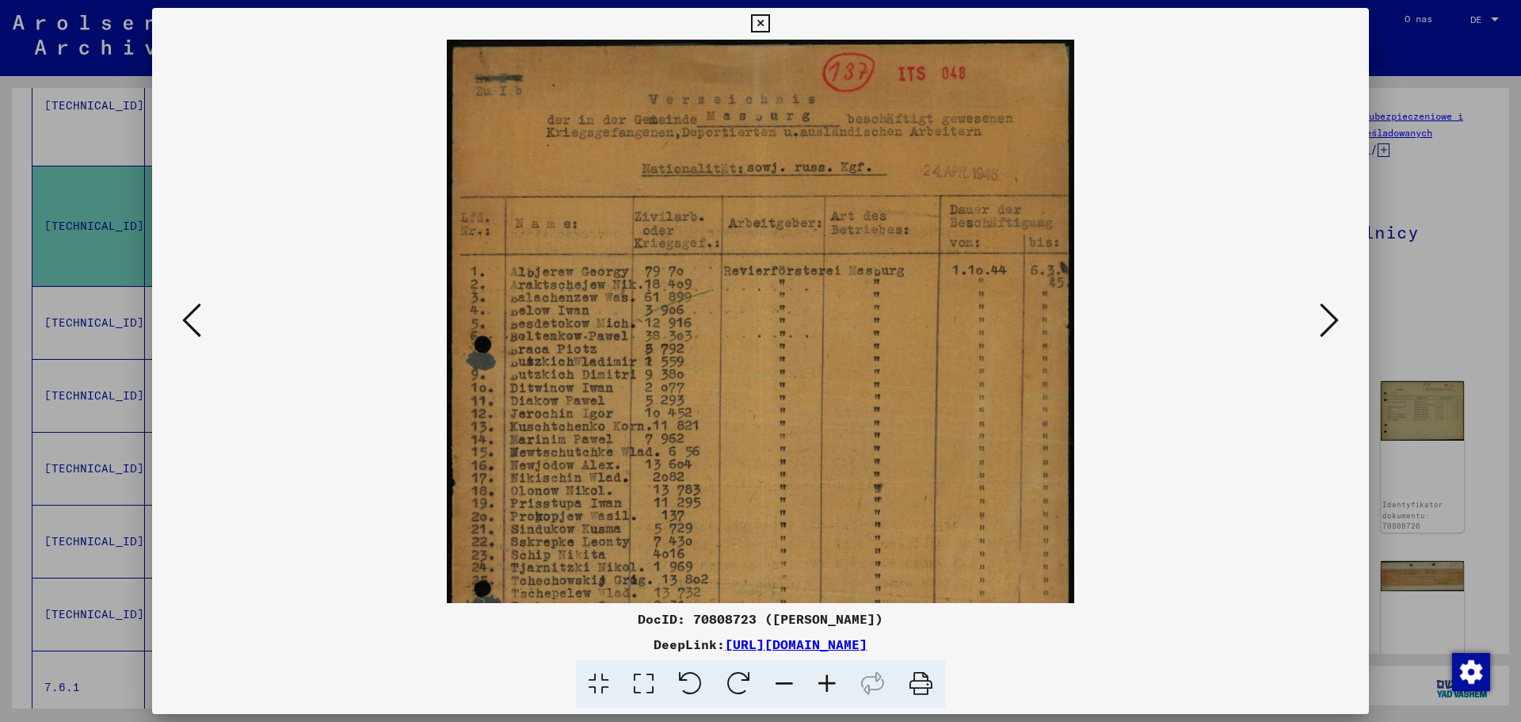
click at [831, 672] on icon at bounding box center [827, 684] width 43 height 48
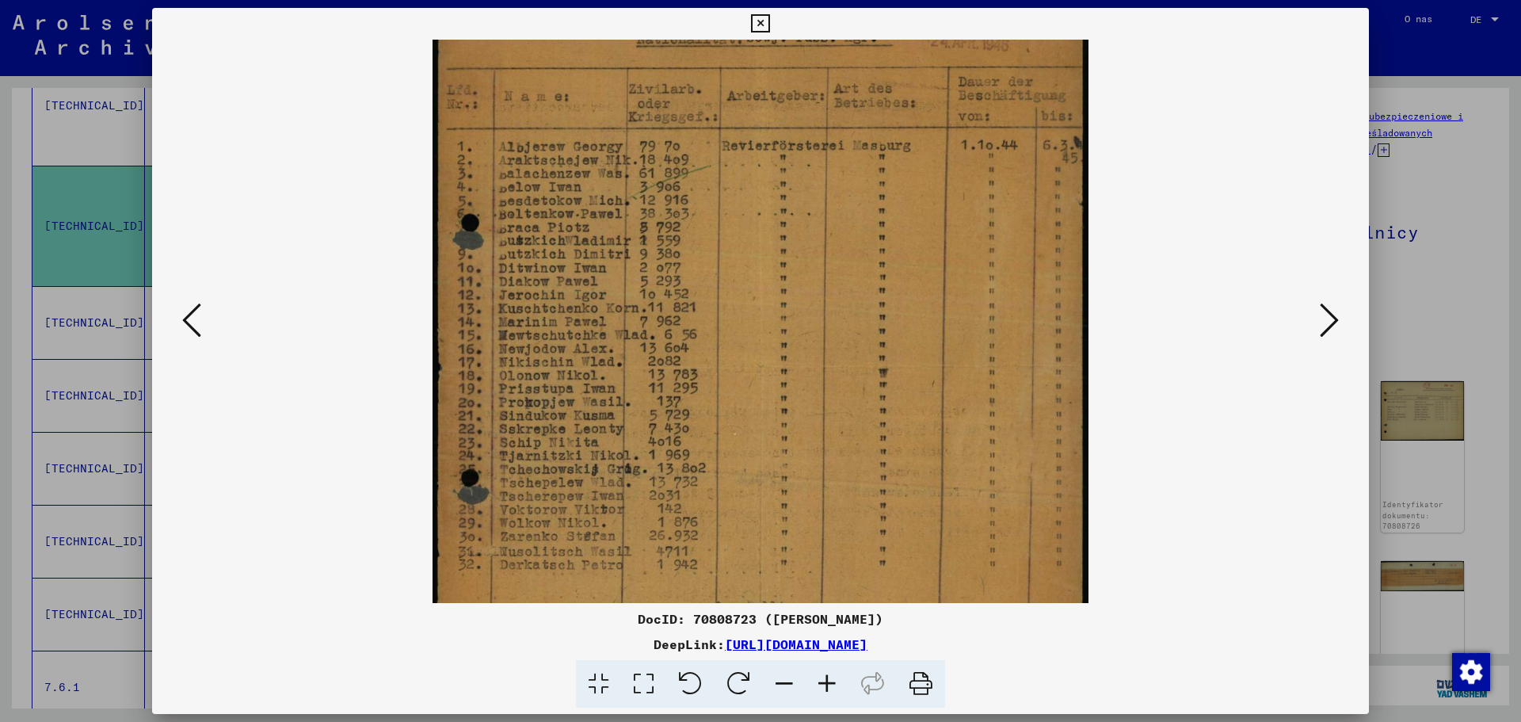
scroll to position [146, 0]
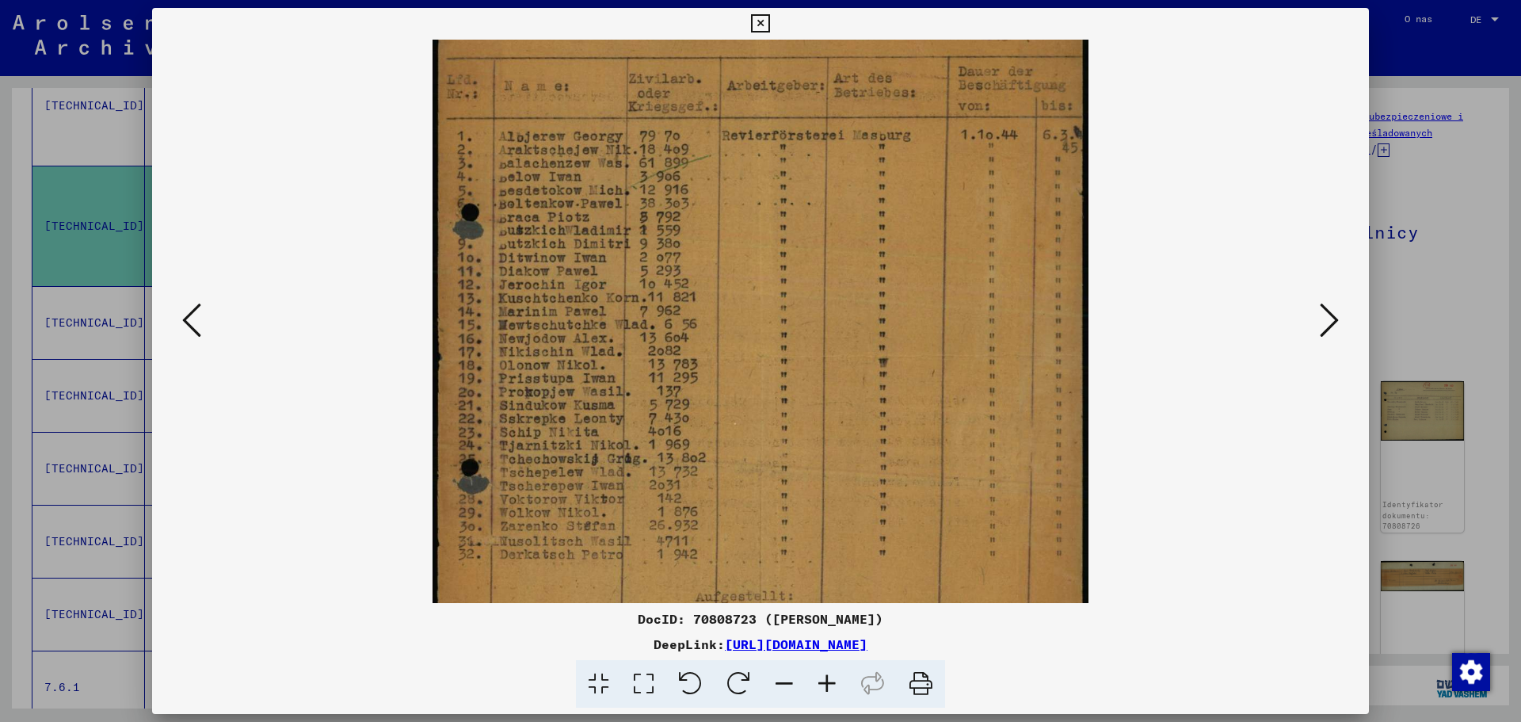
drag, startPoint x: 652, startPoint y: 539, endPoint x: 647, endPoint y: 393, distance: 145.9
click at [647, 393] on img at bounding box center [761, 354] width 657 height 920
click at [1334, 321] on icon at bounding box center [1329, 320] width 19 height 38
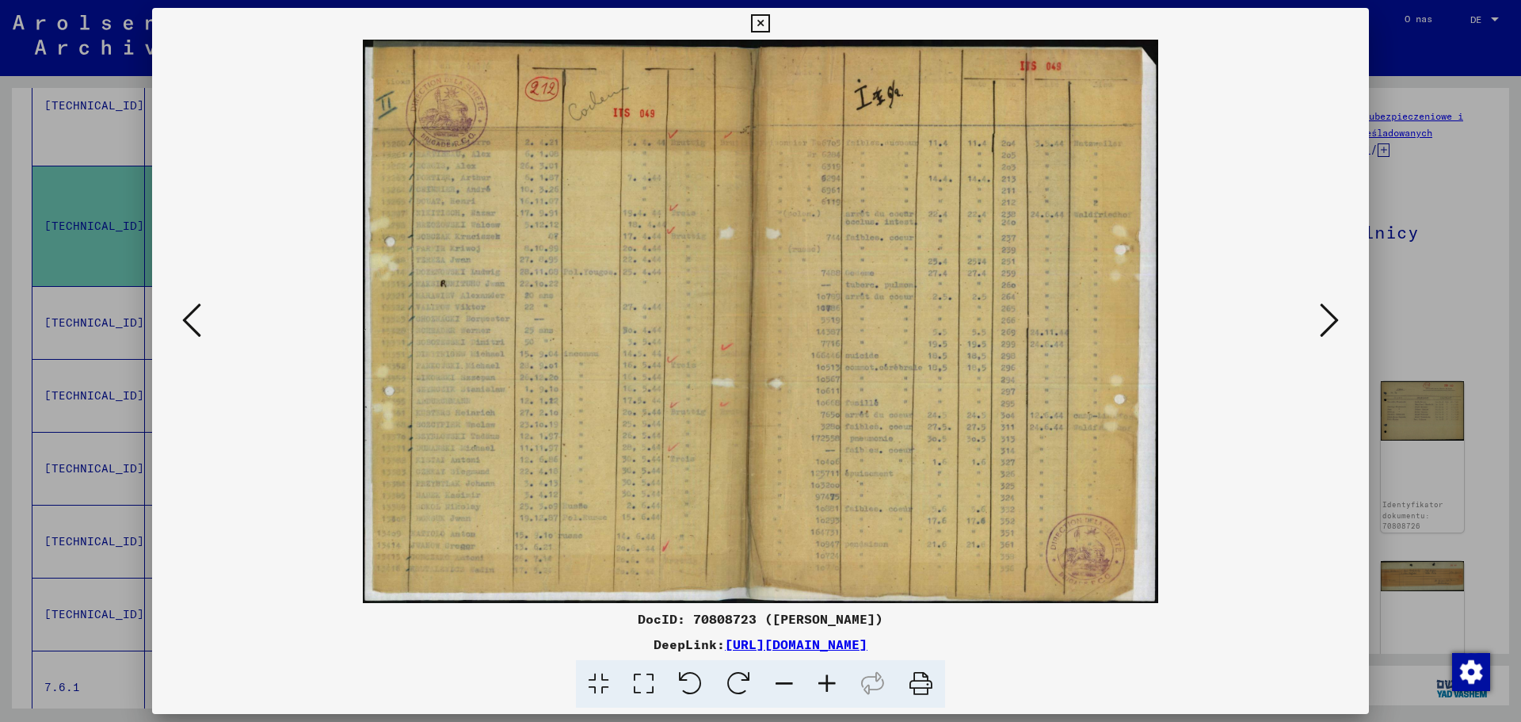
scroll to position [0, 0]
click at [832, 676] on icon at bounding box center [827, 684] width 43 height 48
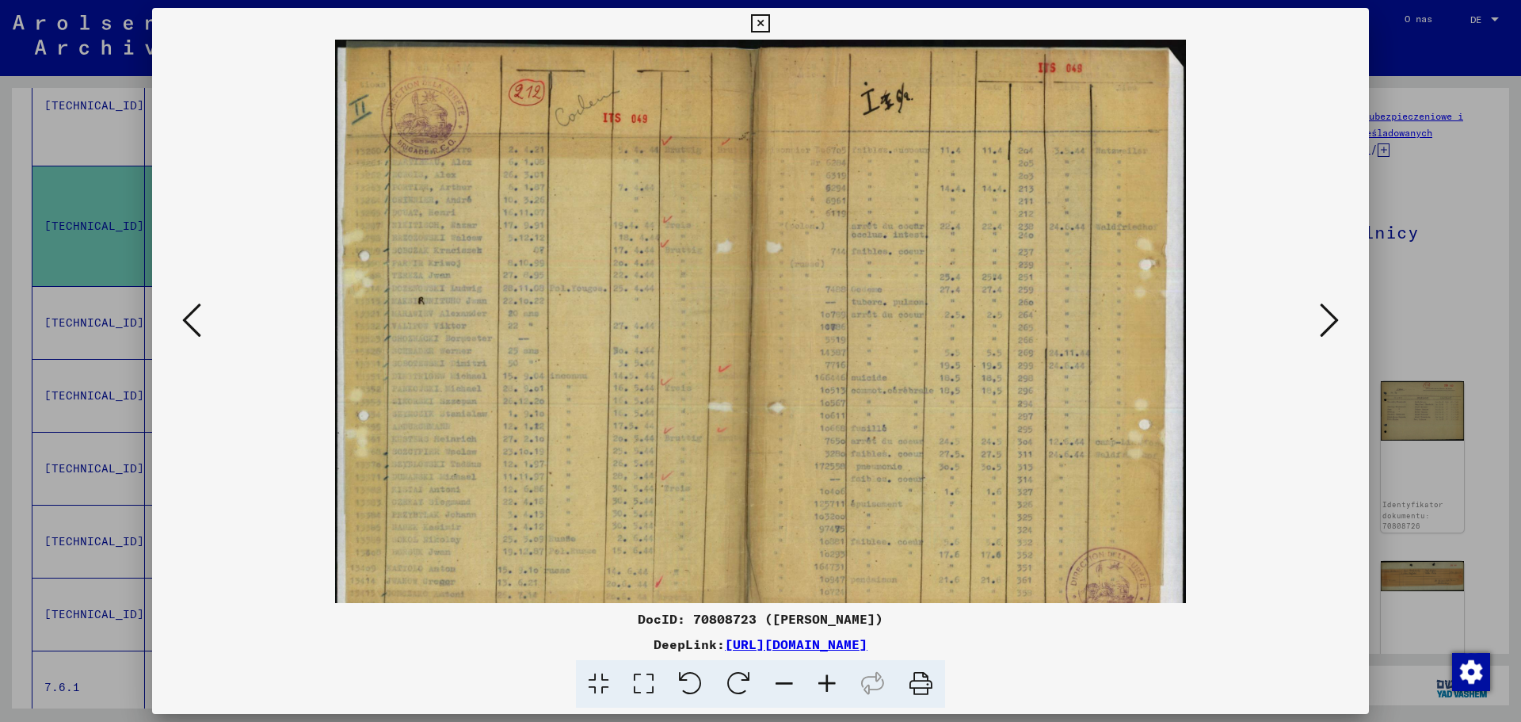
click at [832, 676] on icon at bounding box center [827, 684] width 43 height 48
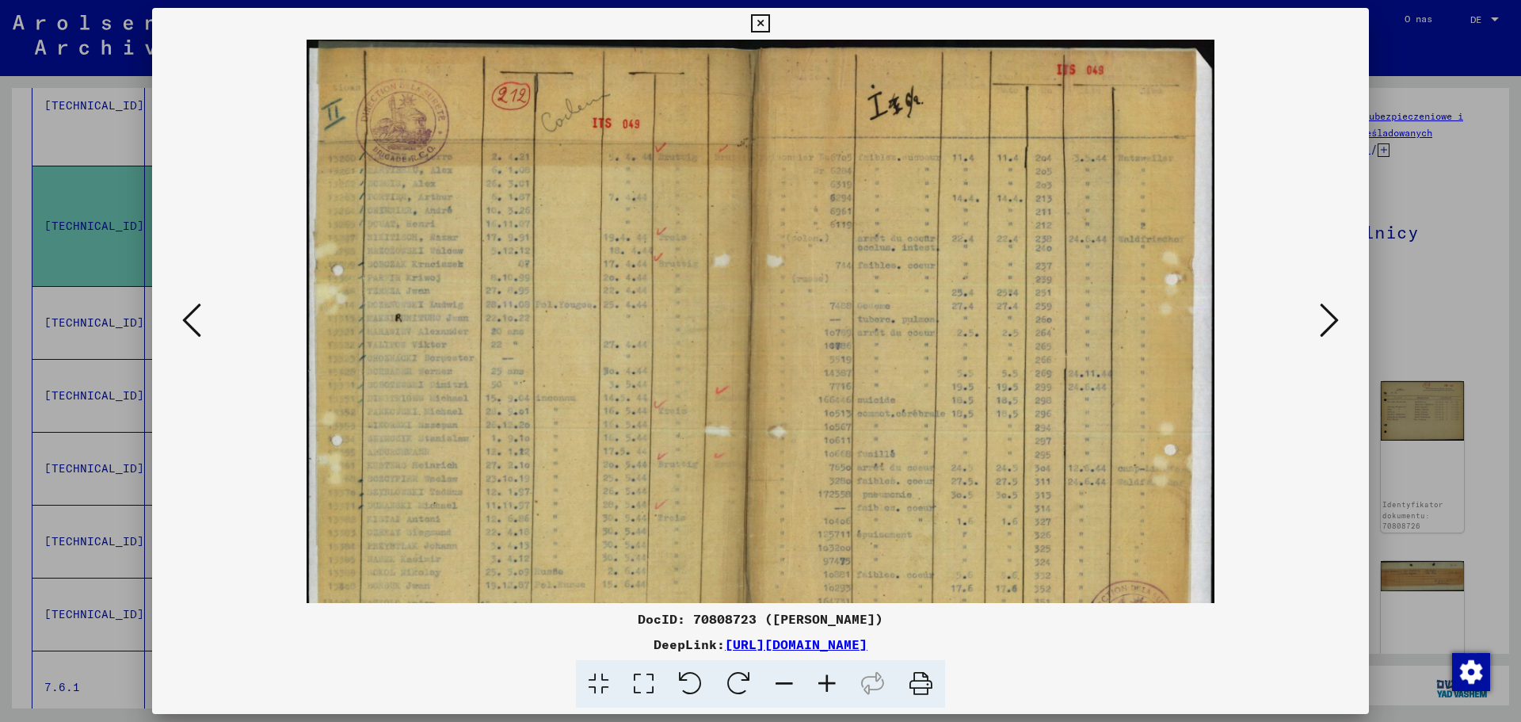
click at [832, 676] on icon at bounding box center [827, 684] width 43 height 48
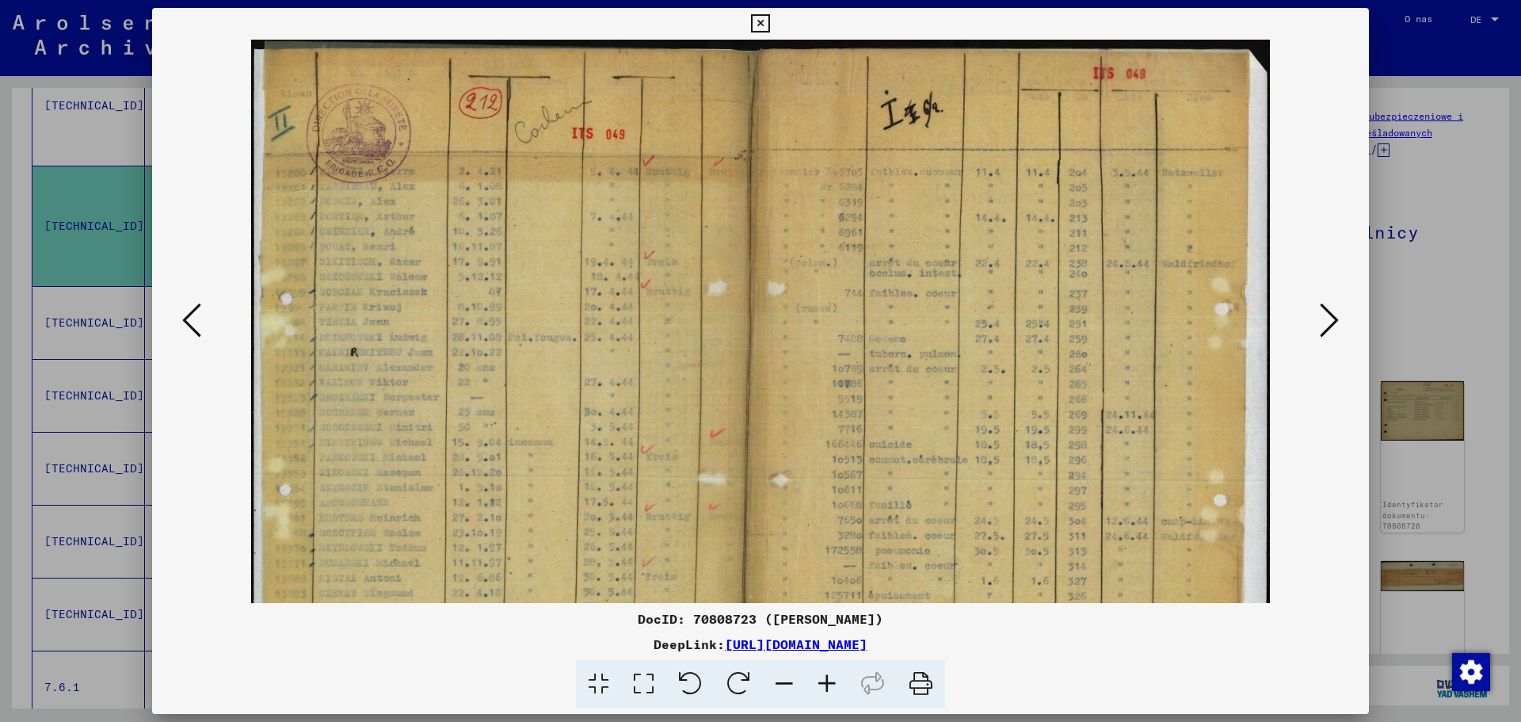
click at [832, 676] on icon at bounding box center [827, 684] width 43 height 48
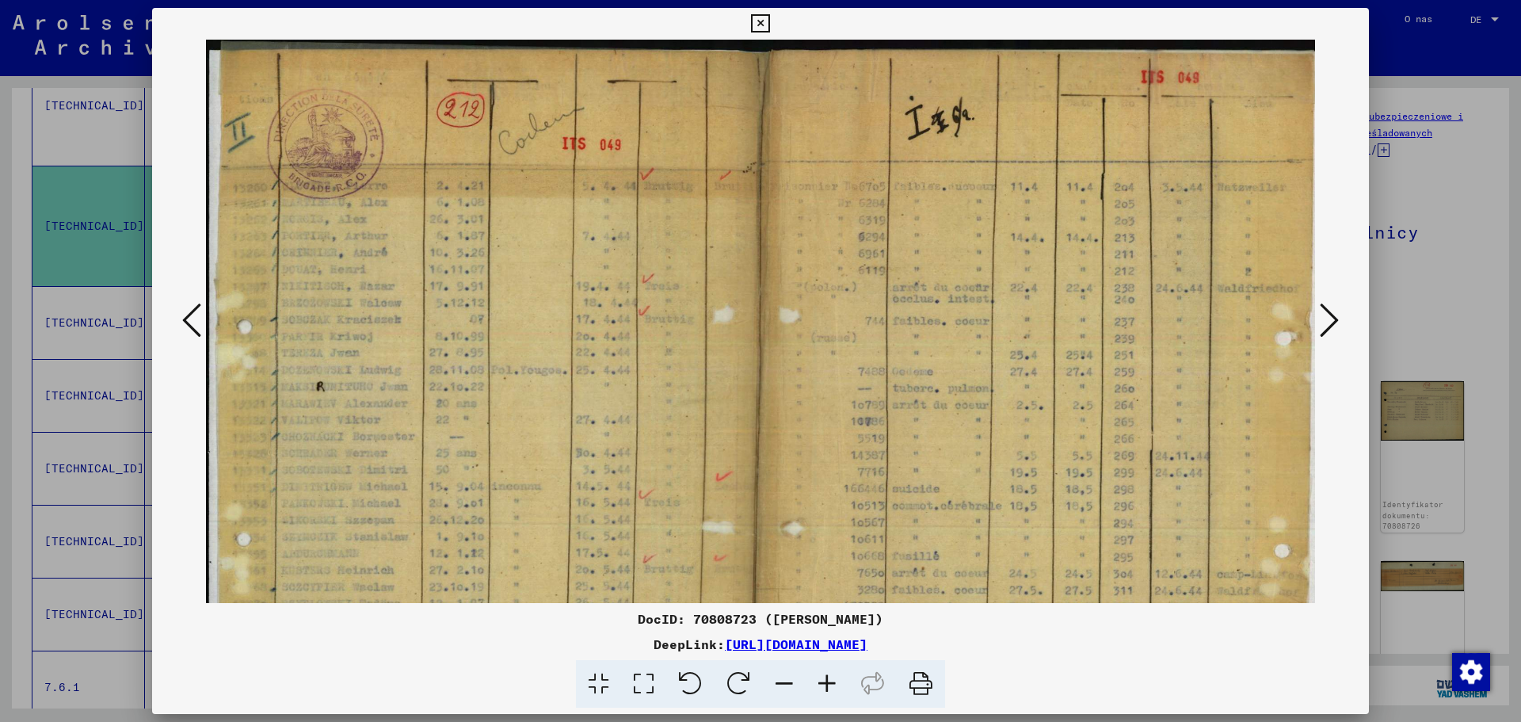
click at [832, 676] on icon at bounding box center [827, 684] width 43 height 48
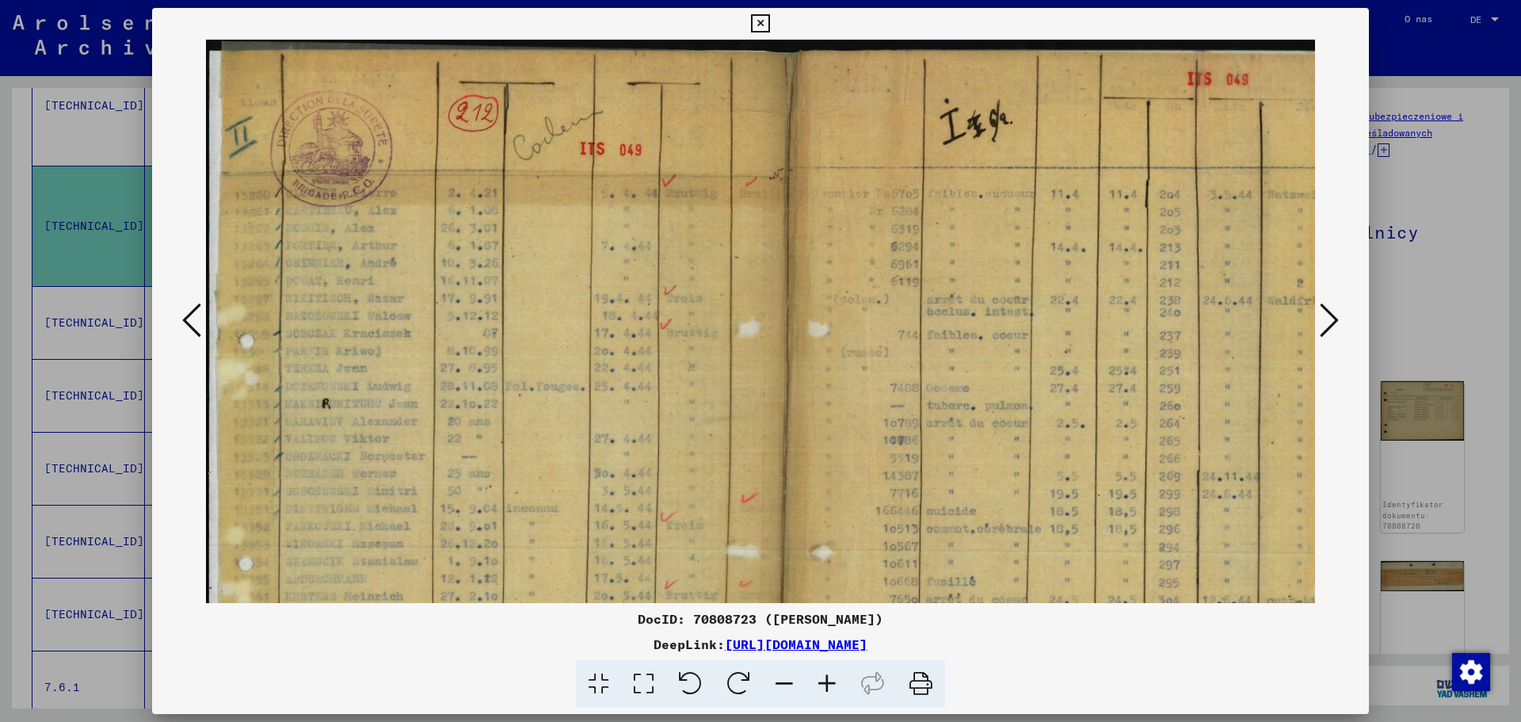
click at [832, 676] on icon at bounding box center [827, 684] width 43 height 48
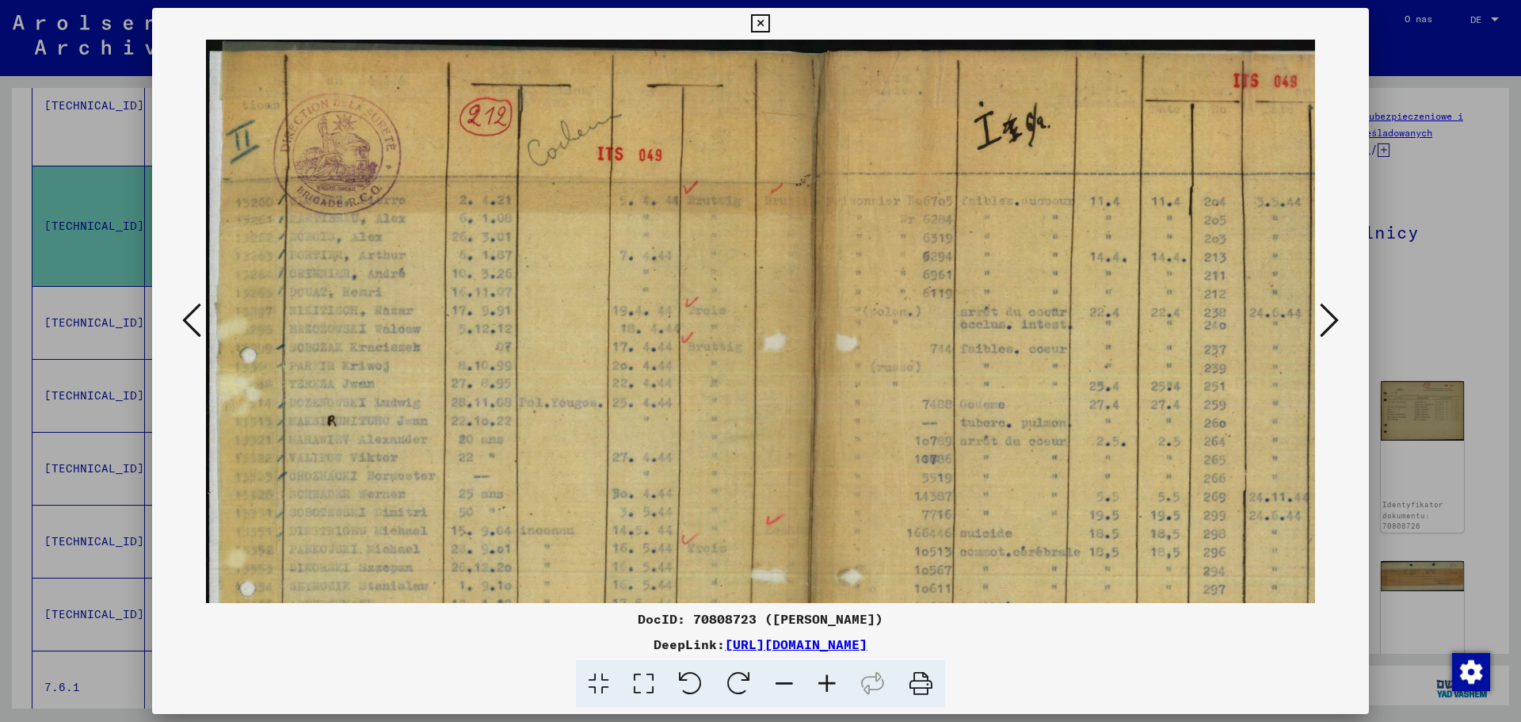
click at [832, 676] on icon at bounding box center [827, 684] width 43 height 48
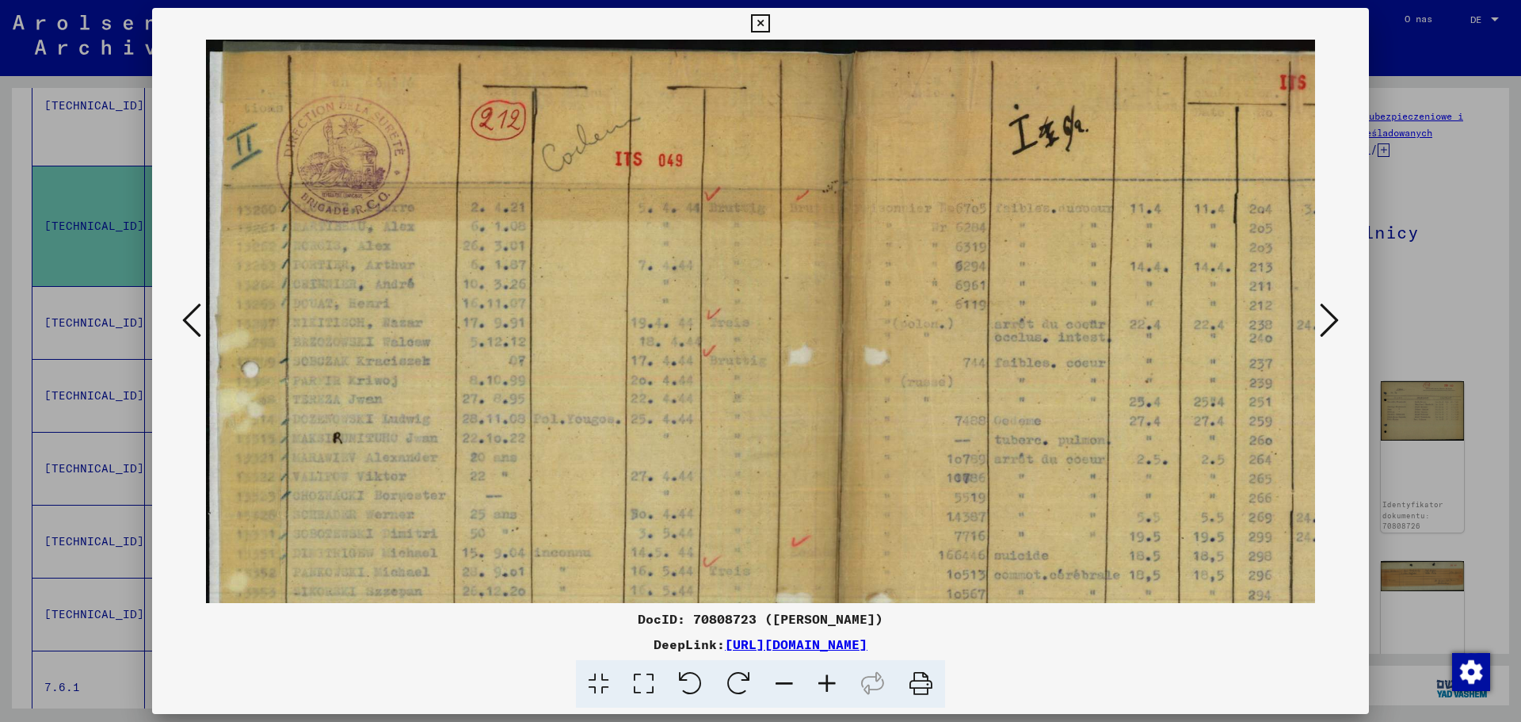
click at [832, 676] on icon at bounding box center [827, 684] width 43 height 48
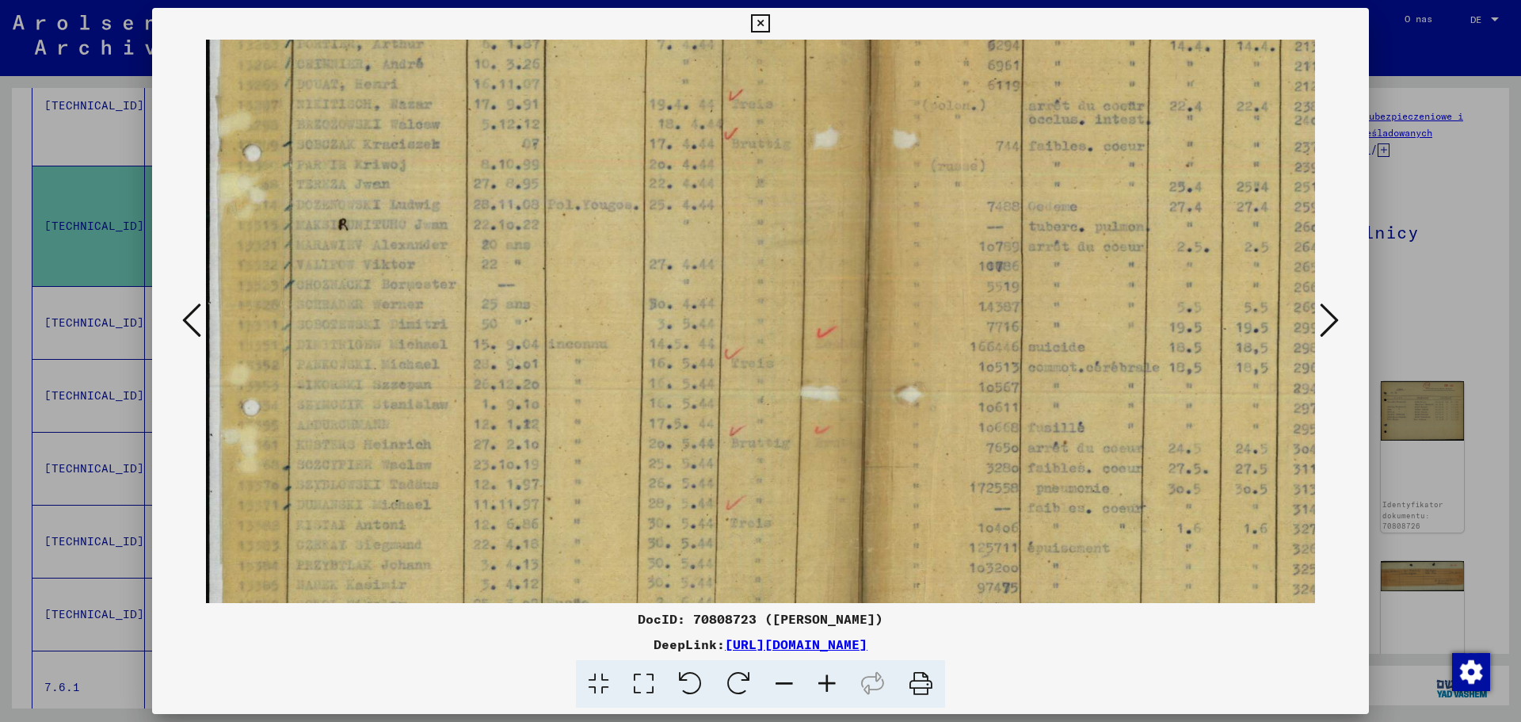
scroll to position [231, 0]
drag, startPoint x: 376, startPoint y: 400, endPoint x: 454, endPoint y: 169, distance: 244.3
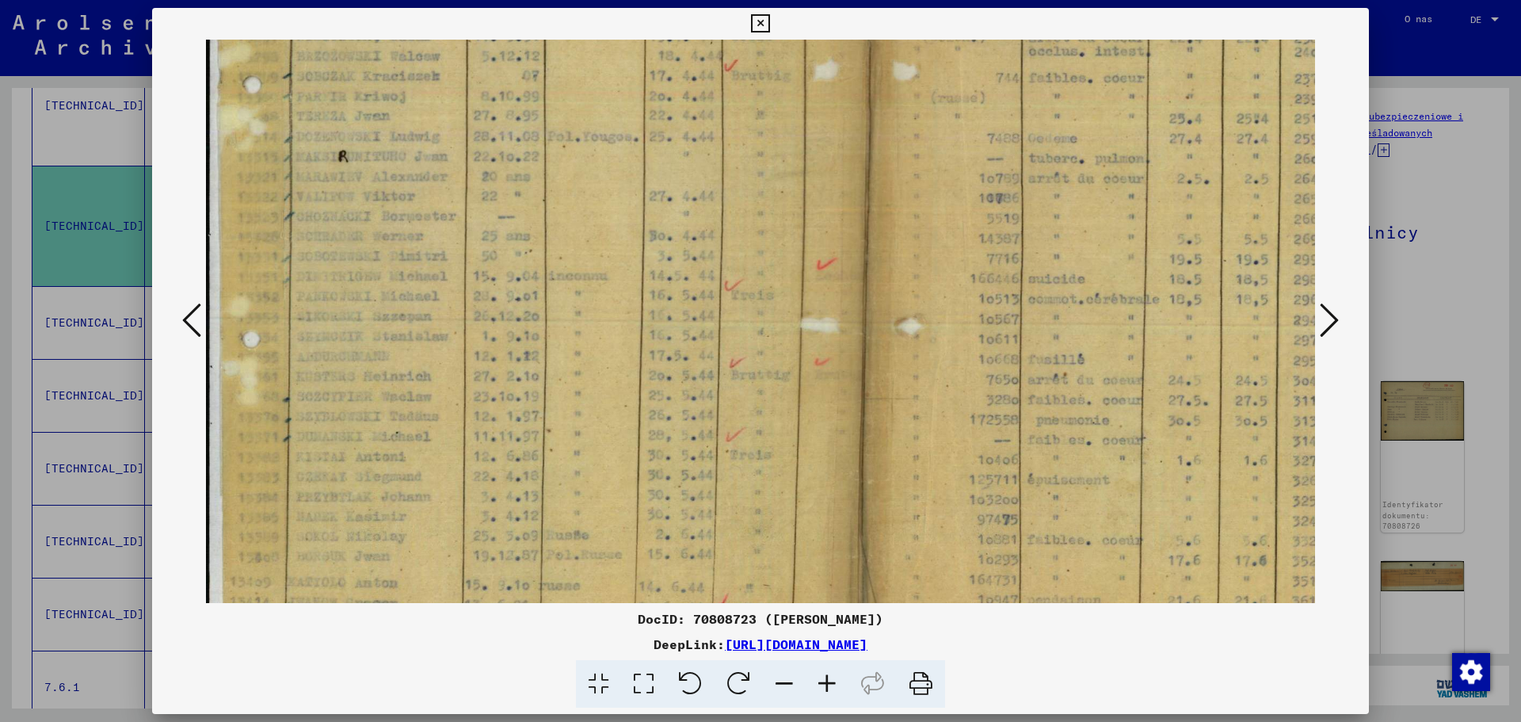
scroll to position [314, 0]
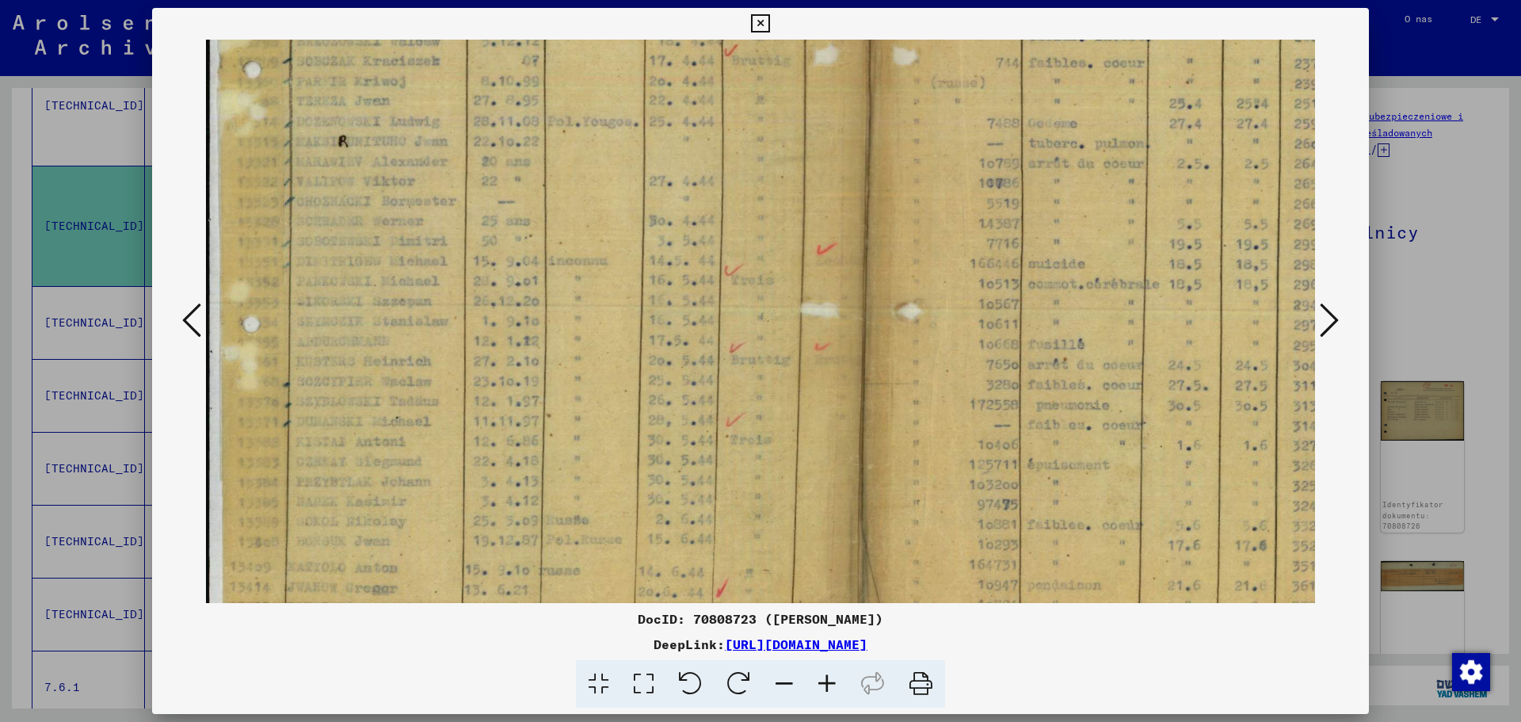
drag, startPoint x: 454, startPoint y: 169, endPoint x: 437, endPoint y: 307, distance: 139.0
drag, startPoint x: 437, startPoint y: 307, endPoint x: 829, endPoint y: 680, distance: 541.4
click at [829, 680] on icon at bounding box center [827, 684] width 43 height 48
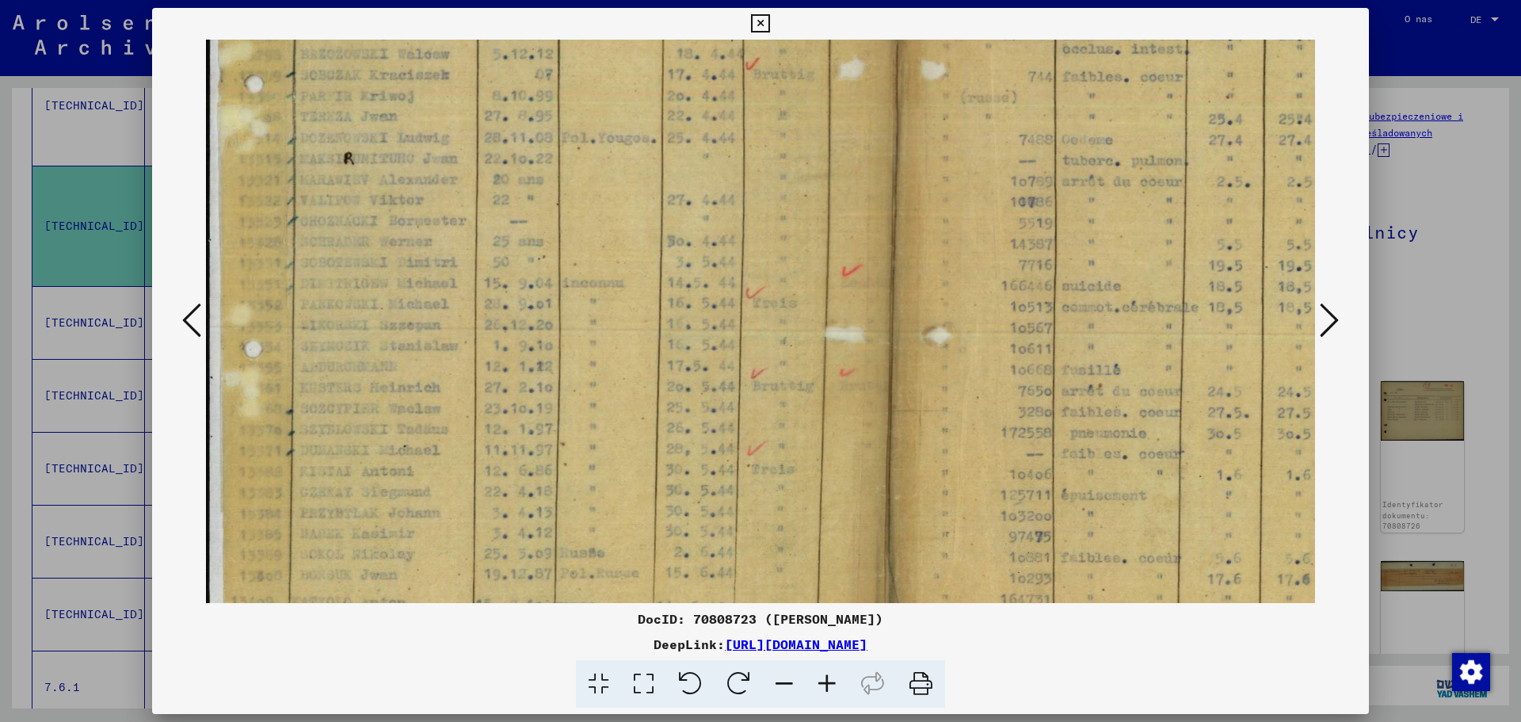
click at [829, 680] on icon at bounding box center [827, 684] width 43 height 48
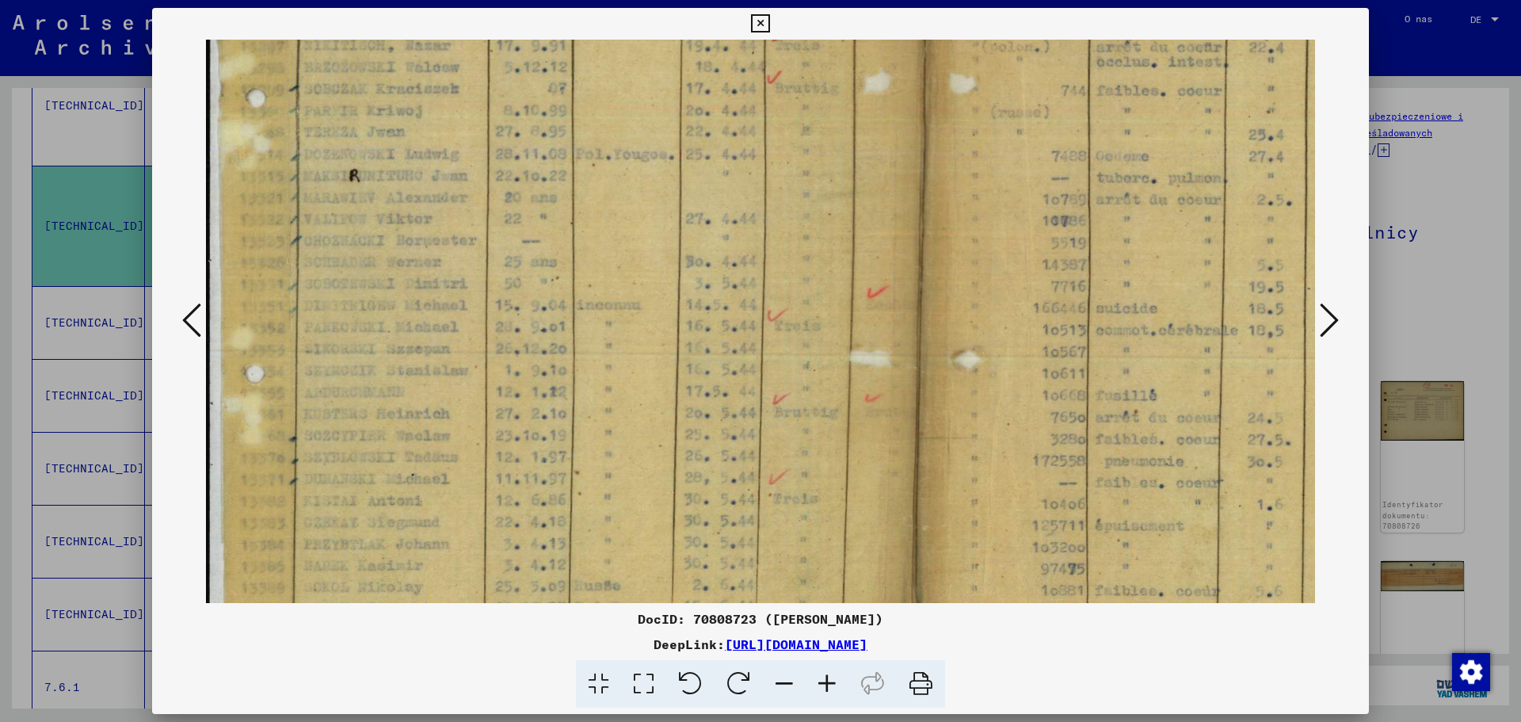
click at [829, 680] on icon at bounding box center [827, 684] width 43 height 48
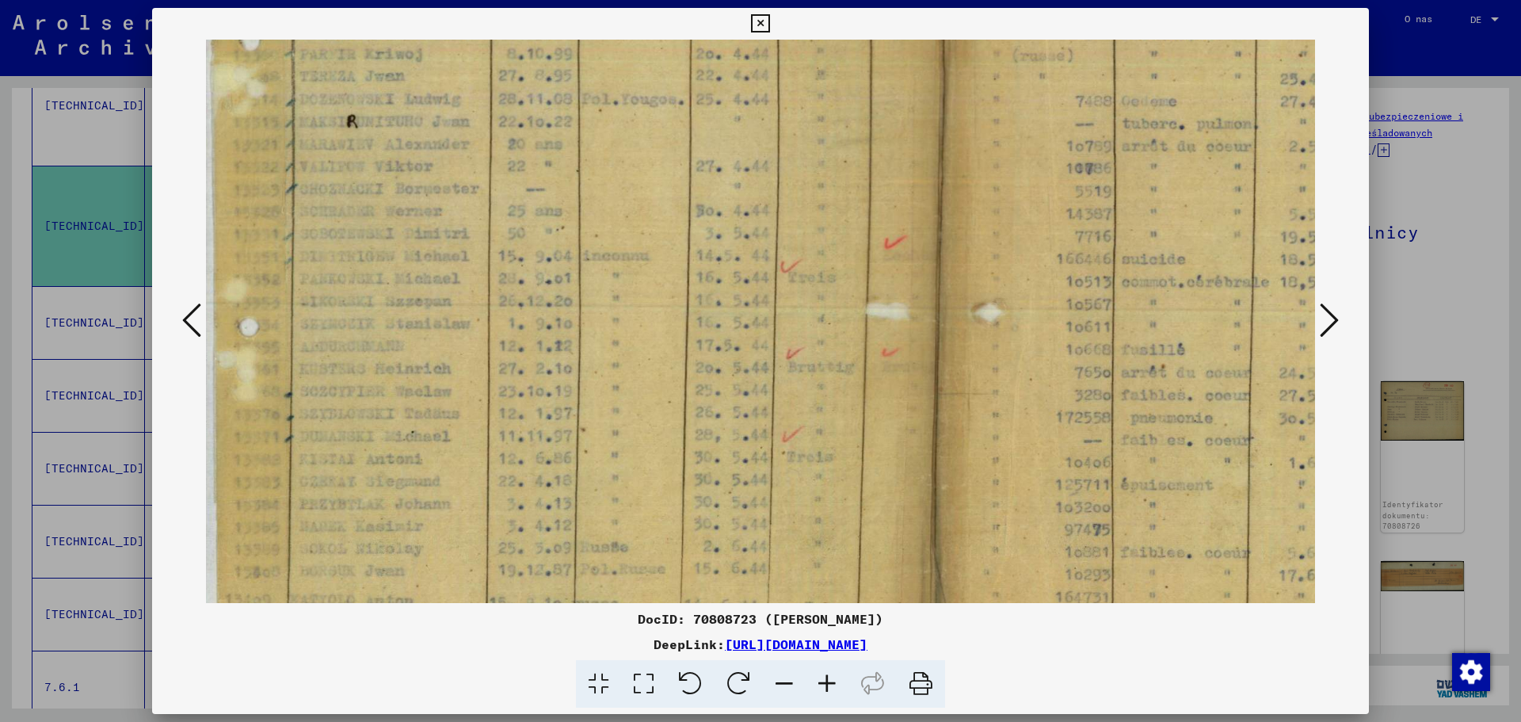
scroll to position [385, 7]
drag, startPoint x: 453, startPoint y: 502, endPoint x: 454, endPoint y: 463, distance: 39.6
click at [454, 463] on img at bounding box center [960, 194] width 1523 height 1078
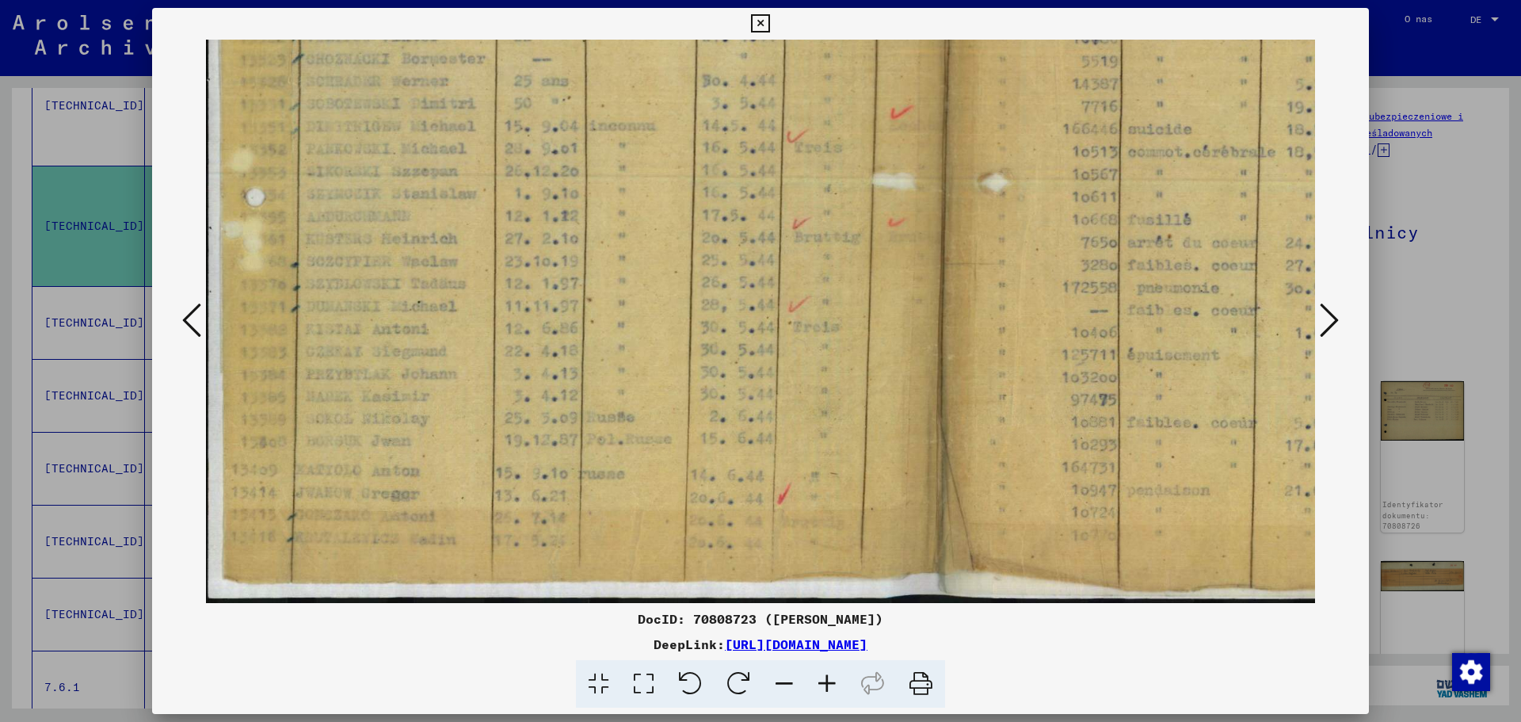
drag, startPoint x: 872, startPoint y: 306, endPoint x: 872, endPoint y: 255, distance: 50.7
click at [872, 255] on img at bounding box center [965, 64] width 1523 height 1078
click at [1329, 306] on icon at bounding box center [1329, 320] width 19 height 38
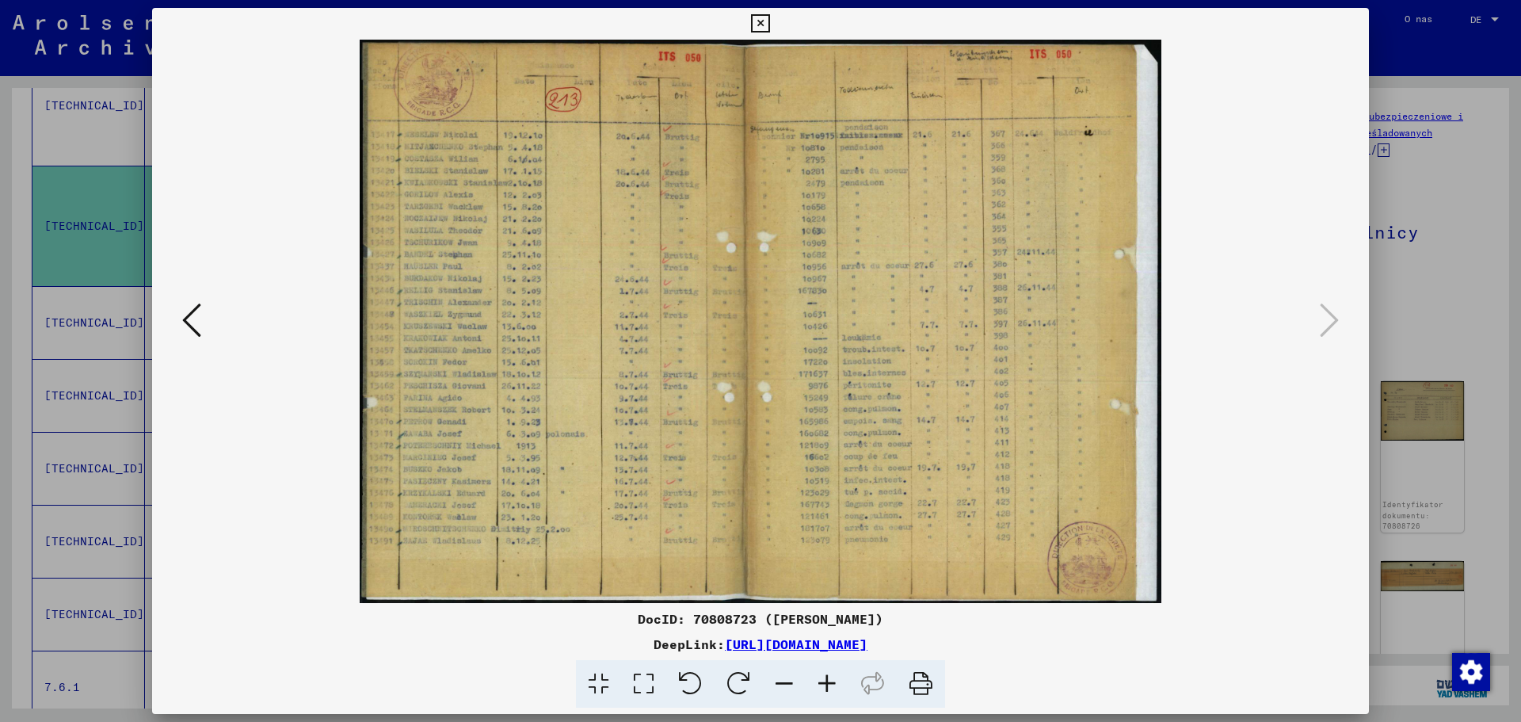
scroll to position [0, 0]
click at [817, 684] on icon at bounding box center [827, 684] width 43 height 48
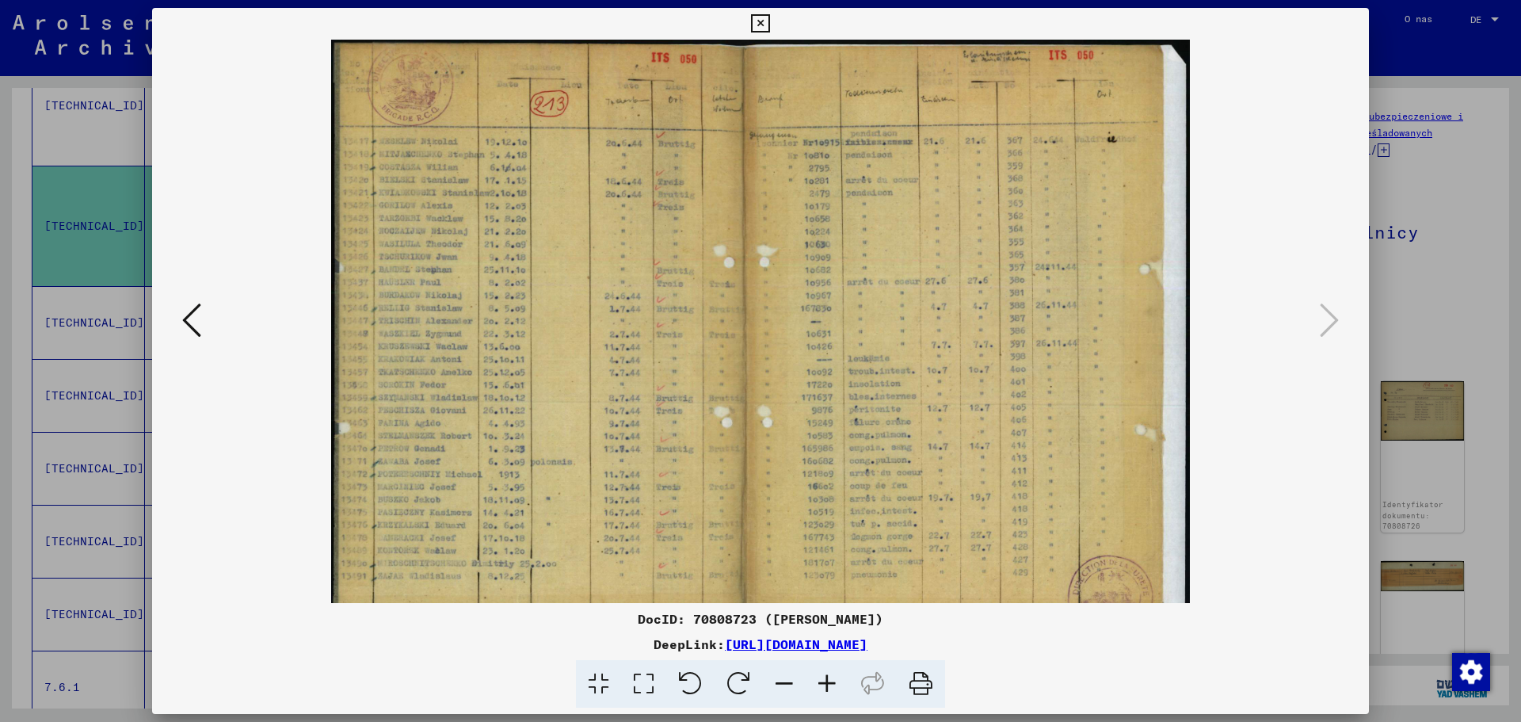
click at [817, 684] on icon at bounding box center [827, 684] width 43 height 48
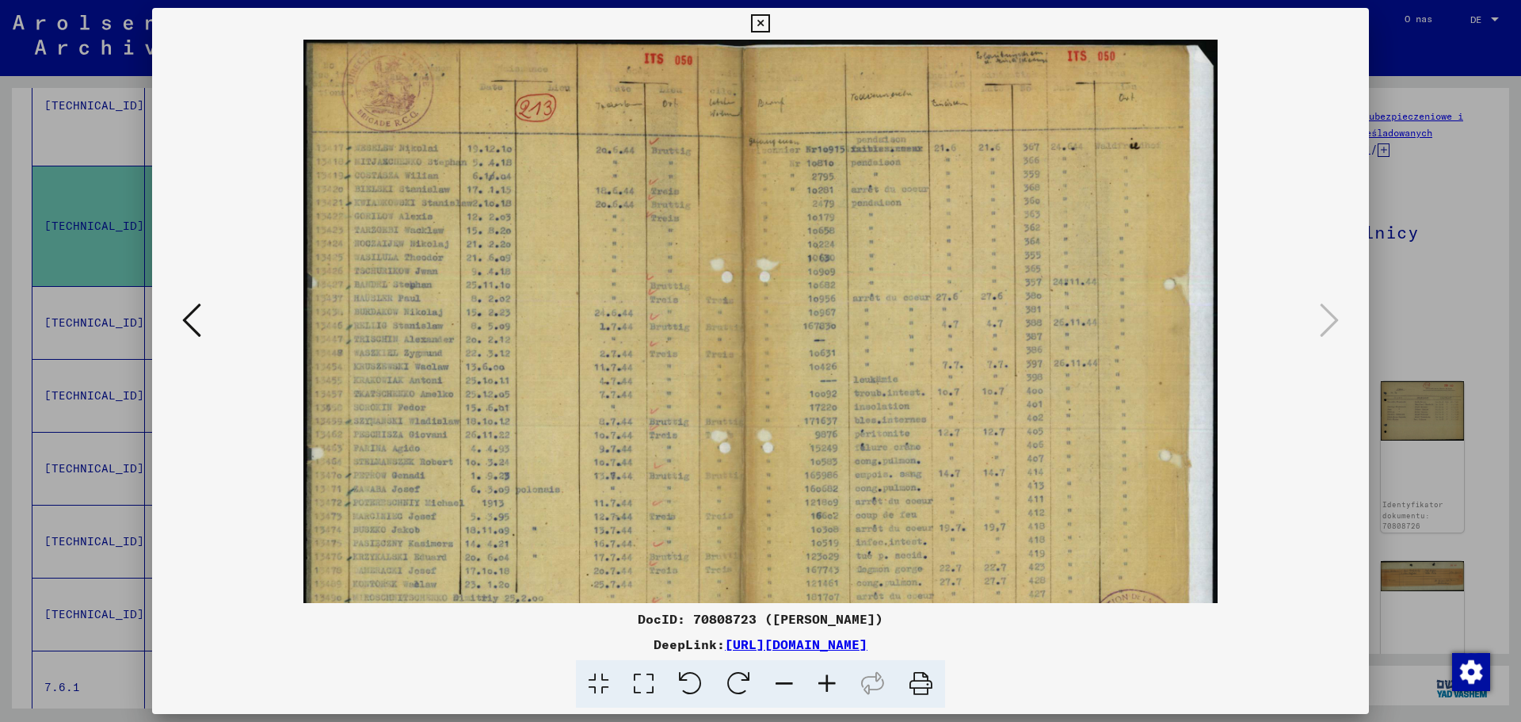
click at [817, 684] on icon at bounding box center [827, 684] width 43 height 48
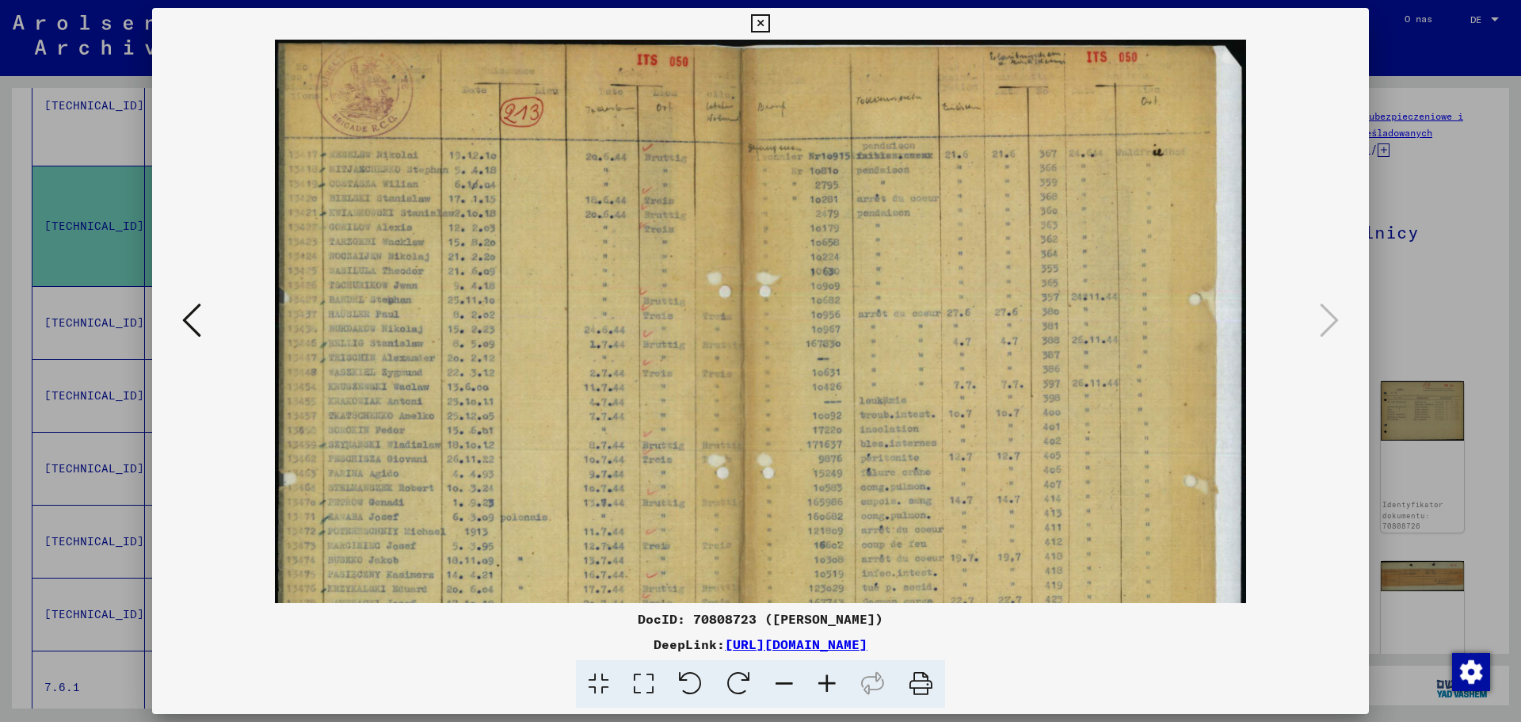
click at [817, 684] on icon at bounding box center [827, 684] width 43 height 48
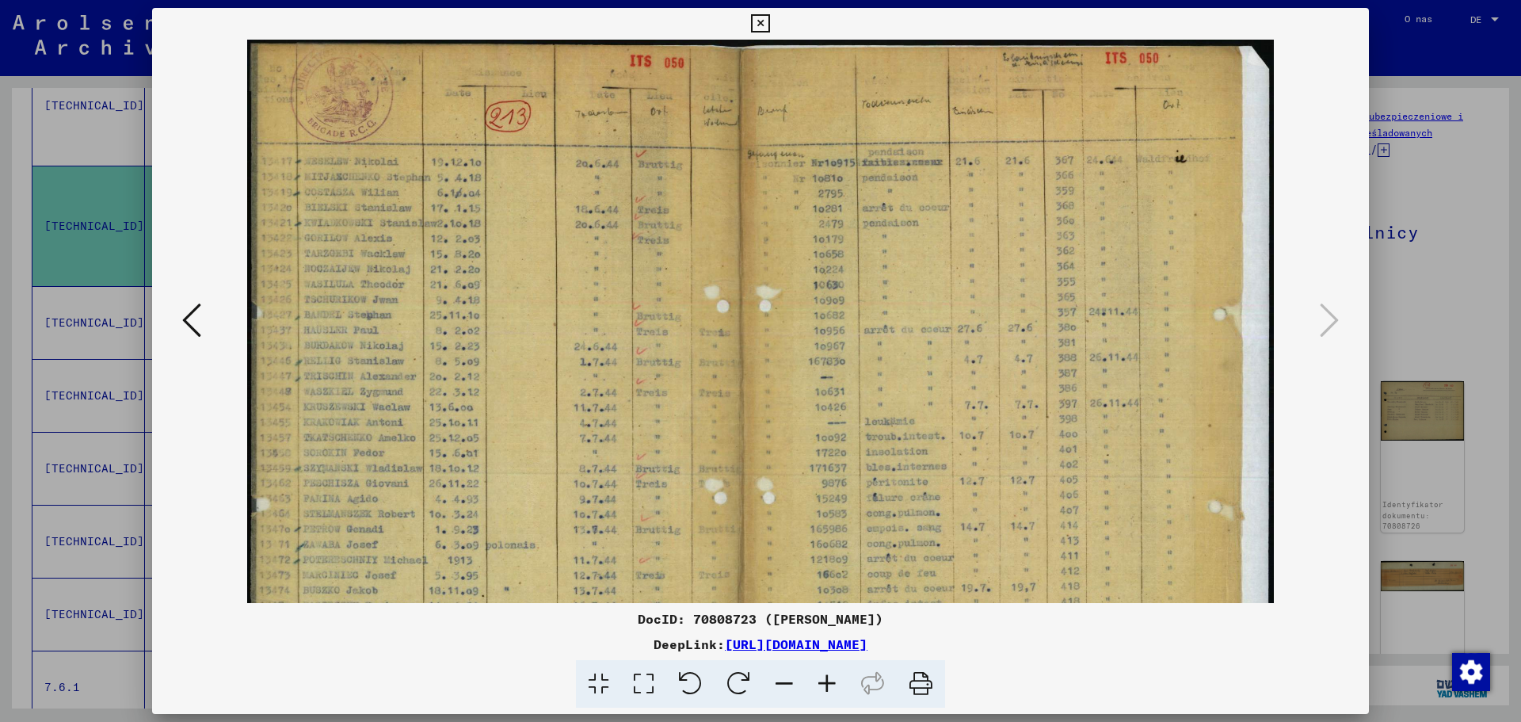
click at [817, 684] on icon at bounding box center [827, 684] width 43 height 48
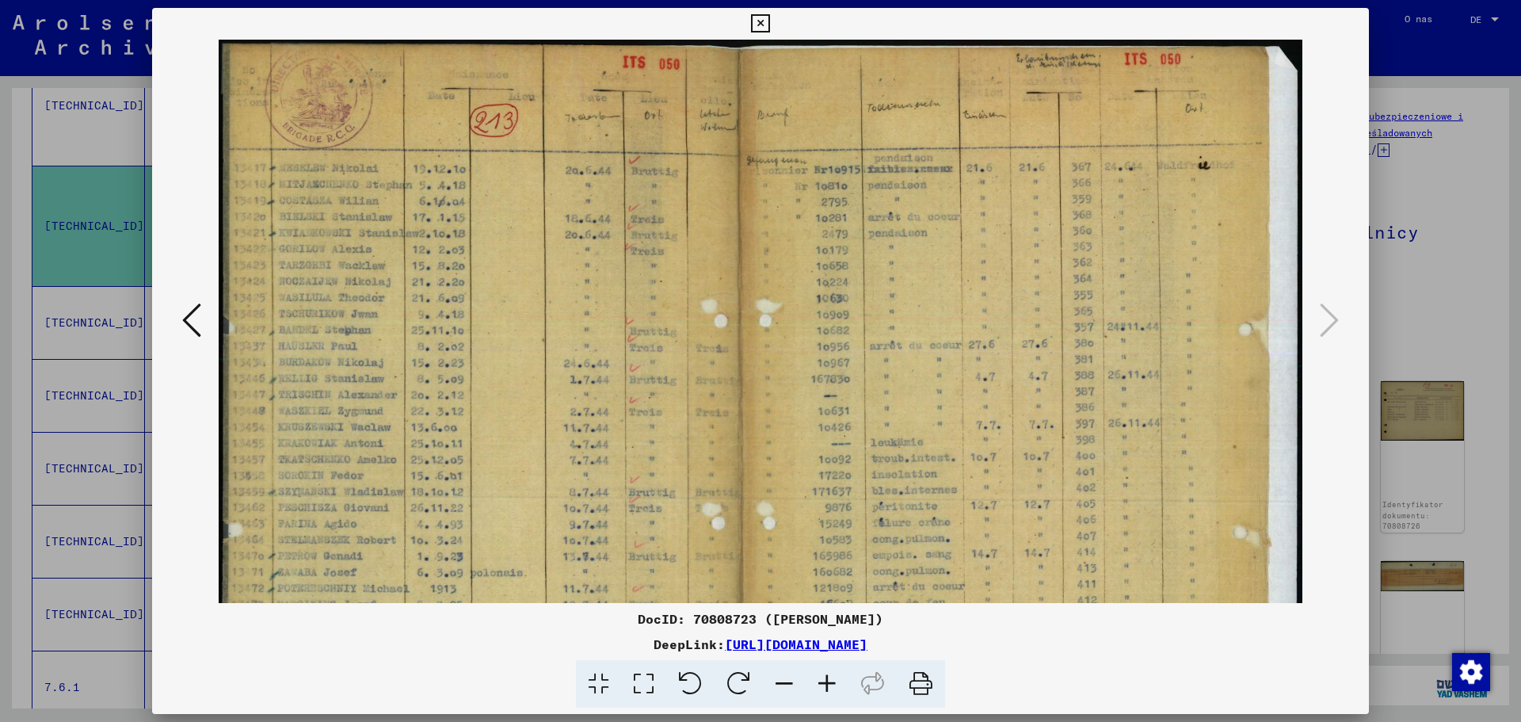
click at [817, 684] on icon at bounding box center [827, 684] width 43 height 48
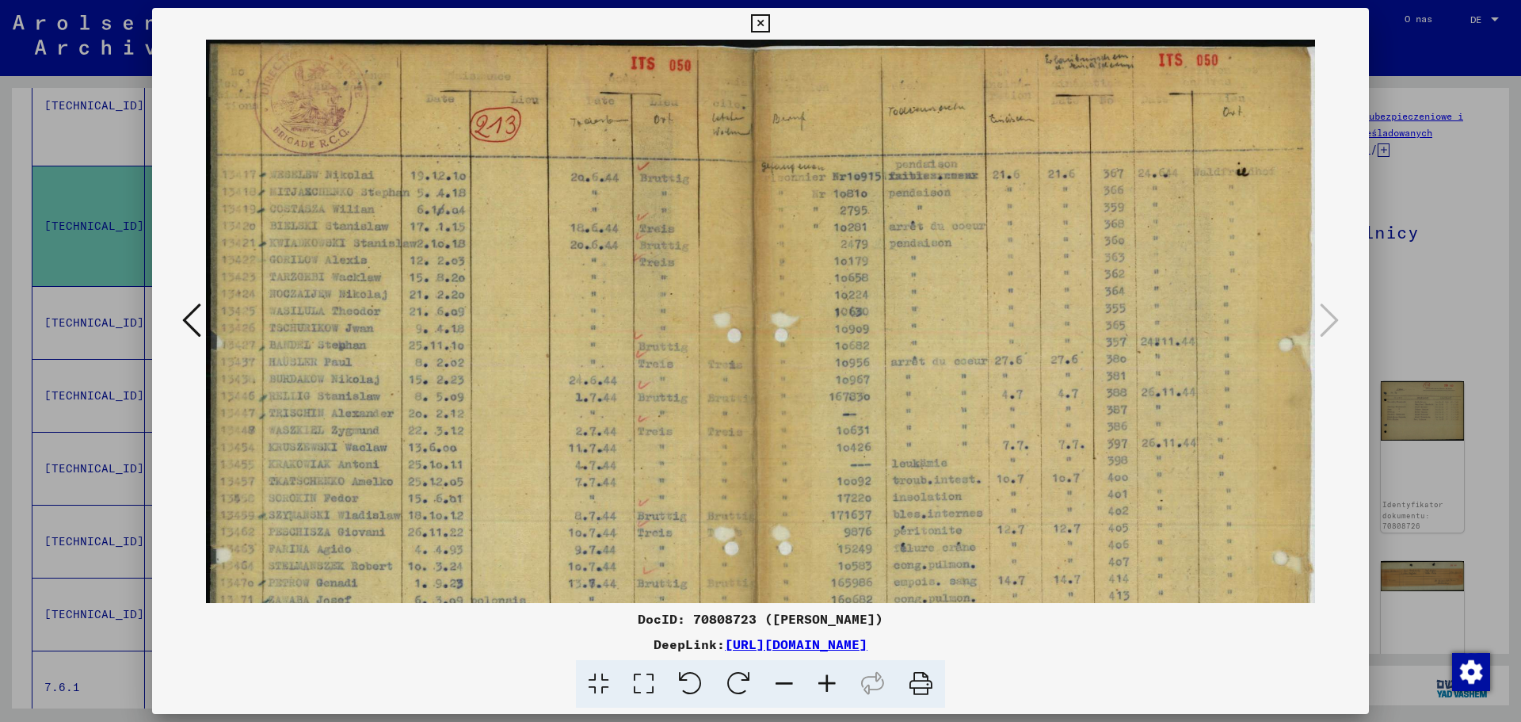
click at [817, 684] on icon at bounding box center [827, 684] width 43 height 48
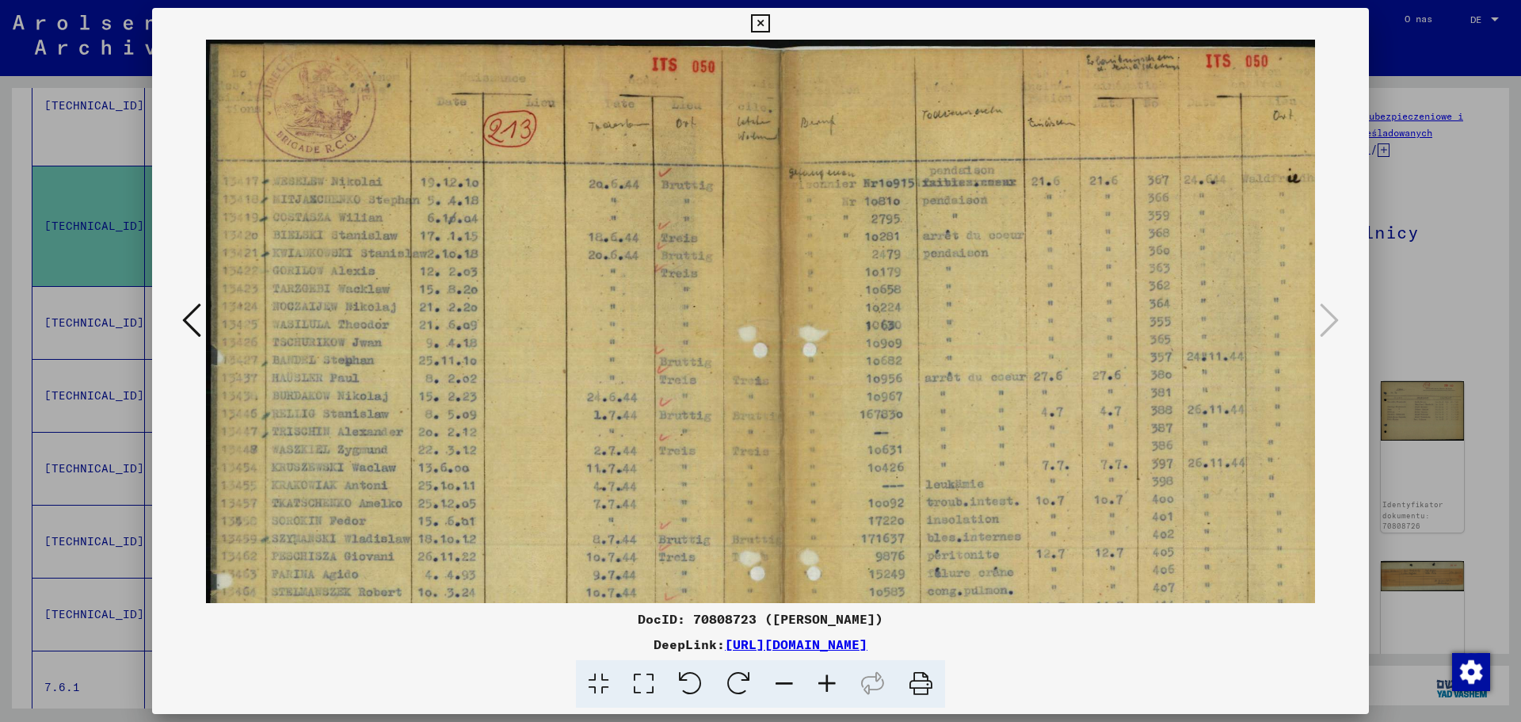
click at [817, 684] on icon at bounding box center [827, 684] width 43 height 48
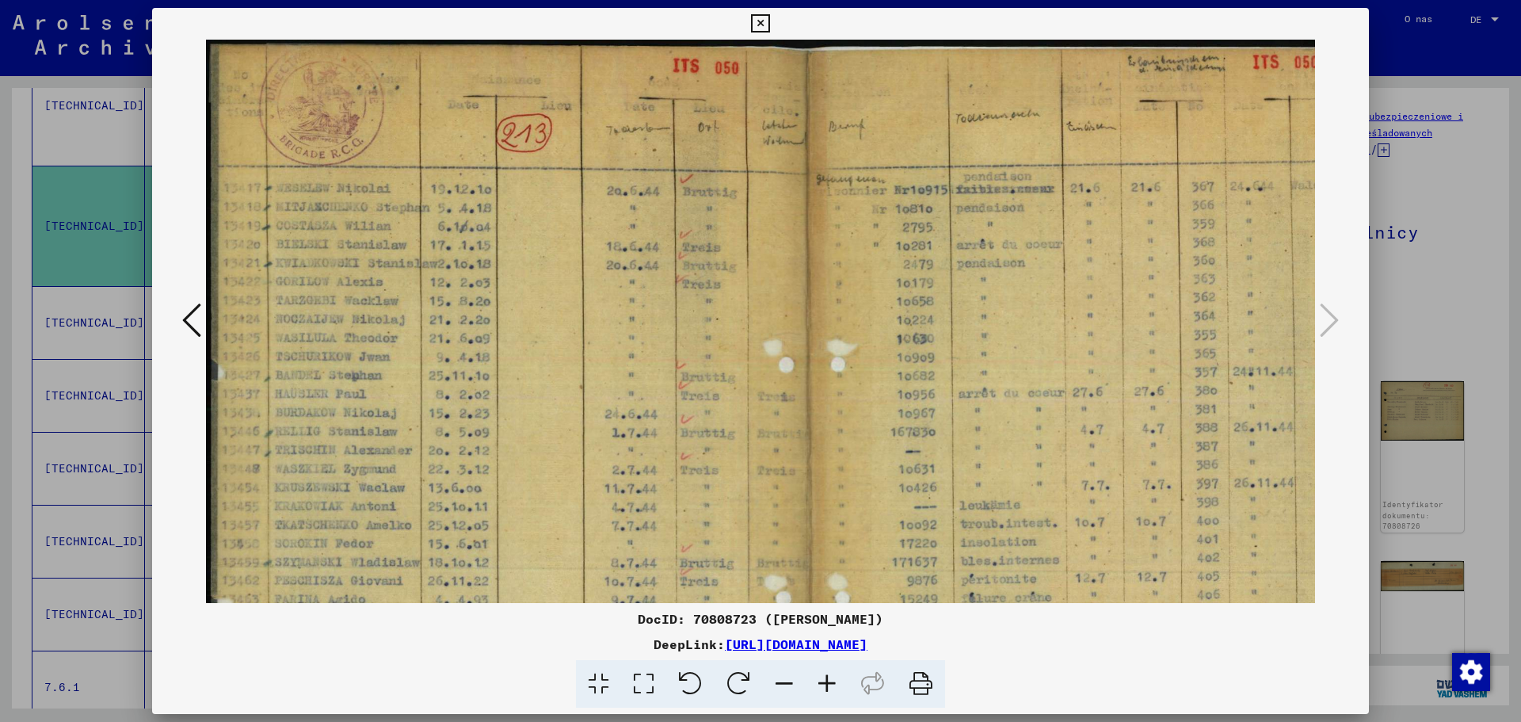
click at [817, 684] on icon at bounding box center [827, 684] width 43 height 48
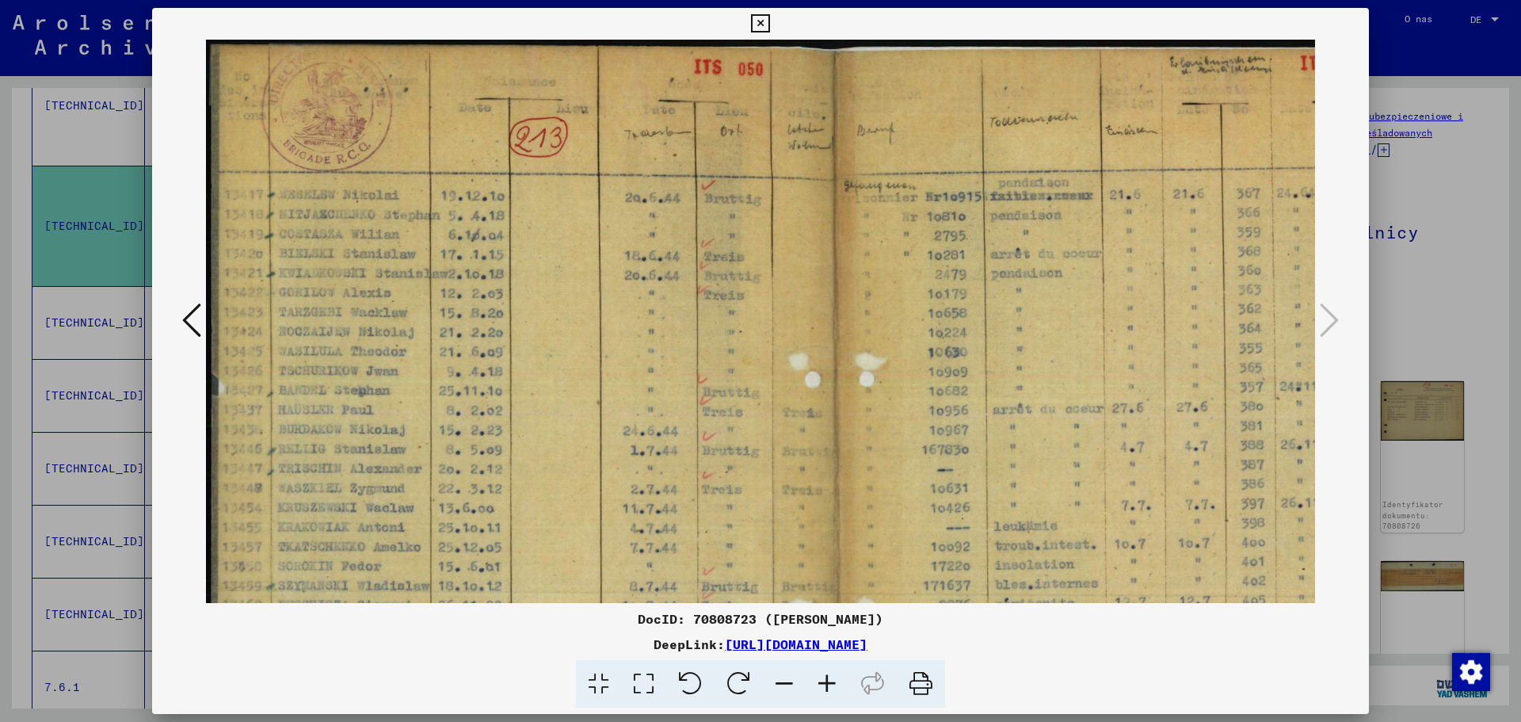
click at [817, 684] on icon at bounding box center [827, 684] width 43 height 48
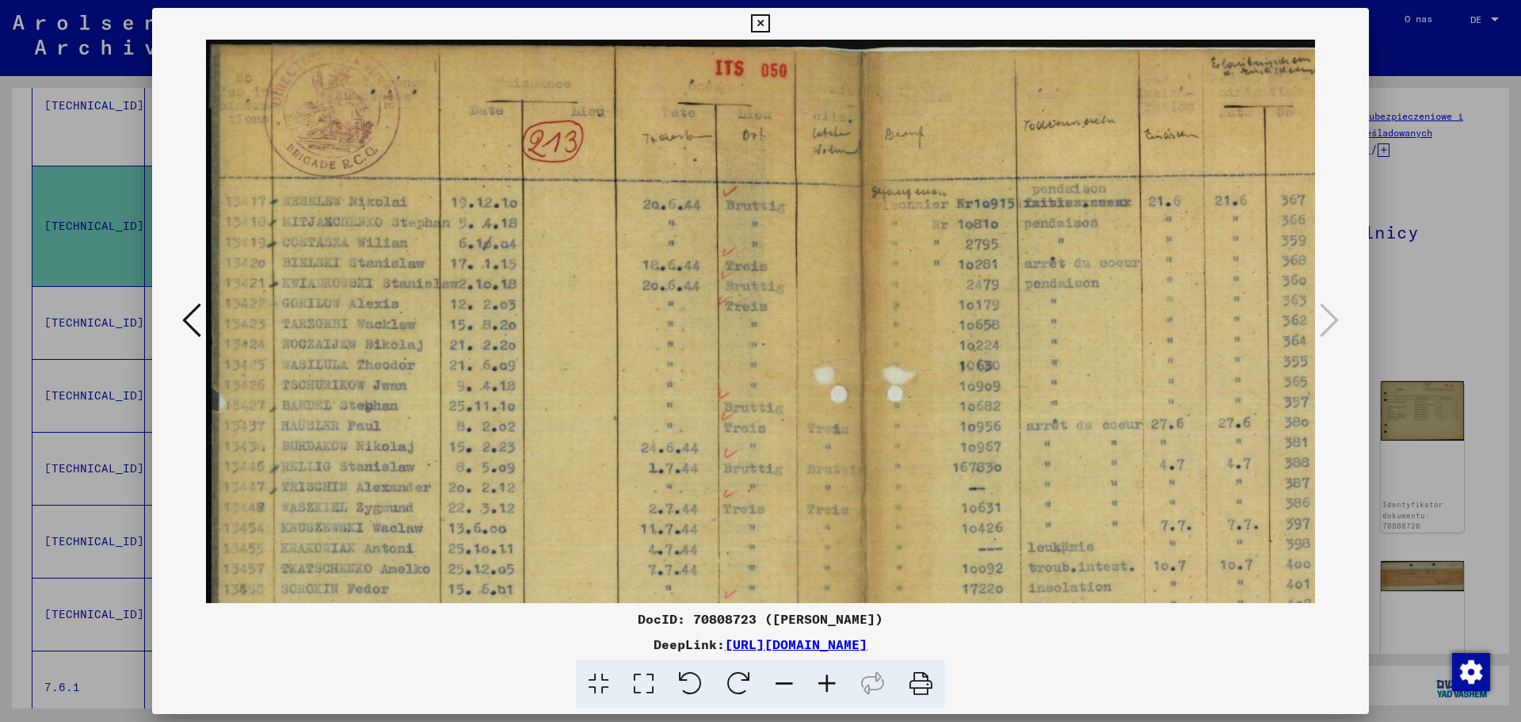
click at [817, 684] on icon at bounding box center [827, 684] width 43 height 48
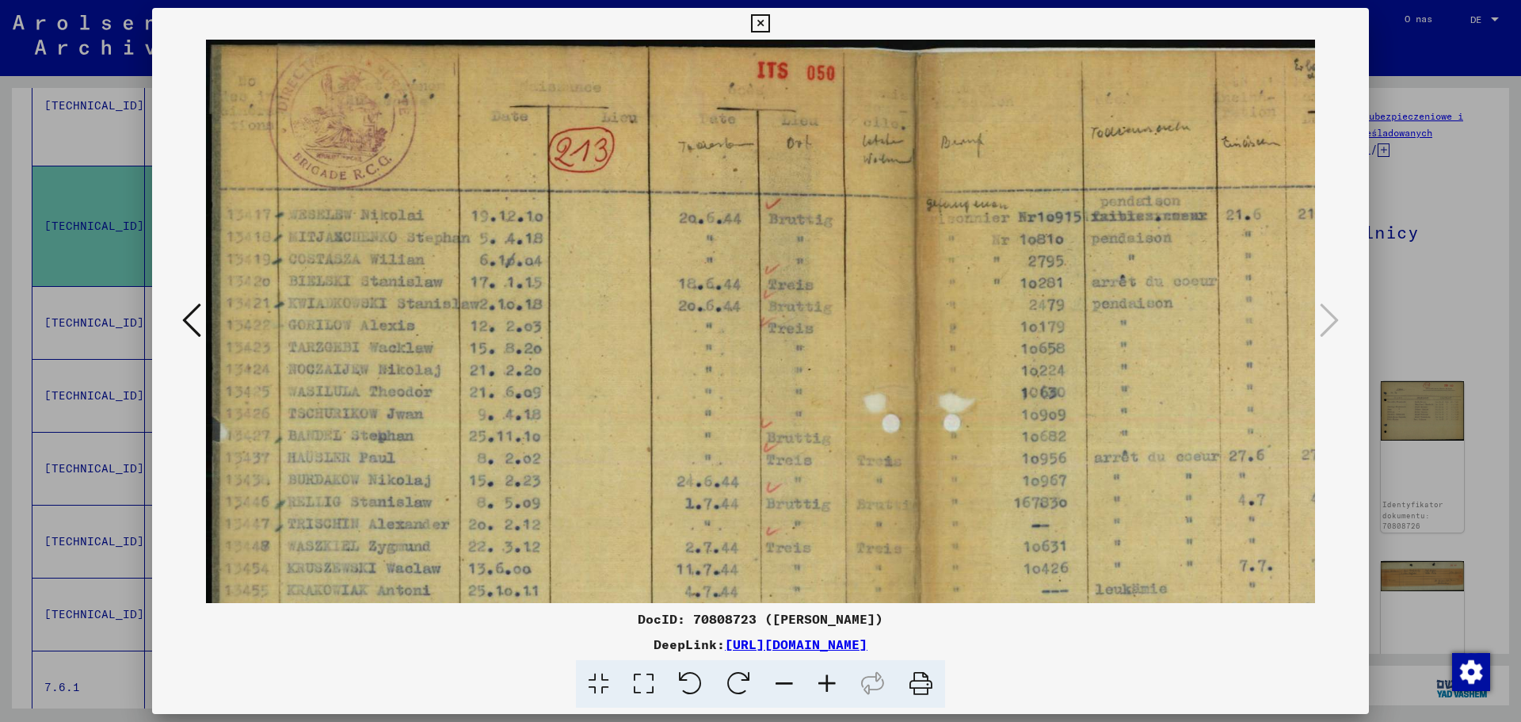
click at [817, 684] on icon at bounding box center [827, 684] width 43 height 48
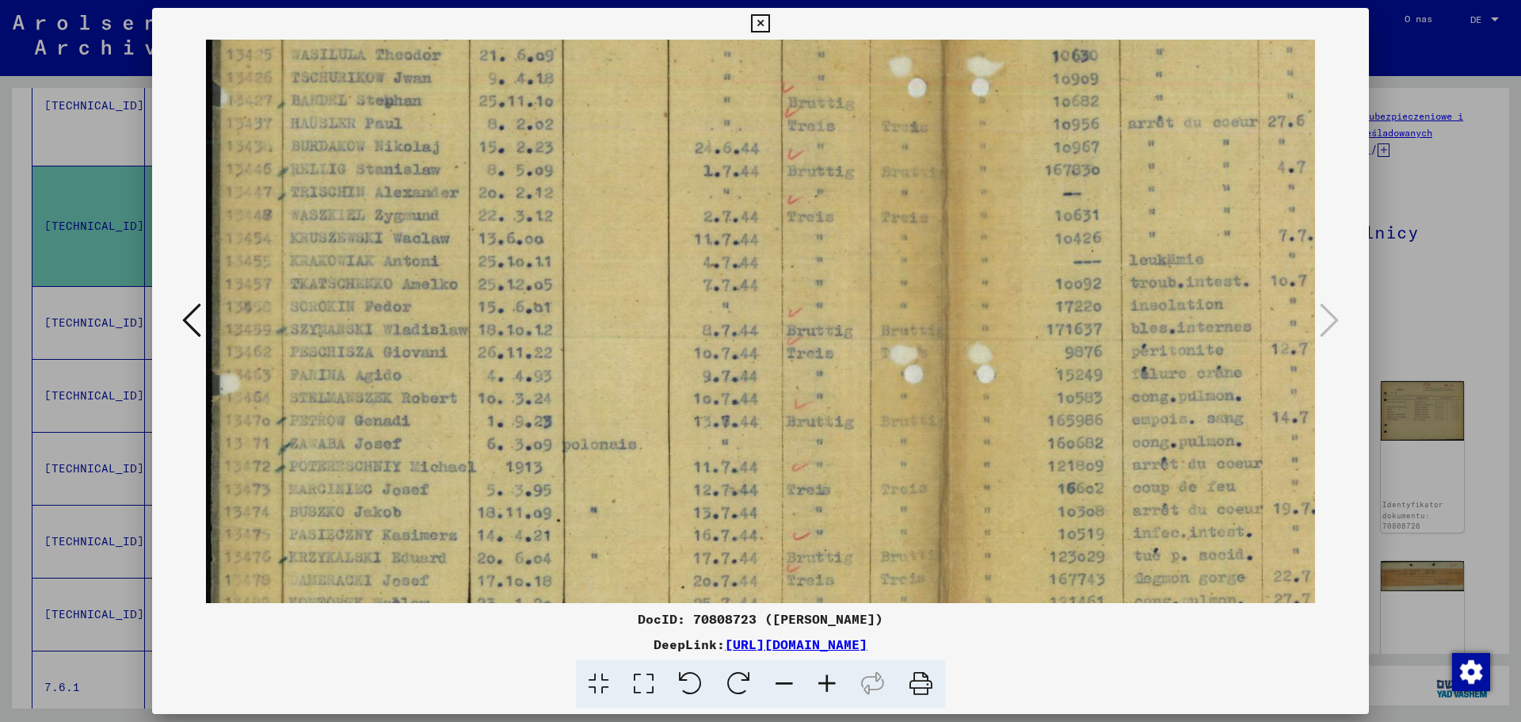
scroll to position [356, 0]
drag, startPoint x: 360, startPoint y: 485, endPoint x: 406, endPoint y: 129, distance: 358.8
click at [406, 129] on img at bounding box center [973, 223] width 1535 height 1078
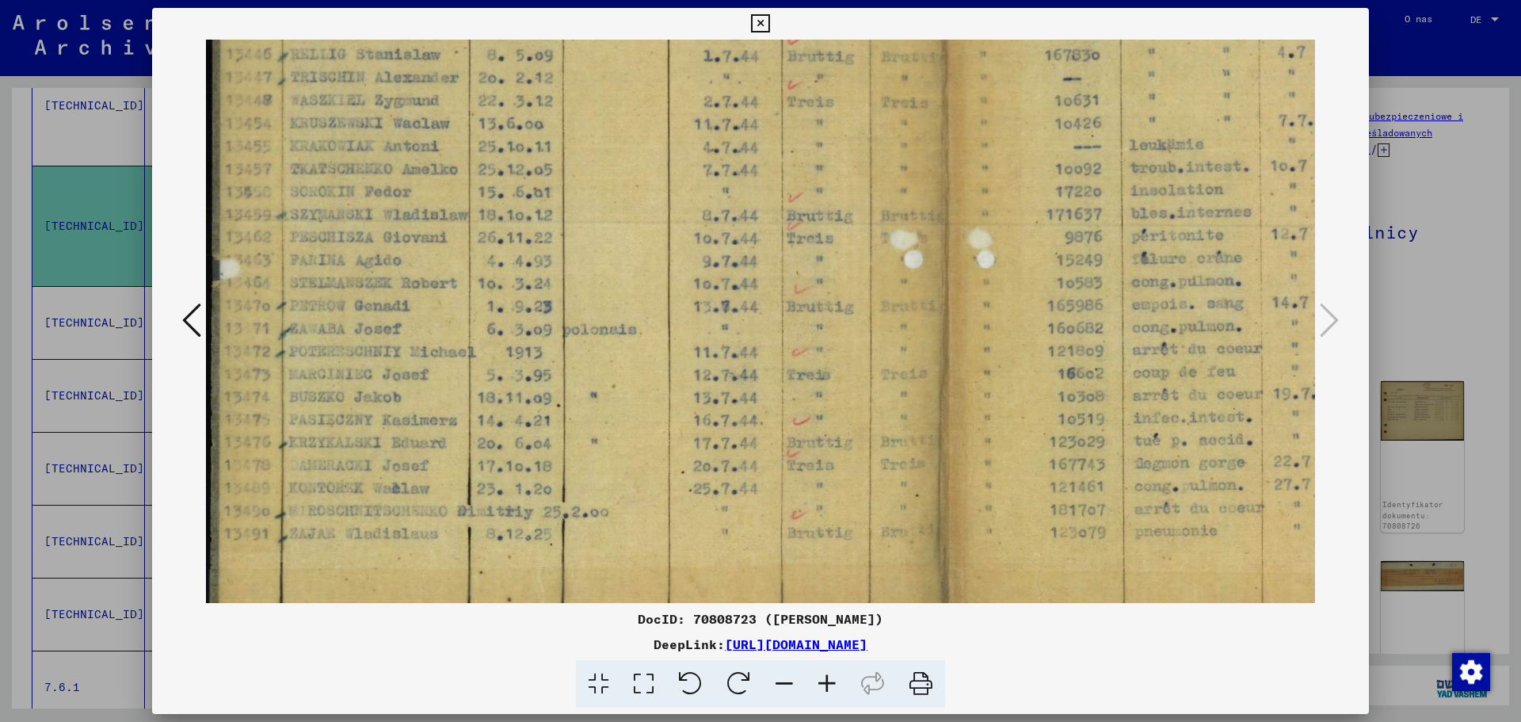
scroll to position [469, 0]
drag, startPoint x: 410, startPoint y: 463, endPoint x: 432, endPoint y: 380, distance: 85.9
click at [432, 380] on img at bounding box center [973, 110] width 1535 height 1078
click at [759, 25] on icon at bounding box center [760, 23] width 18 height 19
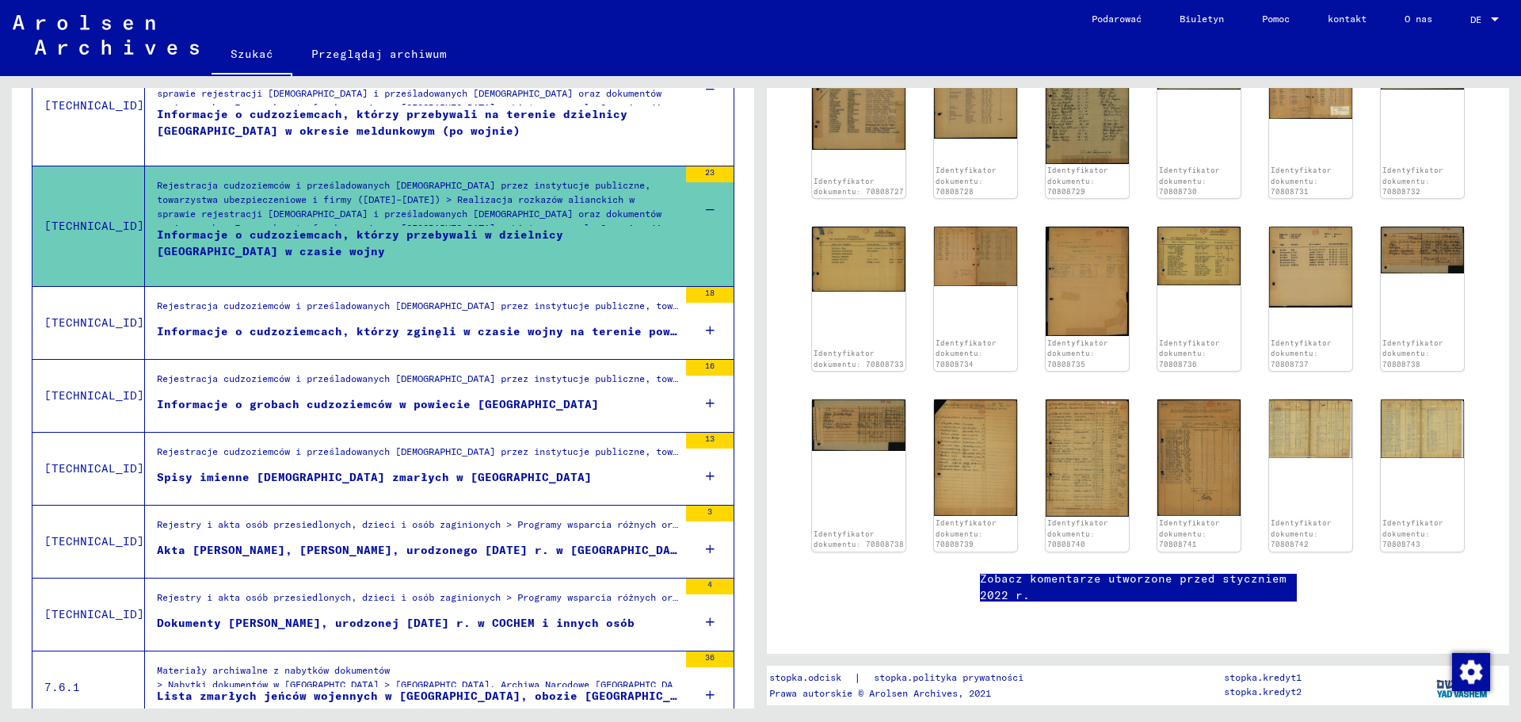
scroll to position [1004, 0]
drag, startPoint x: 452, startPoint y: 326, endPoint x: 524, endPoint y: 332, distance: 71.6
click at [452, 326] on font "Informacje o cudzoziemcach, którzy zginęli w czasie wojny na terenie powiatu [G…" at bounding box center [492, 331] width 670 height 14
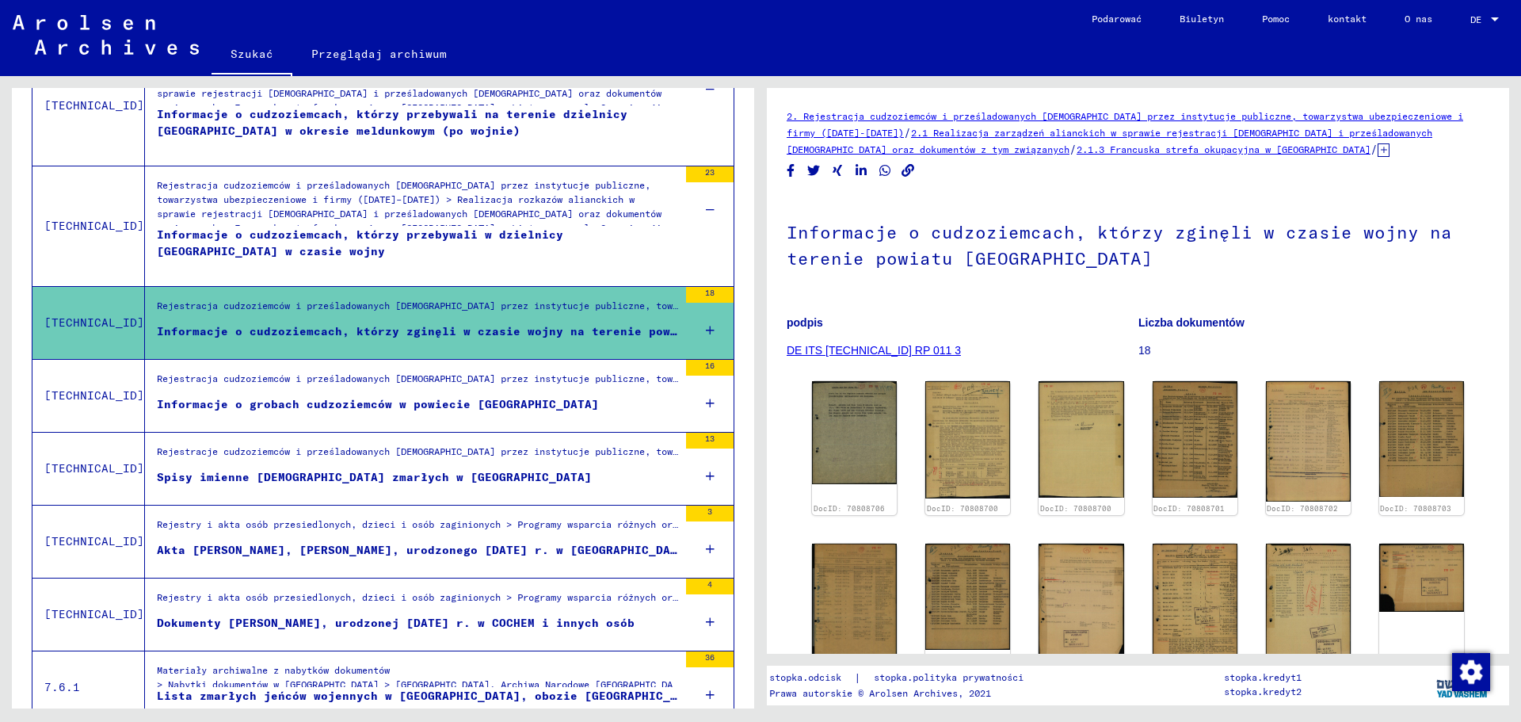
click at [706, 325] on icon at bounding box center [710, 330] width 9 height 55
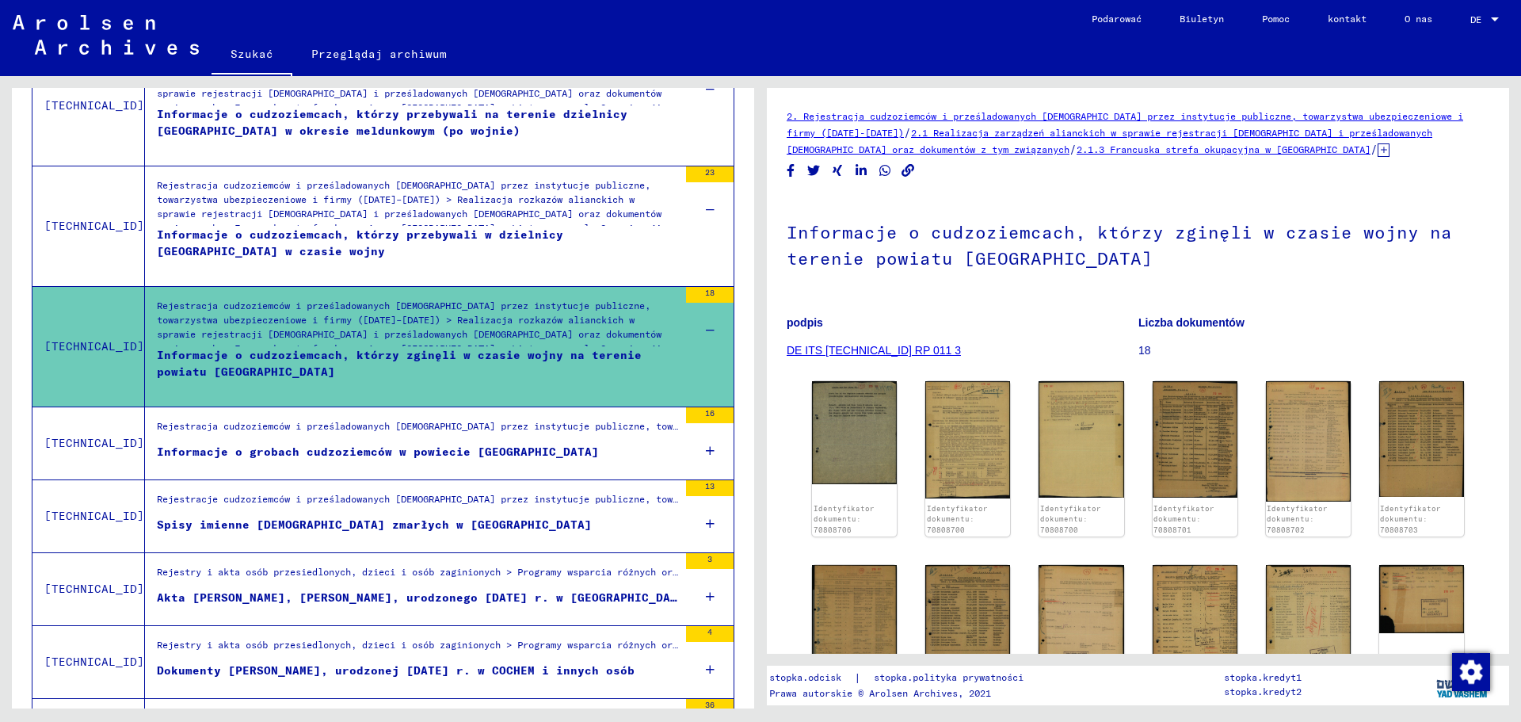
click at [481, 465] on figure "Informacje o grobach cudzoziemców w powiecie [GEOGRAPHIC_DATA]" at bounding box center [417, 456] width 521 height 24
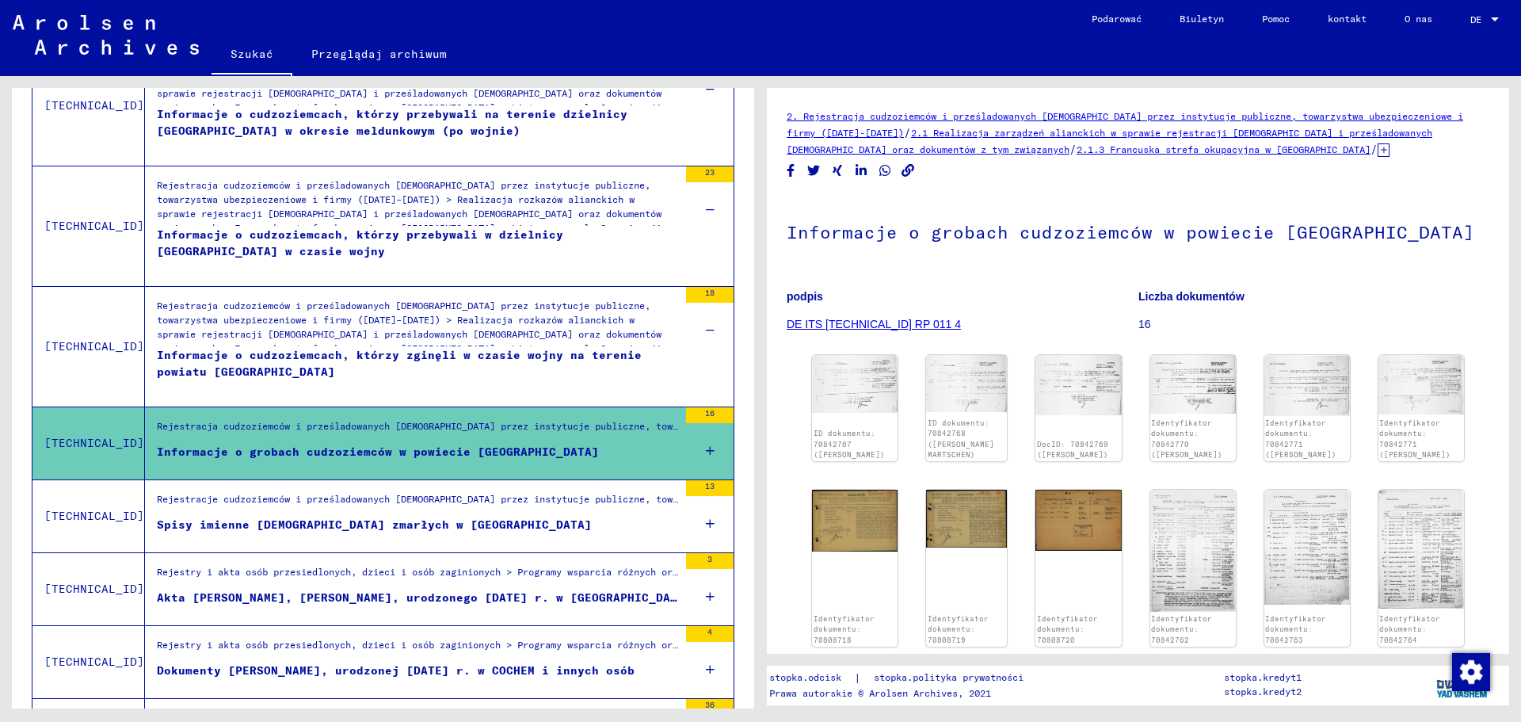
click at [579, 590] on figure "Akta [PERSON_NAME], [PERSON_NAME], urodzonego [DATE] r. w [GEOGRAPHIC_DATA]" at bounding box center [417, 602] width 521 height 24
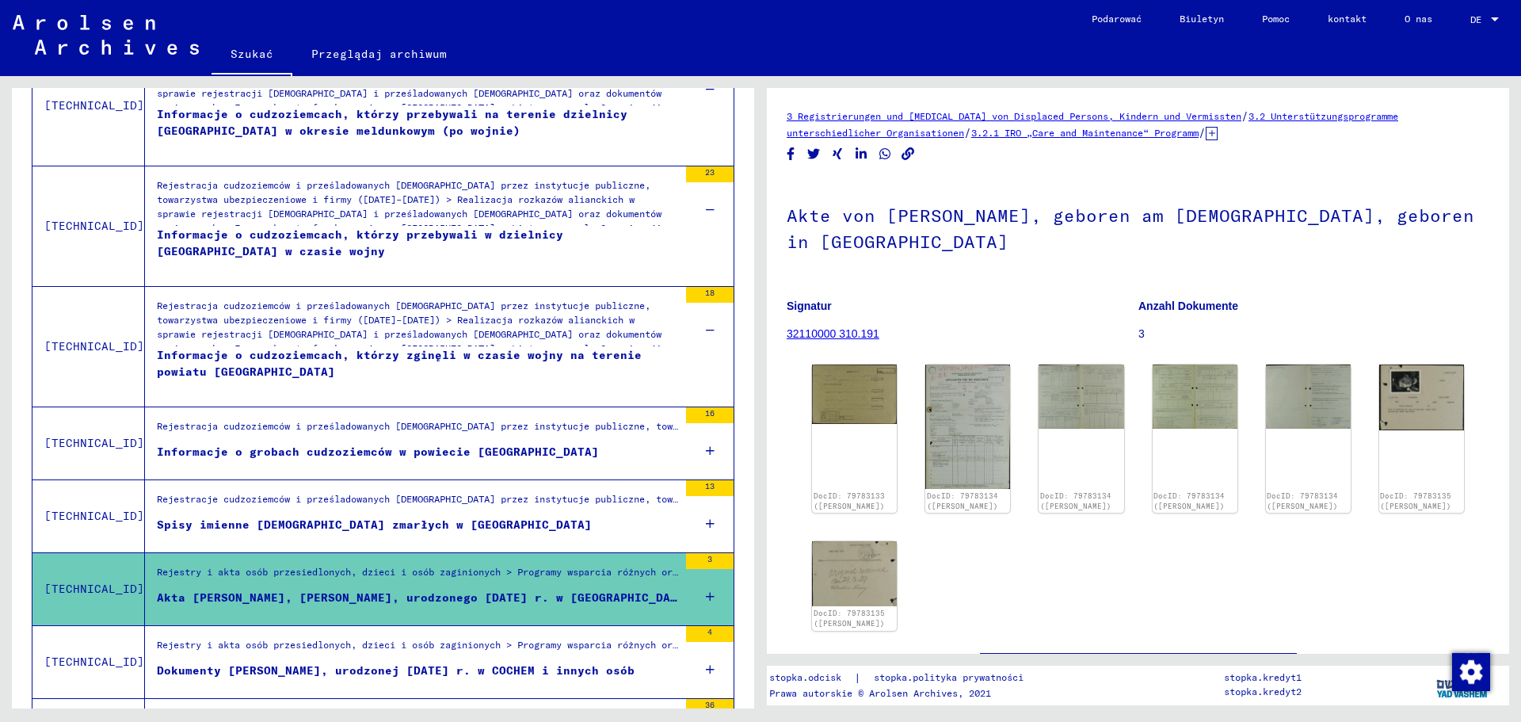
click at [706, 591] on icon at bounding box center [710, 596] width 9 height 55
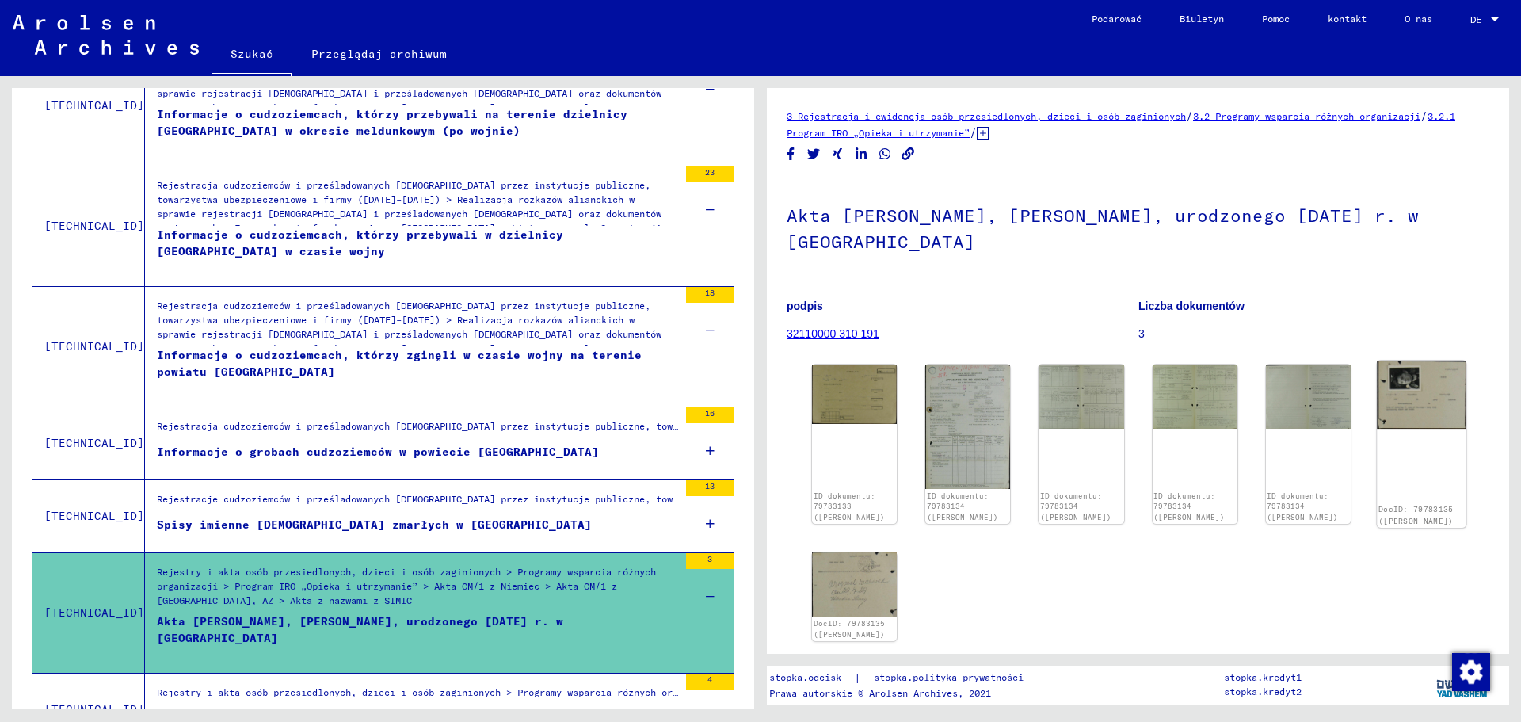
click at [1389, 361] on img at bounding box center [1422, 395] width 90 height 69
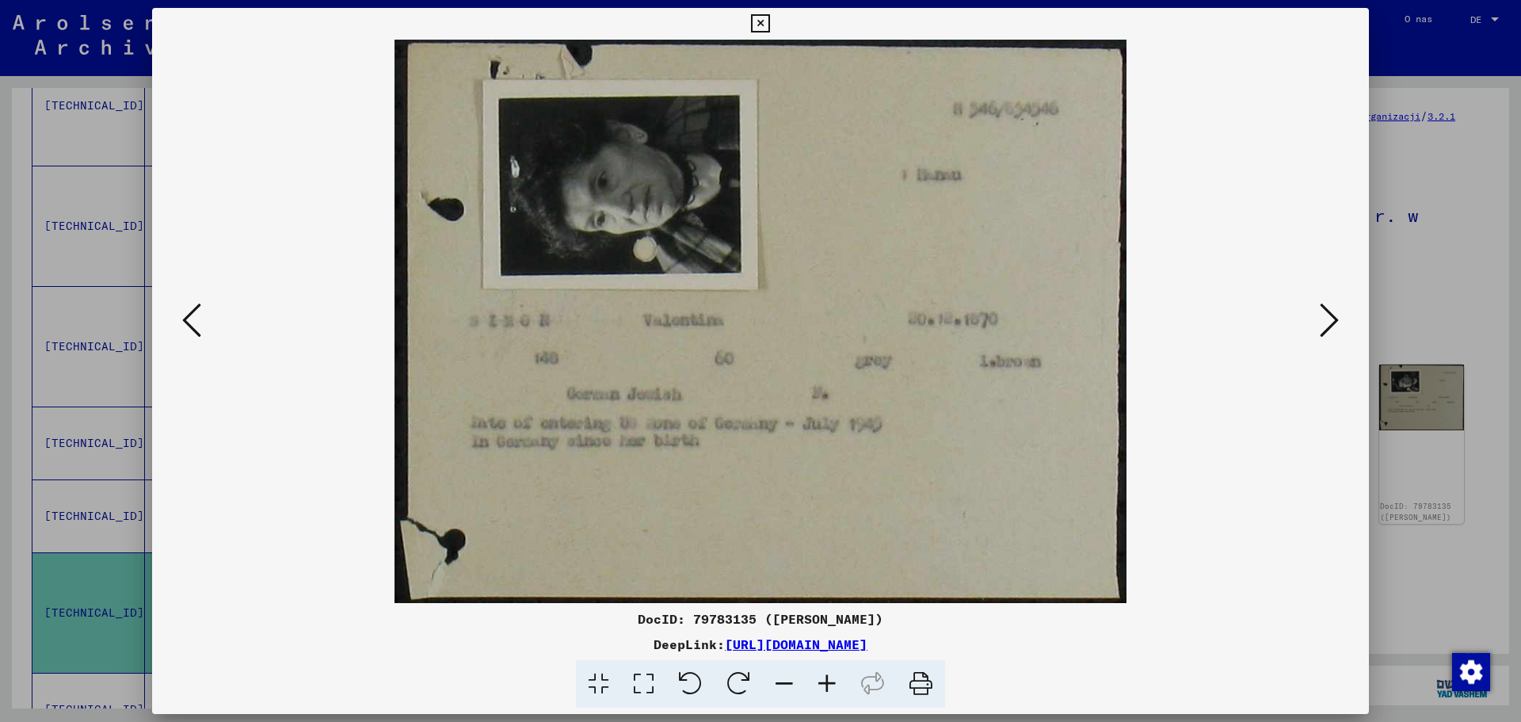
click at [200, 308] on icon at bounding box center [191, 320] width 19 height 38
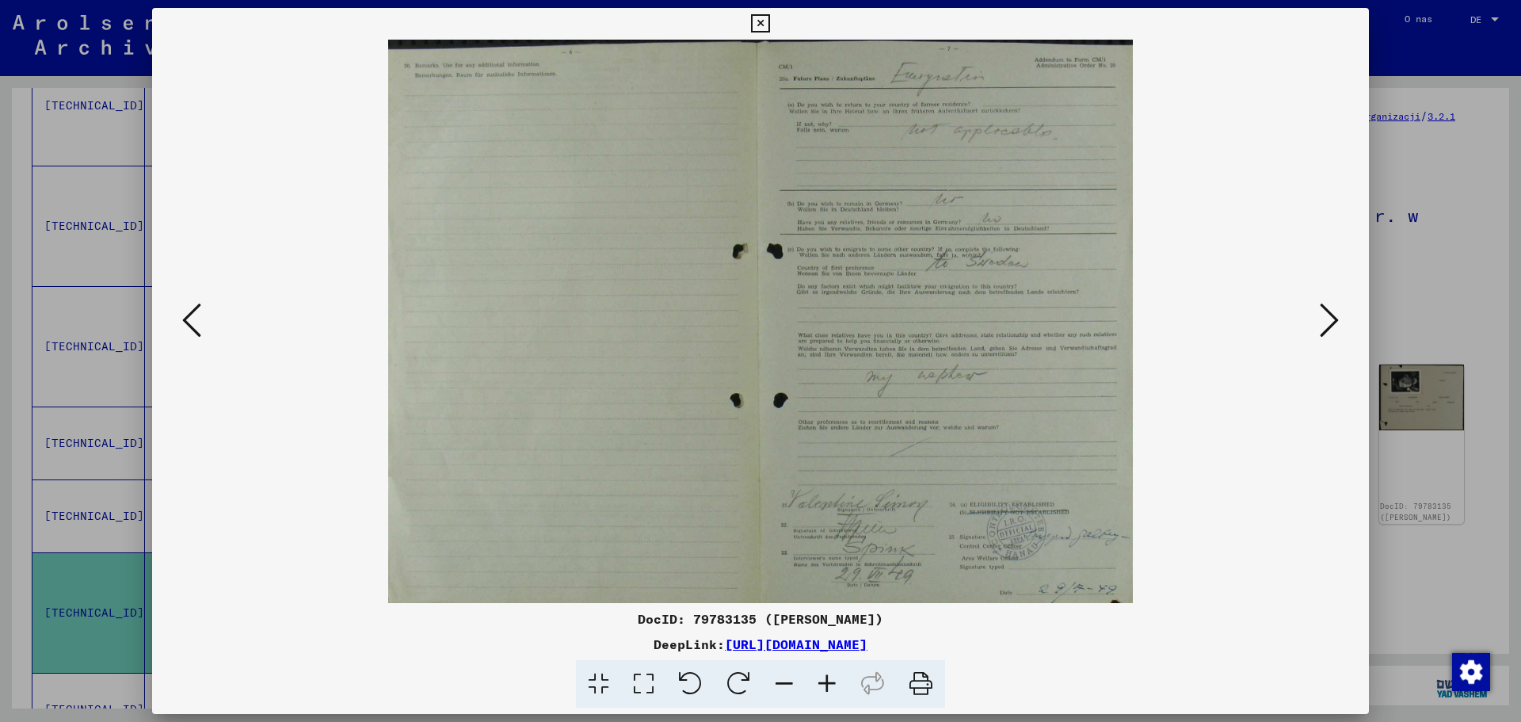
click at [200, 308] on icon at bounding box center [191, 320] width 19 height 38
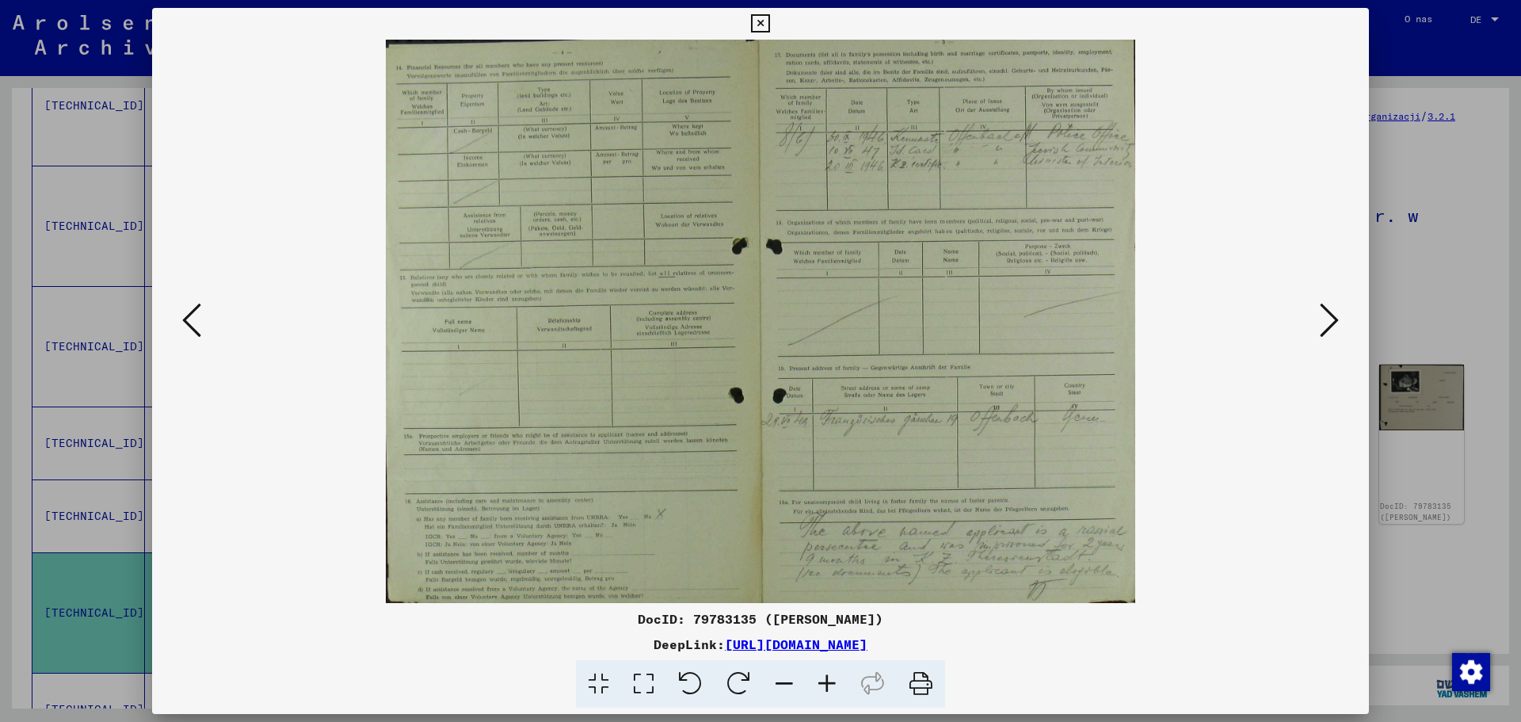
click at [200, 308] on icon at bounding box center [191, 320] width 19 height 38
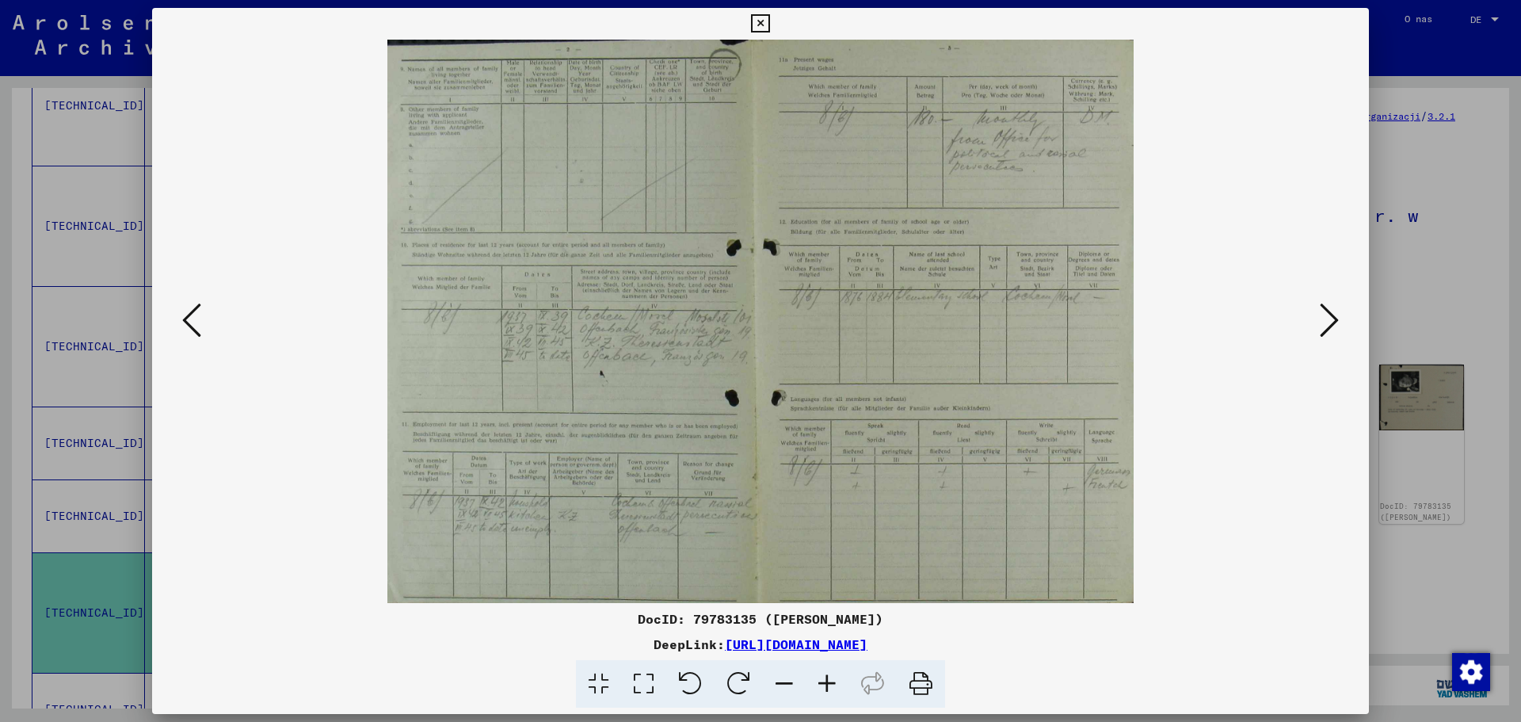
click at [192, 316] on icon at bounding box center [191, 320] width 19 height 38
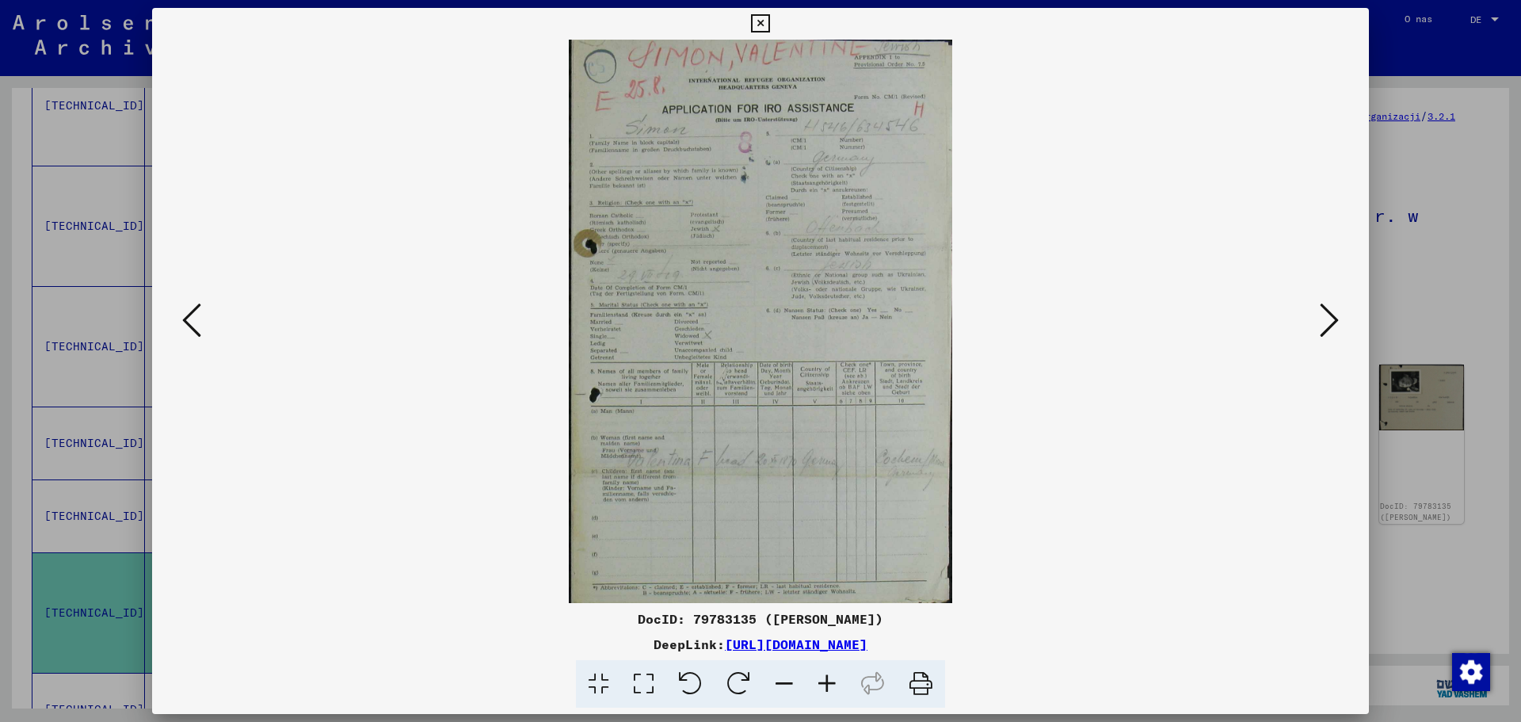
click at [192, 316] on icon at bounding box center [191, 320] width 19 height 38
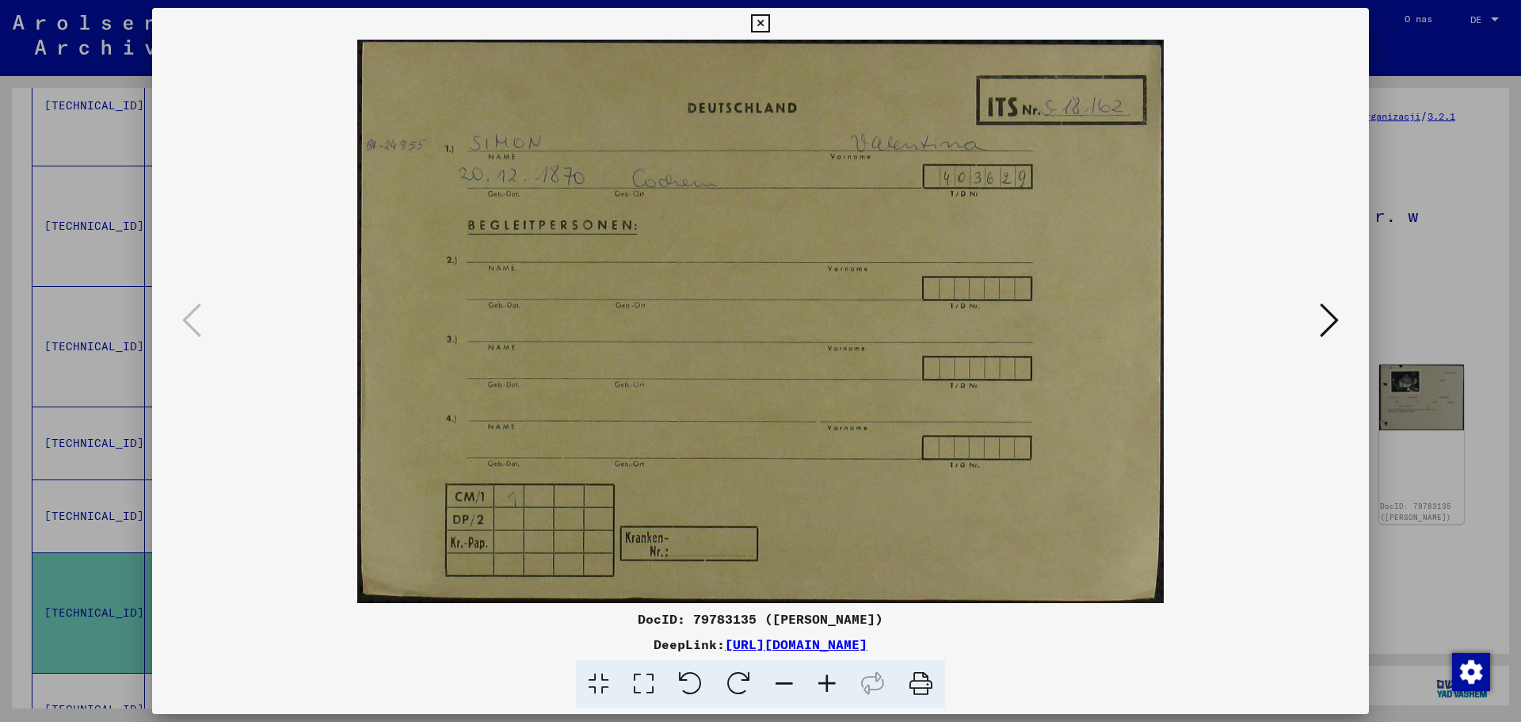
click at [762, 22] on icon at bounding box center [760, 23] width 18 height 19
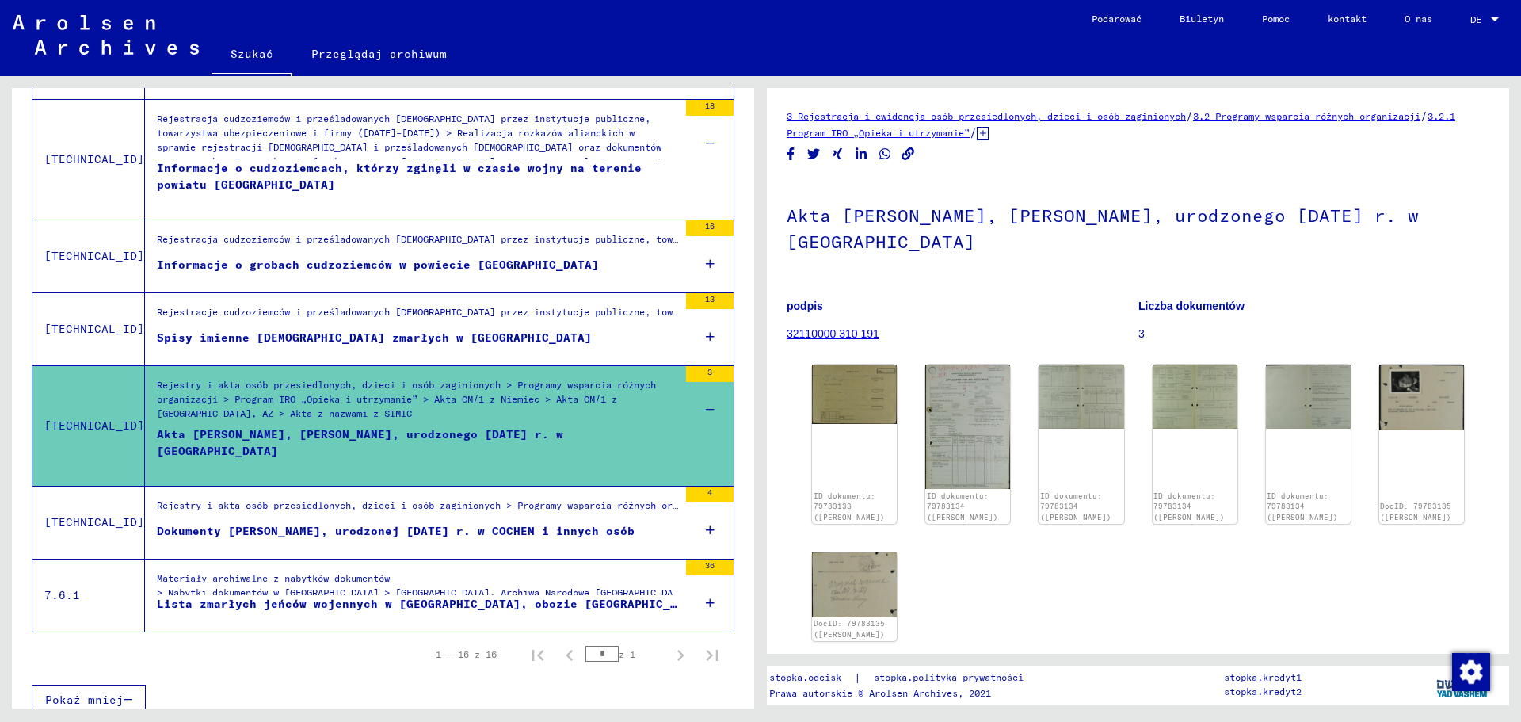
scroll to position [1470, 0]
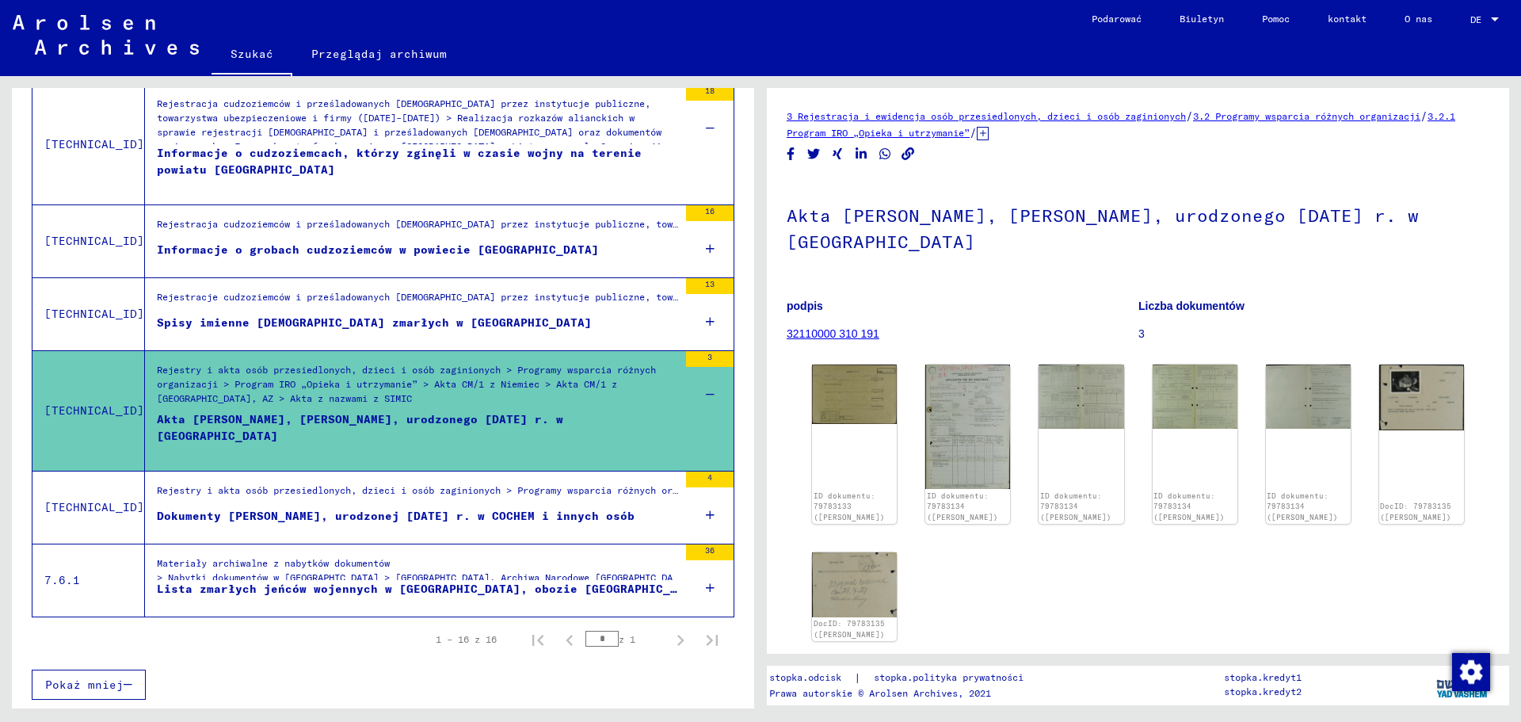
click at [239, 513] on font "Dokumenty [PERSON_NAME], urodzonej [DATE] r. w COCHEM i innych osób" at bounding box center [396, 516] width 478 height 14
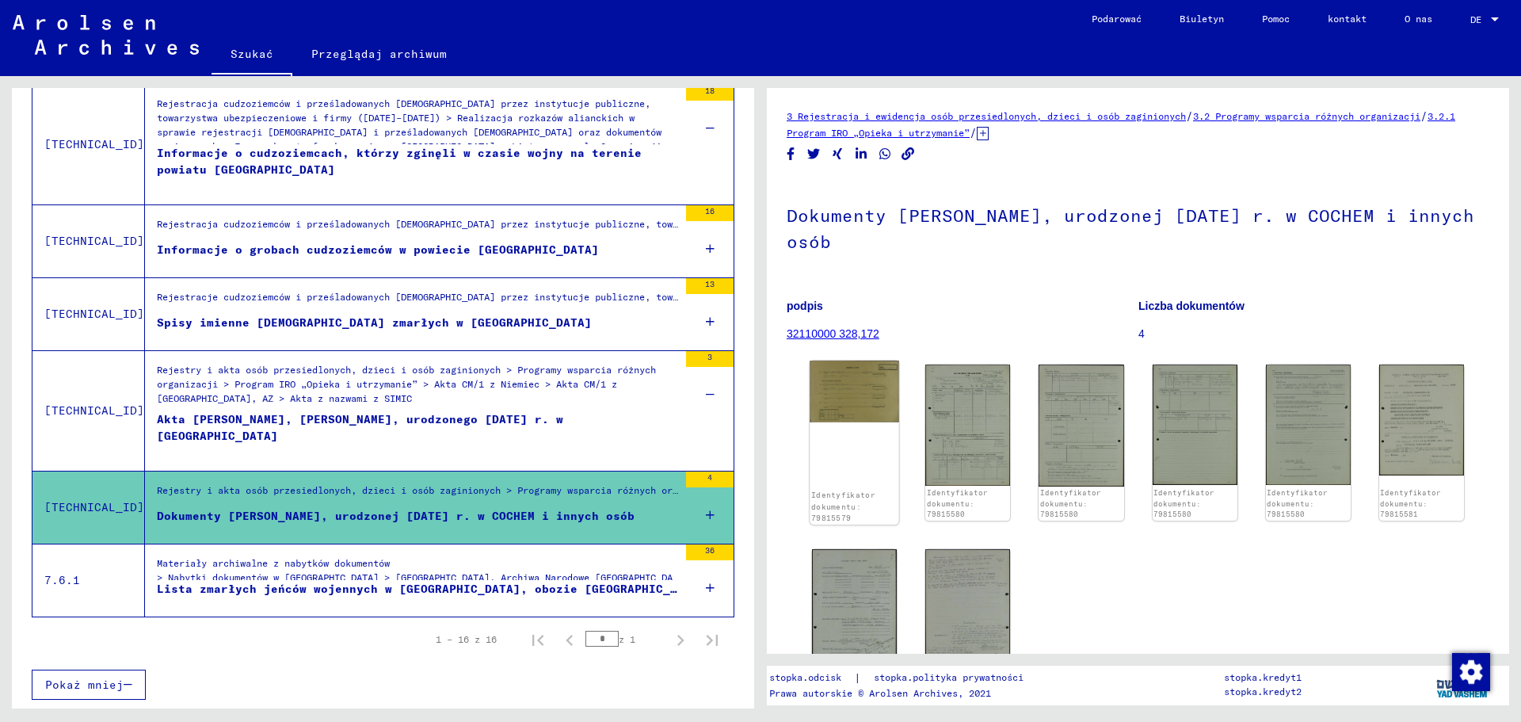
click at [846, 399] on img at bounding box center [855, 392] width 90 height 62
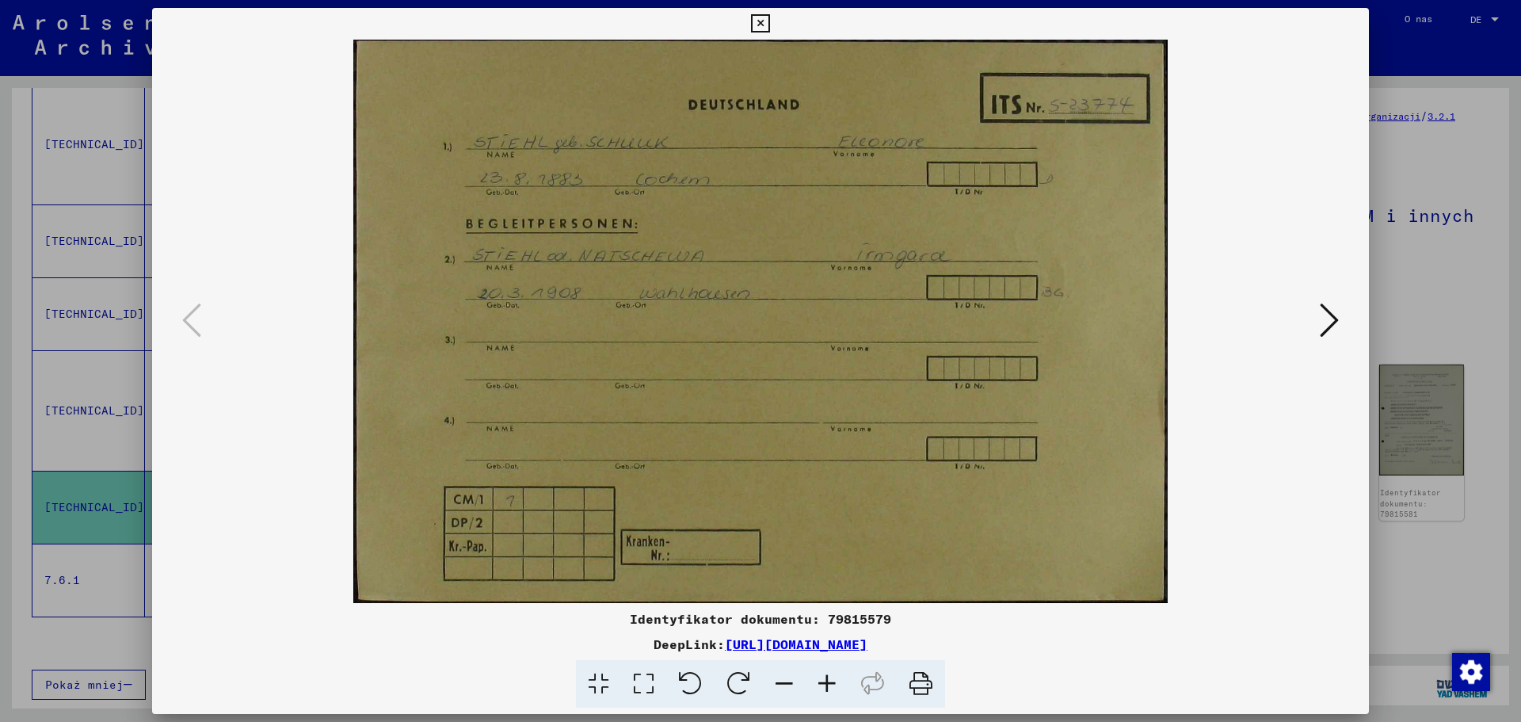
drag, startPoint x: 759, startPoint y: 21, endPoint x: 1148, endPoint y: 213, distance: 433.8
click at [1071, 164] on div "Identyfikator dokumentu: 79815579 DeepLink: [URL][DOMAIN_NAME]" at bounding box center [760, 358] width 1217 height 701
click at [1326, 324] on icon at bounding box center [1329, 320] width 19 height 38
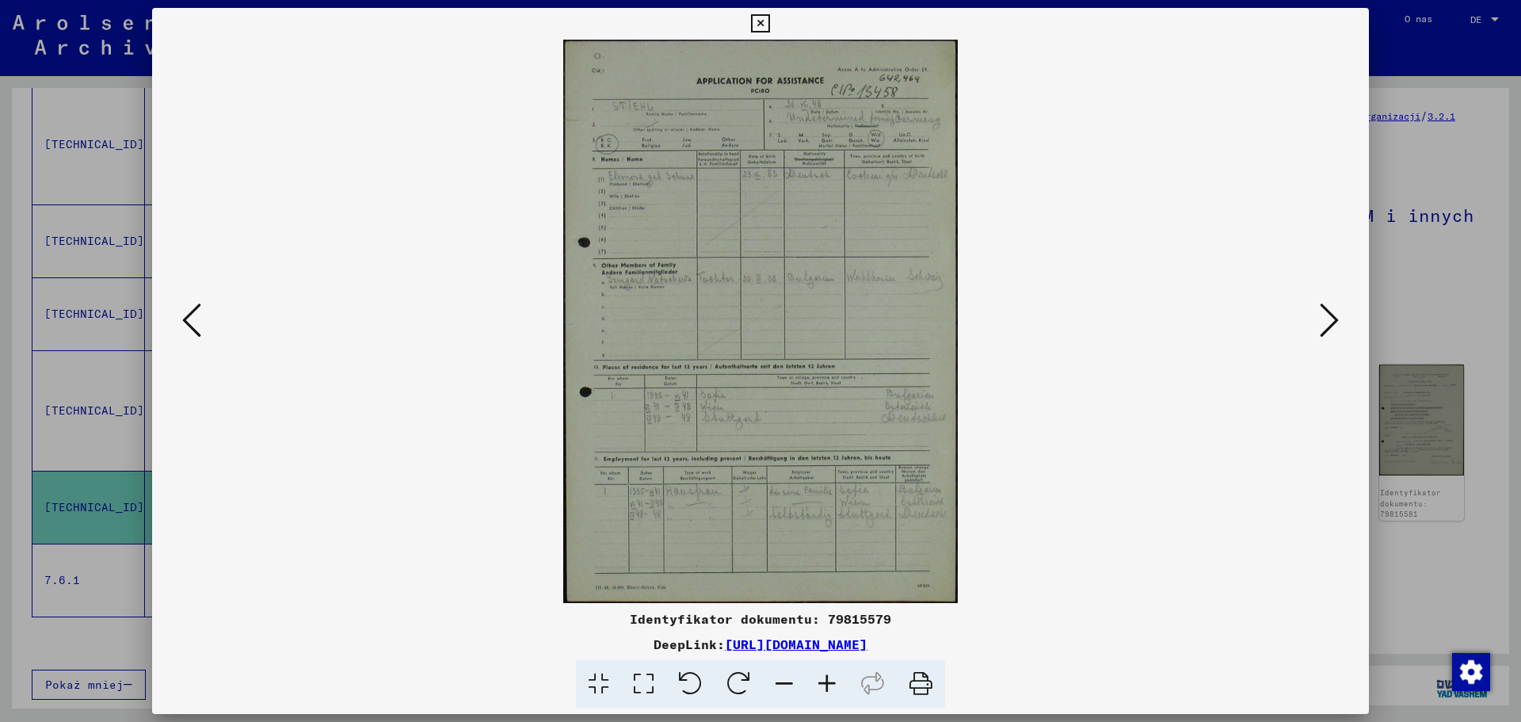
click at [1326, 324] on icon at bounding box center [1329, 320] width 19 height 38
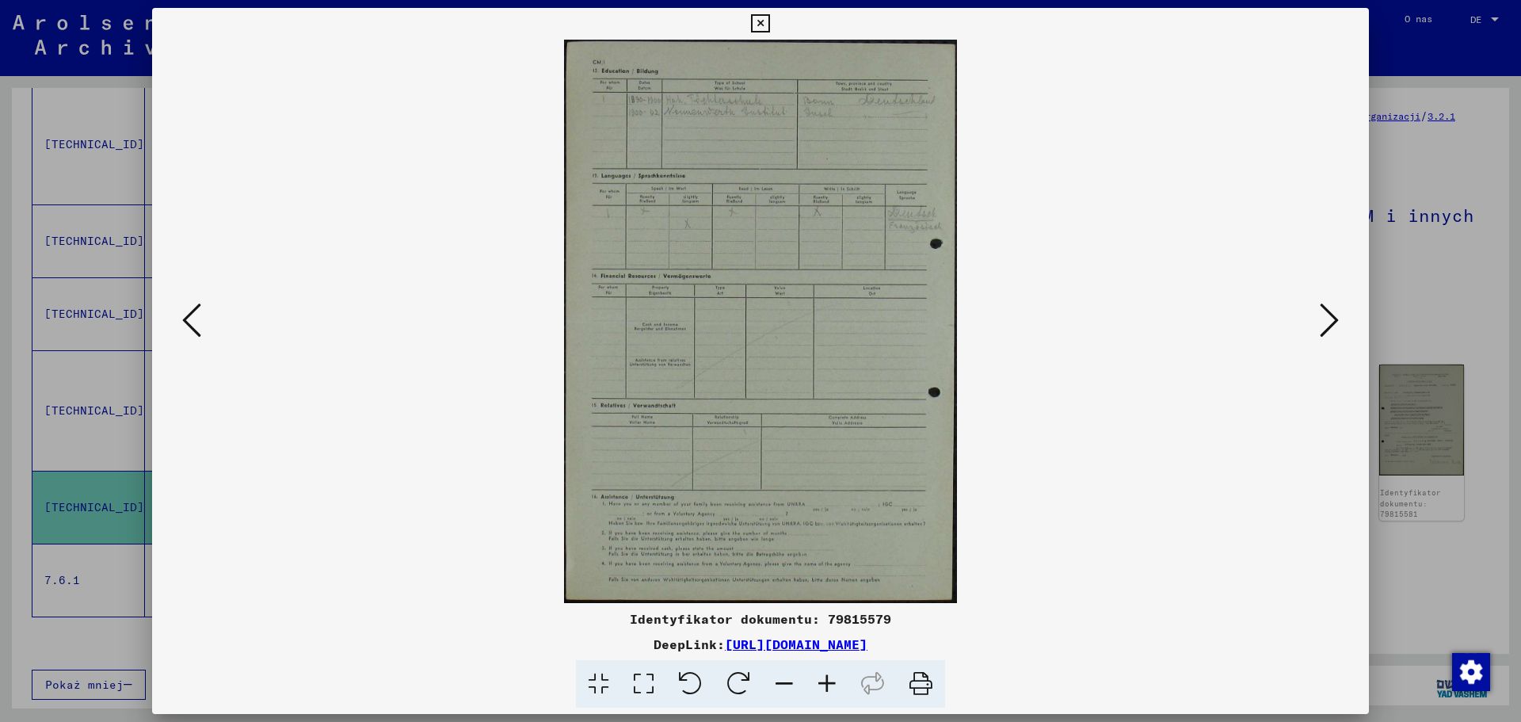
click at [1326, 324] on icon at bounding box center [1329, 320] width 19 height 38
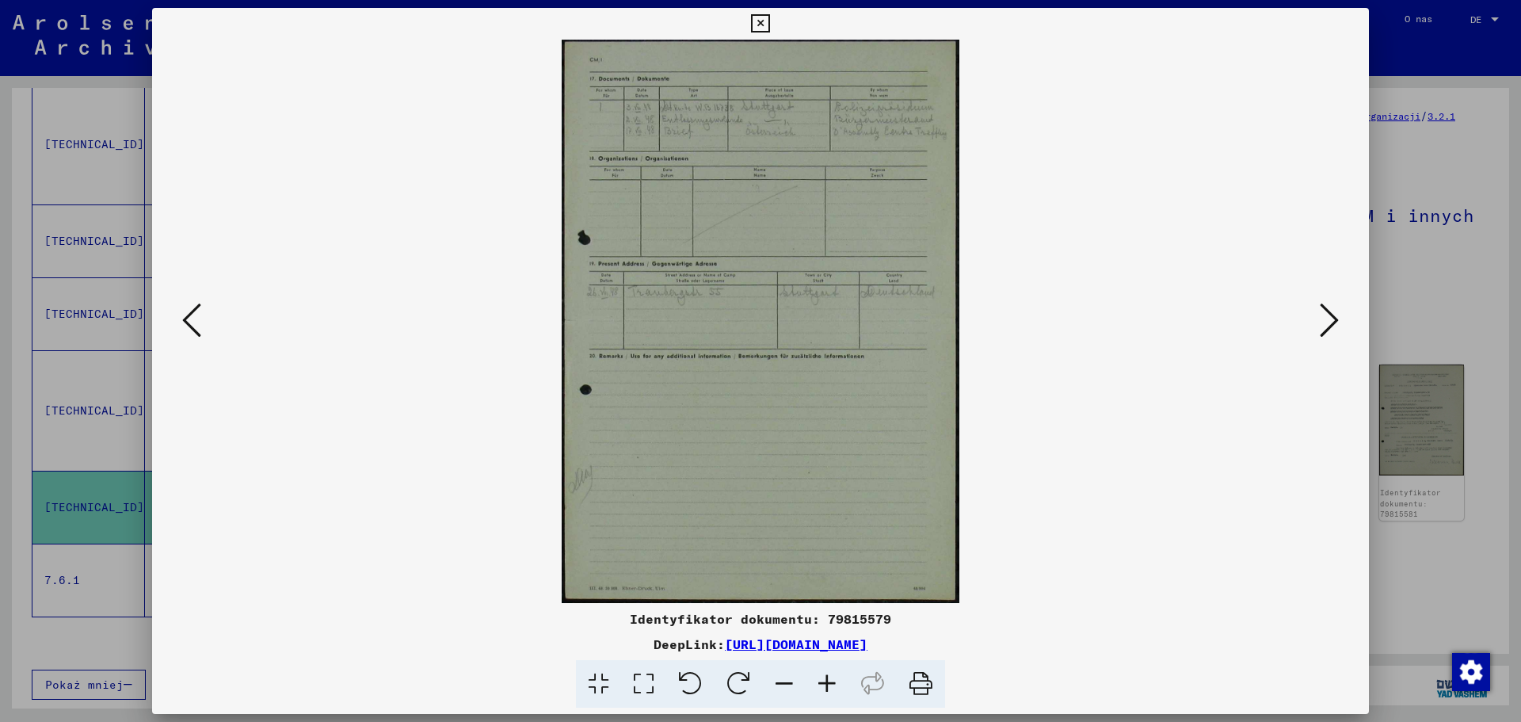
click at [1326, 324] on icon at bounding box center [1329, 320] width 19 height 38
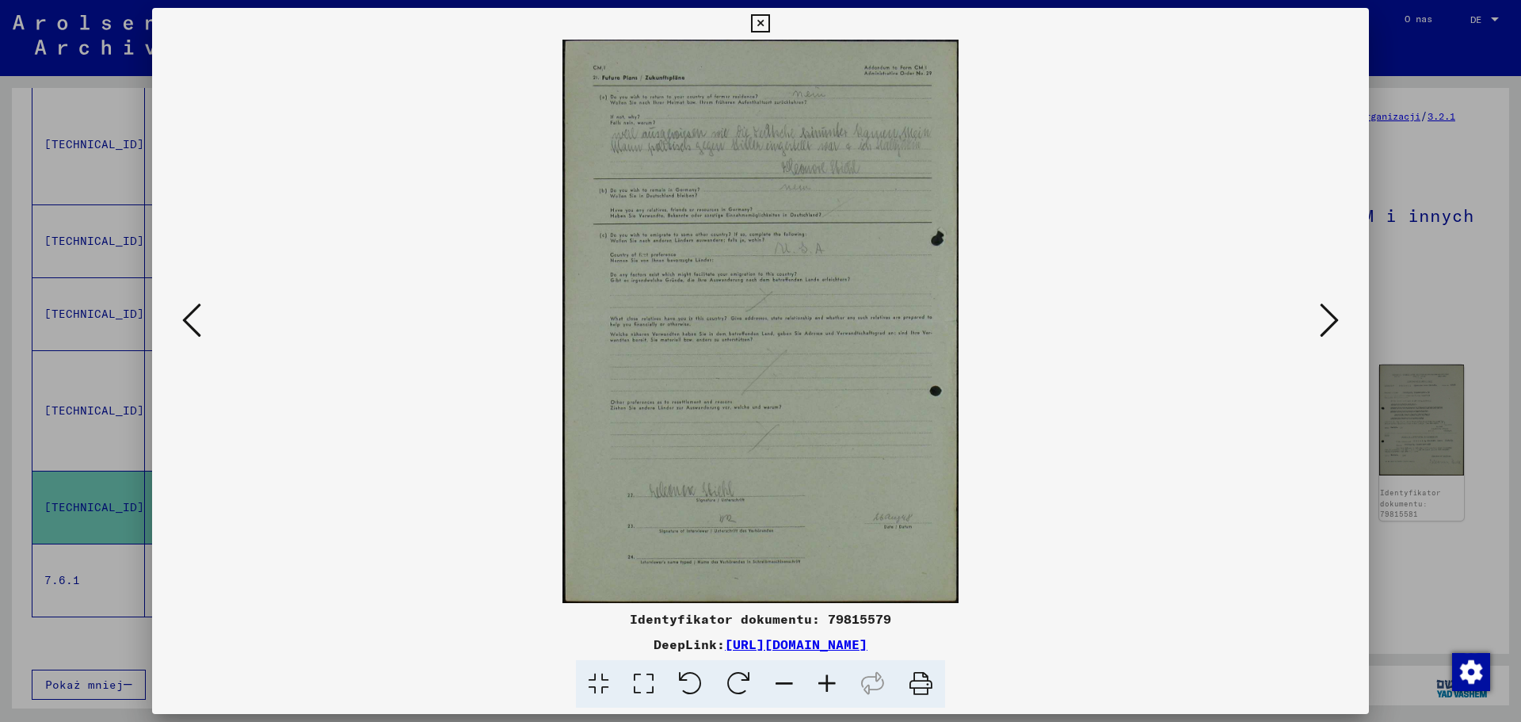
click at [1326, 324] on icon at bounding box center [1329, 320] width 19 height 38
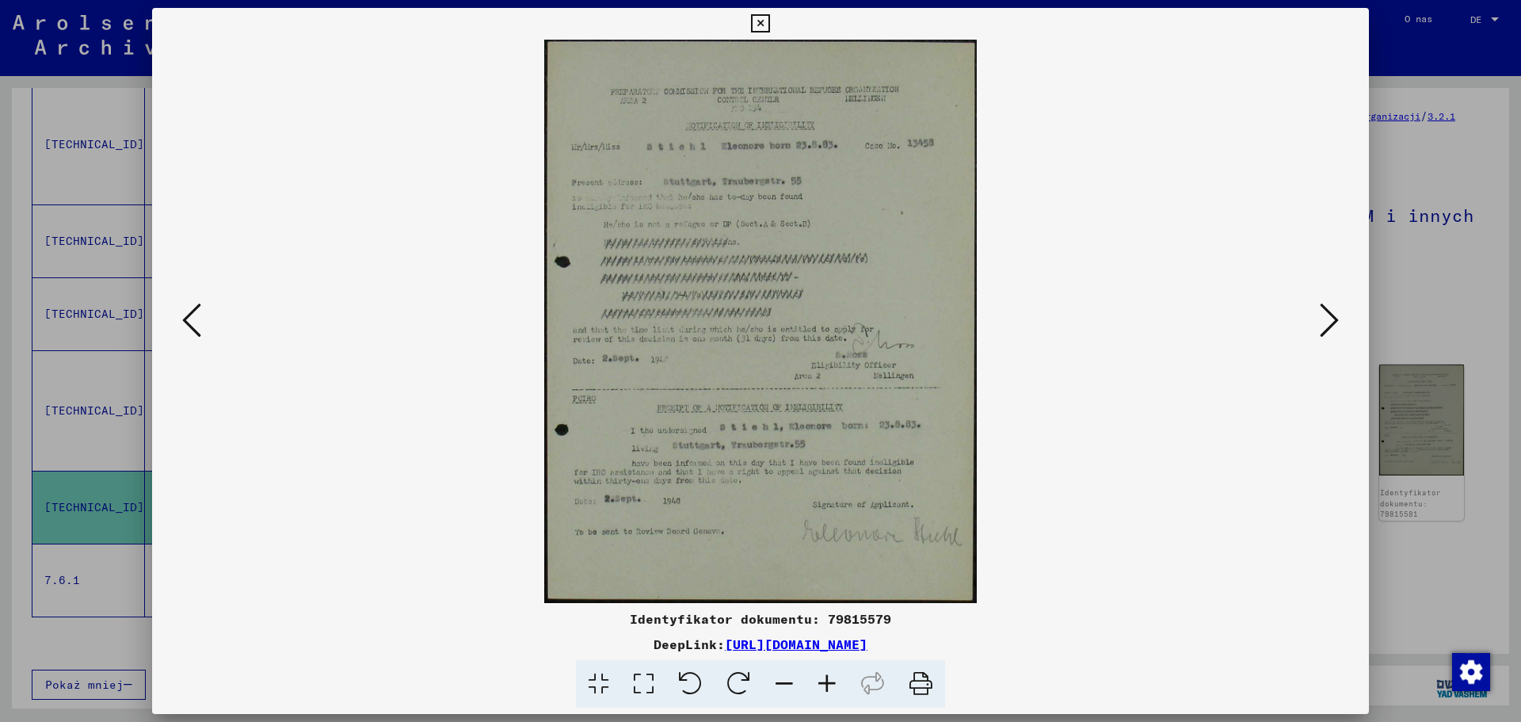
click at [1327, 304] on icon at bounding box center [1329, 320] width 19 height 38
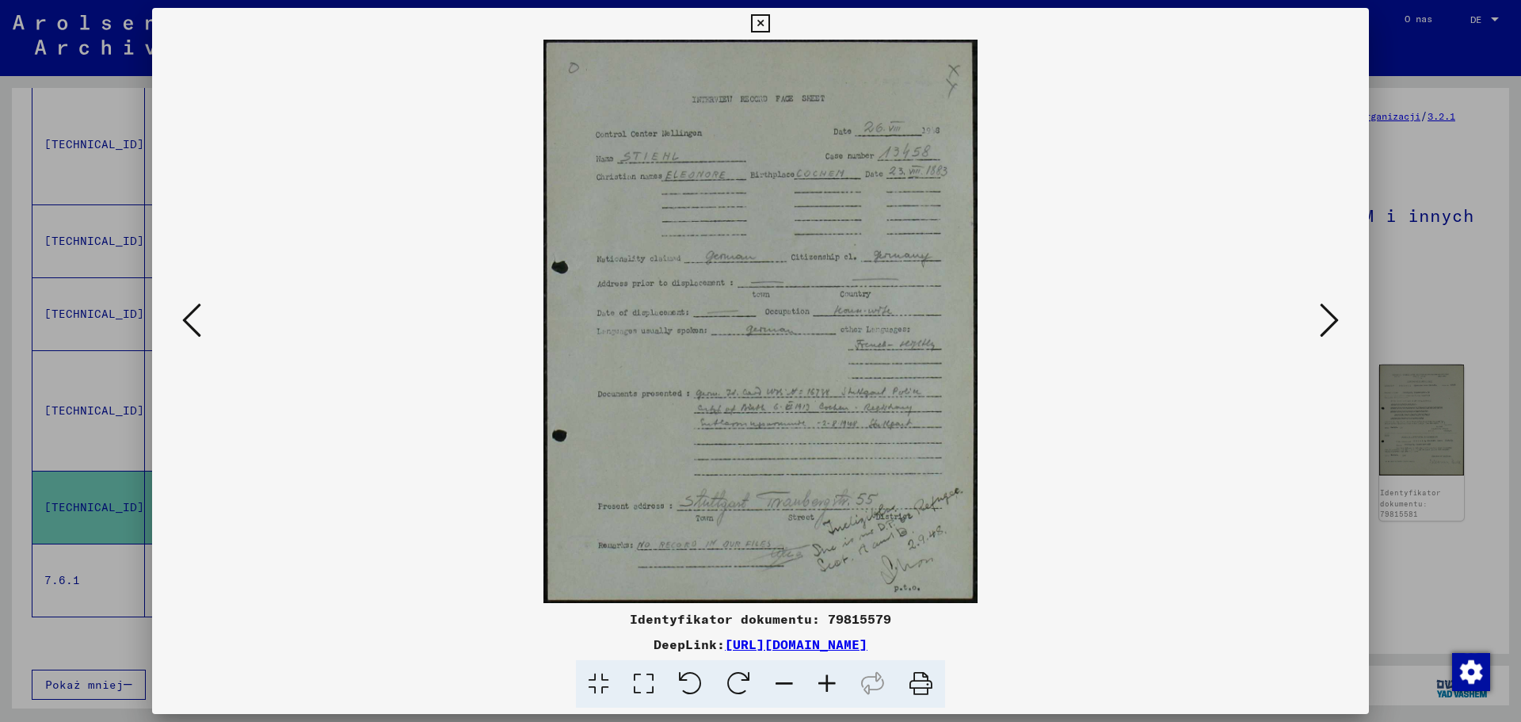
click at [1327, 304] on icon at bounding box center [1329, 320] width 19 height 38
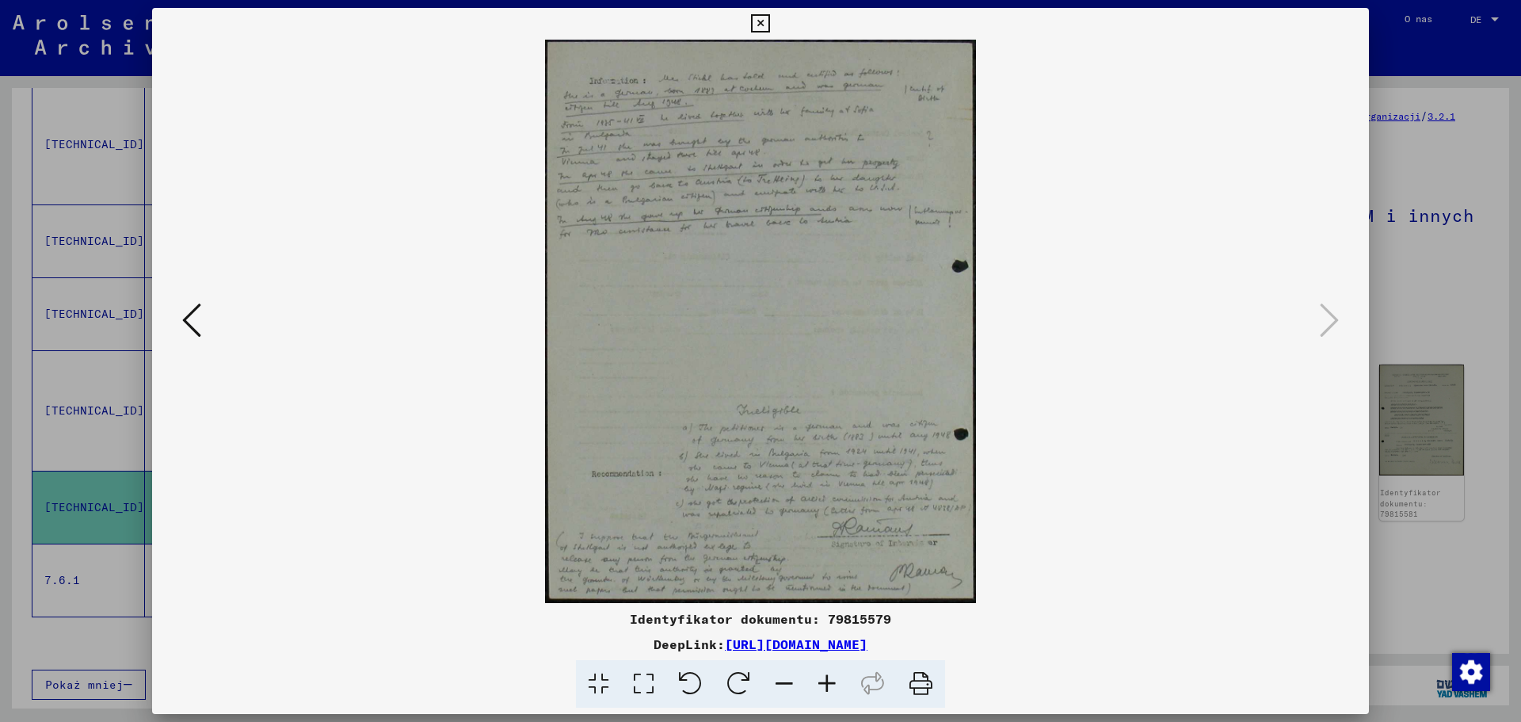
click at [762, 21] on icon at bounding box center [760, 23] width 18 height 19
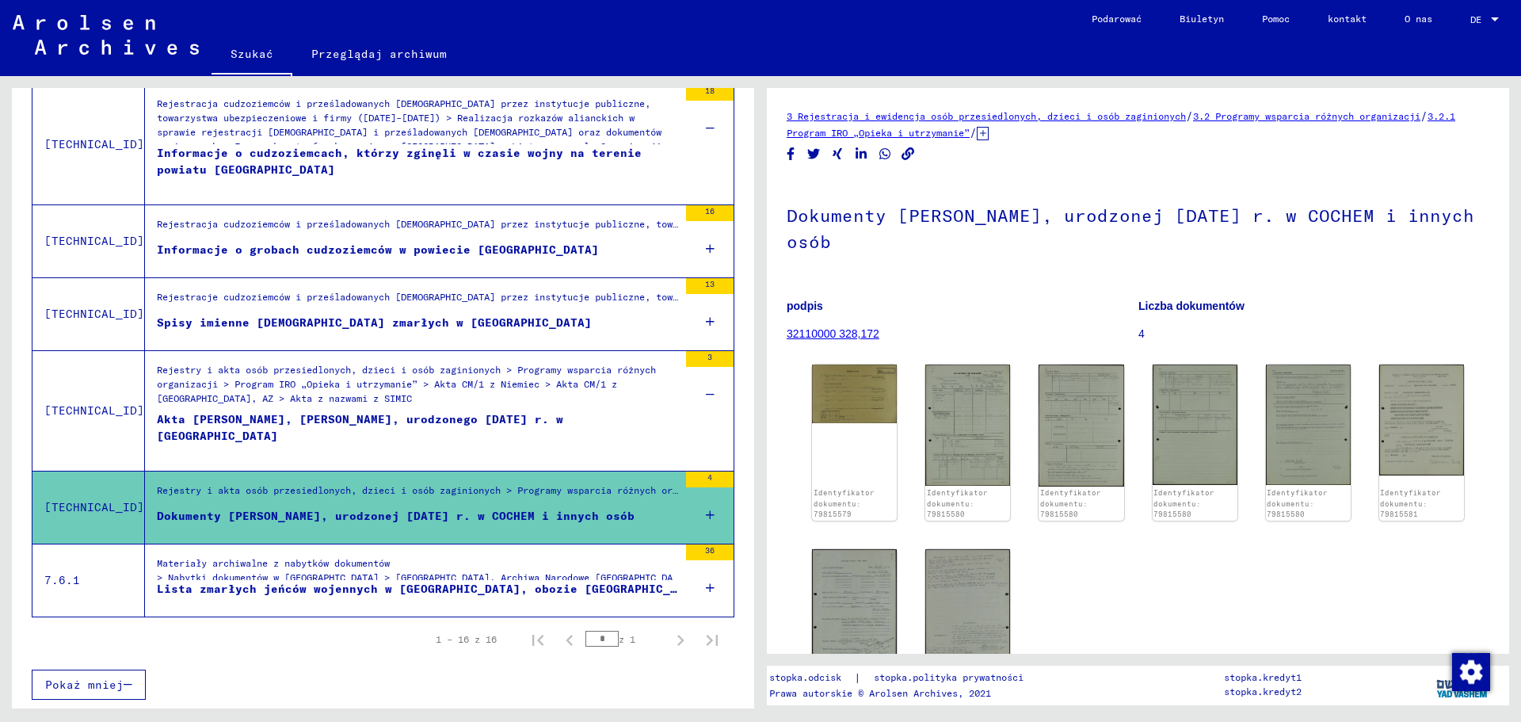
click at [456, 579] on font "> Nabytki dokumentów w [GEOGRAPHIC_DATA] > [GEOGRAPHIC_DATA], Archiwa Narodowe …" at bounding box center [1216, 577] width 2119 height 12
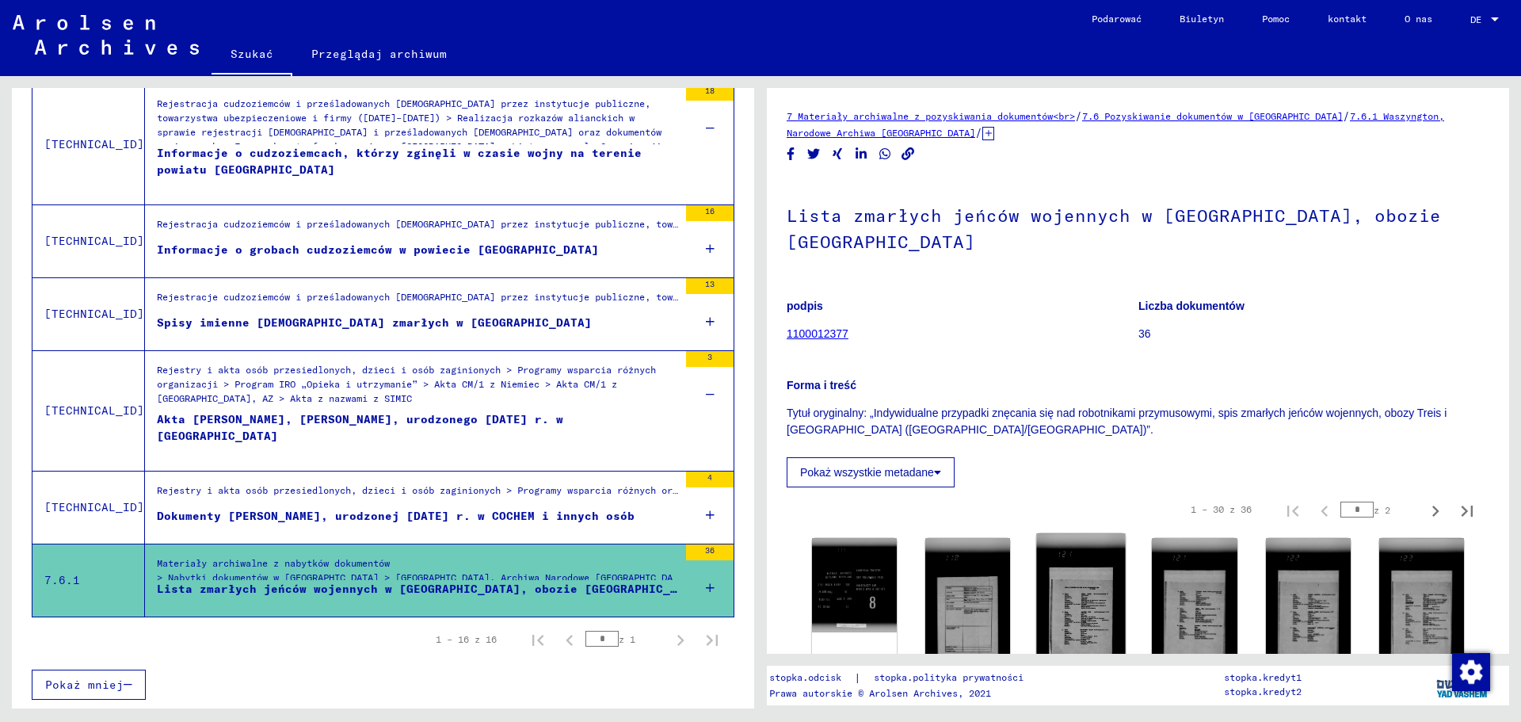
scroll to position [212, 0]
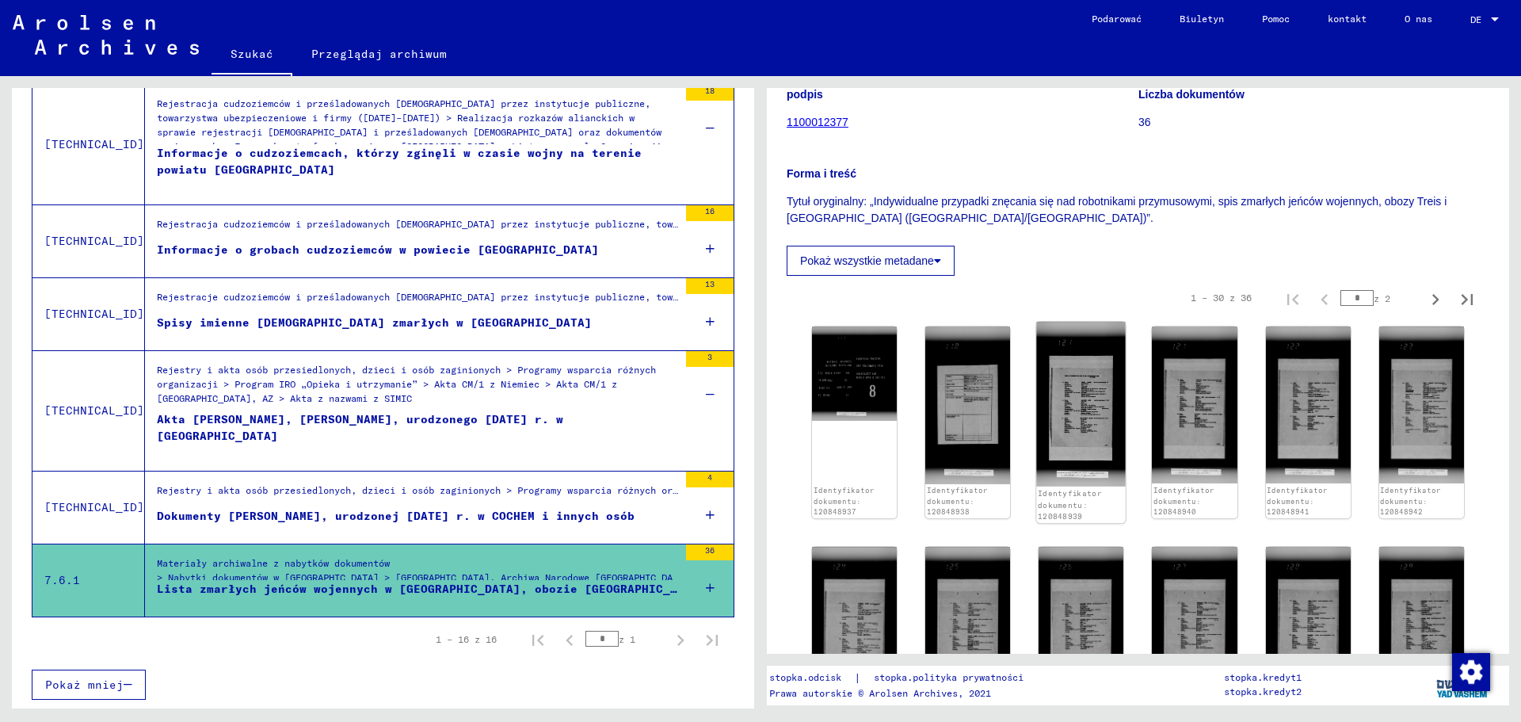
click at [1070, 393] on img at bounding box center [1082, 404] width 90 height 165
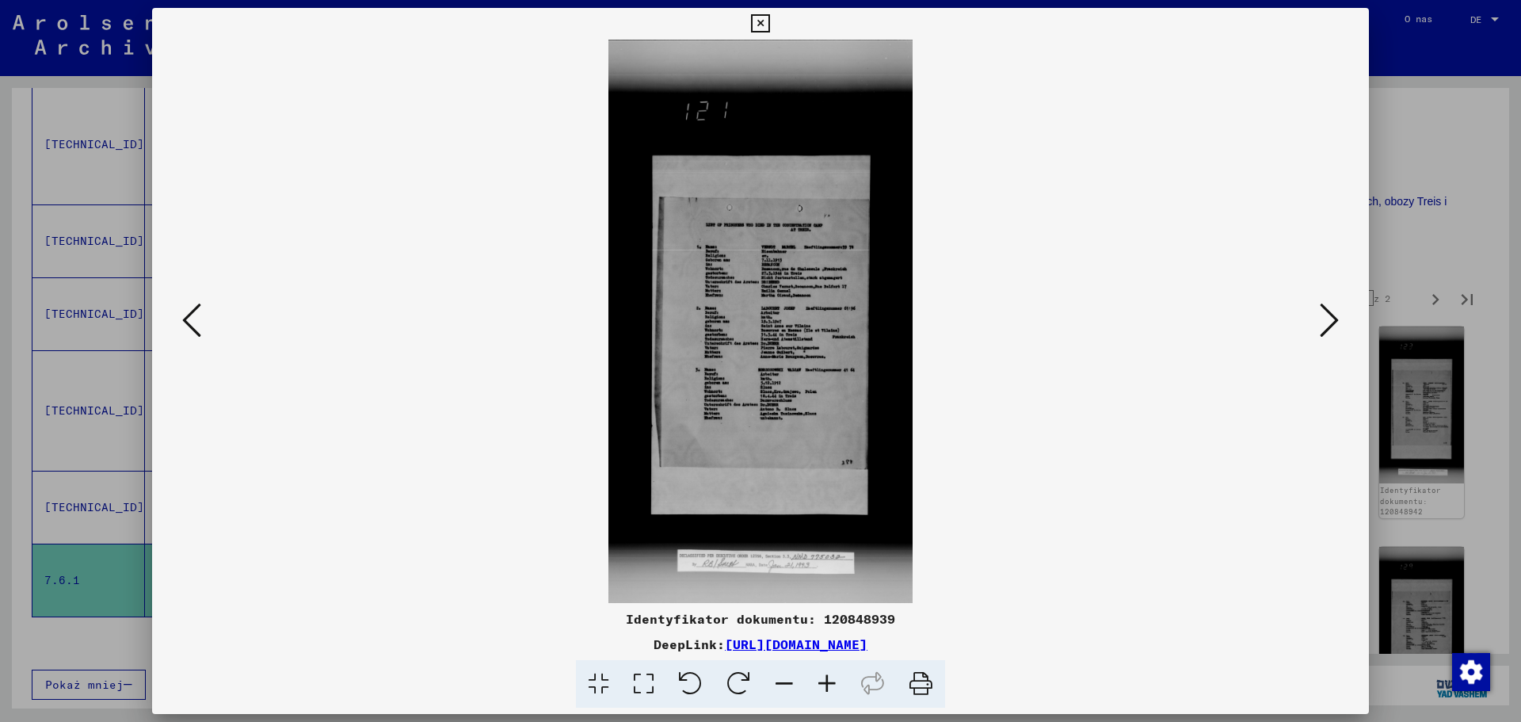
click at [835, 683] on icon at bounding box center [827, 684] width 43 height 48
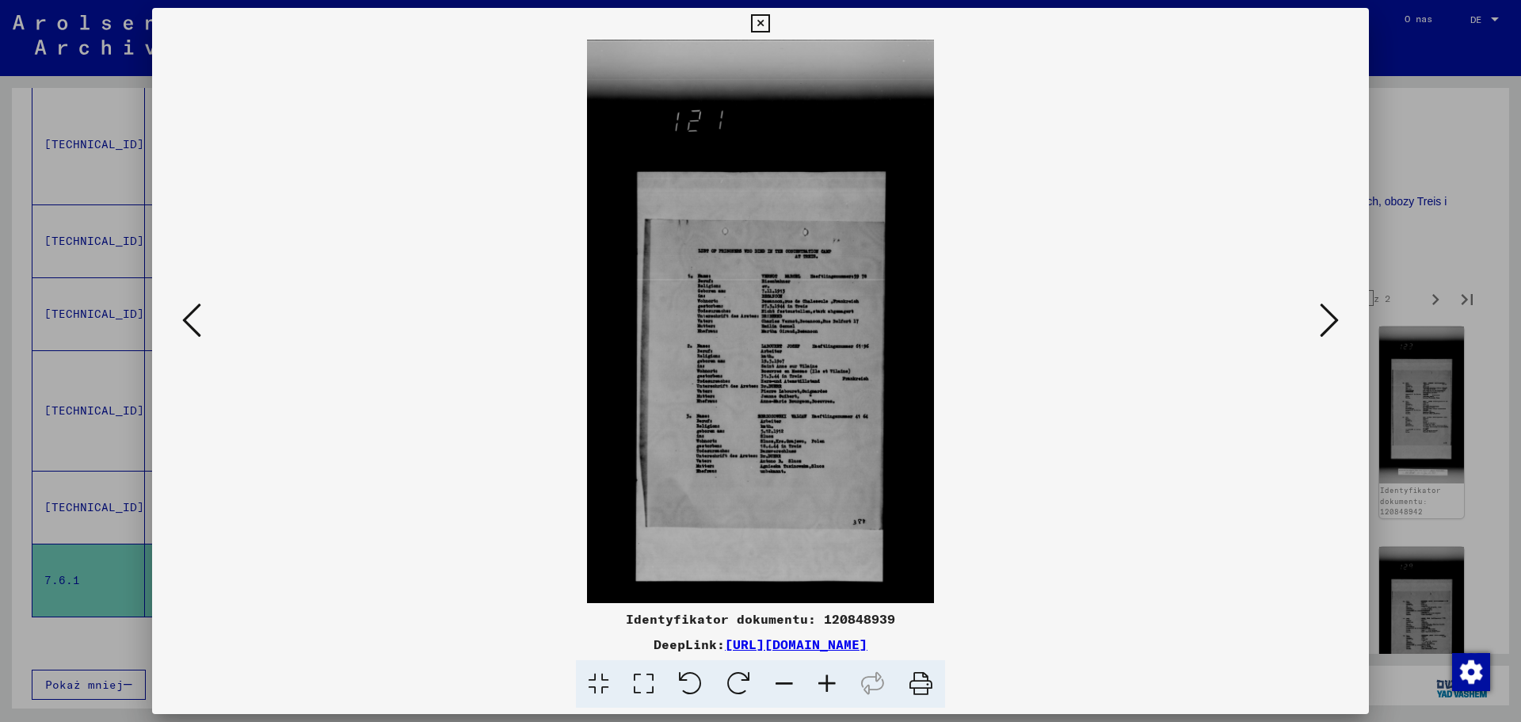
click at [835, 683] on icon at bounding box center [827, 684] width 43 height 48
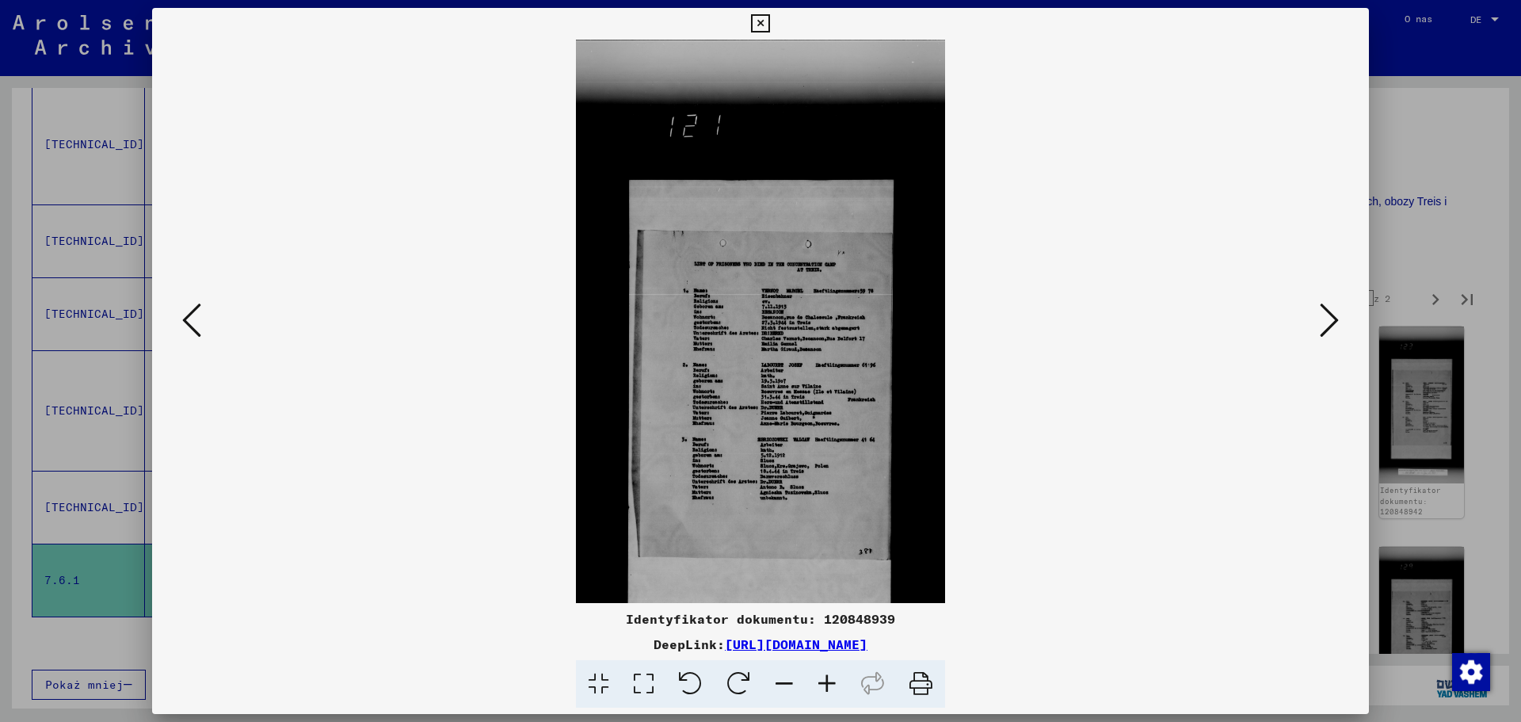
click at [835, 683] on icon at bounding box center [827, 684] width 43 height 48
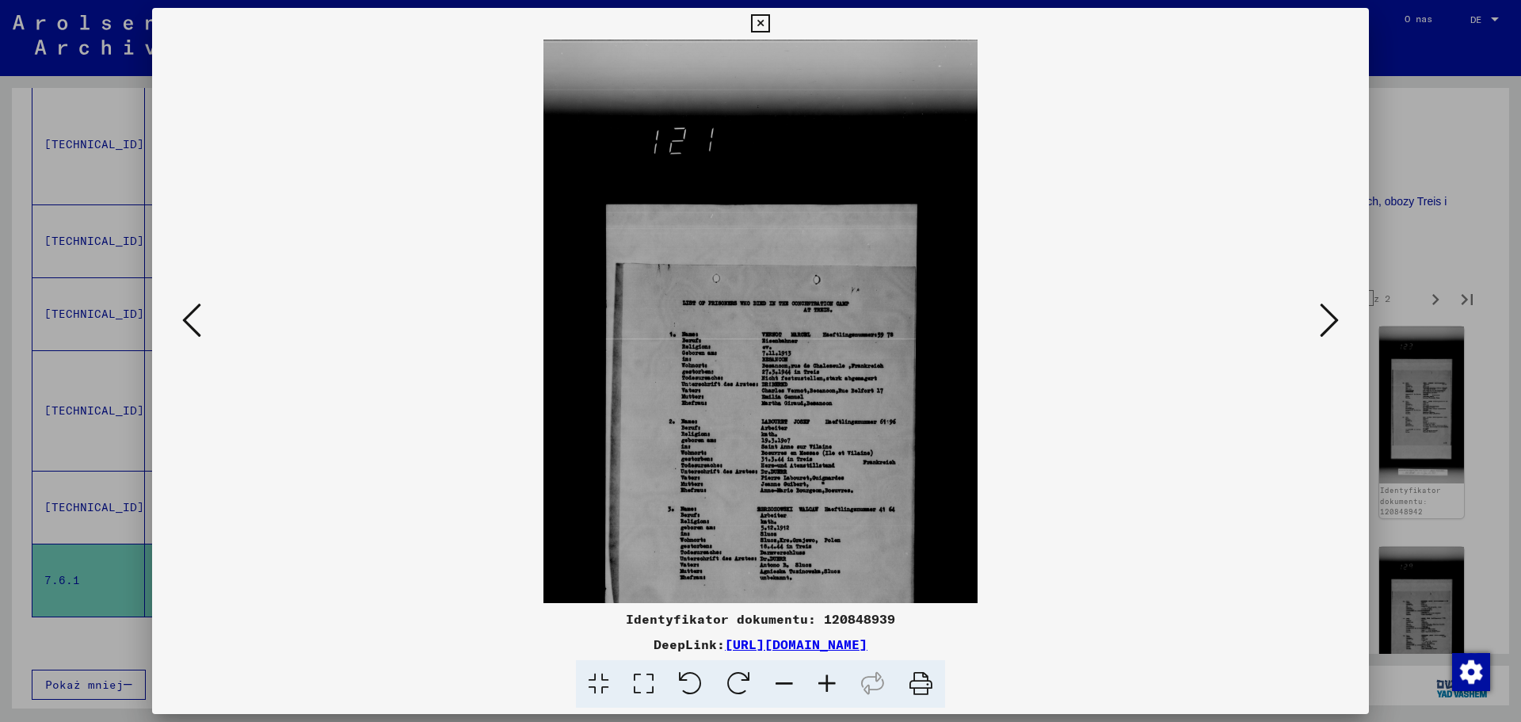
click at [835, 683] on icon at bounding box center [827, 684] width 43 height 48
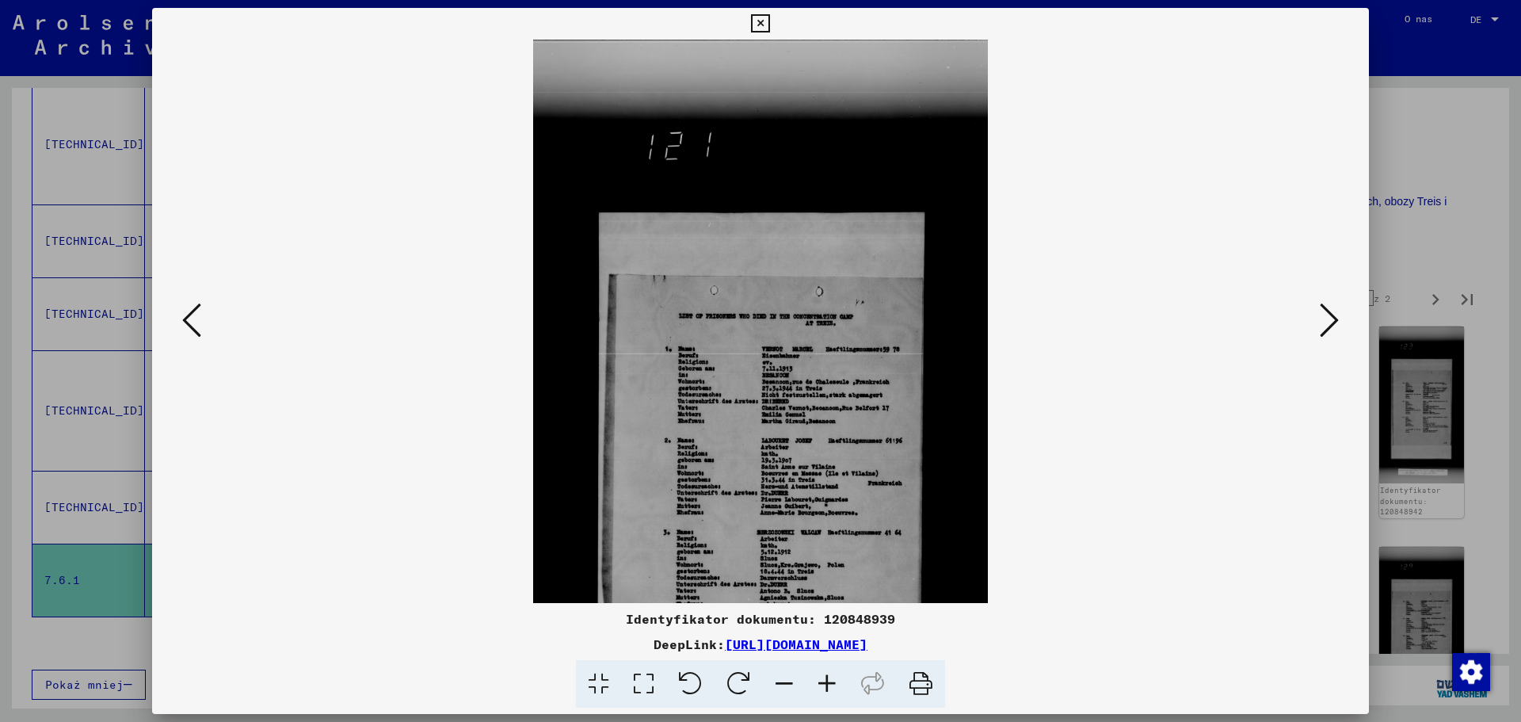
click at [835, 683] on icon at bounding box center [827, 684] width 43 height 48
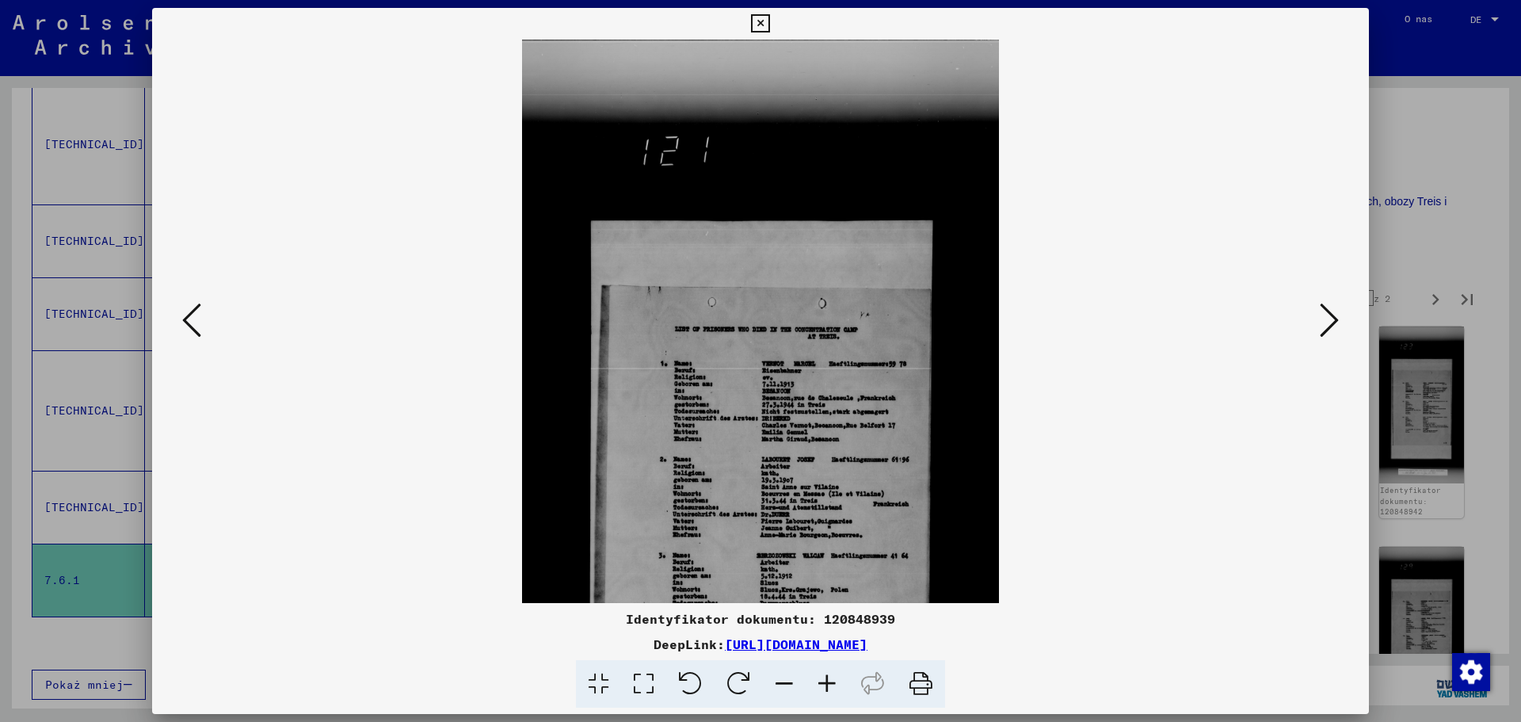
click at [835, 683] on icon at bounding box center [827, 684] width 43 height 48
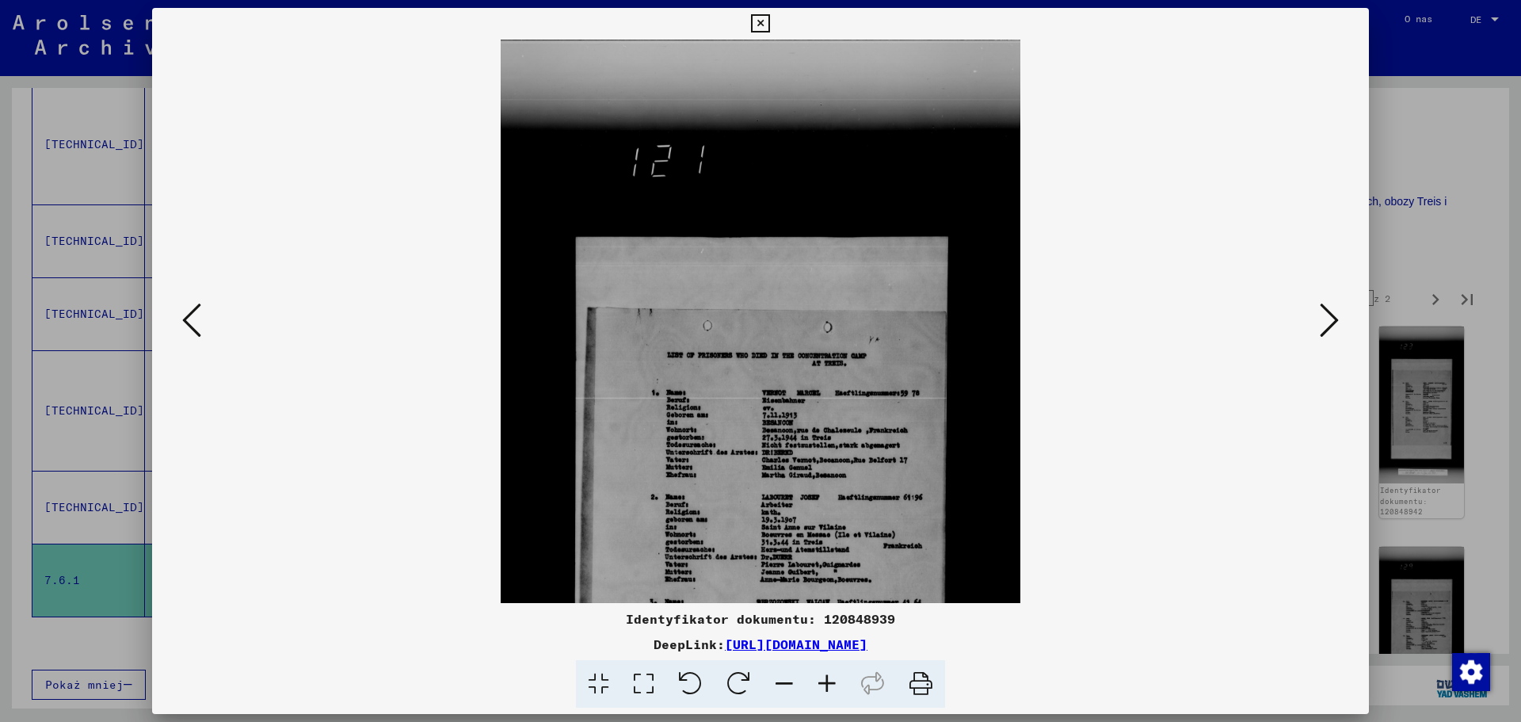
click at [835, 683] on icon at bounding box center [827, 684] width 43 height 48
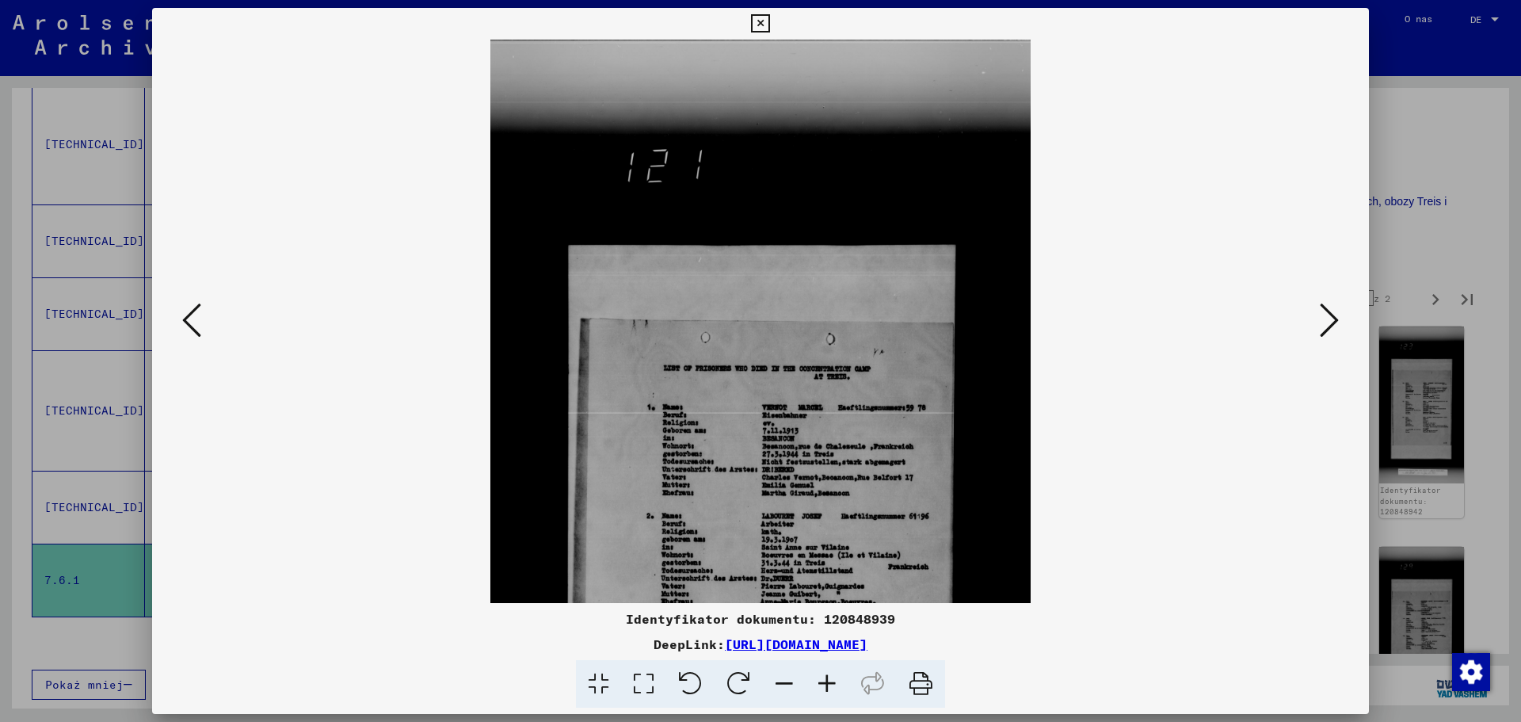
click at [835, 683] on icon at bounding box center [827, 684] width 43 height 48
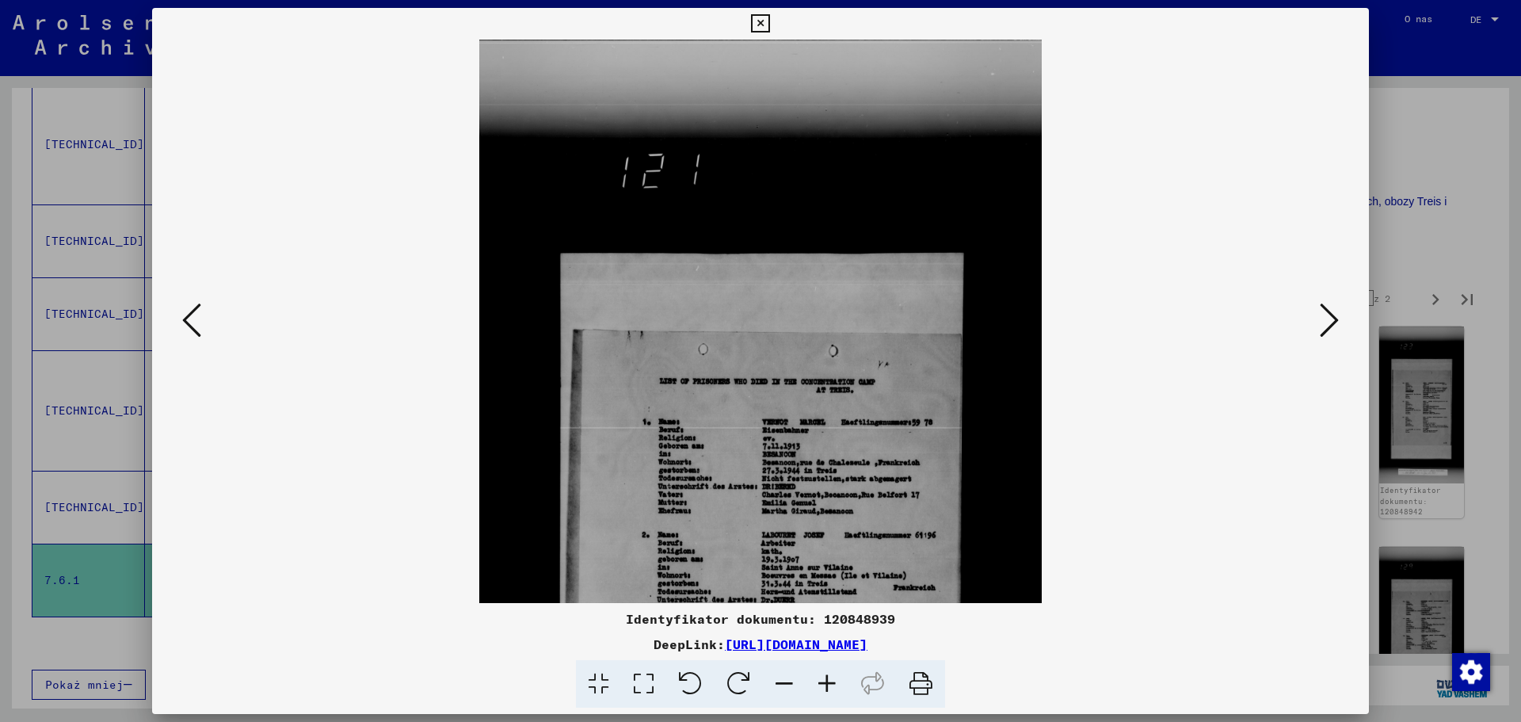
click at [835, 683] on icon at bounding box center [827, 684] width 43 height 48
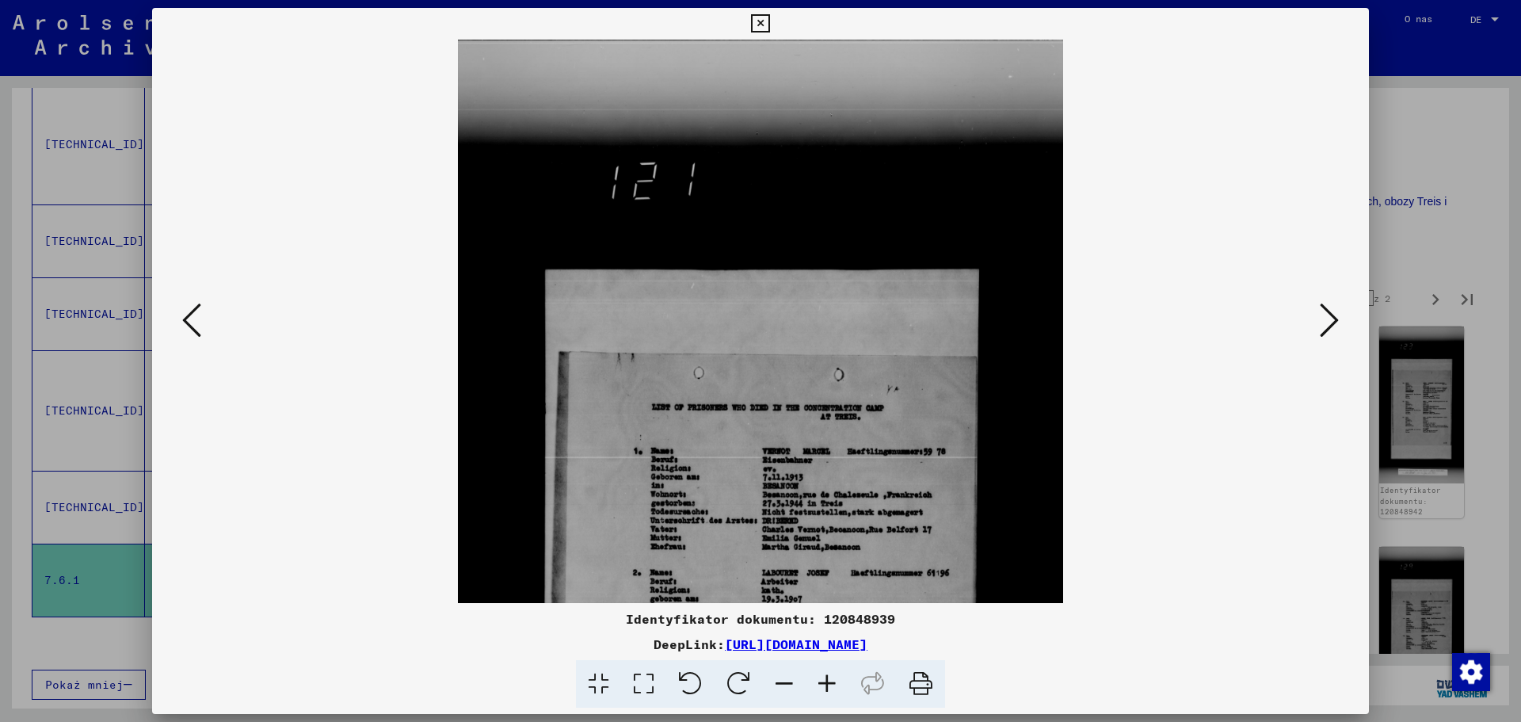
click at [835, 683] on icon at bounding box center [827, 684] width 43 height 48
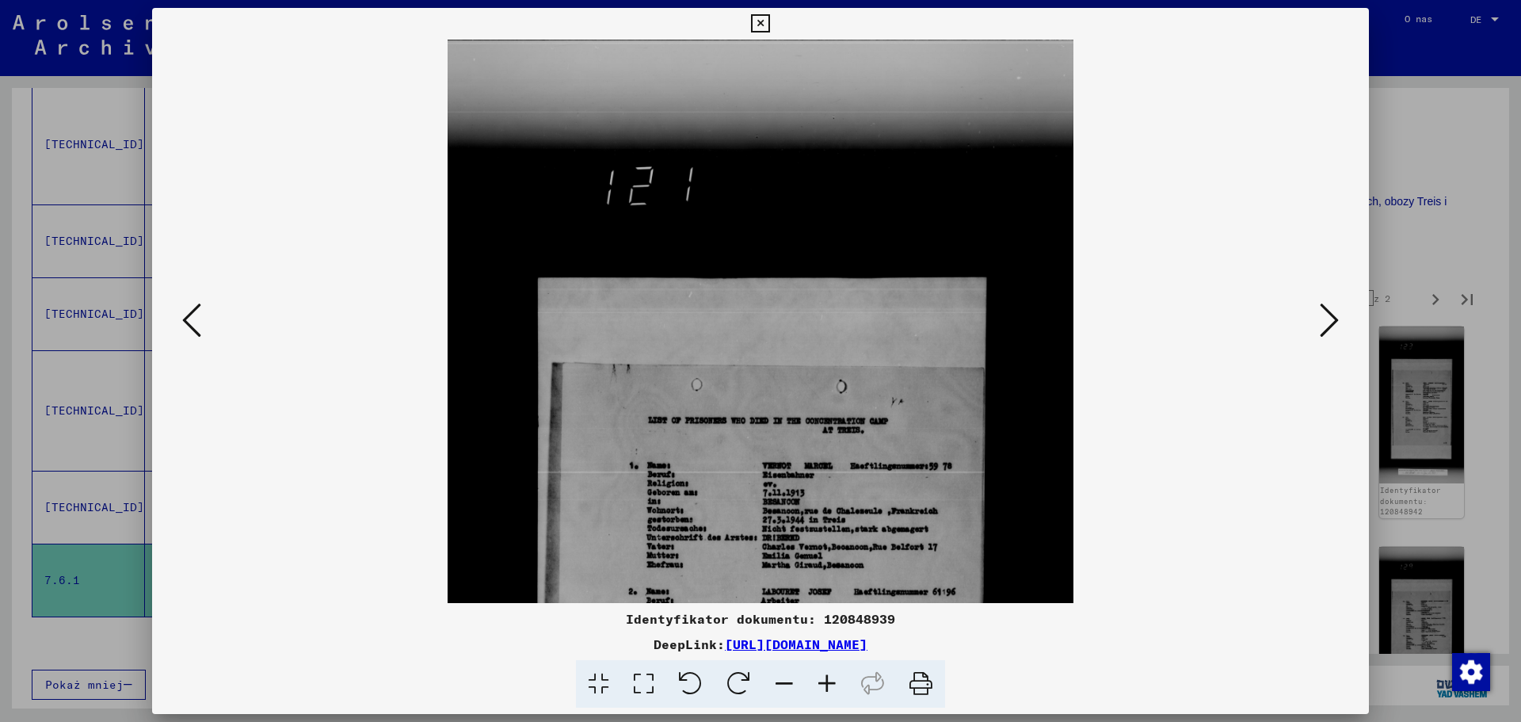
click at [835, 683] on icon at bounding box center [827, 684] width 43 height 48
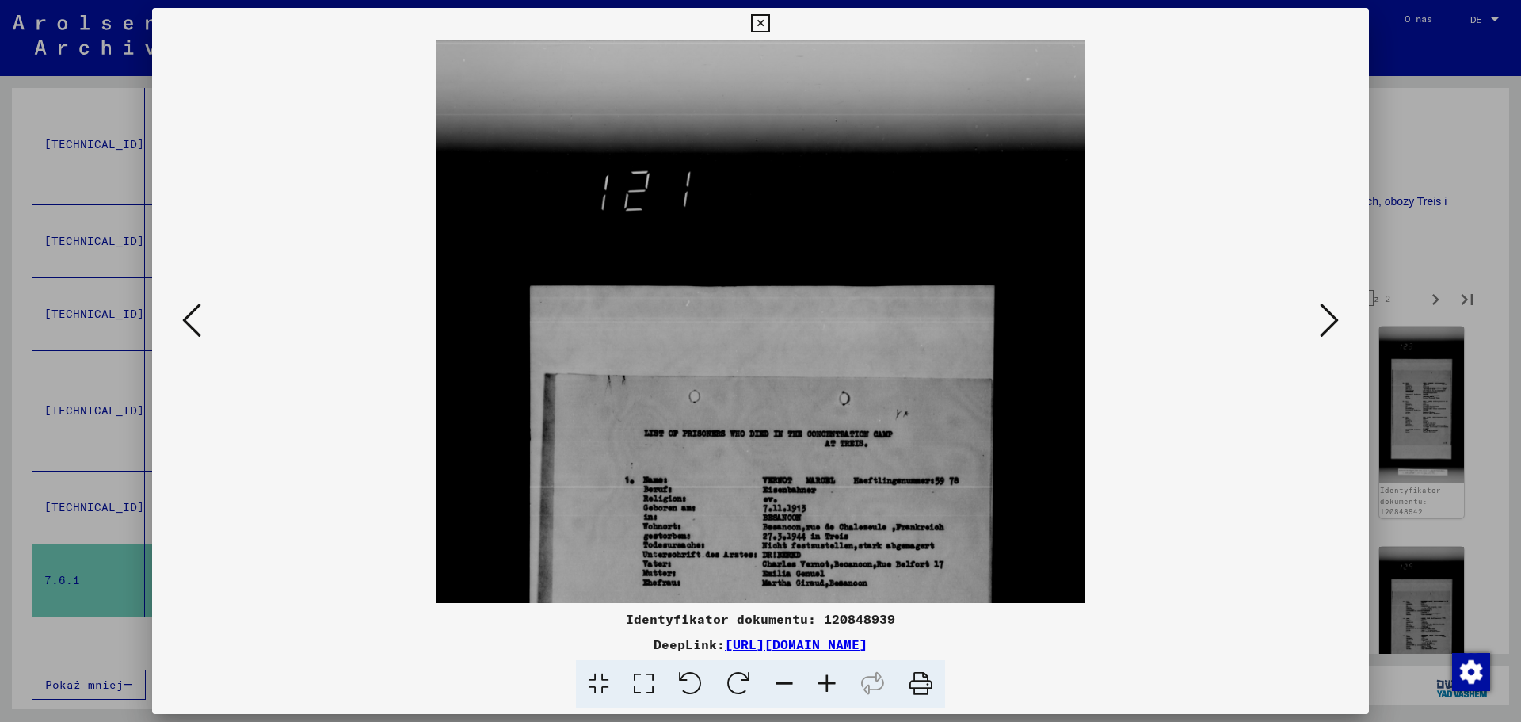
click at [835, 683] on icon at bounding box center [827, 684] width 43 height 48
click at [834, 682] on icon at bounding box center [827, 684] width 43 height 48
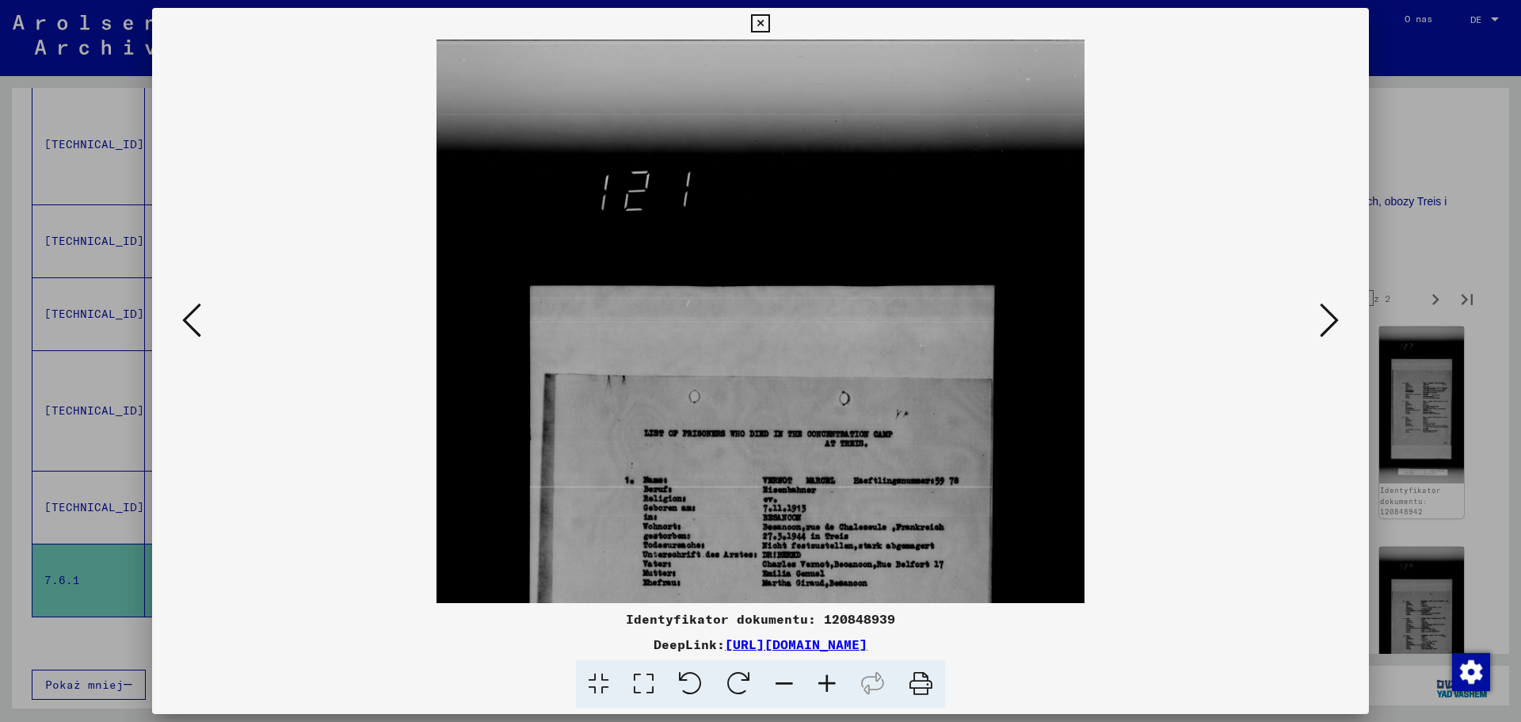
click at [834, 682] on icon at bounding box center [827, 684] width 43 height 48
click at [830, 682] on icon at bounding box center [827, 684] width 43 height 48
drag, startPoint x: 827, startPoint y: 681, endPoint x: 823, endPoint y: 612, distance: 69.1
click at [825, 681] on icon at bounding box center [827, 684] width 43 height 48
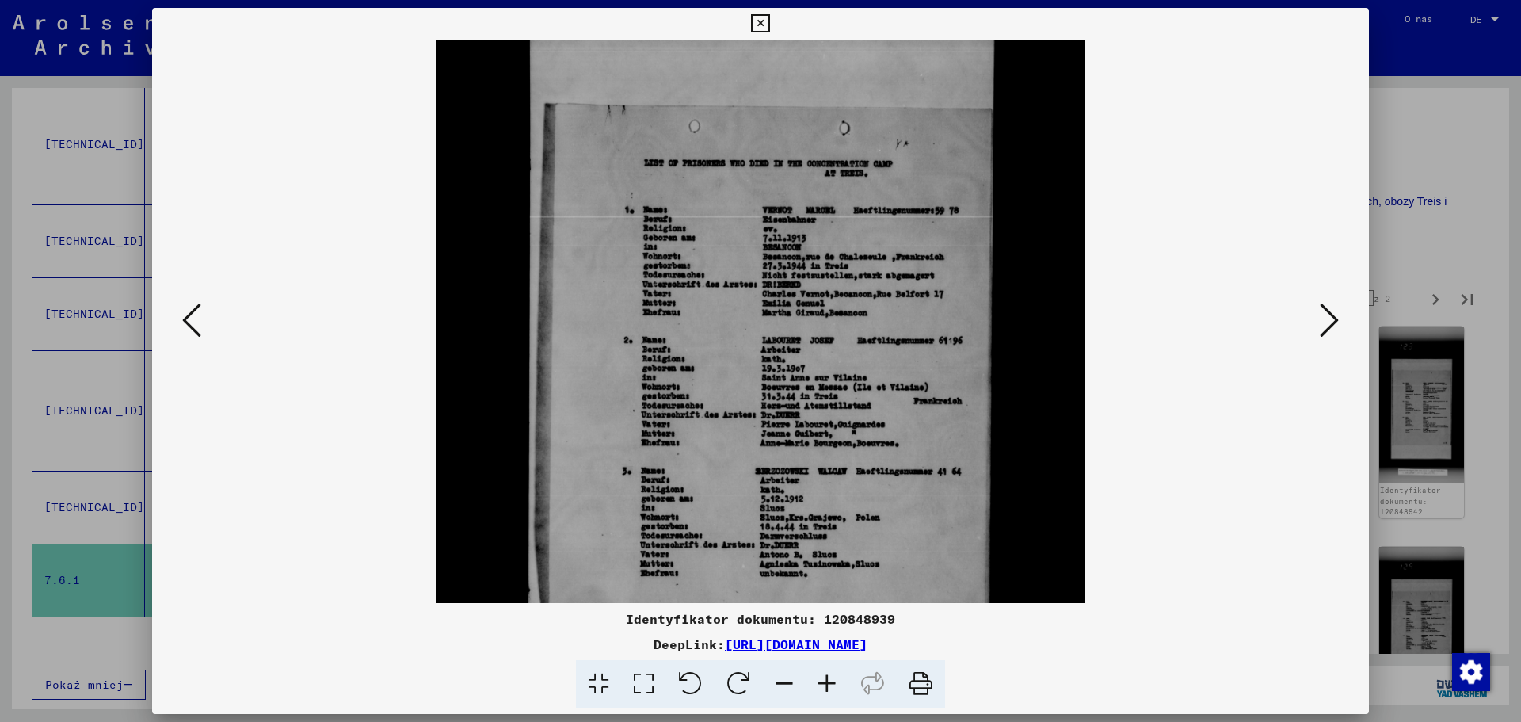
drag, startPoint x: 813, startPoint y: 421, endPoint x: 813, endPoint y: 300, distance: 120.4
click at [813, 300] on img at bounding box center [761, 367] width 648 height 1197
click at [769, 25] on icon at bounding box center [760, 23] width 18 height 19
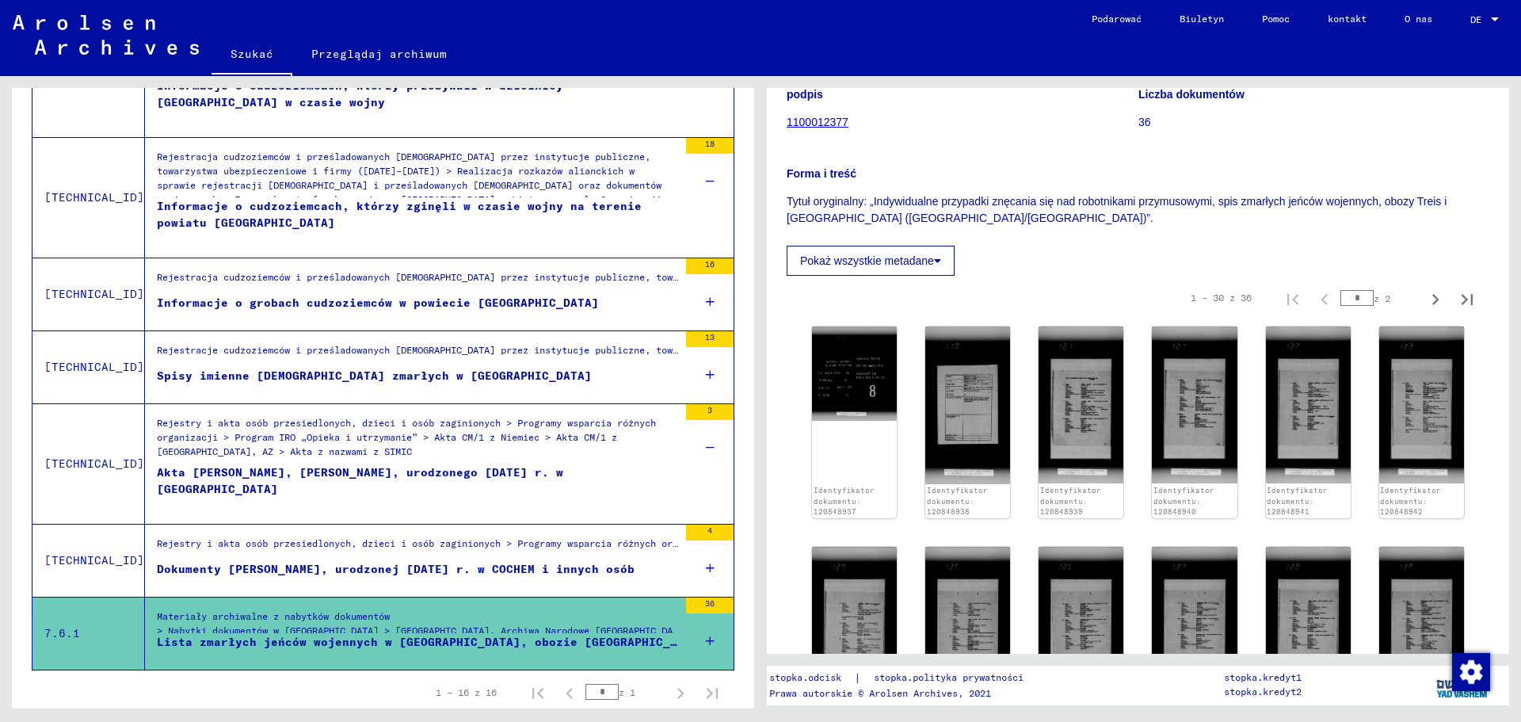
scroll to position [1391, 0]
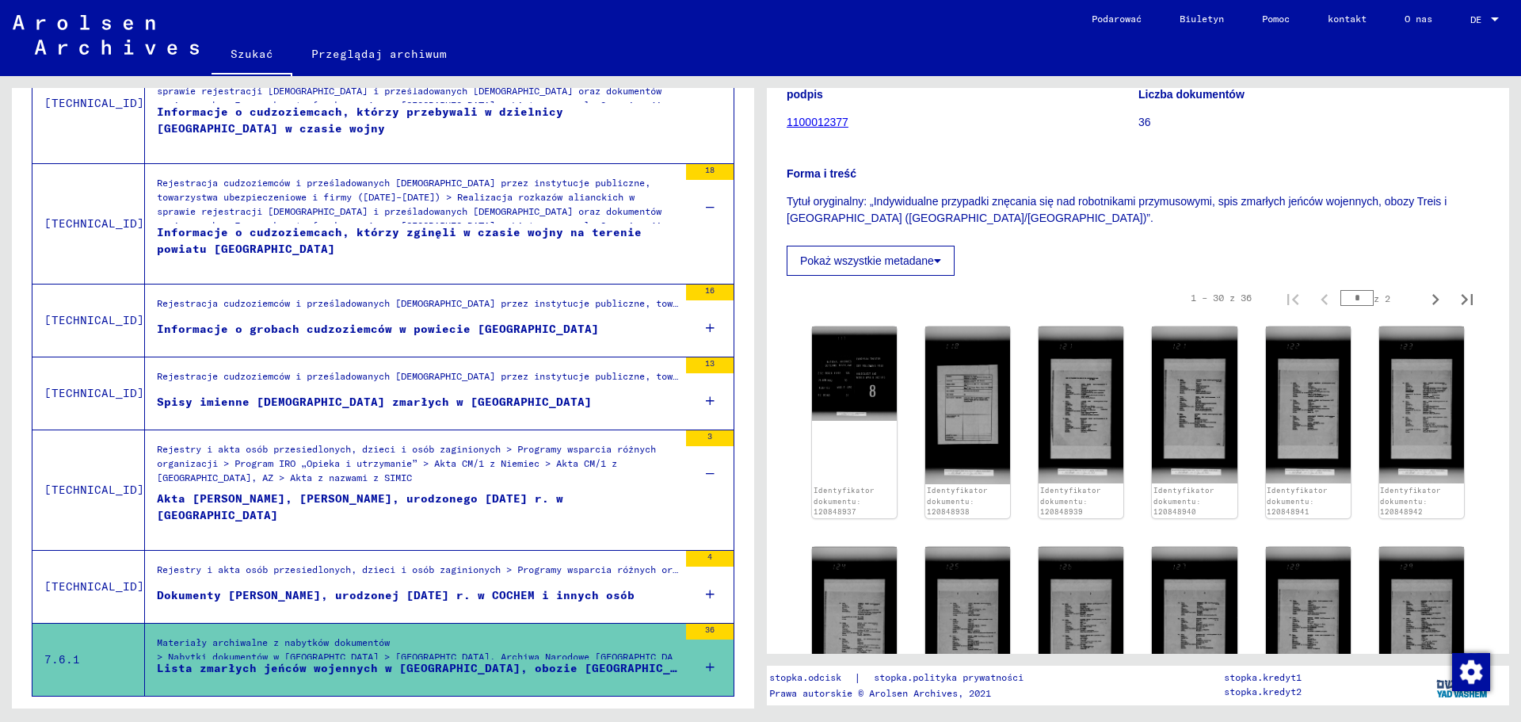
click at [706, 591] on icon at bounding box center [710, 594] width 9 height 55
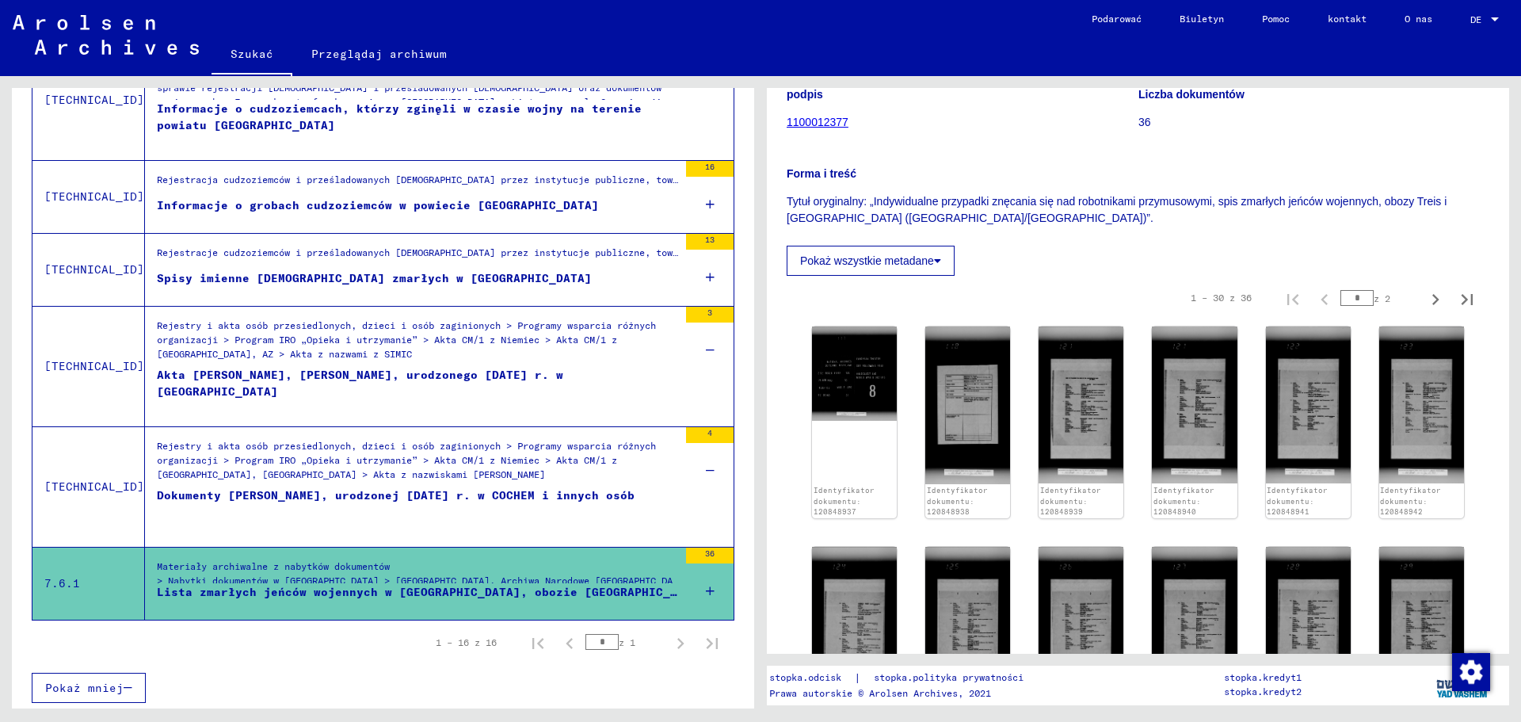
scroll to position [1517, 0]
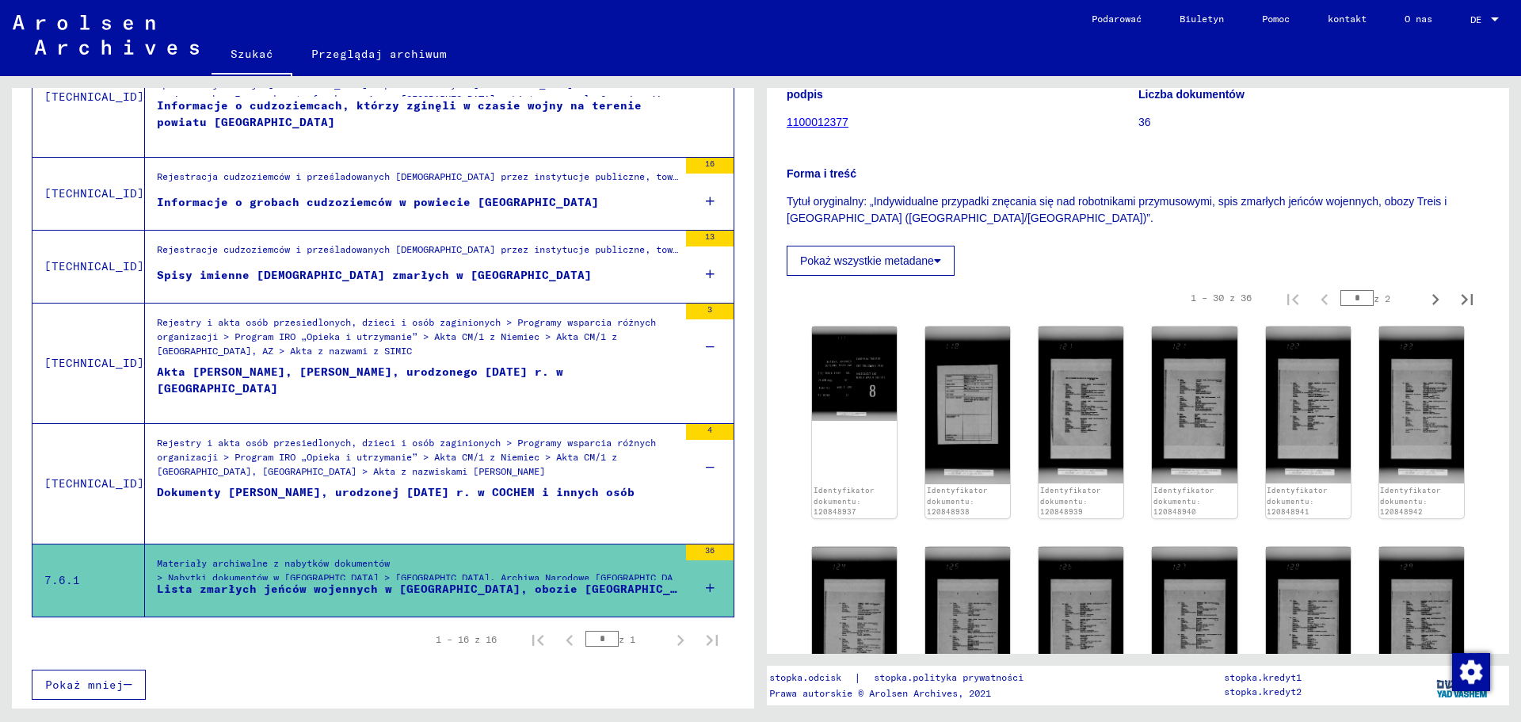
click at [706, 587] on icon at bounding box center [710, 587] width 9 height 55
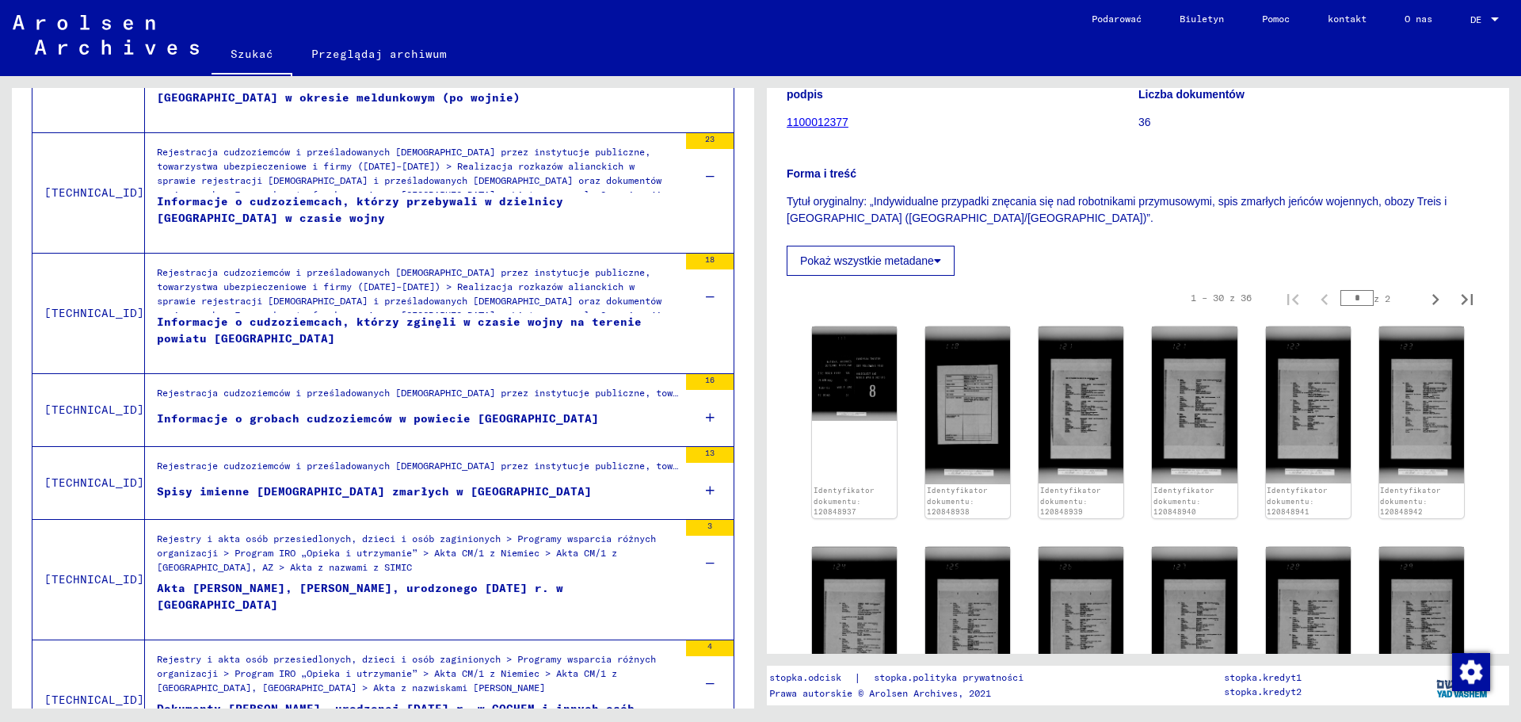
scroll to position [1280, 0]
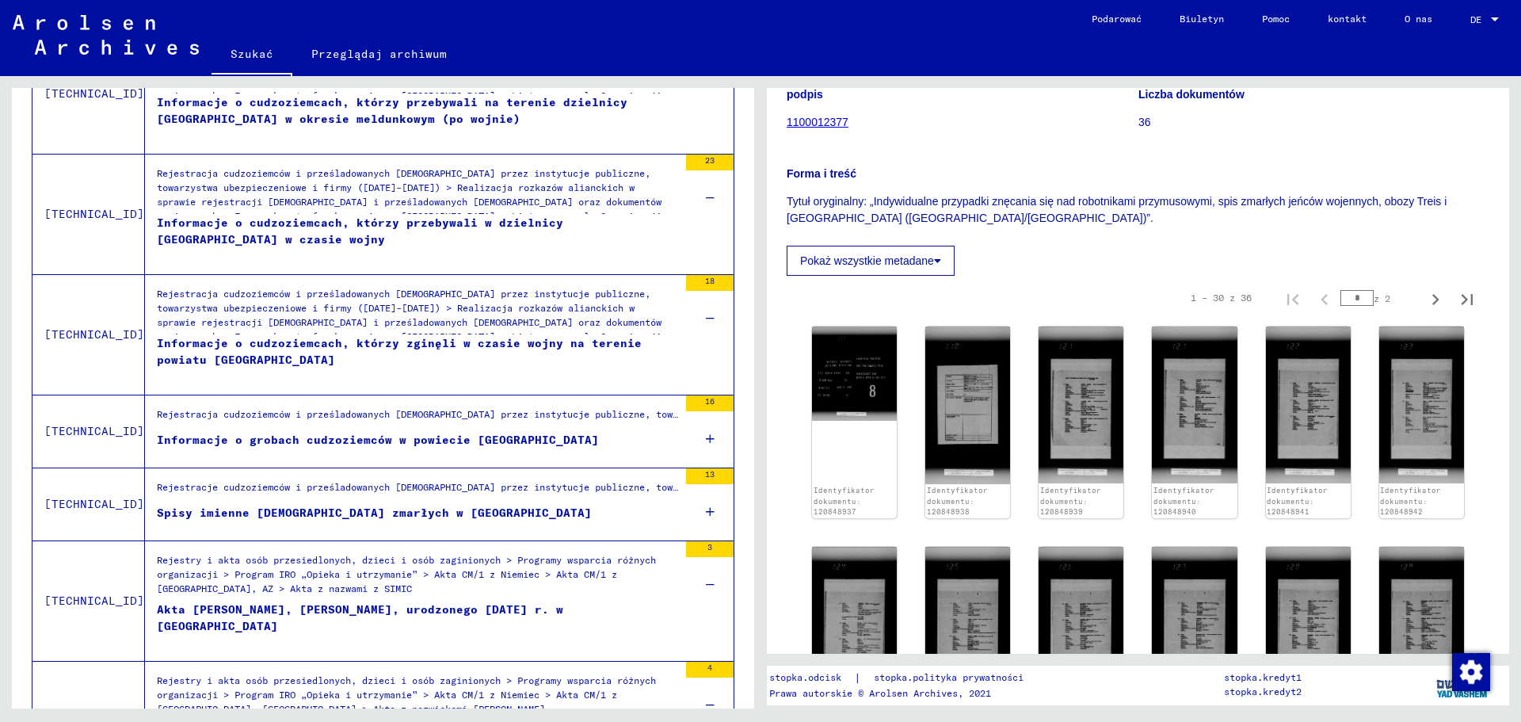
click at [706, 515] on icon at bounding box center [710, 511] width 9 height 55
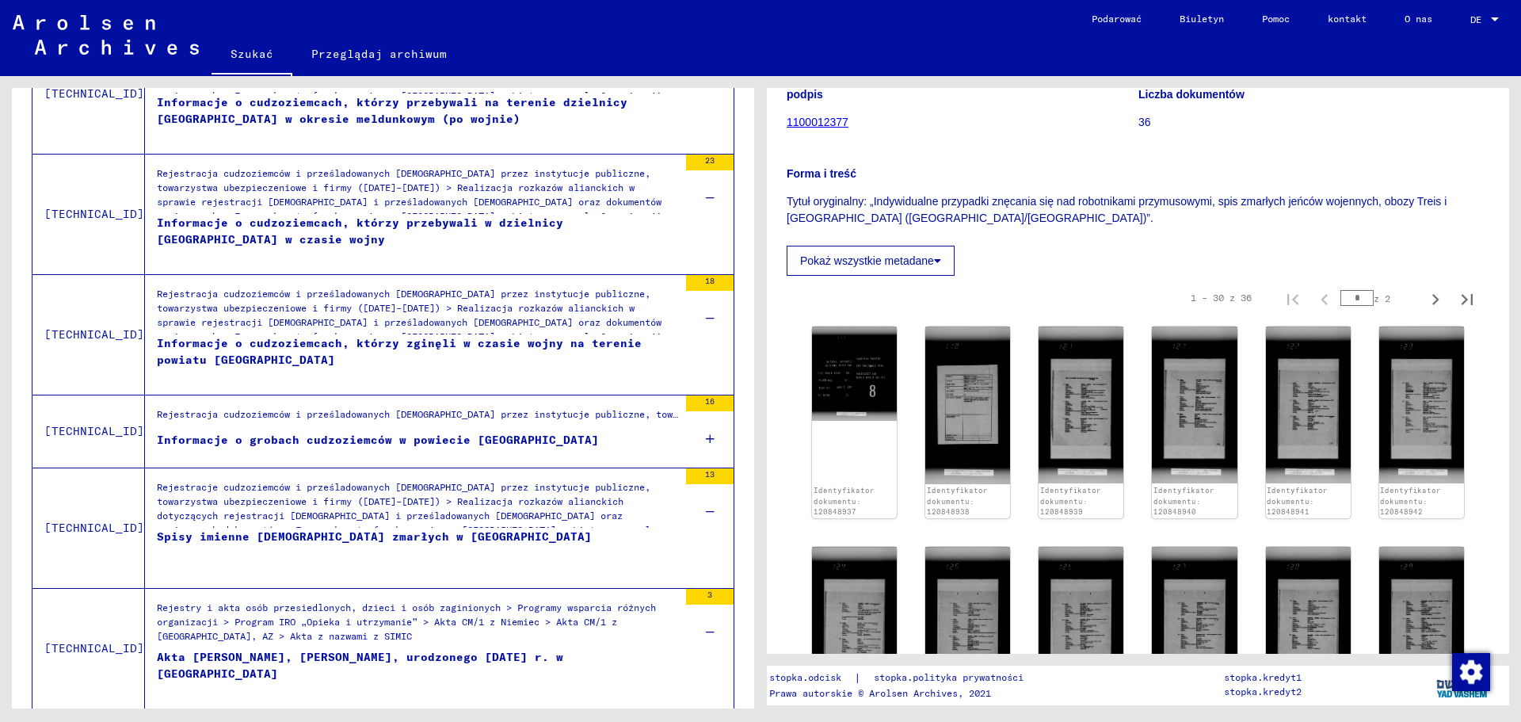
click at [706, 441] on icon at bounding box center [710, 438] width 9 height 55
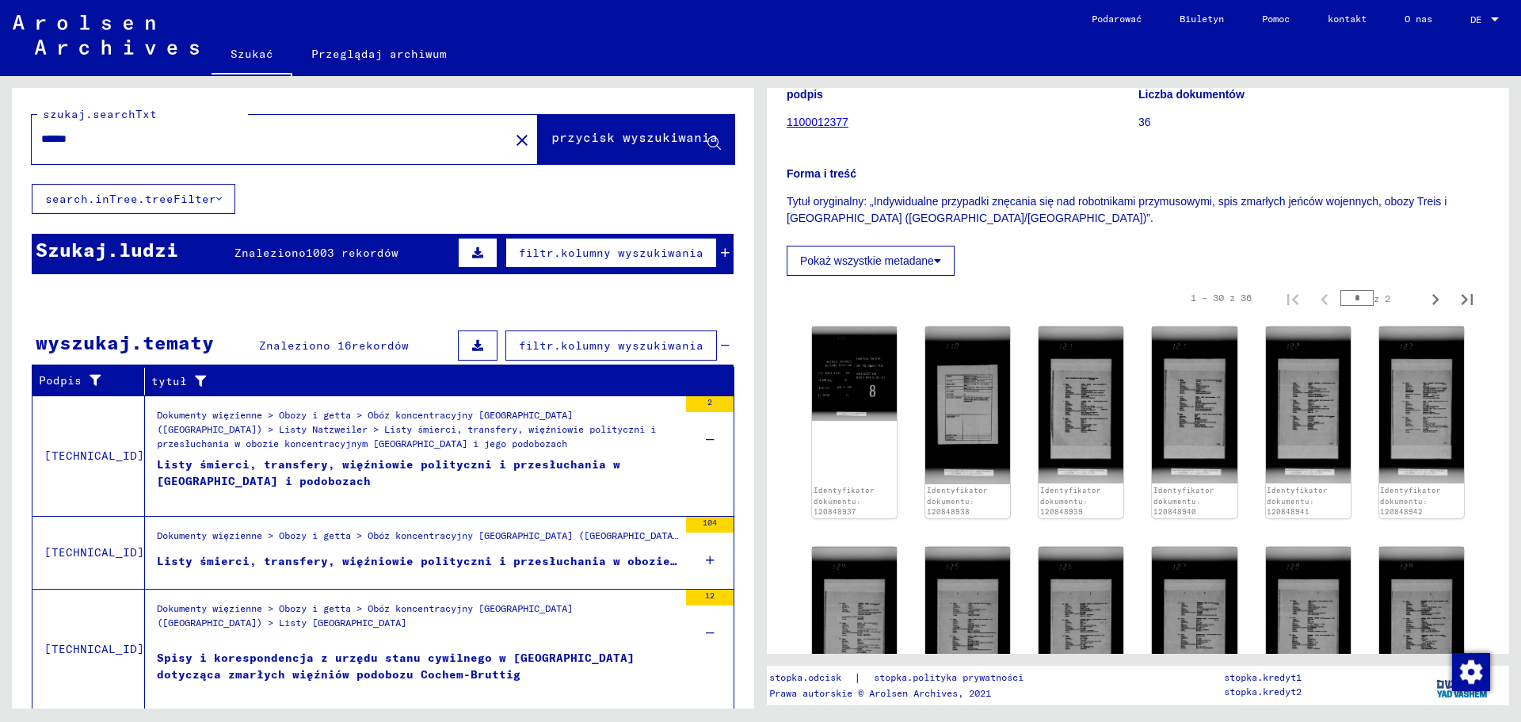
scroll to position [0, 0]
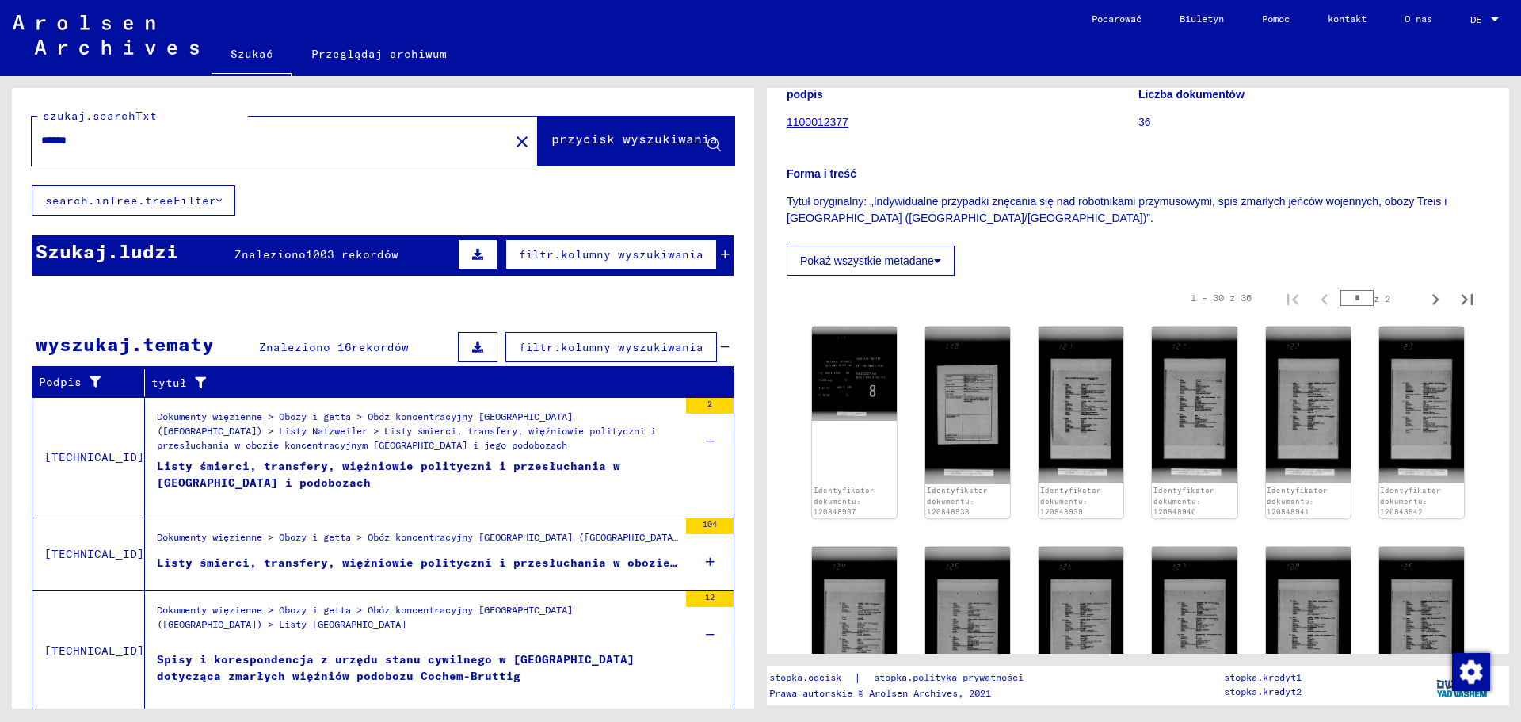
drag, startPoint x: 109, startPoint y: 139, endPoint x: 37, endPoint y: 147, distance: 71.8
click at [37, 147] on div "******" at bounding box center [266, 141] width 468 height 36
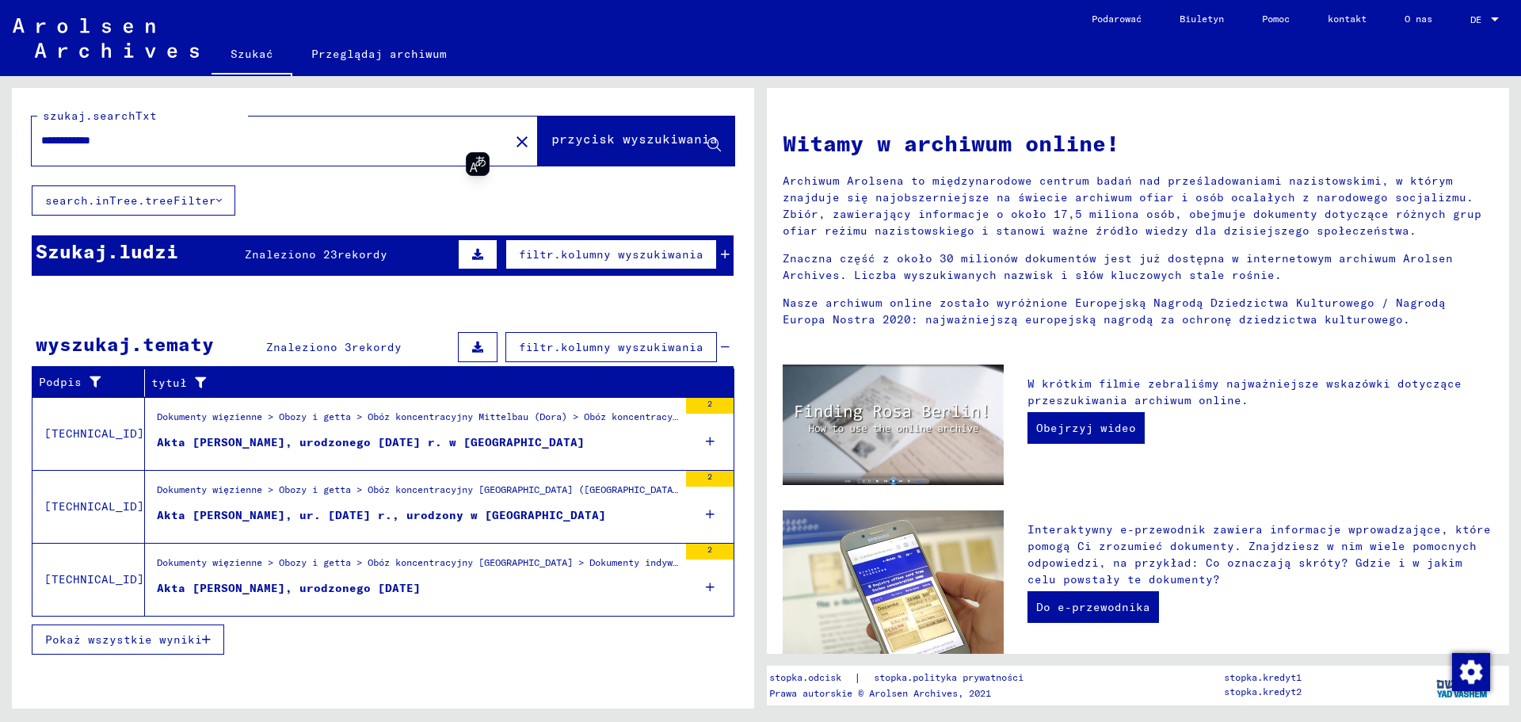
click at [555, 509] on figure "Akta [PERSON_NAME], ur. [DATE] r., urodzony w [GEOGRAPHIC_DATA]" at bounding box center [417, 519] width 521 height 24
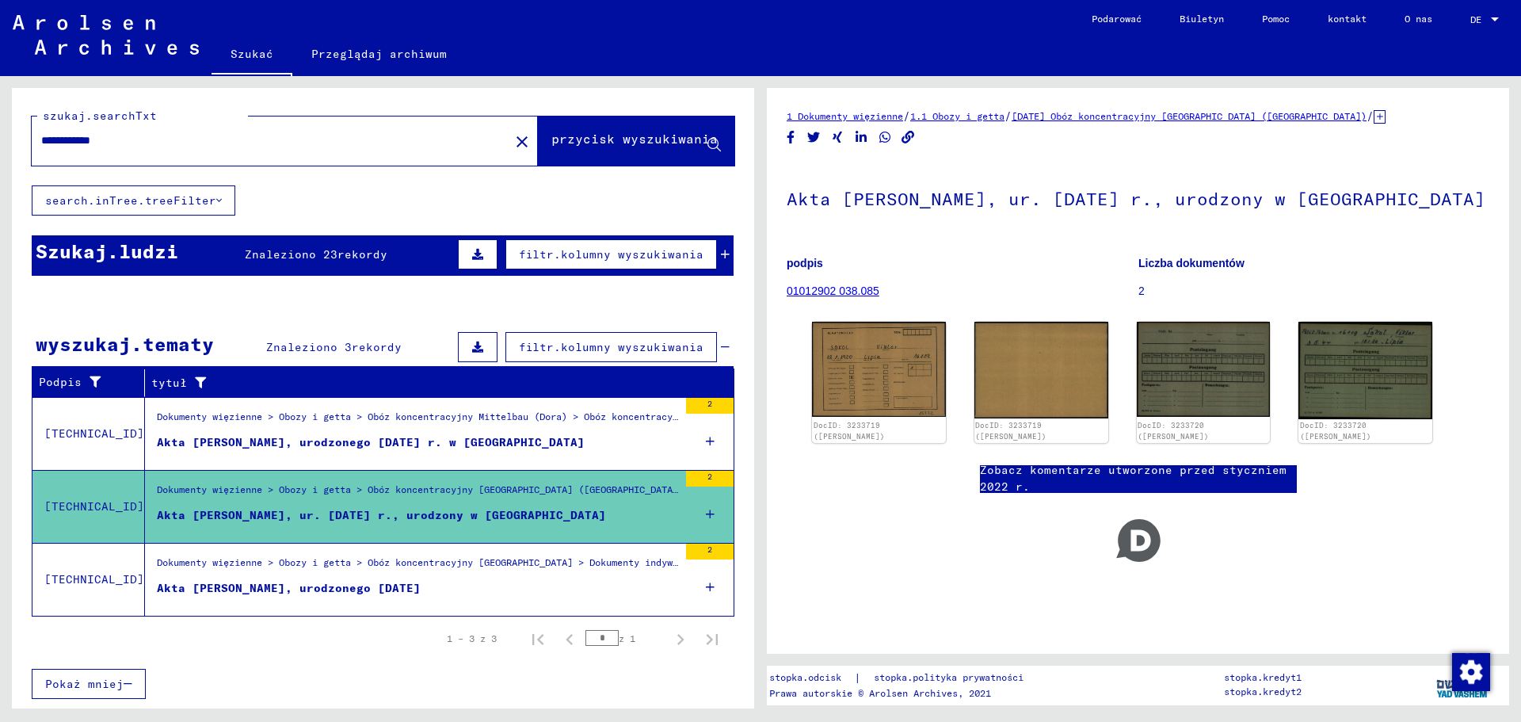
click at [707, 512] on mat-cell "64618" at bounding box center [667, 498] width 132 height 39
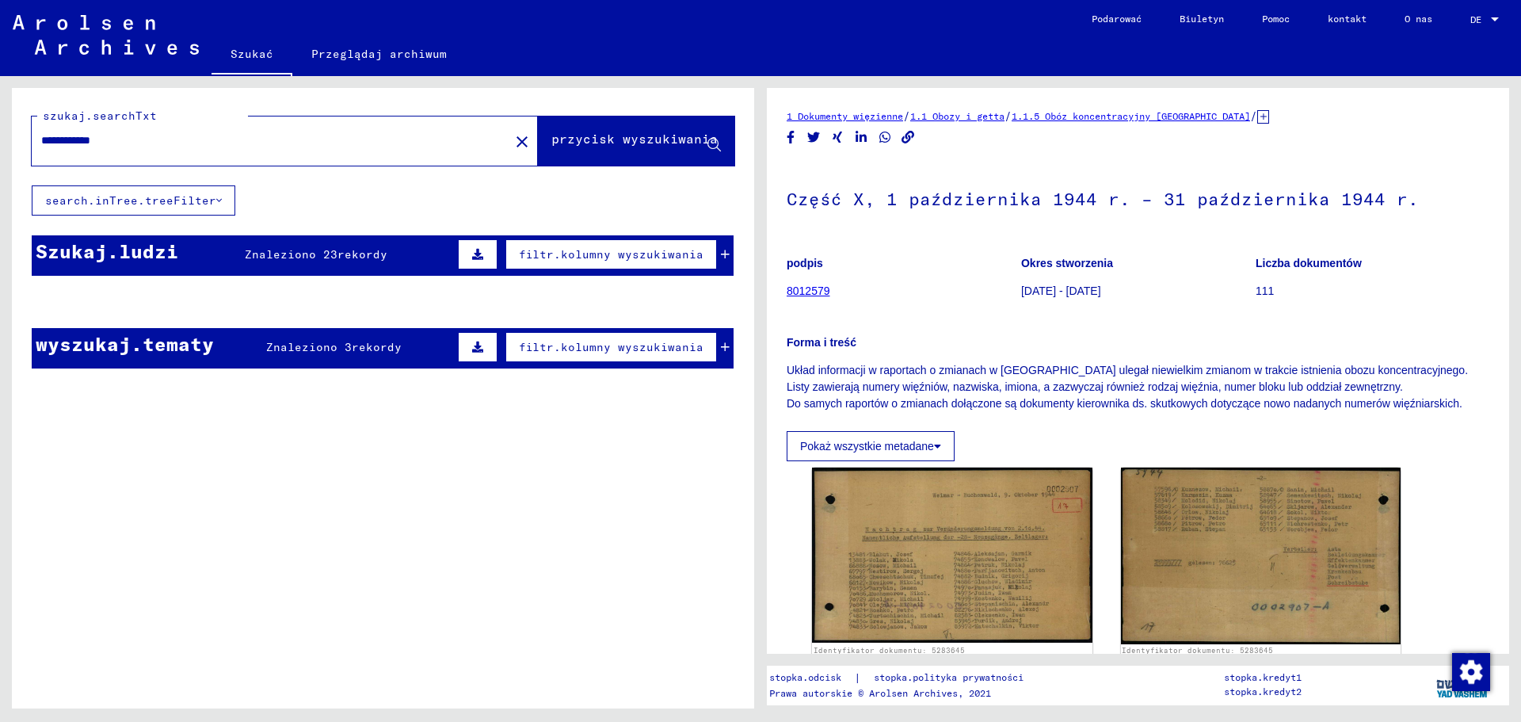
click at [721, 253] on icon at bounding box center [725, 254] width 9 height 11
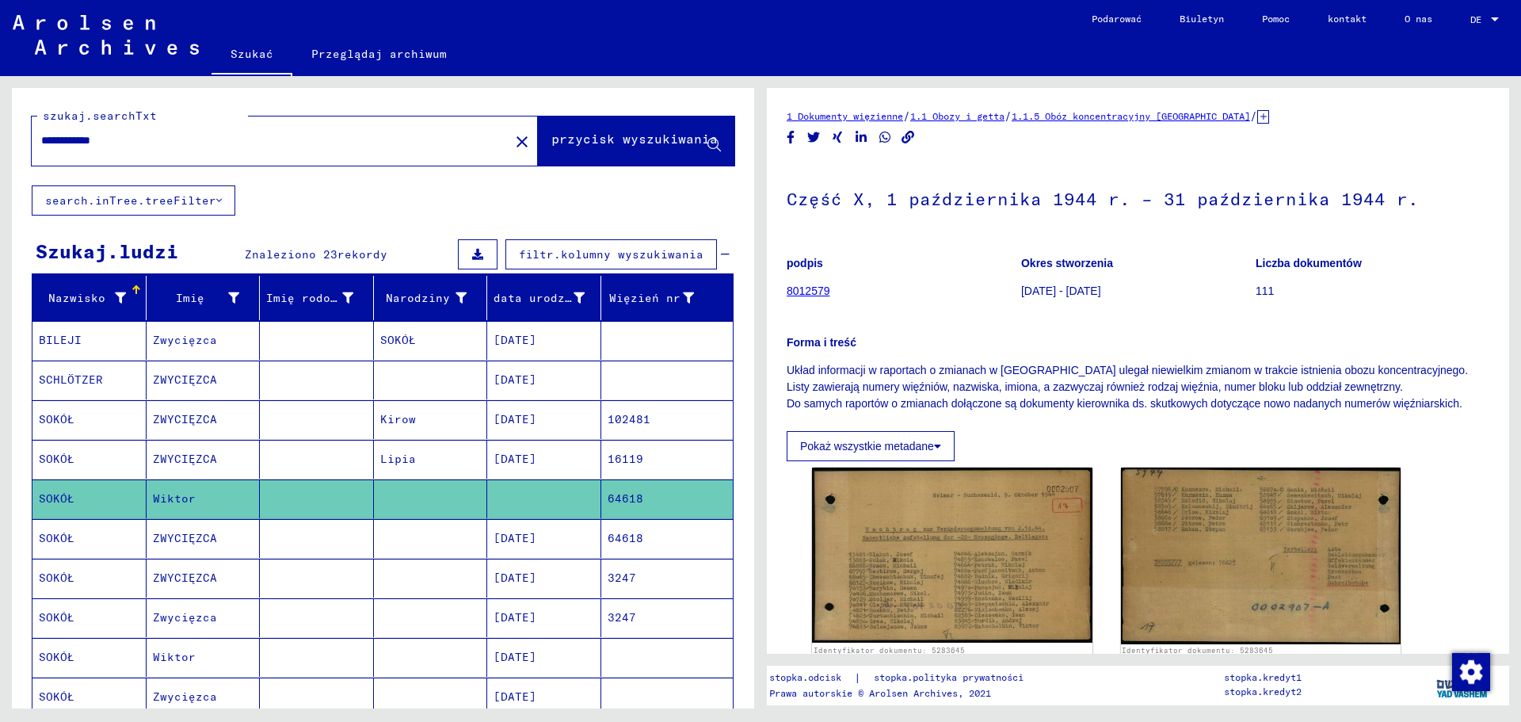
click at [315, 467] on mat-cell at bounding box center [317, 459] width 114 height 39
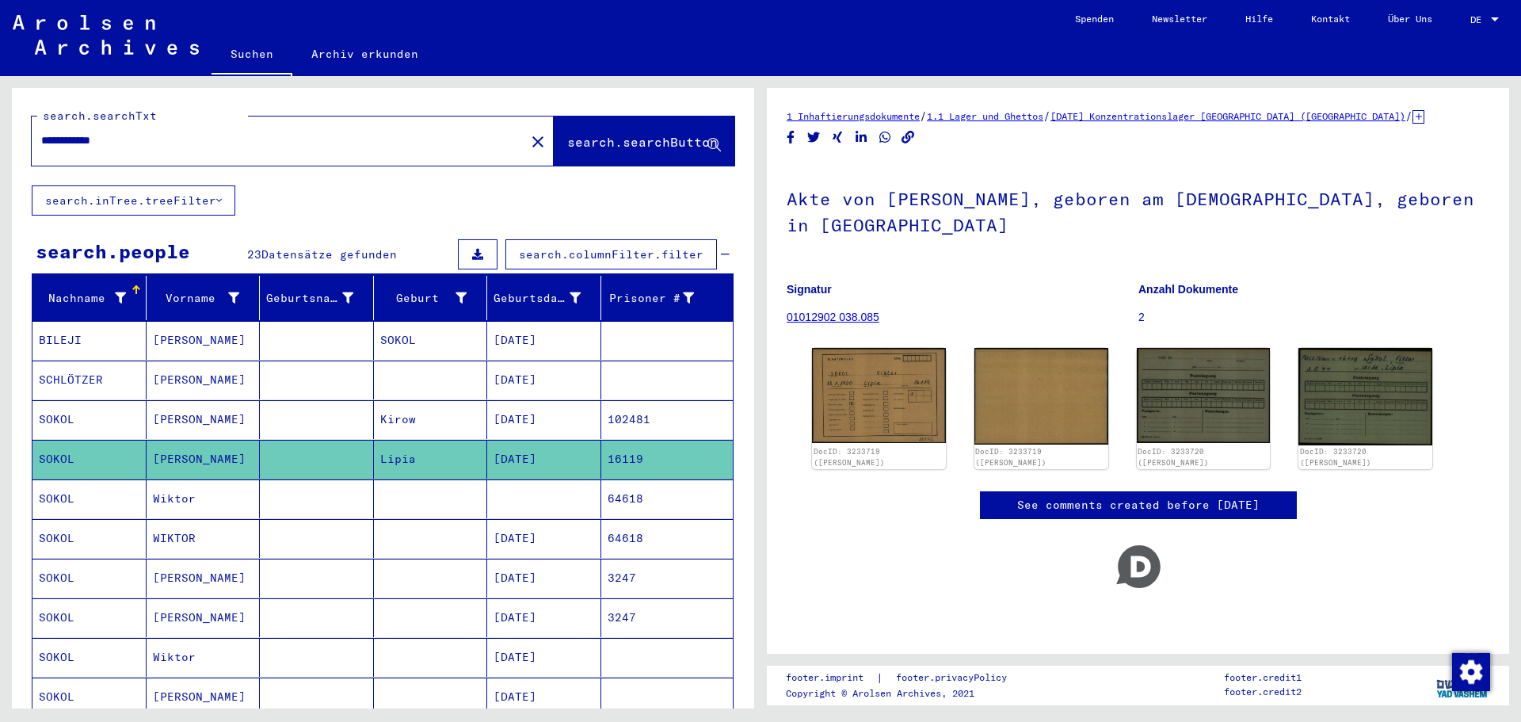
click at [188, 492] on mat-cell "Wiktor" at bounding box center [204, 498] width 114 height 39
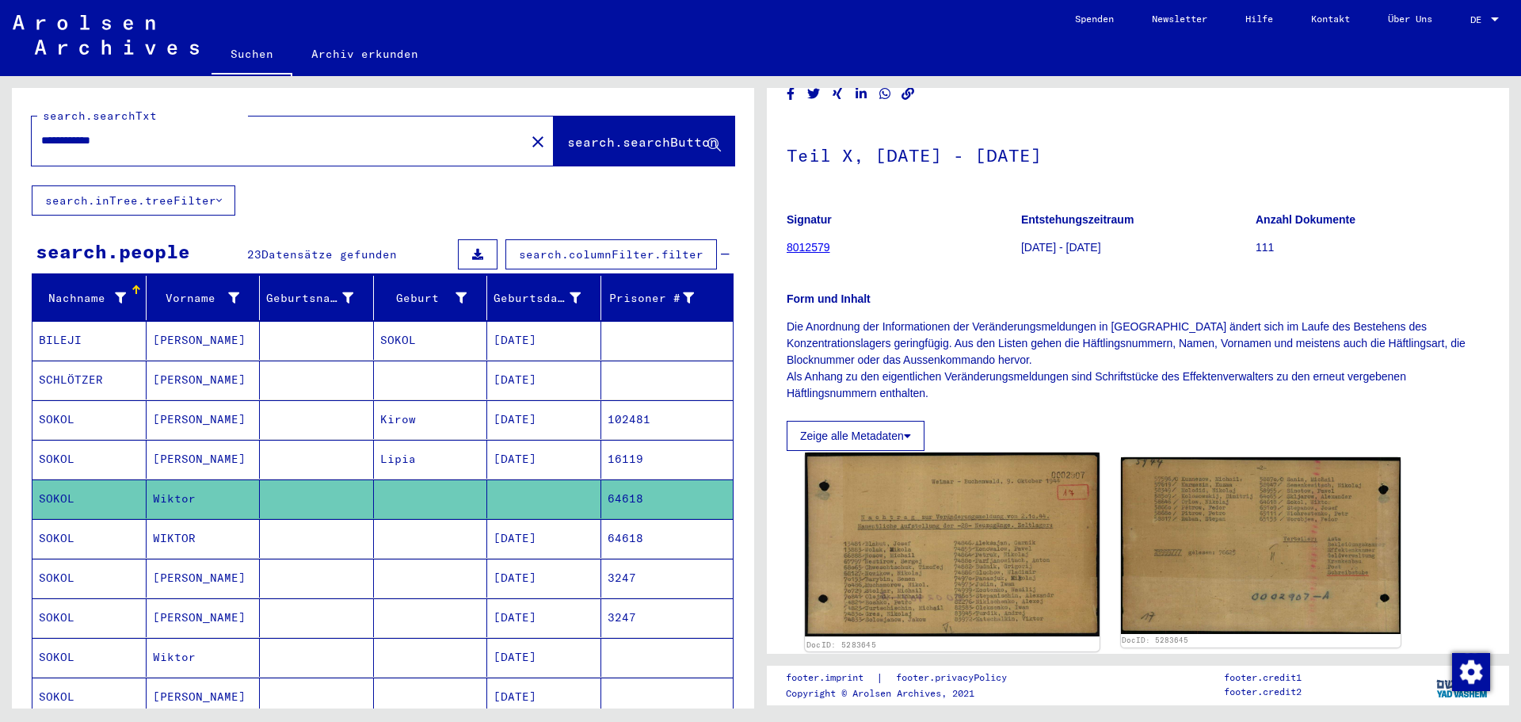
scroll to position [158, 0]
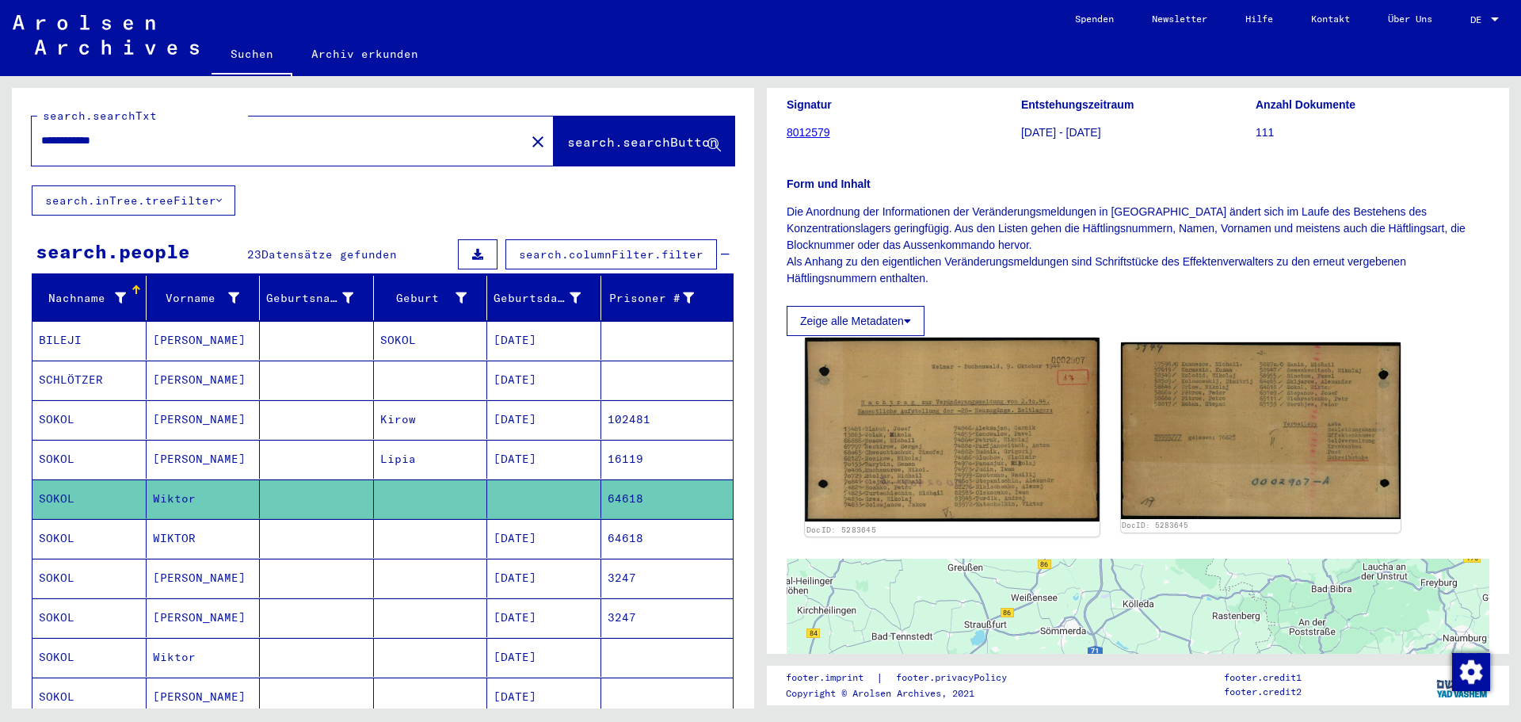
click at [898, 453] on img at bounding box center [952, 430] width 294 height 184
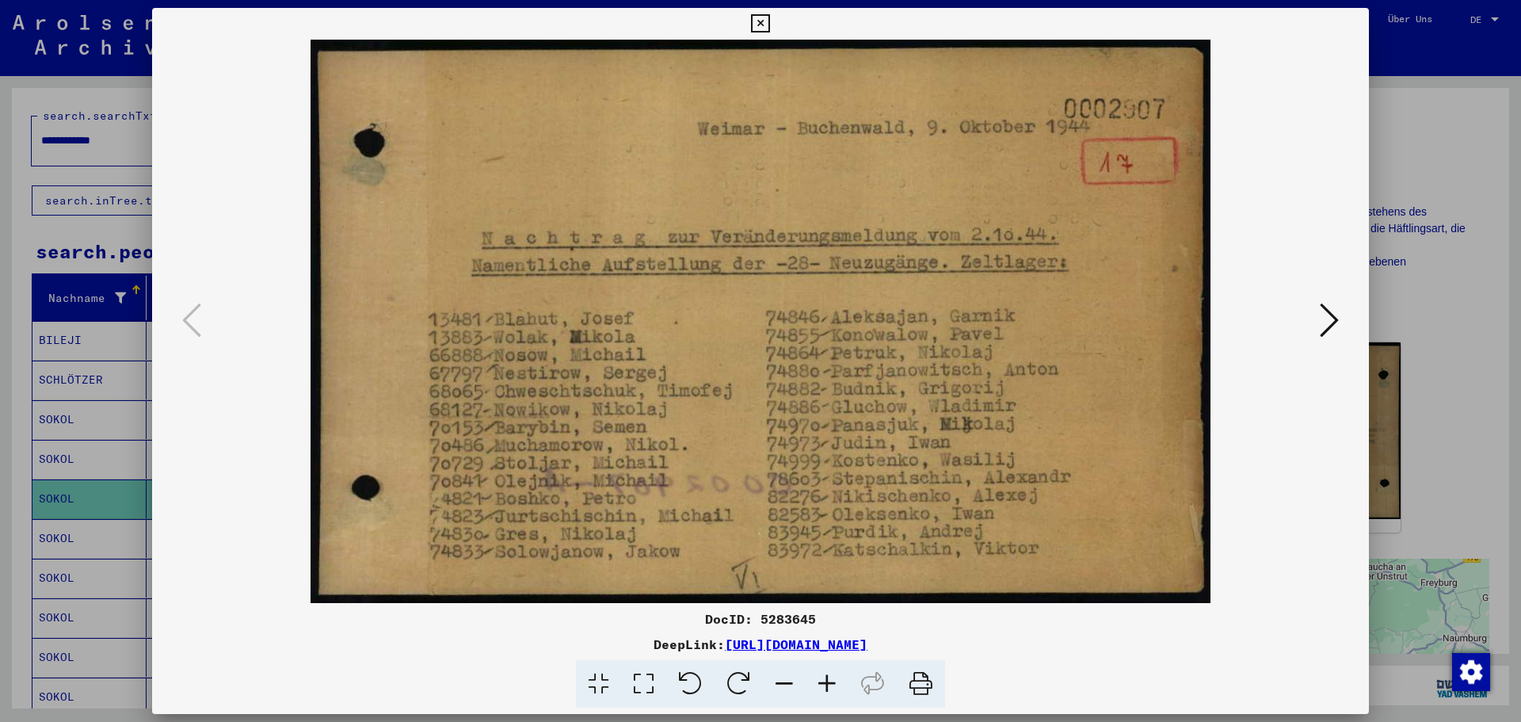
click at [1329, 326] on icon at bounding box center [1329, 320] width 19 height 38
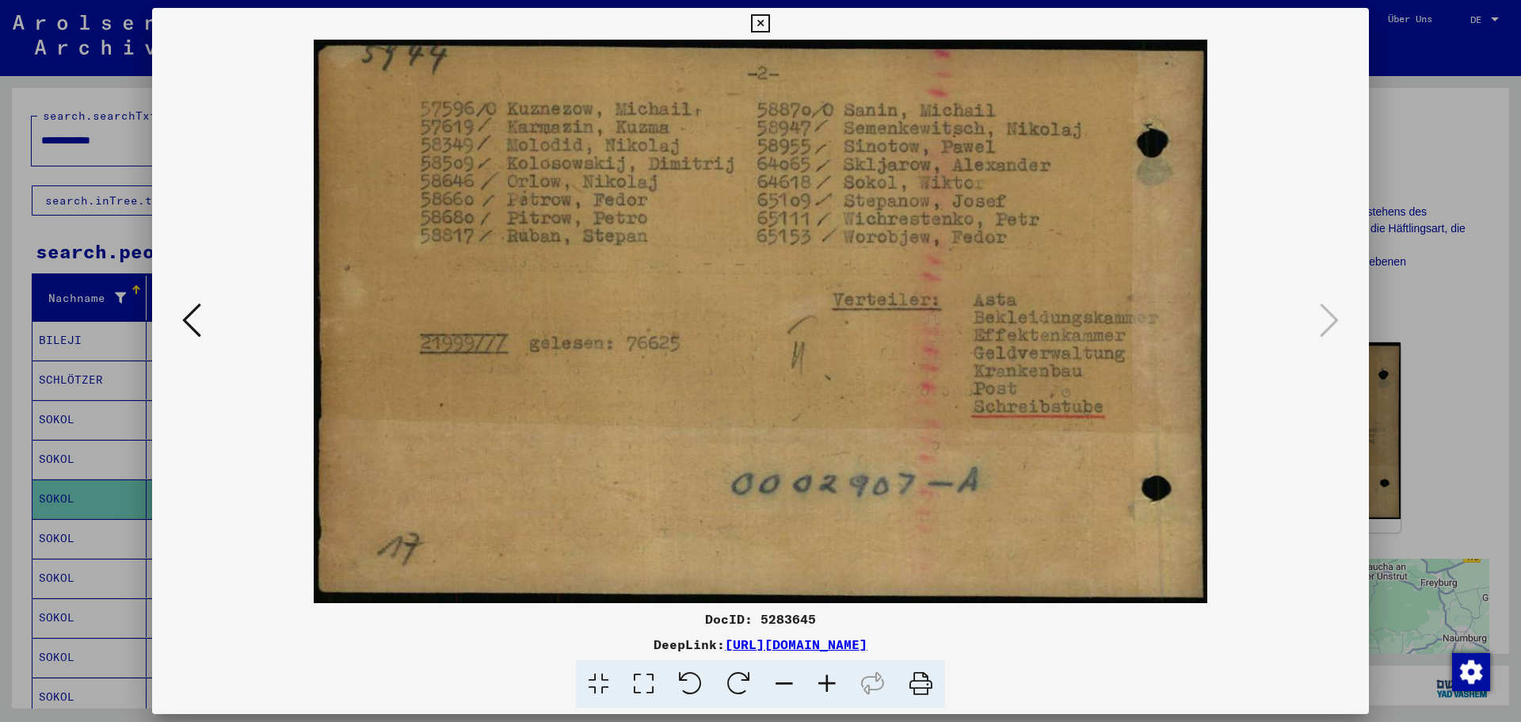
click at [199, 314] on icon at bounding box center [191, 320] width 19 height 38
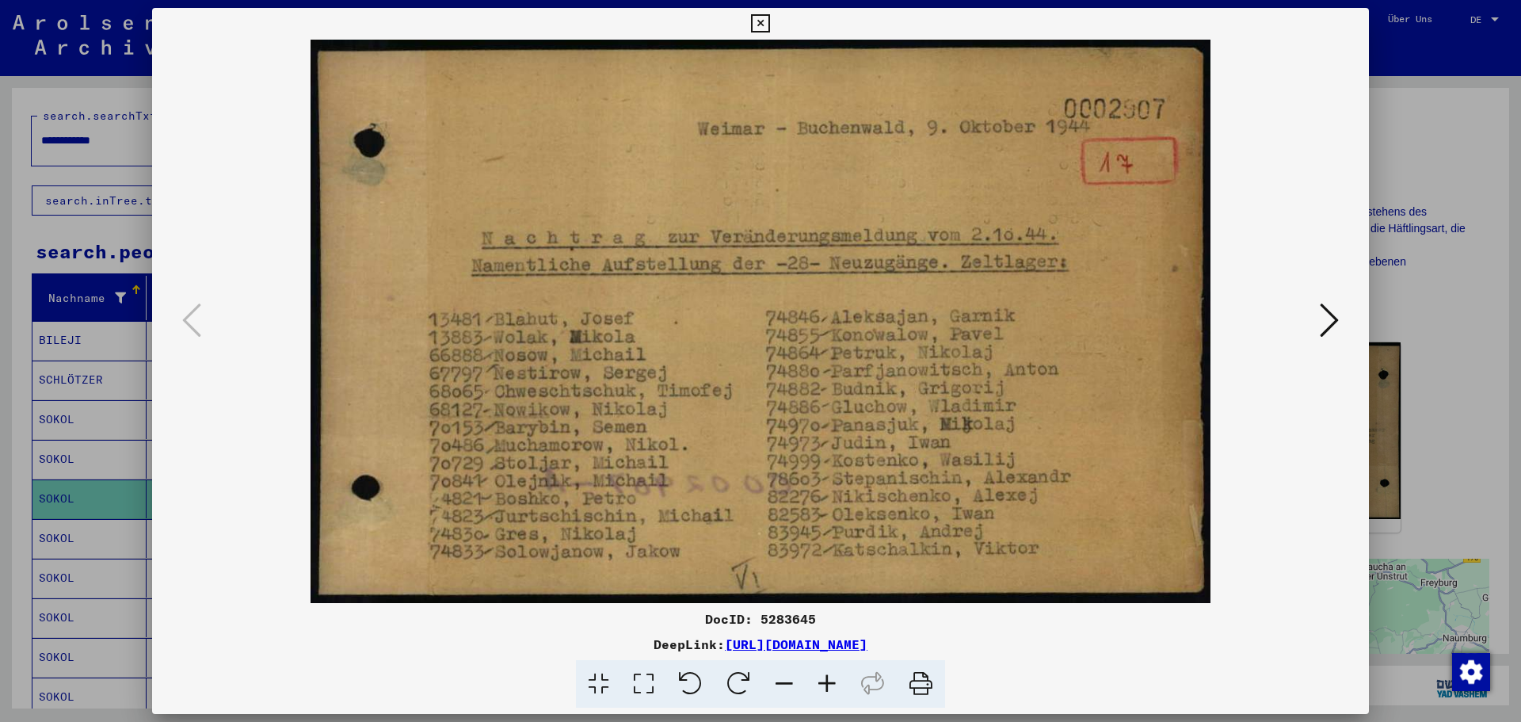
click at [1318, 315] on button at bounding box center [1329, 321] width 29 height 45
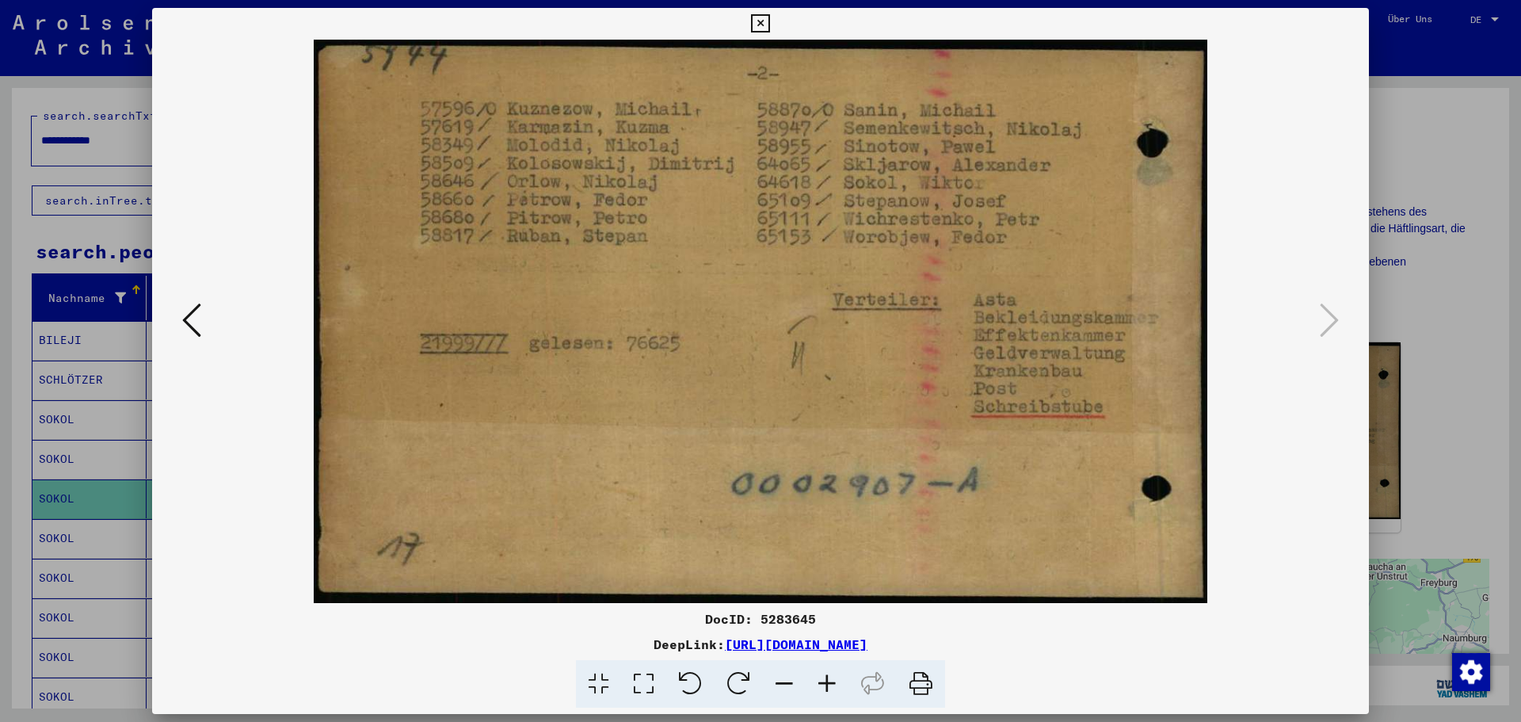
click at [765, 24] on icon at bounding box center [760, 23] width 18 height 19
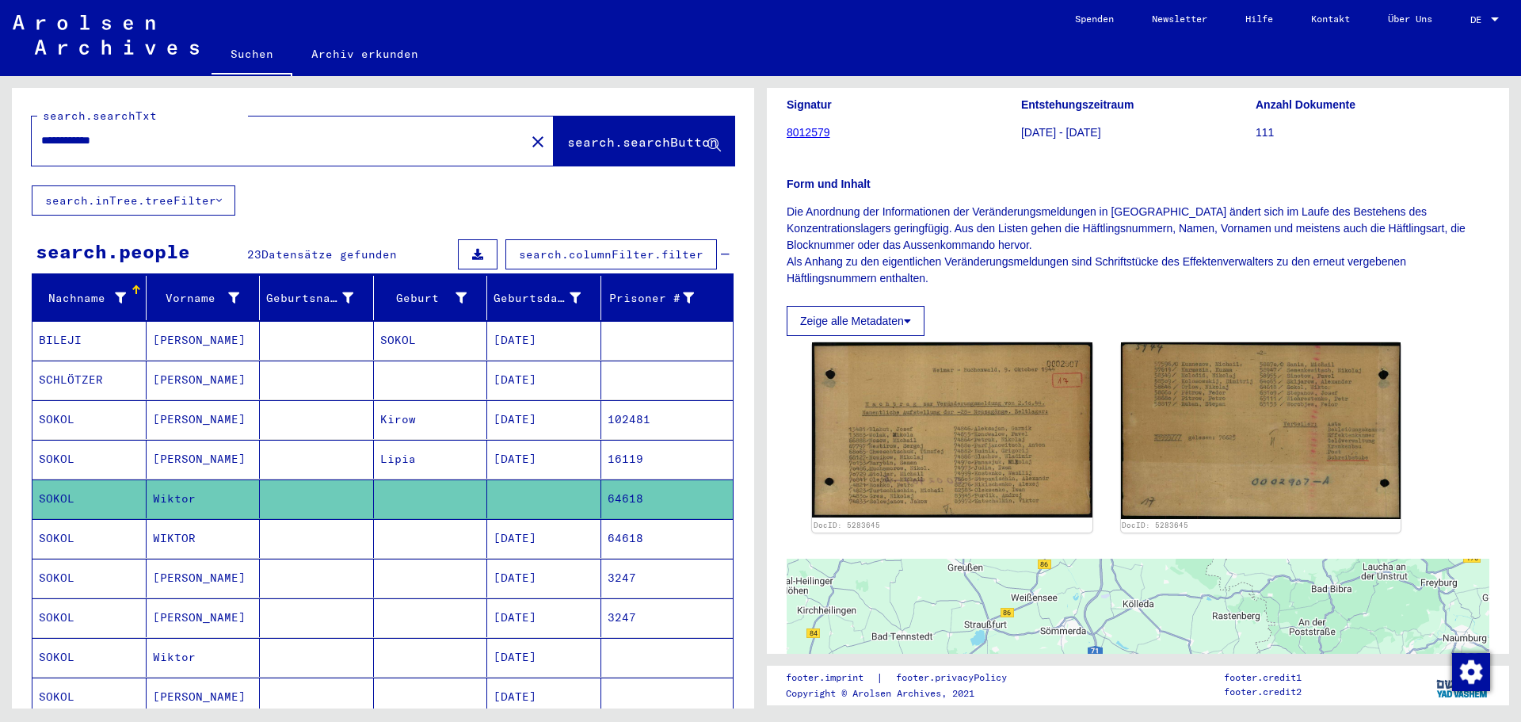
click at [513, 450] on mat-cell "[DATE]" at bounding box center [544, 459] width 114 height 39
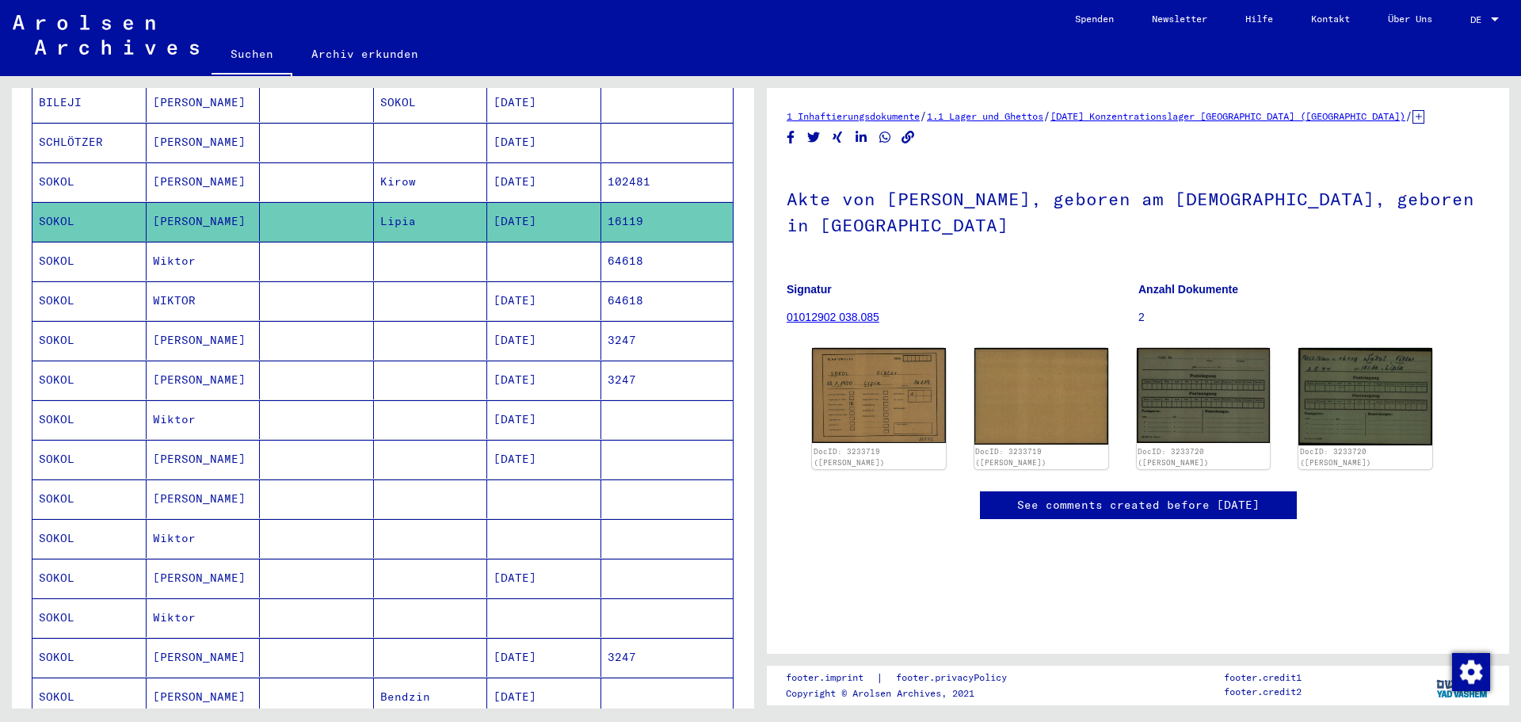
click at [522, 495] on mat-cell at bounding box center [544, 498] width 114 height 39
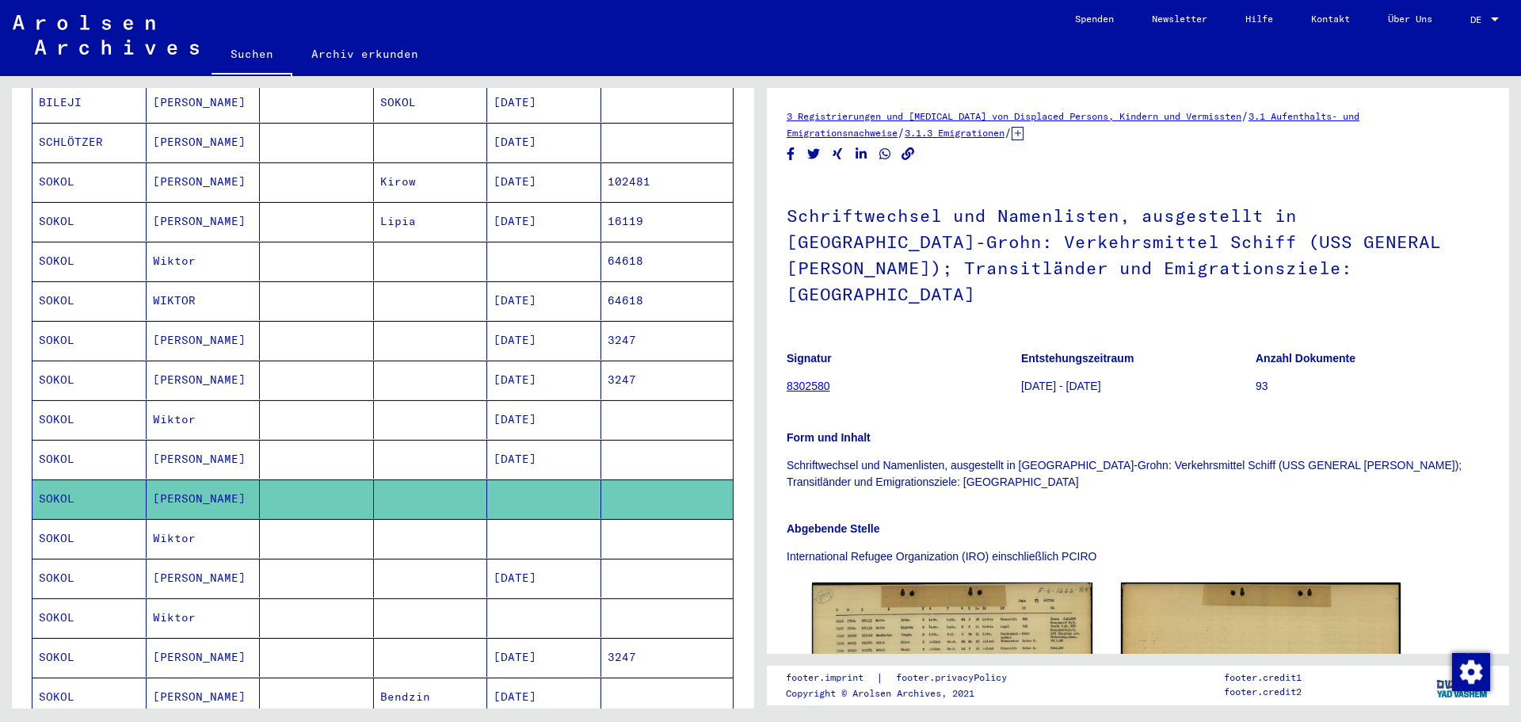
scroll to position [238, 0]
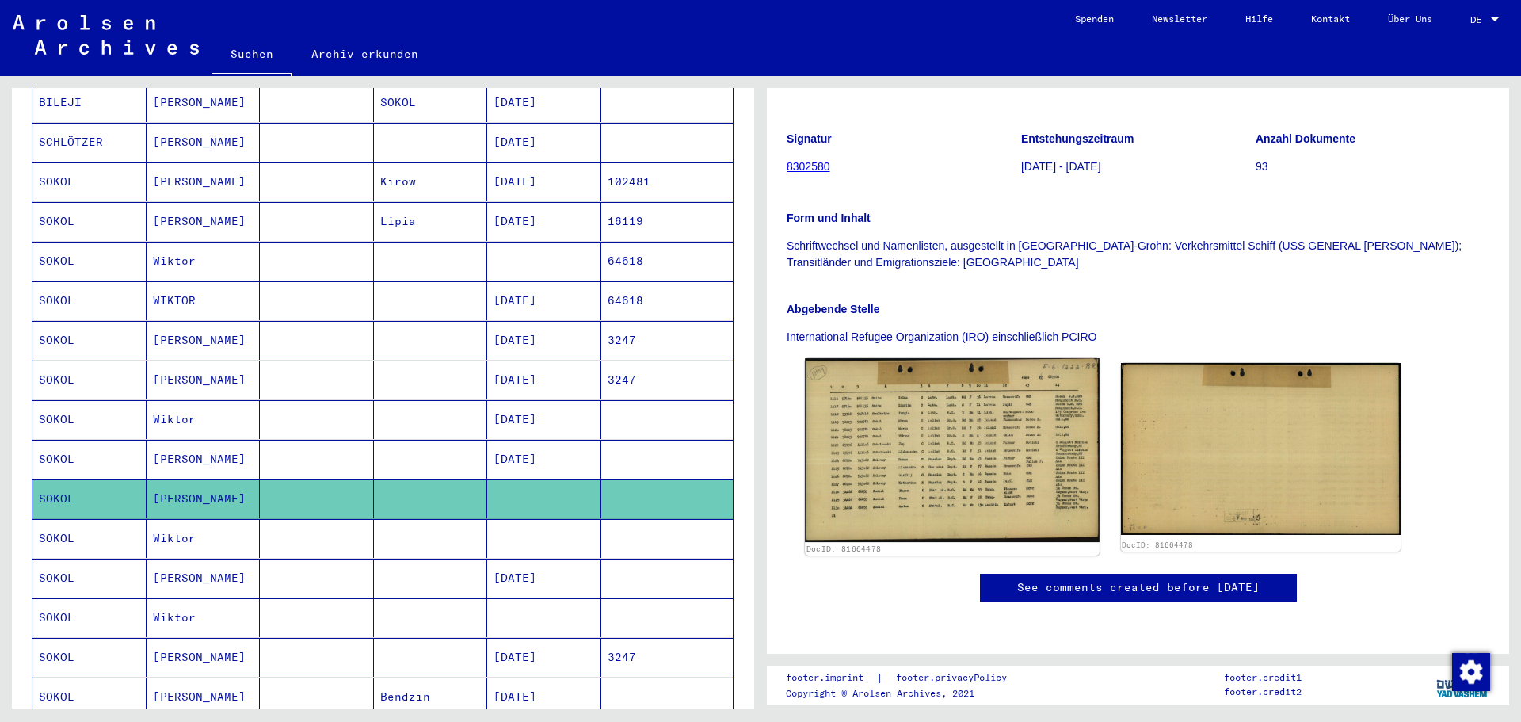
click at [938, 426] on img at bounding box center [952, 450] width 294 height 184
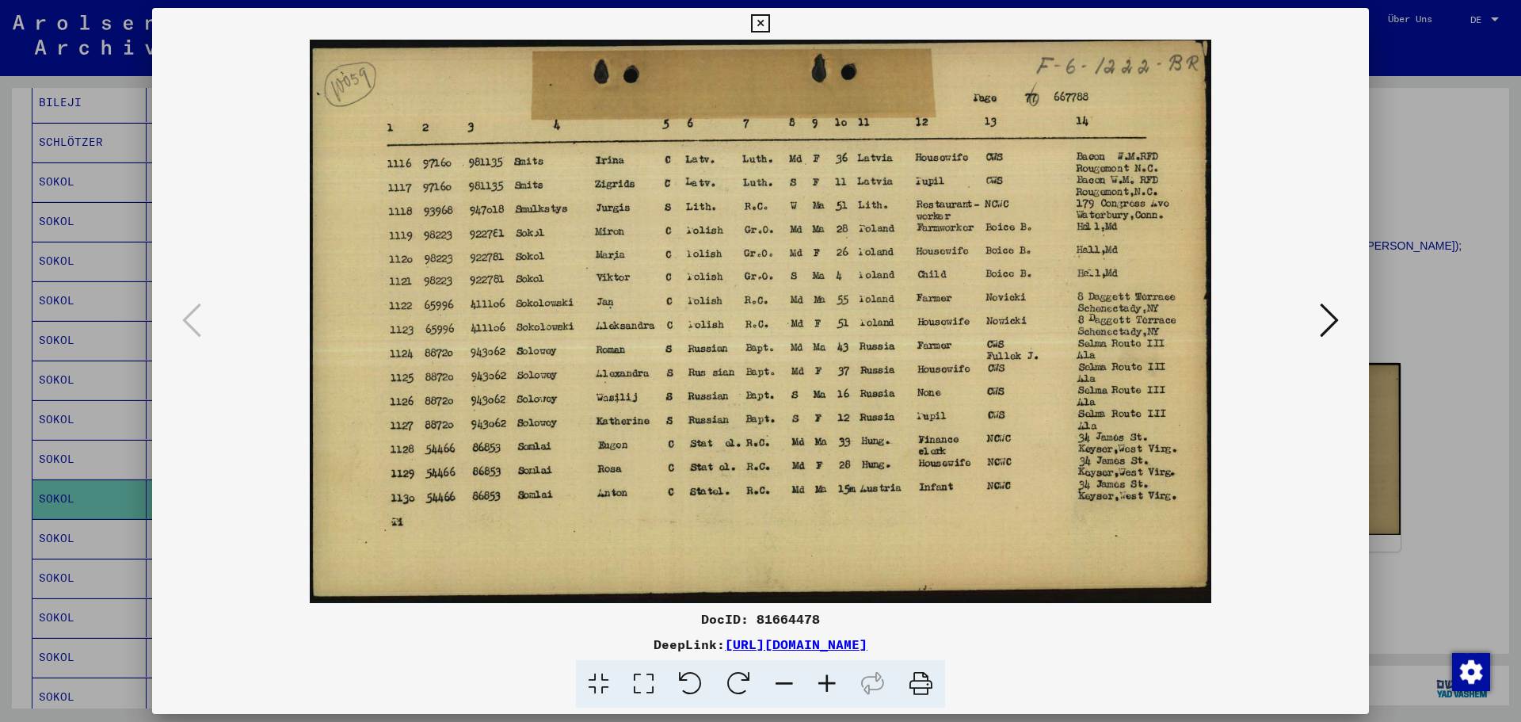
click at [763, 21] on icon at bounding box center [760, 23] width 18 height 19
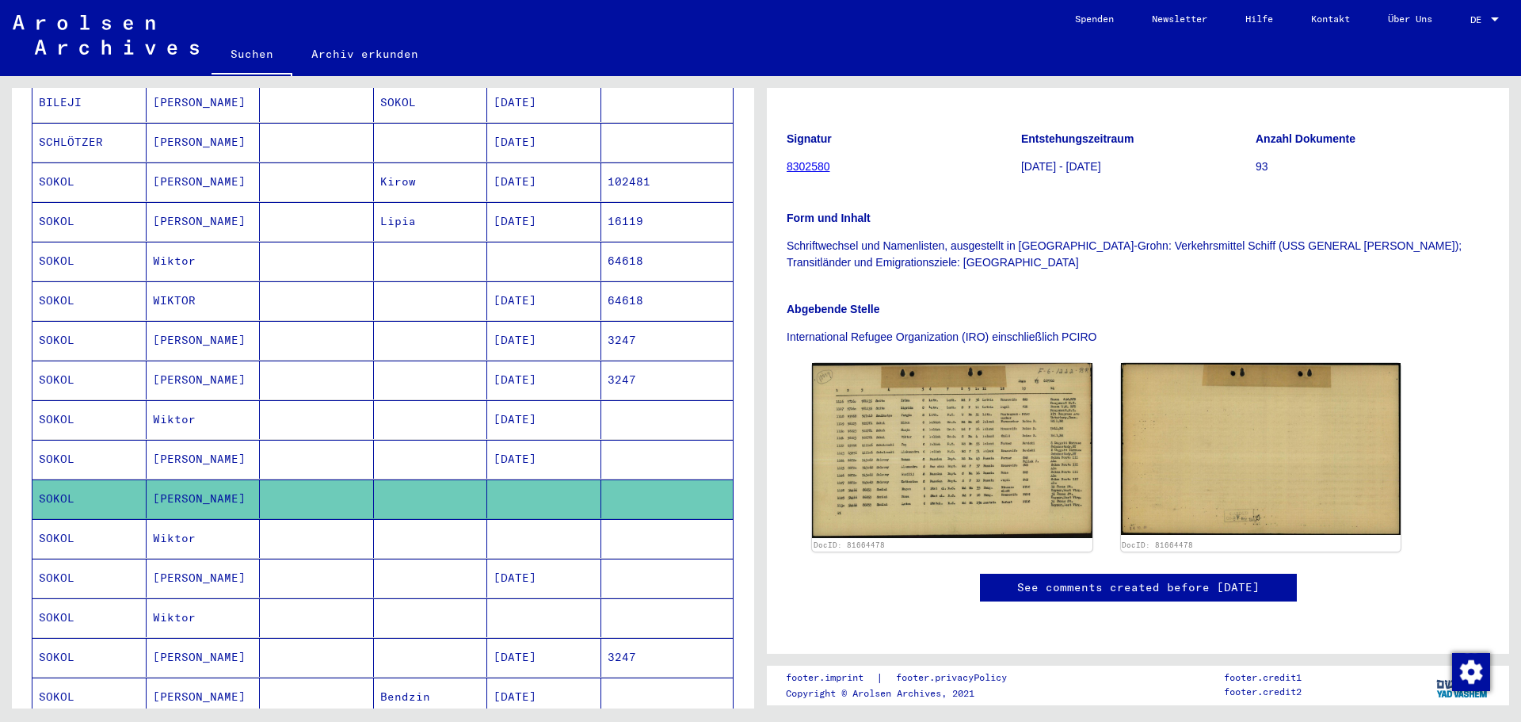
click at [440, 545] on mat-cell at bounding box center [431, 538] width 114 height 39
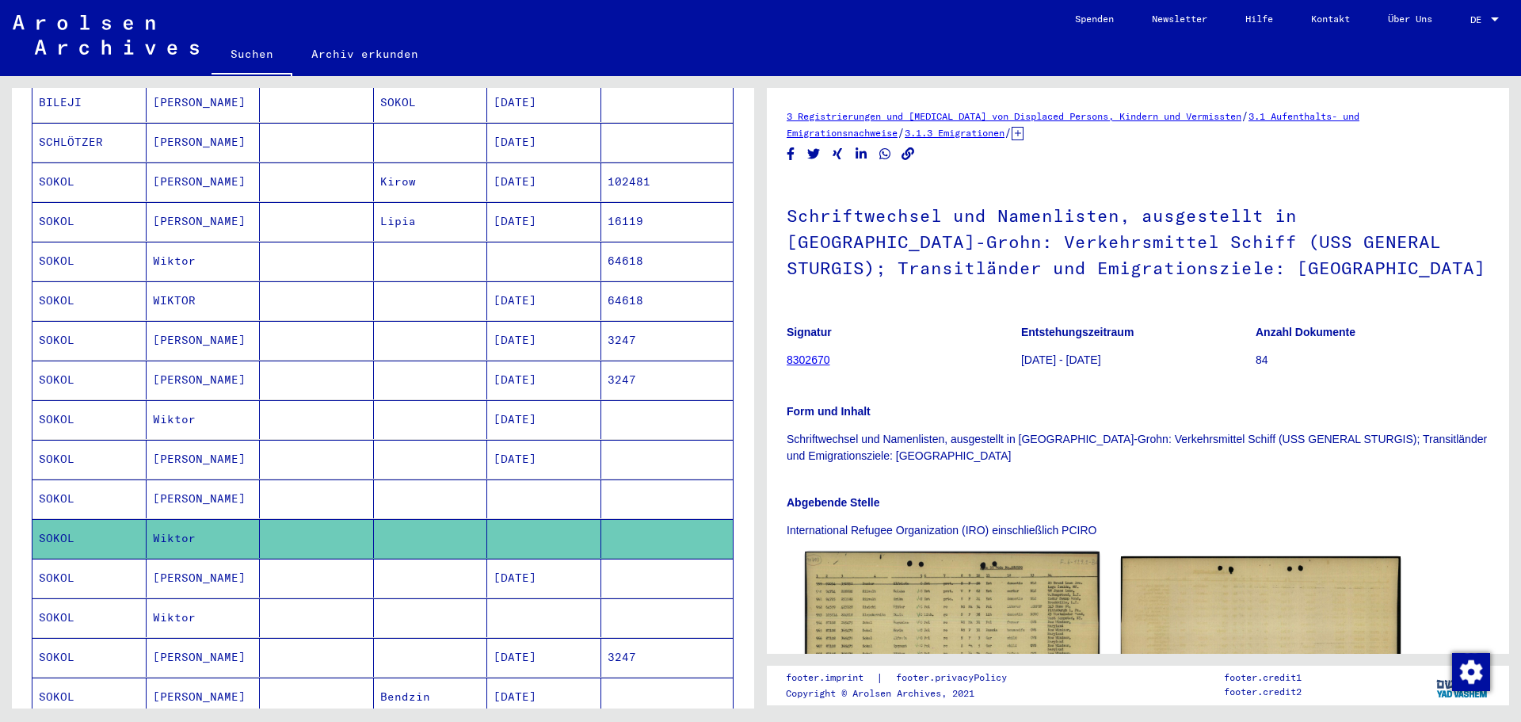
click at [859, 594] on img at bounding box center [952, 646] width 294 height 189
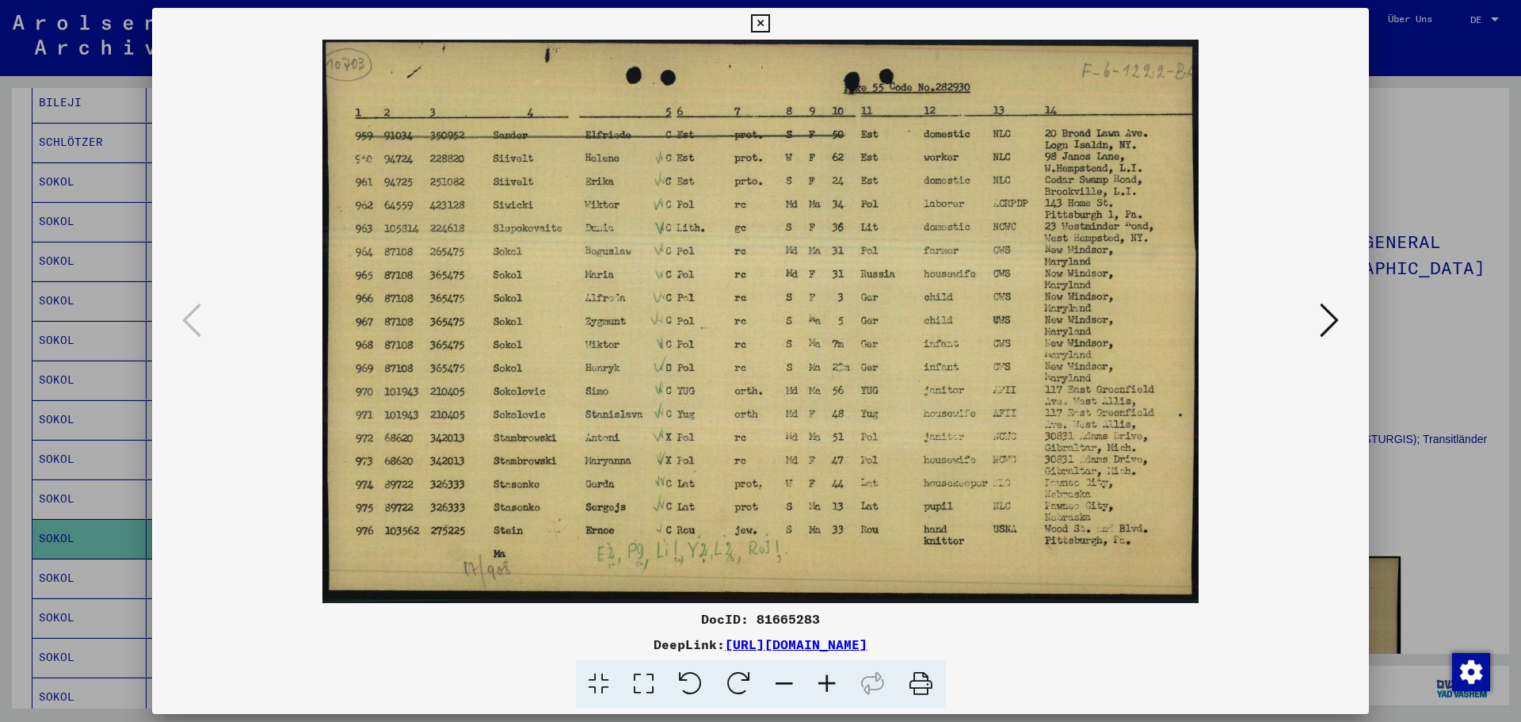
click at [765, 17] on icon at bounding box center [760, 23] width 18 height 19
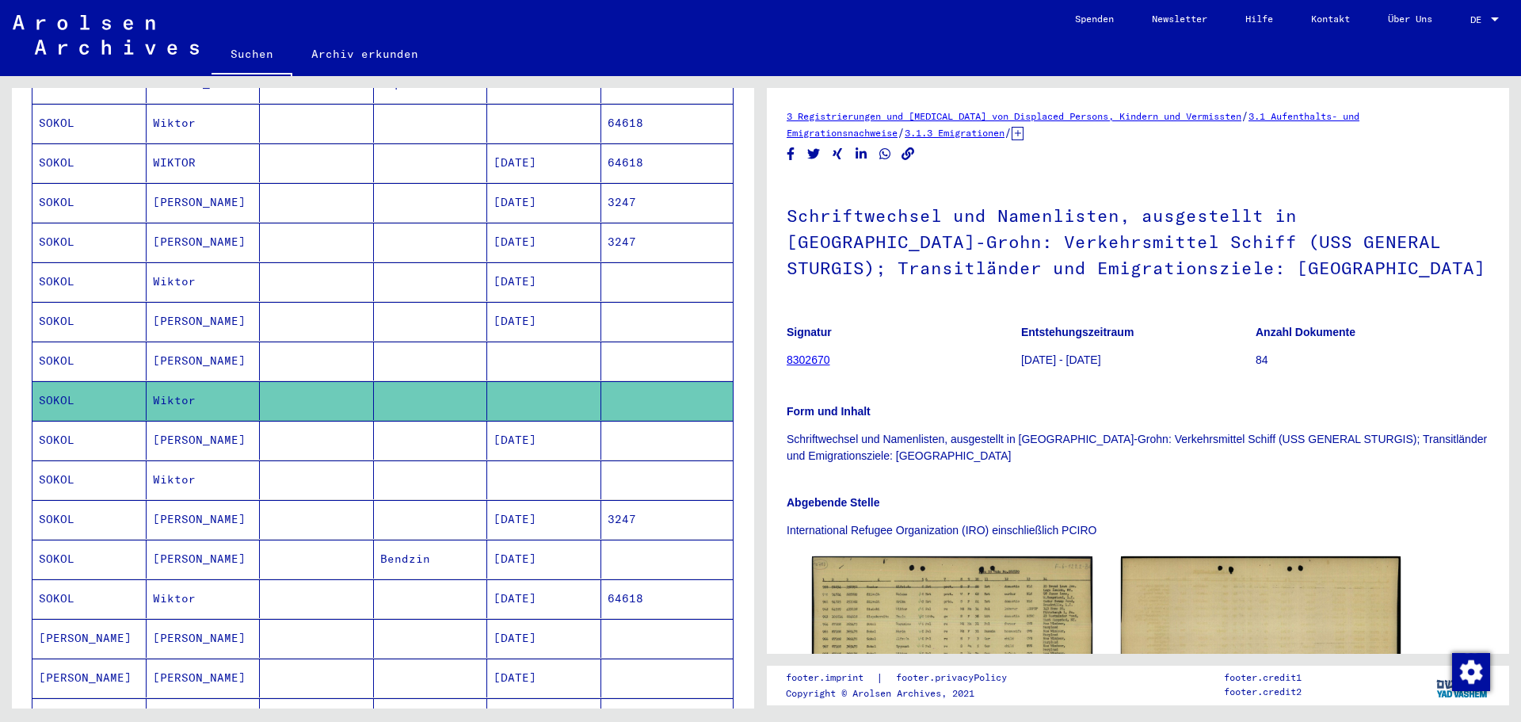
scroll to position [396, 0]
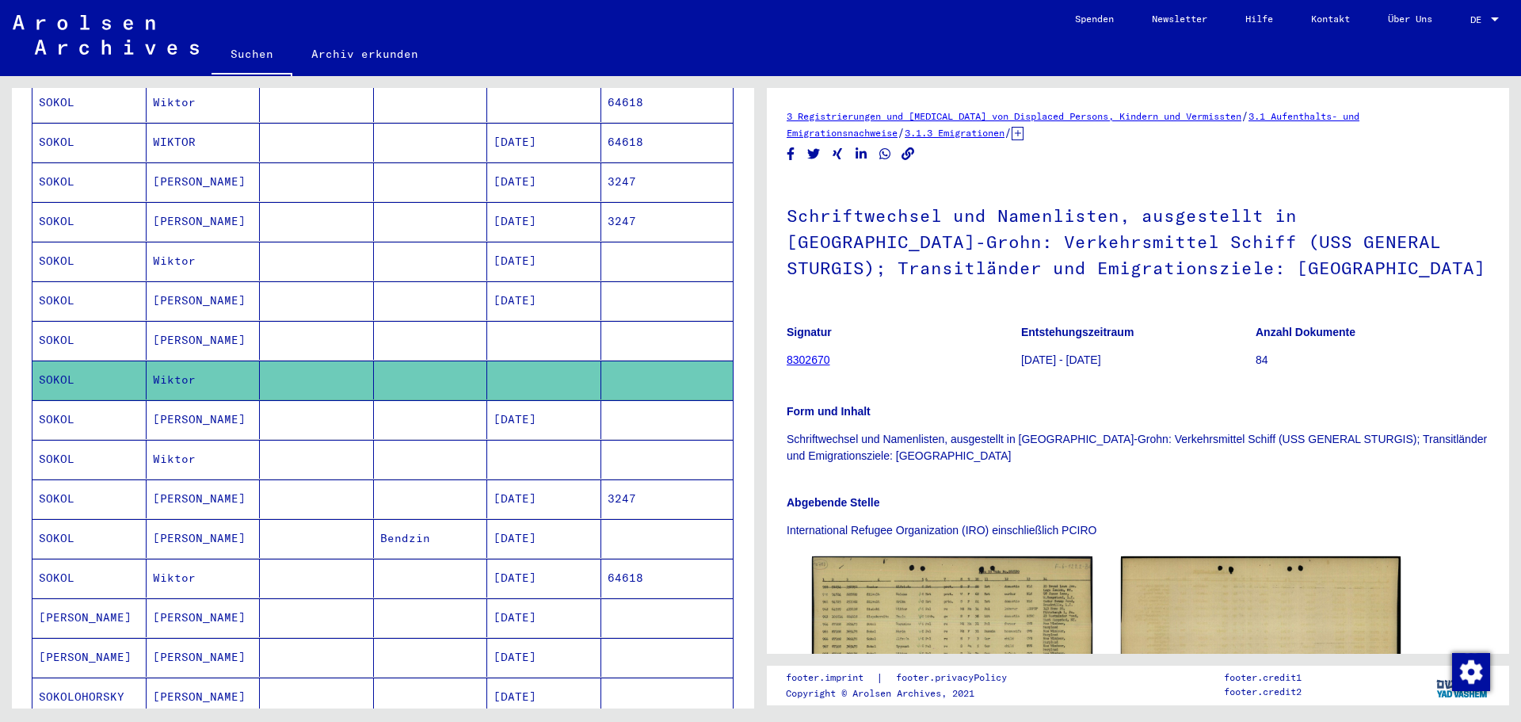
click at [531, 416] on mat-cell "[DATE]" at bounding box center [544, 419] width 114 height 39
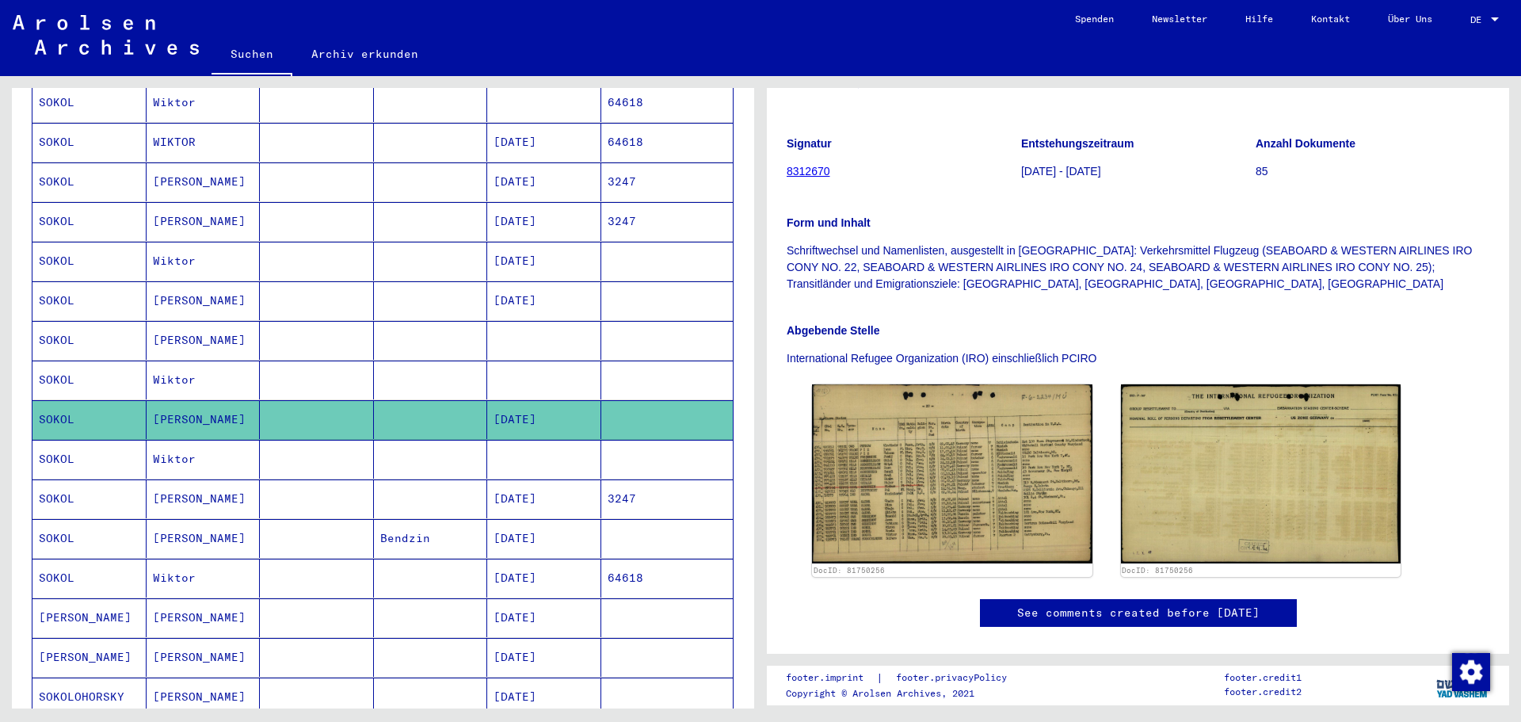
scroll to position [238, 0]
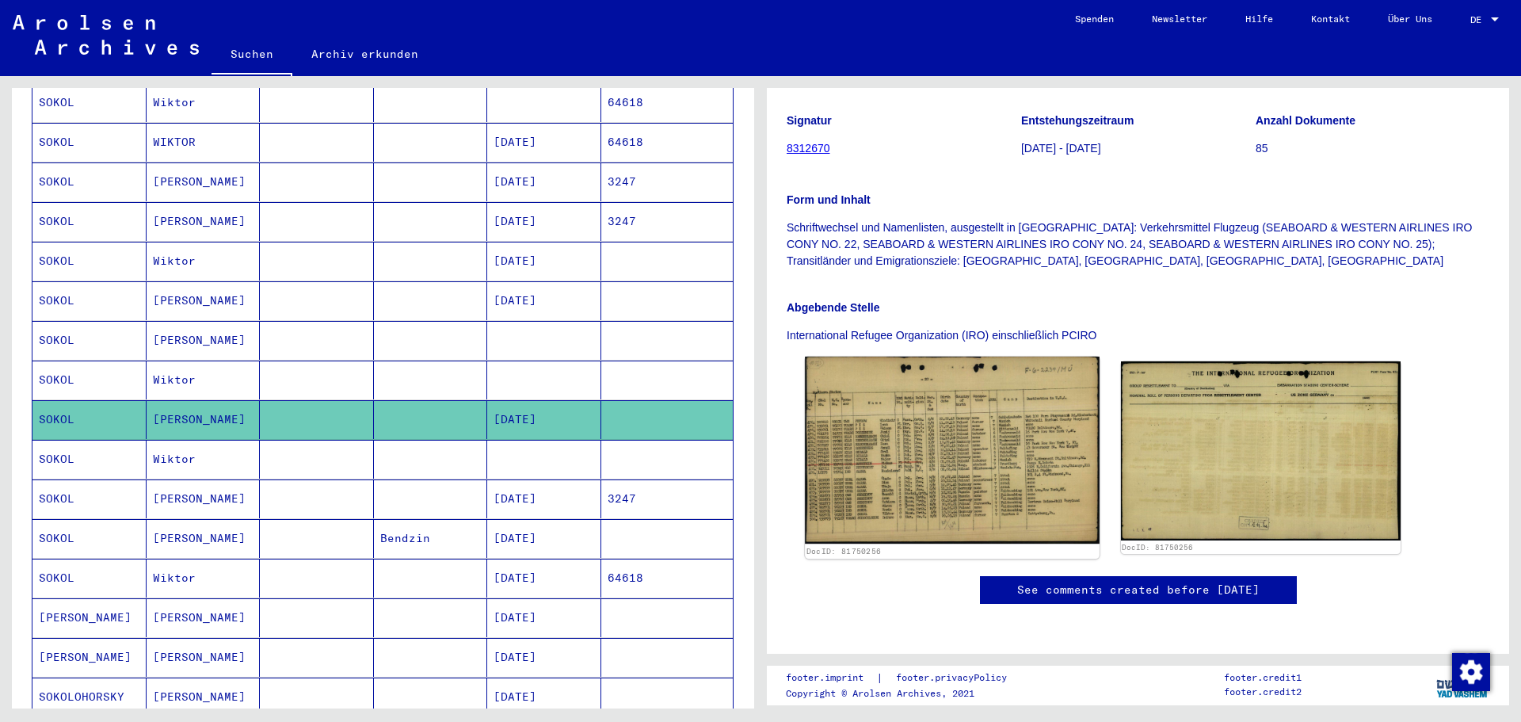
click at [912, 449] on img at bounding box center [952, 451] width 294 height 188
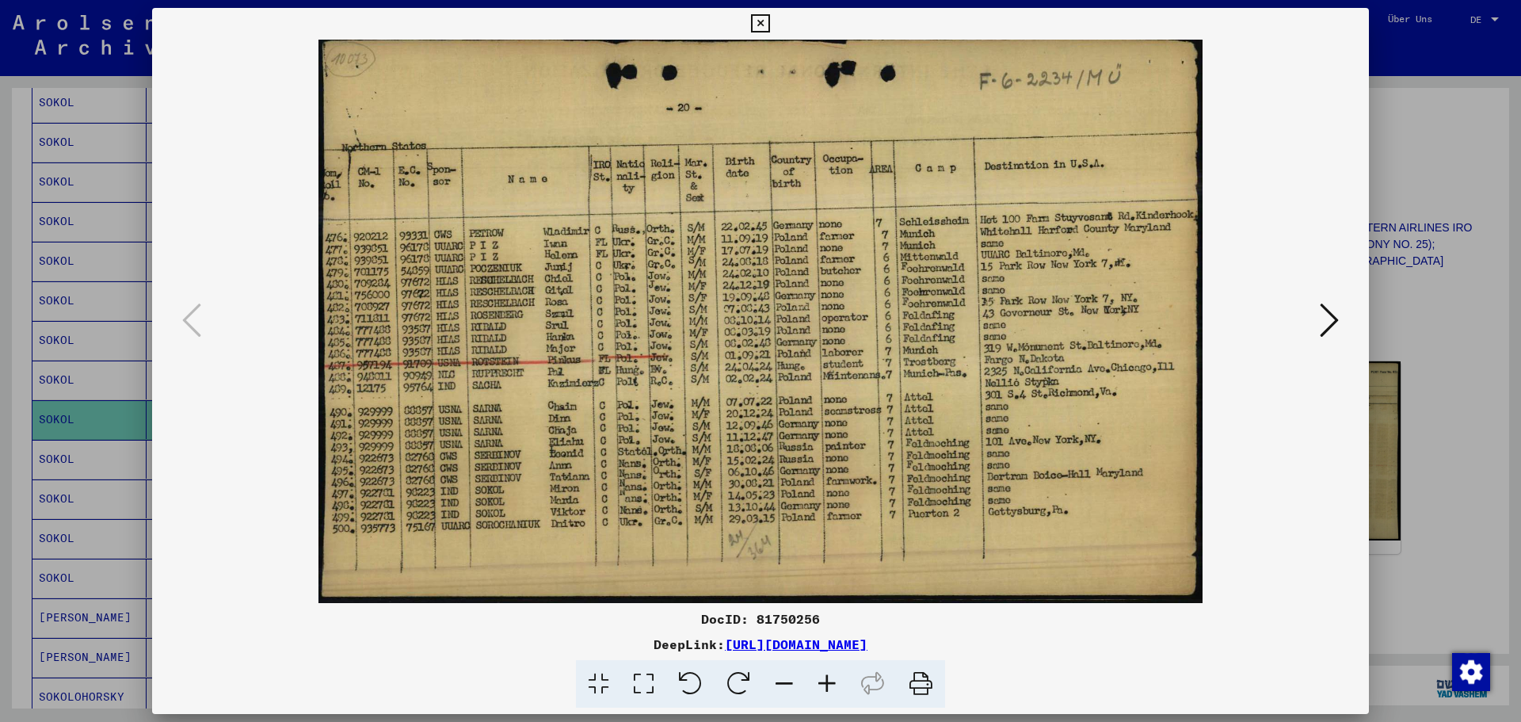
click at [1326, 312] on icon at bounding box center [1329, 320] width 19 height 38
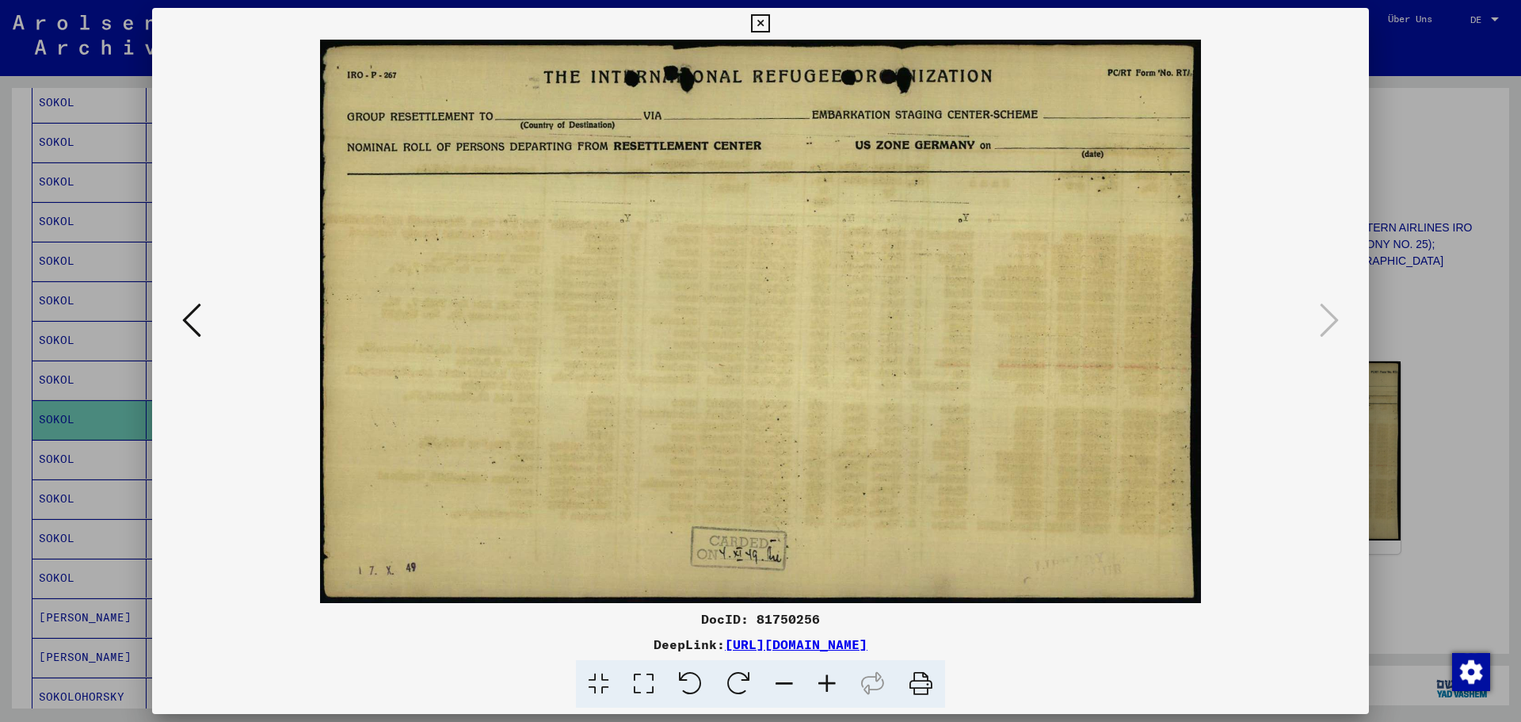
click at [765, 23] on icon at bounding box center [760, 23] width 18 height 19
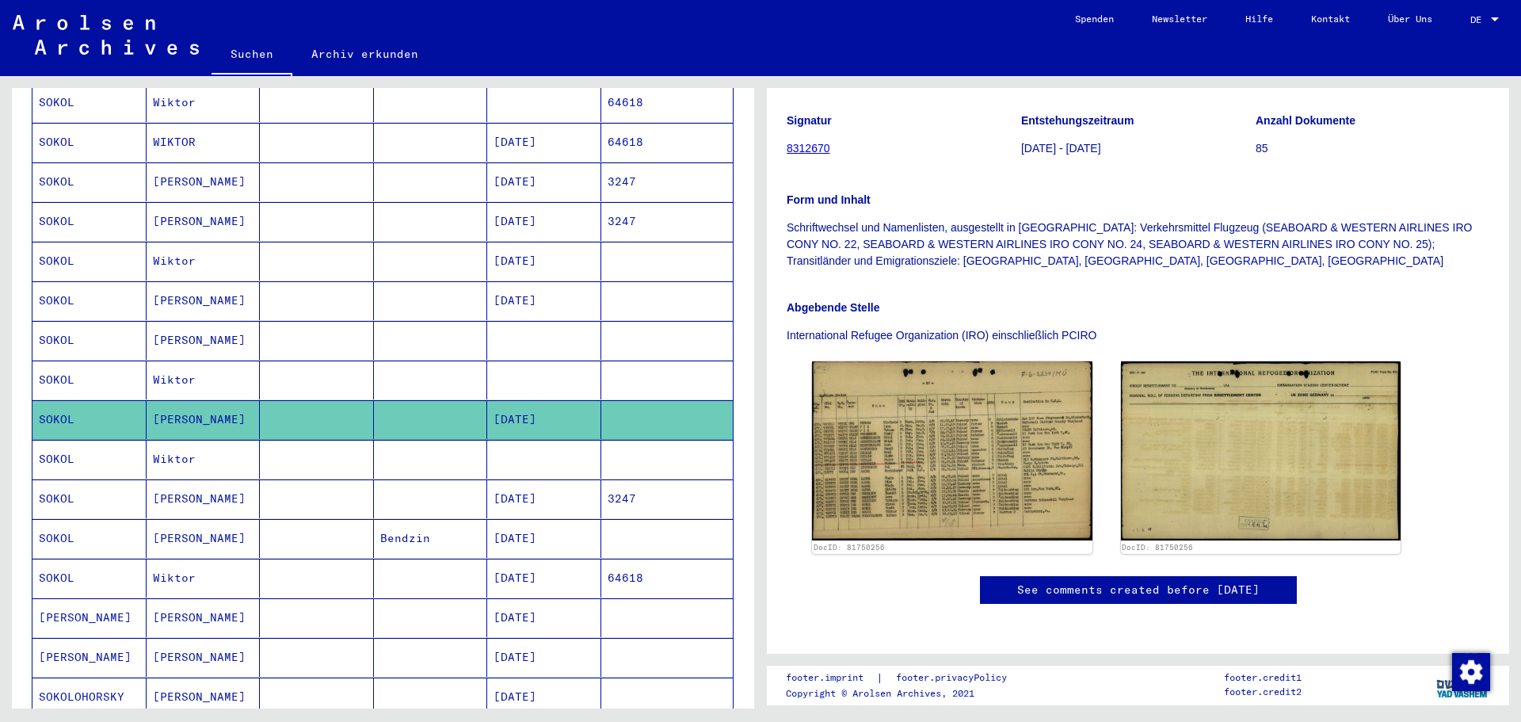
click at [410, 456] on mat-cell at bounding box center [431, 459] width 114 height 39
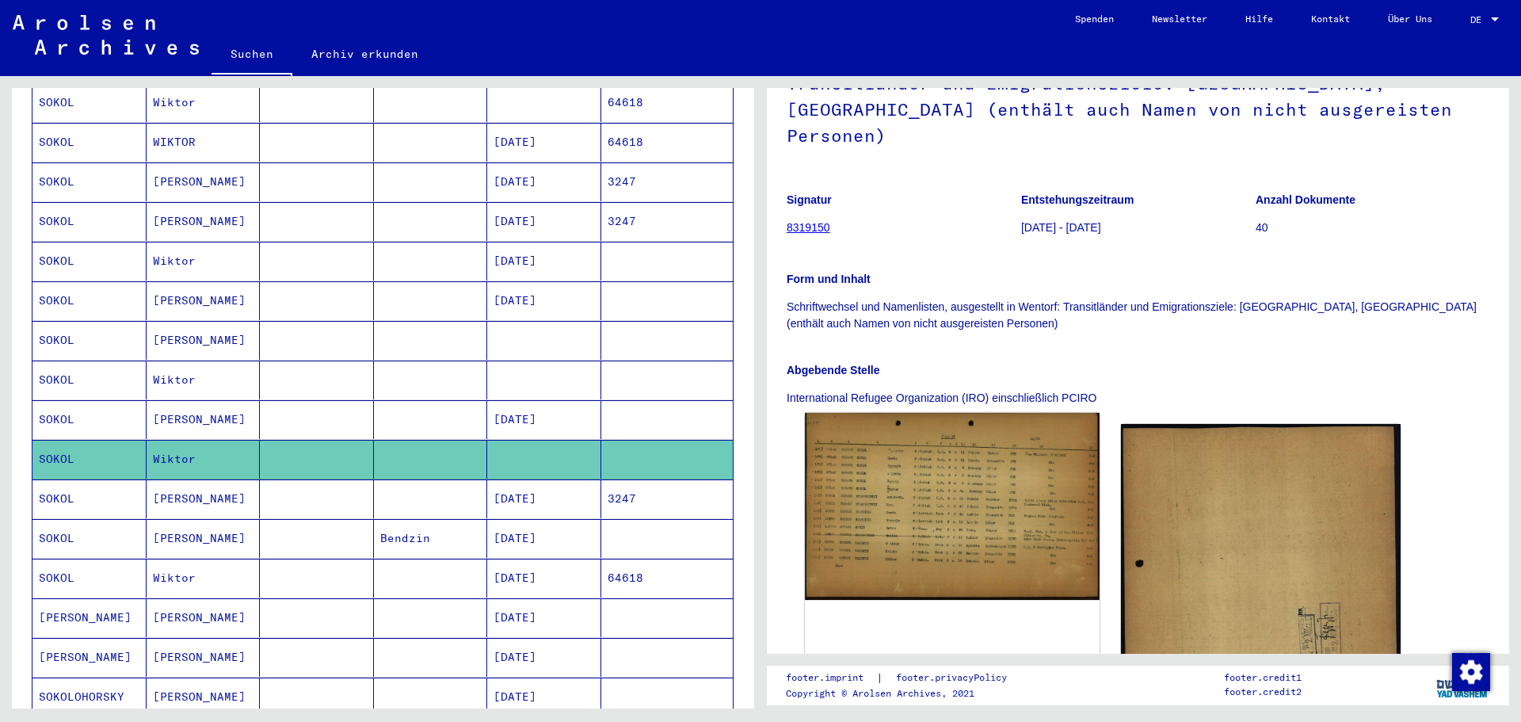
click at [923, 515] on img at bounding box center [952, 507] width 294 height 188
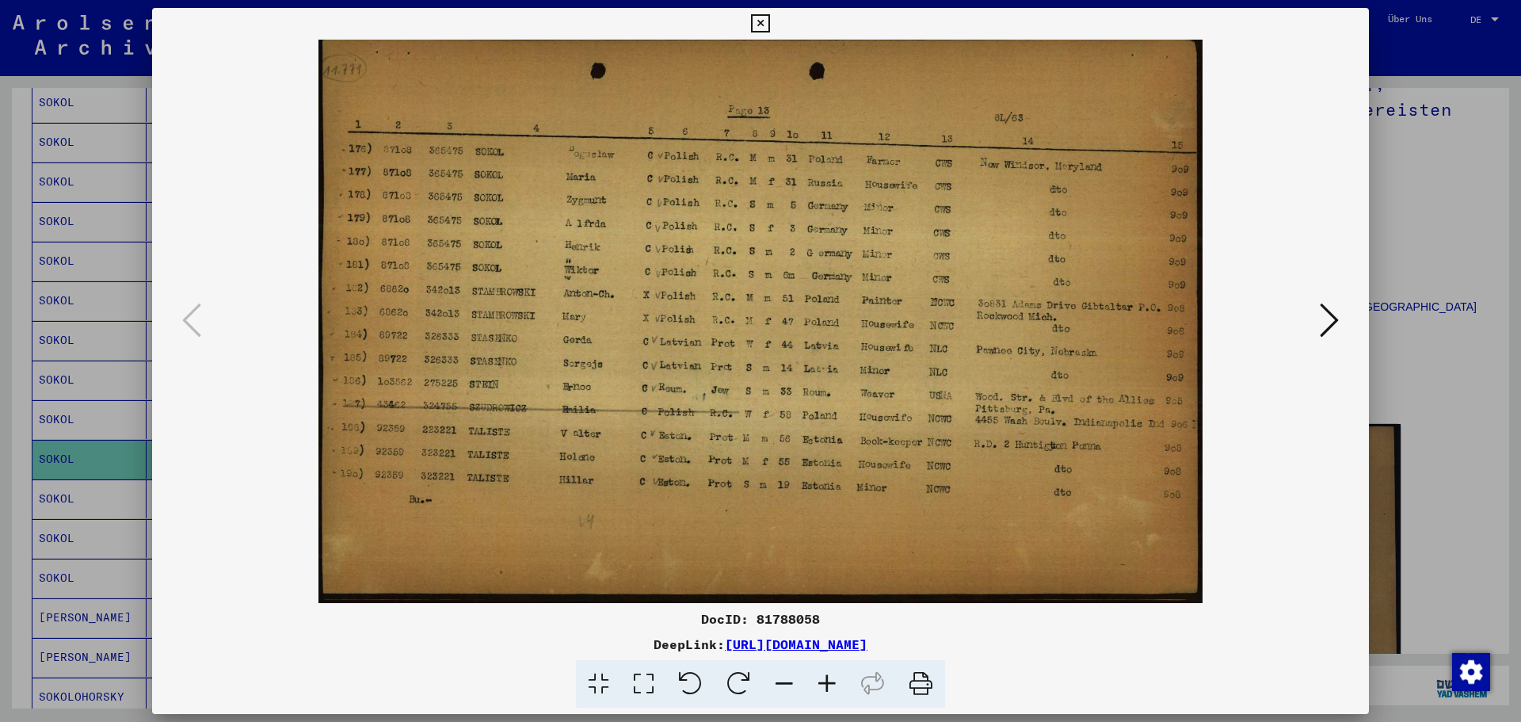
click at [765, 21] on icon at bounding box center [760, 23] width 18 height 19
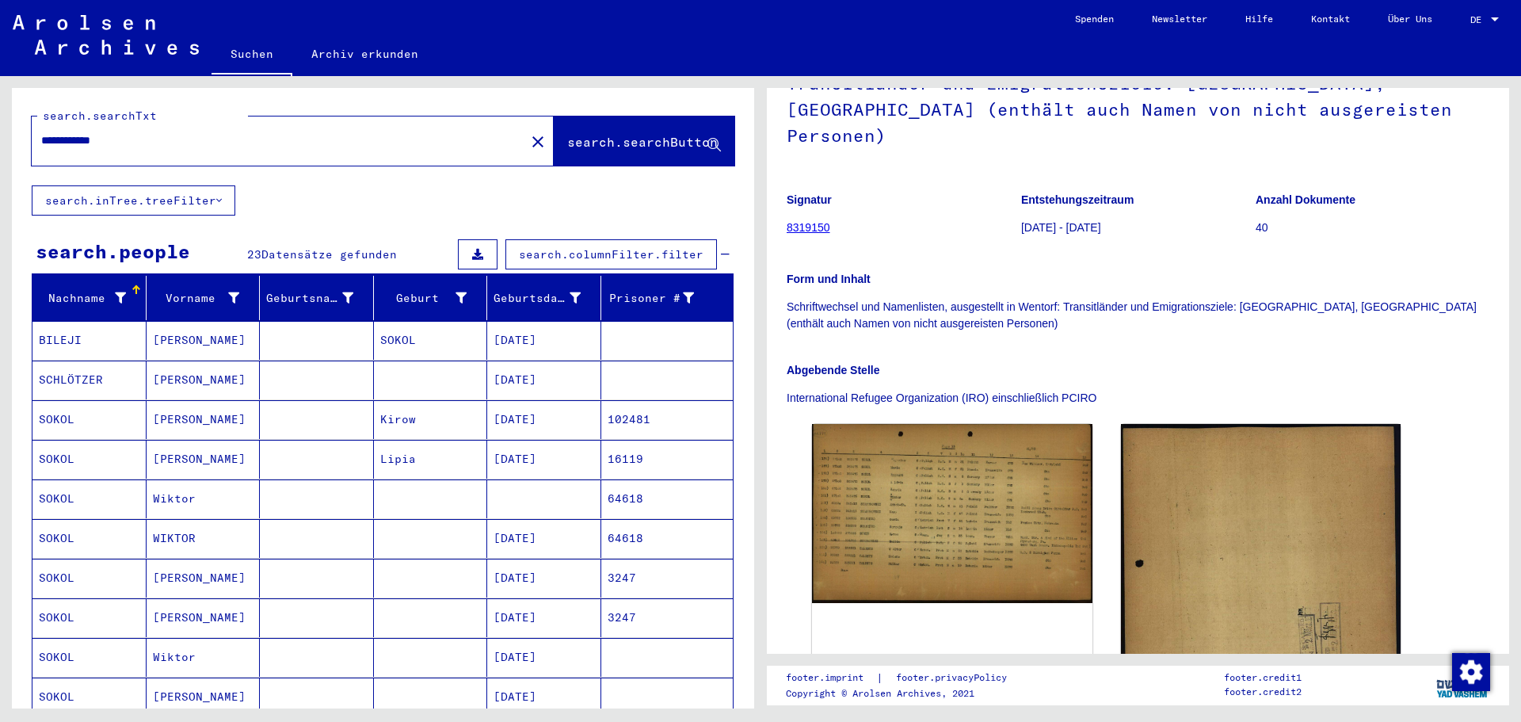
click at [721, 254] on icon at bounding box center [725, 254] width 9 height 11
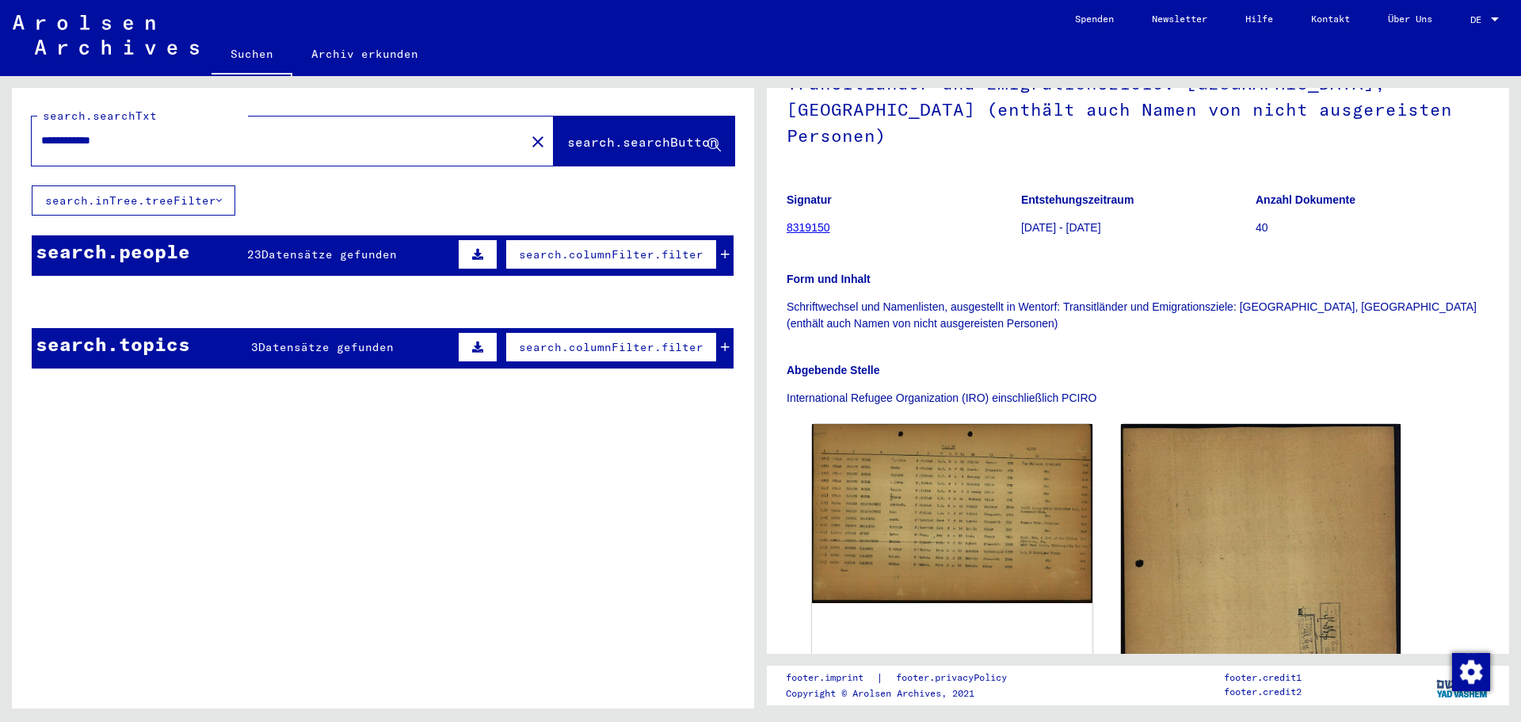
click at [715, 344] on mat-cell at bounding box center [667, 340] width 132 height 39
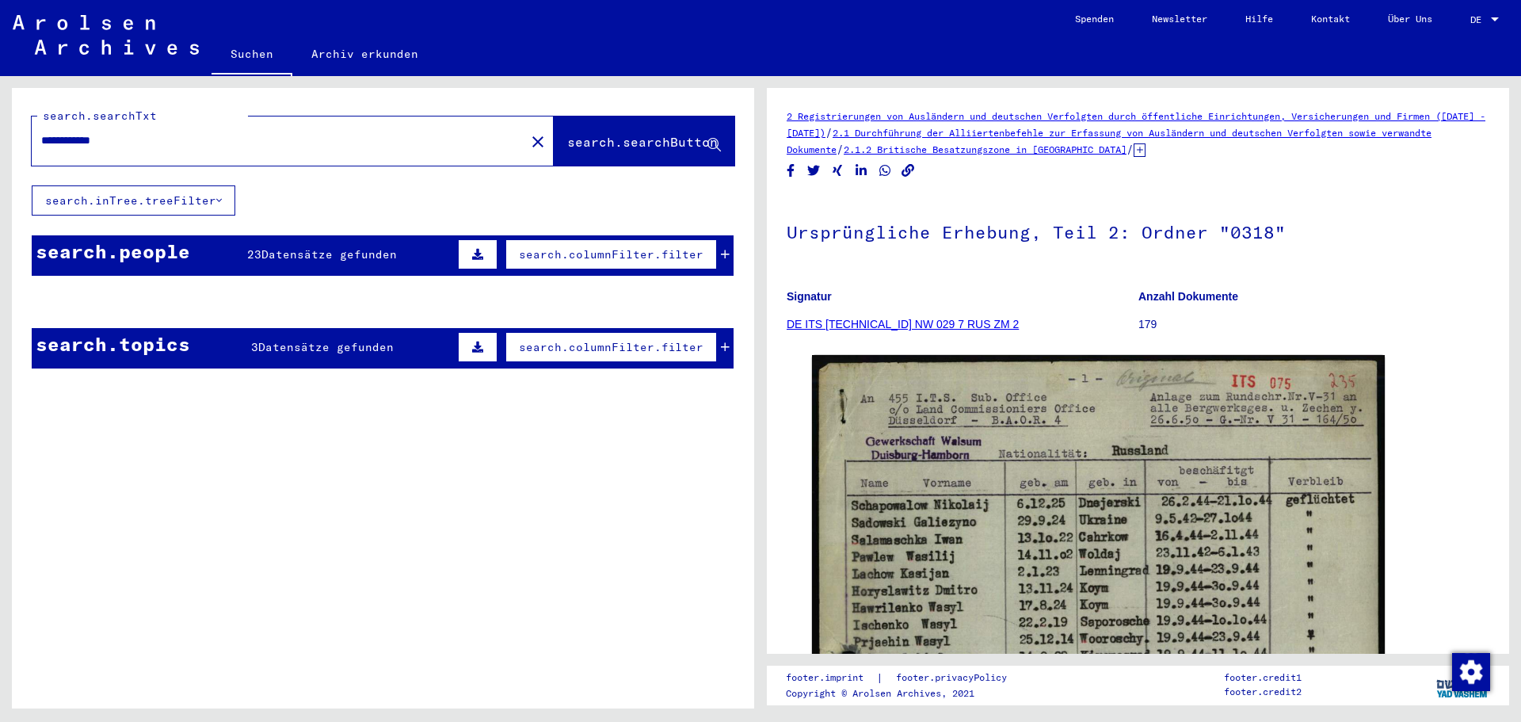
click at [715, 348] on mat-cell at bounding box center [667, 340] width 132 height 39
click at [713, 348] on mat-cell at bounding box center [667, 340] width 132 height 39
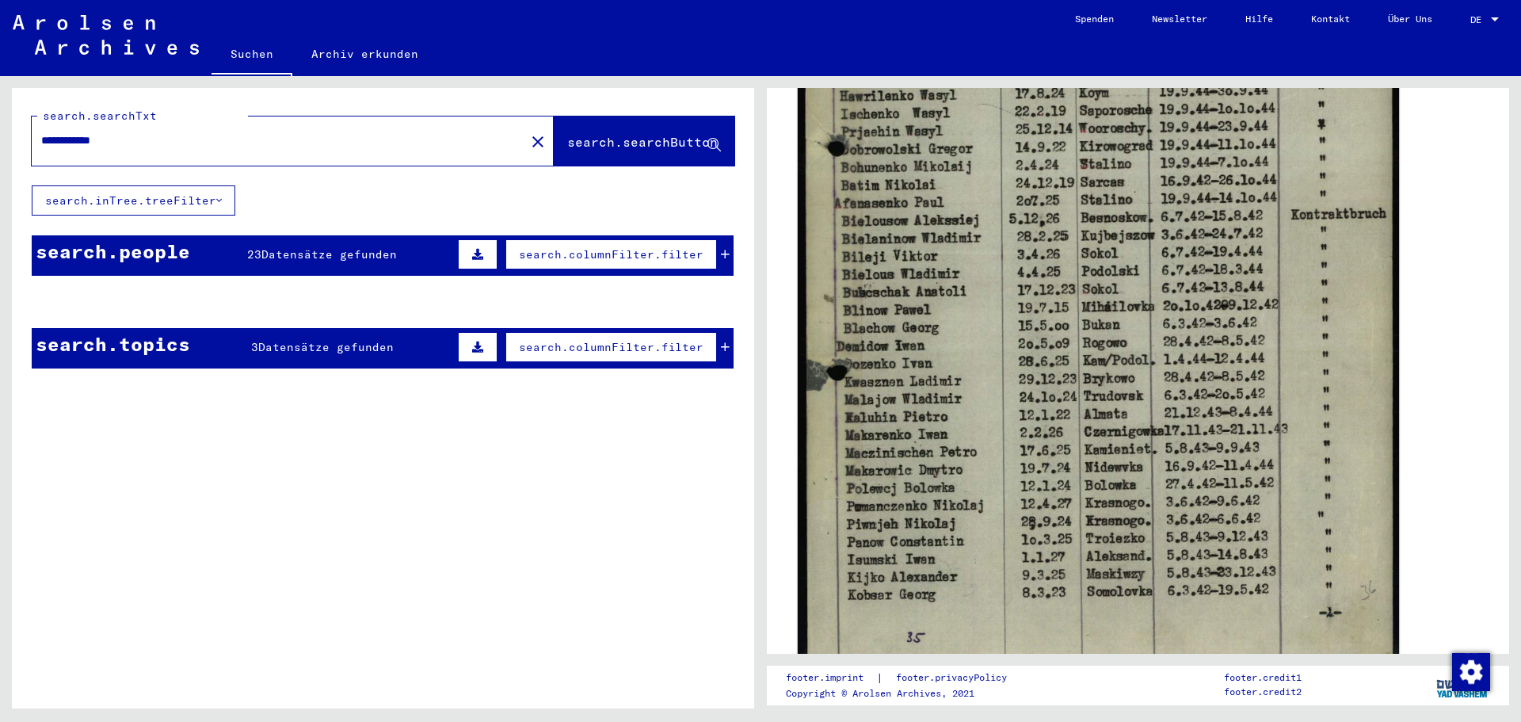
scroll to position [475, 0]
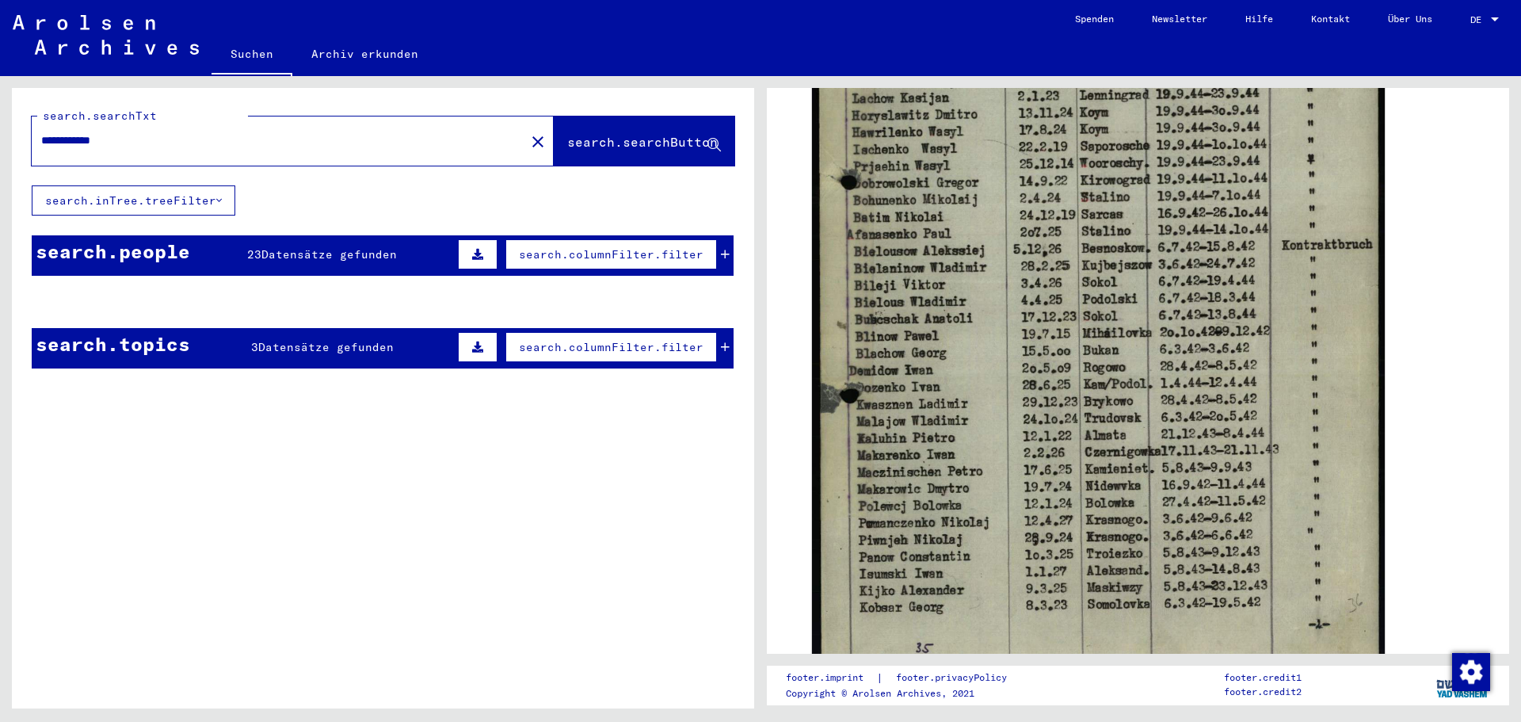
click at [715, 344] on mat-cell at bounding box center [667, 340] width 132 height 39
click at [417, 355] on mat-cell "SOKOL" at bounding box center [431, 340] width 114 height 39
click at [472, 351] on icon at bounding box center [477, 347] width 11 height 11
click at [106, 390] on button at bounding box center [113, 390] width 51 height 30
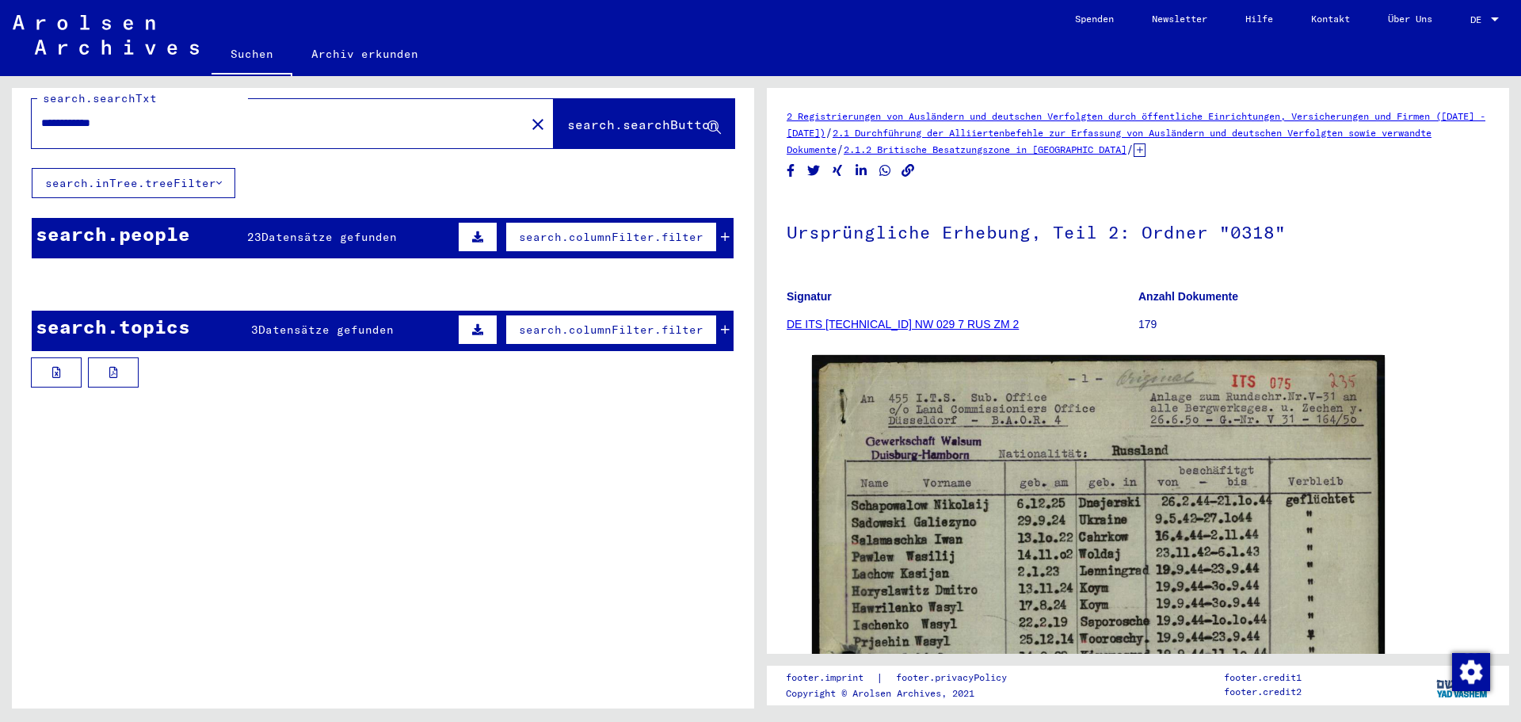
scroll to position [0, 0]
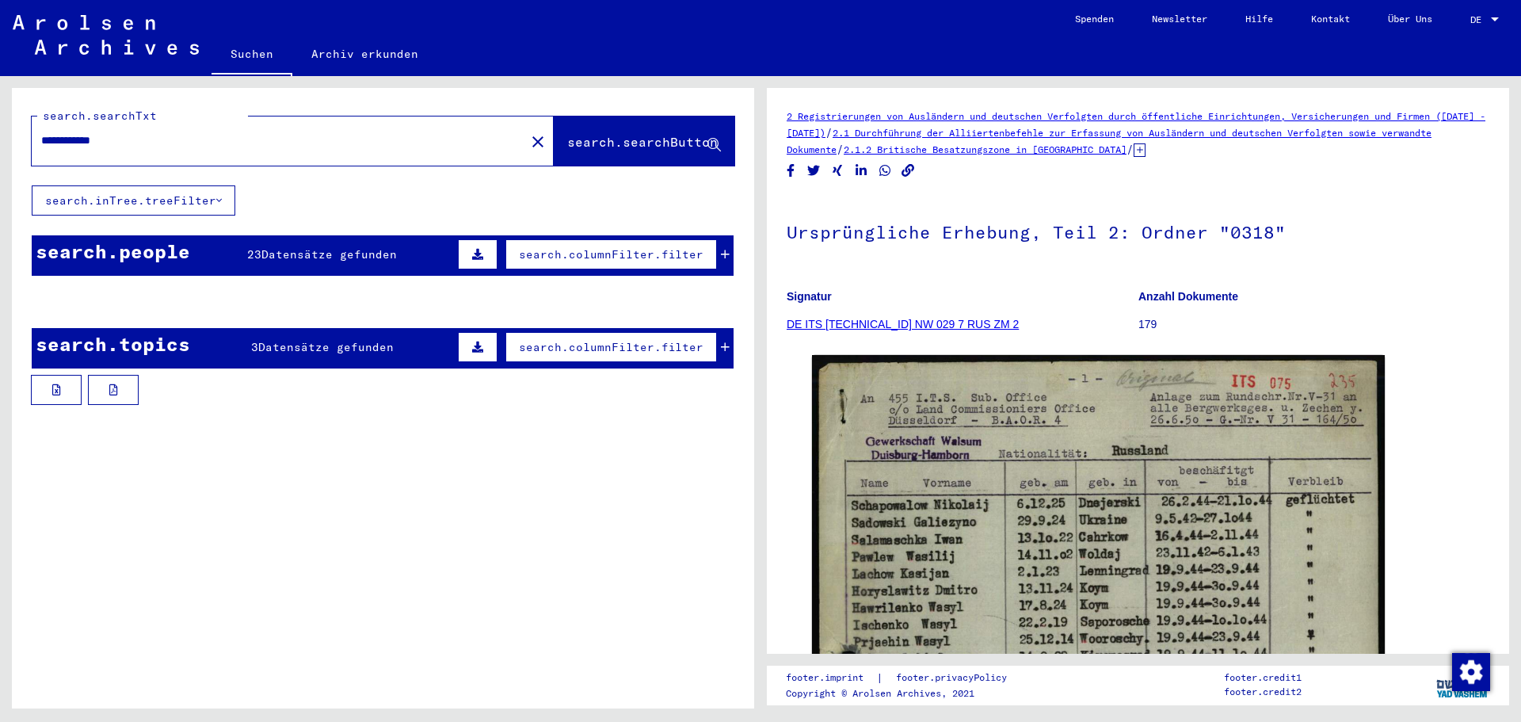
click at [47, 135] on input "**********" at bounding box center [278, 140] width 475 height 17
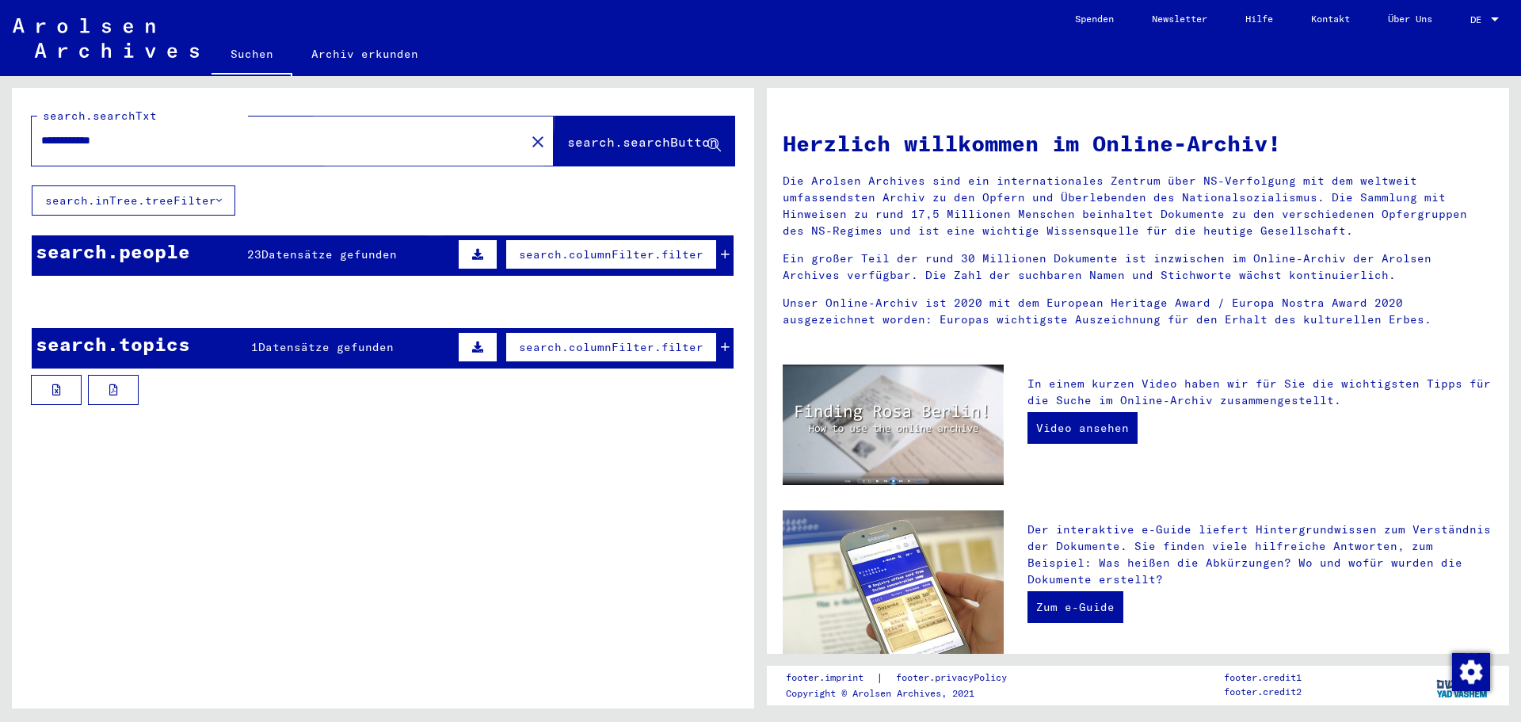
click at [601, 134] on span "search.searchButton" at bounding box center [642, 142] width 151 height 16
click at [722, 348] on mat-cell at bounding box center [667, 340] width 132 height 38
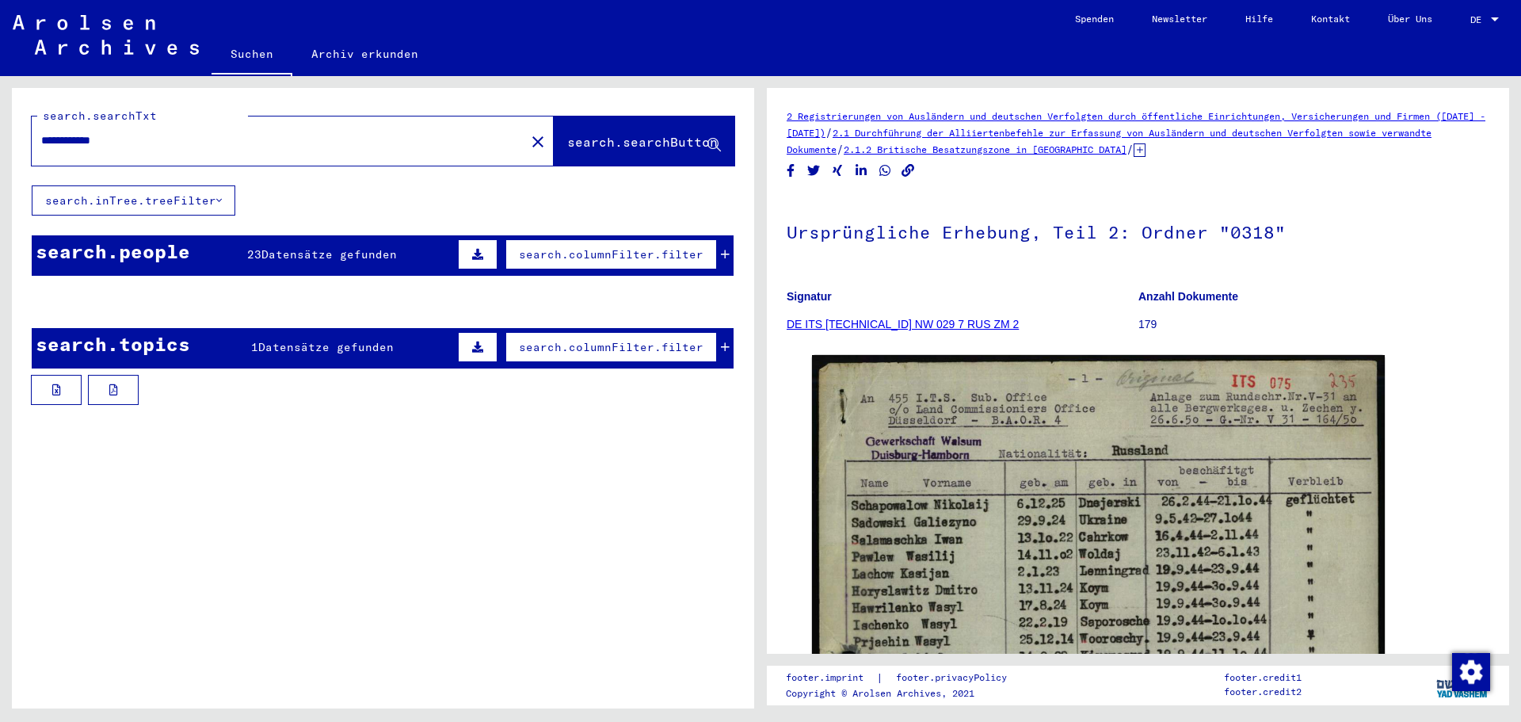
click at [121, 139] on input "**********" at bounding box center [278, 140] width 475 height 17
type input "**********"
click at [615, 138] on span "search.searchButton" at bounding box center [642, 142] width 151 height 16
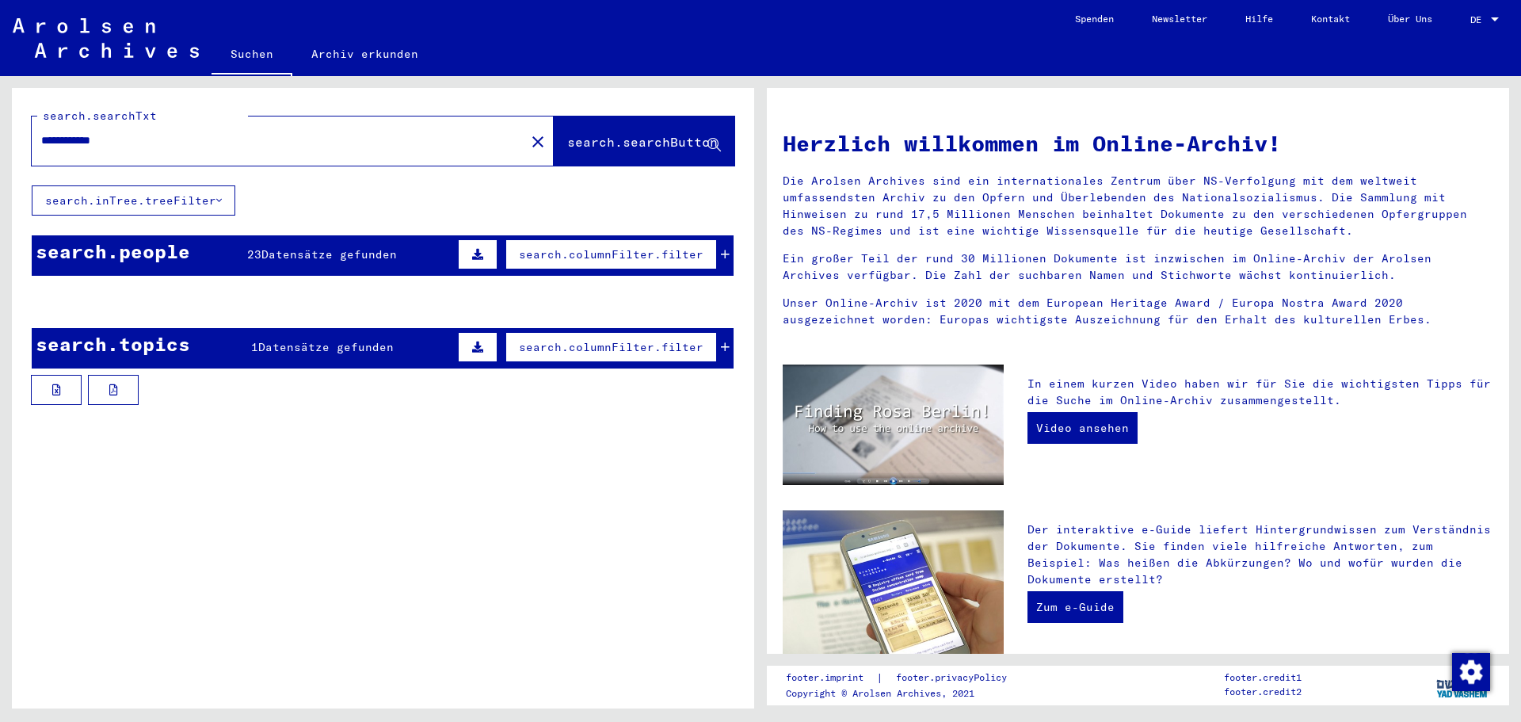
click at [721, 250] on div "search.columnFilter.filter" at bounding box center [592, 254] width 276 height 38
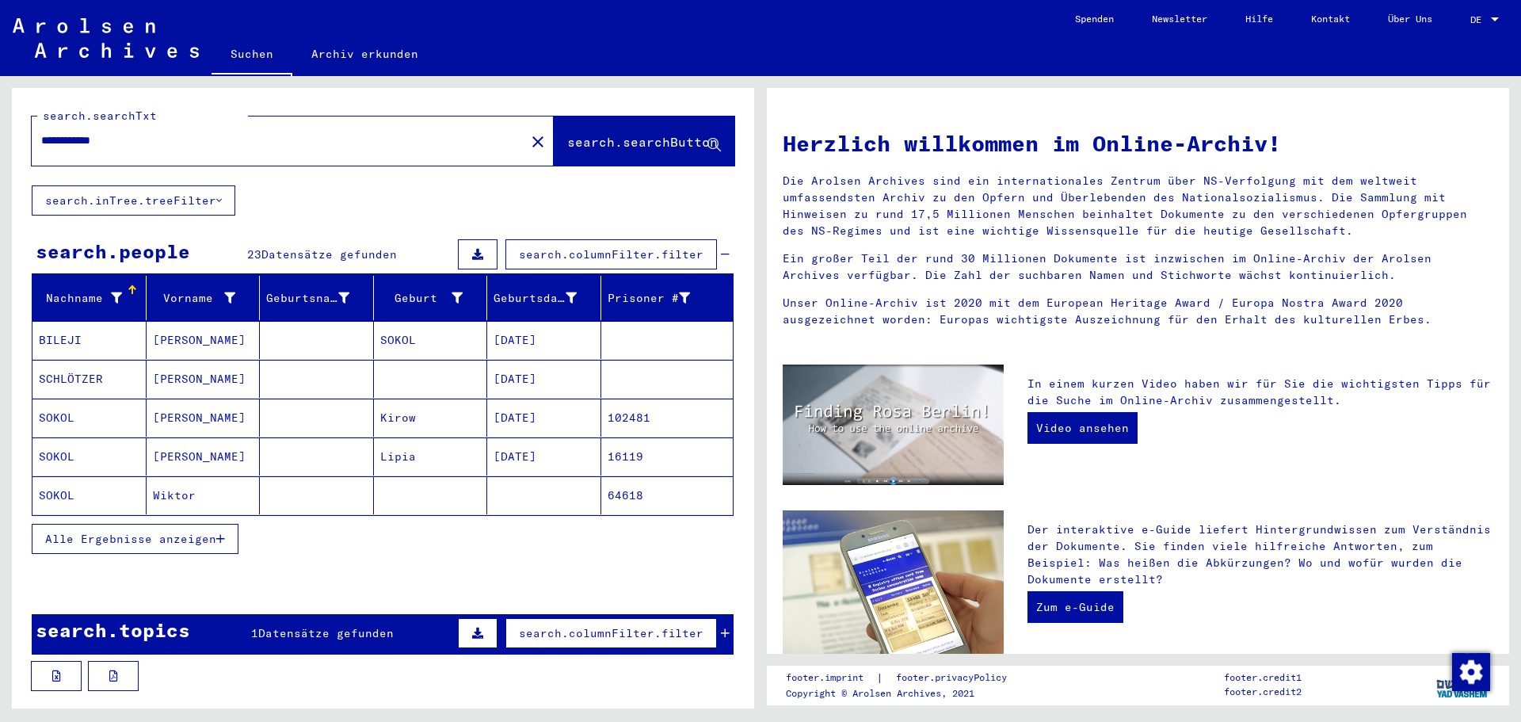
click at [384, 453] on mat-cell "Lipia" at bounding box center [431, 456] width 114 height 38
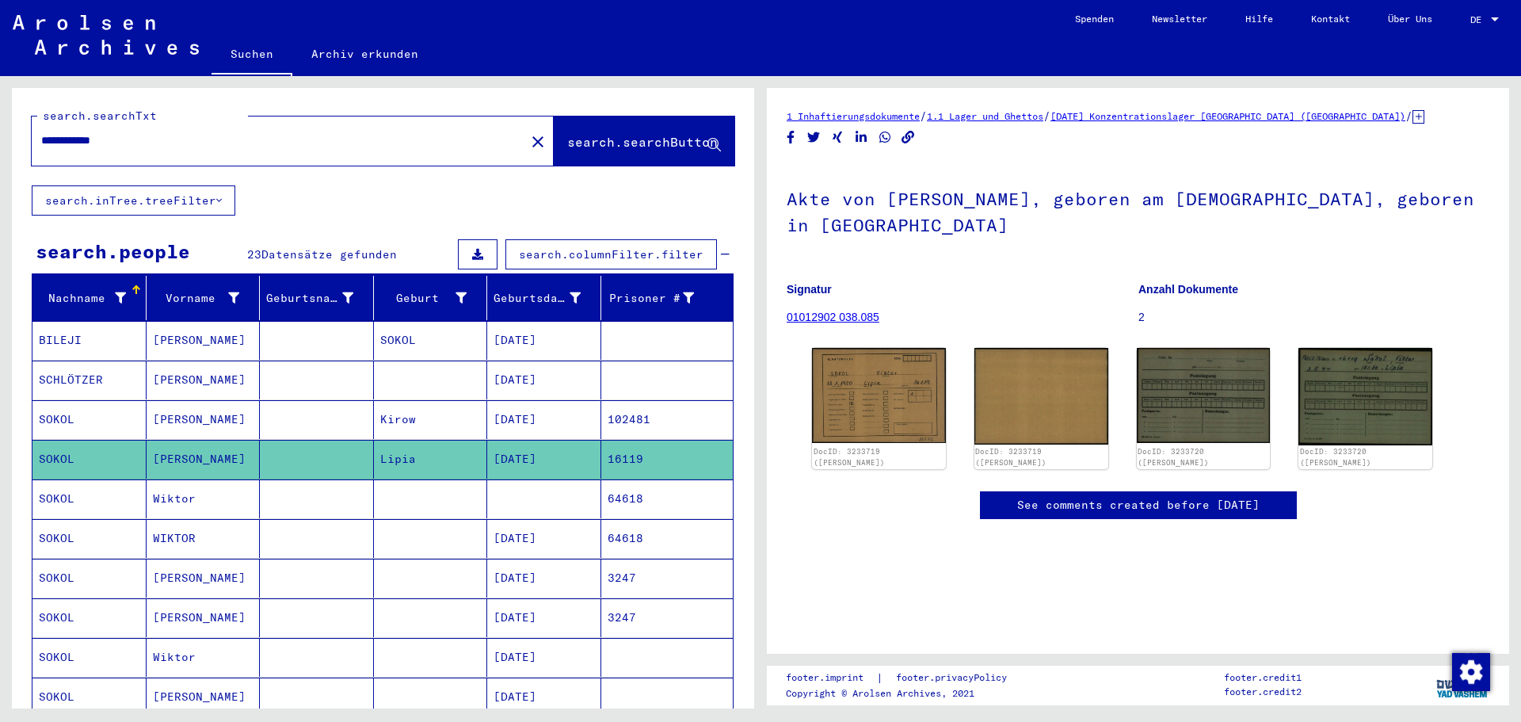
click at [1243, 497] on link "See comments created before [DATE]" at bounding box center [1138, 505] width 242 height 17
click at [293, 139] on input "**********" at bounding box center [278, 140] width 475 height 17
